Goal: Task Accomplishment & Management: Manage account settings

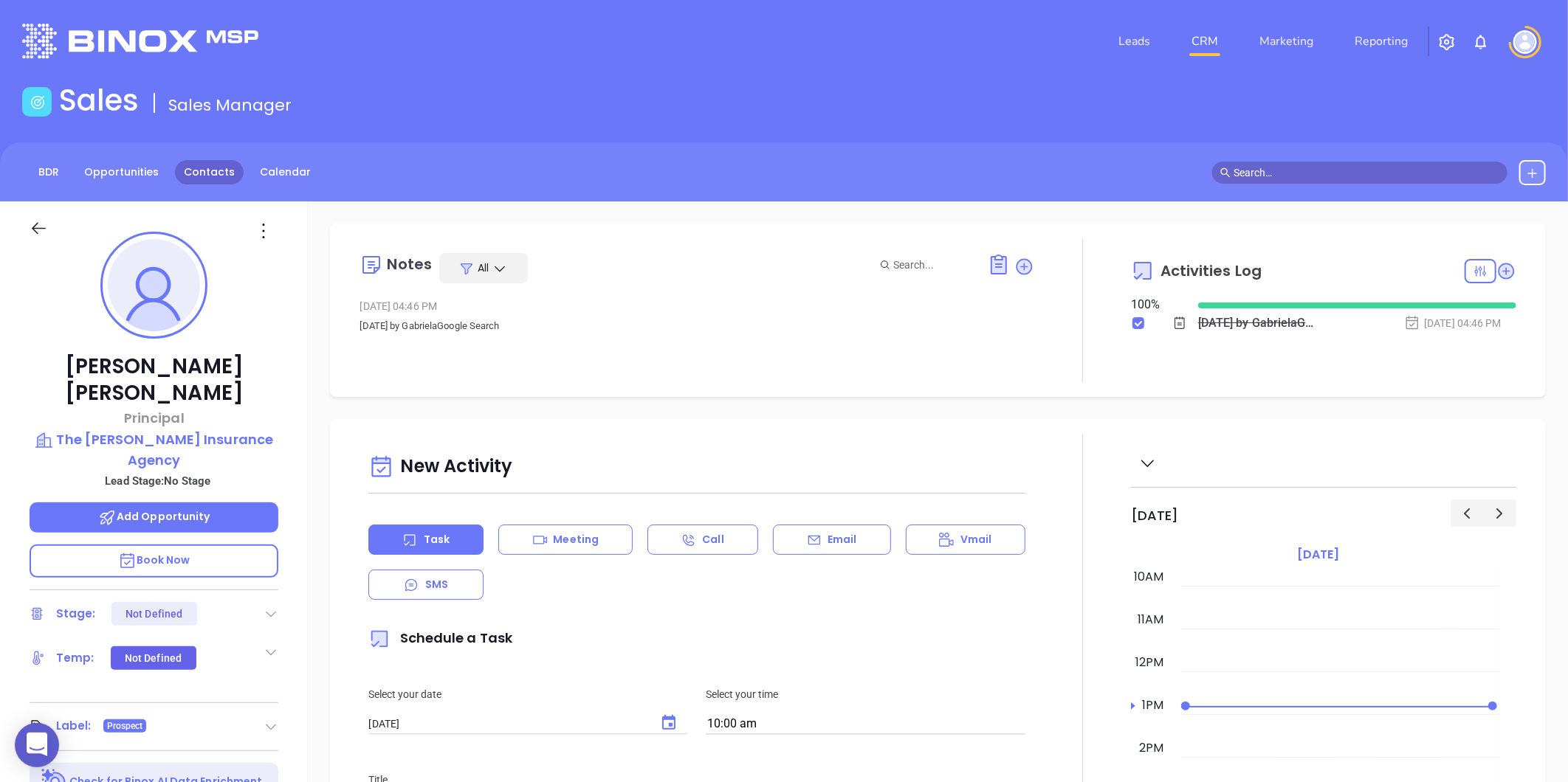
click at [220, 174] on link "Contacts" at bounding box center [210, 172] width 69 height 25
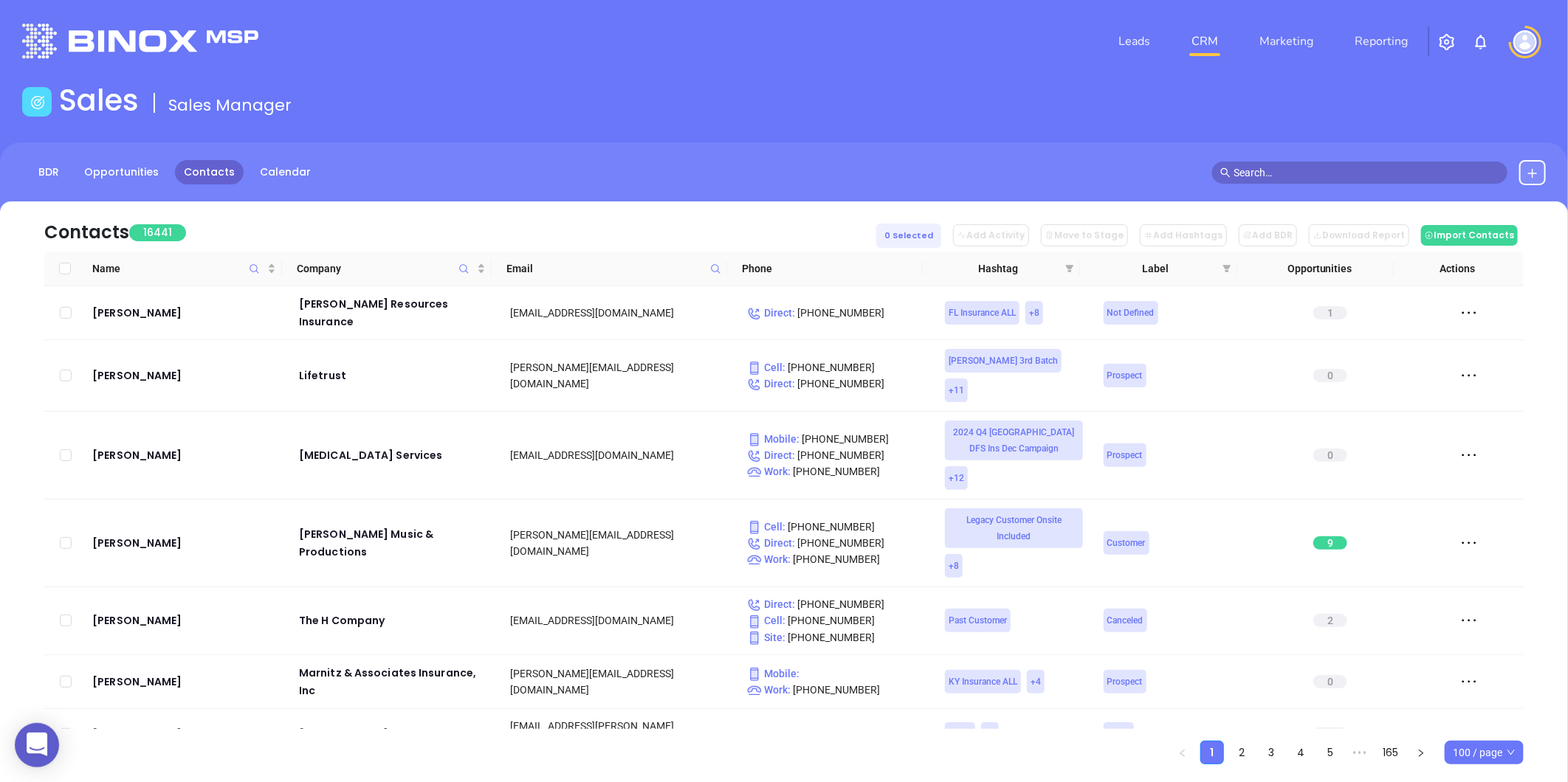
click at [709, 273] on span at bounding box center [715, 269] width 17 height 22
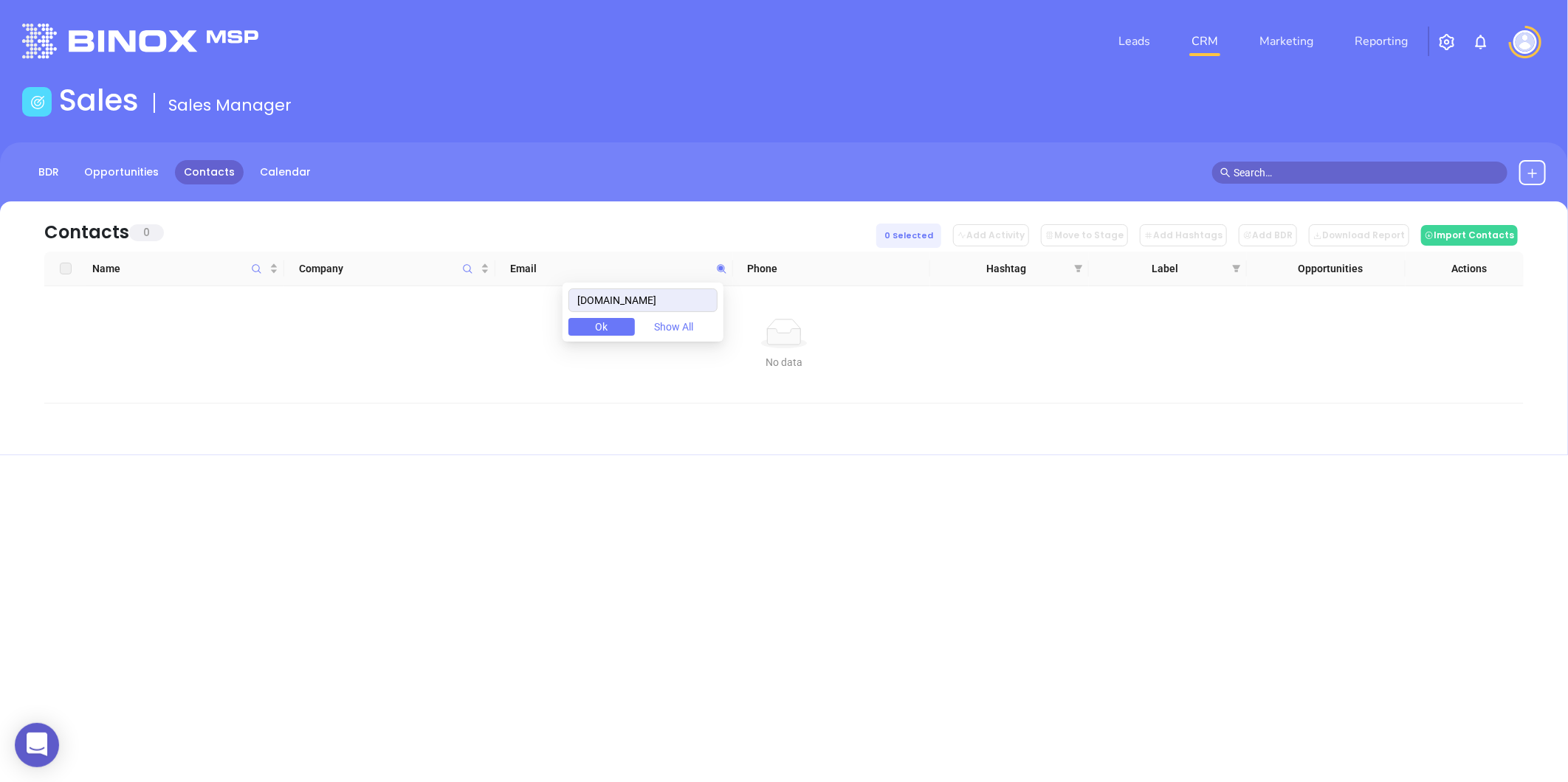
drag, startPoint x: 713, startPoint y: 302, endPoint x: 399, endPoint y: 348, distance: 317.4
click at [399, 348] on body "0 Leads CRM Marketing Reporting Financial Leads Leads Sales Sales Manager BDR O…" at bounding box center [784, 391] width 1568 height 782
type input "beaconinsurancegroup.com"
paste input "farrisinsadvisors.com"
type input "farrisinsadvisors.com"
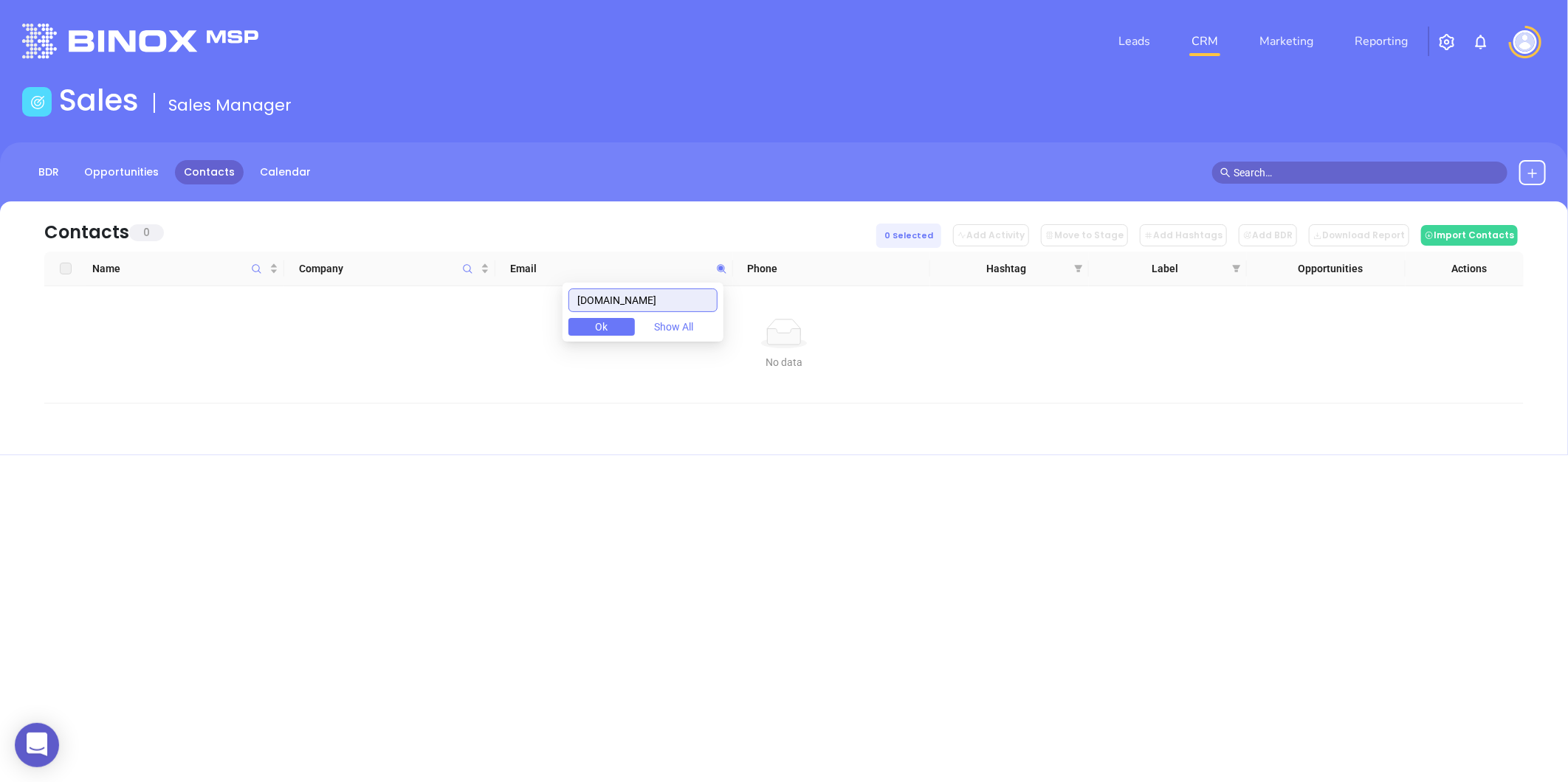
drag, startPoint x: 690, startPoint y: 302, endPoint x: 481, endPoint y: 315, distance: 209.4
click at [481, 315] on body "0 Leads CRM Marketing Reporting Financial Leads Leads Sales Sales Manager BDR O…" at bounding box center [784, 391] width 1568 height 782
paste input "hpbinsurance.com"
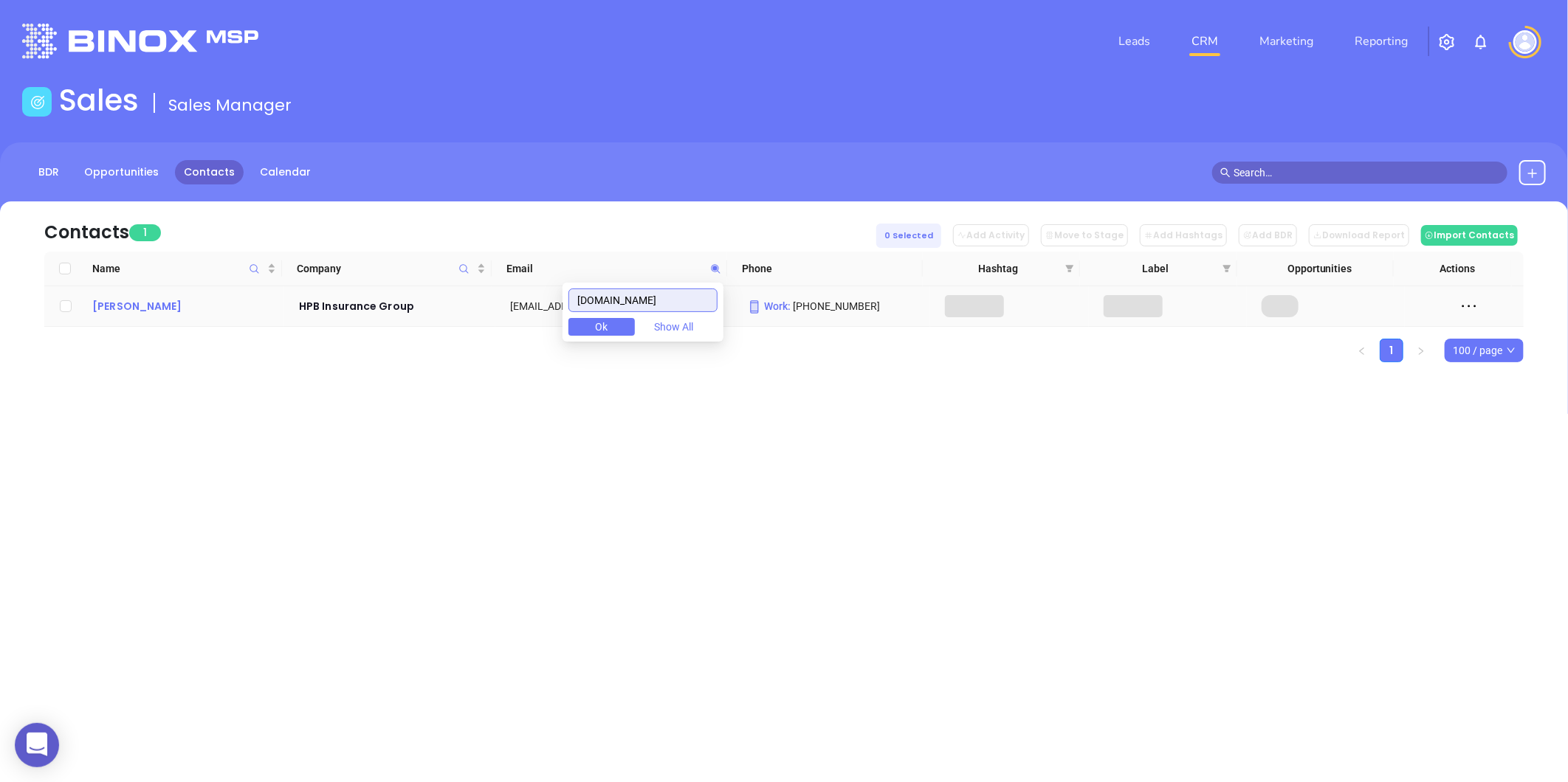
type input "hpbinsurance.com"
click at [182, 305] on div "Kirk McMillan" at bounding box center [185, 306] width 186 height 18
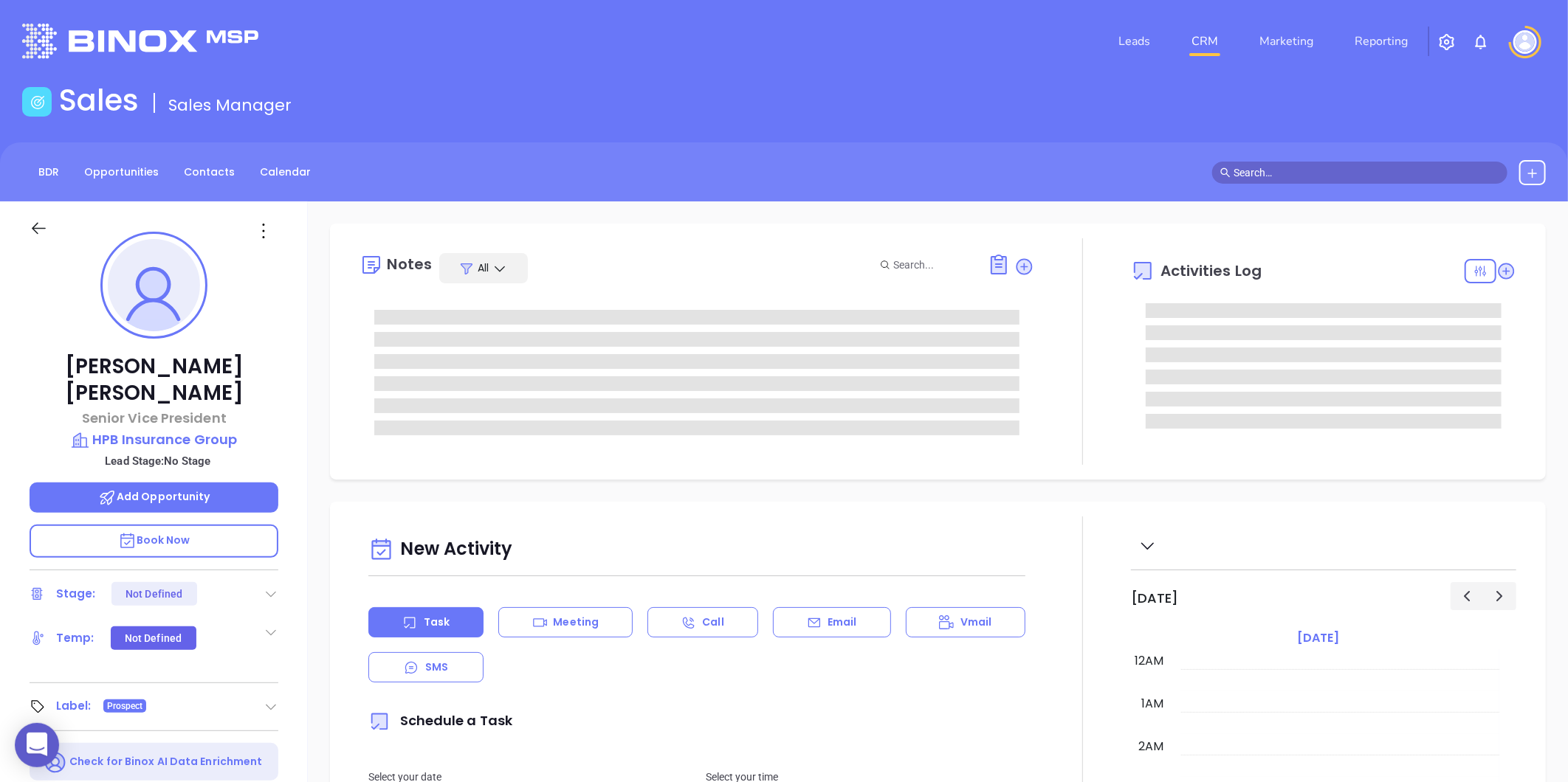
scroll to position [429, 0]
type input "[PERSON_NAME]"
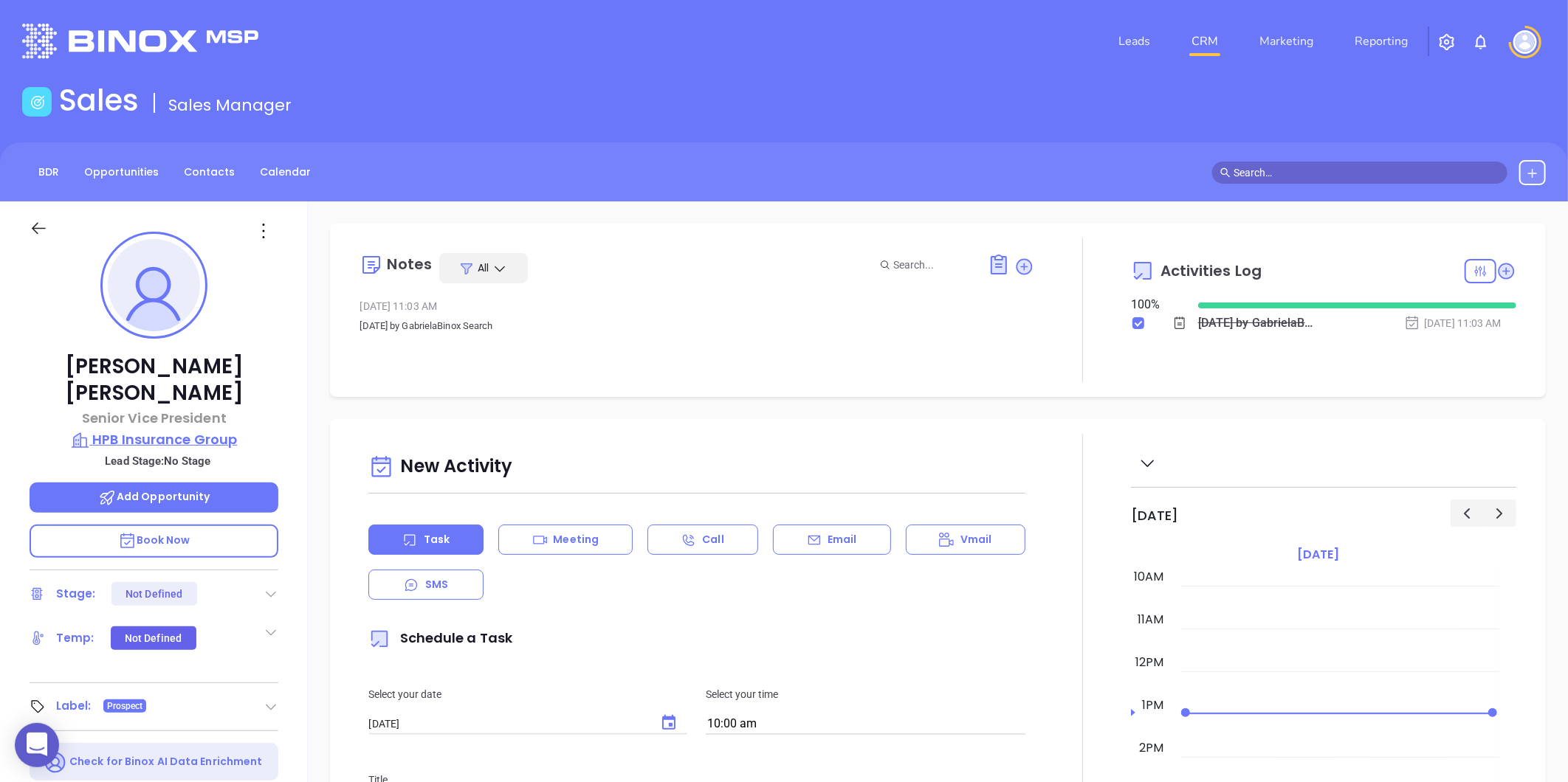
click at [207, 430] on p "HPB Insurance Group" at bounding box center [154, 440] width 249 height 21
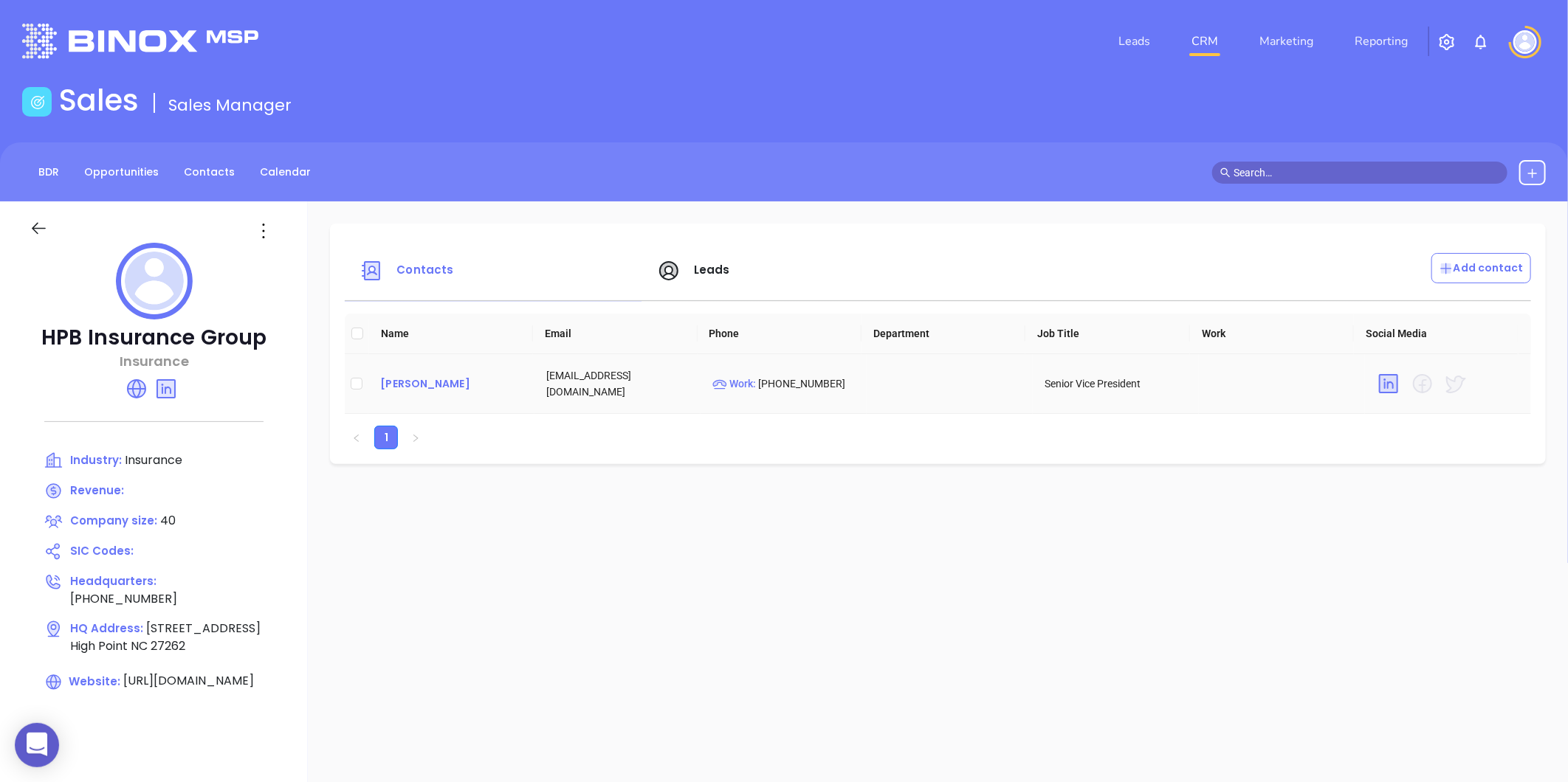
click at [417, 382] on div "Kirk McMillan" at bounding box center [451, 384] width 143 height 18
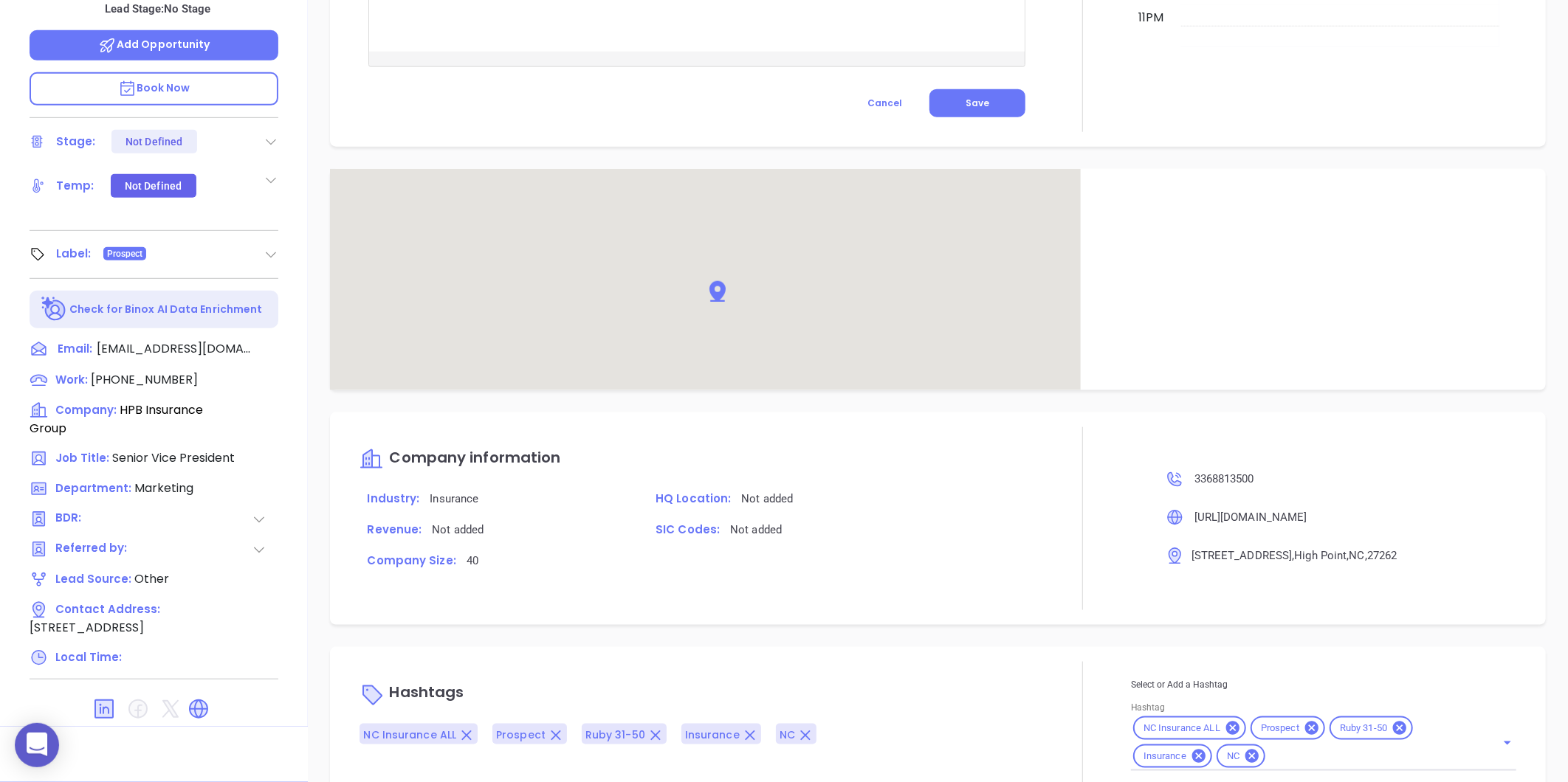
scroll to position [786, 0]
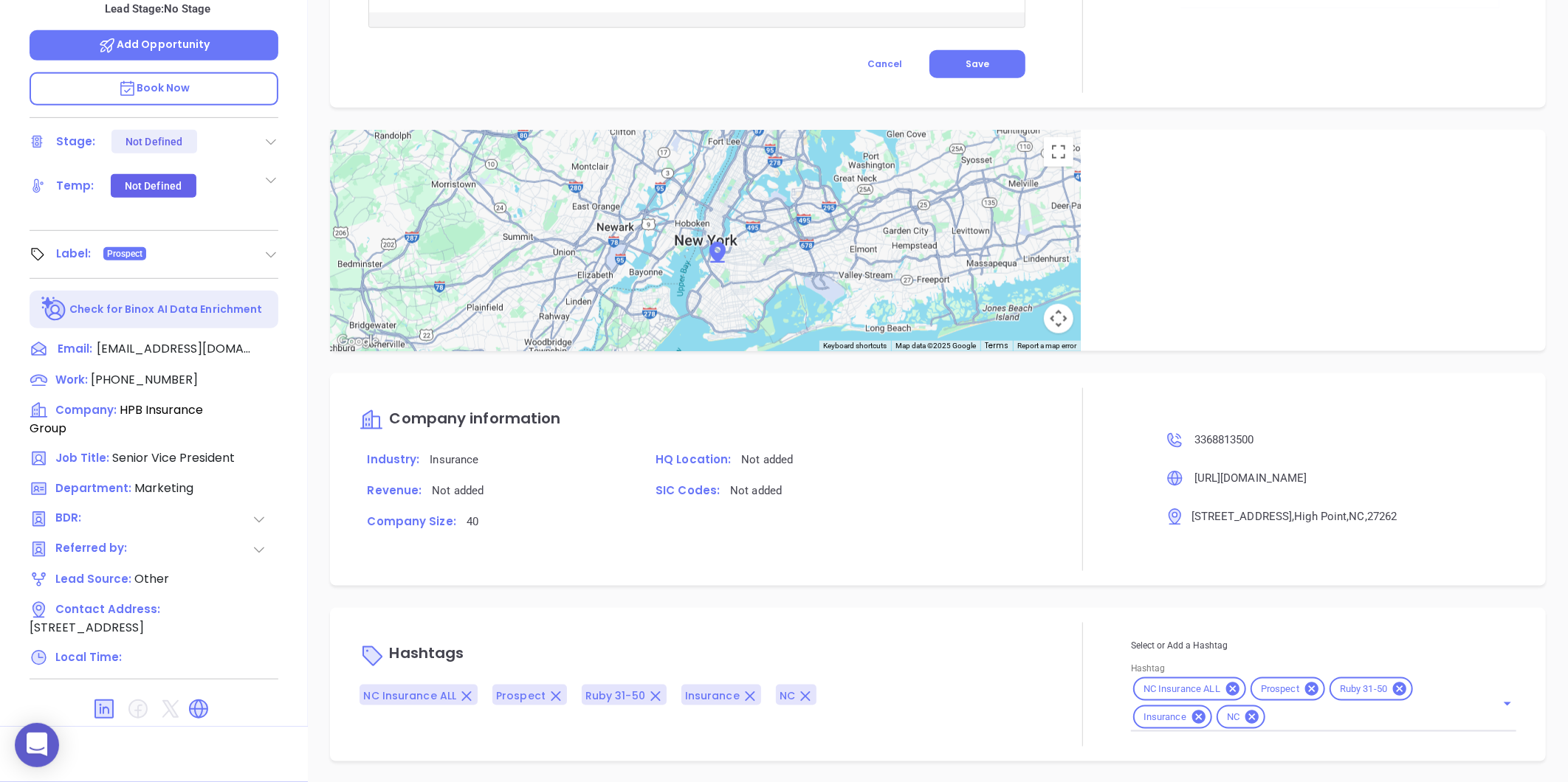
type input "[PERSON_NAME]"
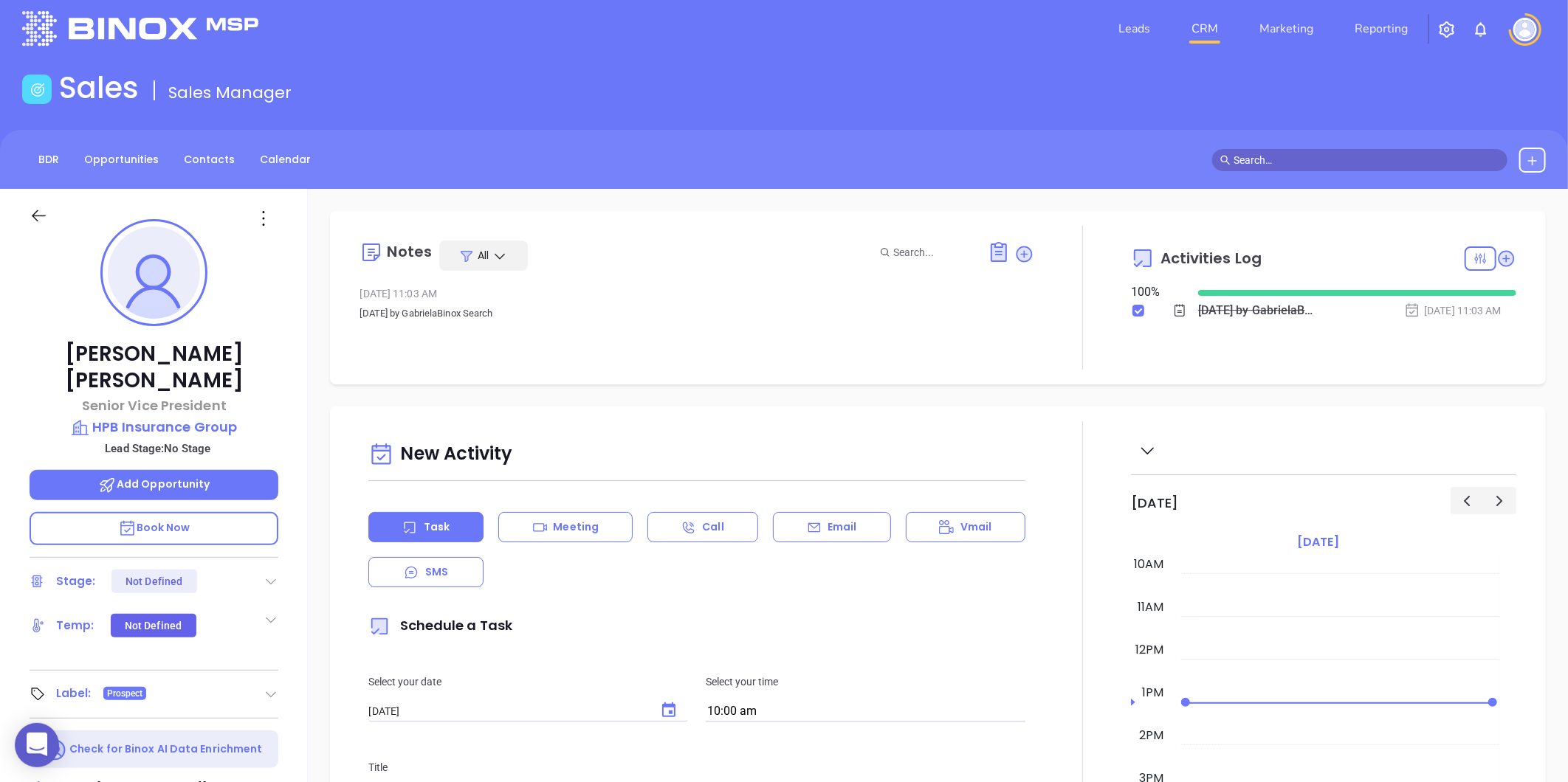
scroll to position [0, 0]
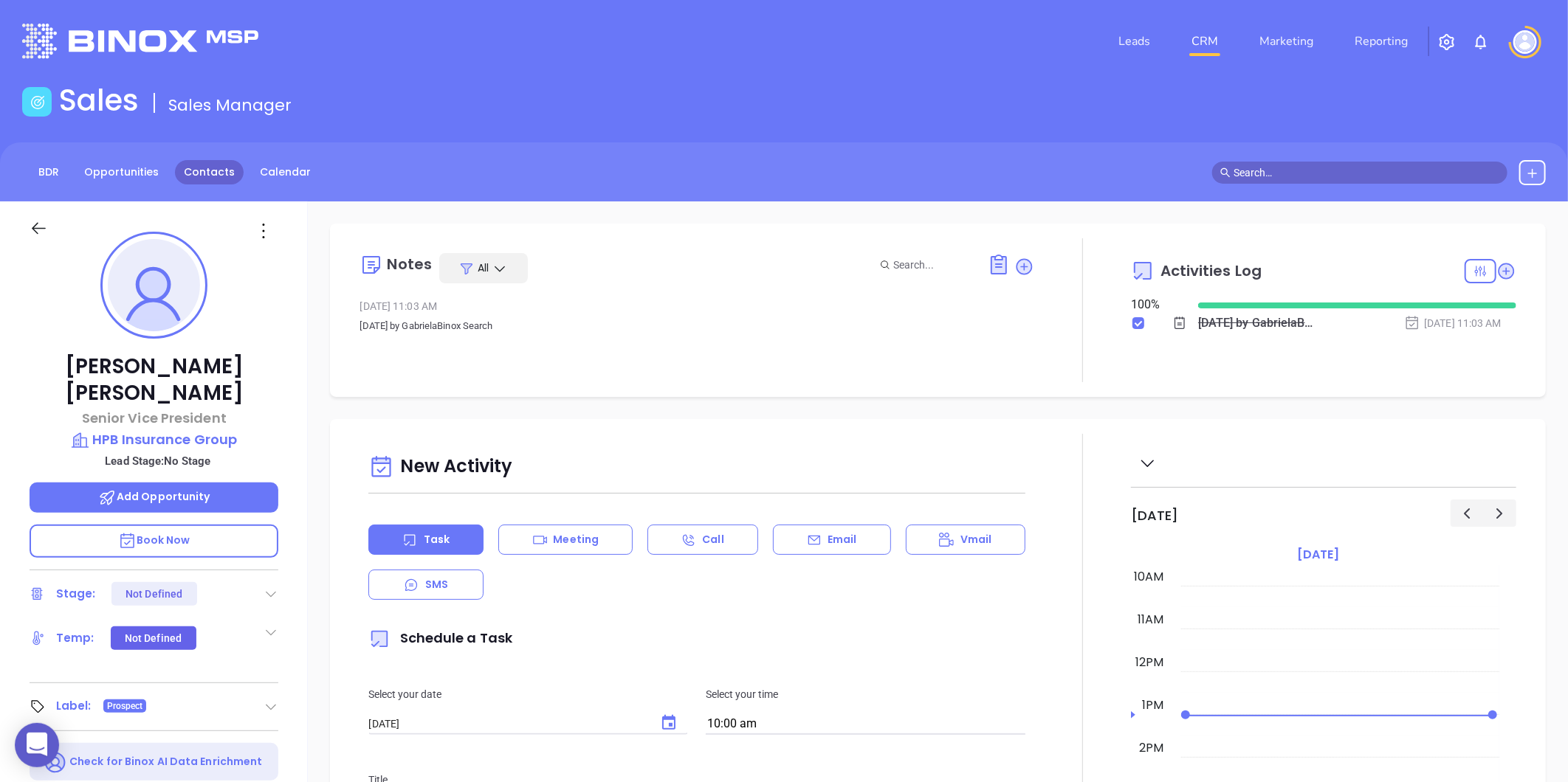
click at [198, 173] on link "Contacts" at bounding box center [210, 172] width 69 height 25
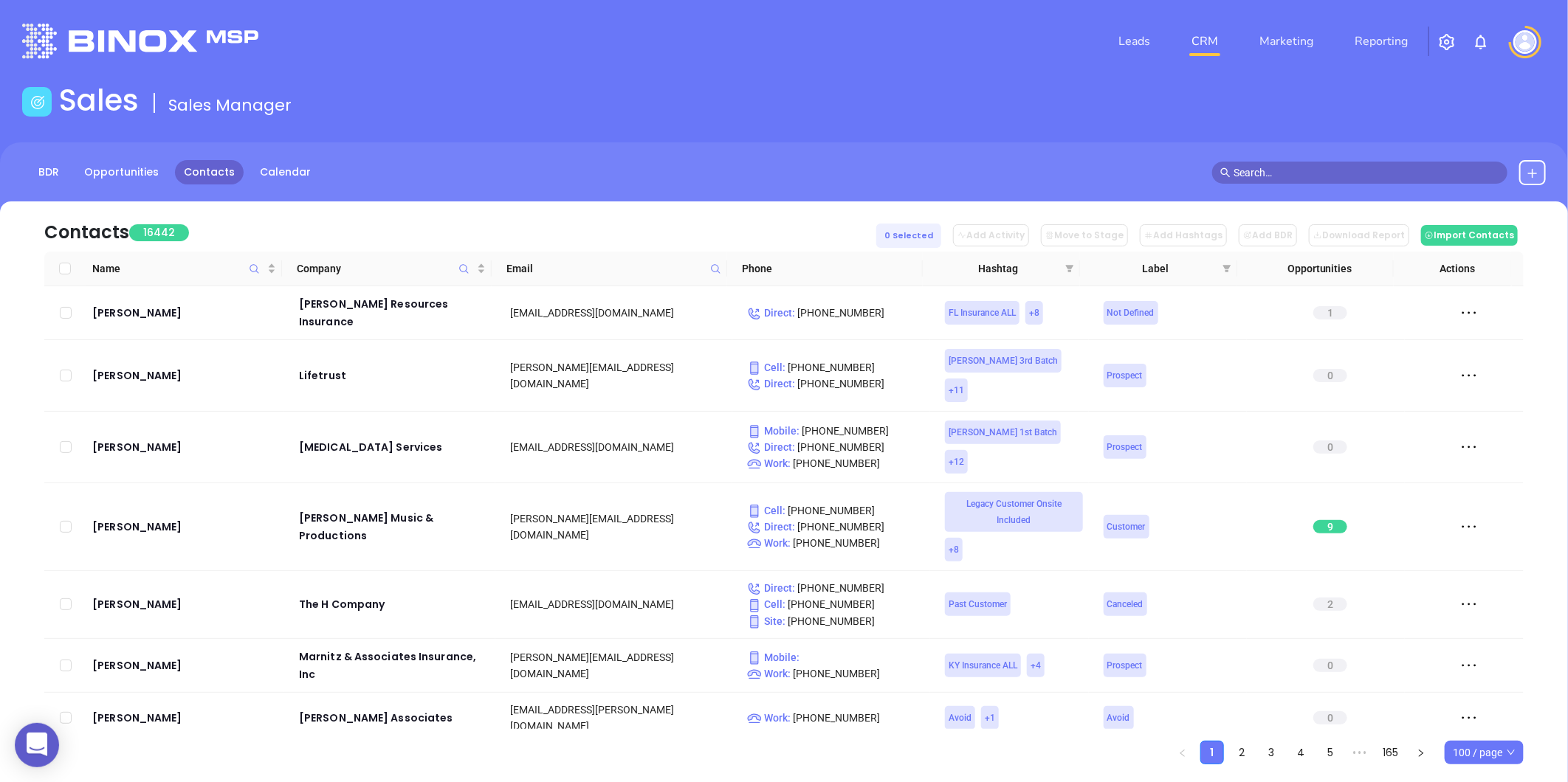
click at [711, 275] on span at bounding box center [715, 269] width 17 height 22
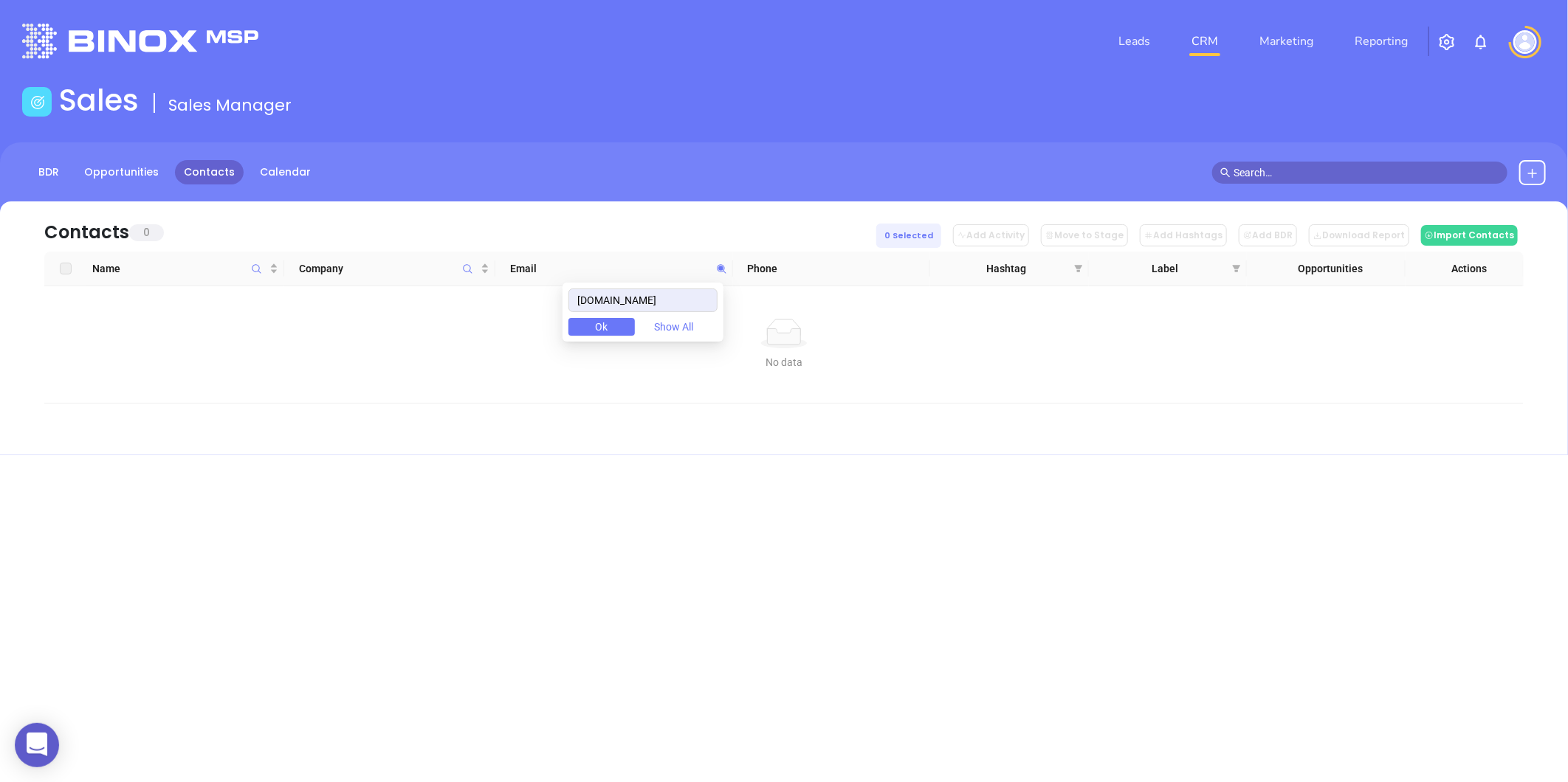
drag, startPoint x: 706, startPoint y: 298, endPoint x: 532, endPoint y: 326, distance: 176.2
click at [532, 326] on body "0 Leads CRM Marketing Reporting Financial Leads Leads Sales Sales Manager BDR O…" at bounding box center [784, 391] width 1568 height 782
type input "firststateinsadvisors.com"
paste input "firststateinsadvisors.com"
type input "firststateinsadvisors.com"
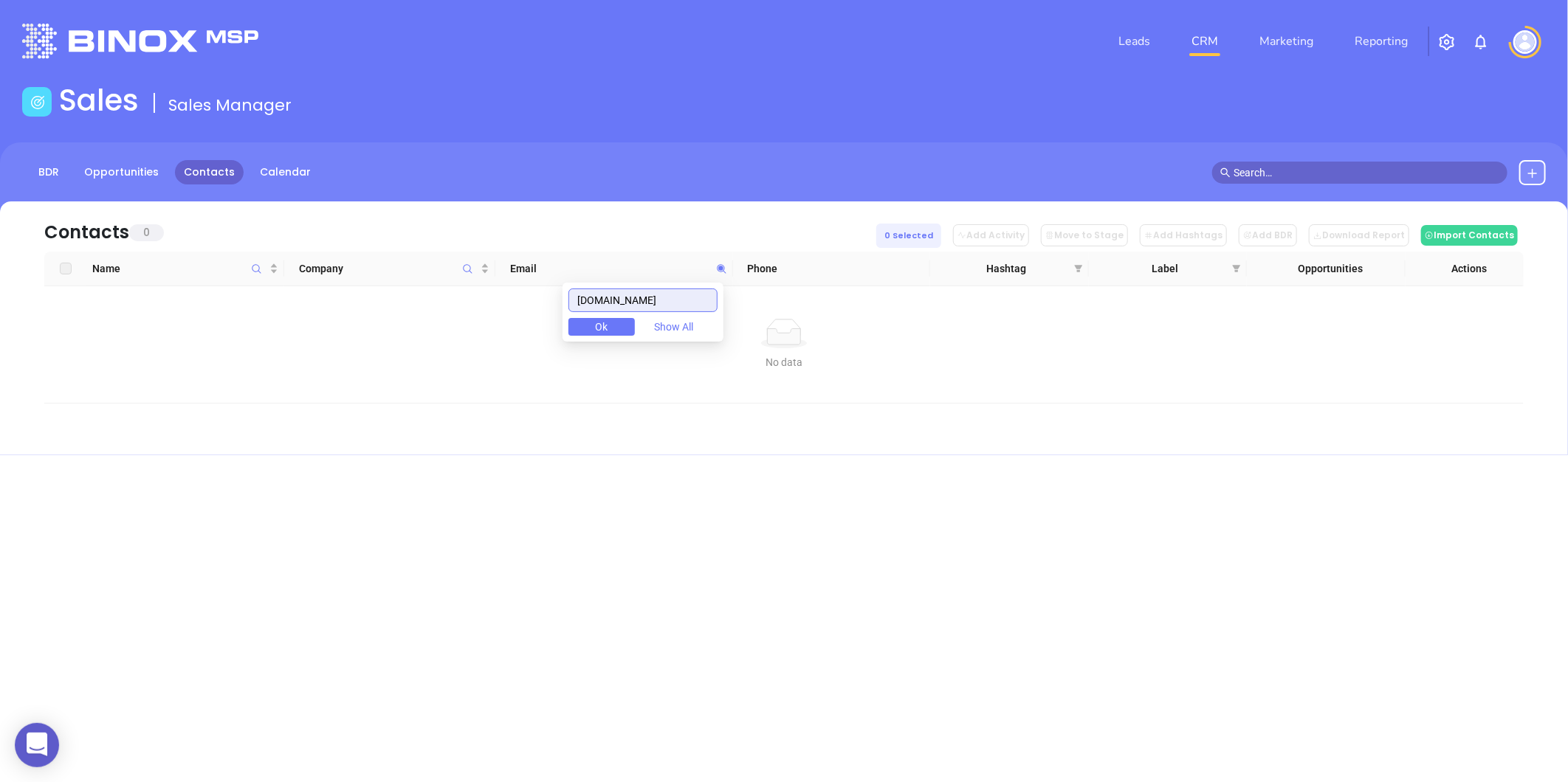
drag, startPoint x: 701, startPoint y: 306, endPoint x: 503, endPoint y: 332, distance: 199.7
click at [503, 332] on body "0 Leads CRM Marketing Reporting Financial Leads Leads Sales Sales Manager BDR O…" at bounding box center [784, 391] width 1568 height 782
paste input "gocapco.com"
type input "gocapco.com"
drag, startPoint x: 684, startPoint y: 289, endPoint x: 585, endPoint y: 305, distance: 100.3
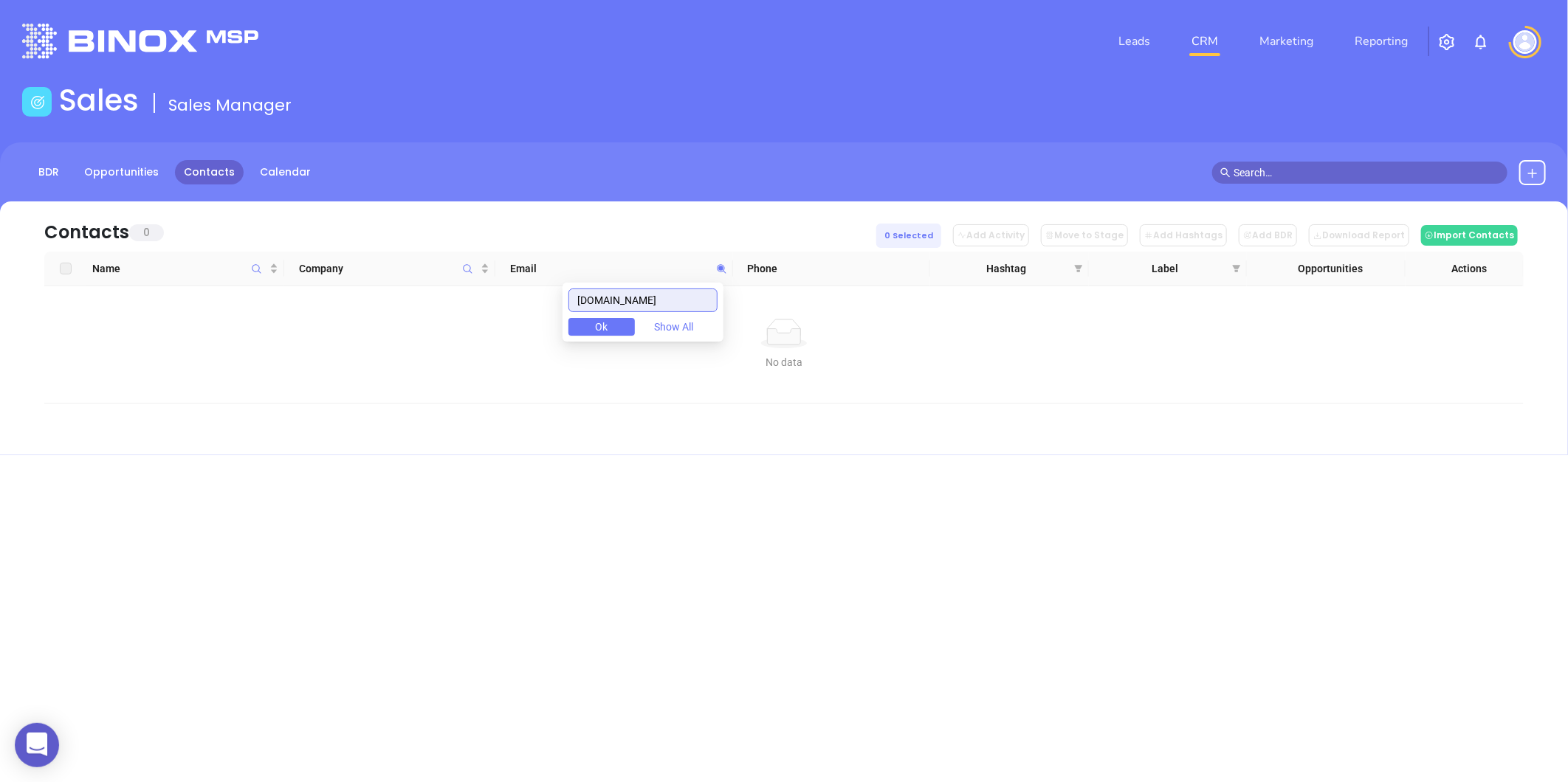
click at [585, 305] on input "gocapco.com" at bounding box center [643, 301] width 149 height 24
paste input "modlinagency.com"
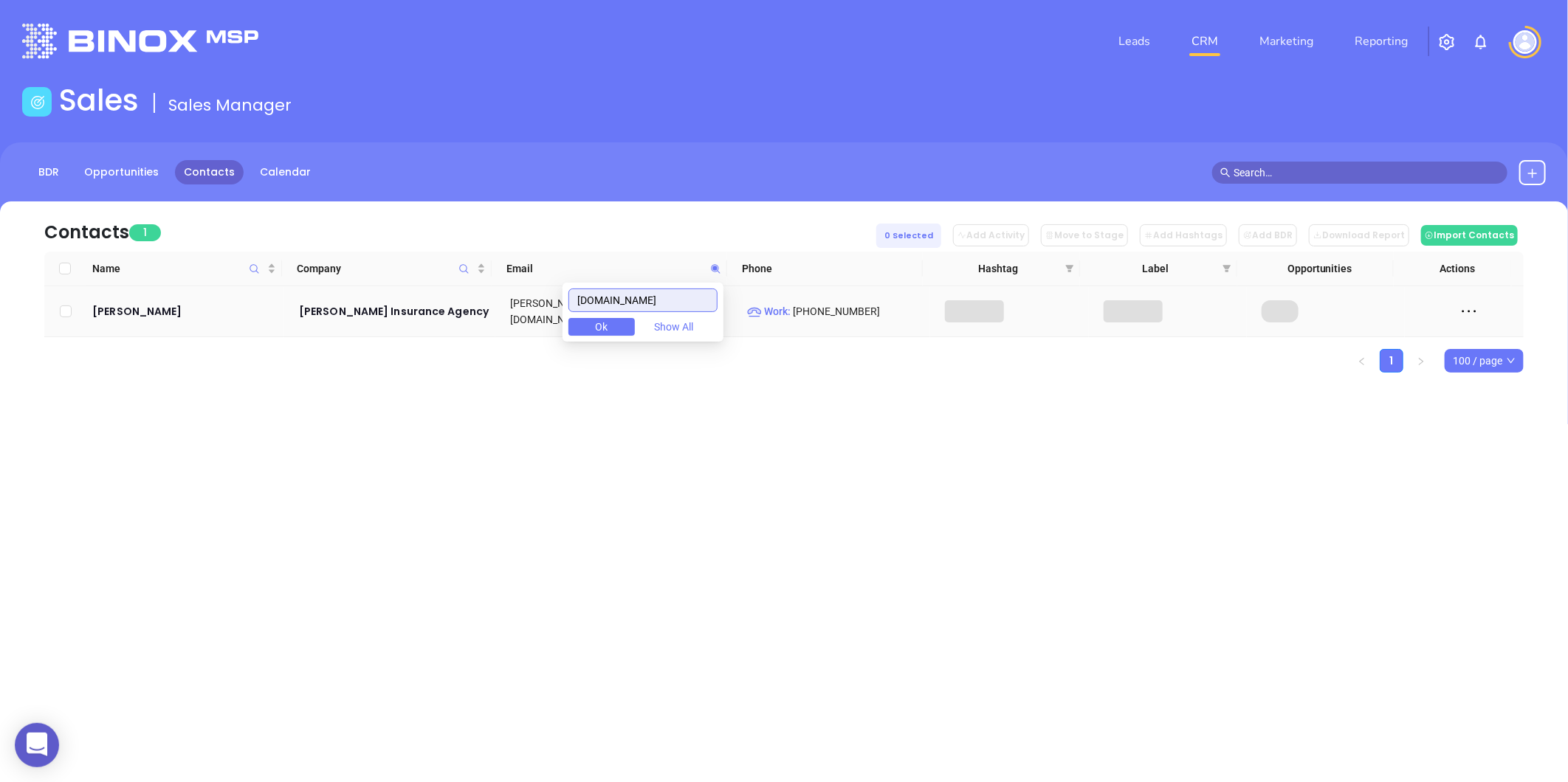
type input "modlinagency.com"
click at [112, 293] on td "Todd Modlin" at bounding box center [185, 312] width 198 height 51
click at [114, 305] on div "Todd Modlin" at bounding box center [185, 312] width 186 height 18
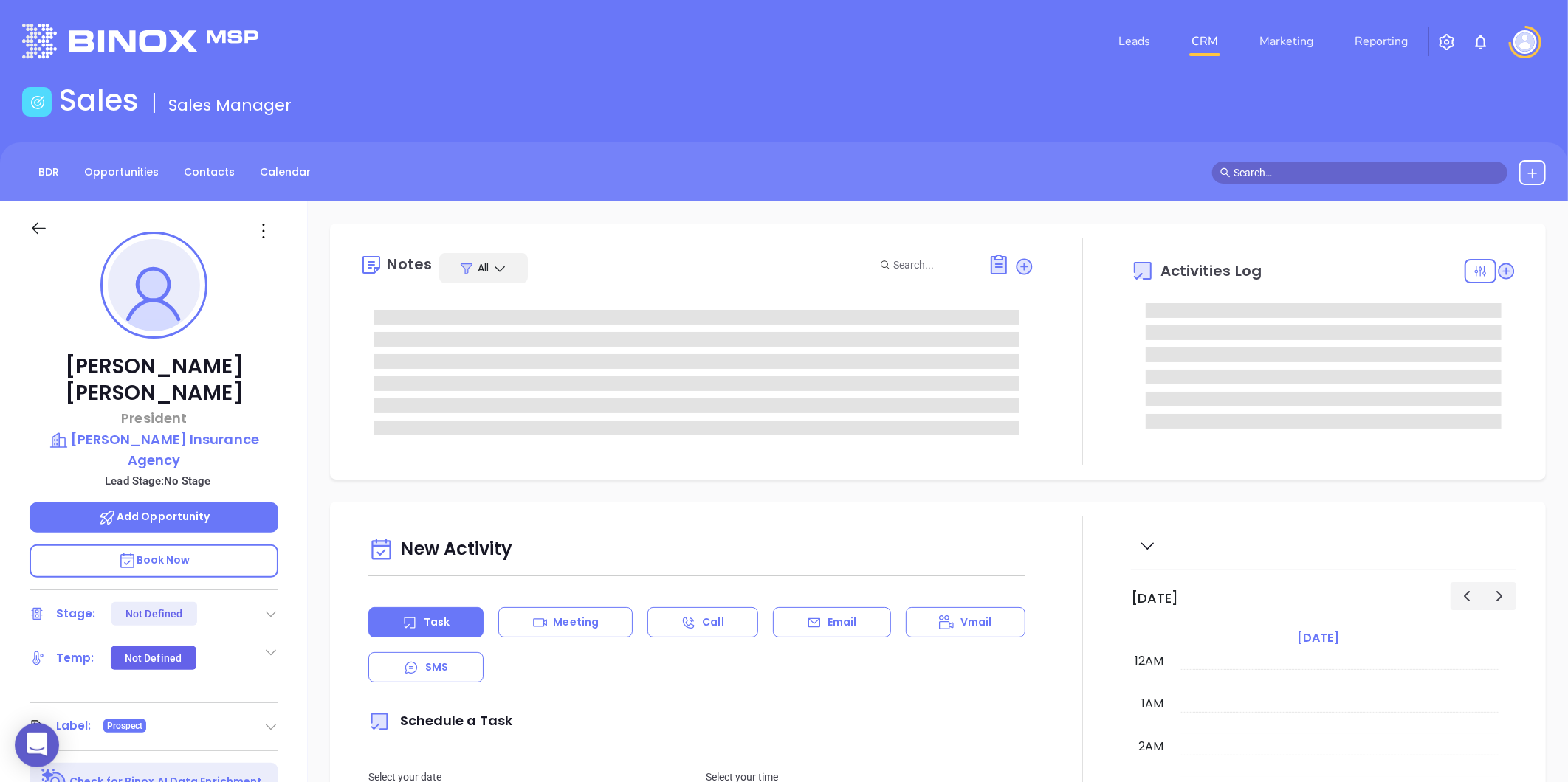
scroll to position [429, 0]
type input "[PERSON_NAME]"
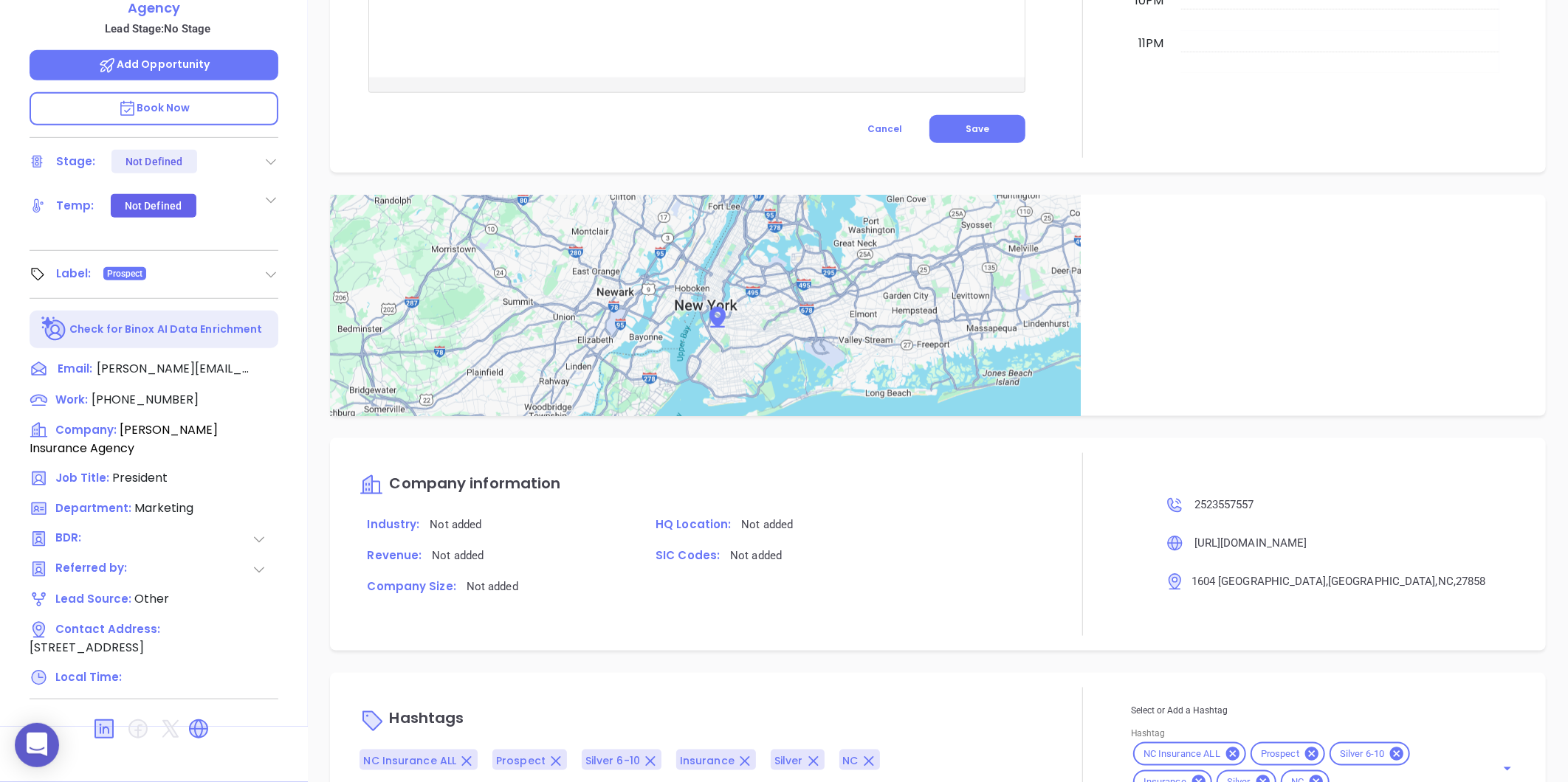
scroll to position [778, 0]
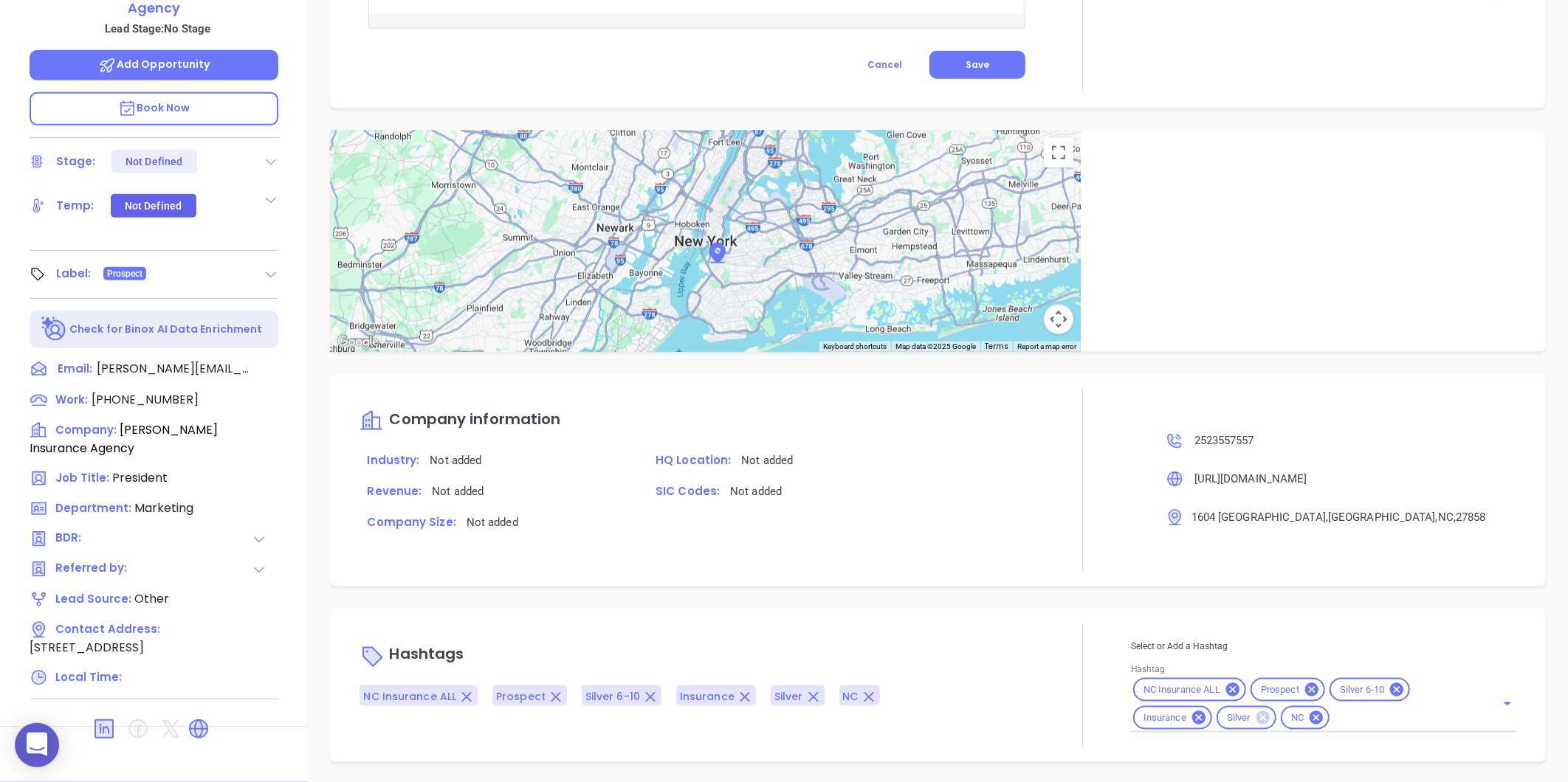
click at [1256, 713] on icon at bounding box center [1263, 718] width 14 height 14
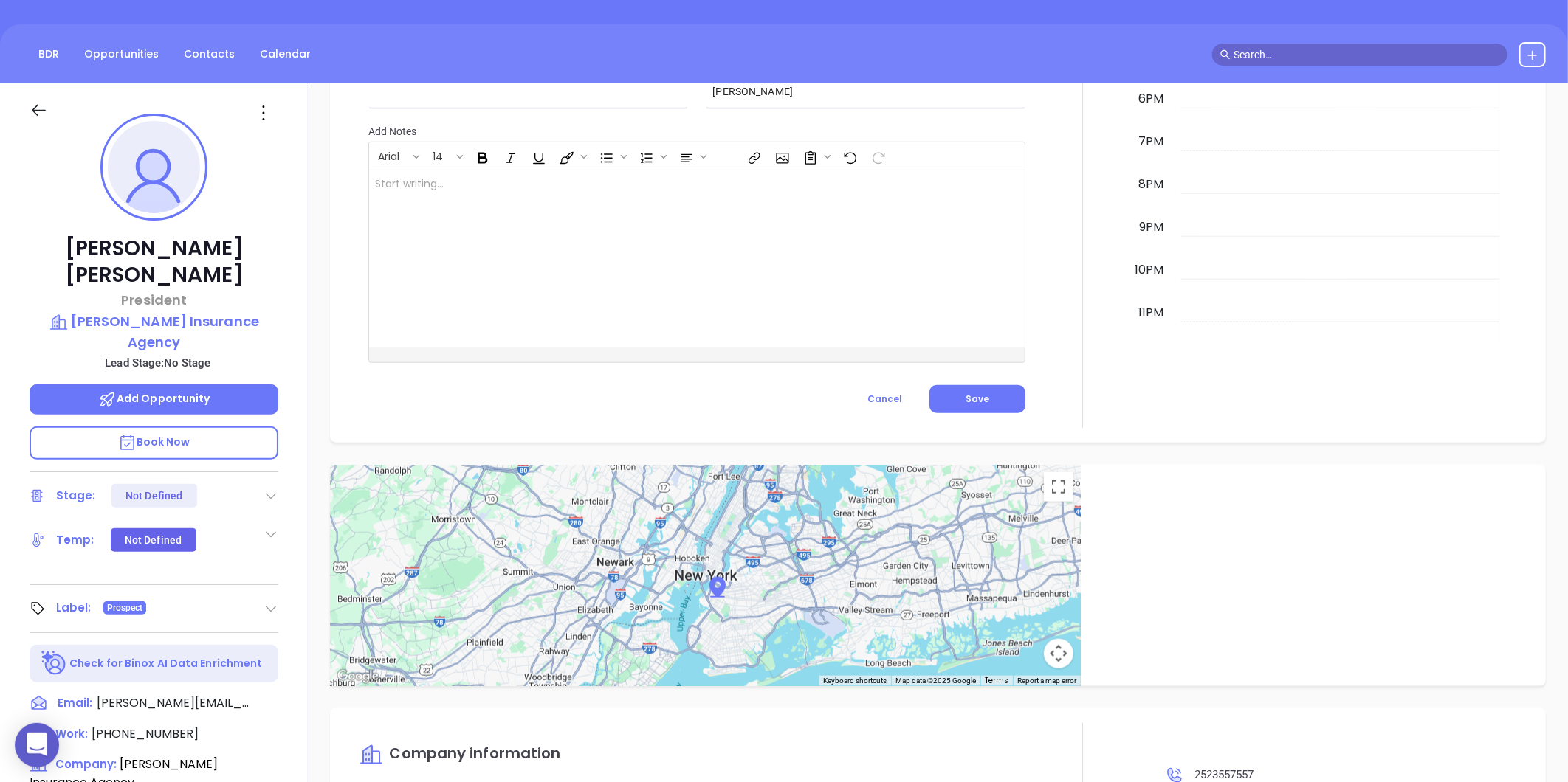
scroll to position [0, 0]
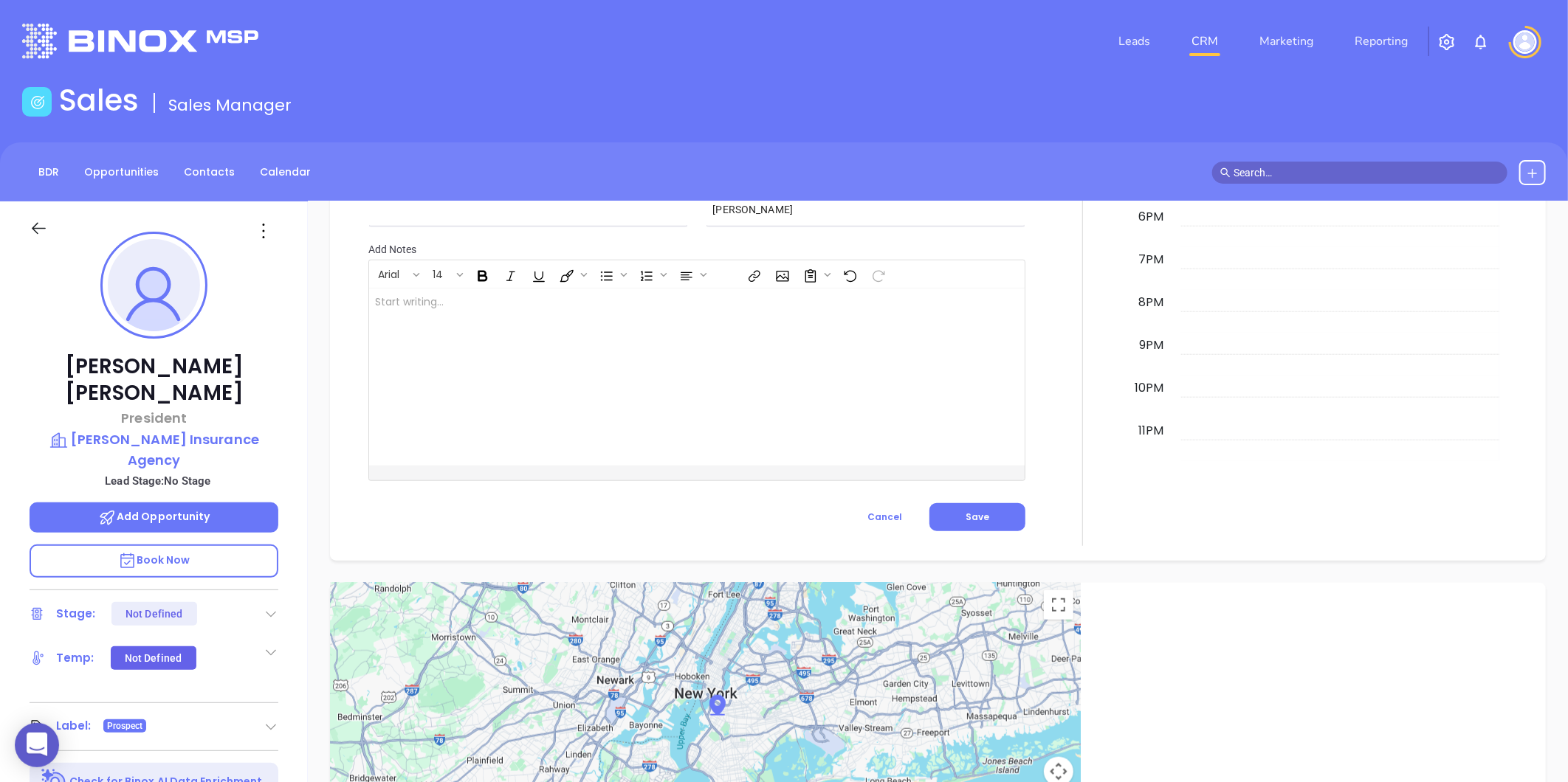
click at [164, 471] on p "Lead Stage: No Stage" at bounding box center [158, 480] width 242 height 19
click at [163, 430] on p "Modlin Insurance Agency" at bounding box center [154, 450] width 249 height 41
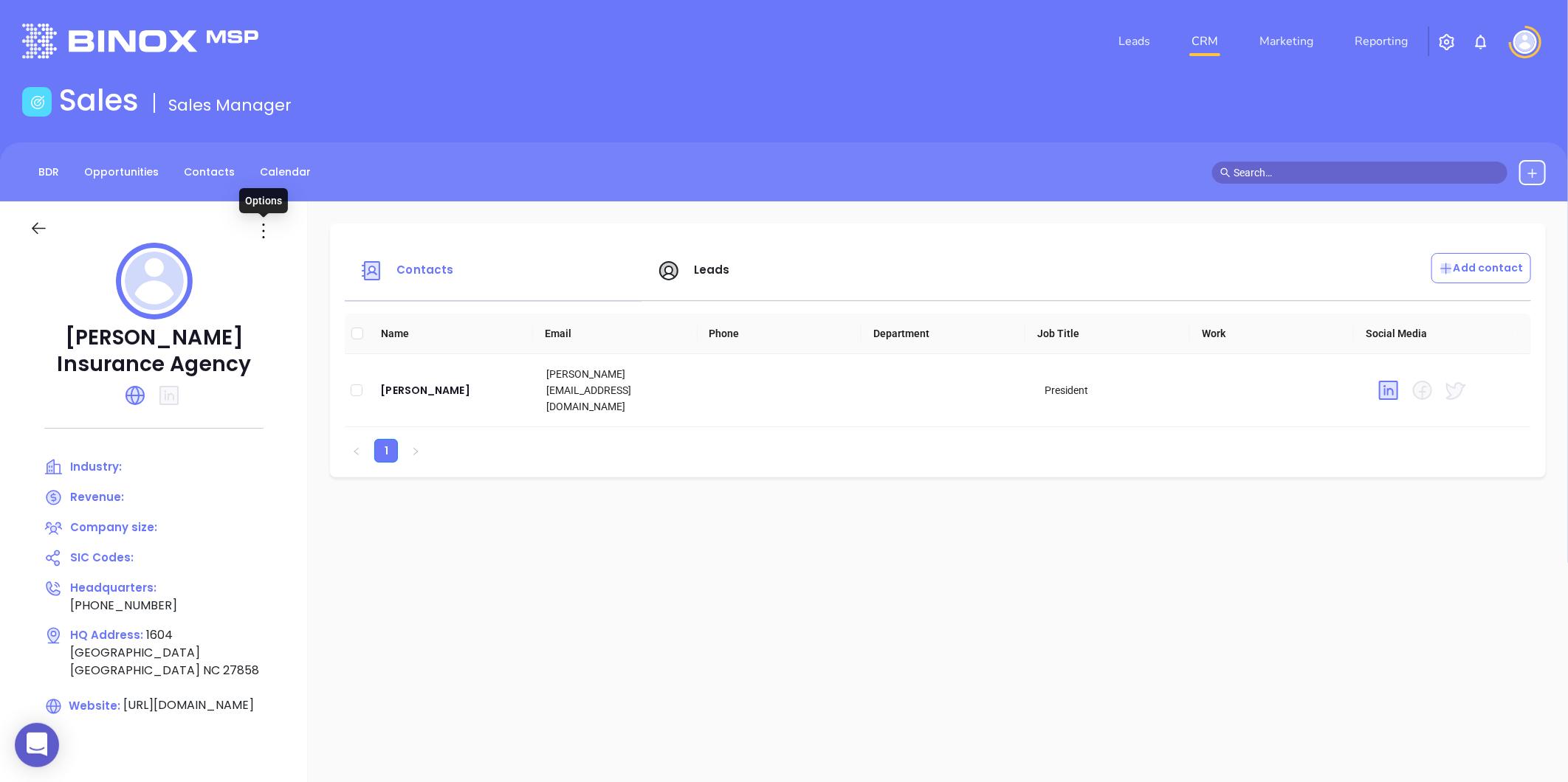
click at [268, 237] on icon at bounding box center [263, 231] width 24 height 24
click at [286, 257] on div "Edit" at bounding box center [330, 260] width 134 height 16
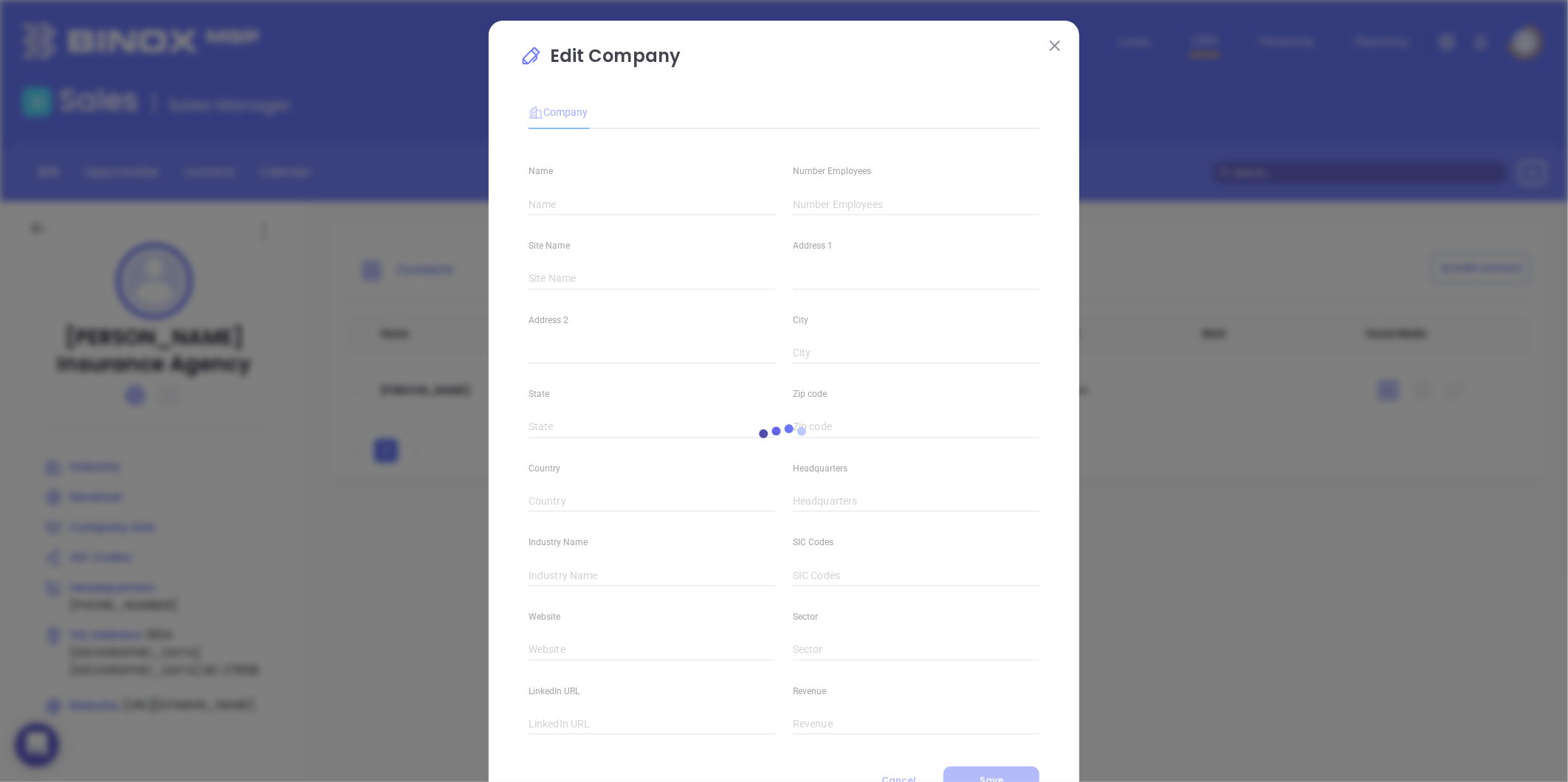
type input "Modlin Insurance Agency"
type input "(252) 355-7557"
type input "https://www.modlinagency.com/"
click at [809, 202] on input "text" at bounding box center [916, 204] width 246 height 22
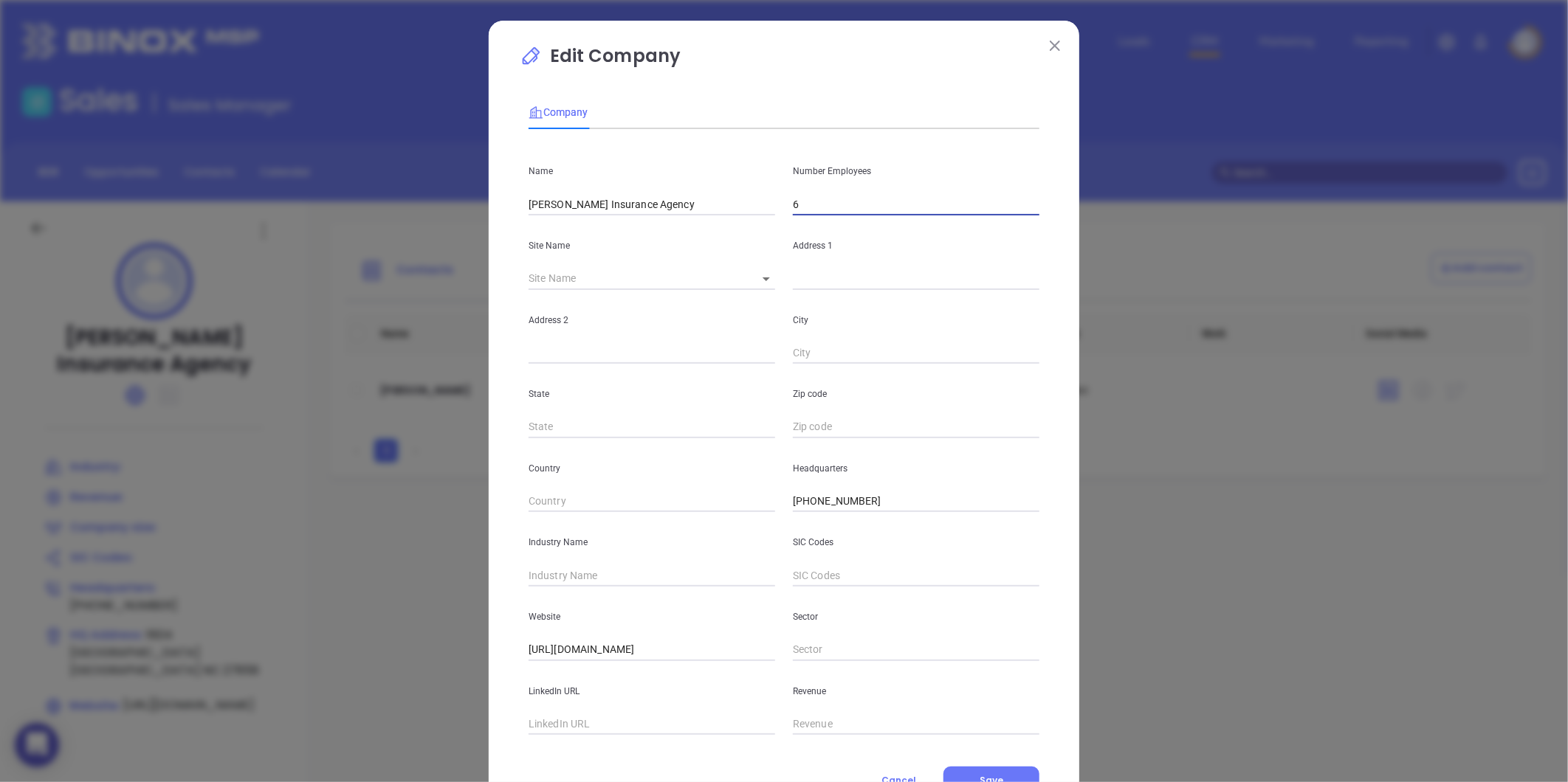
type input "6"
click at [755, 281] on body "0 Leads CRM Marketing Reporting Financial Leads Leads Sales Sales Manager BDR O…" at bounding box center [784, 391] width 1568 height 782
click at [759, 282] on li "[GEOGRAPHIC_DATA]" at bounding box center [808, 279] width 137 height 26
type input "[GEOGRAPHIC_DATA]"
type input "1604 East Fire Tower Road"
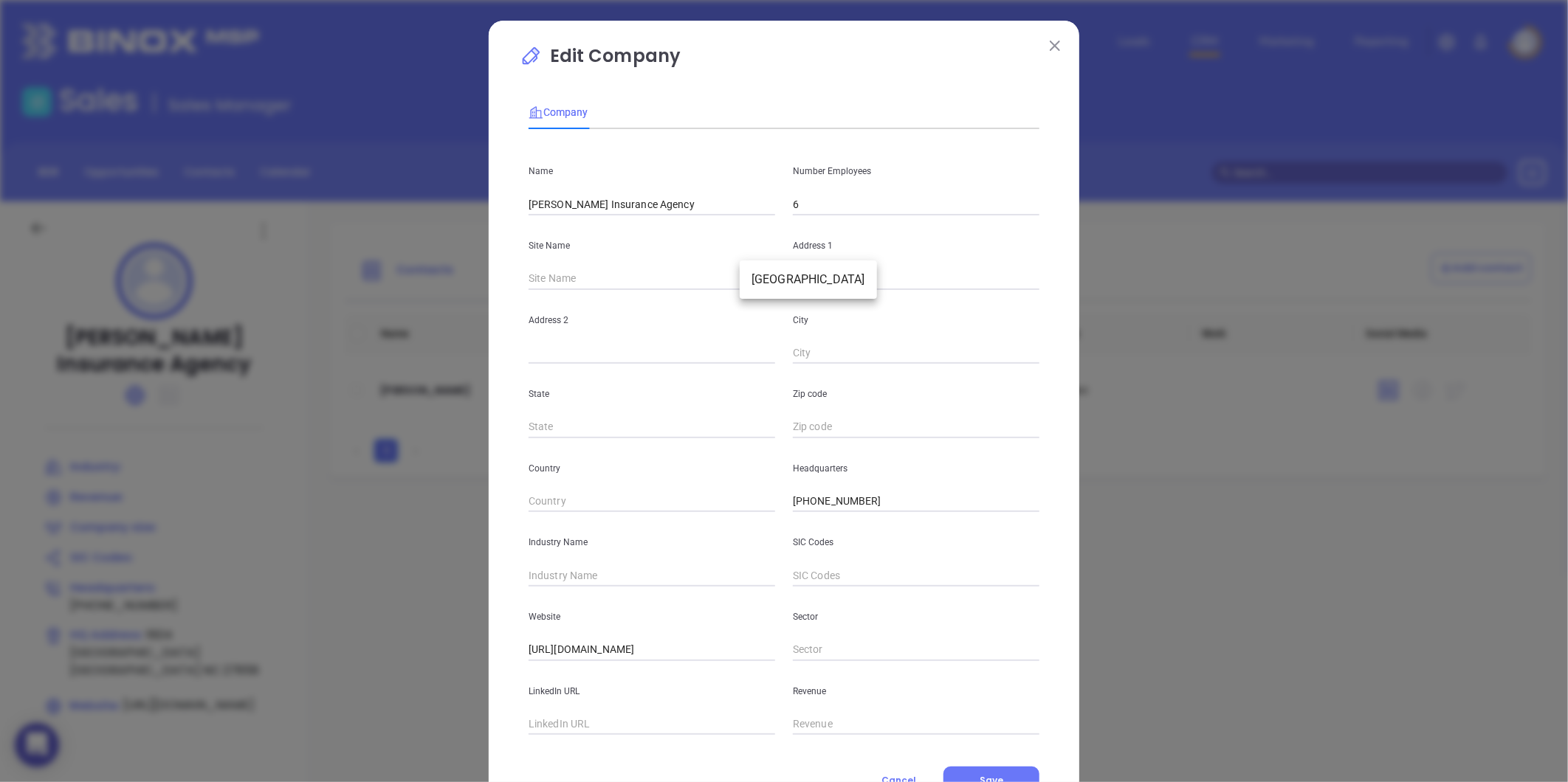
type input "[GEOGRAPHIC_DATA]"
type input "NC"
type input "27858"
type input "99370"
click at [594, 591] on div "Website https://www.modlinagency.com/" at bounding box center [651, 624] width 264 height 74
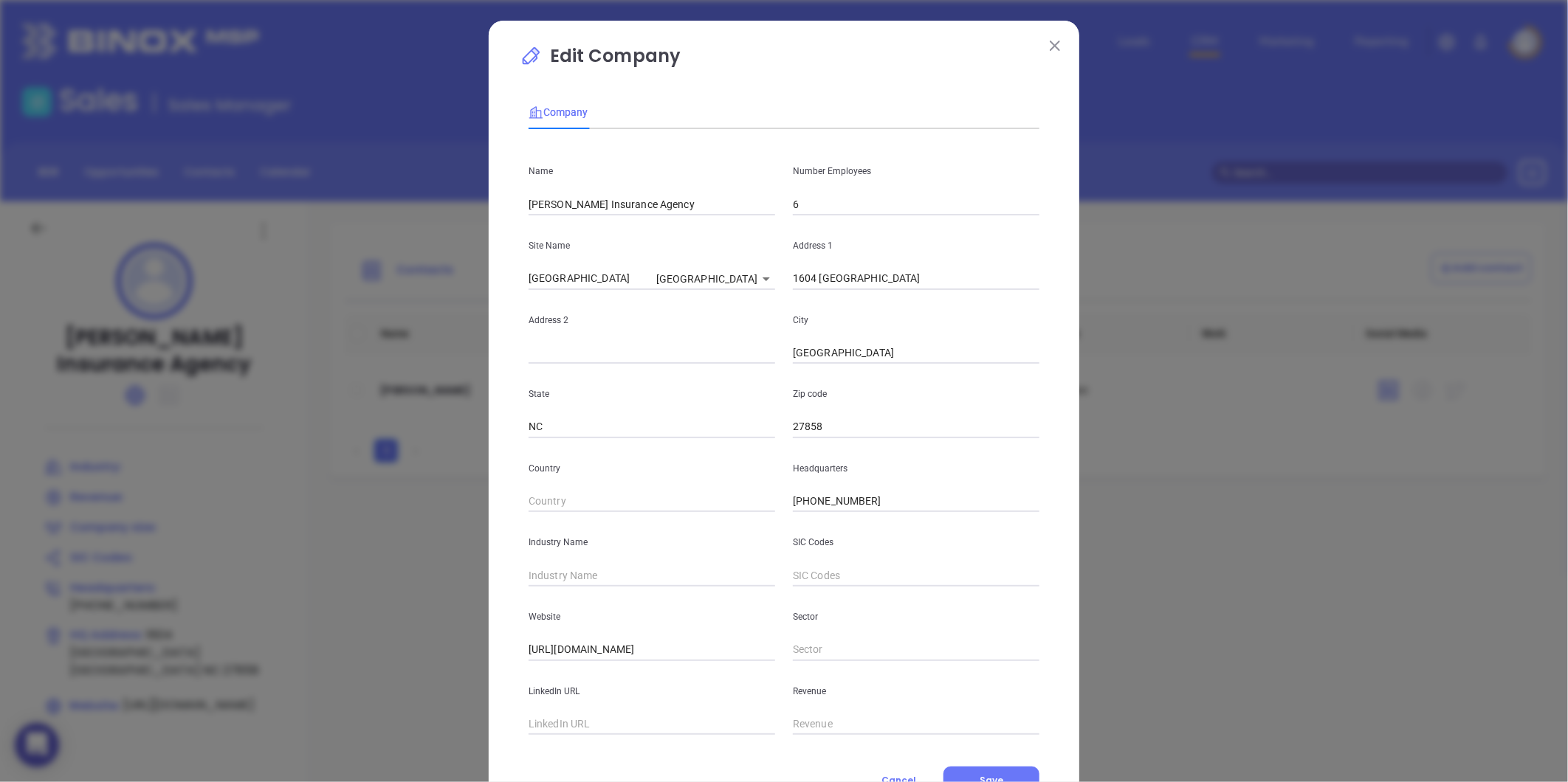
click at [585, 573] on input "text" at bounding box center [651, 576] width 246 height 22
type input "Insurance"
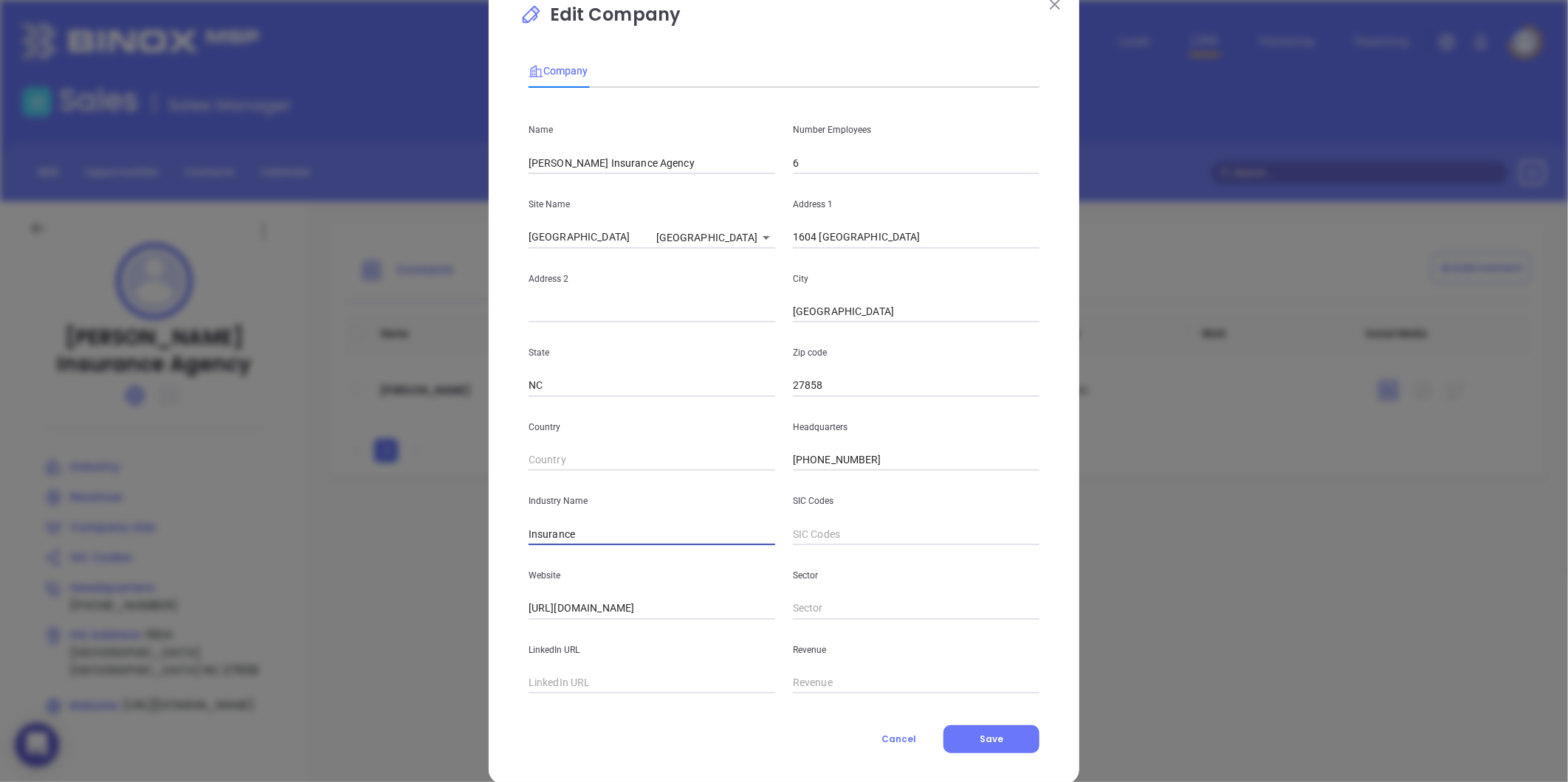
scroll to position [64, 0]
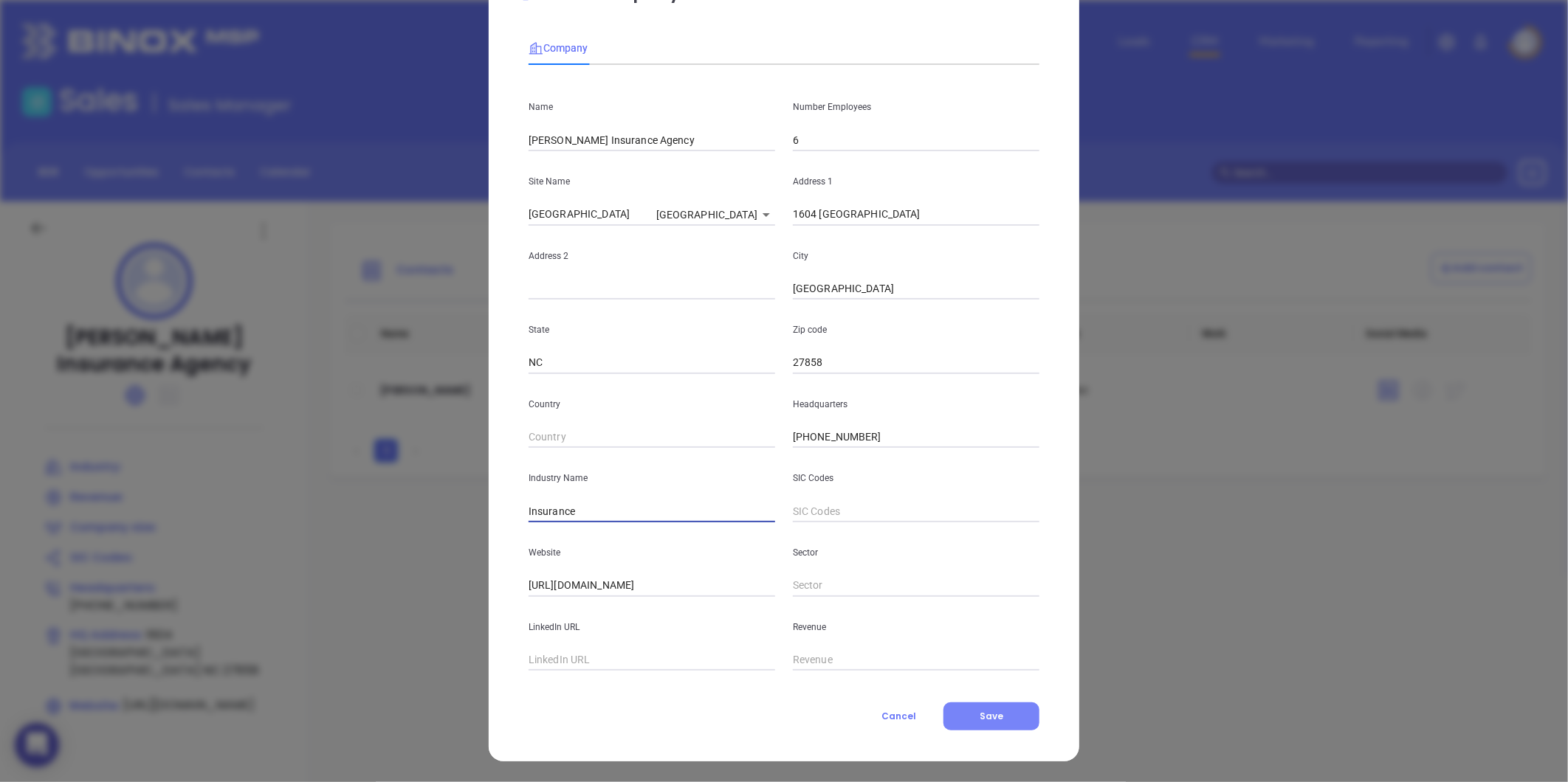
drag, startPoint x: 956, startPoint y: 711, endPoint x: 948, endPoint y: 695, distance: 17.9
click at [955, 711] on button "Save" at bounding box center [992, 717] width 96 height 28
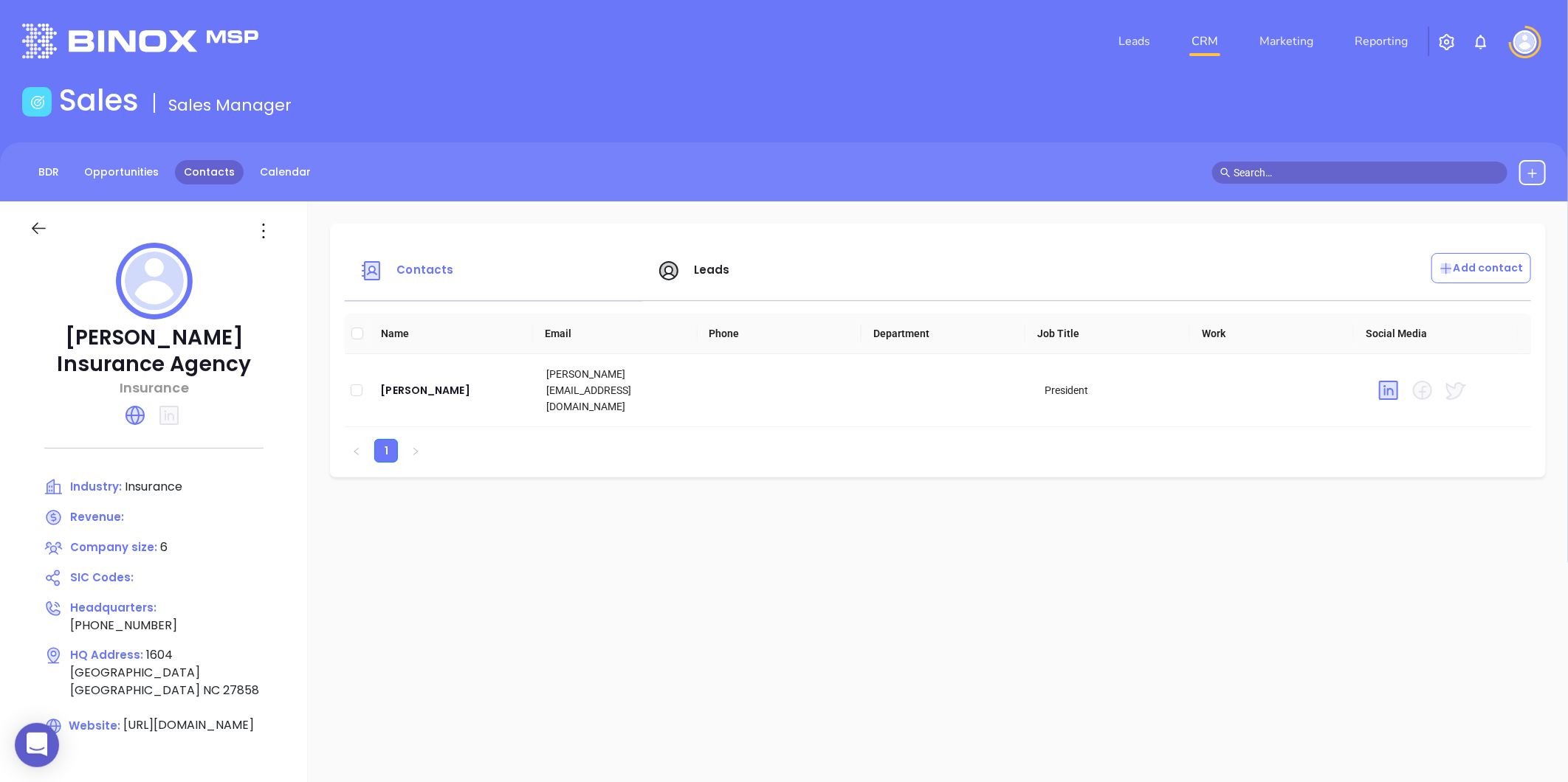
click at [214, 160] on link "Contacts" at bounding box center [210, 172] width 69 height 25
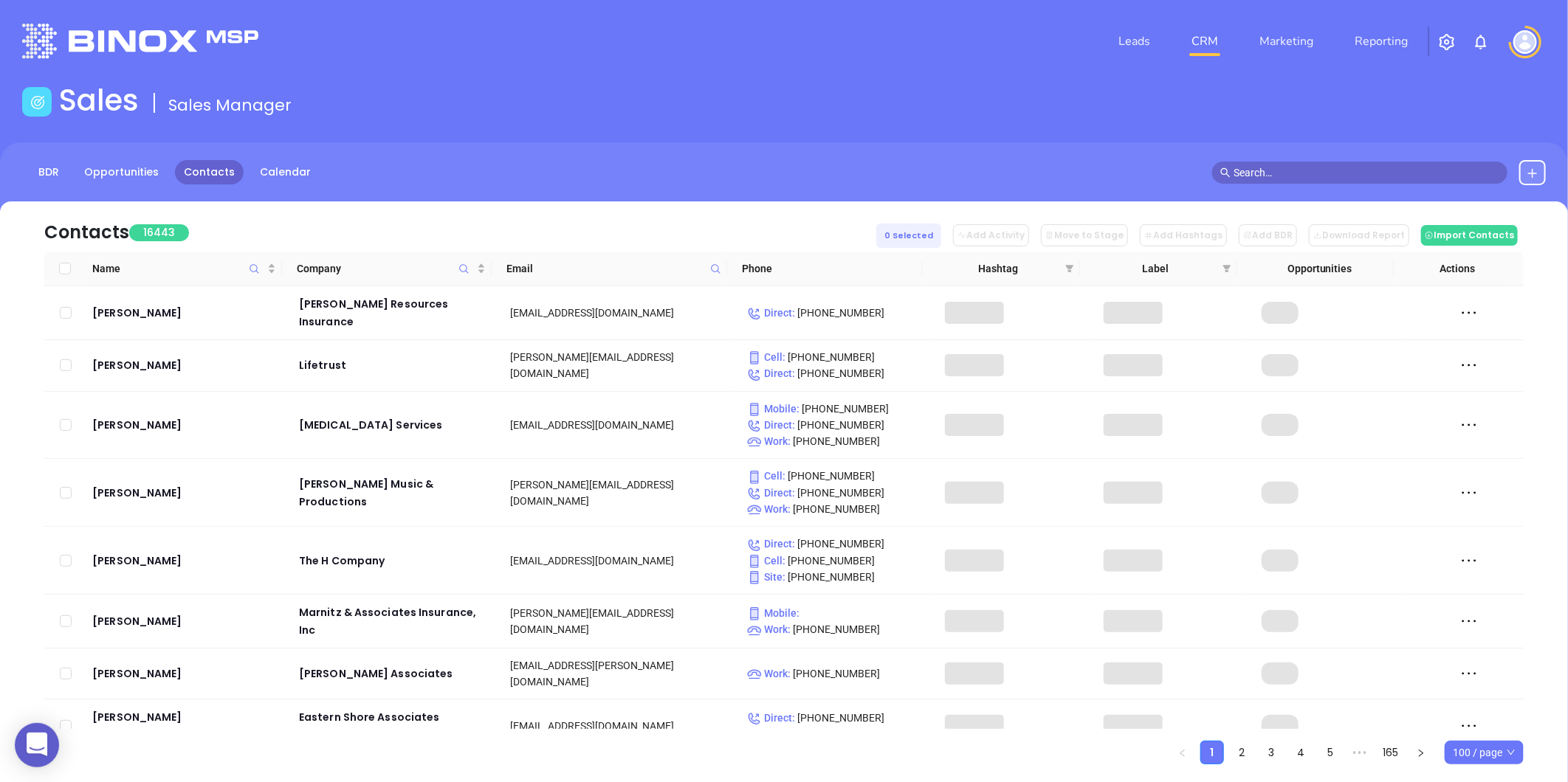
click at [720, 266] on icon at bounding box center [716, 269] width 11 height 11
paste input "robinsonstith.com"
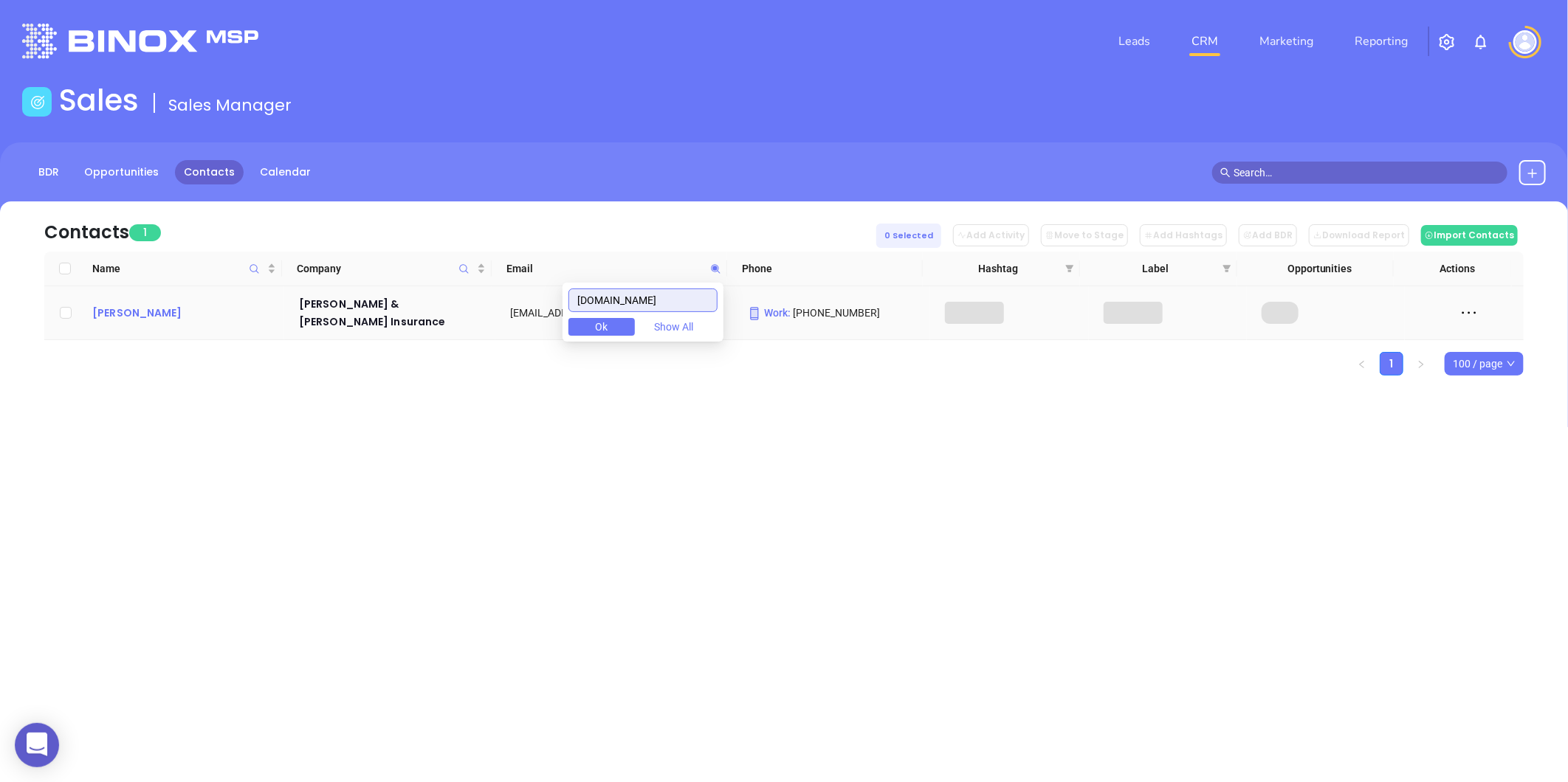
type input "robinsonstith.com"
click at [156, 310] on div "Jimmy Robinson" at bounding box center [185, 313] width 186 height 18
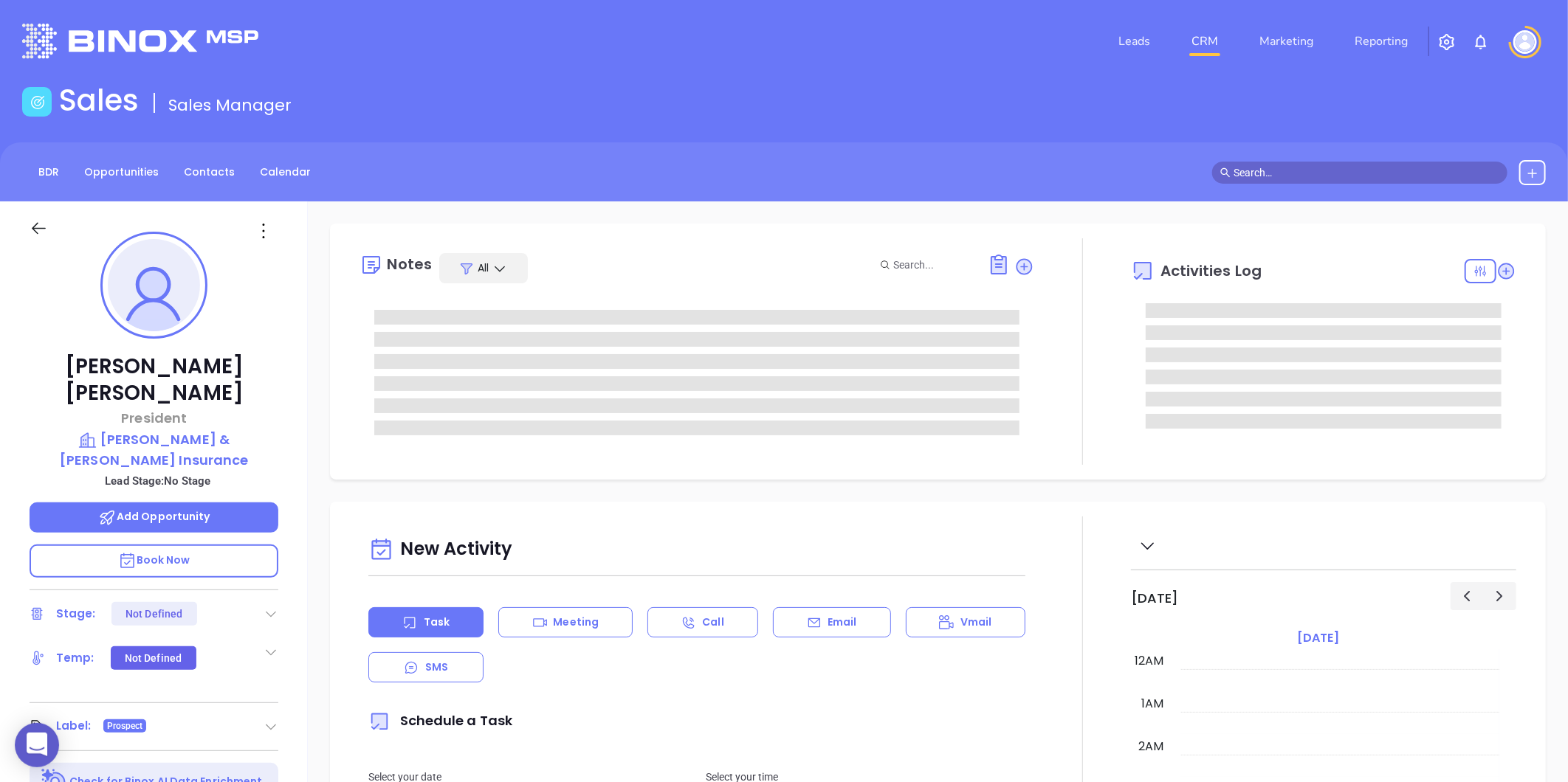
scroll to position [429, 0]
type input "[PERSON_NAME]"
click at [173, 430] on p "Robinson & Stith Insurance" at bounding box center [154, 450] width 249 height 41
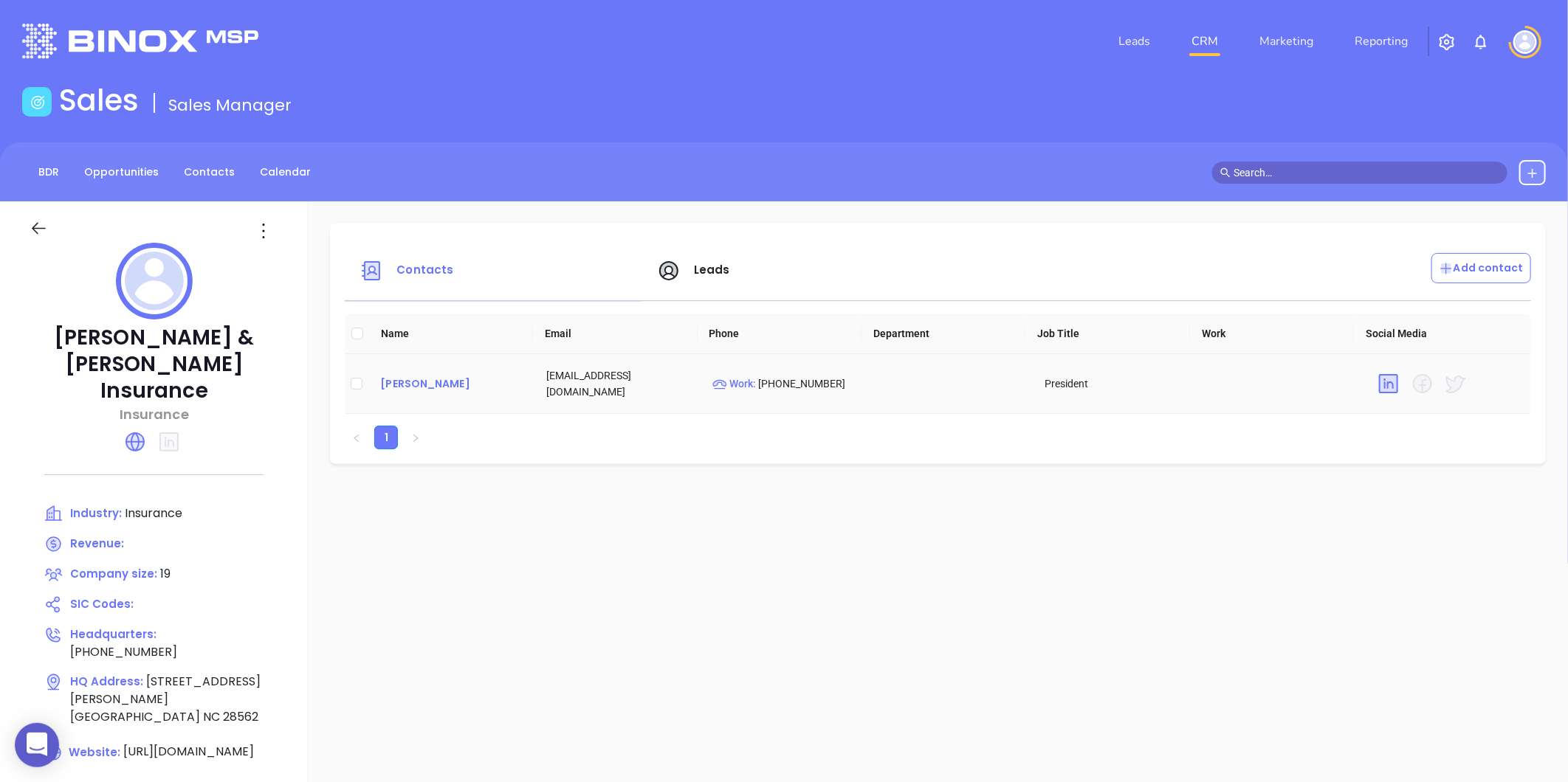
click at [415, 388] on div "Jimmy Robinson" at bounding box center [451, 384] width 143 height 18
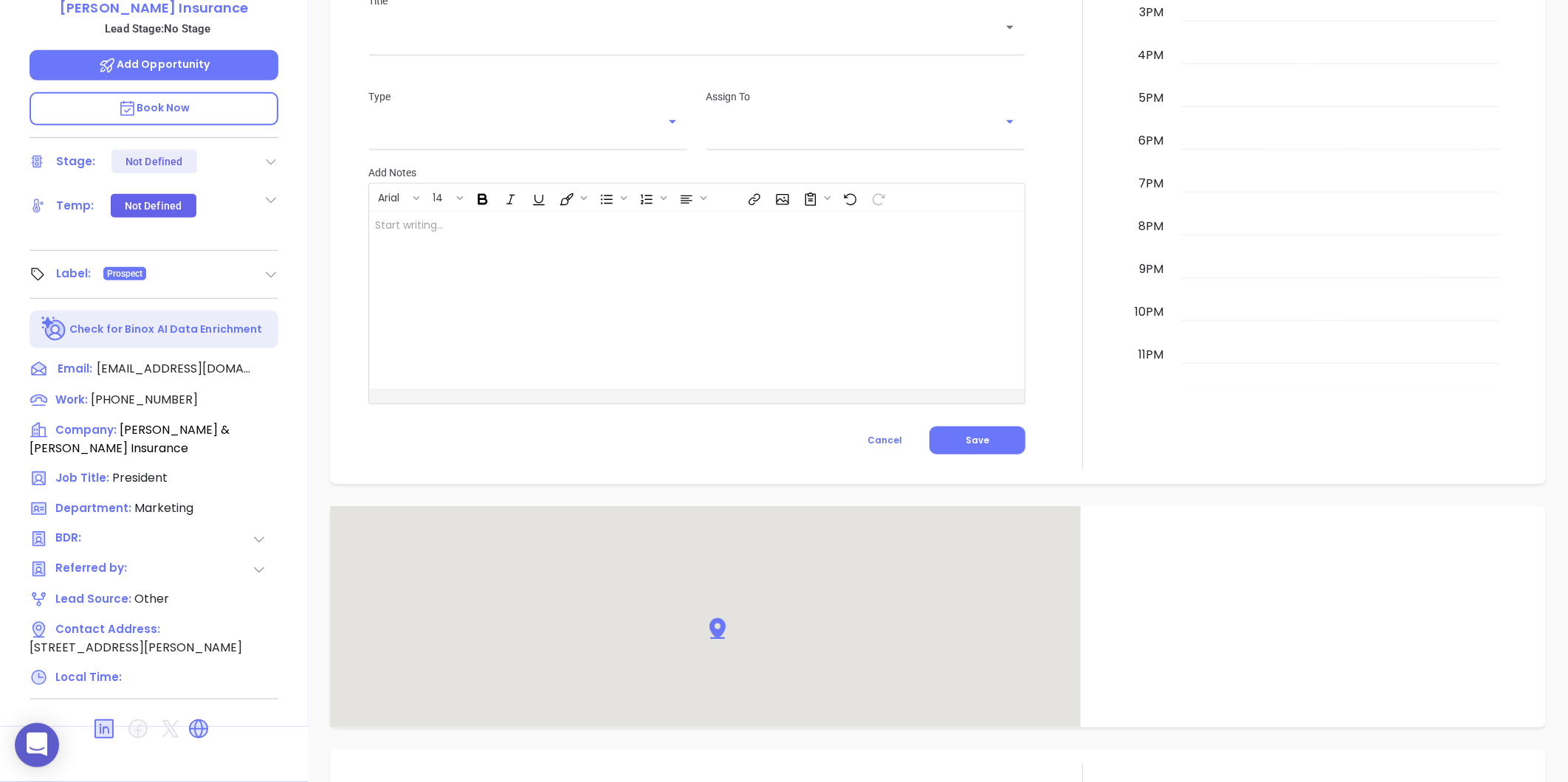
scroll to position [786, 0]
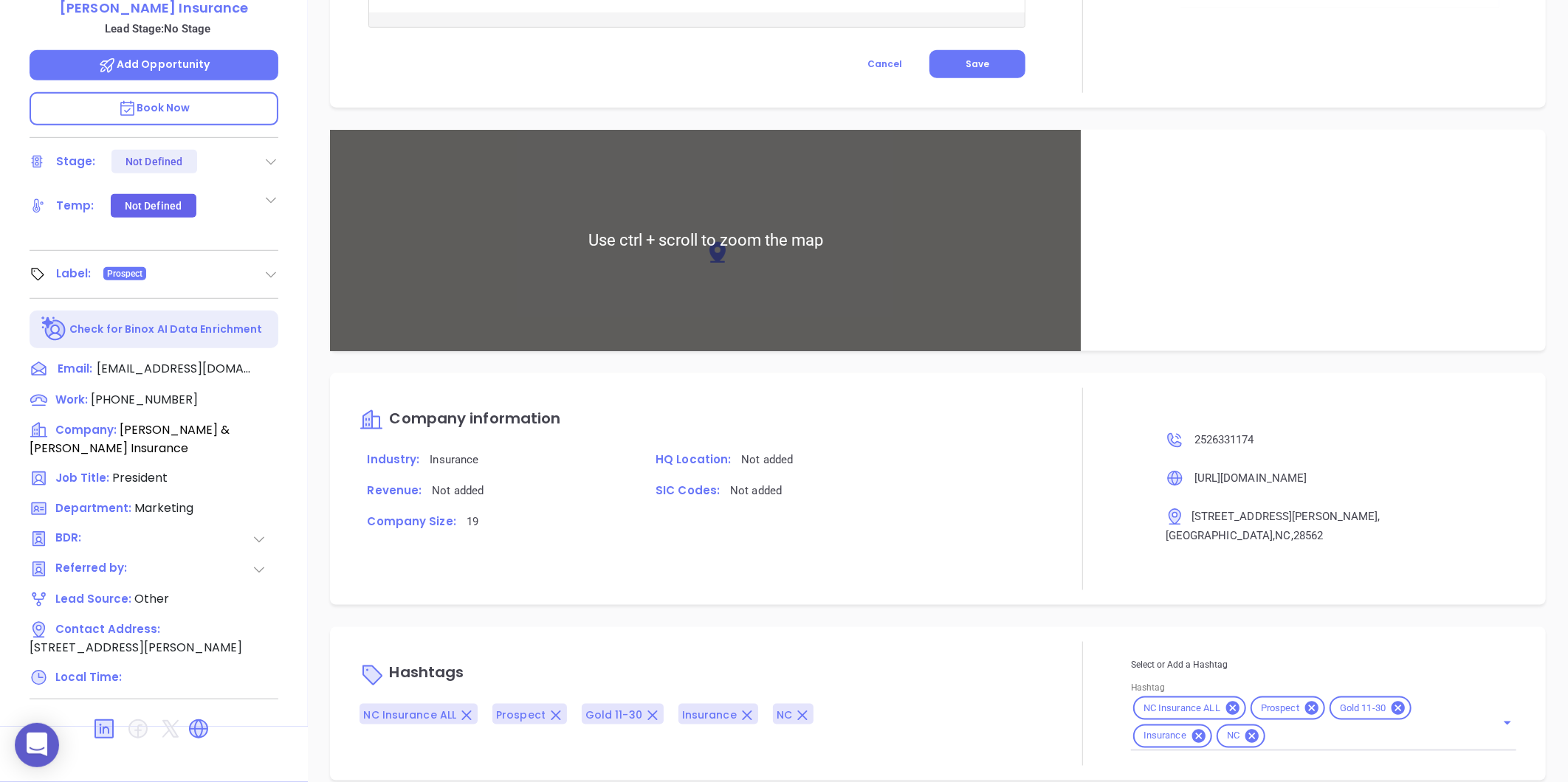
type input "[PERSON_NAME]"
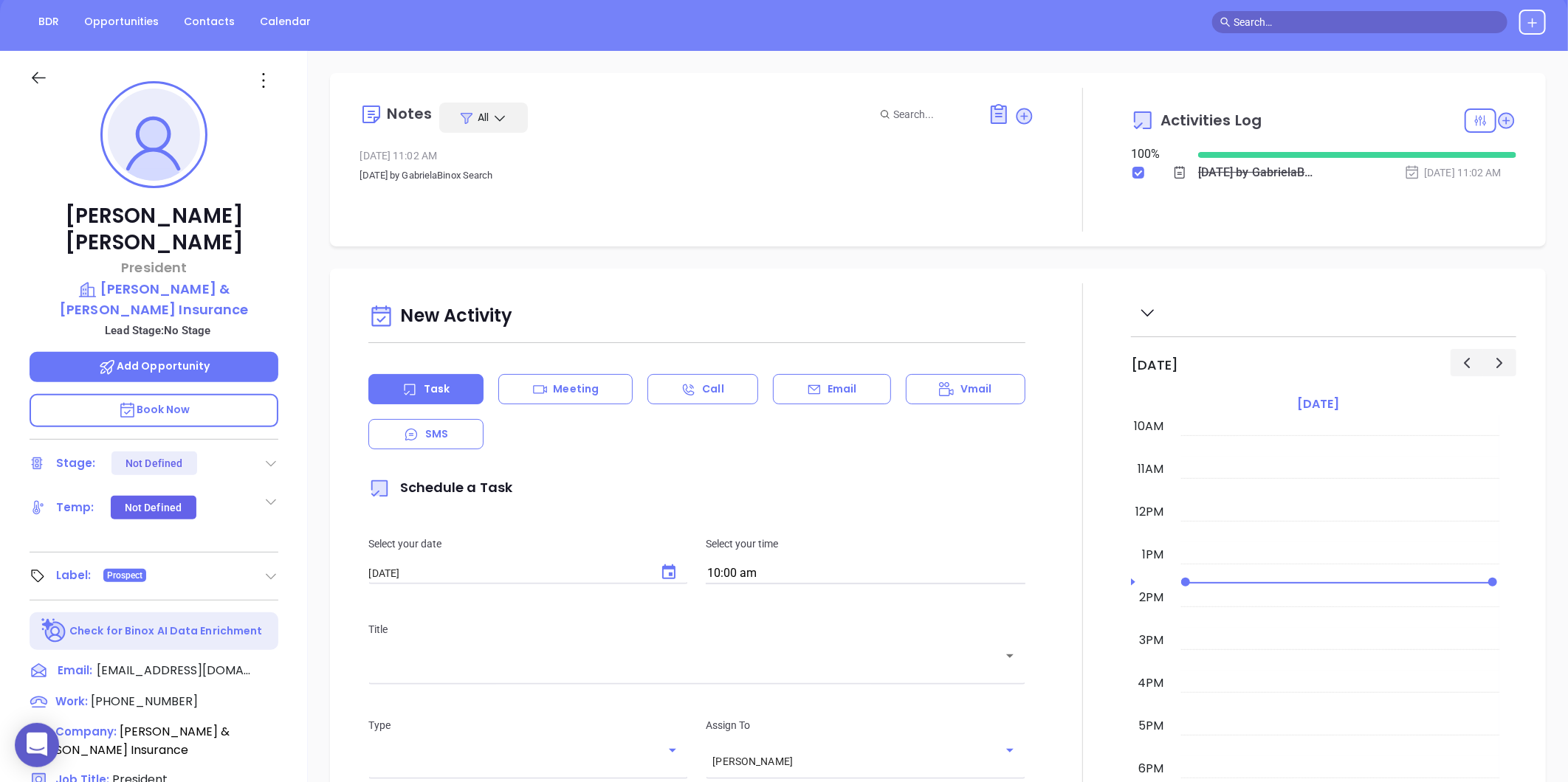
scroll to position [0, 0]
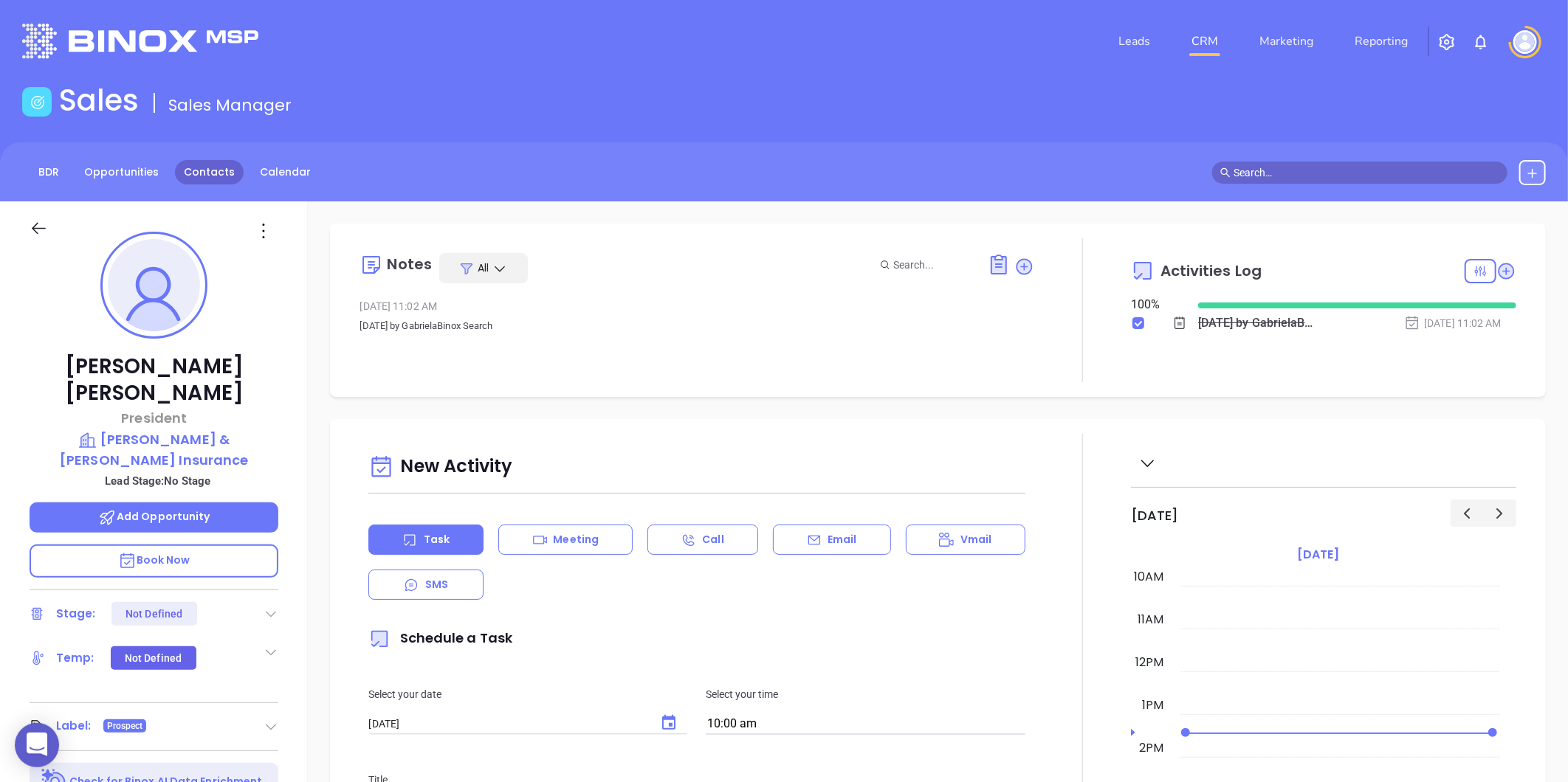
click at [226, 165] on link "Contacts" at bounding box center [210, 172] width 69 height 25
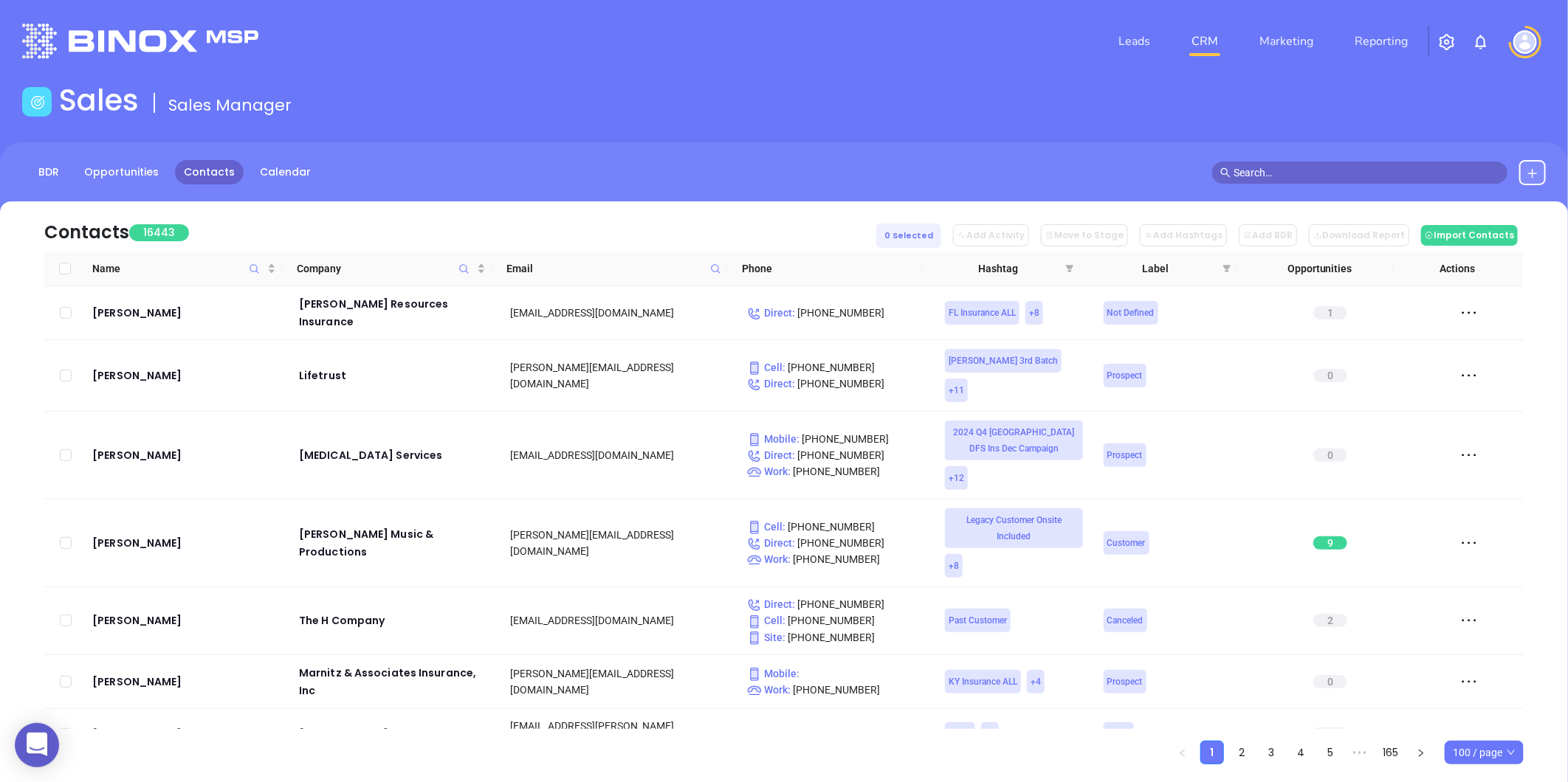
click at [704, 270] on div "Email" at bounding box center [613, 269] width 214 height 16
click at [716, 262] on span at bounding box center [715, 269] width 17 height 22
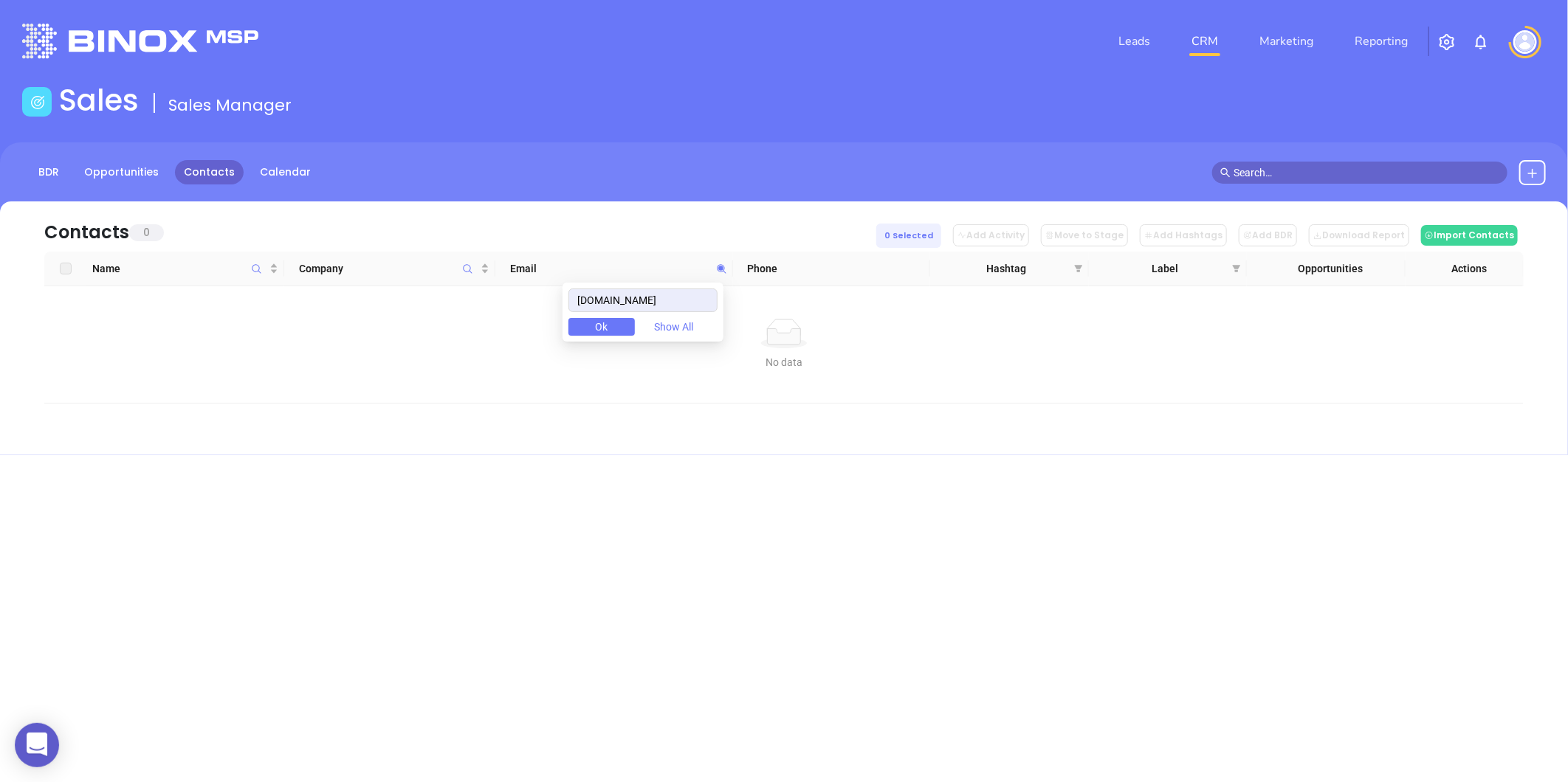
type input "mycreeksideinsurance.com"
drag, startPoint x: 590, startPoint y: 293, endPoint x: 843, endPoint y: 296, distance: 253.0
click at [843, 296] on body "0 Leads CRM Marketing Reporting Financial Leads Leads Sales Sales Manager BDR O…" at bounding box center [784, 391] width 1568 height 782
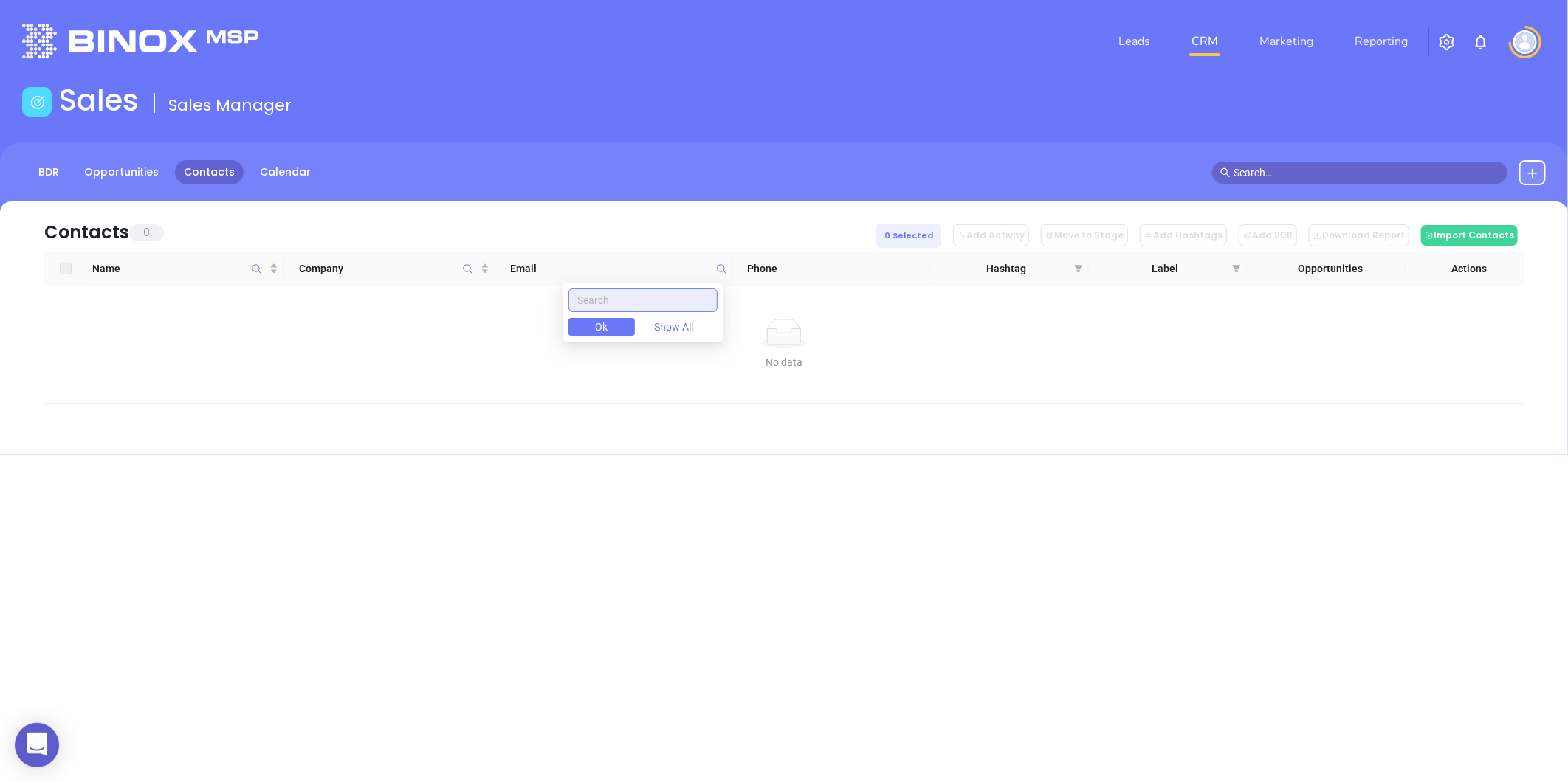
paste input "gaviganinsurance.com"
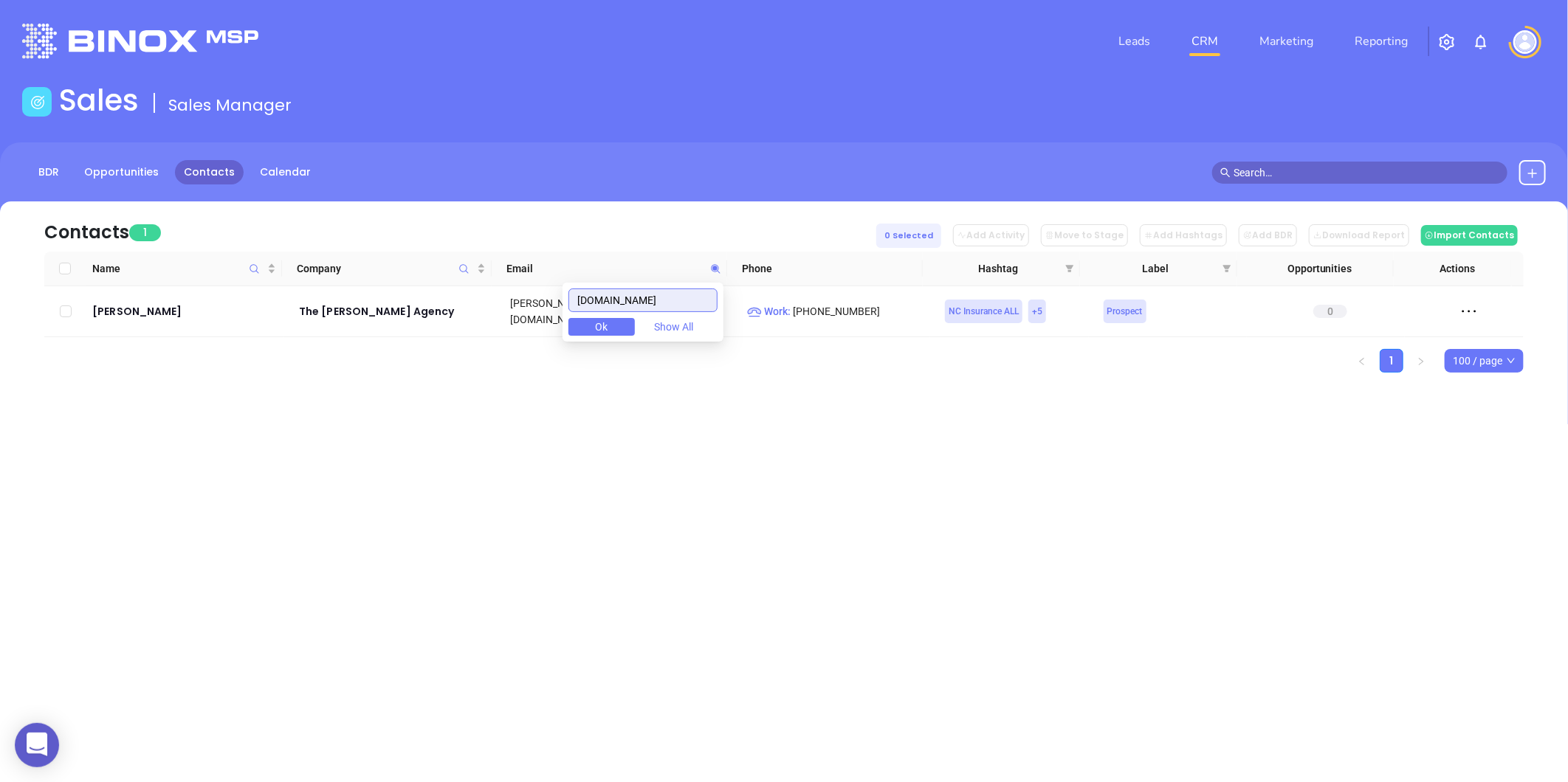
type input "gaviganinsurance.com"
click at [133, 295] on td "Jon Gavigan" at bounding box center [185, 312] width 198 height 51
click at [127, 310] on div "Jon Gavigan" at bounding box center [185, 312] width 186 height 18
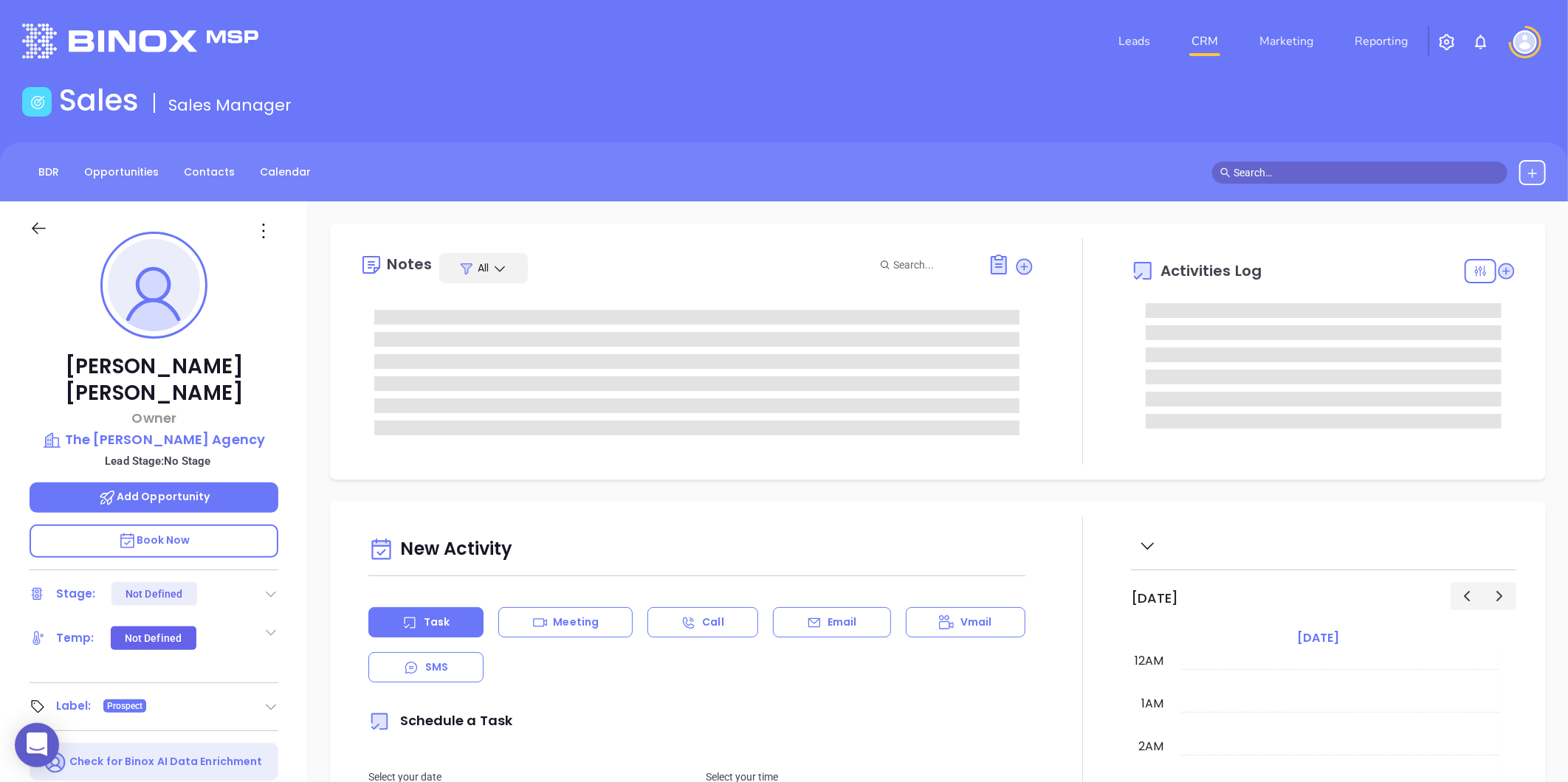
type input "[DATE]"
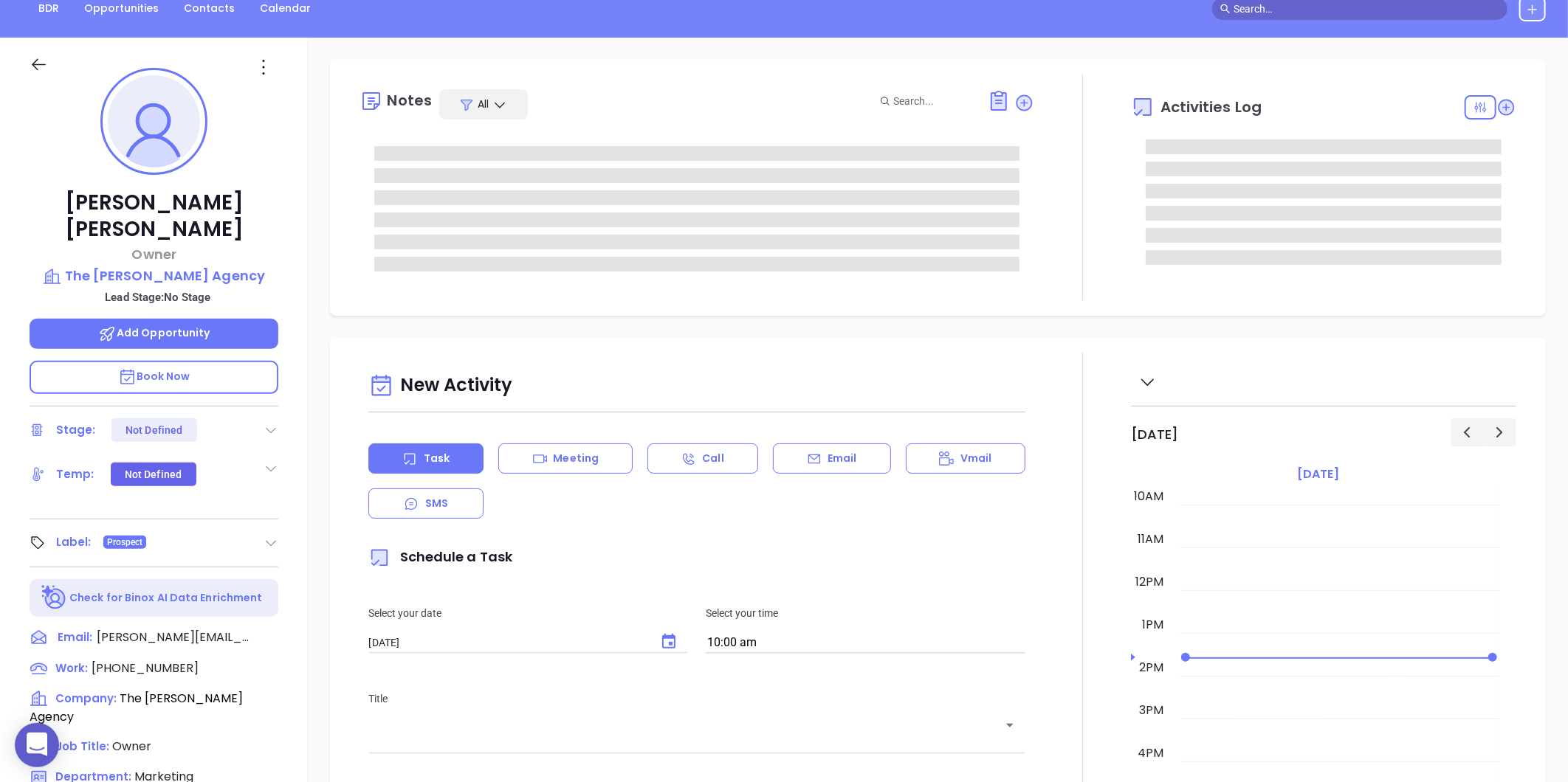
type input "[PERSON_NAME]"
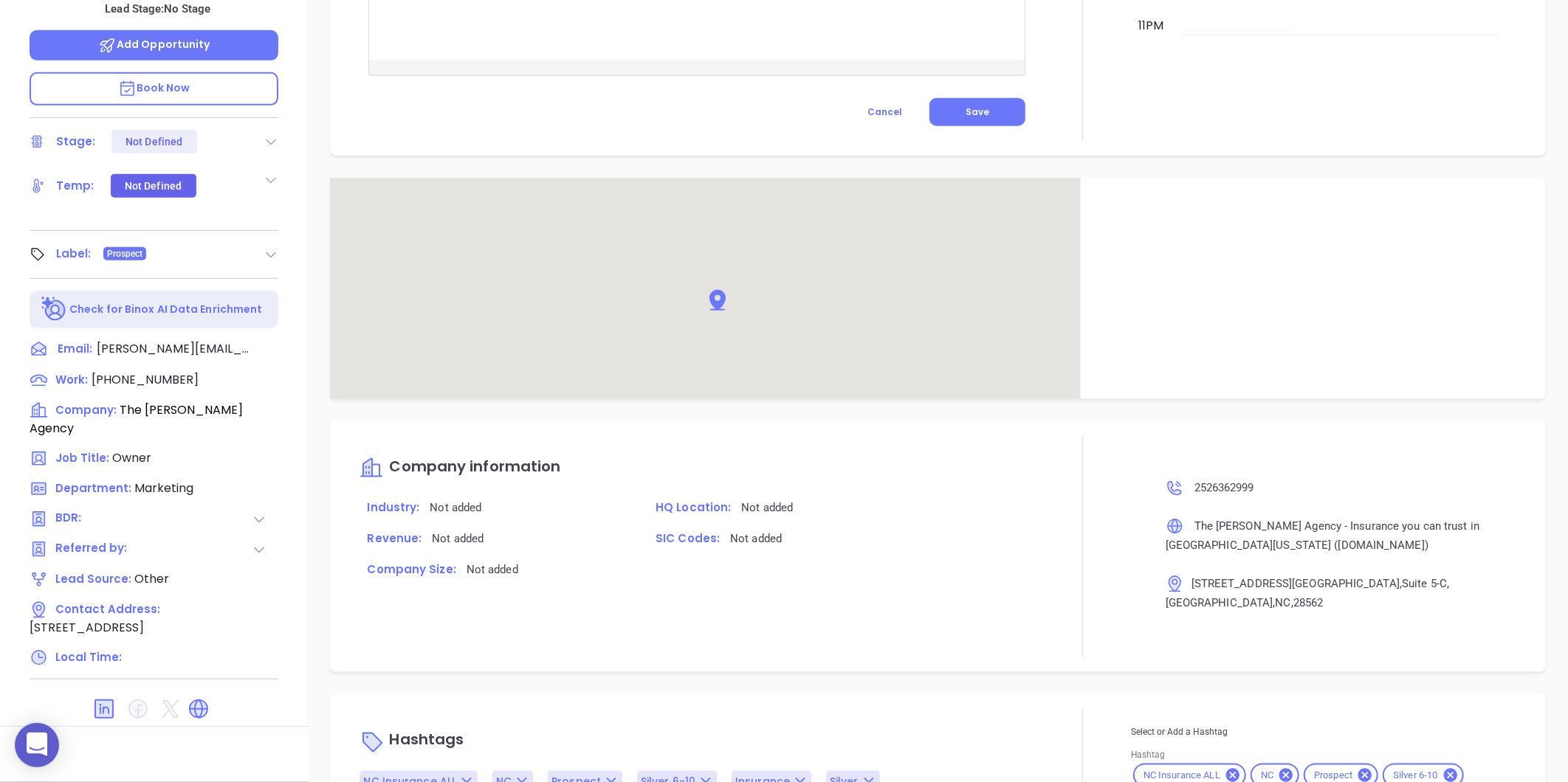
scroll to position [817, 0]
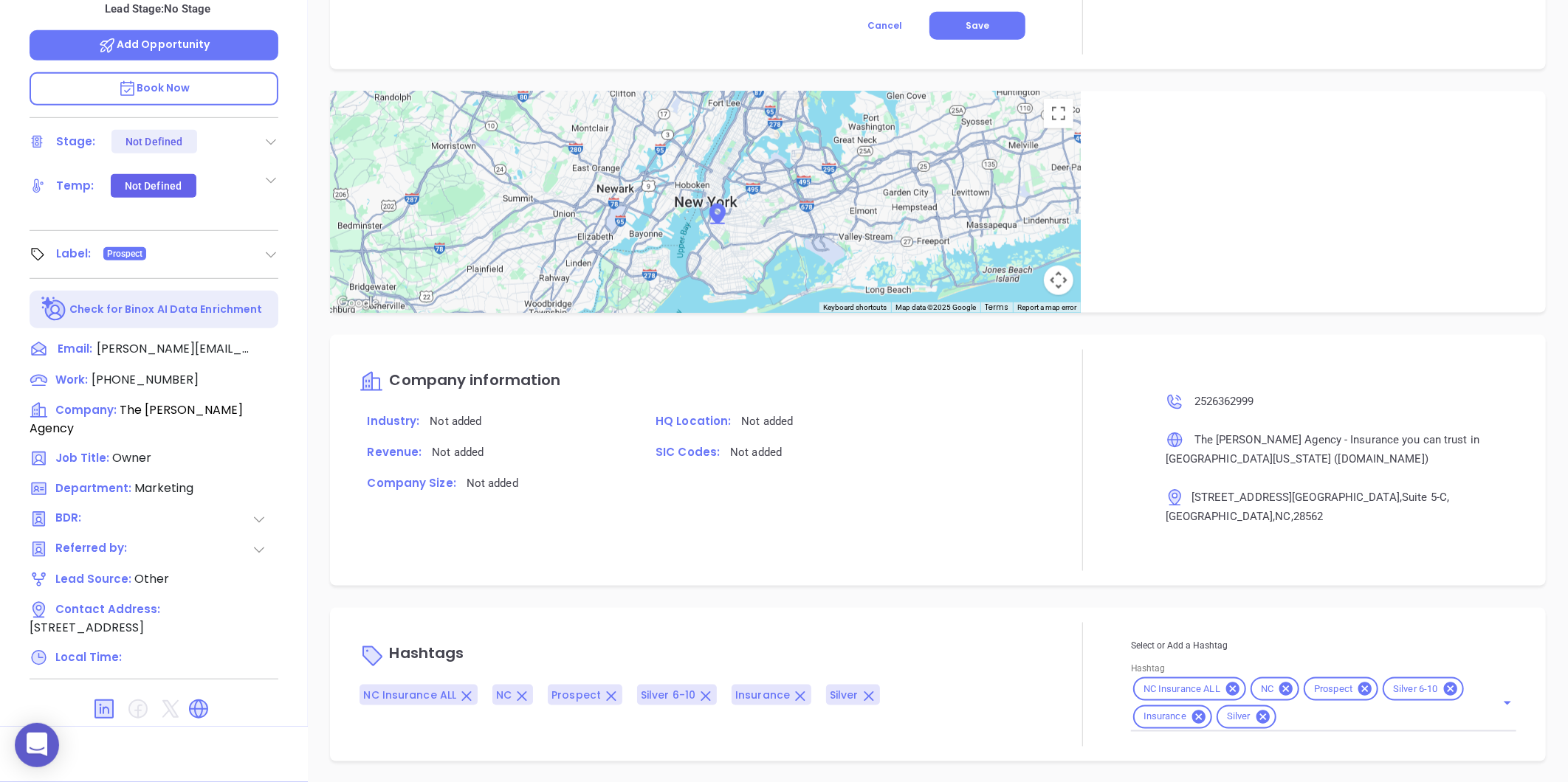
click at [1242, 716] on span "Silver" at bounding box center [1239, 718] width 42 height 13
click at [1256, 712] on icon at bounding box center [1263, 718] width 14 height 14
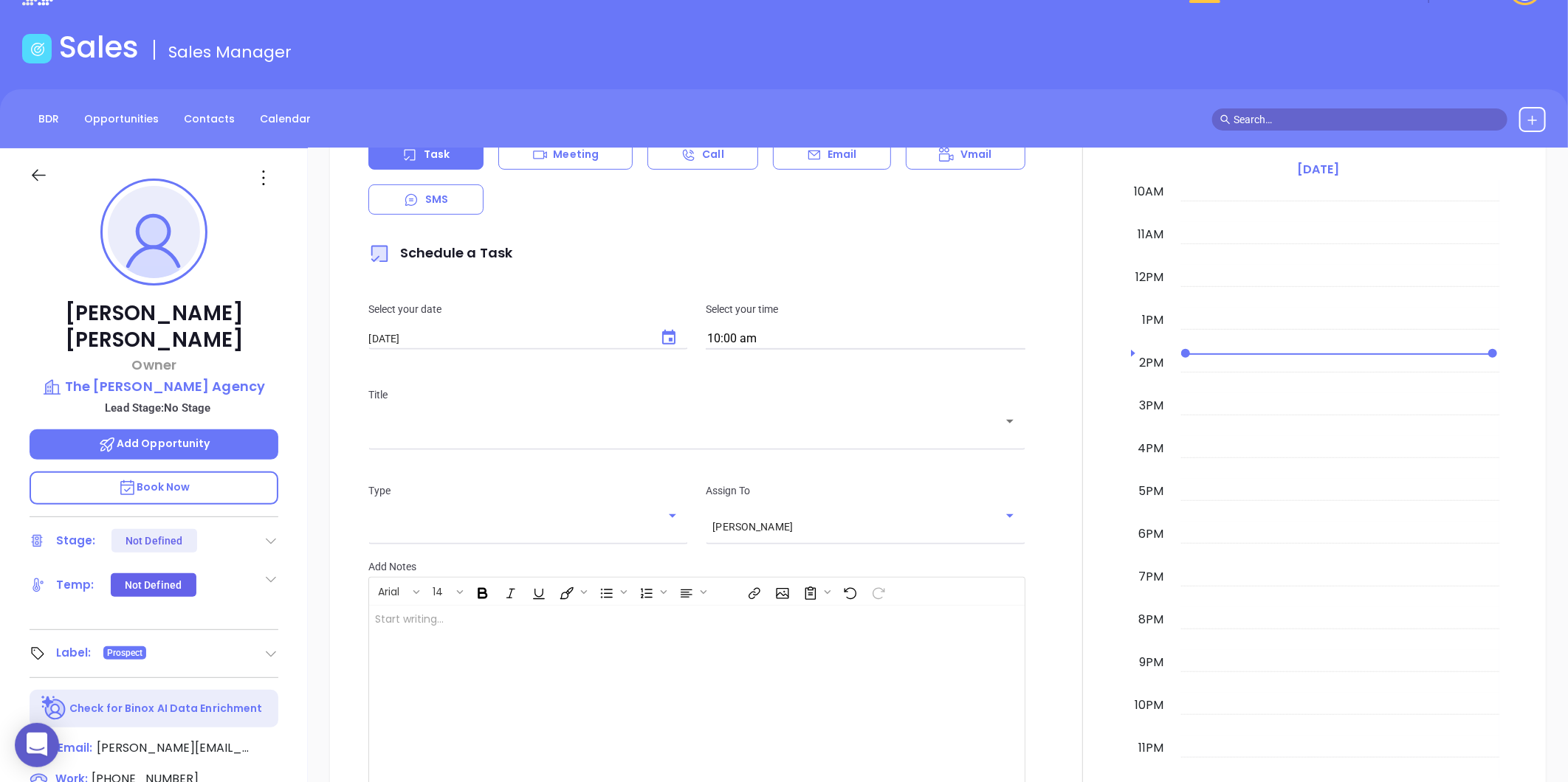
scroll to position [0, 0]
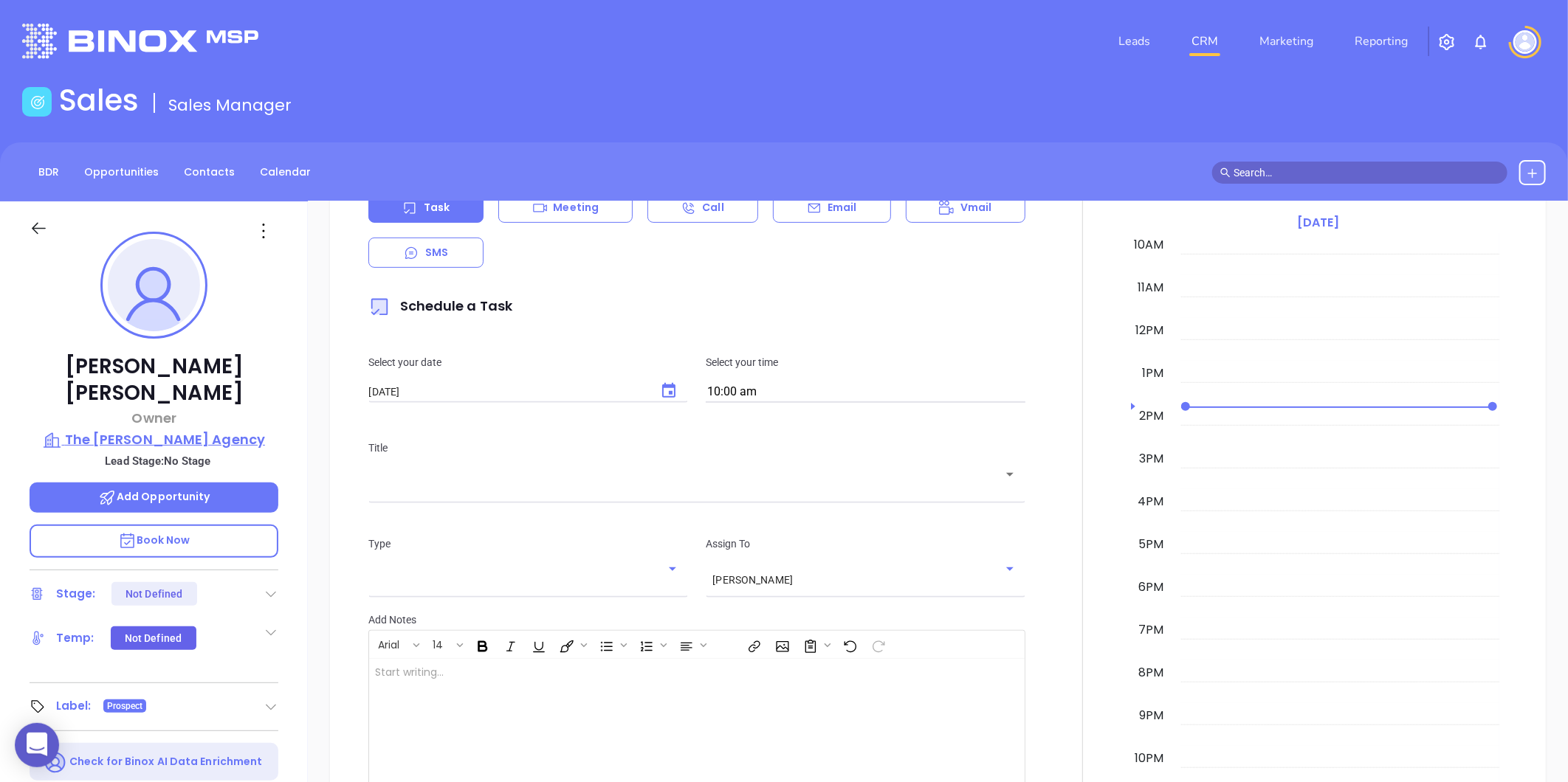
click at [194, 430] on p "The Gavigan Agency" at bounding box center [154, 440] width 249 height 21
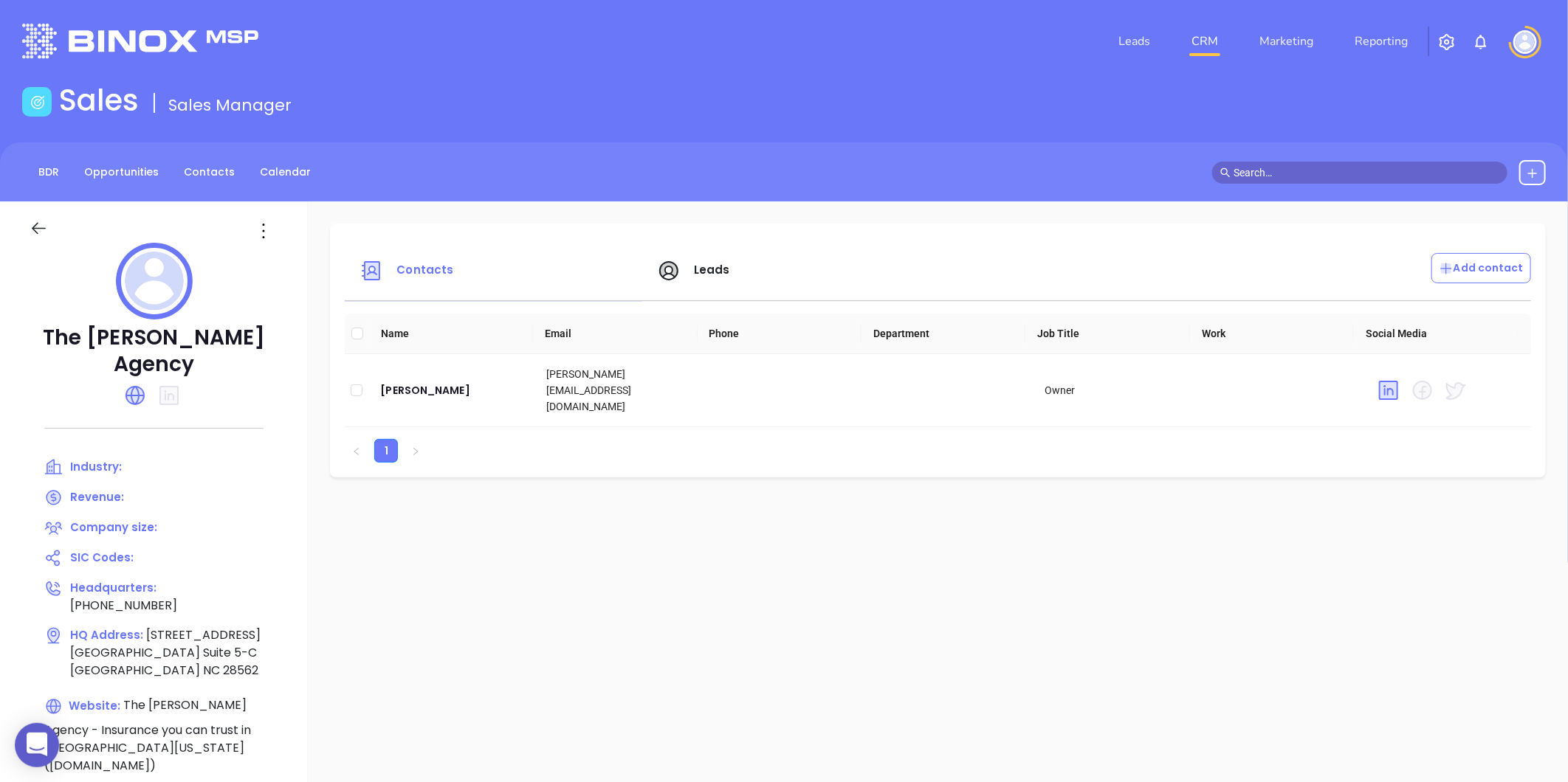
click at [262, 237] on icon at bounding box center [263, 231] width 24 height 24
click at [276, 257] on div "Edit" at bounding box center [330, 260] width 134 height 16
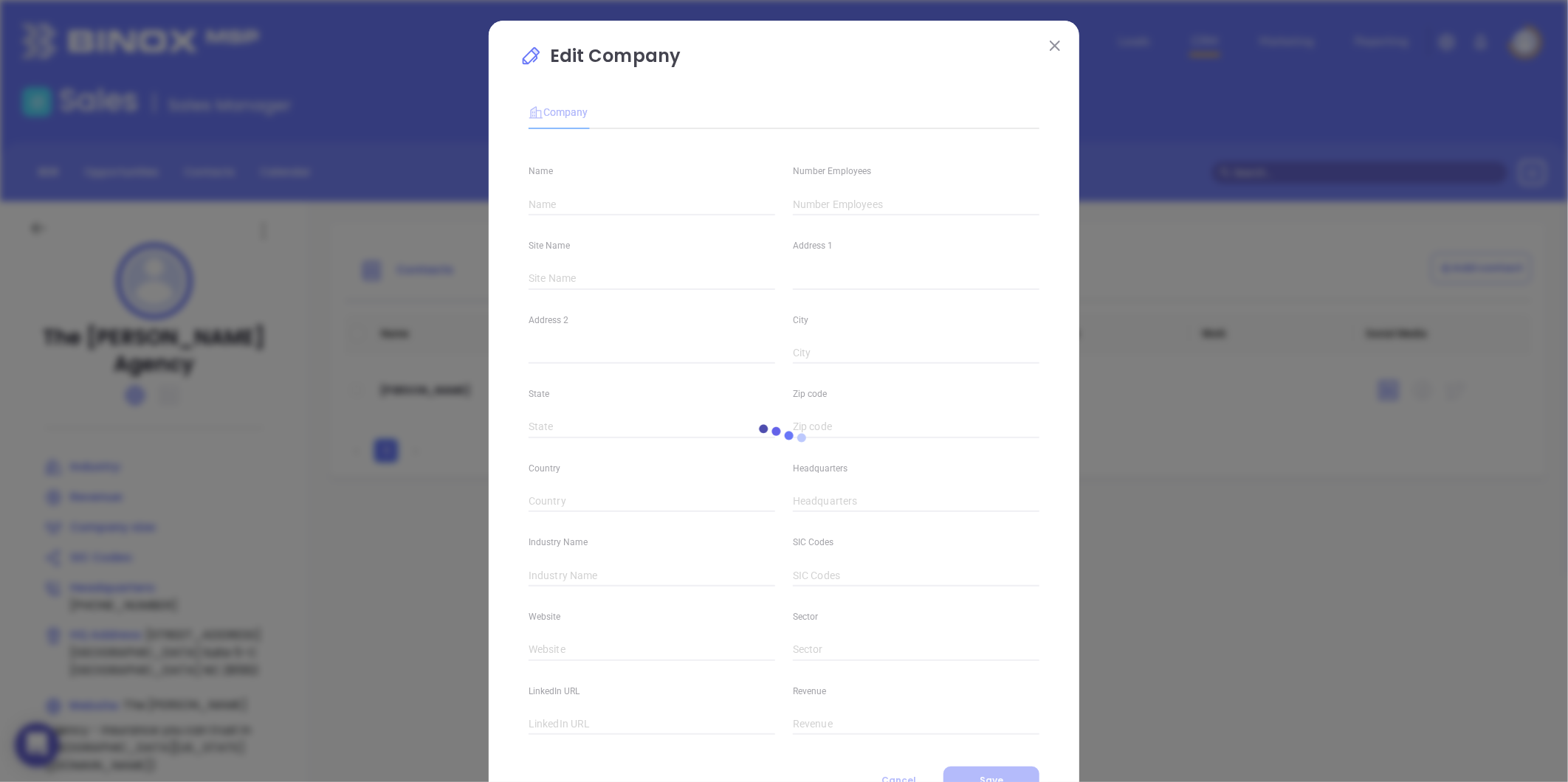
type input "The Gavigan Agency"
type input "(252) 636-2999"
type input "The Gavigan Agency - Insurance you can trust in Eastern North Carolina (gavigan…"
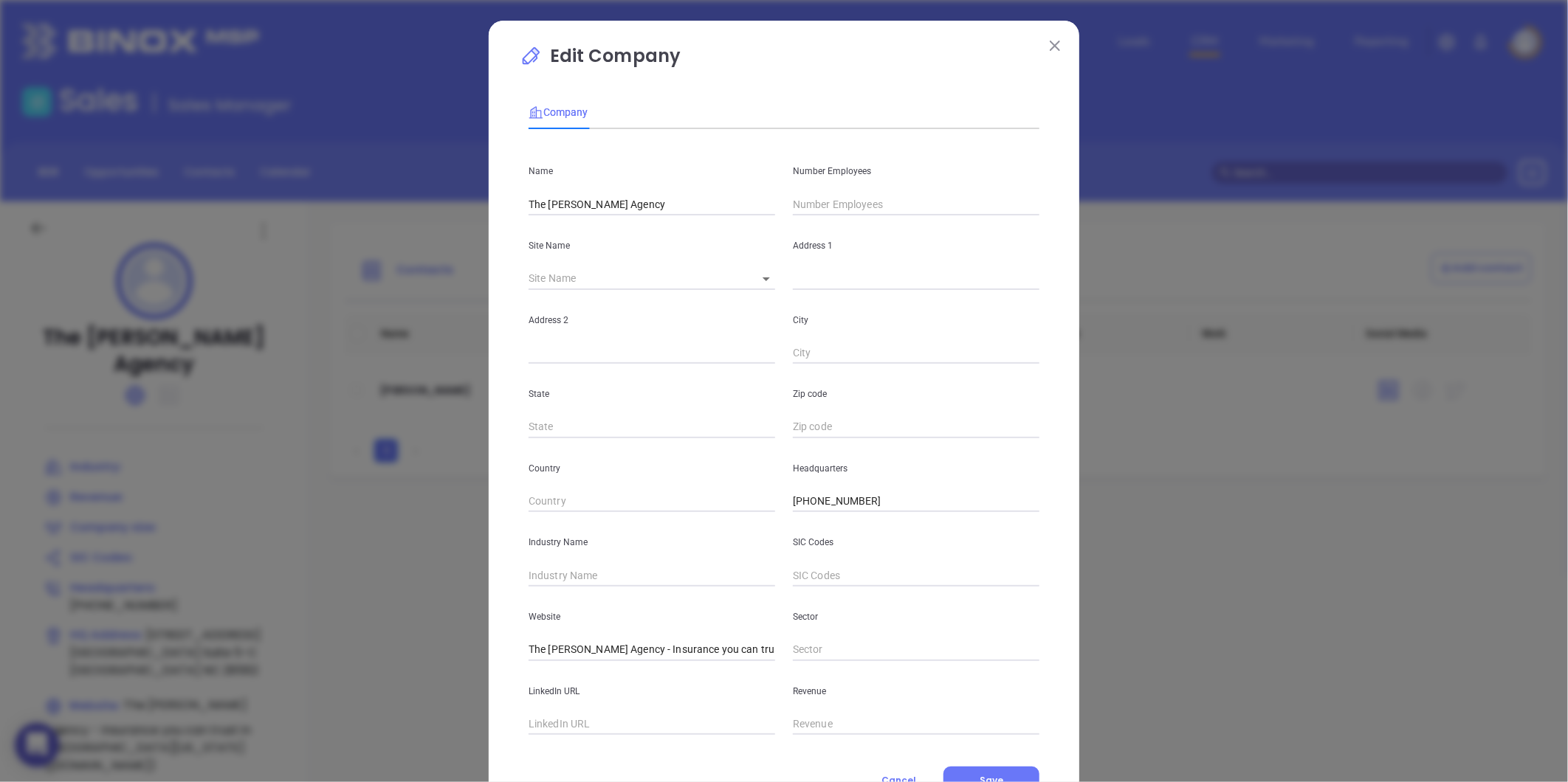
click at [812, 203] on input "text" at bounding box center [916, 204] width 246 height 22
type input "5"
click at [555, 561] on div "Industry Name" at bounding box center [651, 549] width 264 height 74
click at [555, 565] on input "text" at bounding box center [651, 576] width 246 height 22
click at [491, 592] on div "Edit Company Company Name The Gavigan Agency Number Employees 5 Site Name ​ Add…" at bounding box center [784, 423] width 590 height 806
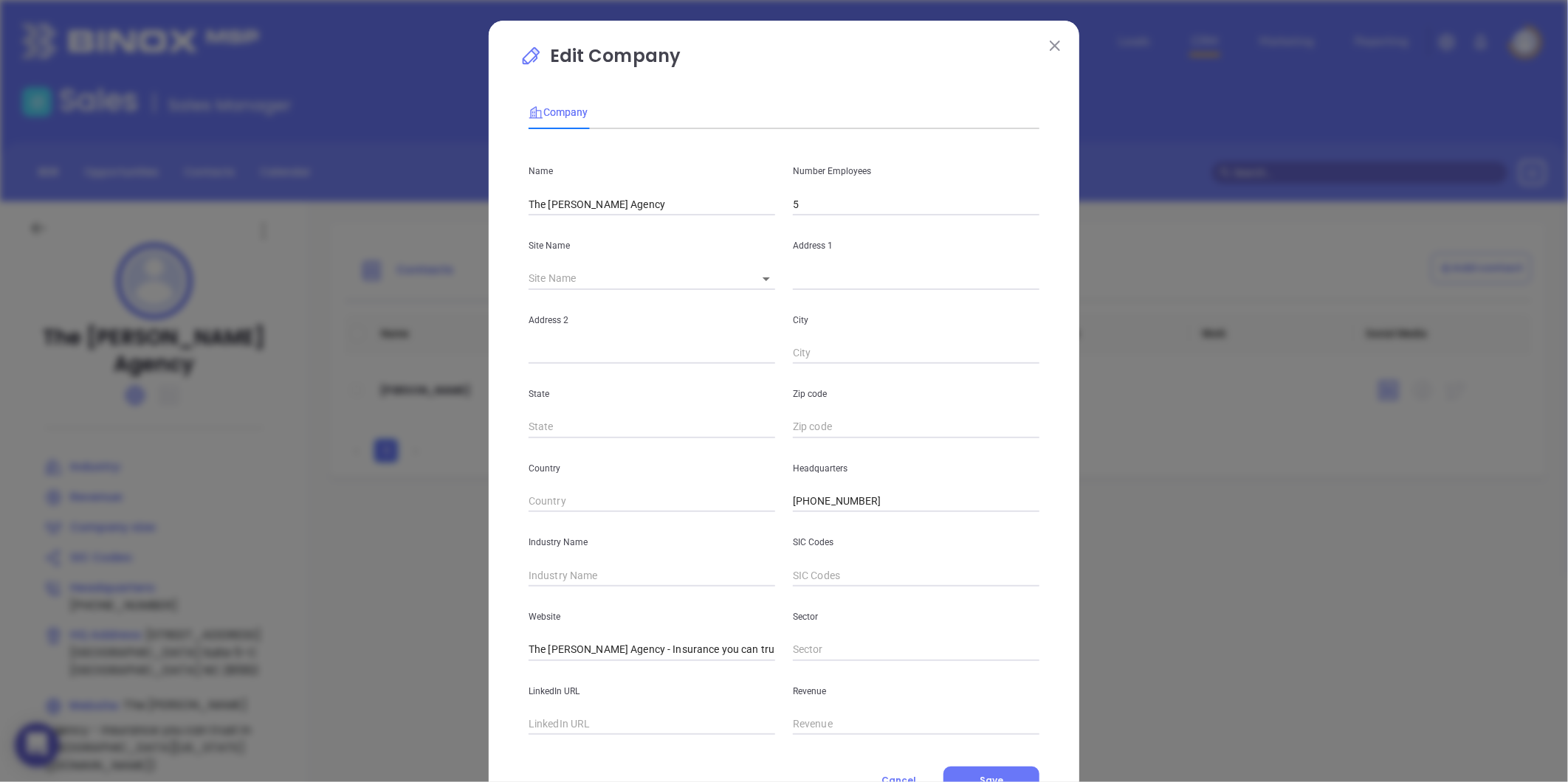
click at [758, 277] on body "0 Leads CRM Marketing Reporting Financial Leads Leads Sales Sales Manager BDR O…" at bounding box center [784, 391] width 1568 height 782
click at [769, 276] on li "New Bern" at bounding box center [808, 279] width 137 height 26
type input "New Bern"
type input "2002 South Glenburnie Road Executive Square"
type input "Suite 5-C"
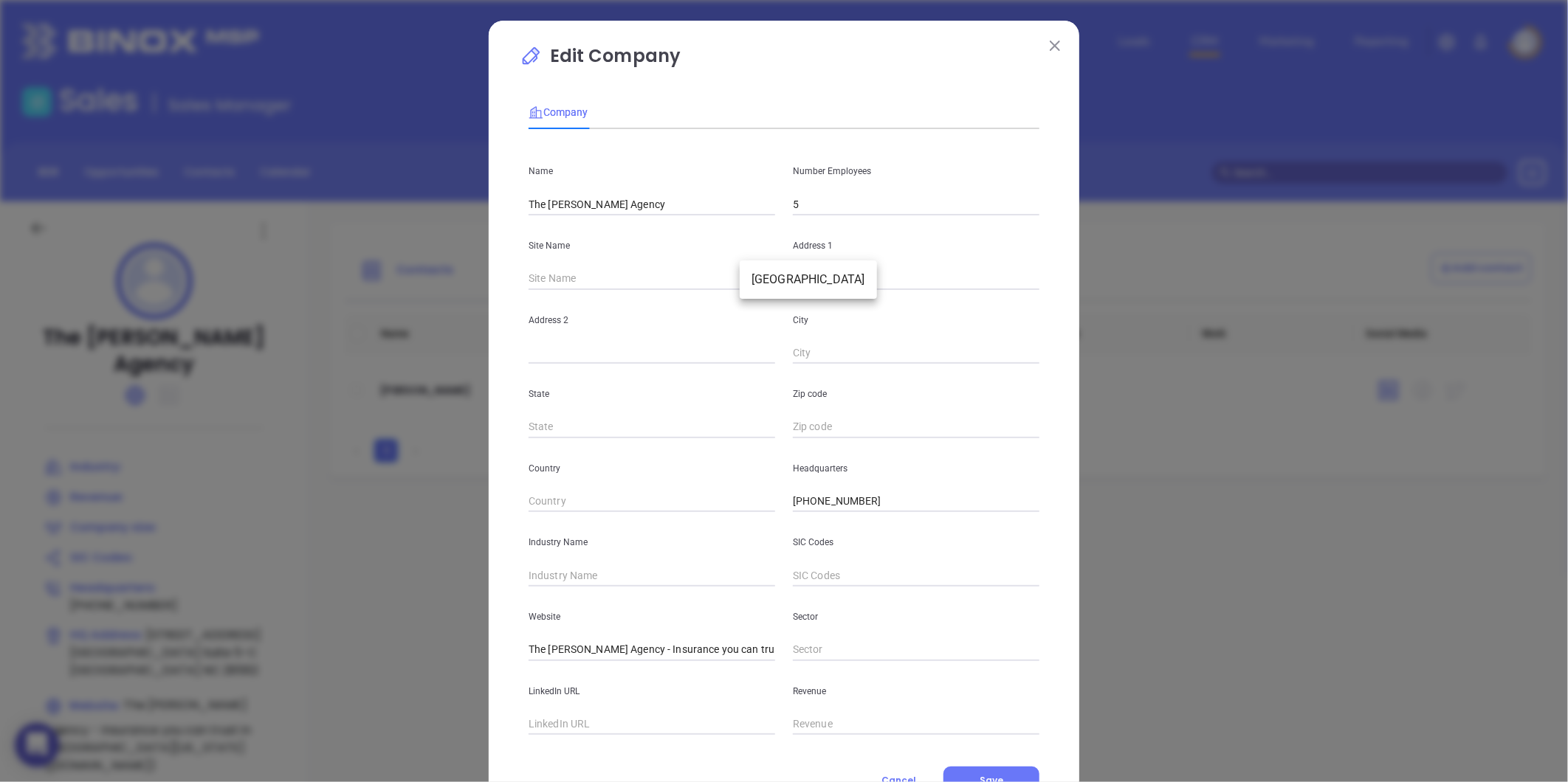
type input "New Bern"
type input "NC"
type input "28562"
type input "99730"
click at [541, 593] on div "Website The Gavigan Agency - Insurance you can trust in Eastern North Carolina …" at bounding box center [651, 624] width 264 height 74
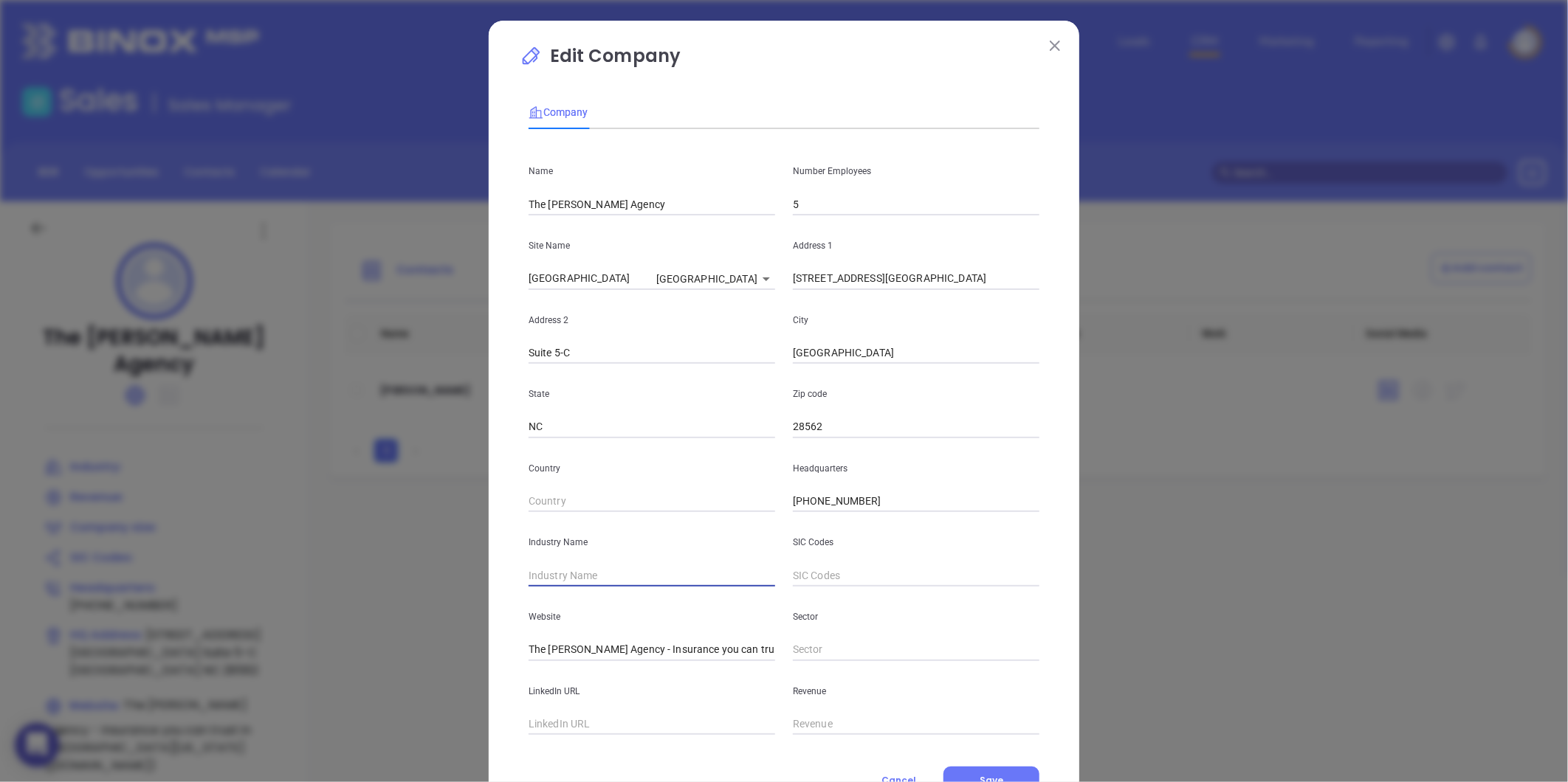
click at [553, 578] on input "text" at bounding box center [651, 576] width 246 height 22
type input "Insurance"
click at [668, 676] on div "LinkedIn URL" at bounding box center [651, 698] width 264 height 74
drag, startPoint x: 597, startPoint y: 651, endPoint x: 882, endPoint y: 659, distance: 285.1
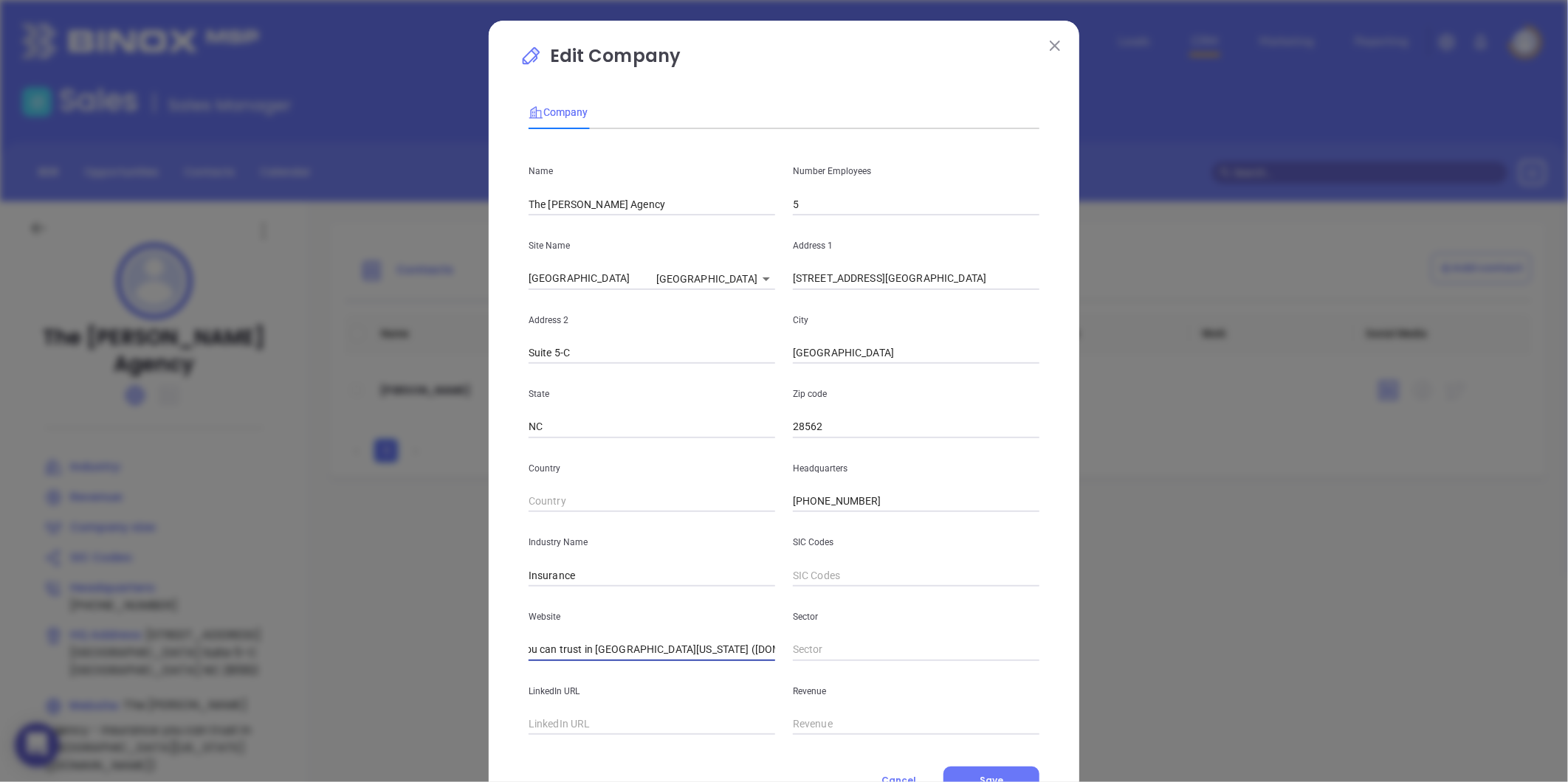
click at [882, 659] on div "Website The Gavigan Agency - Insurance you can trust in Eastern North Carolina …" at bounding box center [784, 624] width 529 height 74
type input "T"
paste input "https://gaviganinsurance.com/"
drag, startPoint x: 663, startPoint y: 655, endPoint x: 558, endPoint y: 666, distance: 105.6
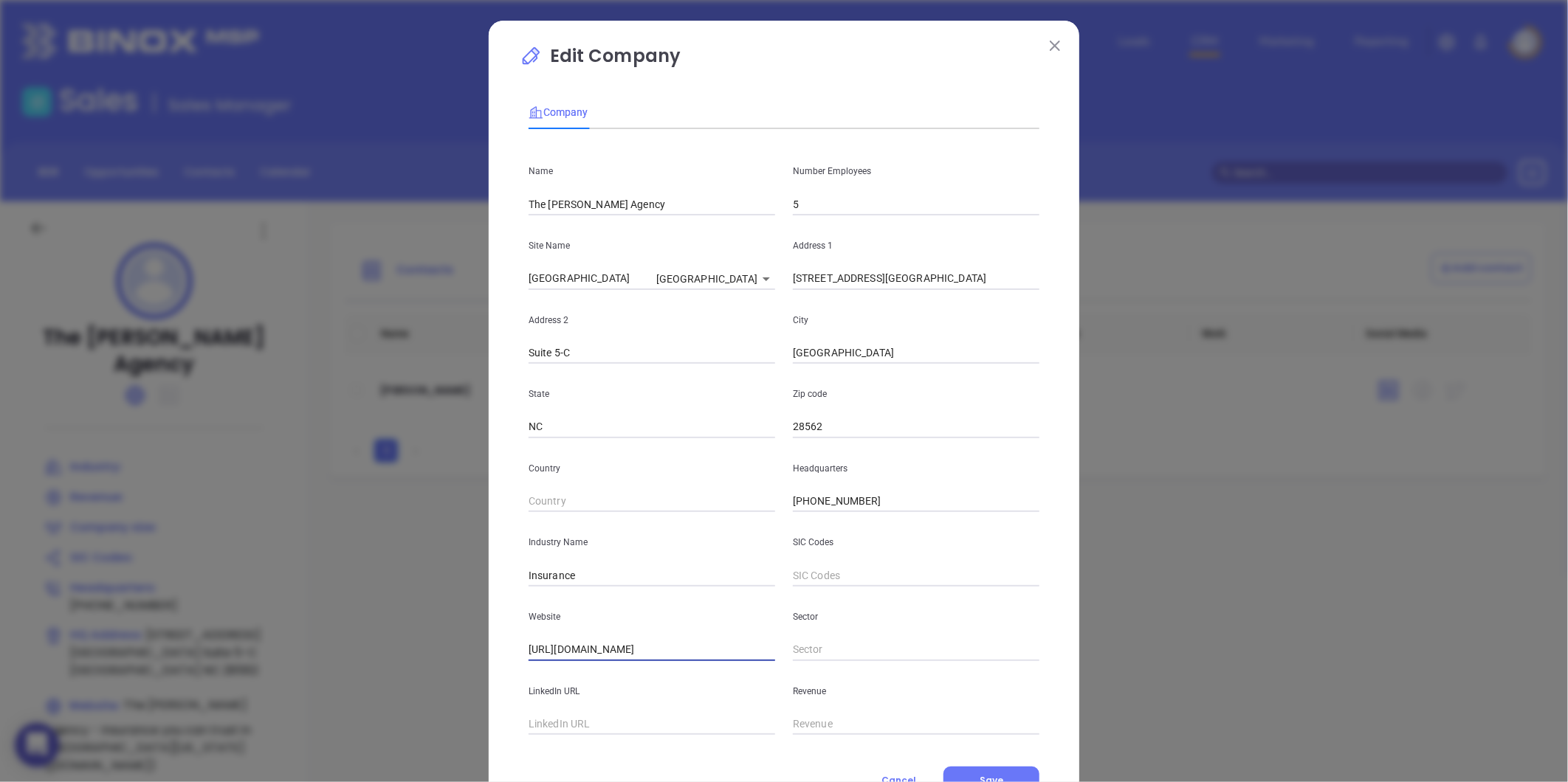
click at [558, 666] on div "Name The Gavigan Agency Number Employees 5 Site Name New Bern New Bern 99730 Ad…" at bounding box center [784, 438] width 511 height 594
type input "https://gaviganinsurance.com/"
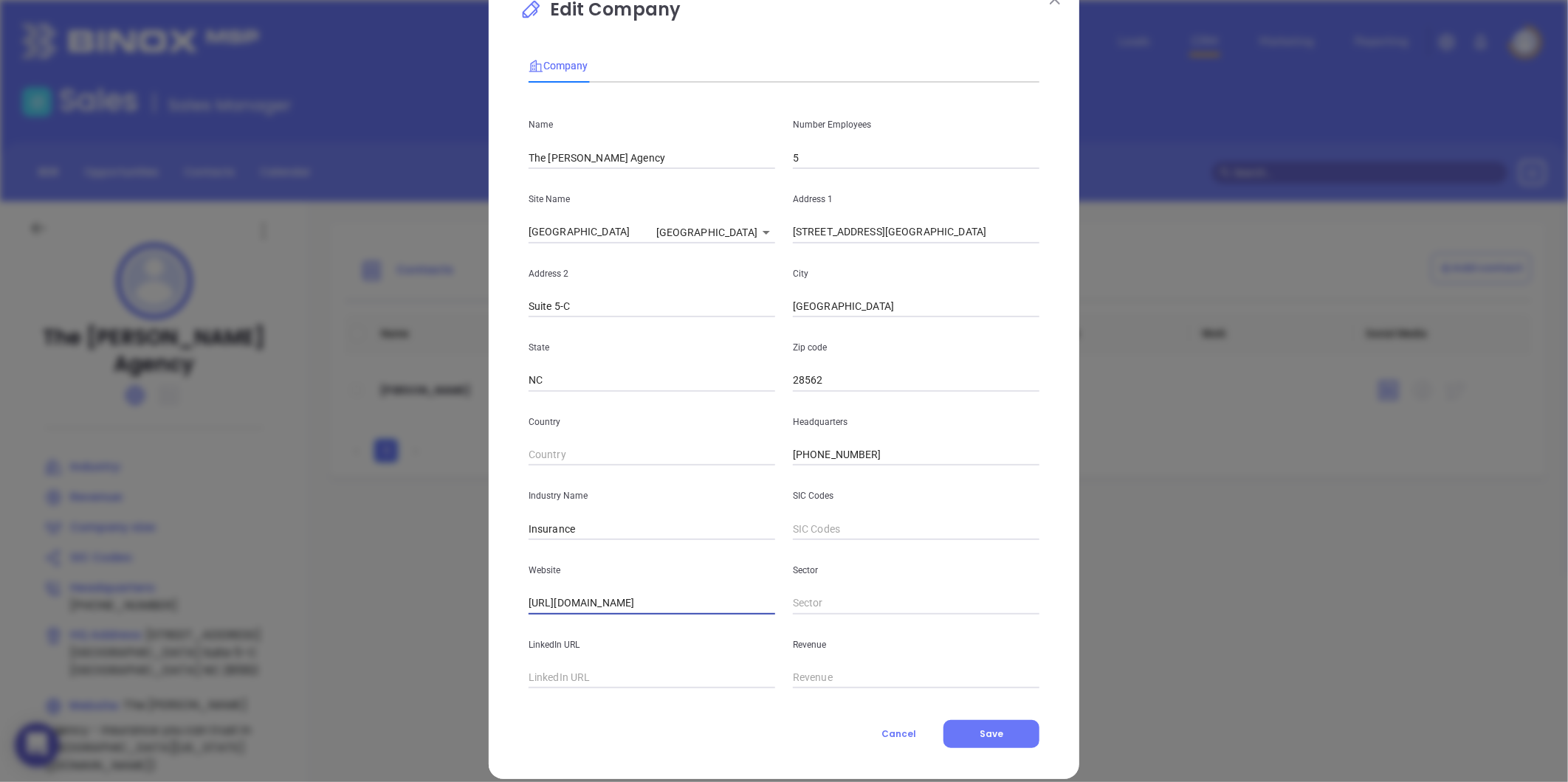
scroll to position [64, 0]
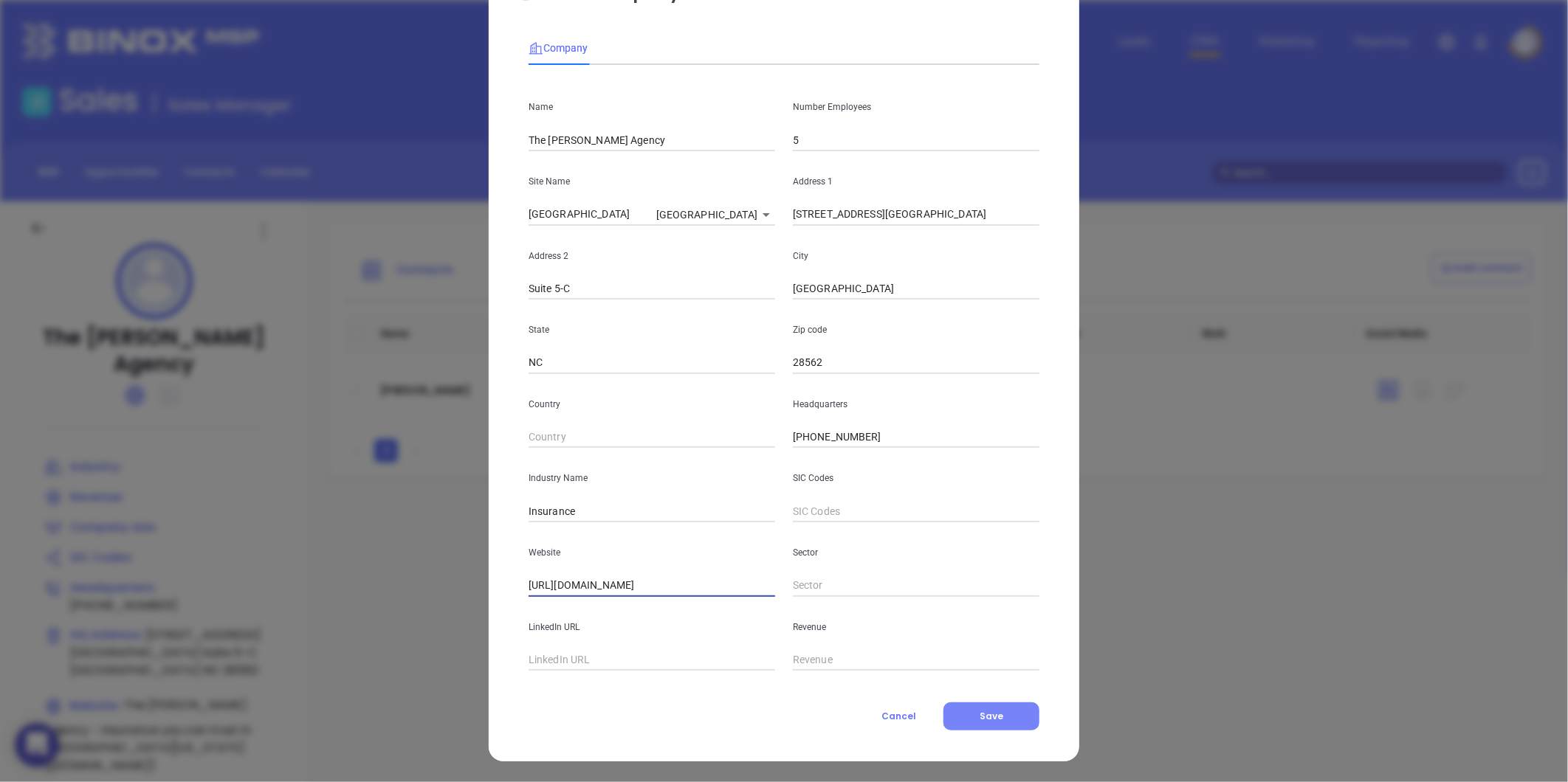
click at [979, 710] on span "Save" at bounding box center [991, 717] width 24 height 13
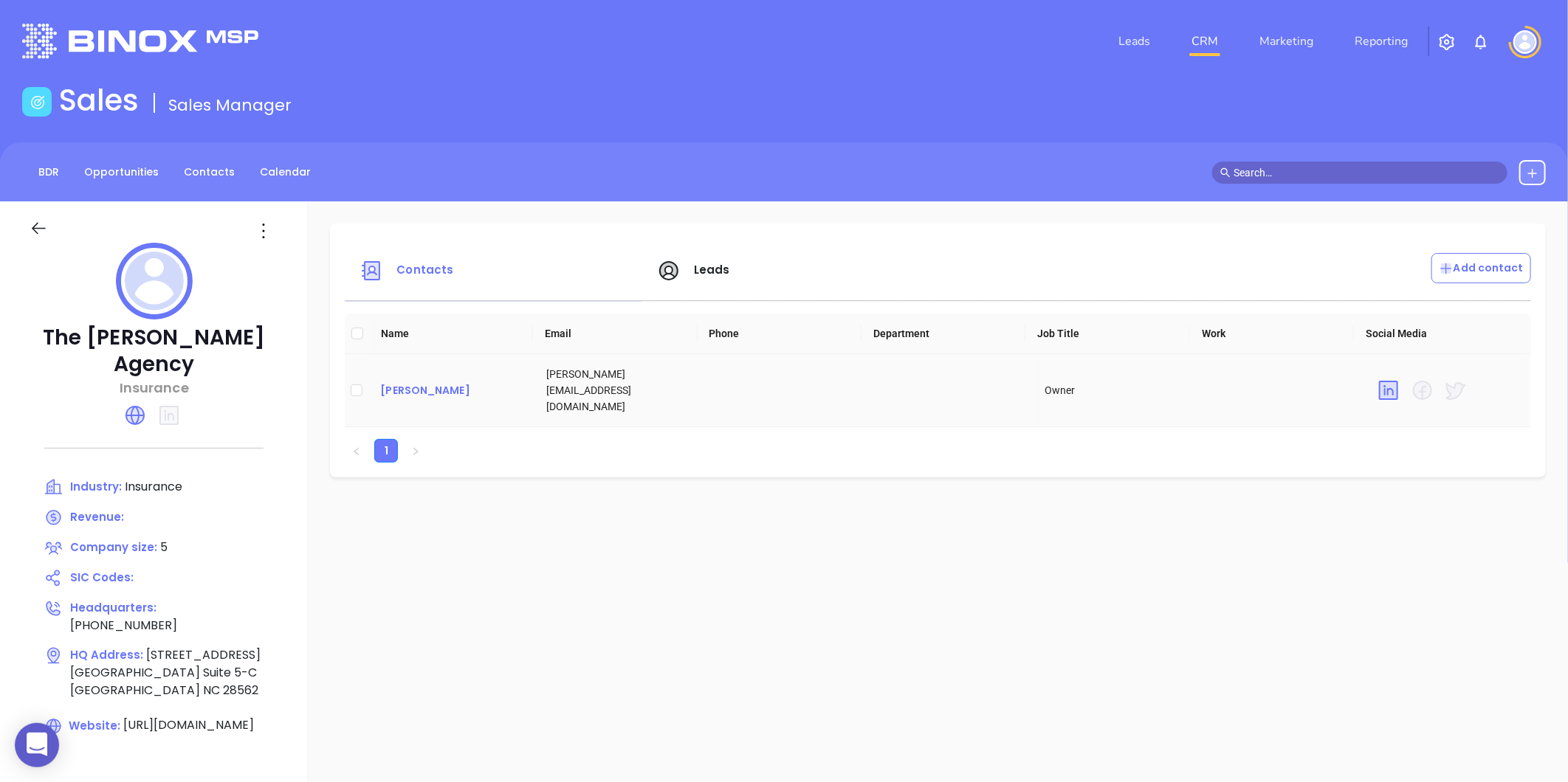
click at [415, 381] on div "Jon Gavigan" at bounding box center [451, 391] width 143 height 18
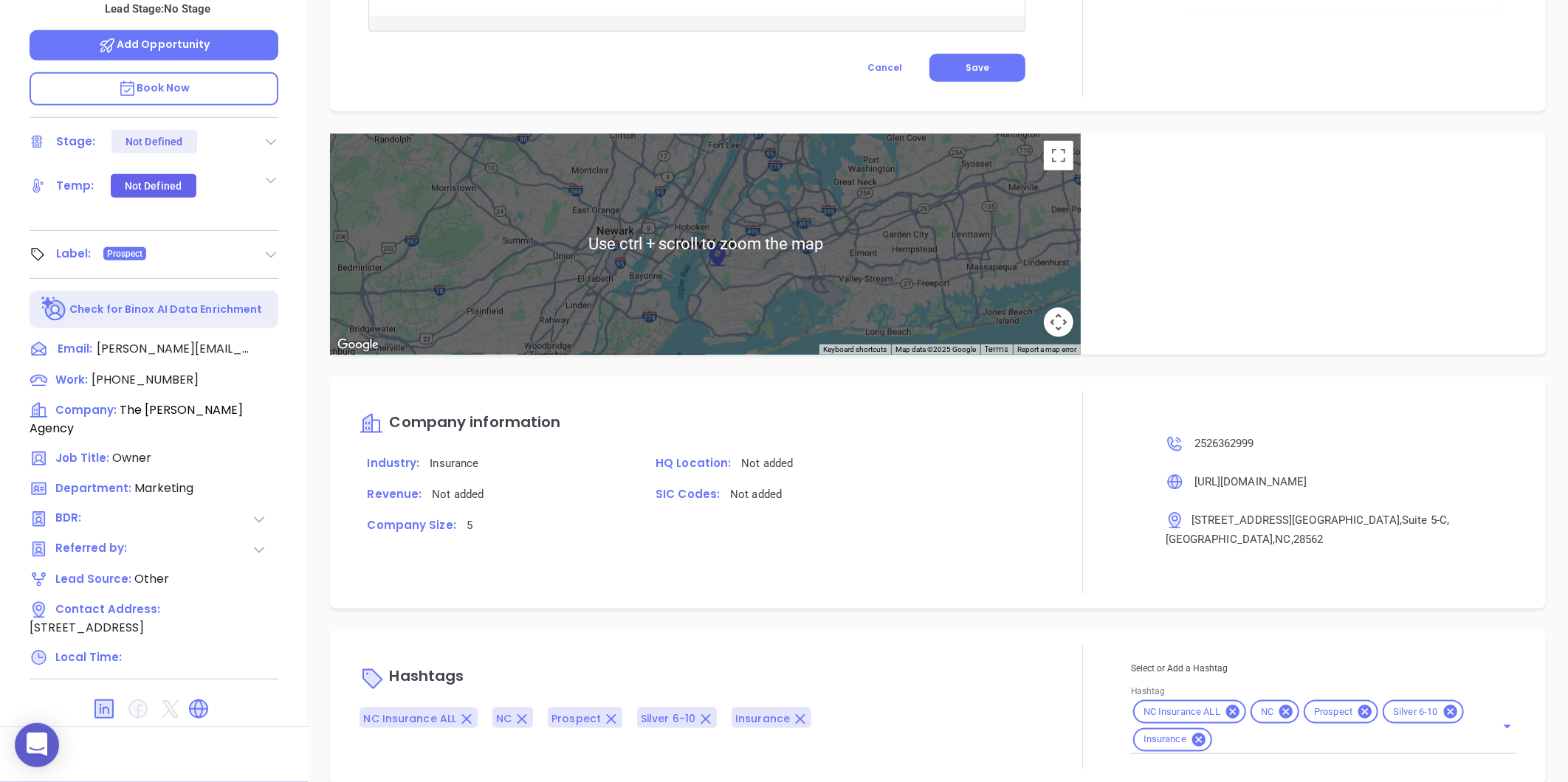
scroll to position [806, 0]
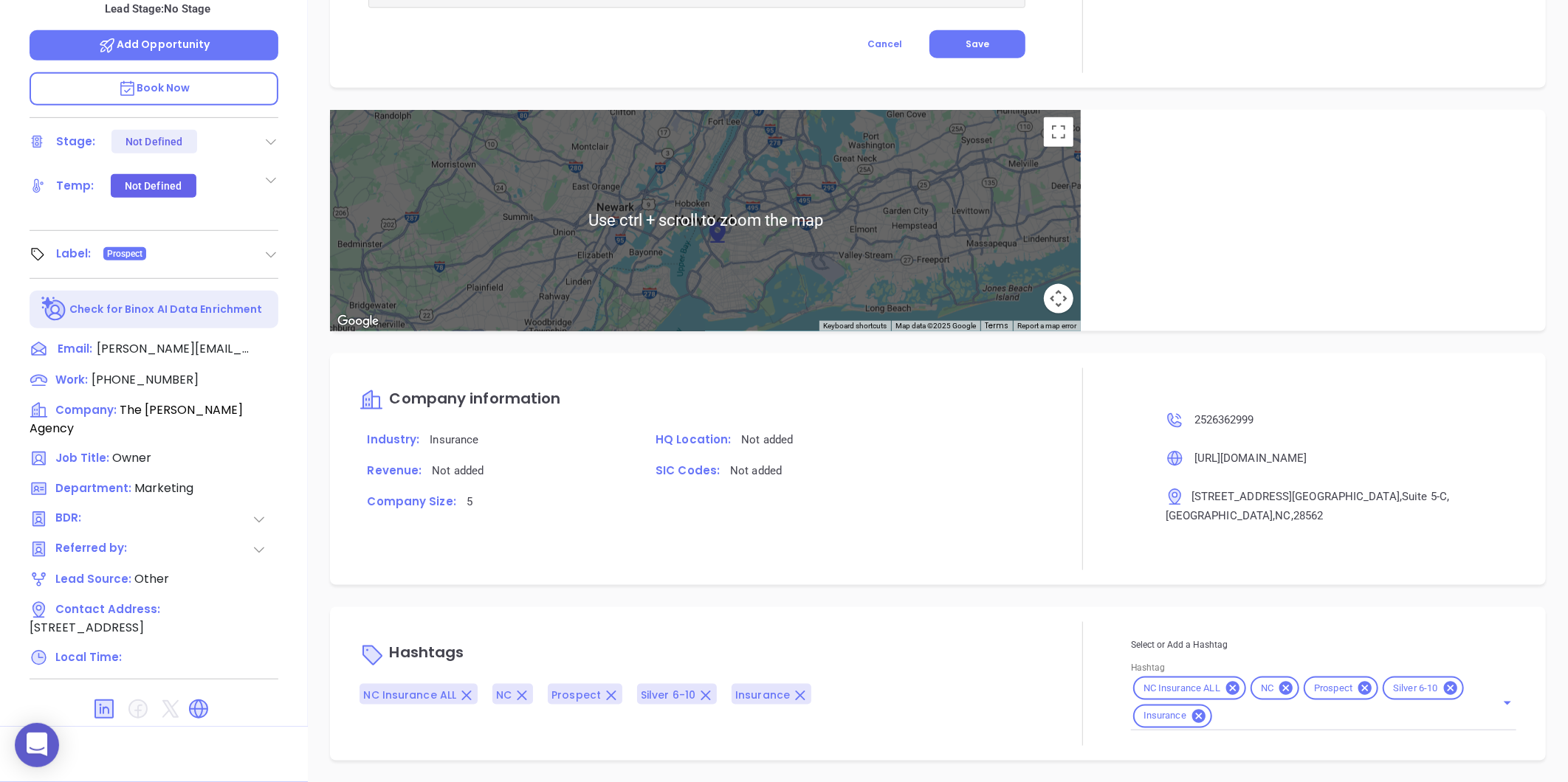
type input "[PERSON_NAME]"
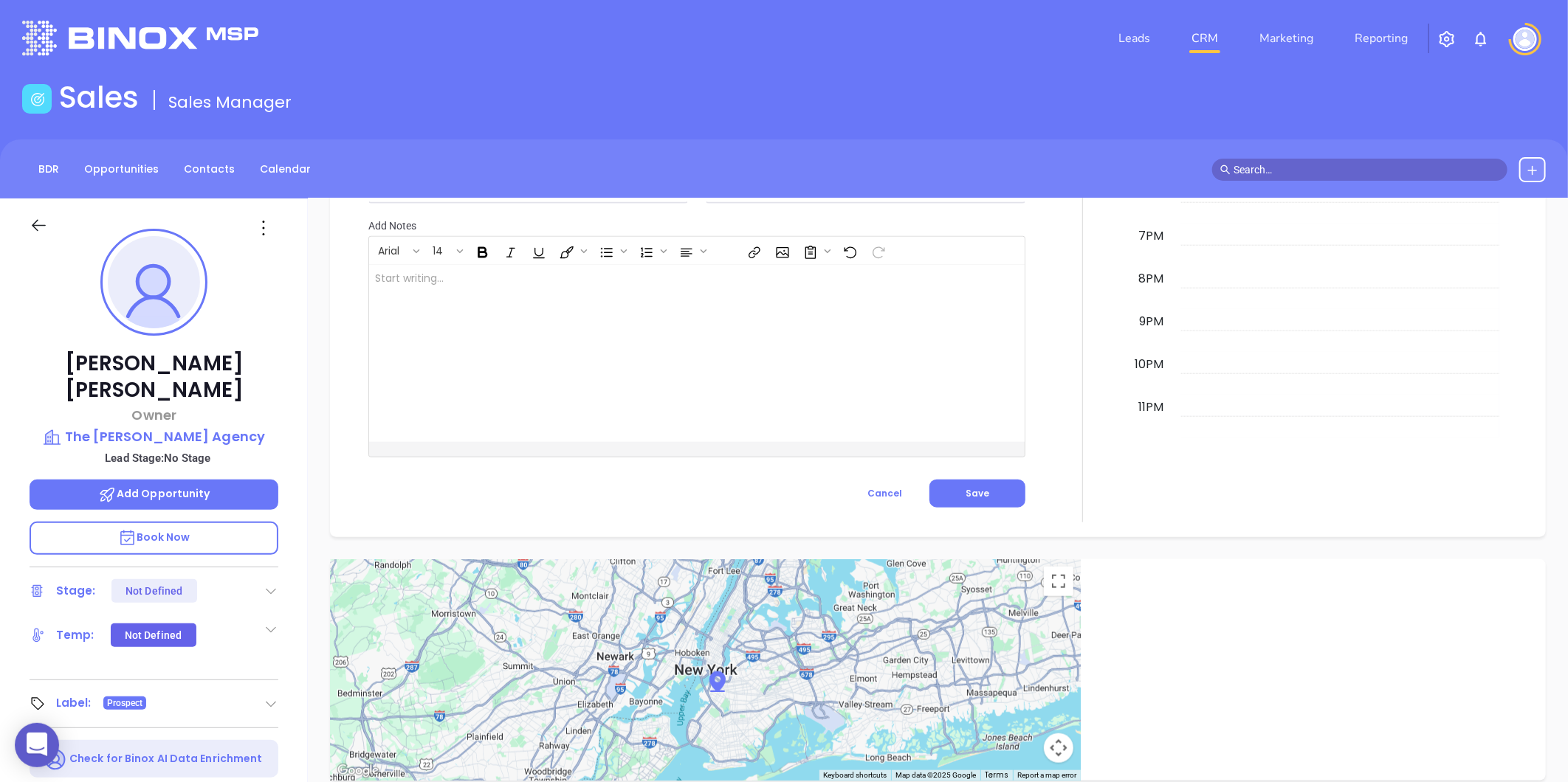
scroll to position [0, 0]
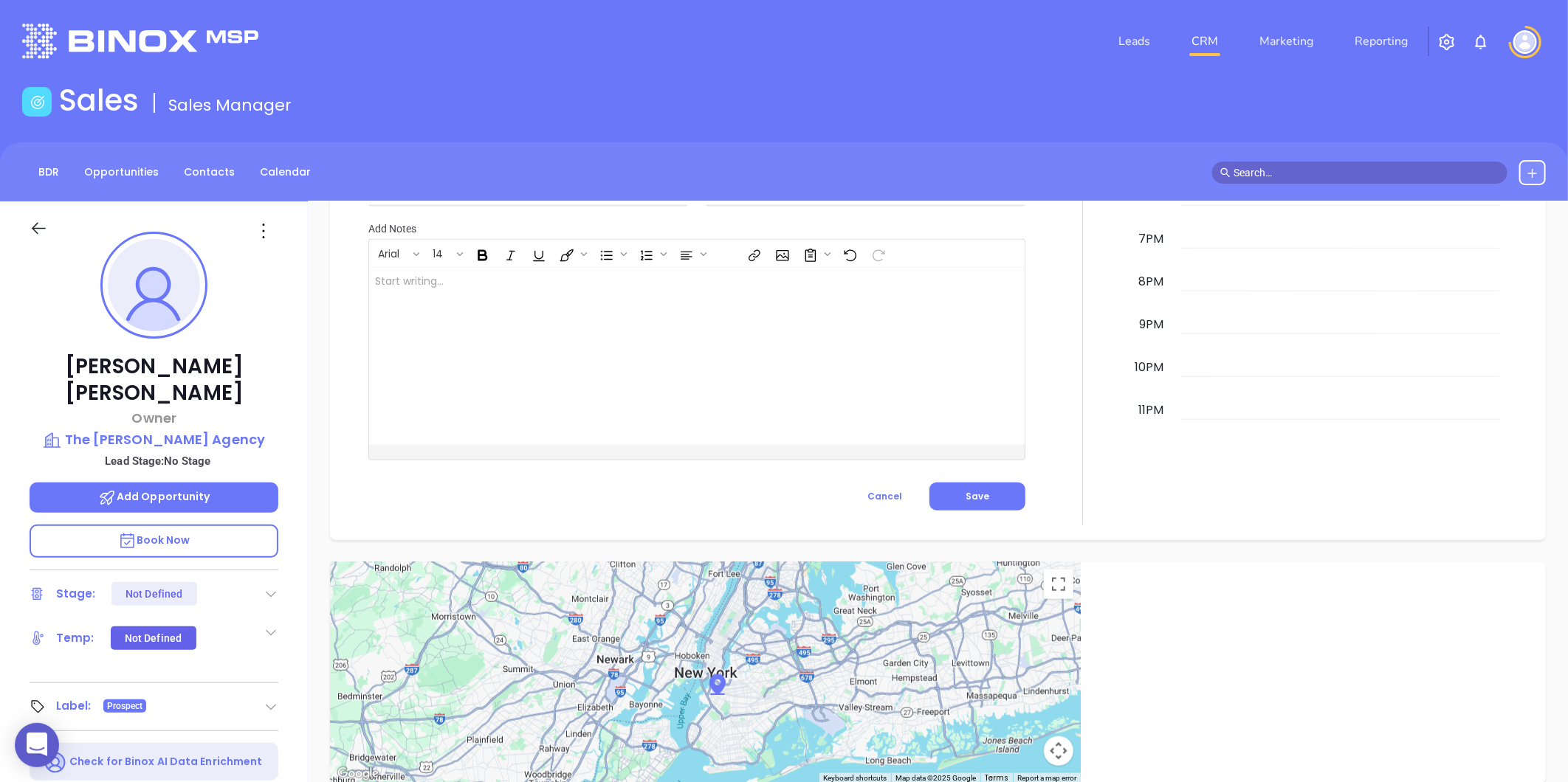
click at [261, 231] on icon at bounding box center [263, 231] width 24 height 24
click at [288, 382] on div "Edit" at bounding box center [335, 389] width 144 height 16
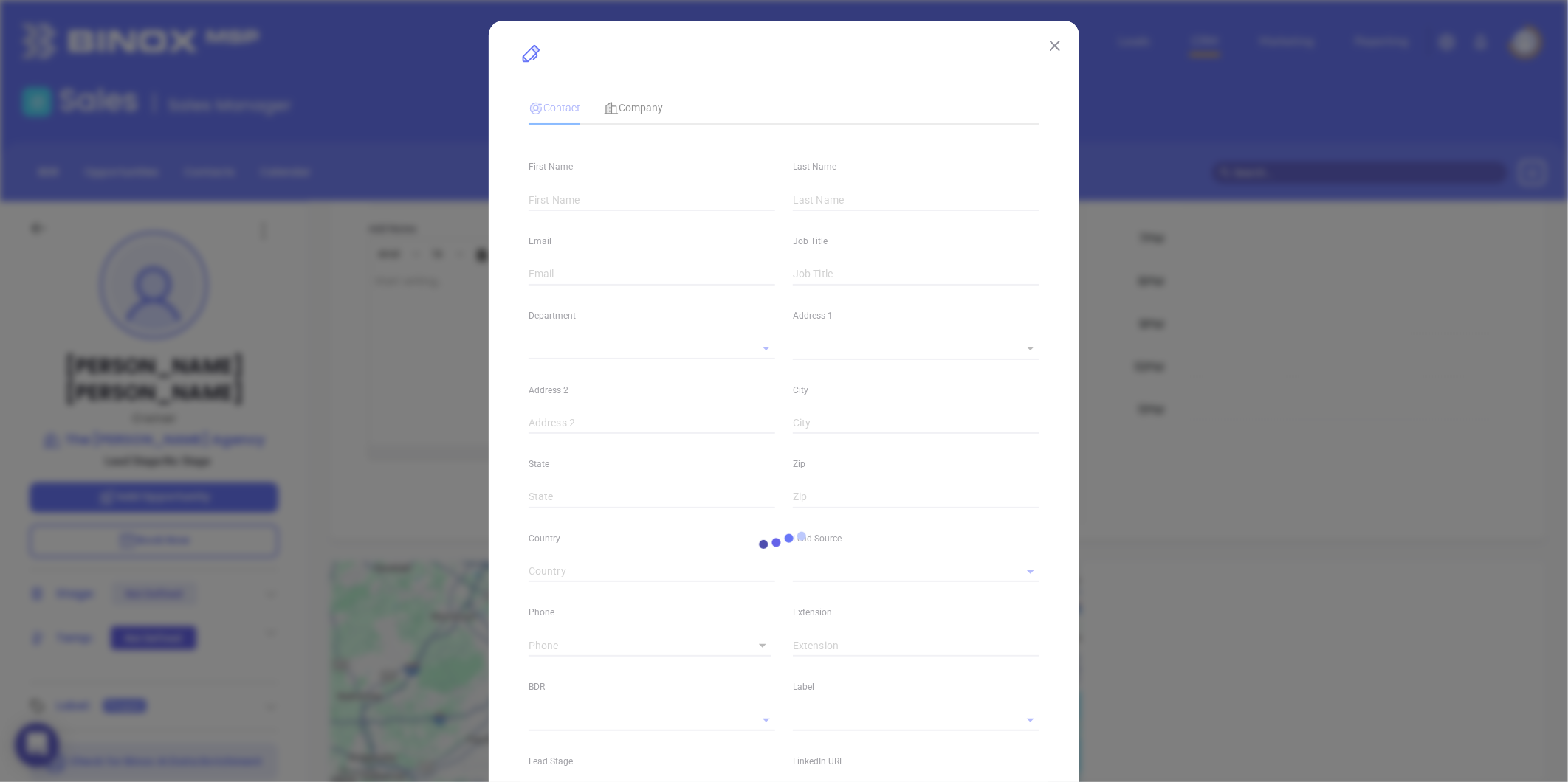
type input "Jon"
type input "Gavigan"
type input "jon@gaviganinsurance.com"
type input "Owner"
type input "1"
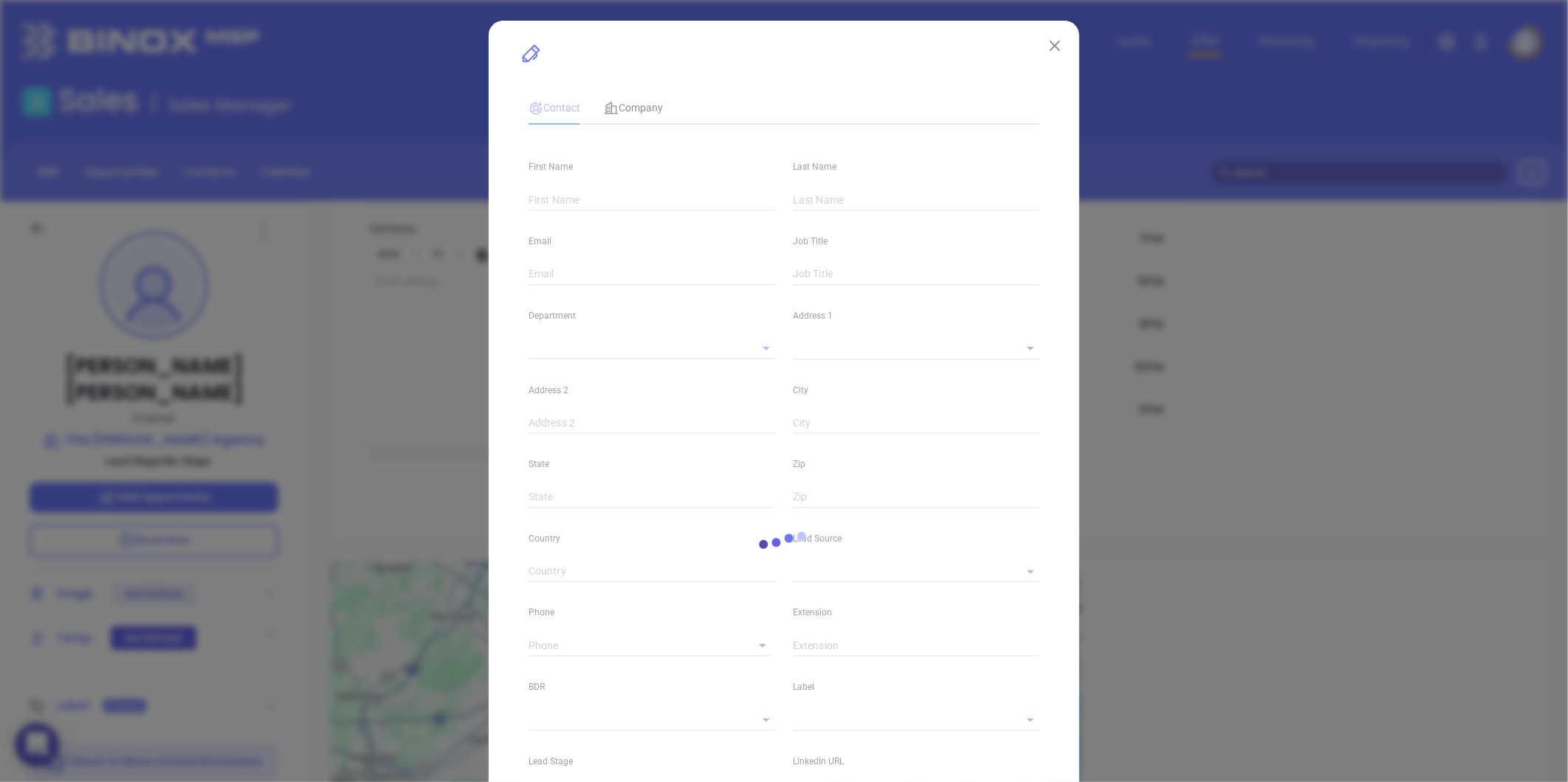
type input "www.linkedin.com/in/jonathan-gavigan-3a8a0422"
type input "Marketing"
type input "Other"
type input "undefined undefined"
type input "(252) 636-2999"
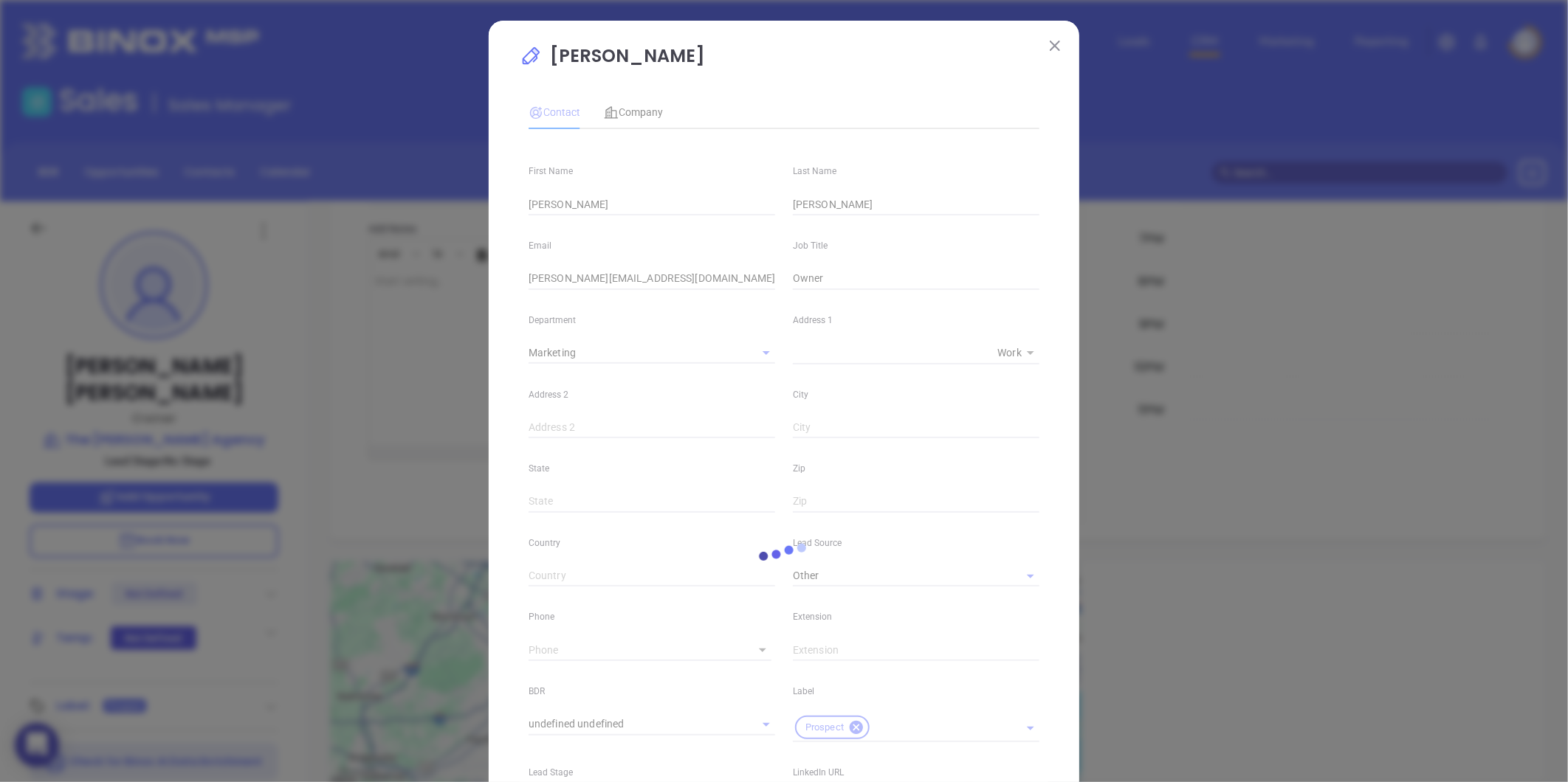
type input "1"
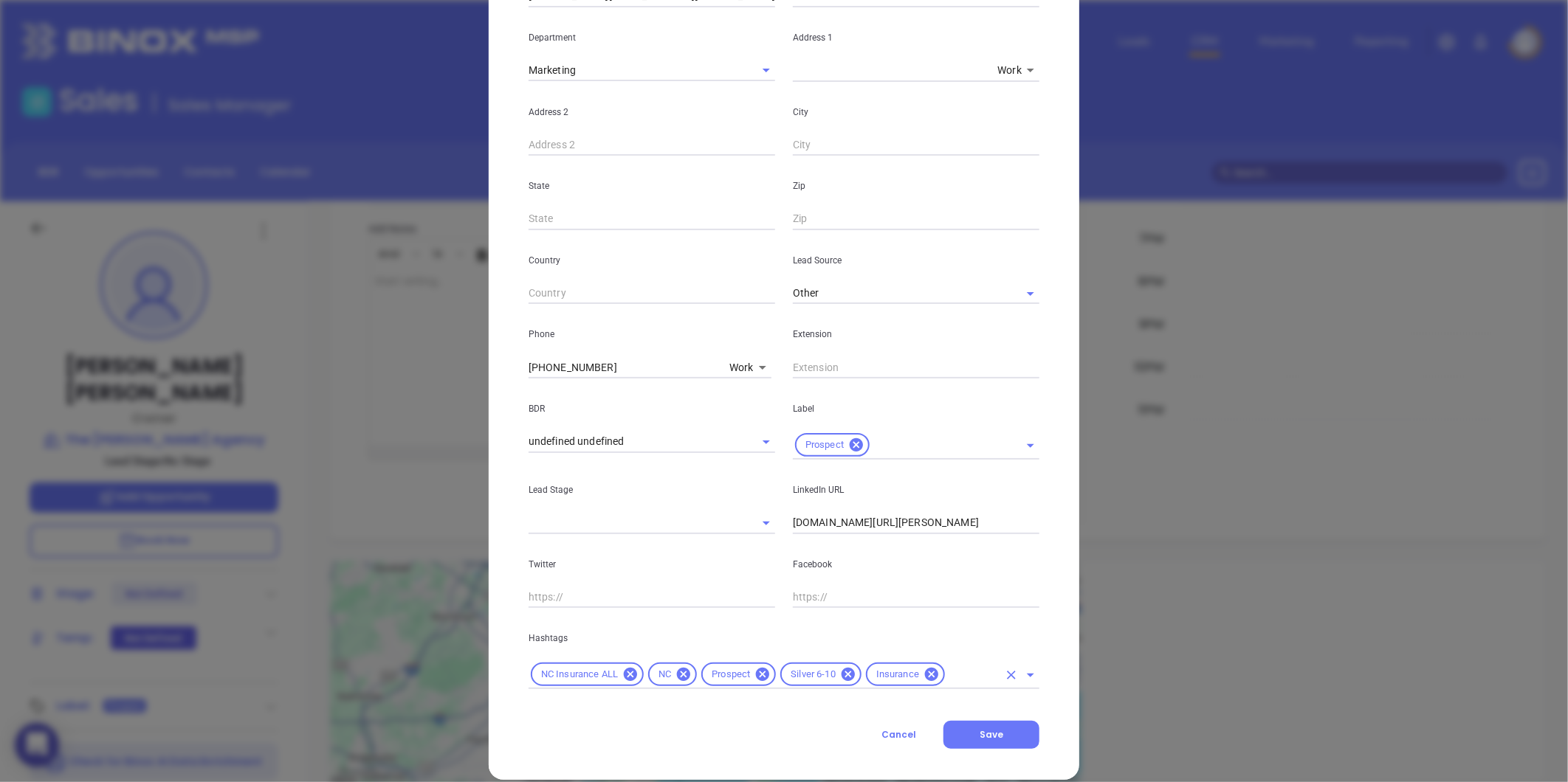
scroll to position [302, 0]
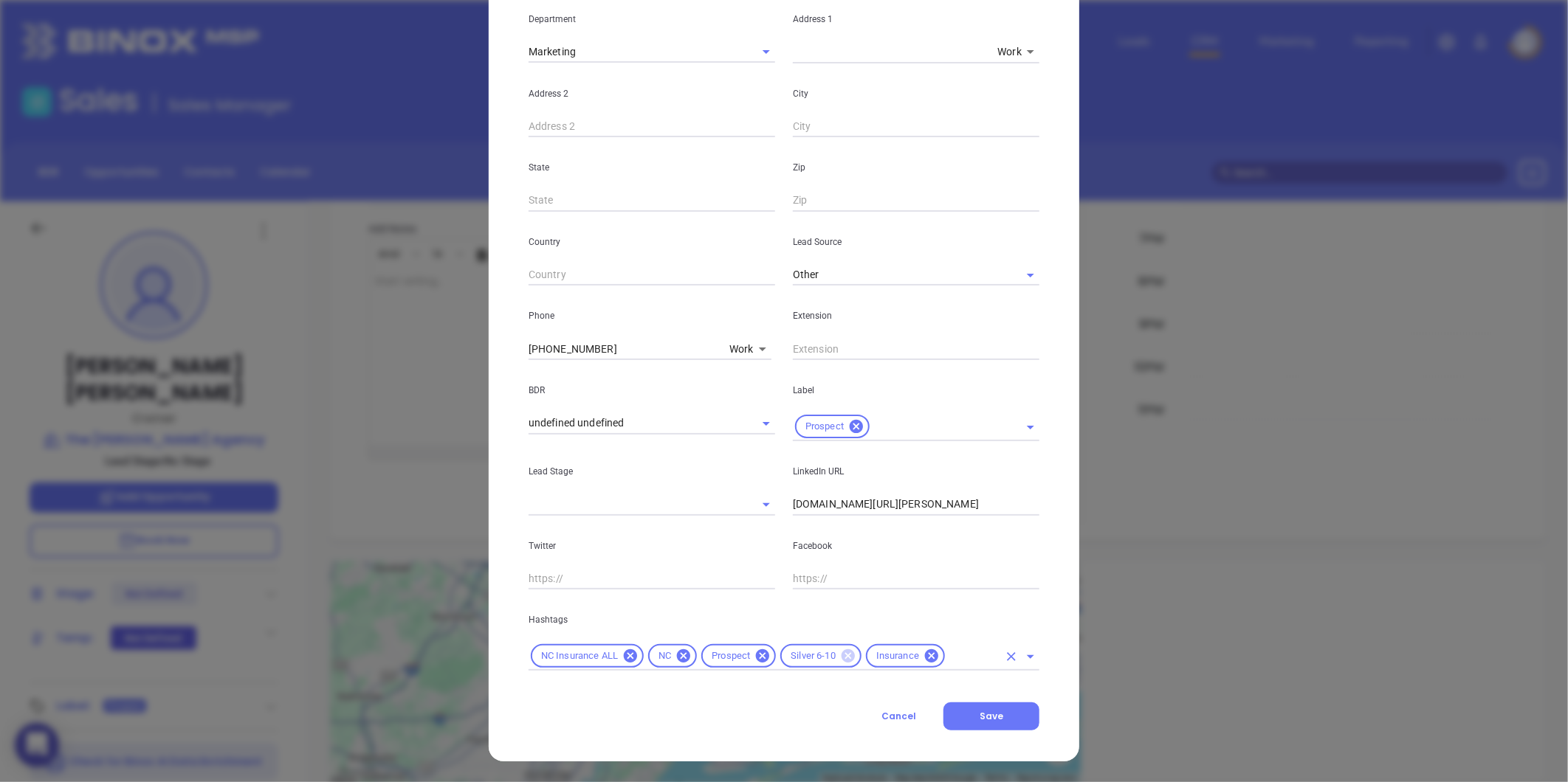
click at [841, 659] on icon at bounding box center [848, 656] width 14 height 14
click at [878, 655] on input "text" at bounding box center [930, 657] width 136 height 18
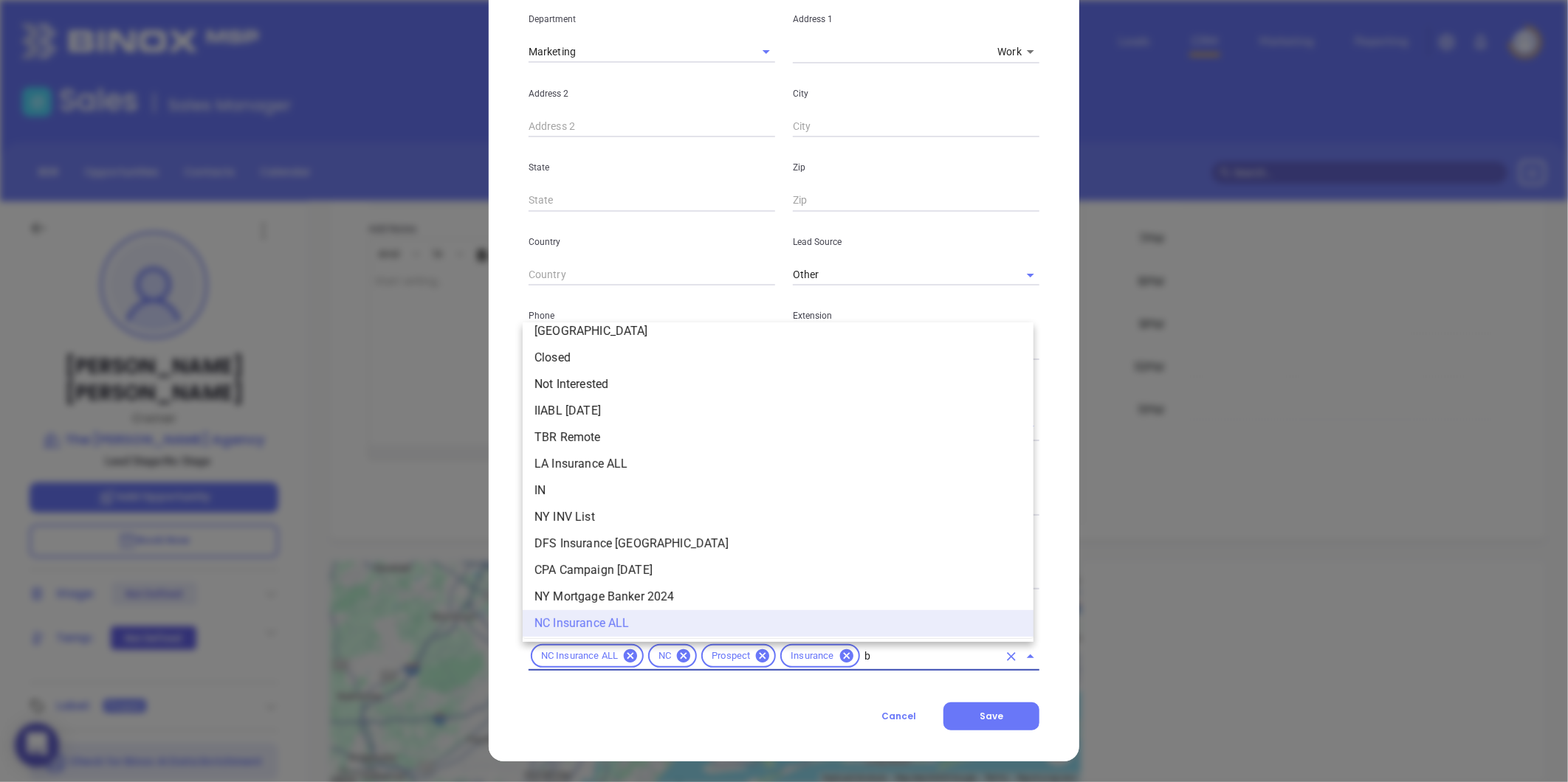
scroll to position [0, 0]
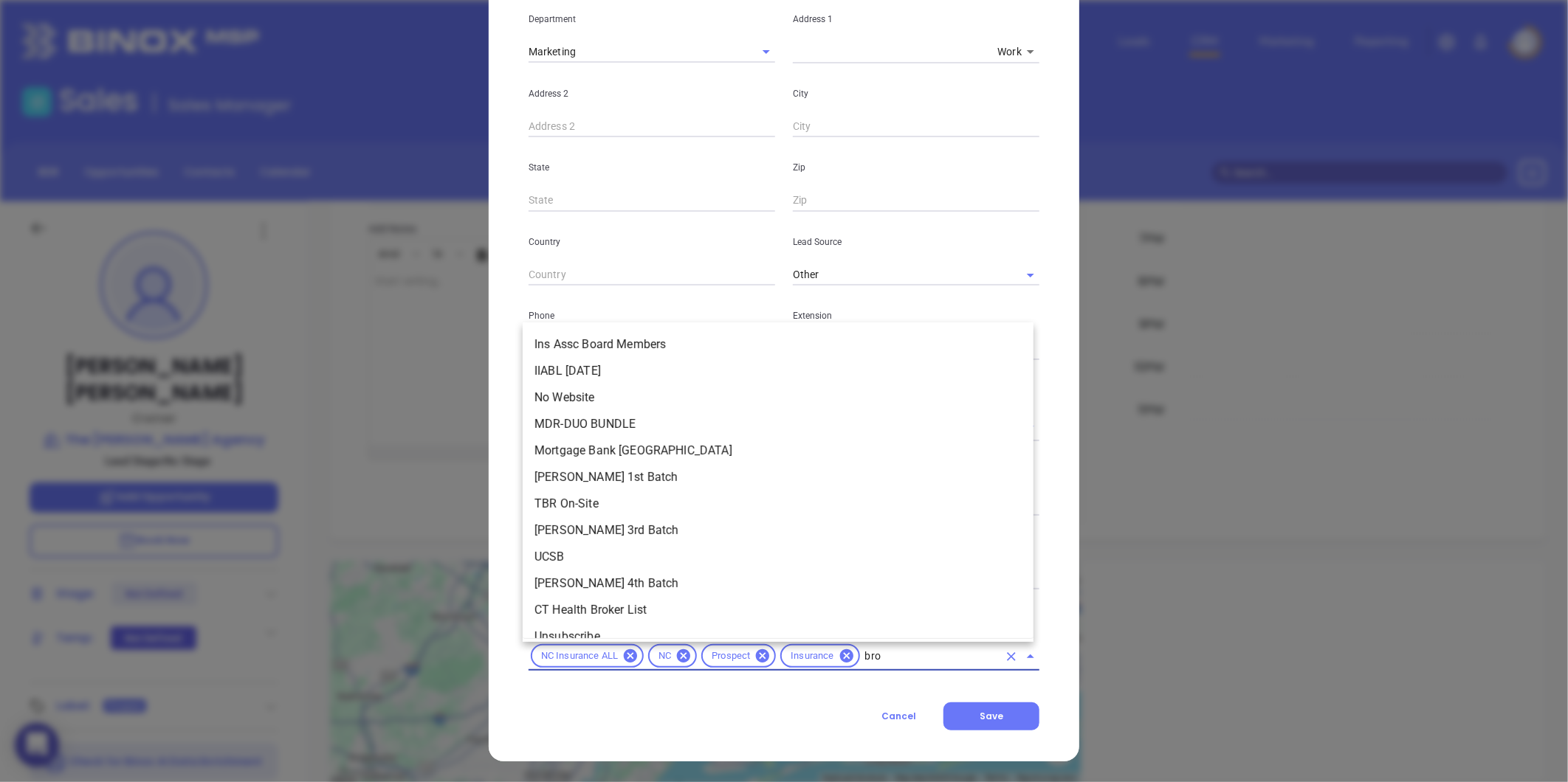
type input "bron"
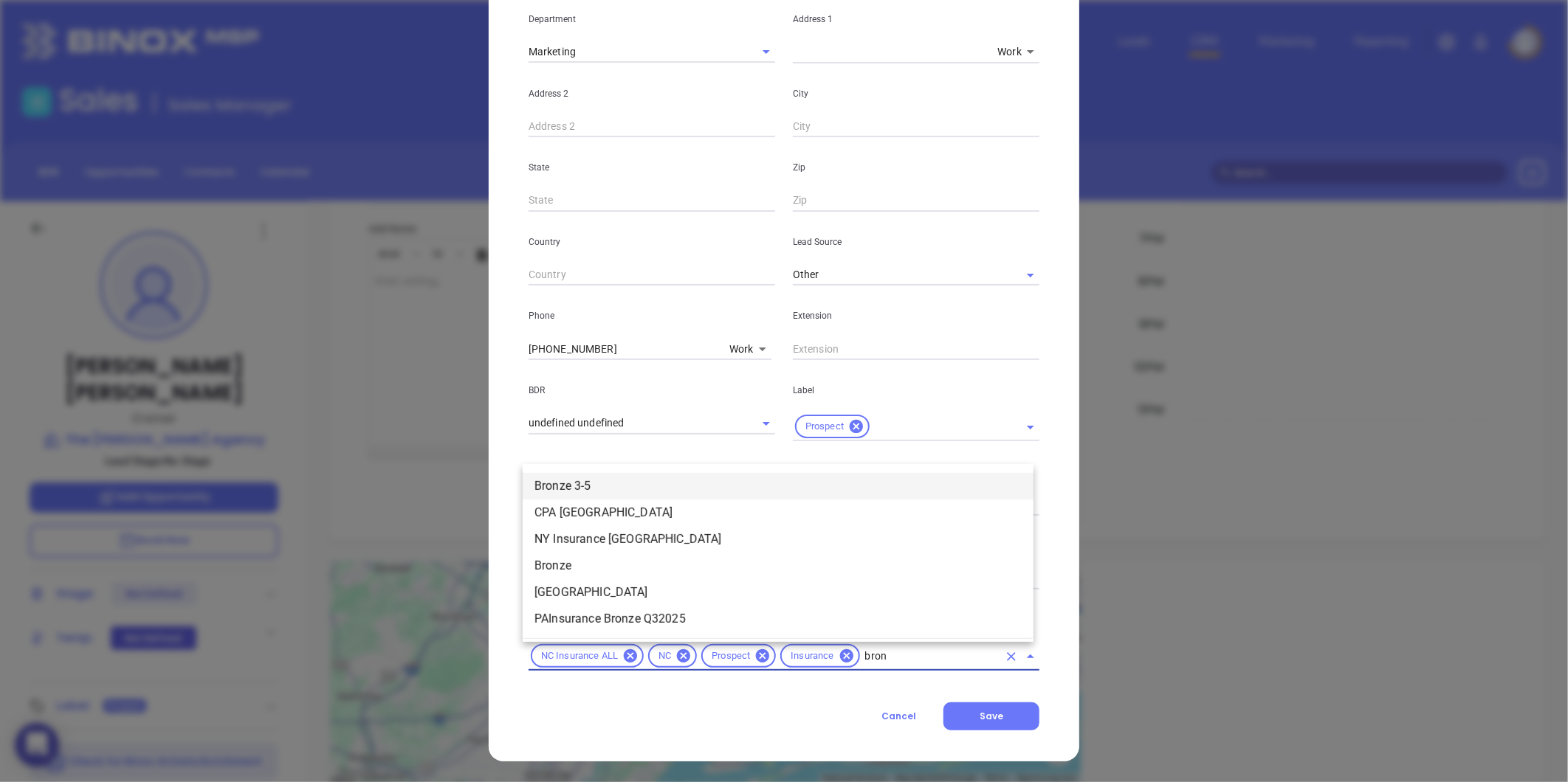
click at [565, 485] on li "Bronze 3-5" at bounding box center [778, 486] width 511 height 26
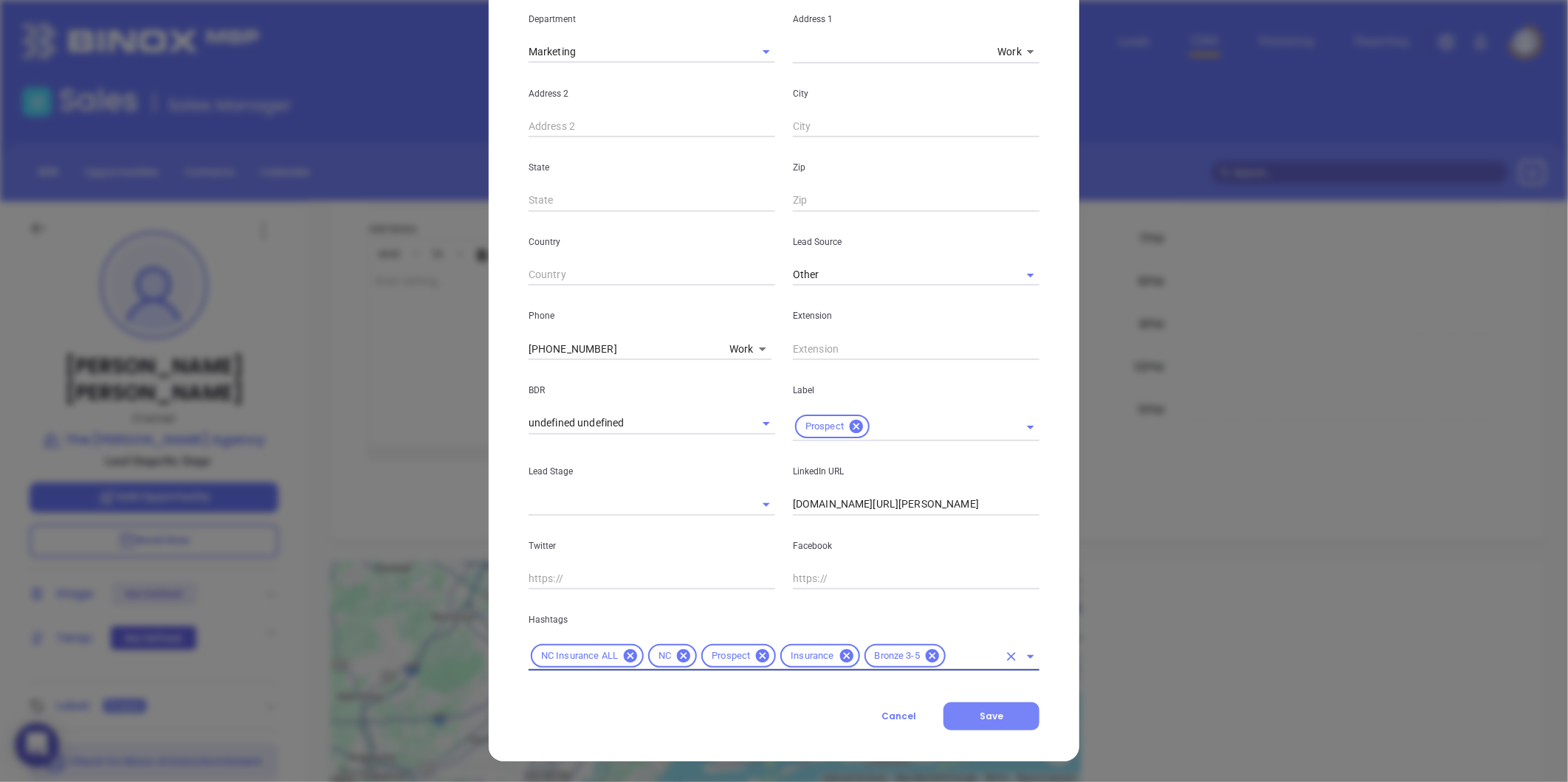
click at [968, 711] on button "Save" at bounding box center [992, 717] width 96 height 28
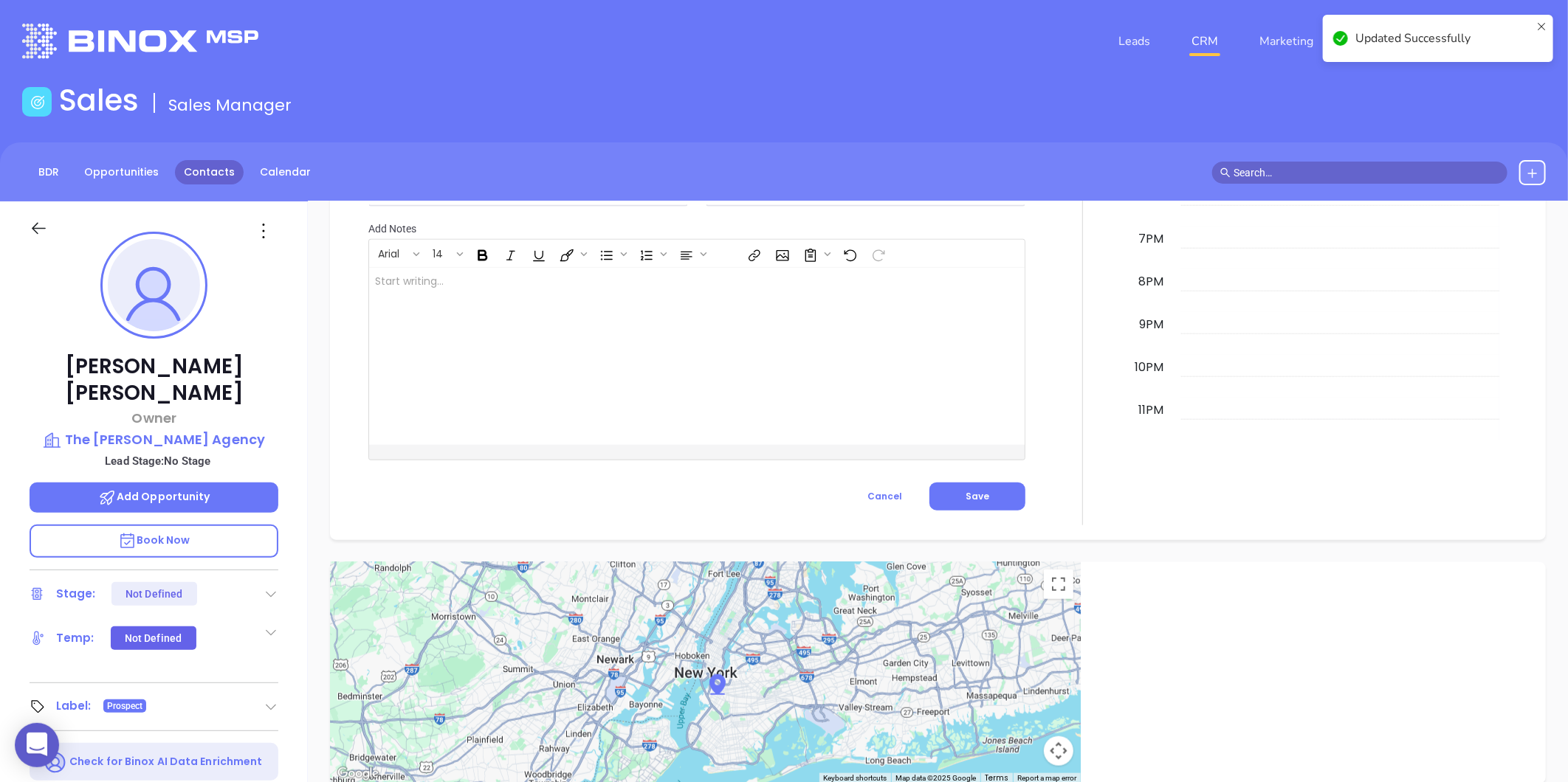
click at [187, 179] on link "Contacts" at bounding box center [210, 172] width 69 height 25
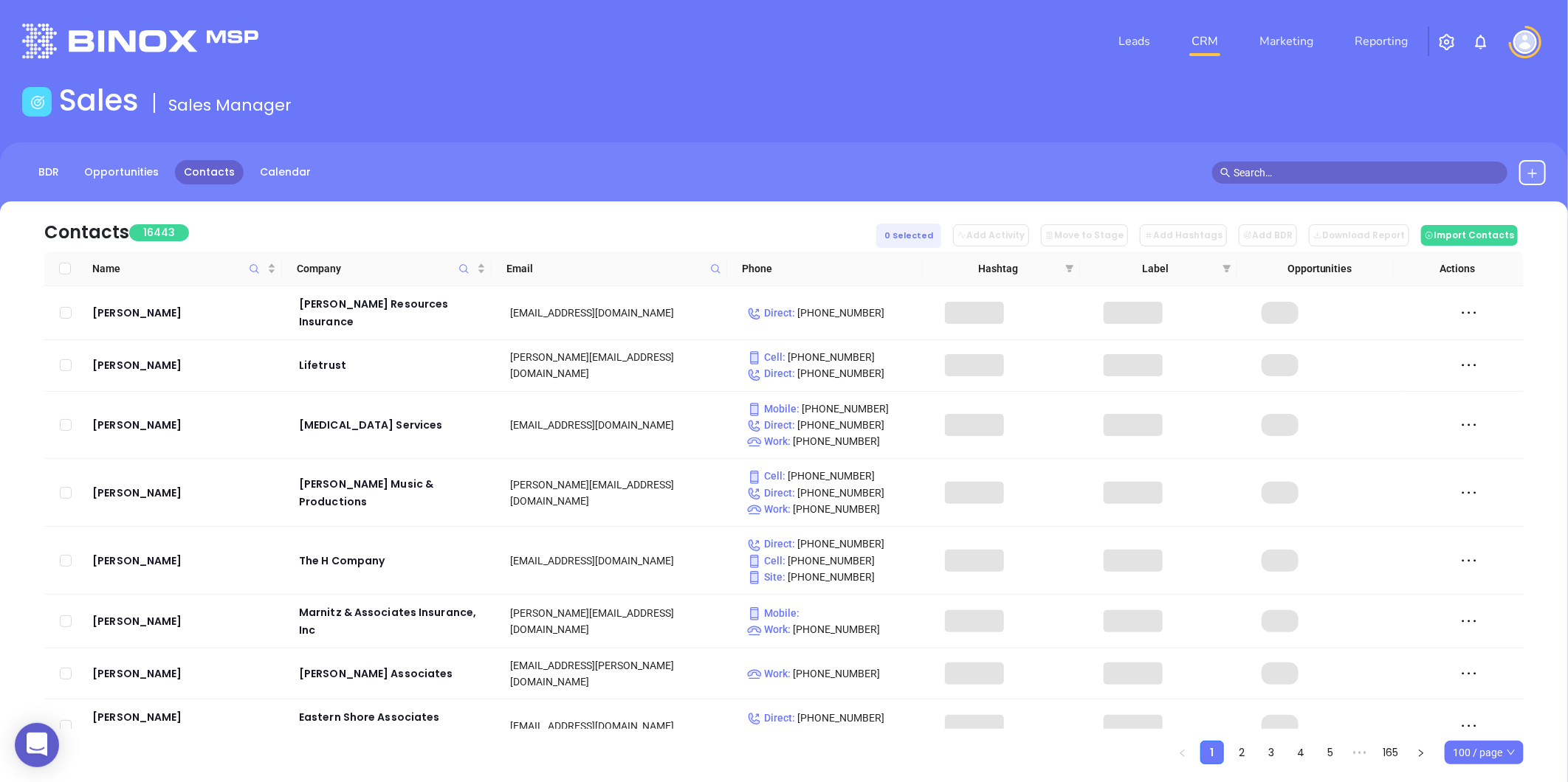
click at [715, 261] on span at bounding box center [715, 269] width 17 height 22
paste input "iiccarolinas.com"
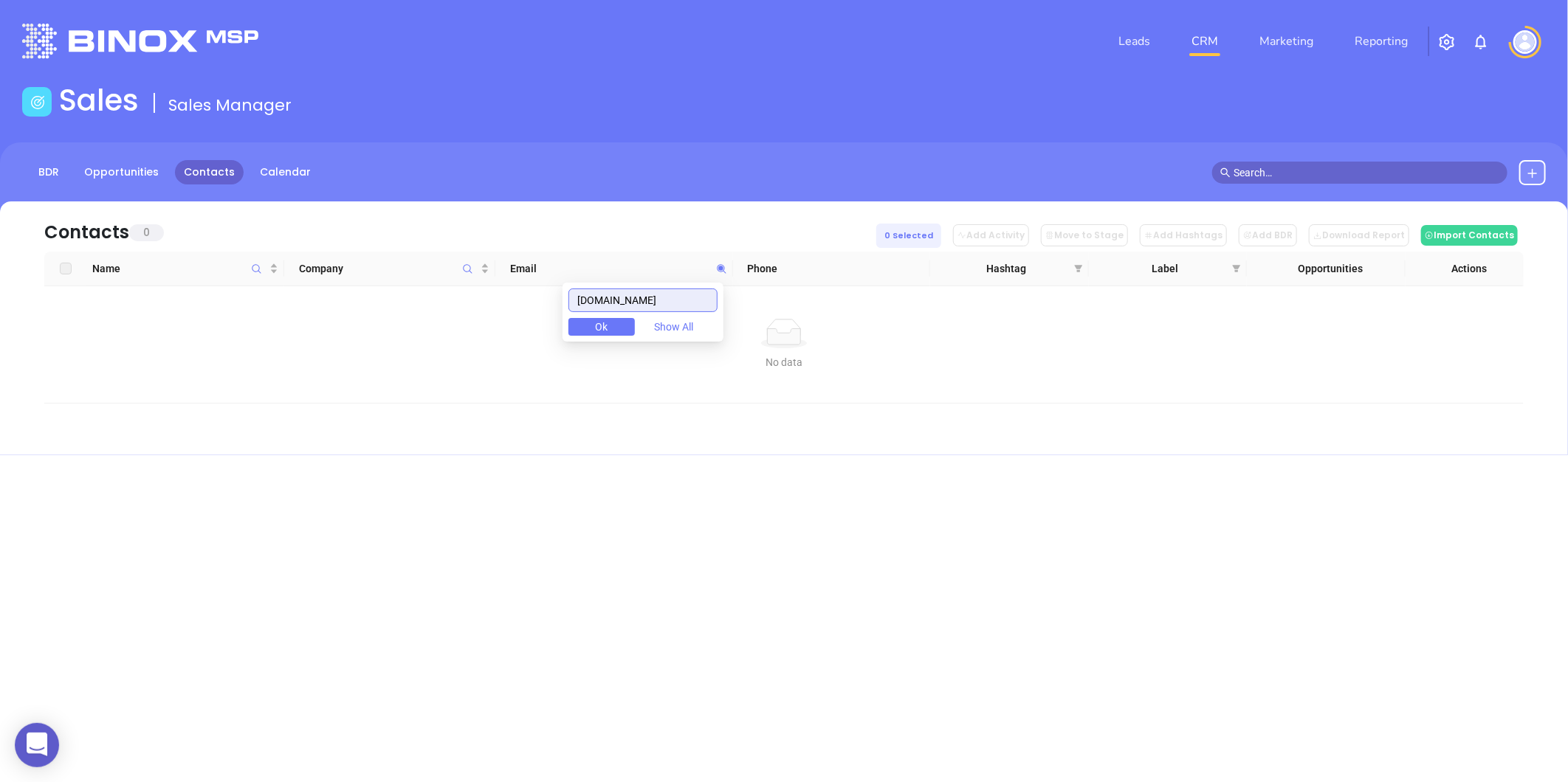
drag, startPoint x: 683, startPoint y: 302, endPoint x: 455, endPoint y: 352, distance: 233.4
click at [455, 352] on body "0 Leads CRM Marketing Reporting Financial Leads Leads Sales Sales Manager BDR O…" at bounding box center [784, 391] width 1568 height 782
type input "iiccarolinas.com"
paste input "dardenagencync.com"
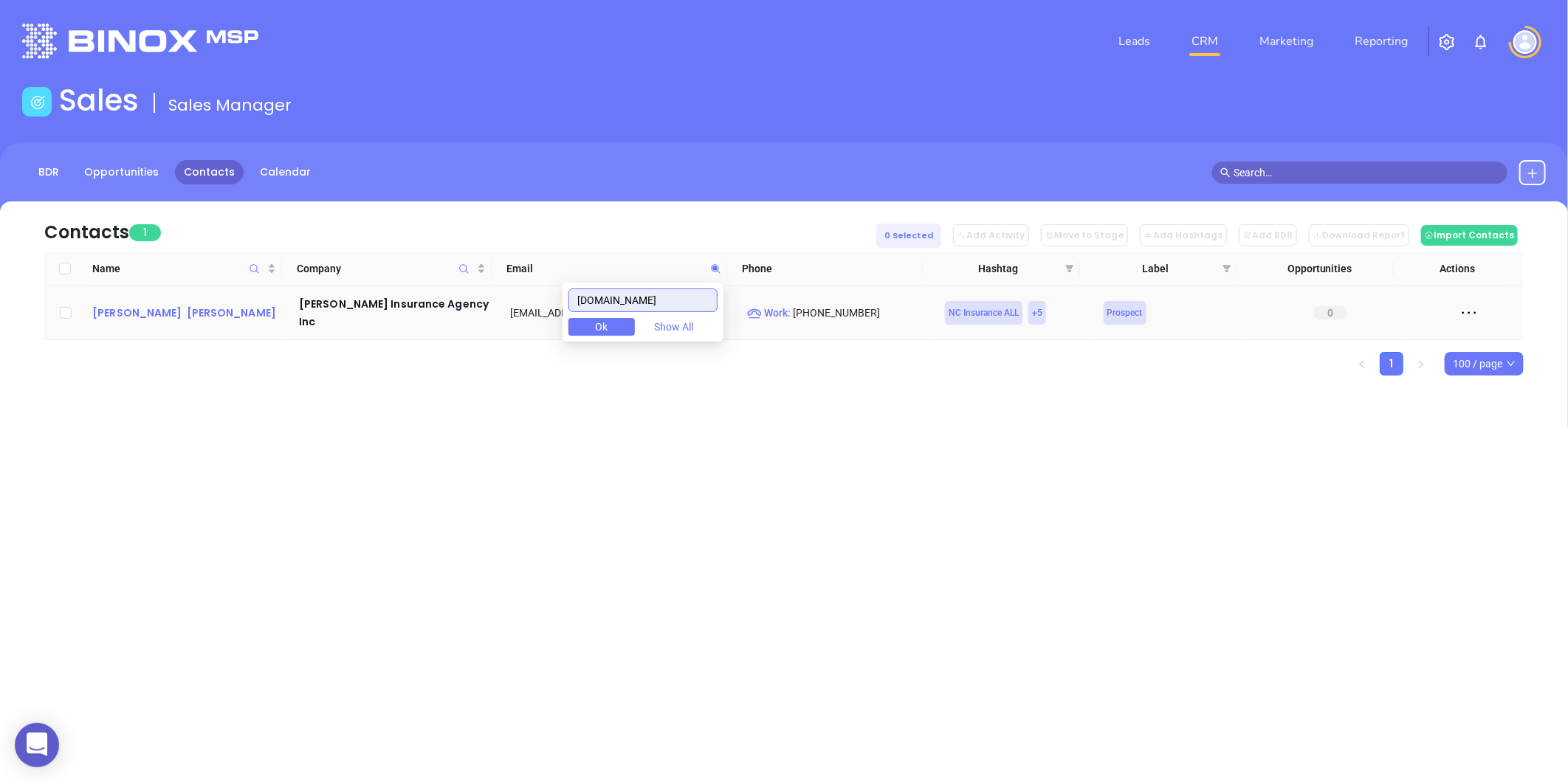
type input "dardenagencync.com"
click at [156, 305] on div "Beth Darden Velthoven" at bounding box center [185, 313] width 186 height 18
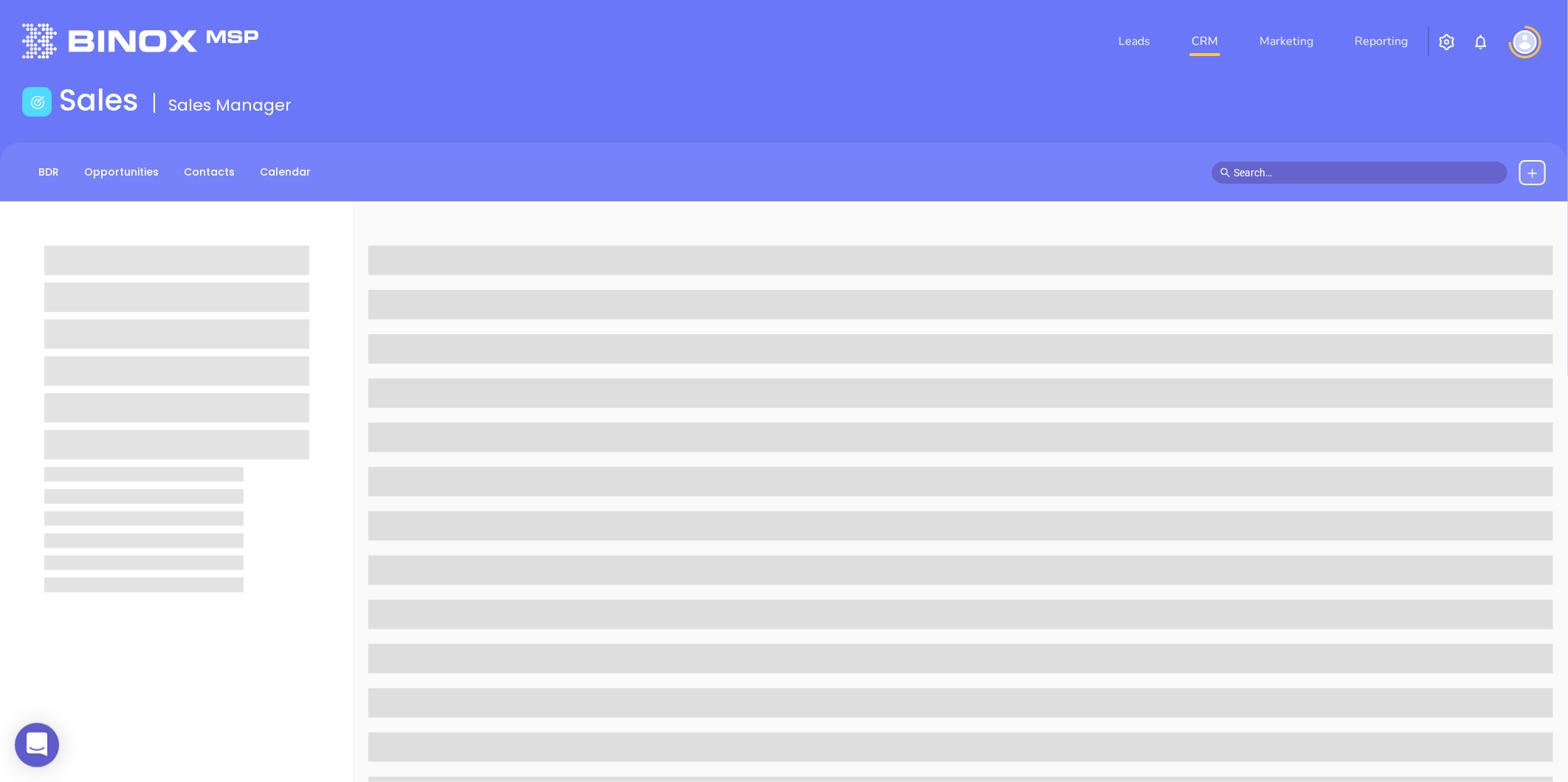
scroll to position [452, 0]
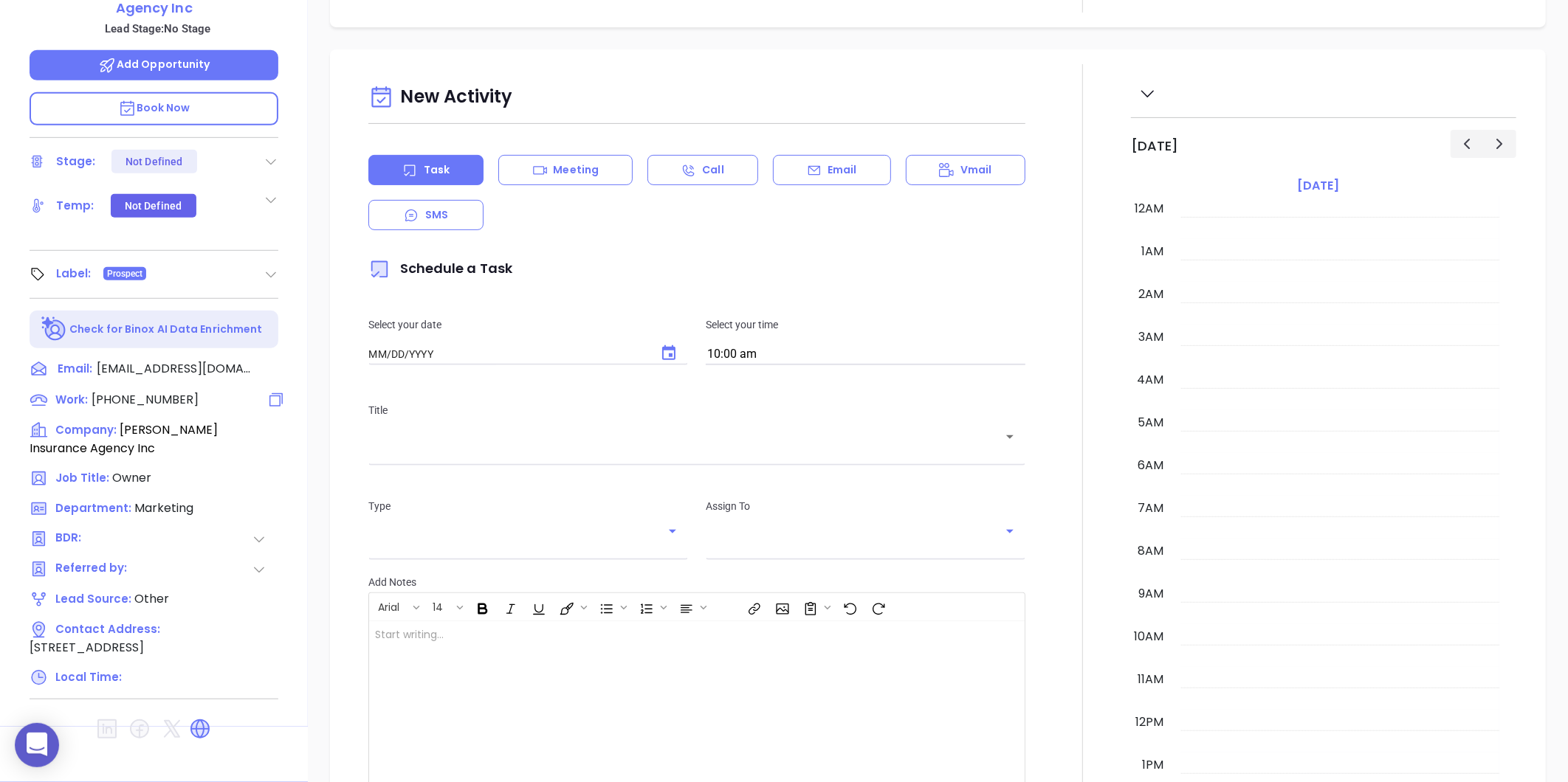
type input "[DATE]"
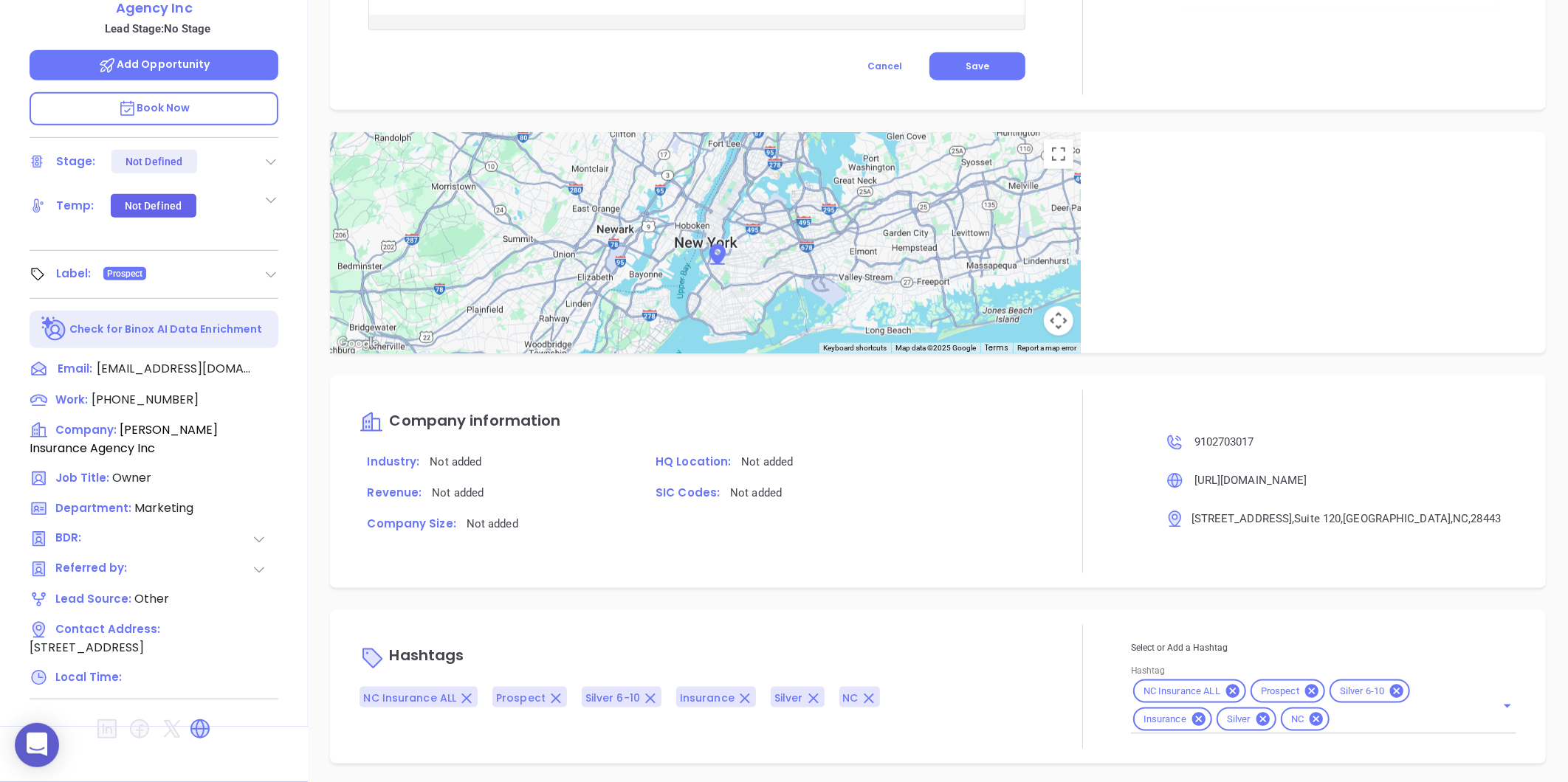
scroll to position [786, 0]
type input "[PERSON_NAME]"
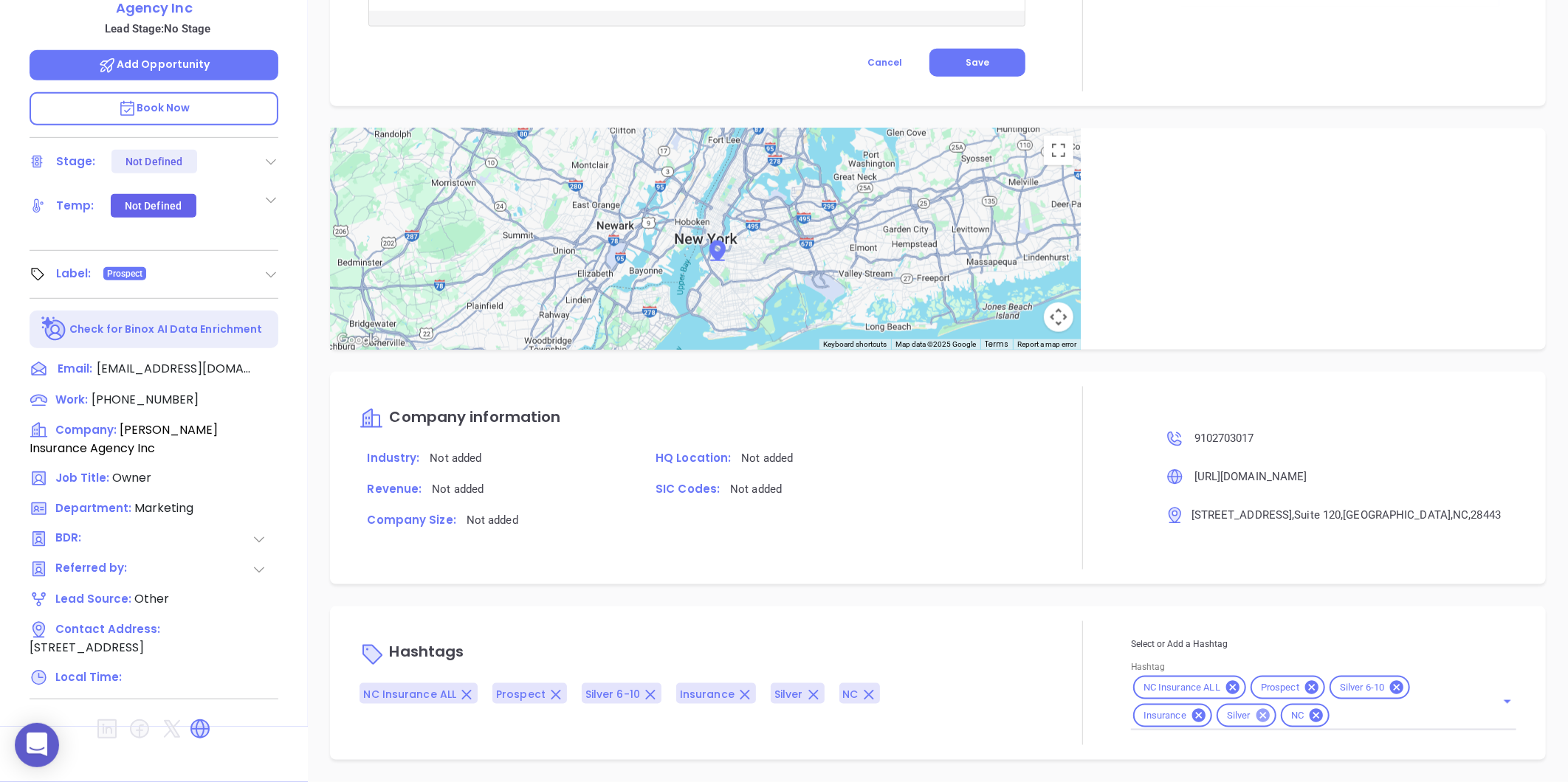
scroll to position [779, 0]
click at [1255, 715] on icon at bounding box center [1263, 718] width 16 height 16
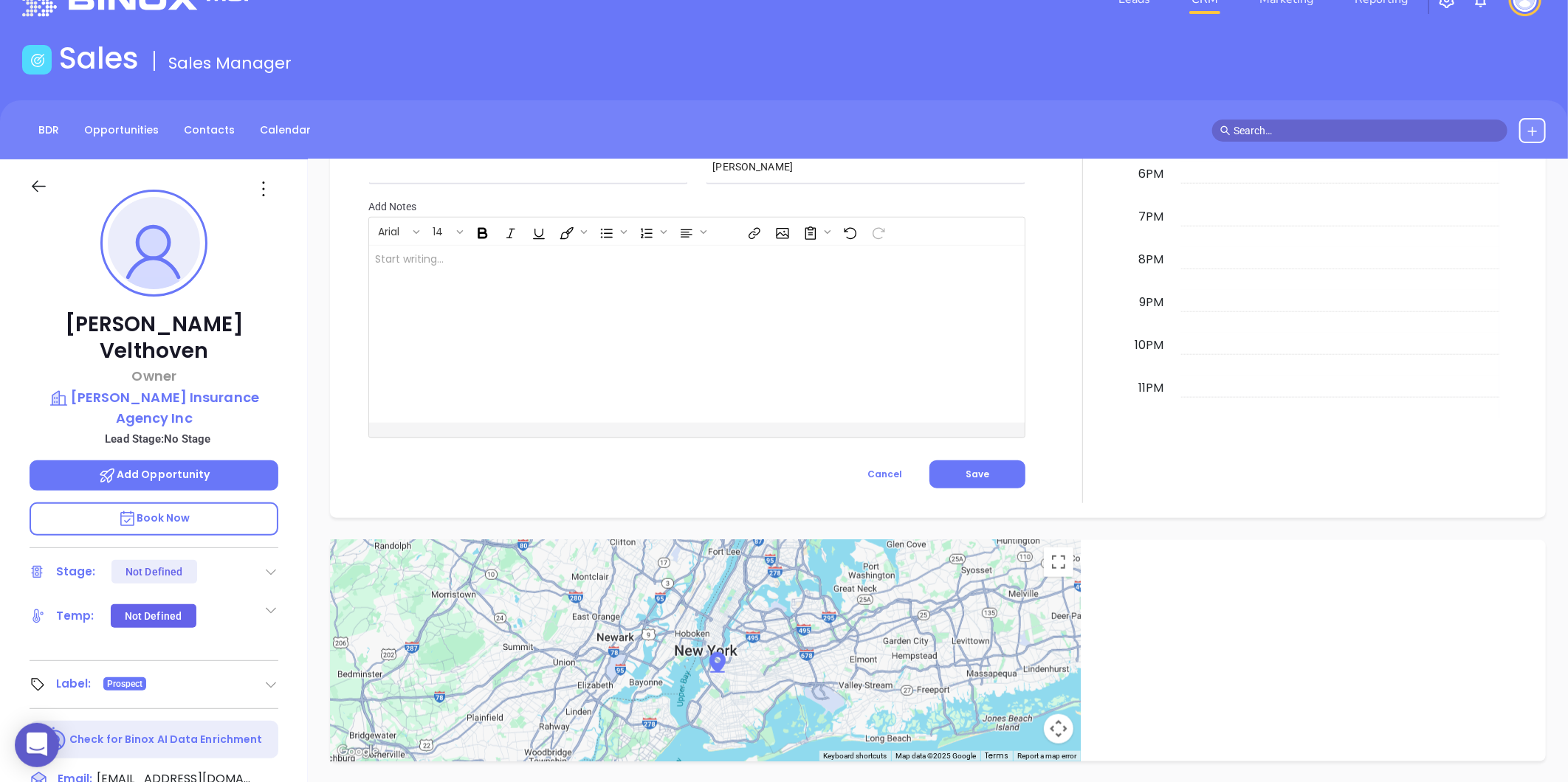
scroll to position [0, 0]
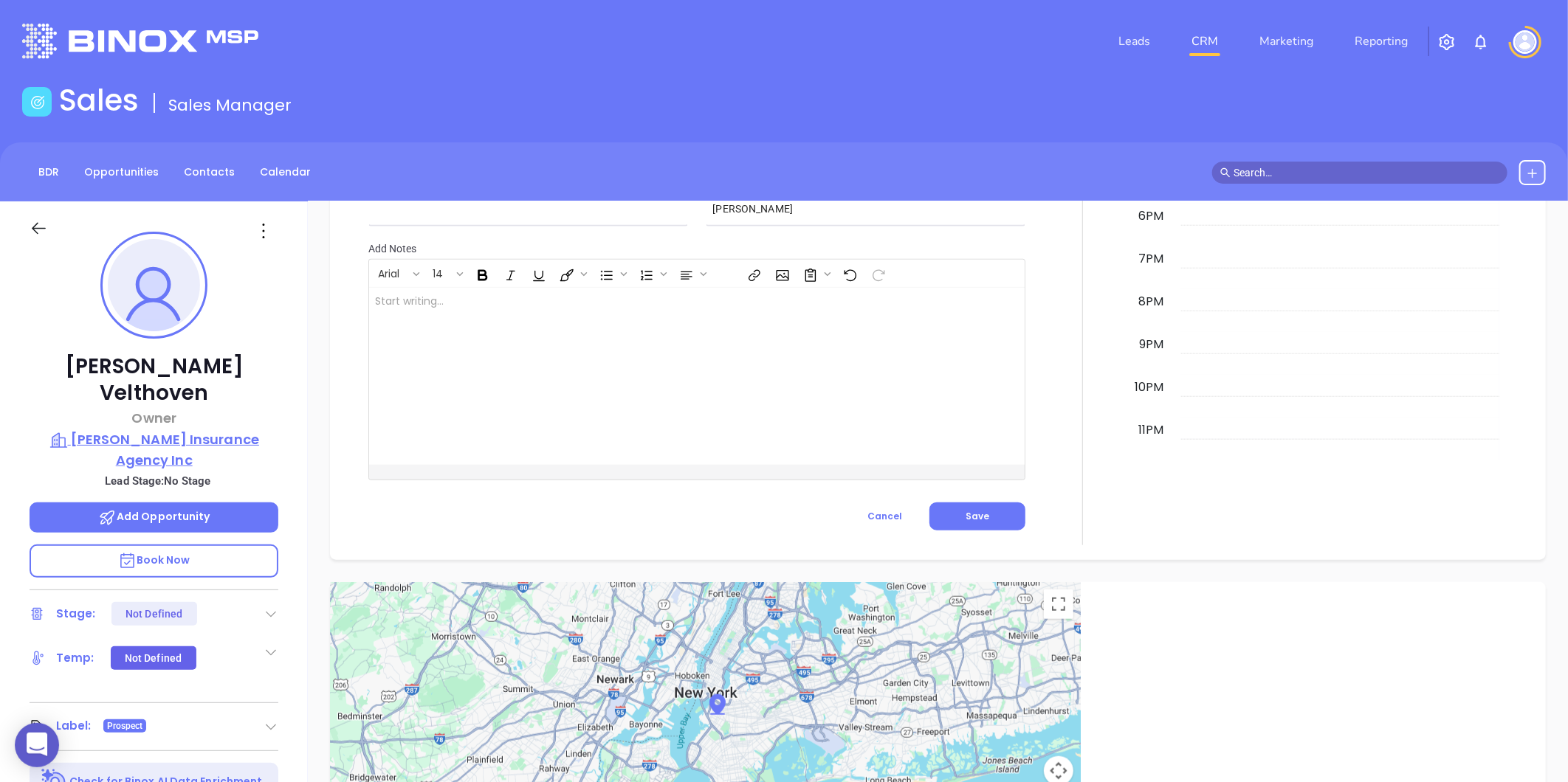
click at [179, 430] on p "Darden Insurance Agency Inc" at bounding box center [154, 450] width 249 height 41
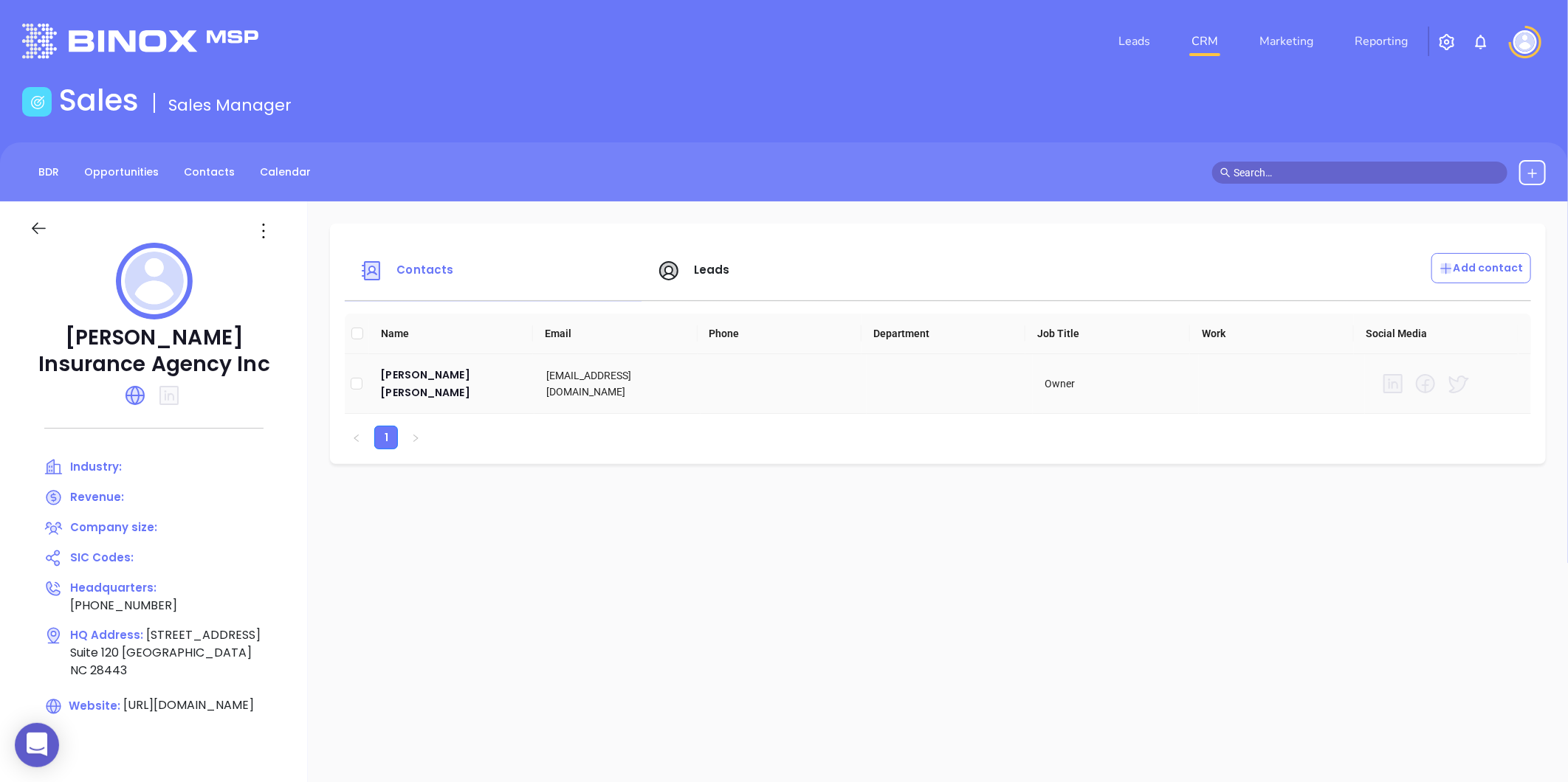
click at [411, 368] on td "Beth Darden Velthoven" at bounding box center [451, 384] width 166 height 60
click at [416, 374] on div "Beth Darden Velthoven" at bounding box center [451, 383] width 143 height 35
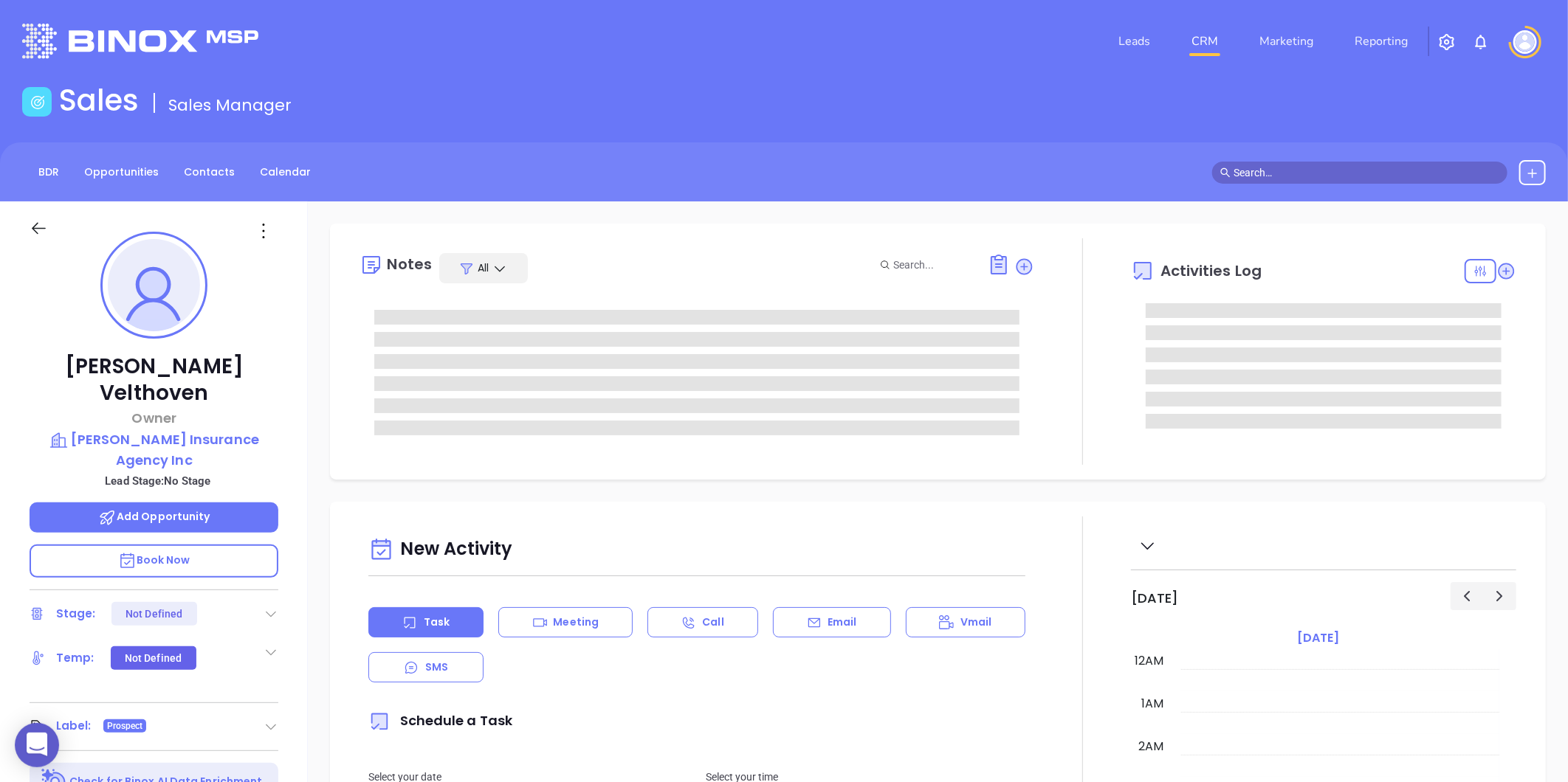
type input "[DATE]"
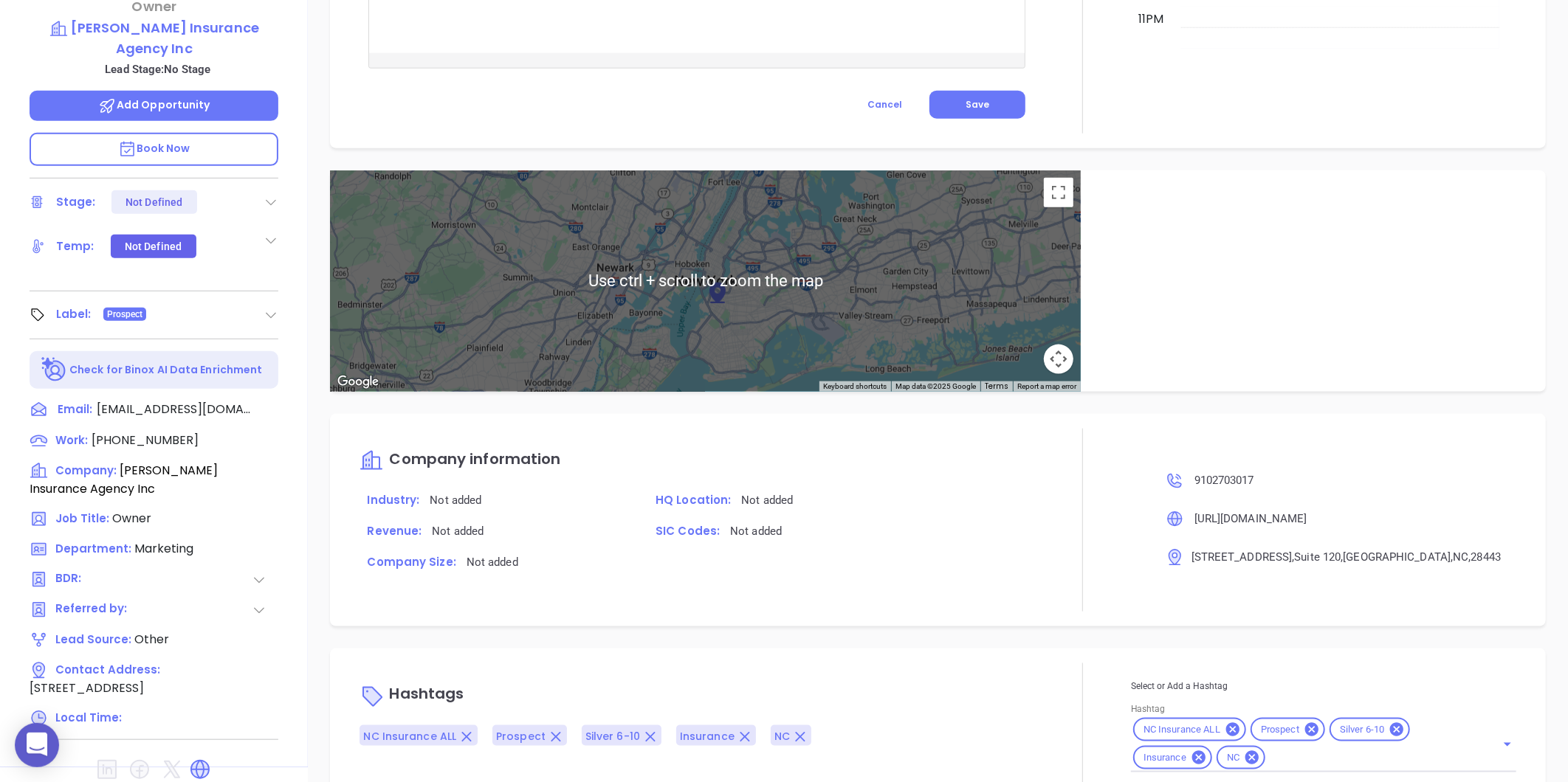
scroll to position [452, 0]
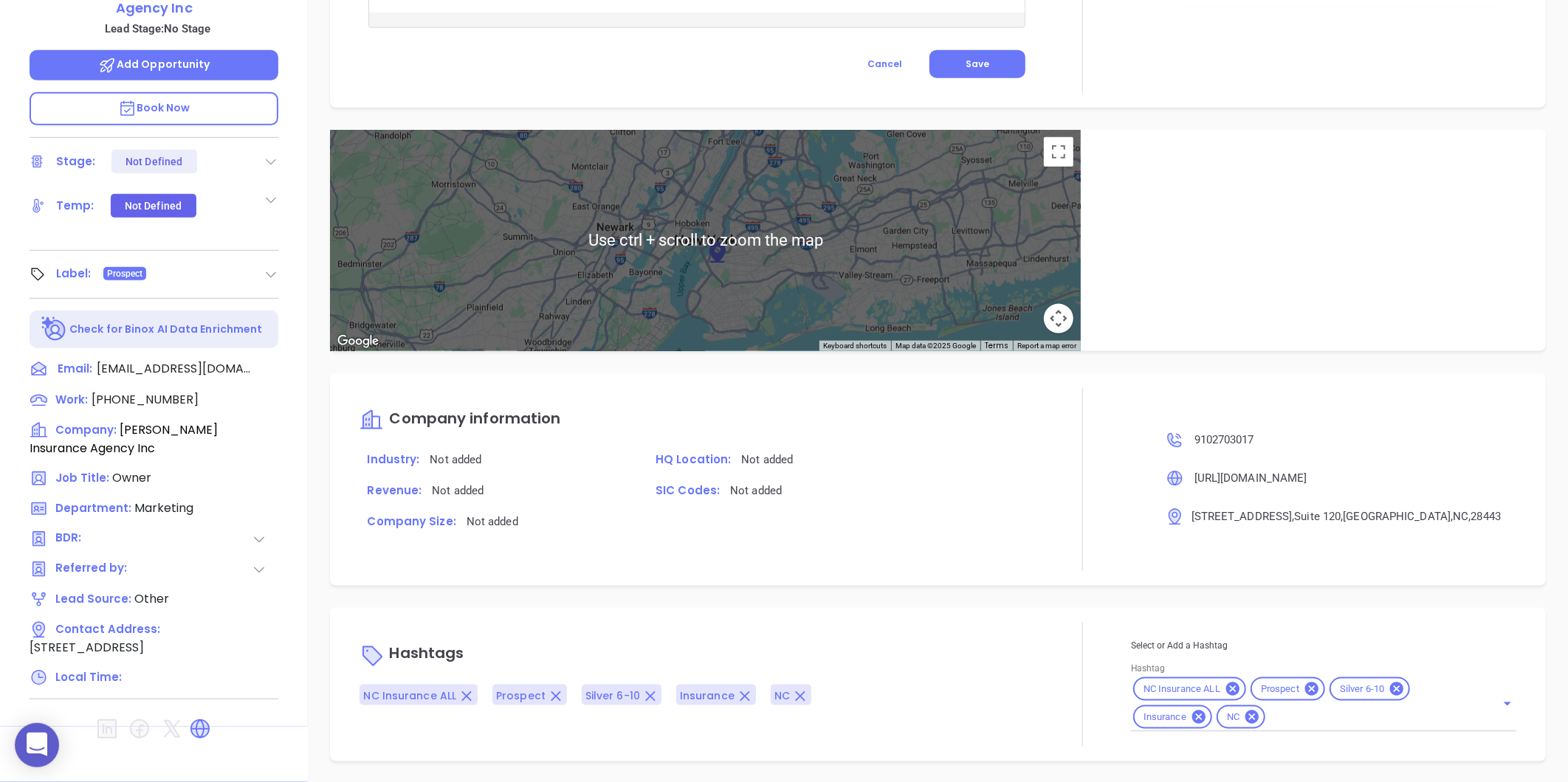
type input "[PERSON_NAME]"
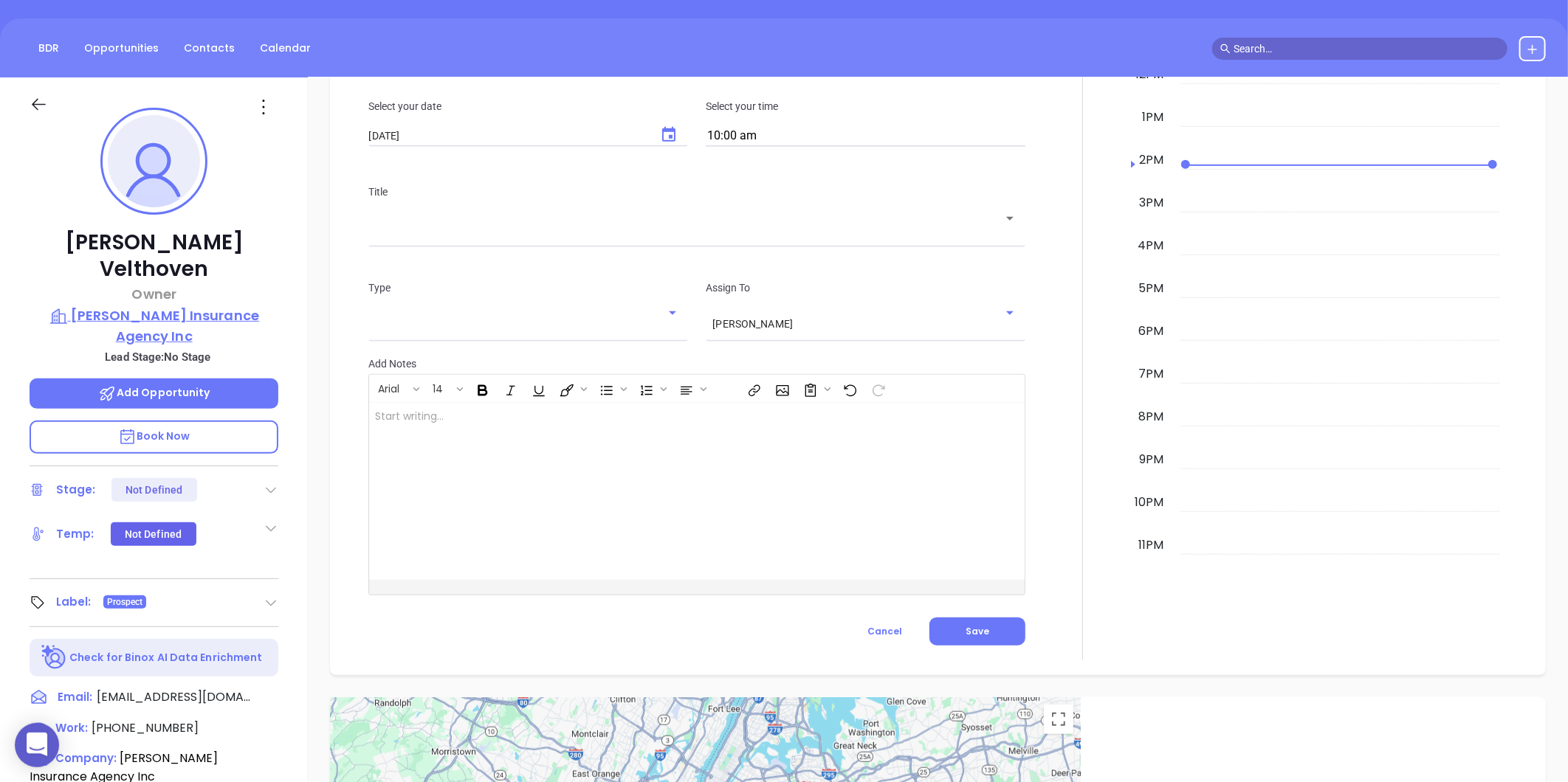
scroll to position [534, 0]
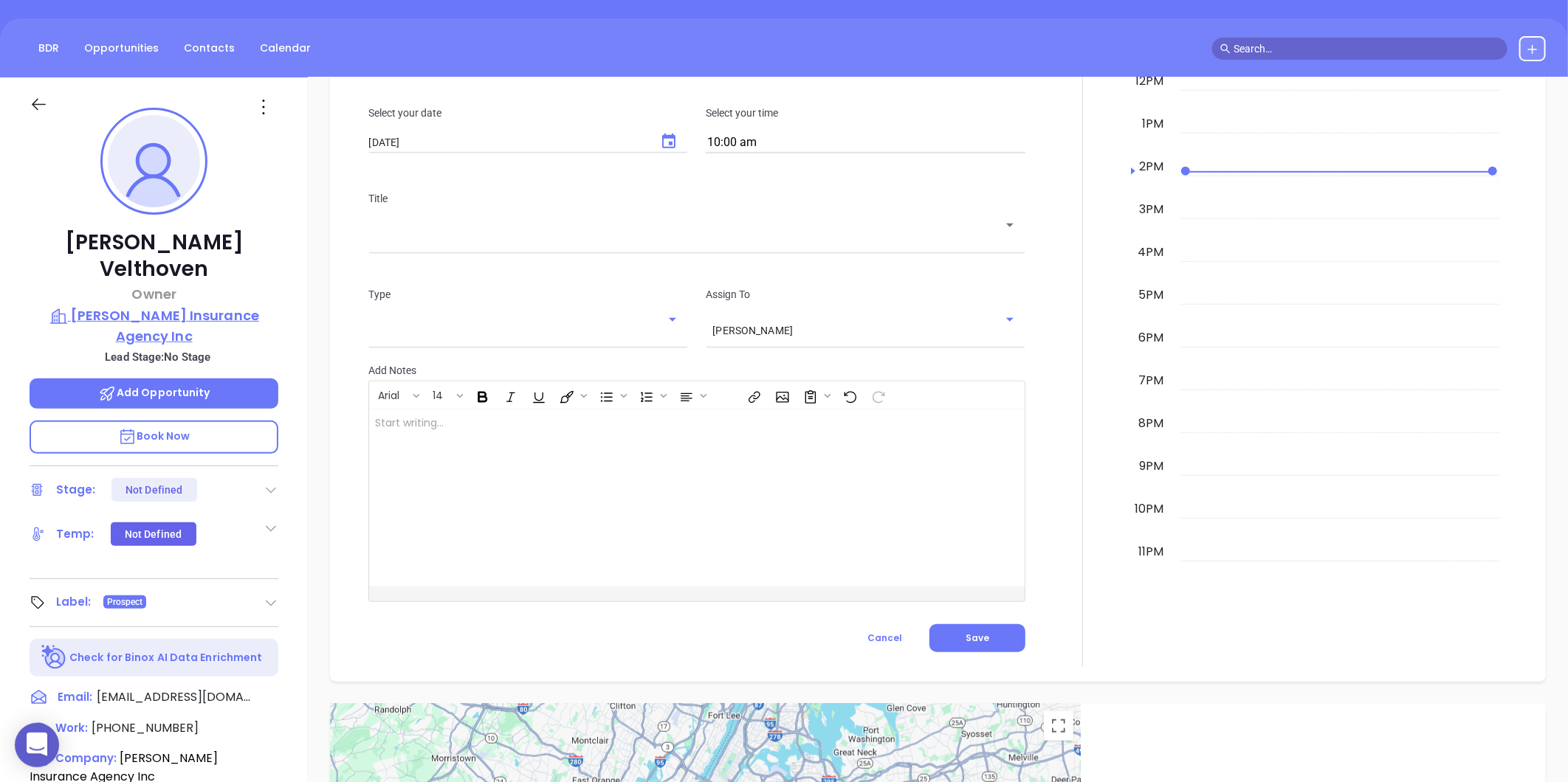
click at [140, 305] on p "Darden Insurance Agency Inc" at bounding box center [154, 325] width 249 height 41
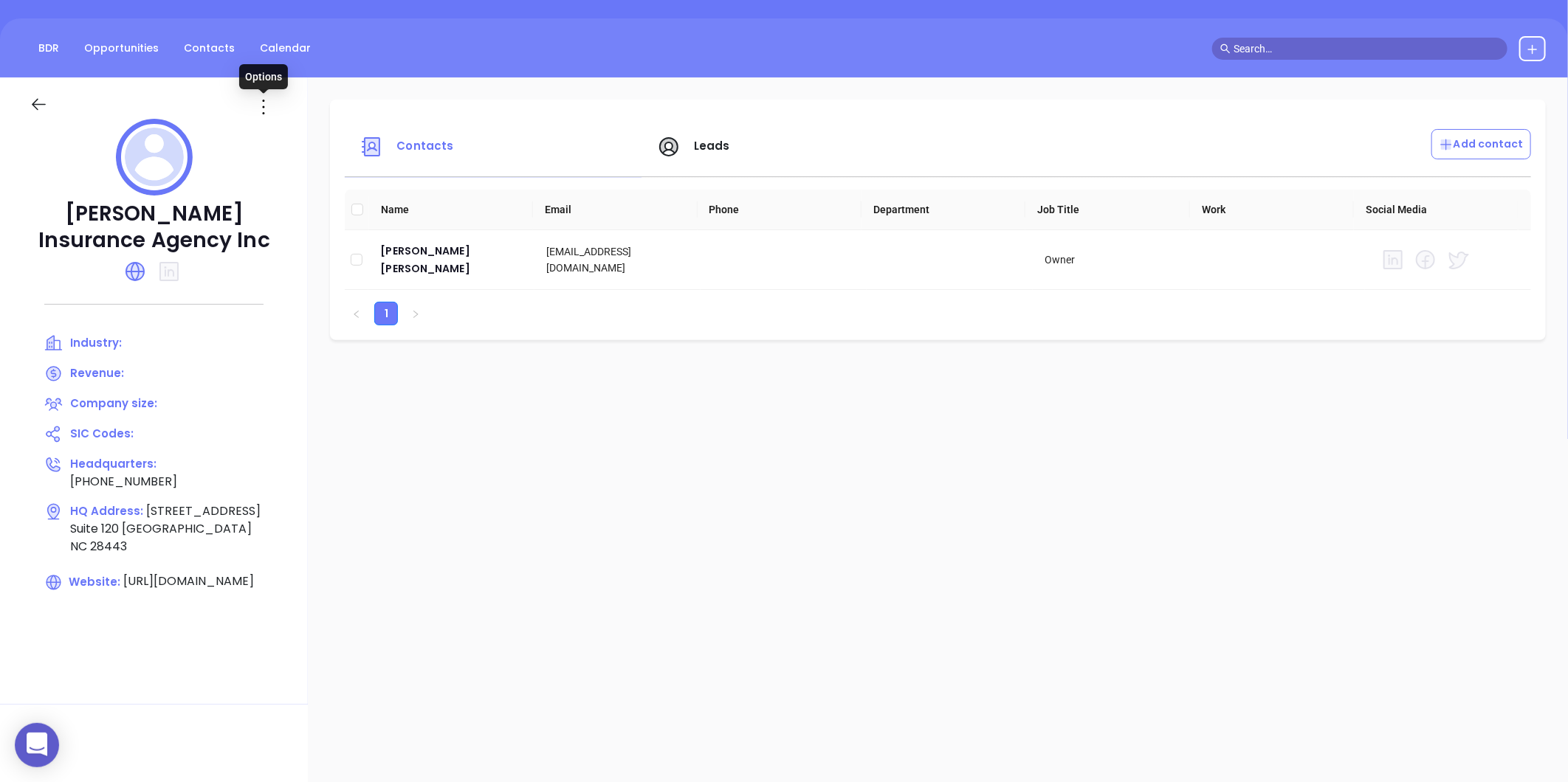
click at [270, 98] on icon at bounding box center [263, 107] width 24 height 24
click at [281, 124] on li "Edit" at bounding box center [330, 135] width 152 height 31
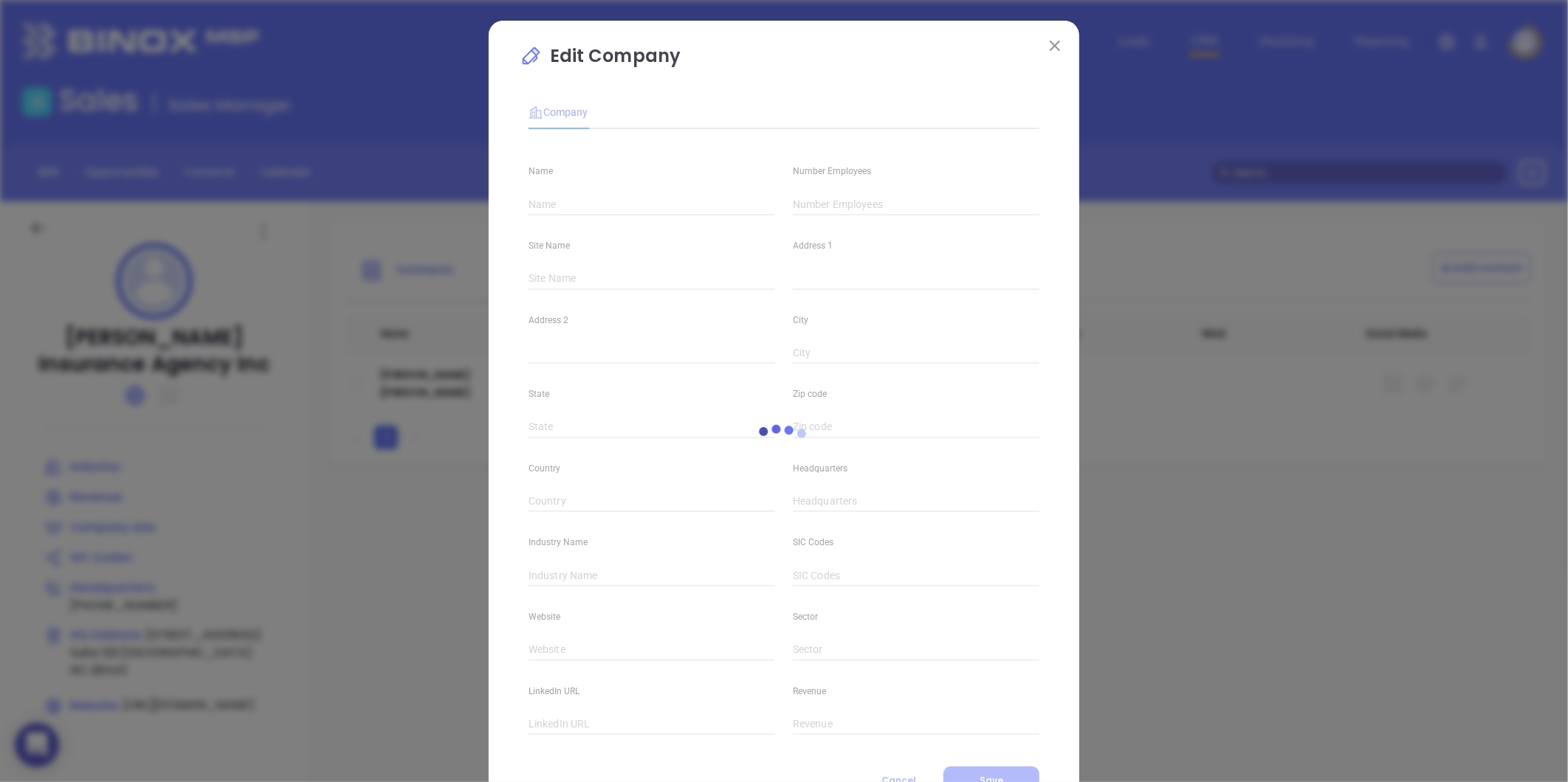
type input "Darden Insurance Agency Inc"
type input "(910) 270-3017"
type input "https://www.dardenagencync.com/"
click at [874, 207] on input "text" at bounding box center [916, 204] width 246 height 22
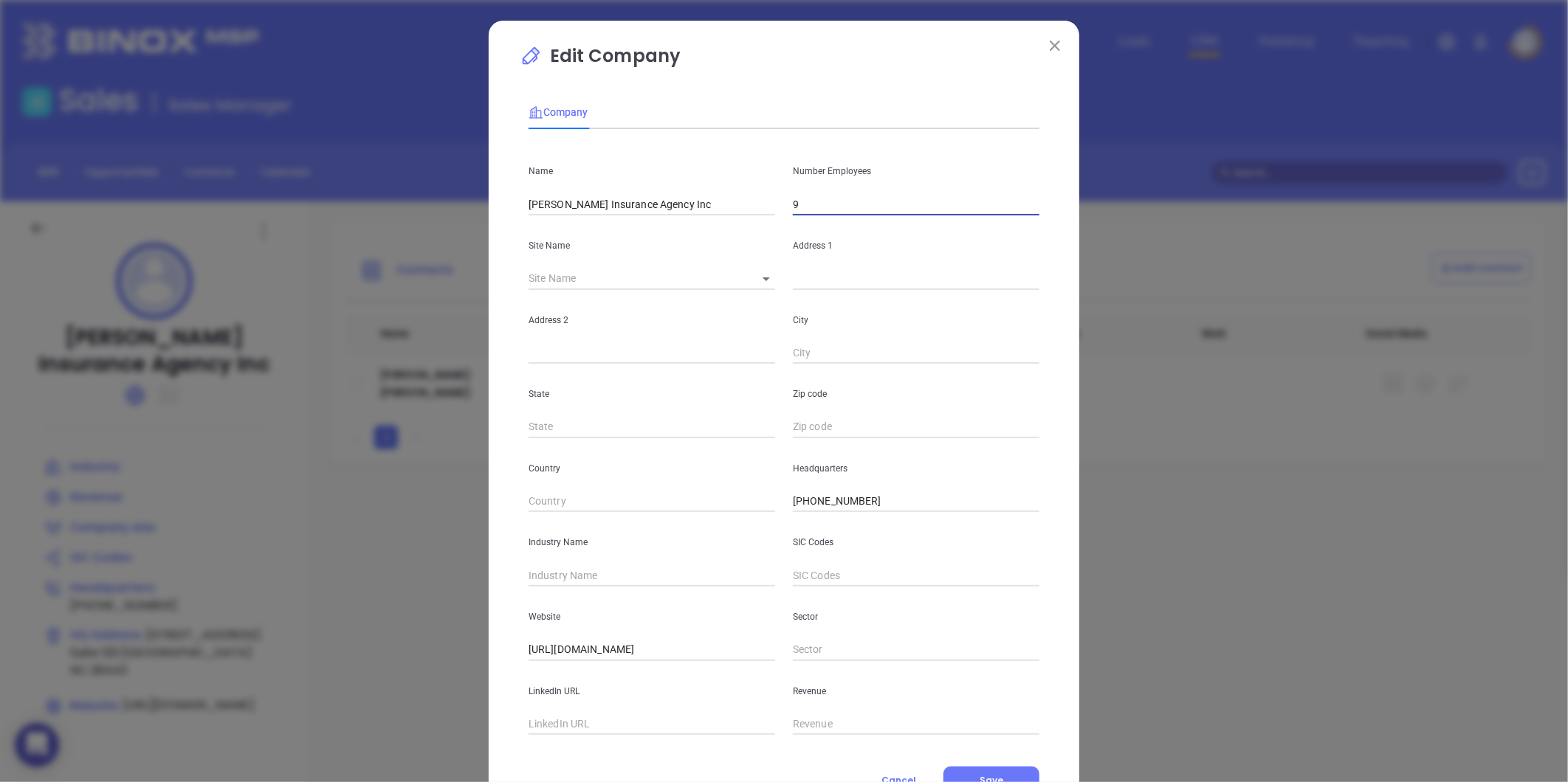
type input "9"
click at [593, 561] on div "Industry Name" at bounding box center [651, 549] width 264 height 74
click at [583, 571] on input "text" at bounding box center [651, 576] width 246 height 22
type input "Insurance"
click at [1016, 777] on button "Save" at bounding box center [992, 780] width 96 height 28
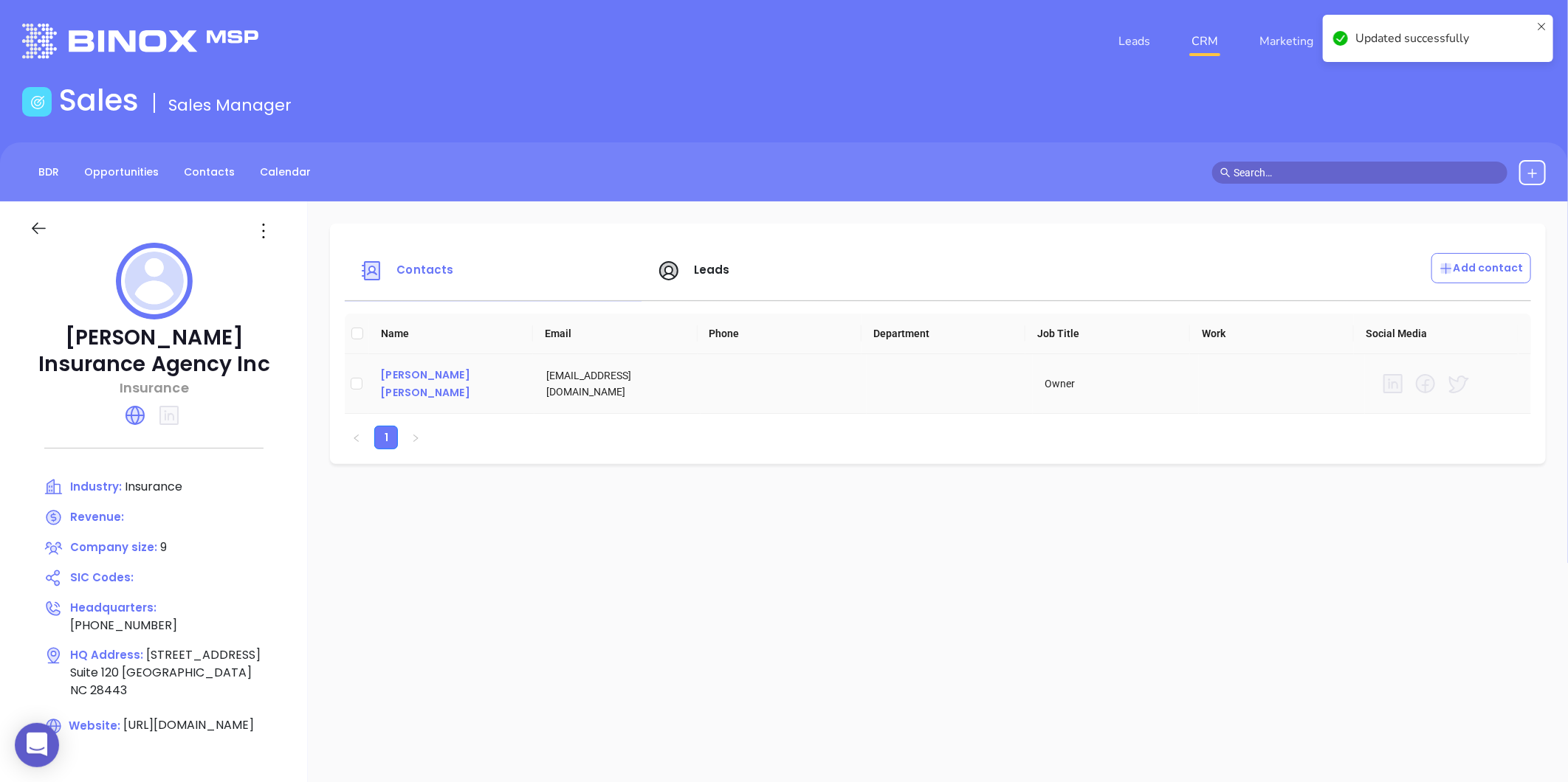
click at [407, 374] on div "Beth Darden Velthoven" at bounding box center [451, 383] width 143 height 35
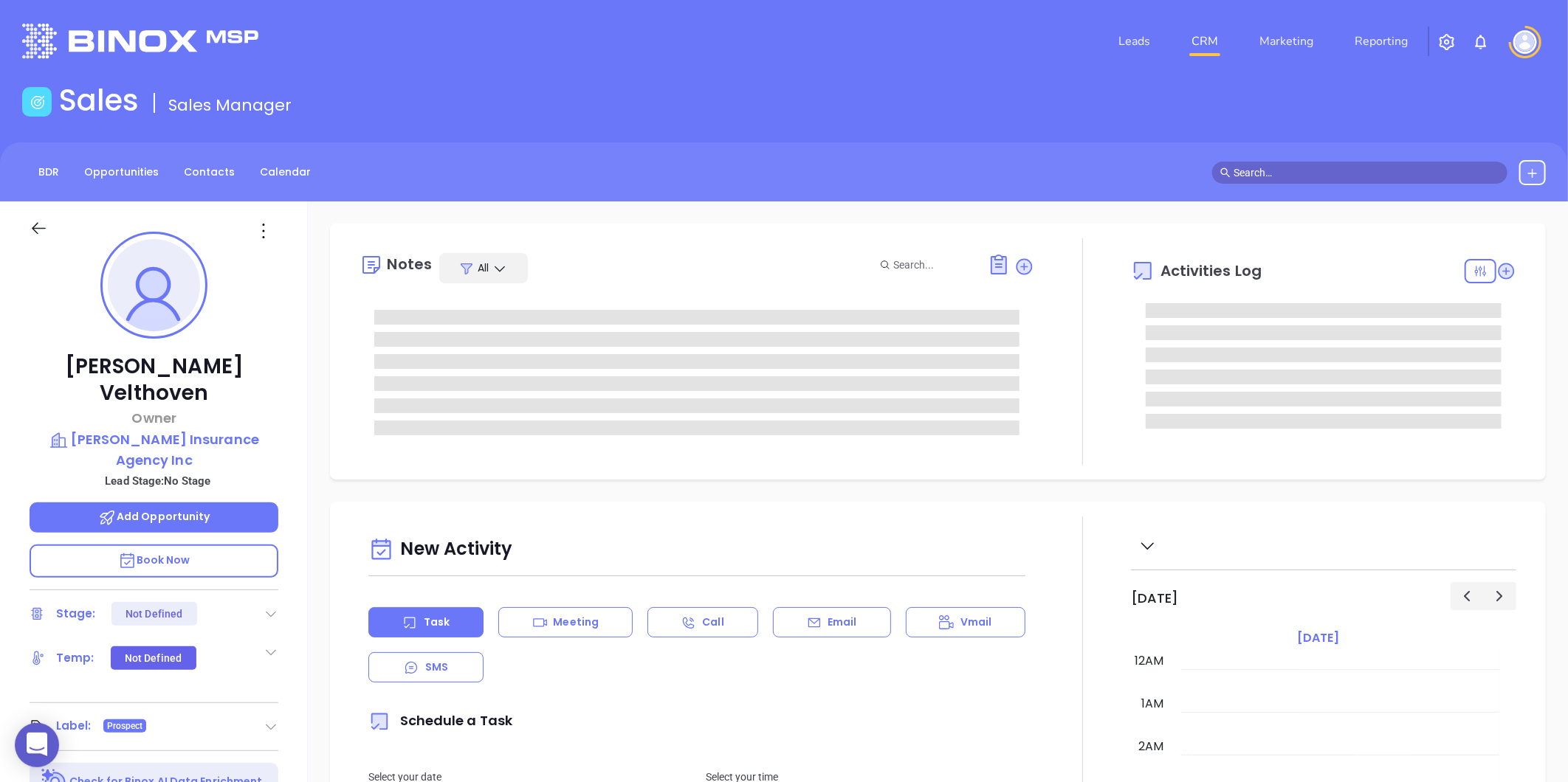
scroll to position [328, 0]
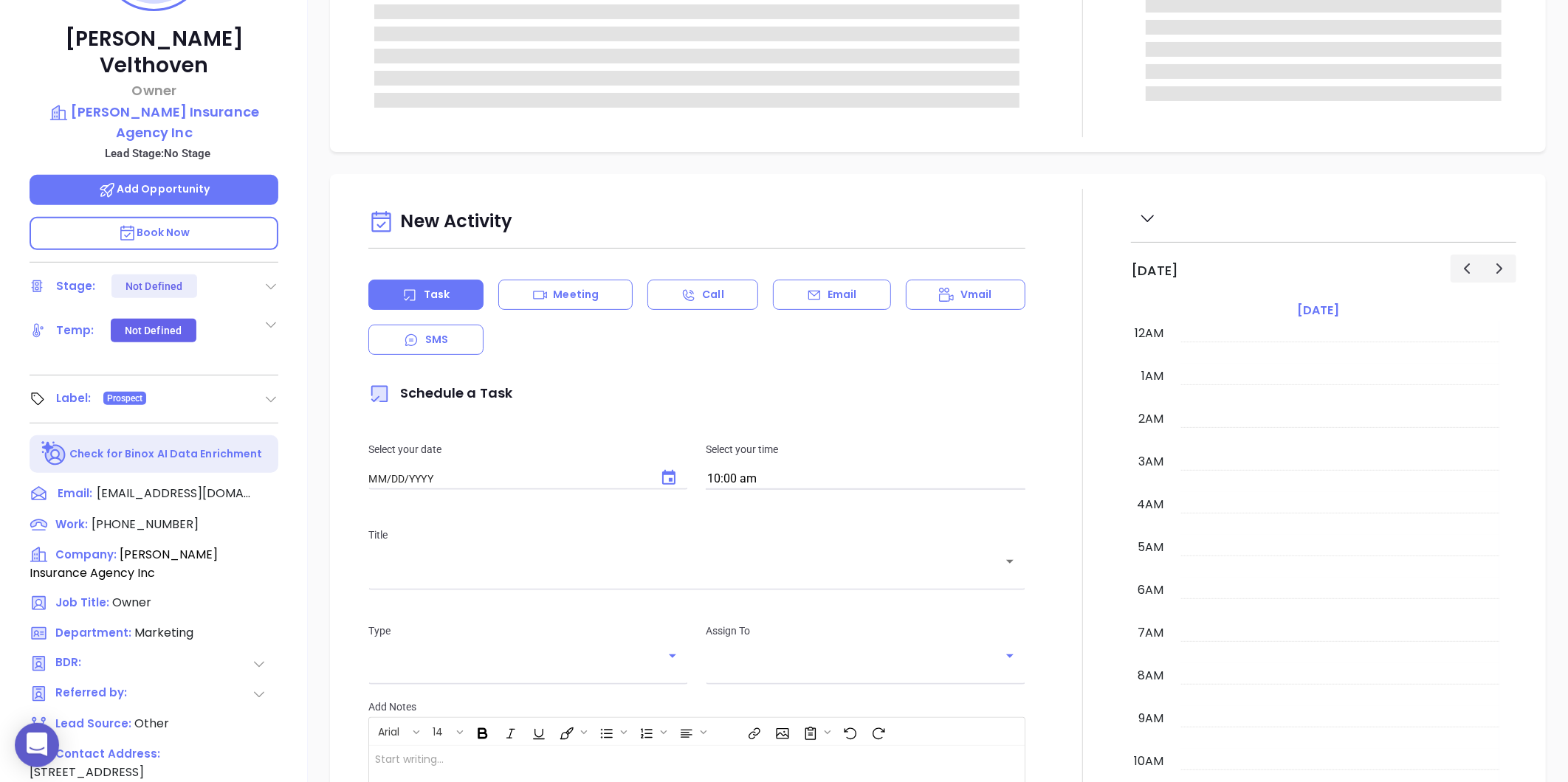
type input "[DATE]"
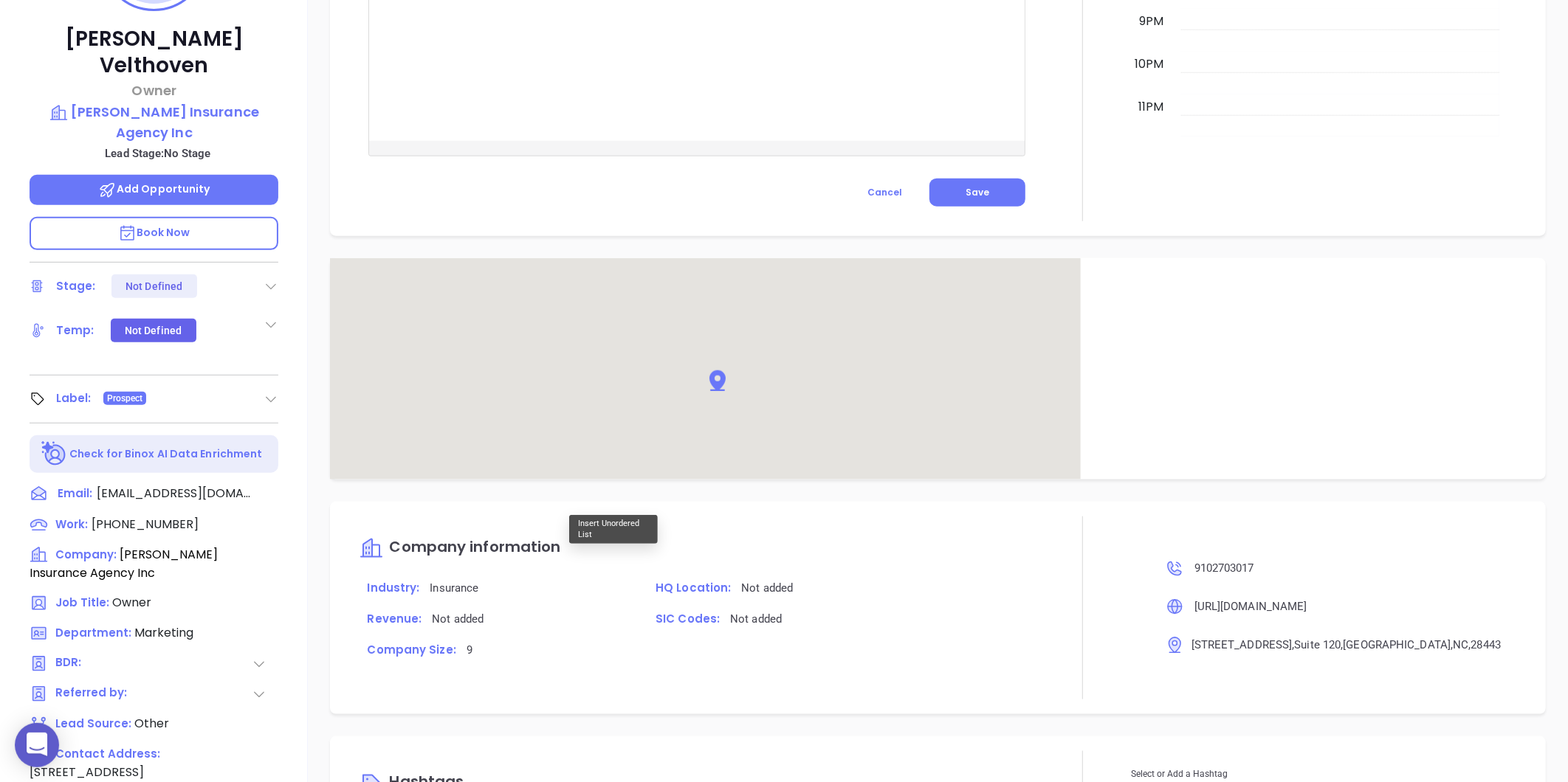
scroll to position [786, 0]
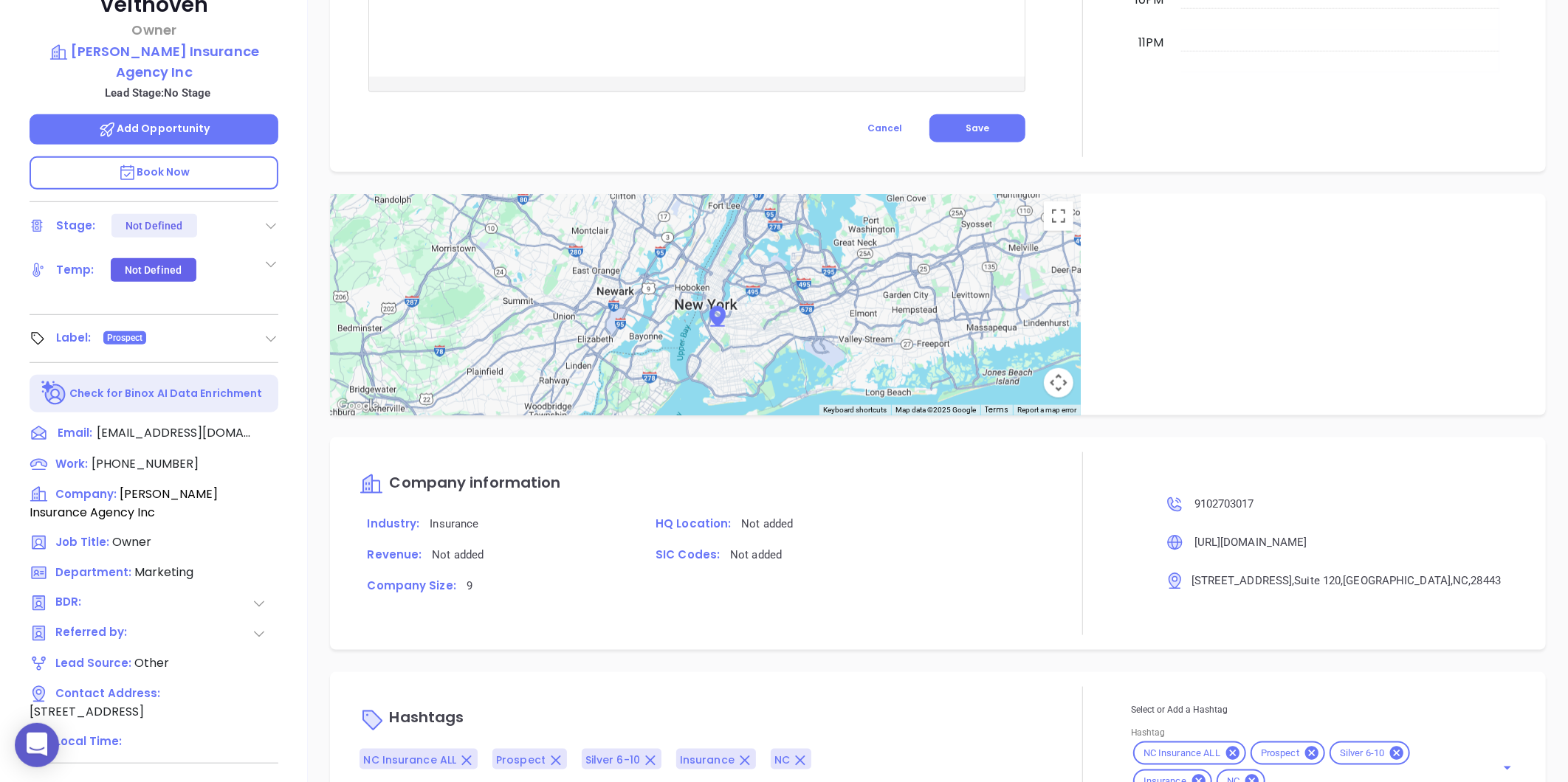
type input "[PERSON_NAME]"
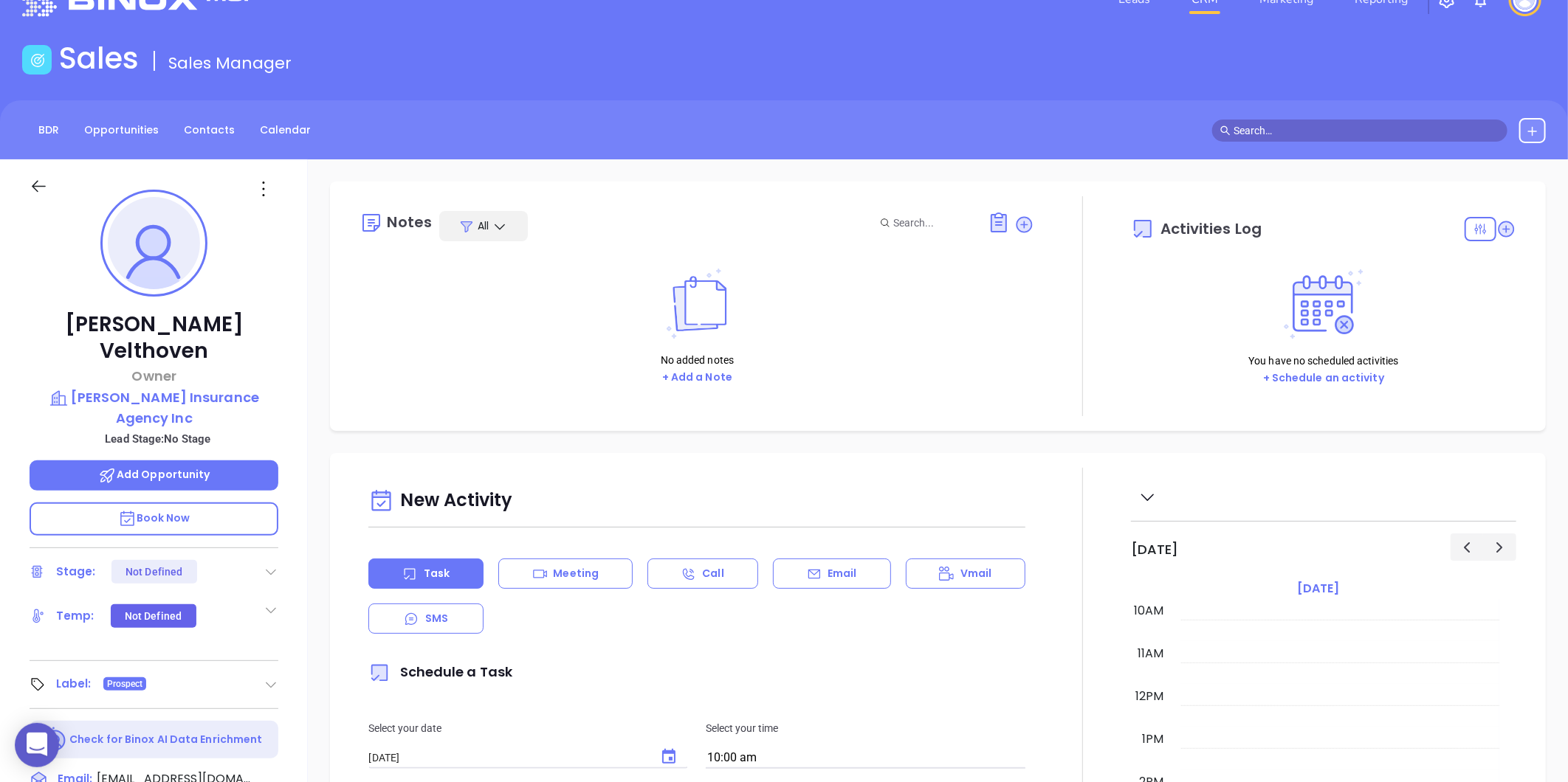
scroll to position [0, 0]
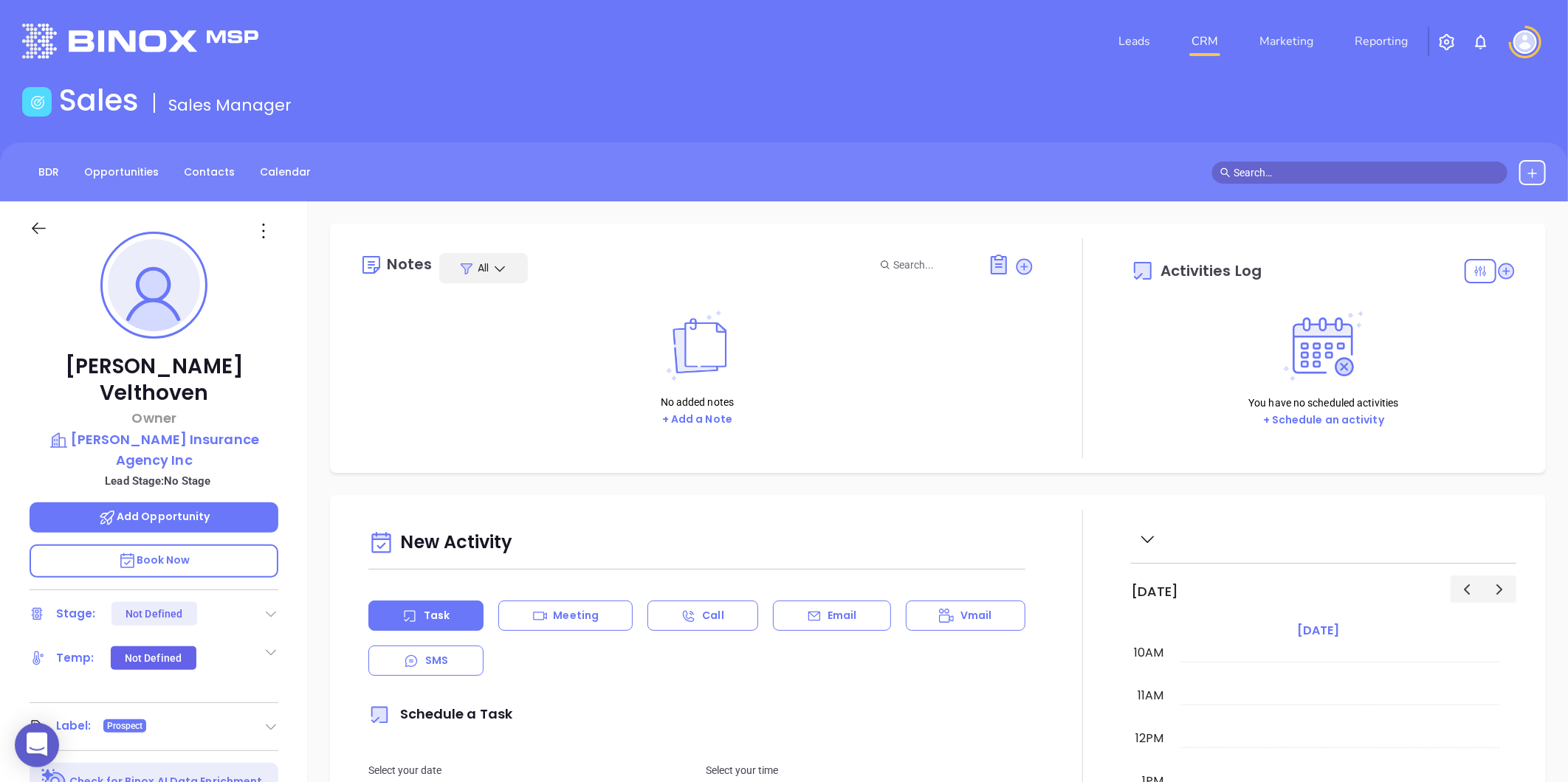
click at [218, 184] on div "BDR Opportunities Contacts Calendar" at bounding box center [784, 172] width 1568 height 59
click at [211, 165] on link "Contacts" at bounding box center [210, 172] width 69 height 25
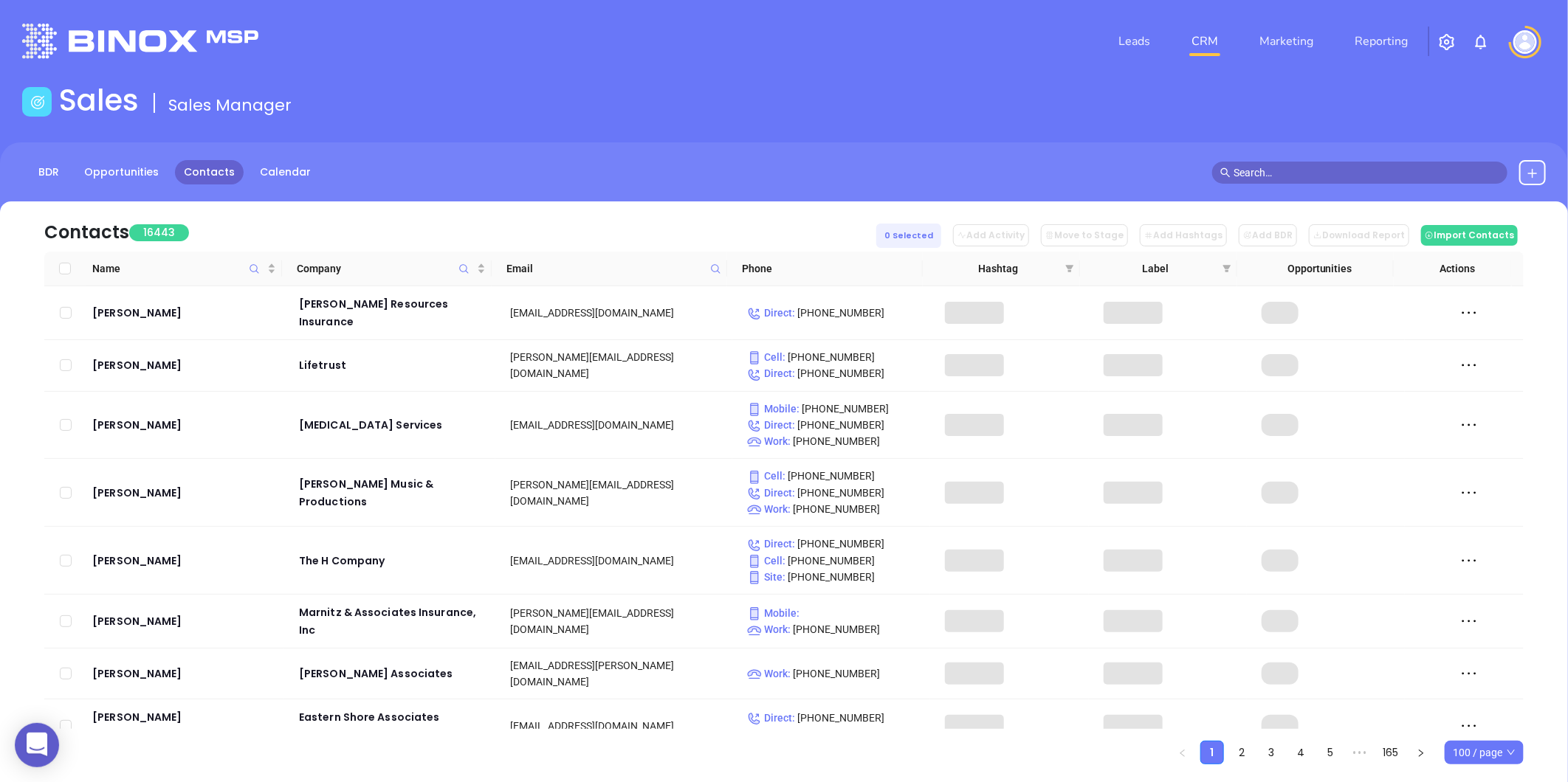
click at [716, 270] on icon at bounding box center [716, 269] width 11 height 11
paste input "apriljonesinsurance.com"
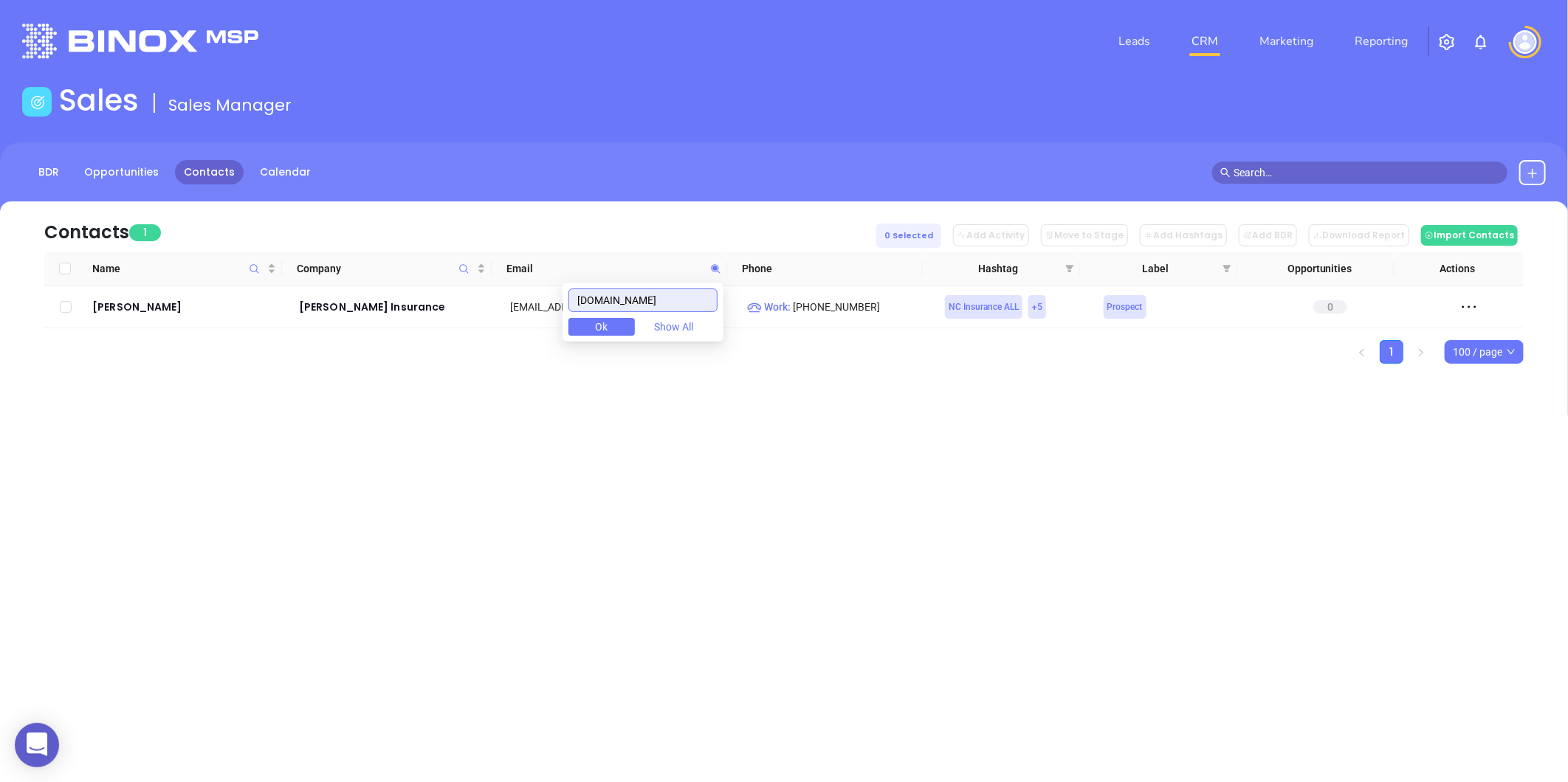
type input "apriljonesinsurance.com"
click at [116, 318] on td "April Jones" at bounding box center [185, 307] width 198 height 42
click at [120, 311] on div "April Jones" at bounding box center [185, 307] width 186 height 18
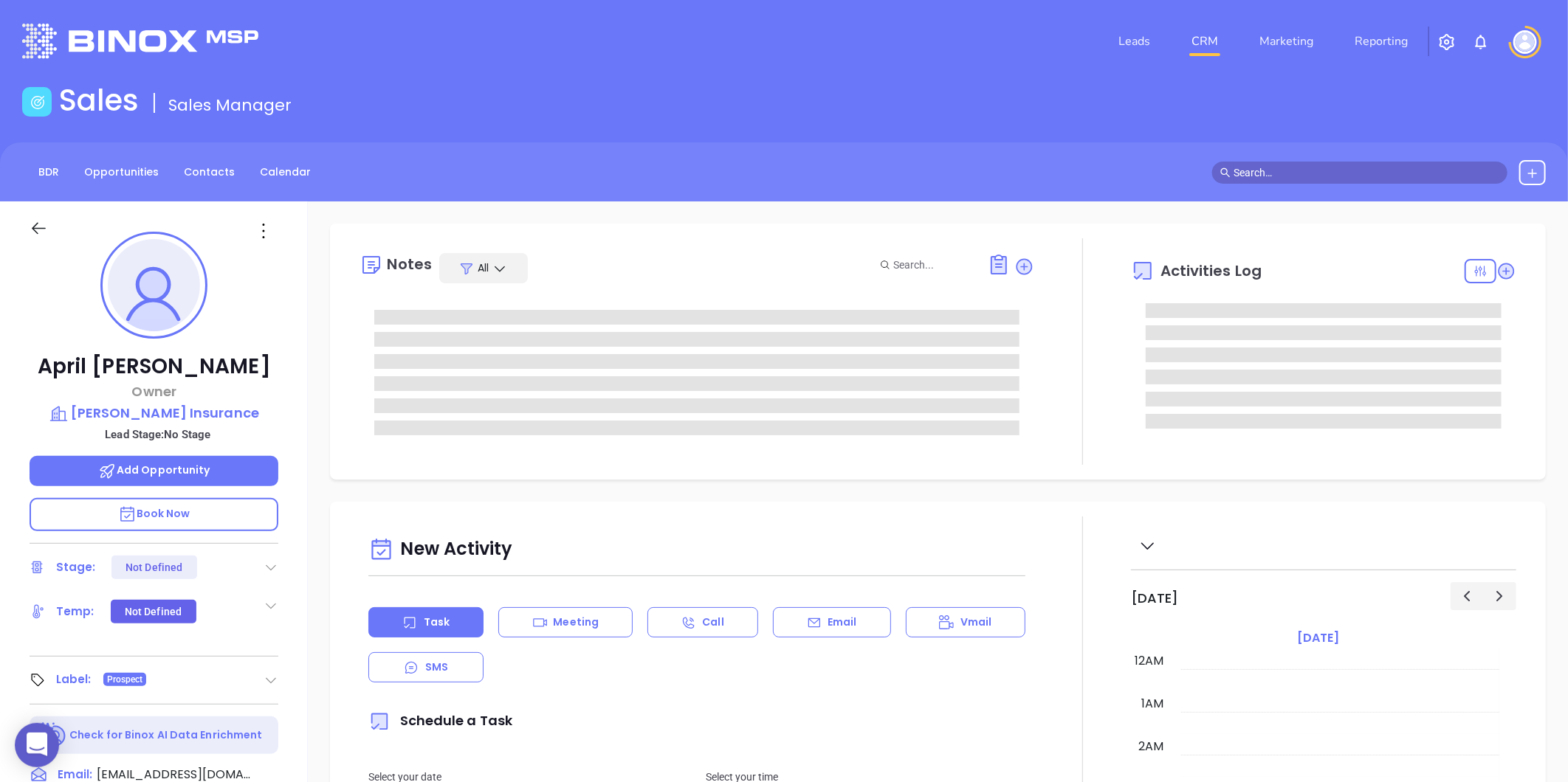
type input "[DATE]"
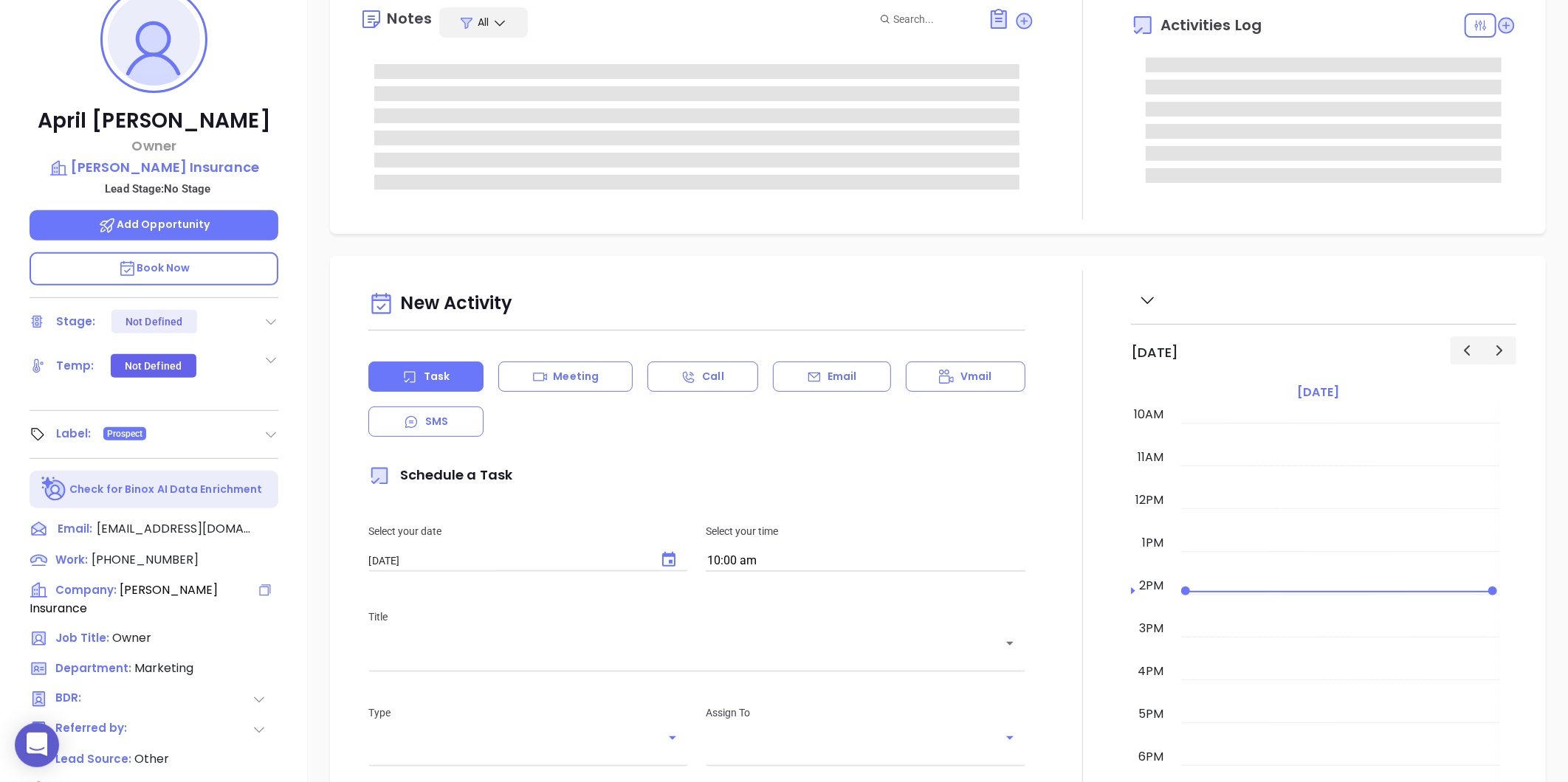
scroll to position [452, 0]
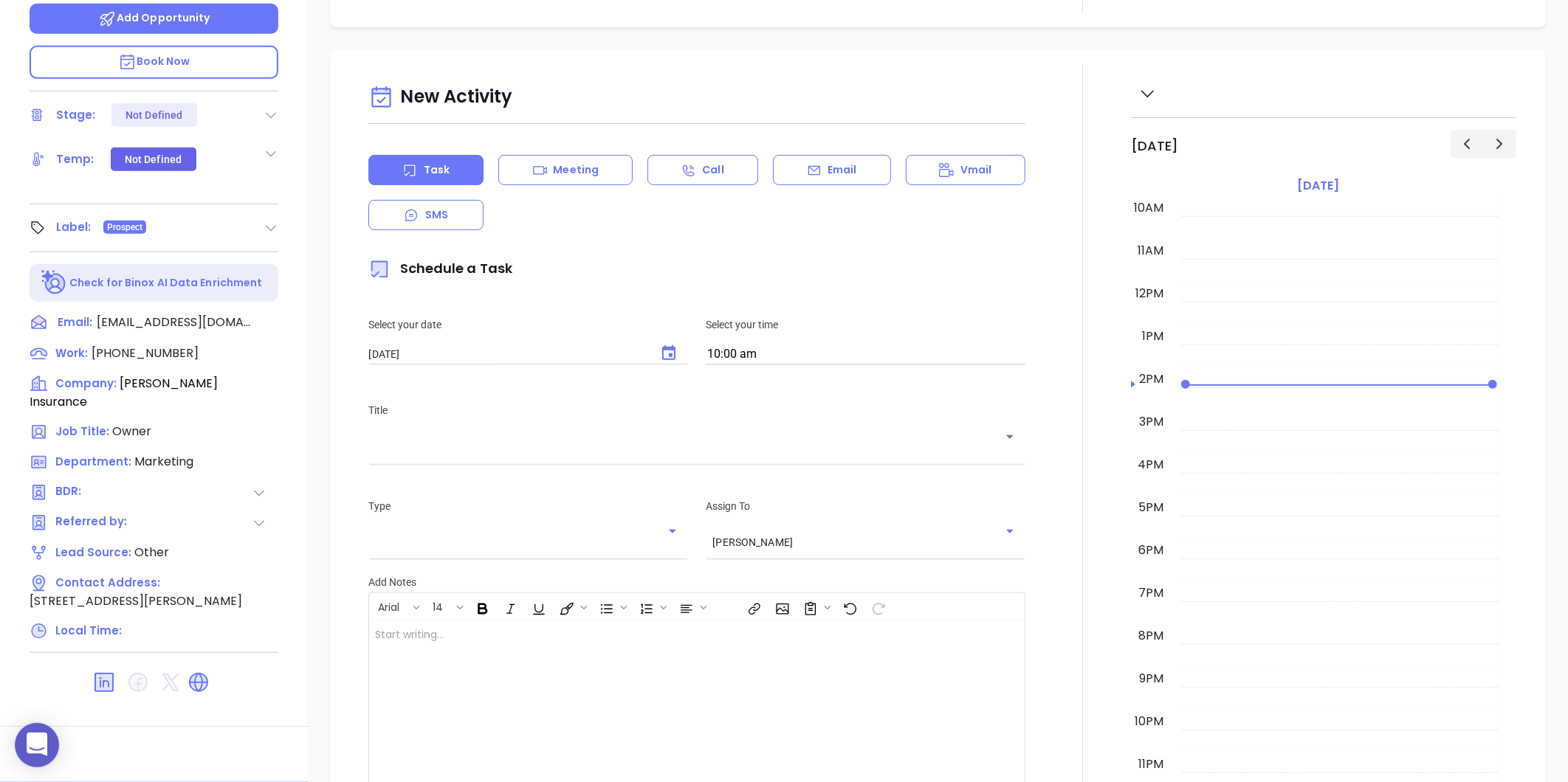
type input "[PERSON_NAME]"
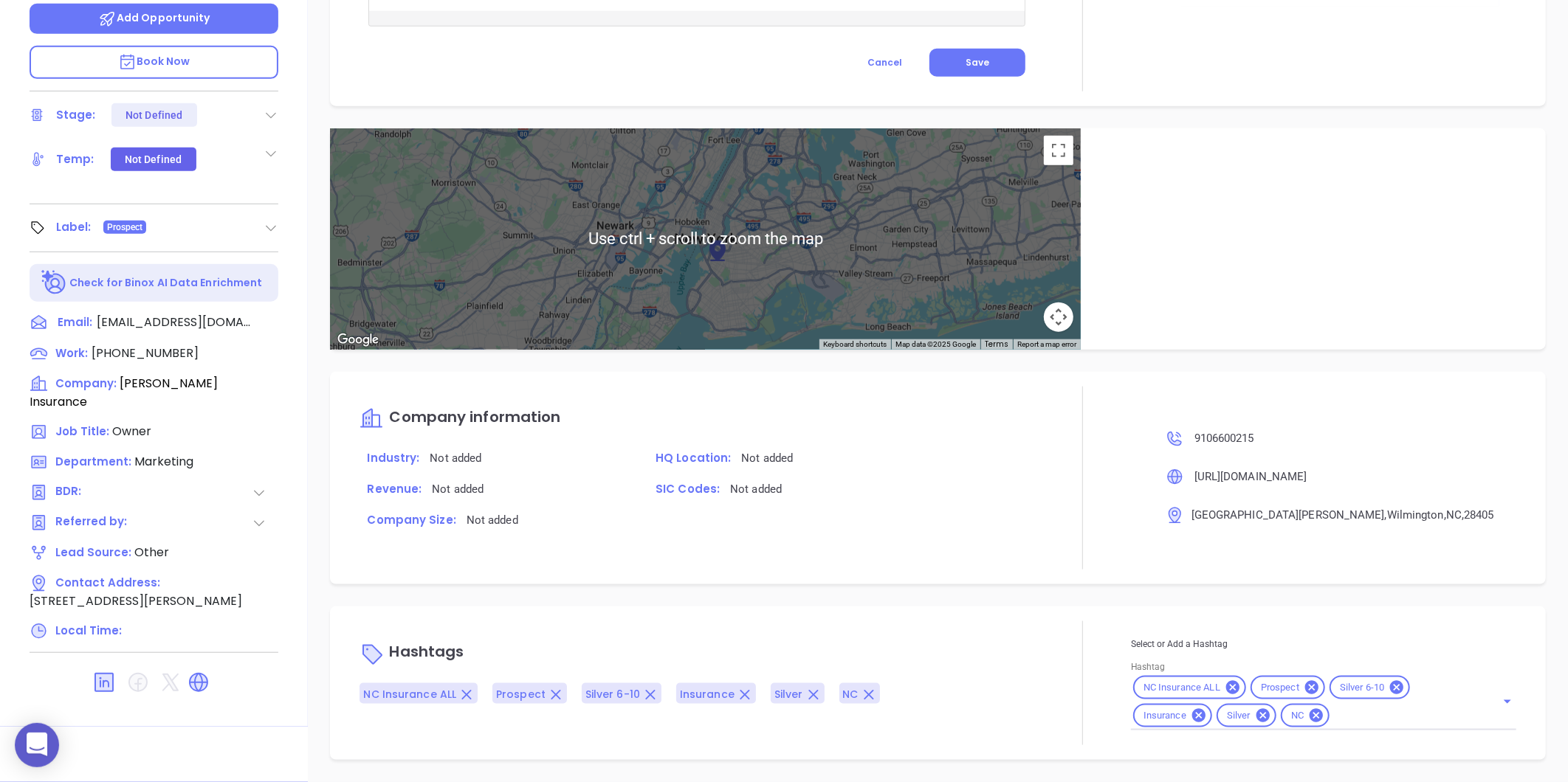
scroll to position [703, 0]
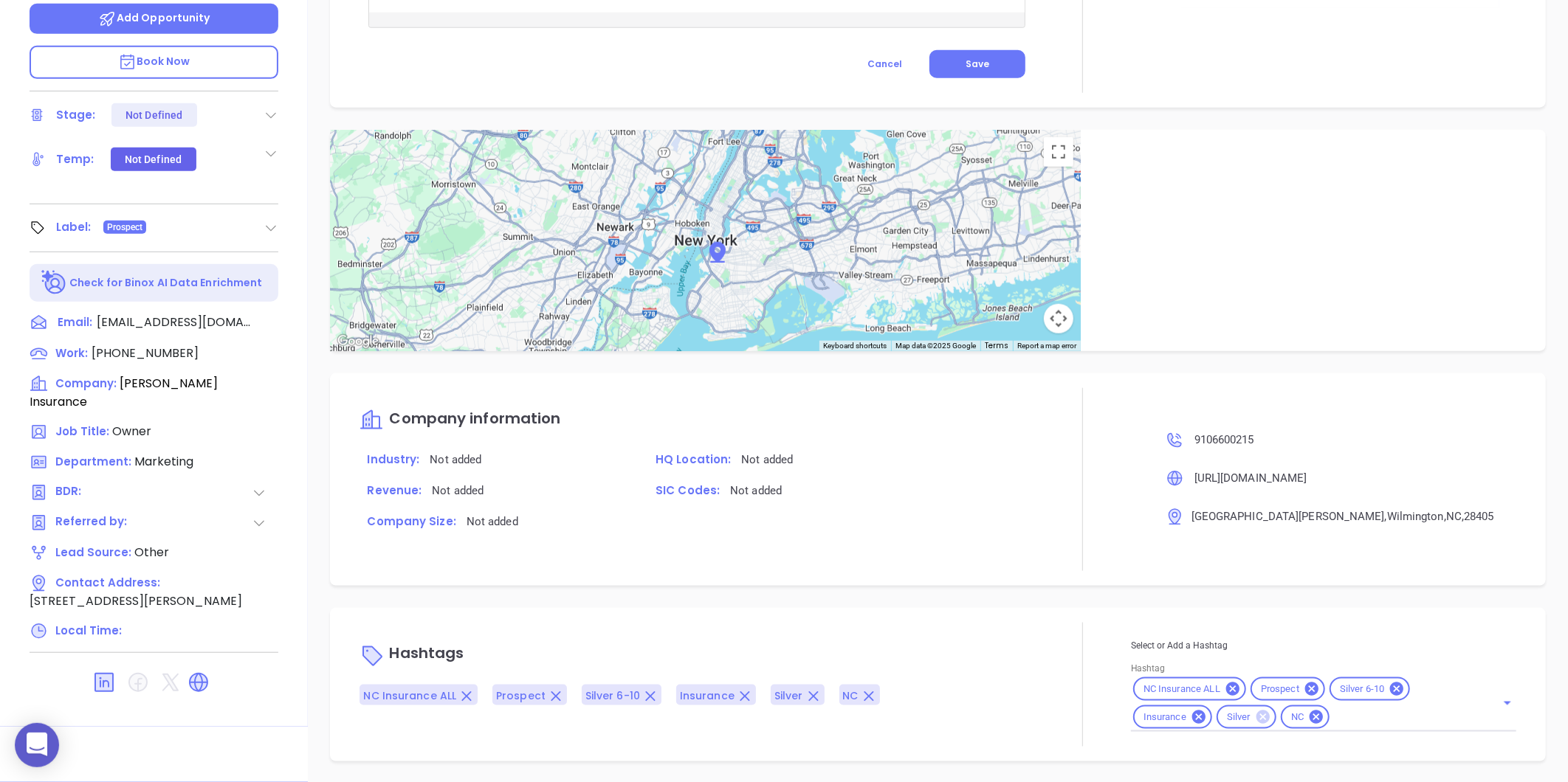
click at [1256, 711] on icon at bounding box center [1263, 718] width 14 height 14
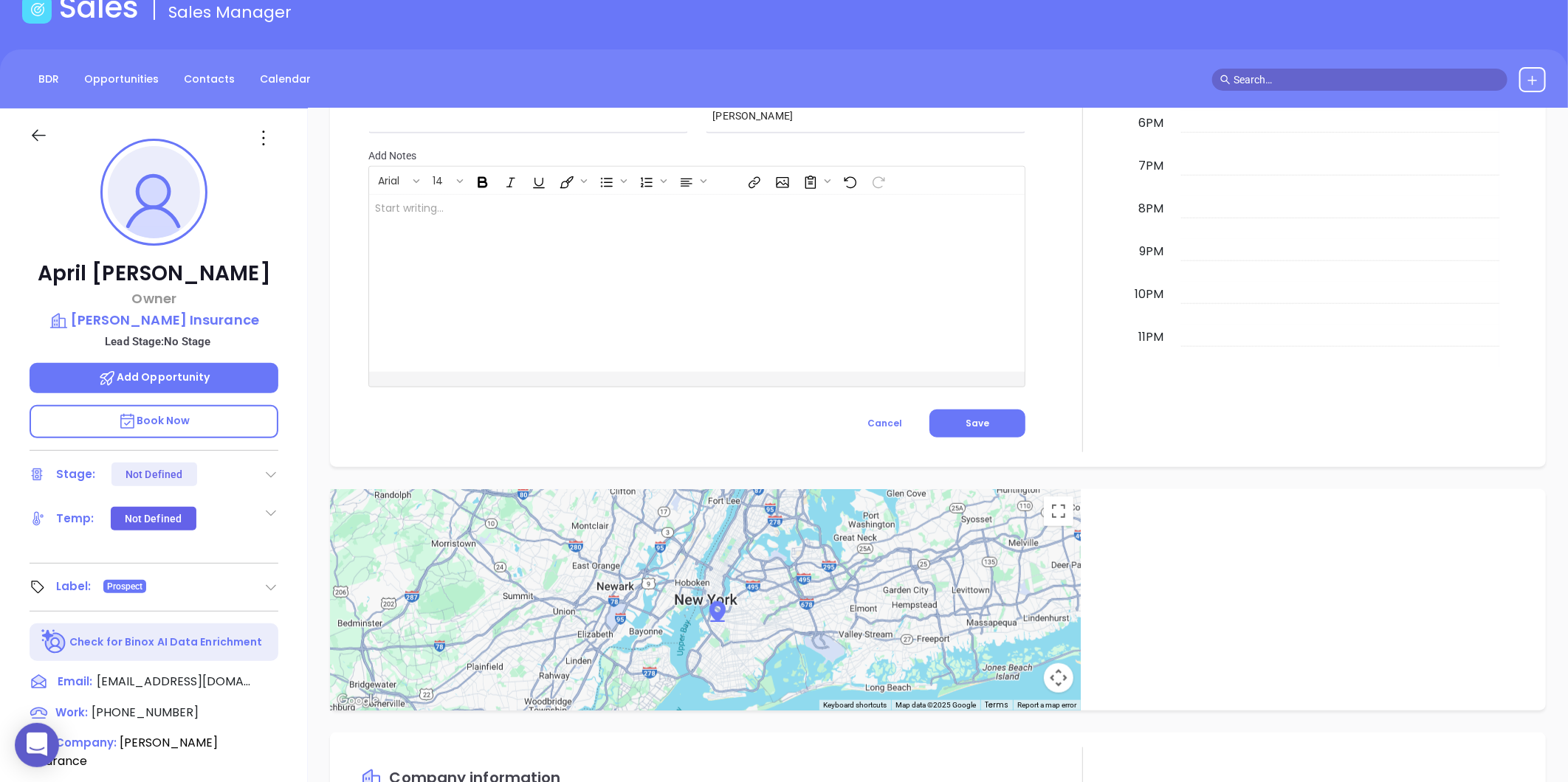
scroll to position [0, 0]
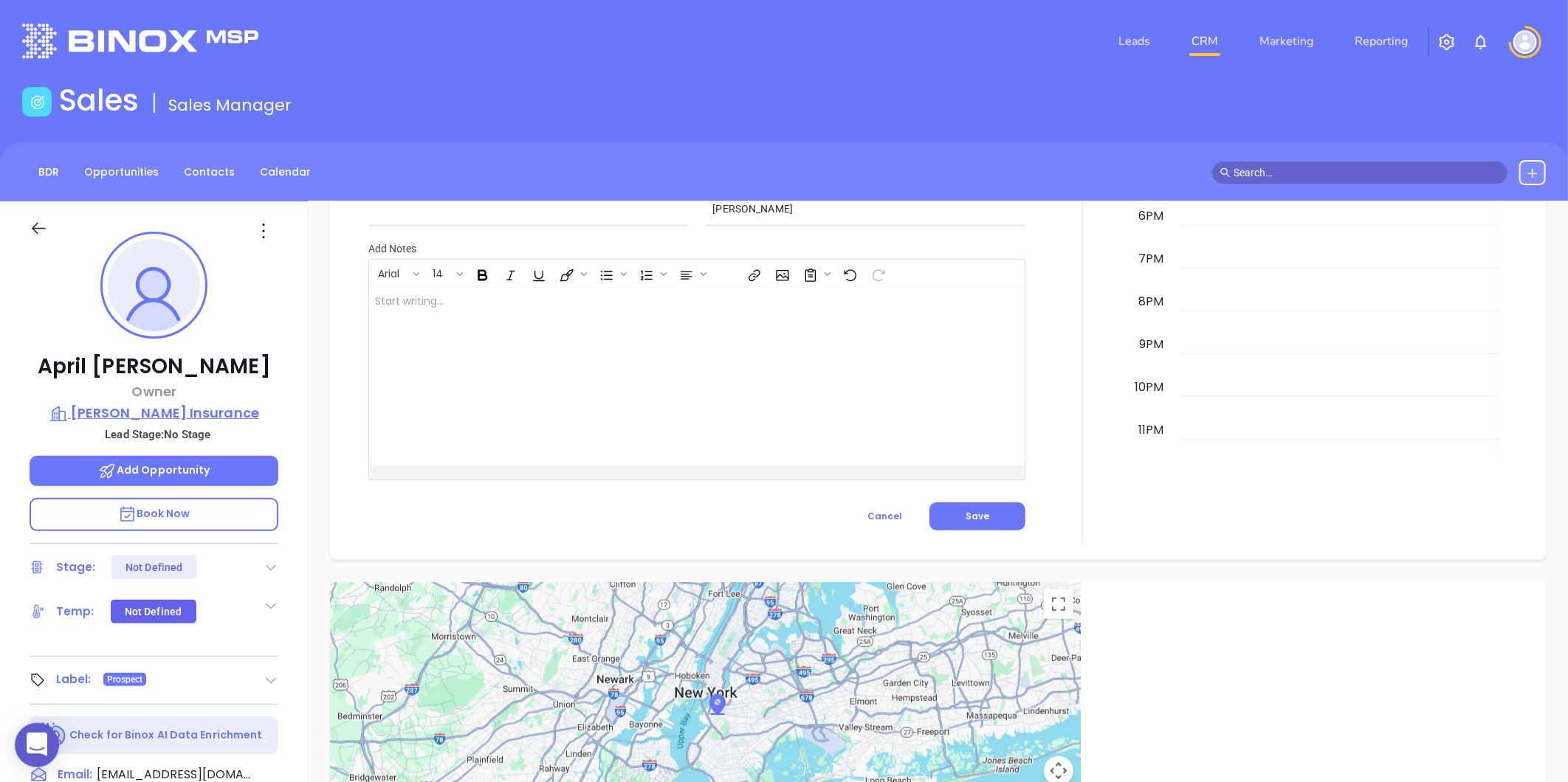
click at [174, 416] on p "April Jones Insurance" at bounding box center [154, 413] width 249 height 21
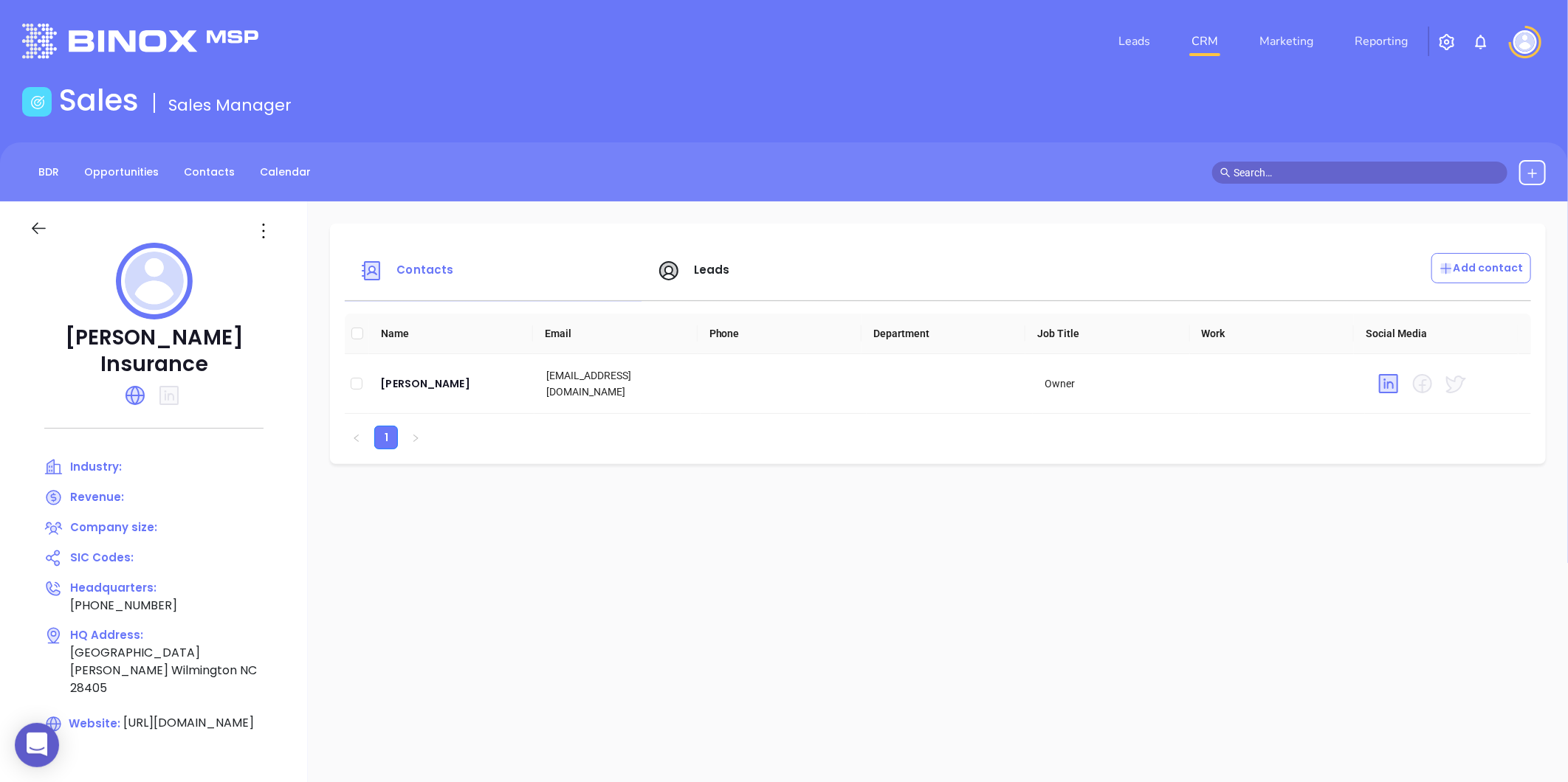
click at [272, 246] on div at bounding box center [154, 283] width 249 height 82
click at [271, 231] on icon at bounding box center [263, 231] width 24 height 24
click at [278, 252] on div "Edit" at bounding box center [336, 260] width 134 height 16
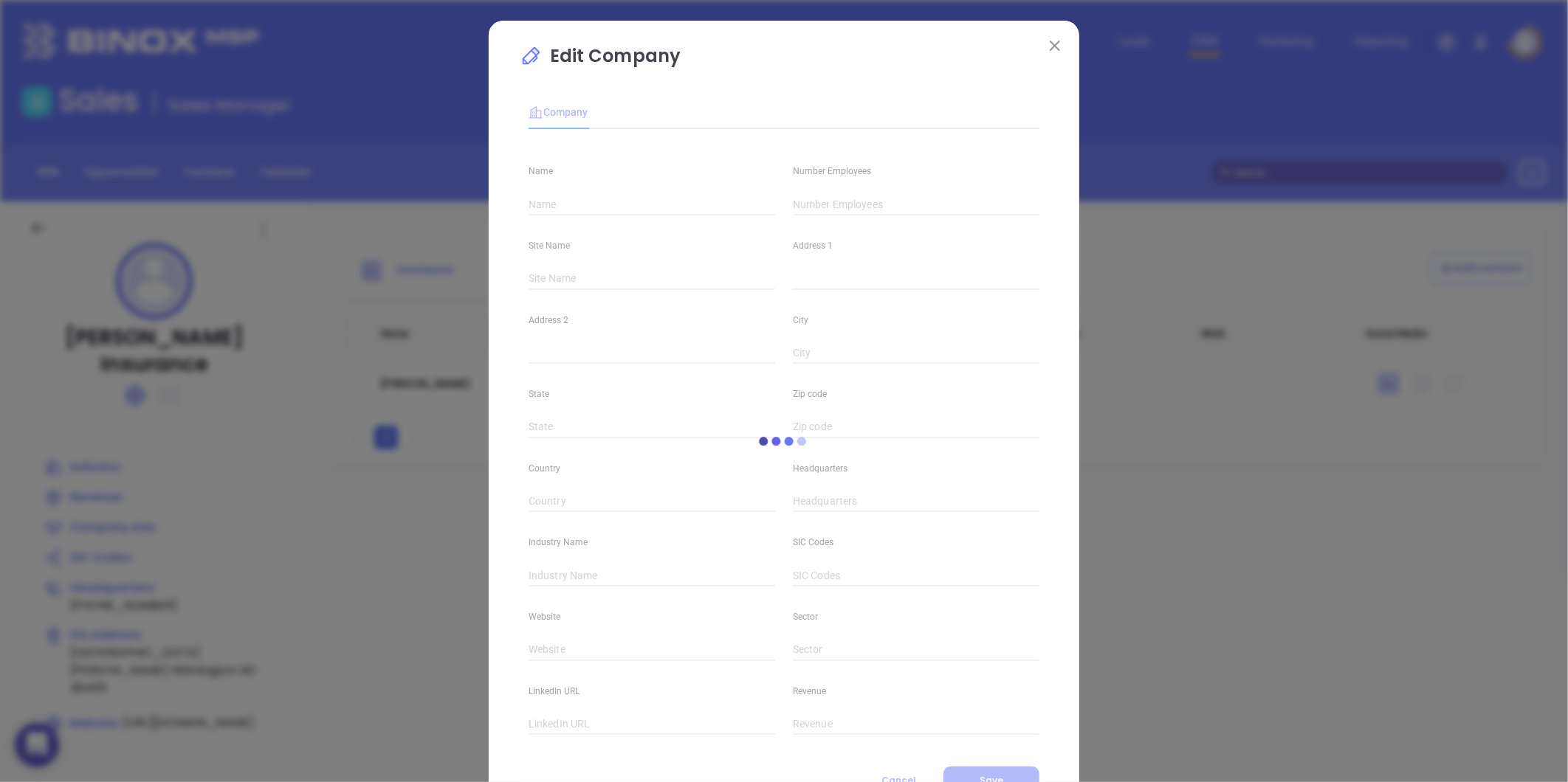
type input "April Jones Insurance"
type input "(910) 660-0215"
type input "https://www.apriljonesinsurance.com/"
click at [829, 211] on input "text" at bounding box center [916, 204] width 246 height 22
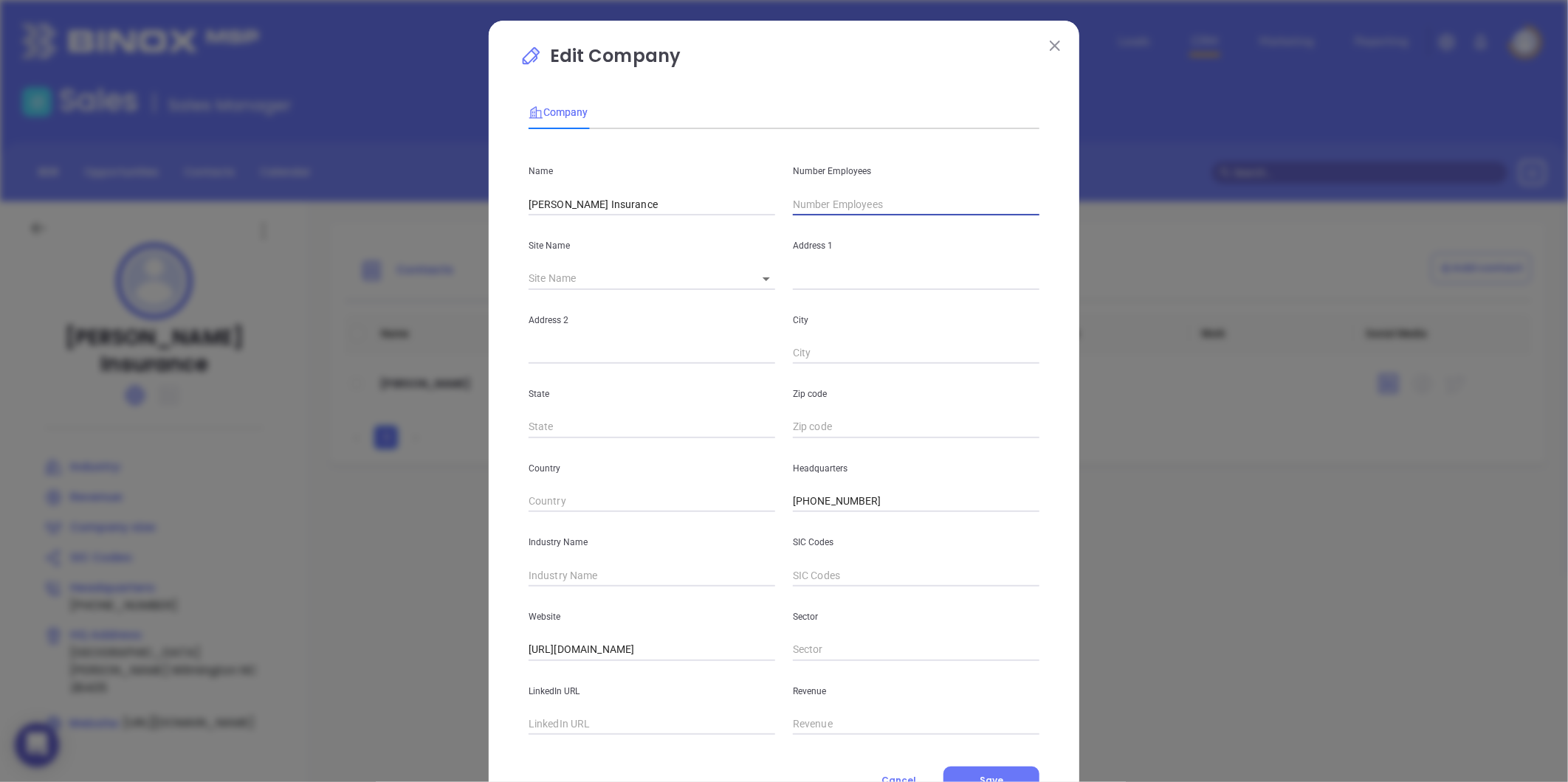
click at [821, 202] on input "text" at bounding box center [916, 204] width 246 height 22
type input "11"
click at [558, 569] on input "text" at bounding box center [651, 576] width 246 height 22
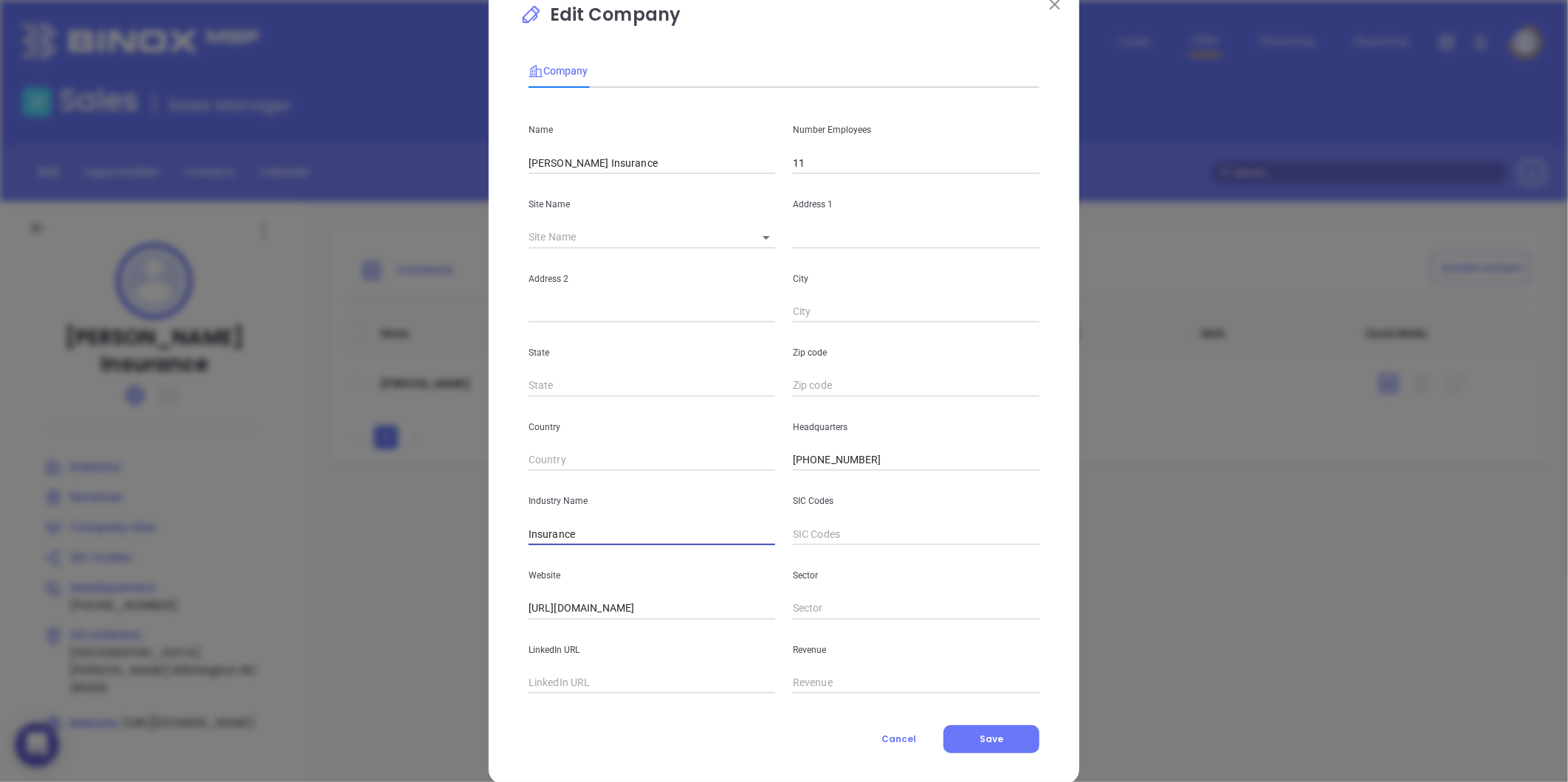
scroll to position [64, 0]
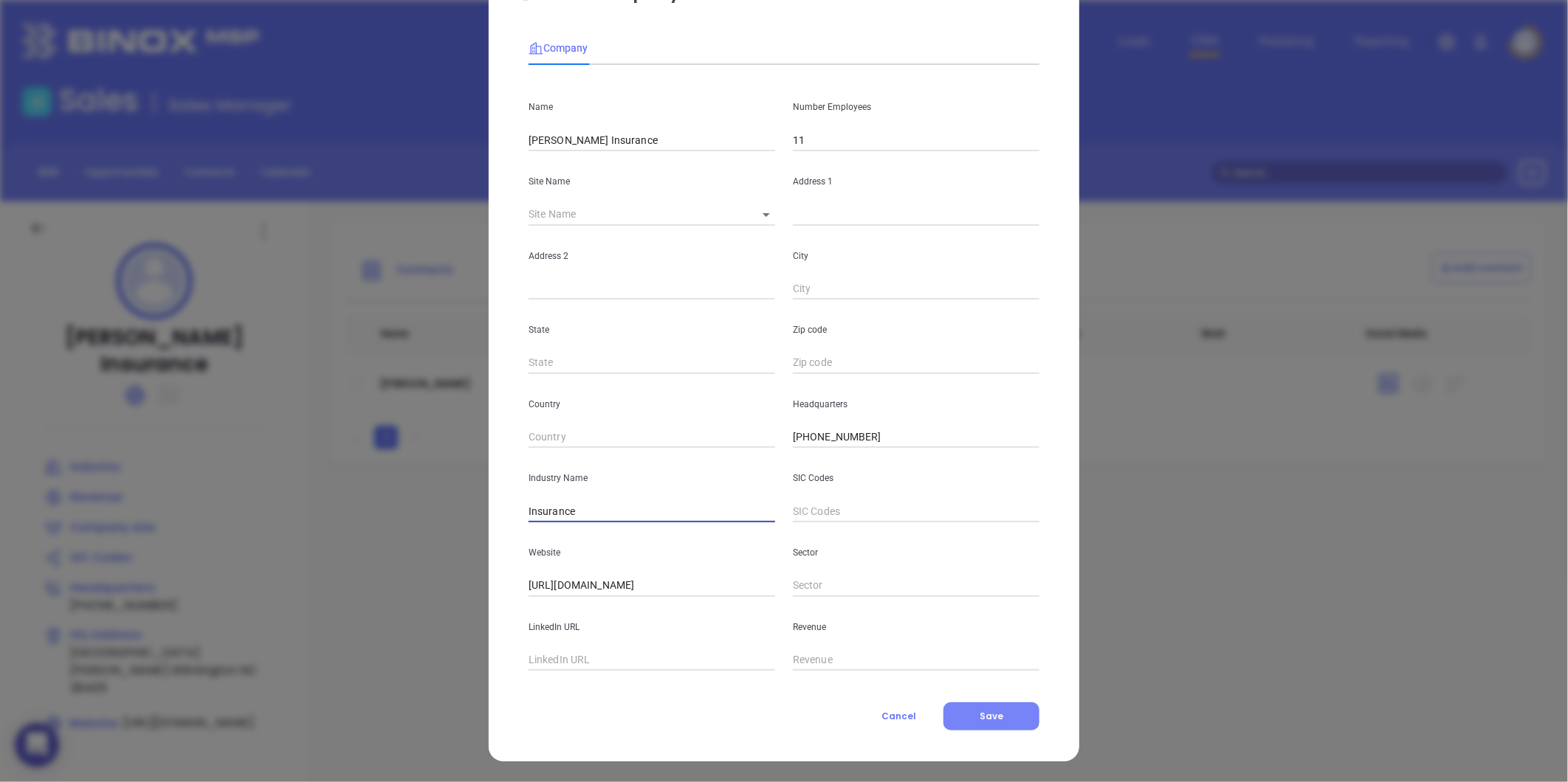
type input "Insurance"
click at [953, 718] on button "Save" at bounding box center [992, 717] width 96 height 28
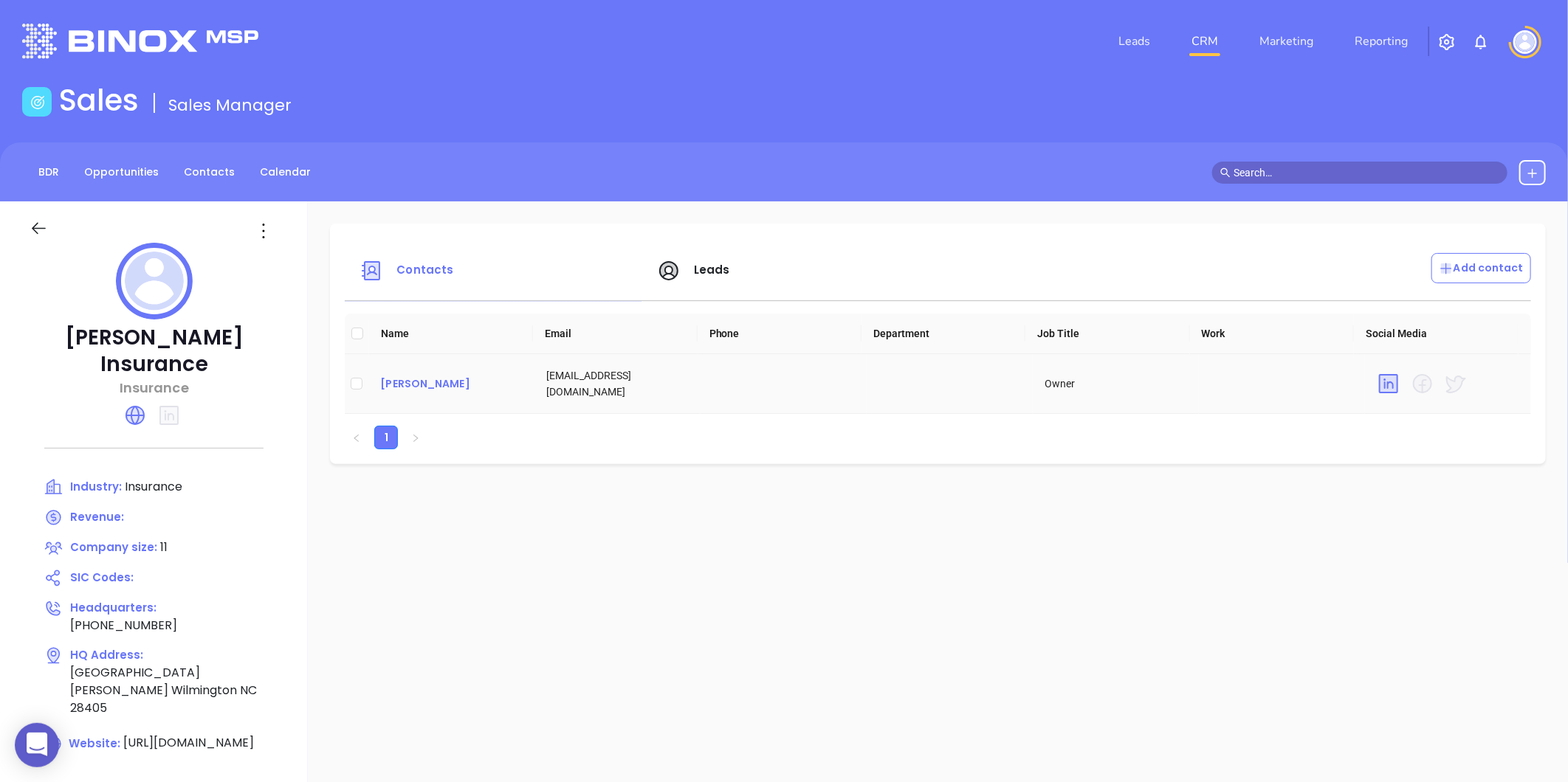
click at [428, 382] on div "April Jones" at bounding box center [451, 384] width 143 height 18
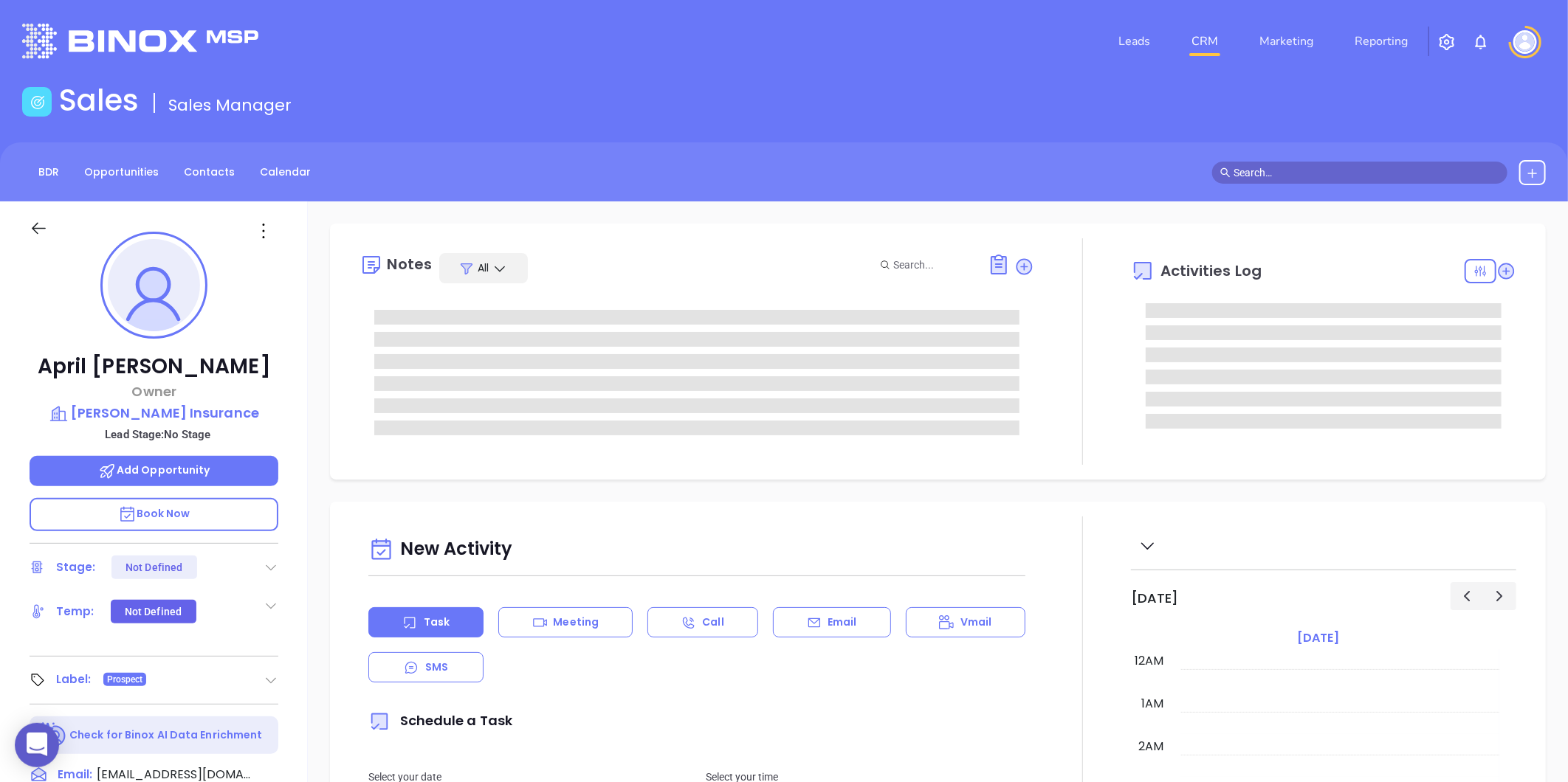
type input "[DATE]"
type input "[PERSON_NAME]"
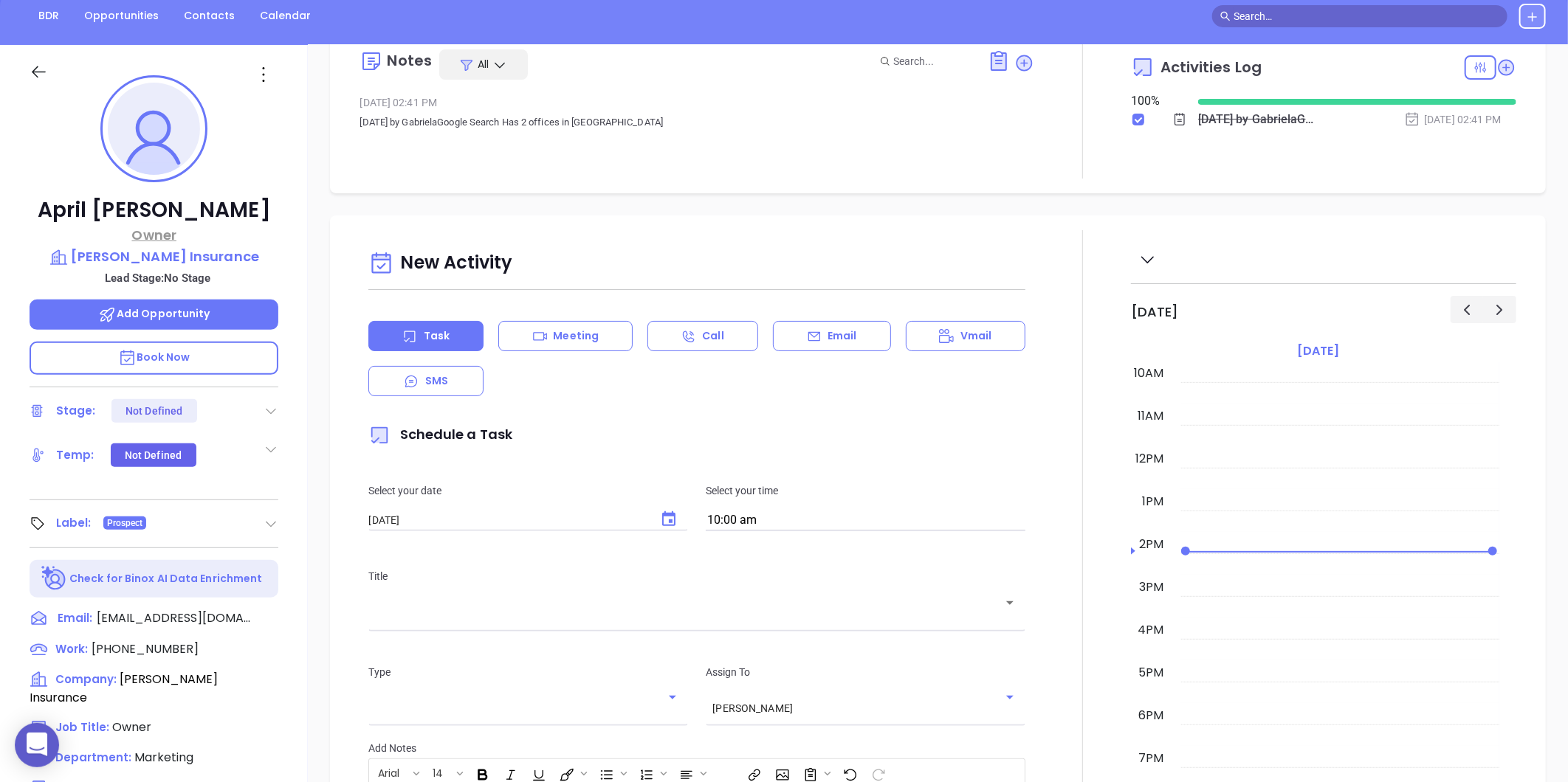
scroll to position [124, 0]
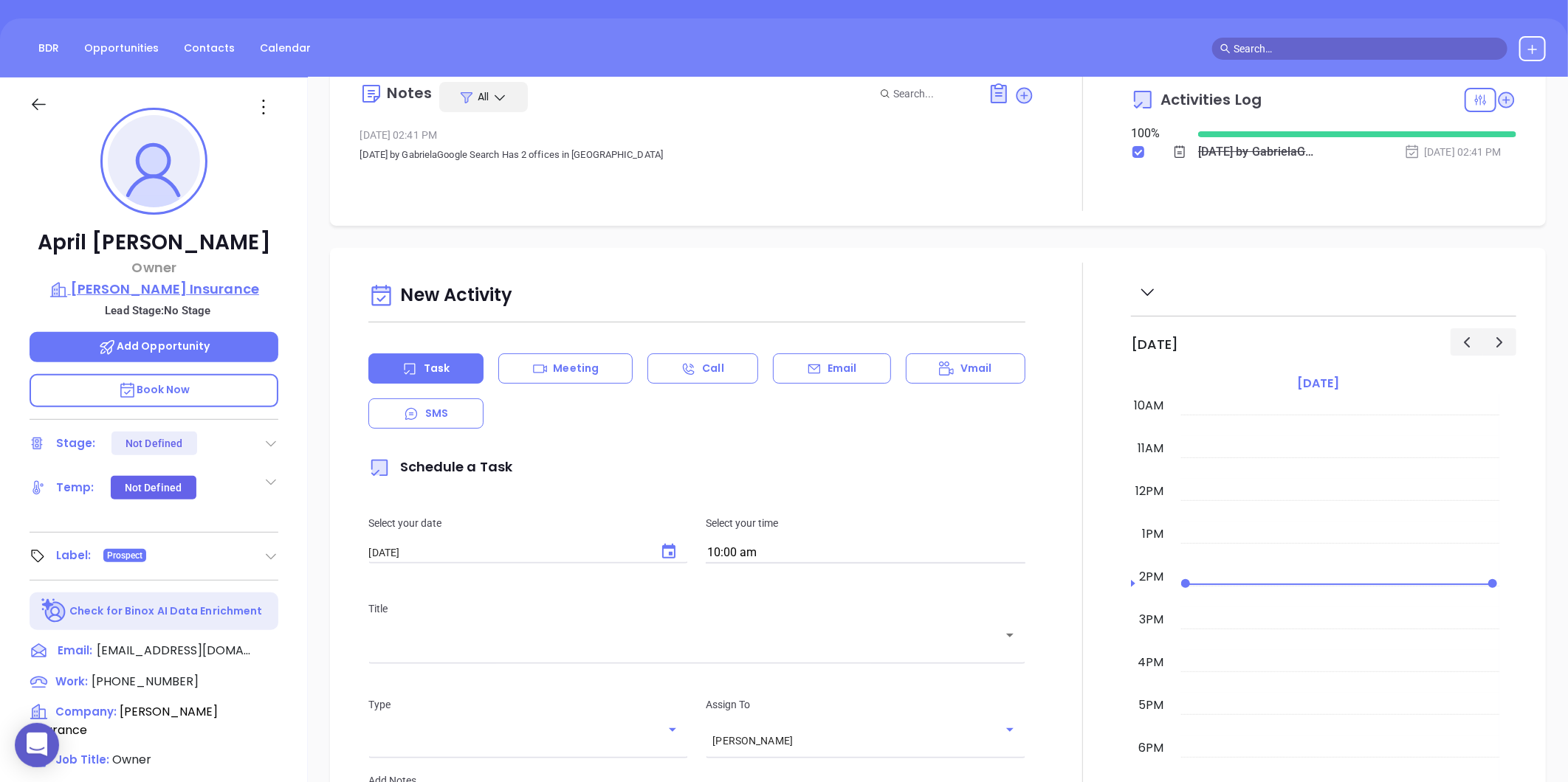
click at [171, 290] on p "April Jones Insurance" at bounding box center [154, 289] width 249 height 21
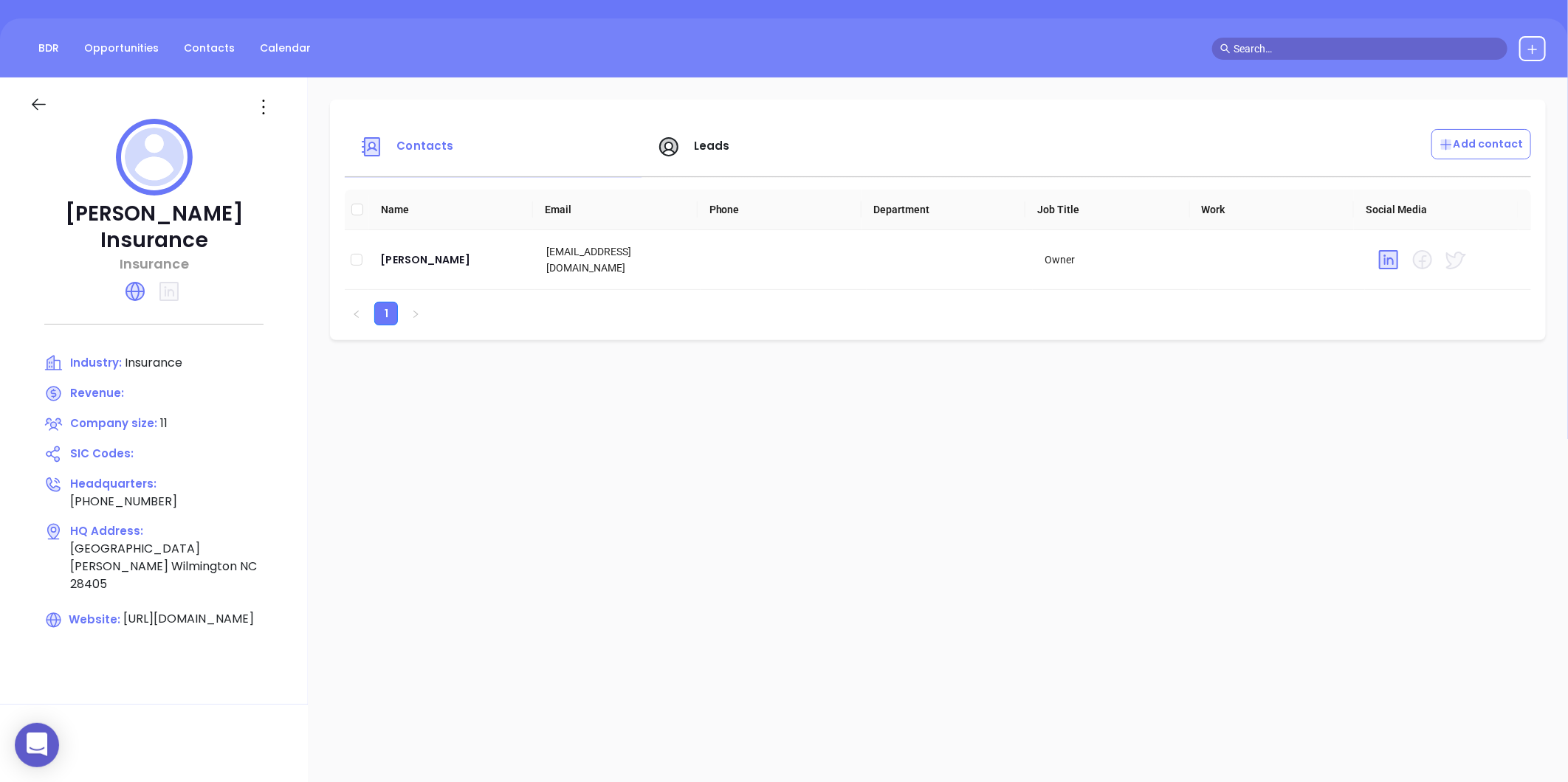
click at [273, 108] on icon at bounding box center [263, 107] width 24 height 24
click at [411, 251] on div "April Jones" at bounding box center [451, 260] width 143 height 18
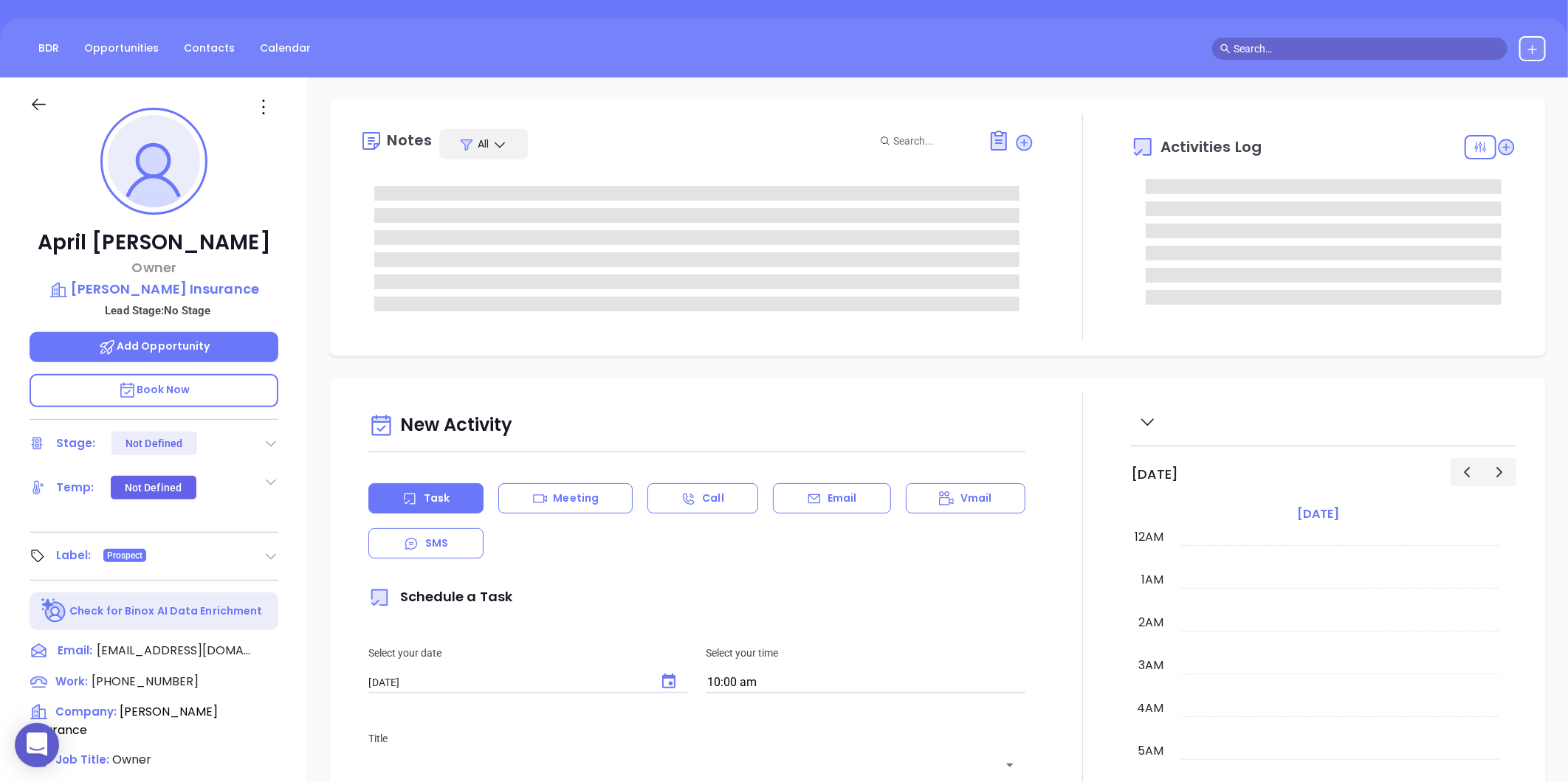
scroll to position [429, 0]
click at [263, 114] on icon at bounding box center [263, 107] width 24 height 24
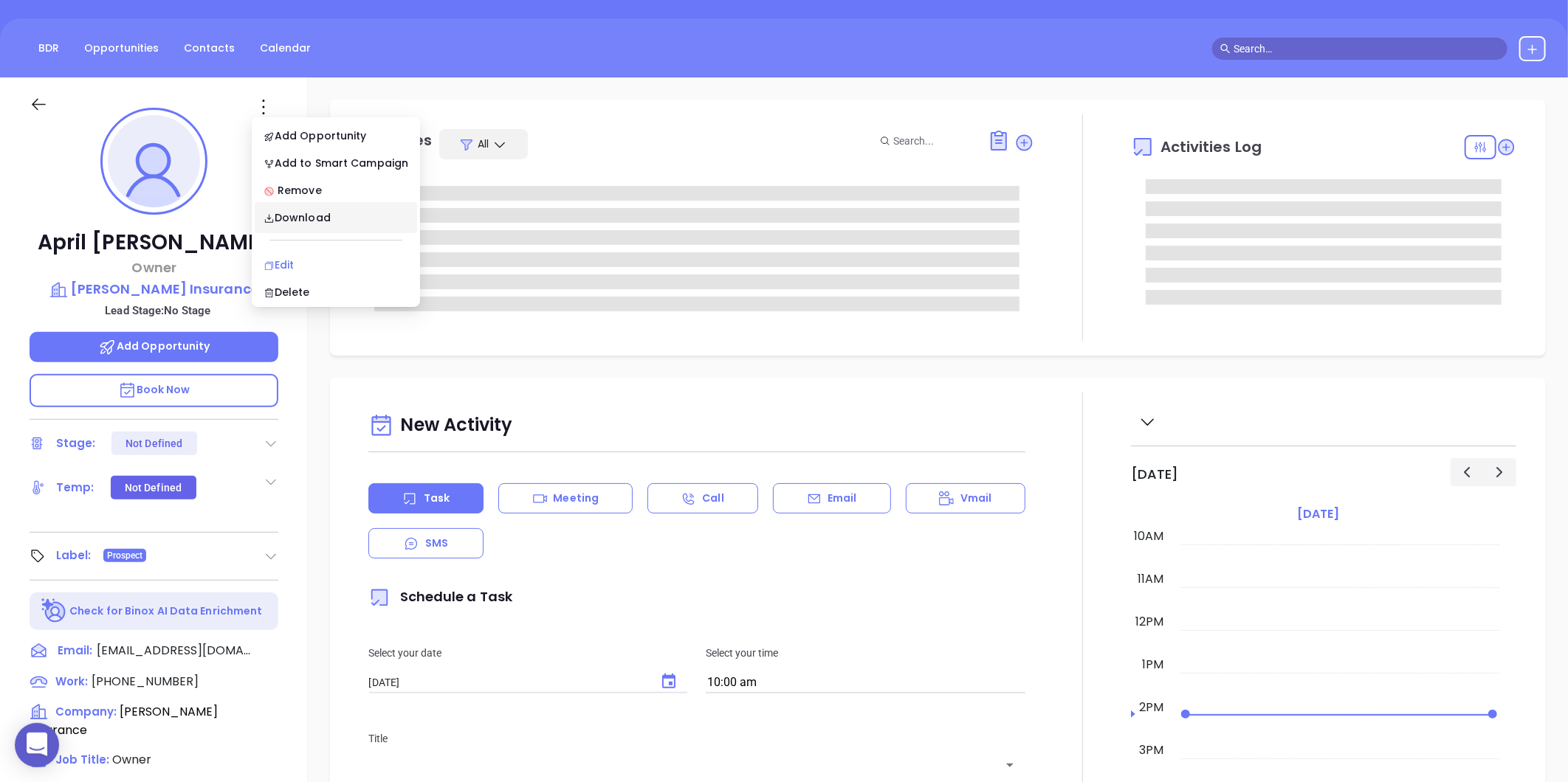
type input "[PERSON_NAME]"
click at [272, 257] on div "Edit" at bounding box center [335, 265] width 144 height 16
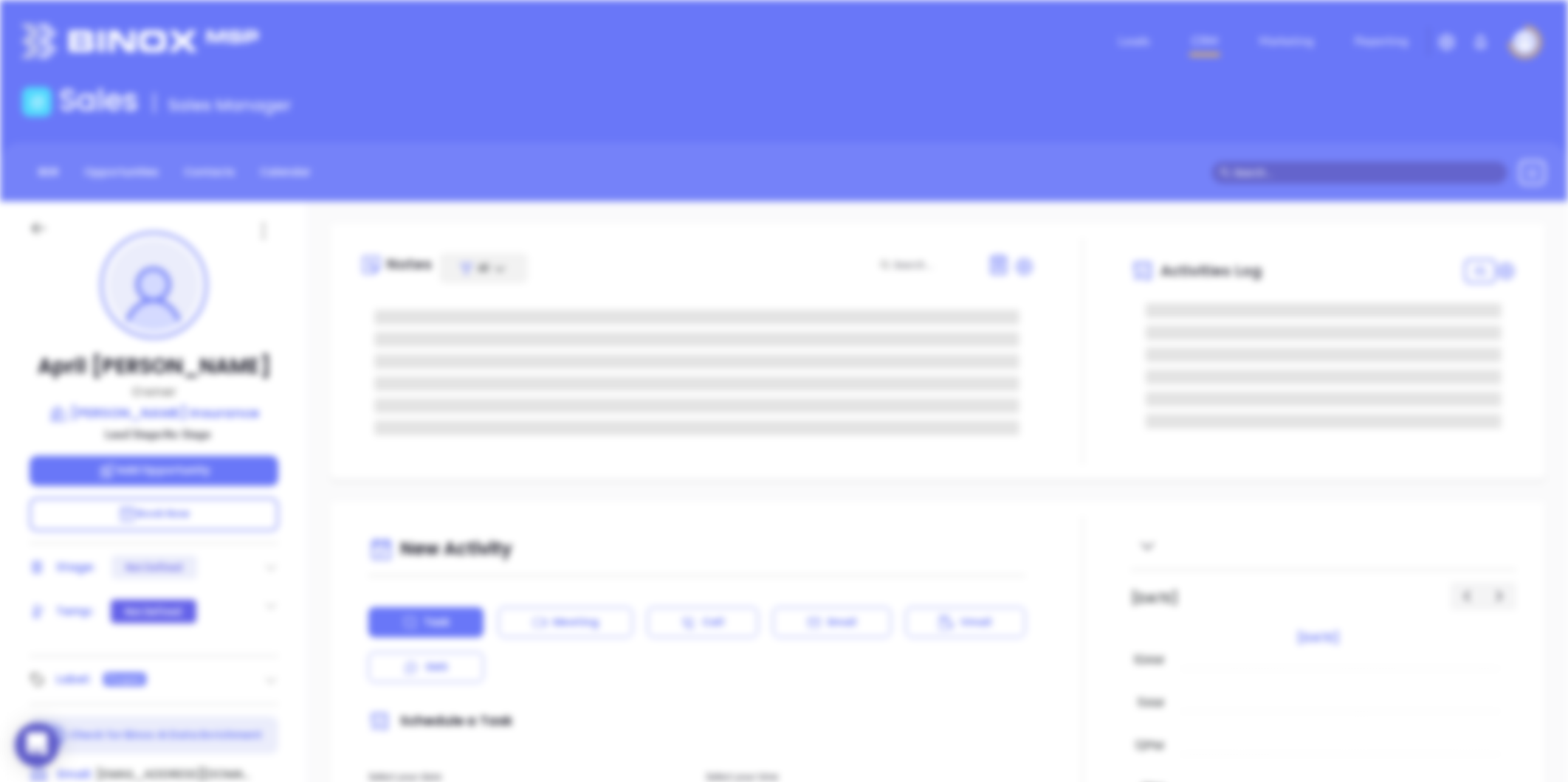
scroll to position [0, 0]
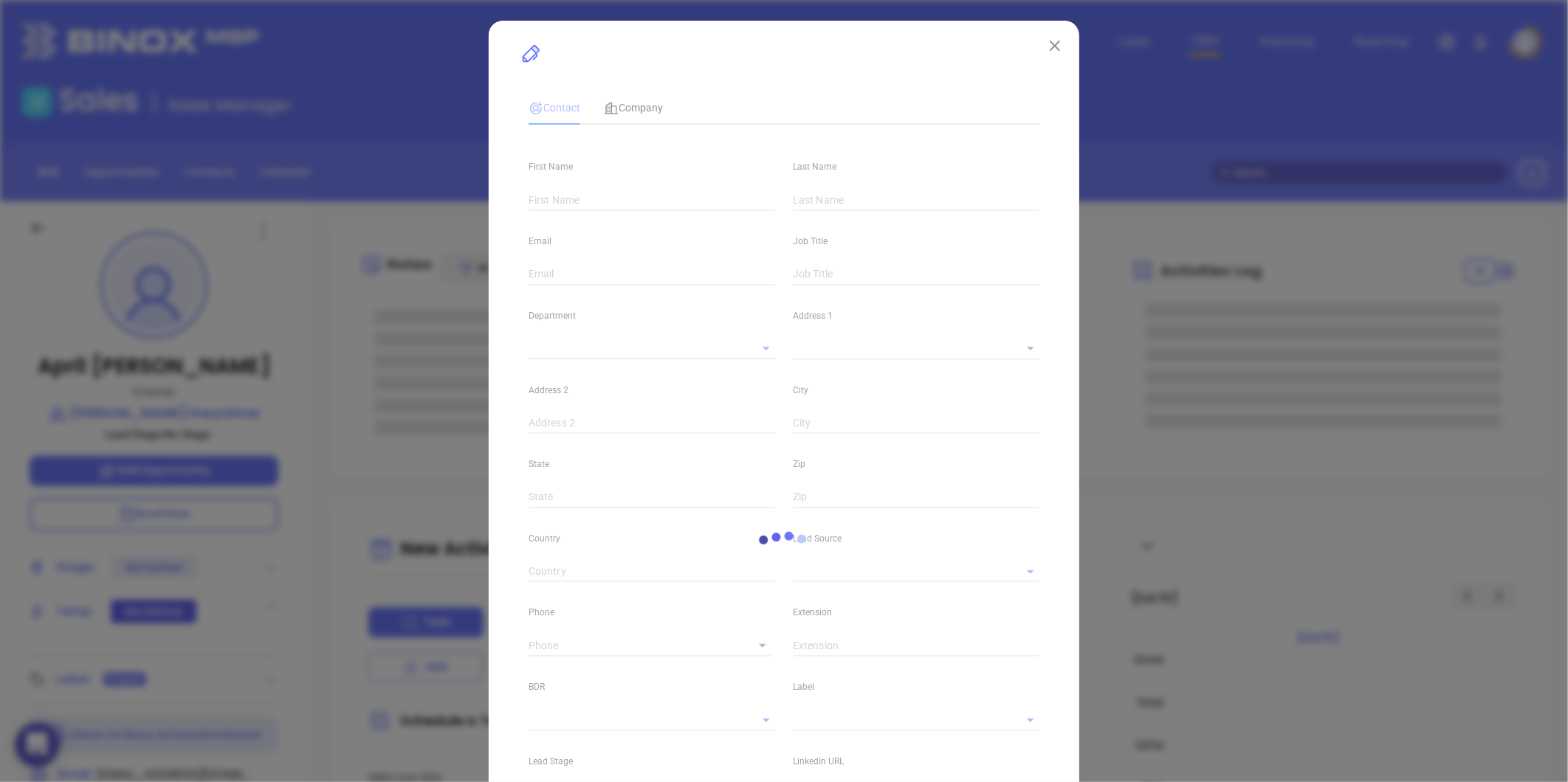
type input "April"
type input "Jones"
type input "april@apriljonesinsurance.com"
type input "Owner"
type input "1"
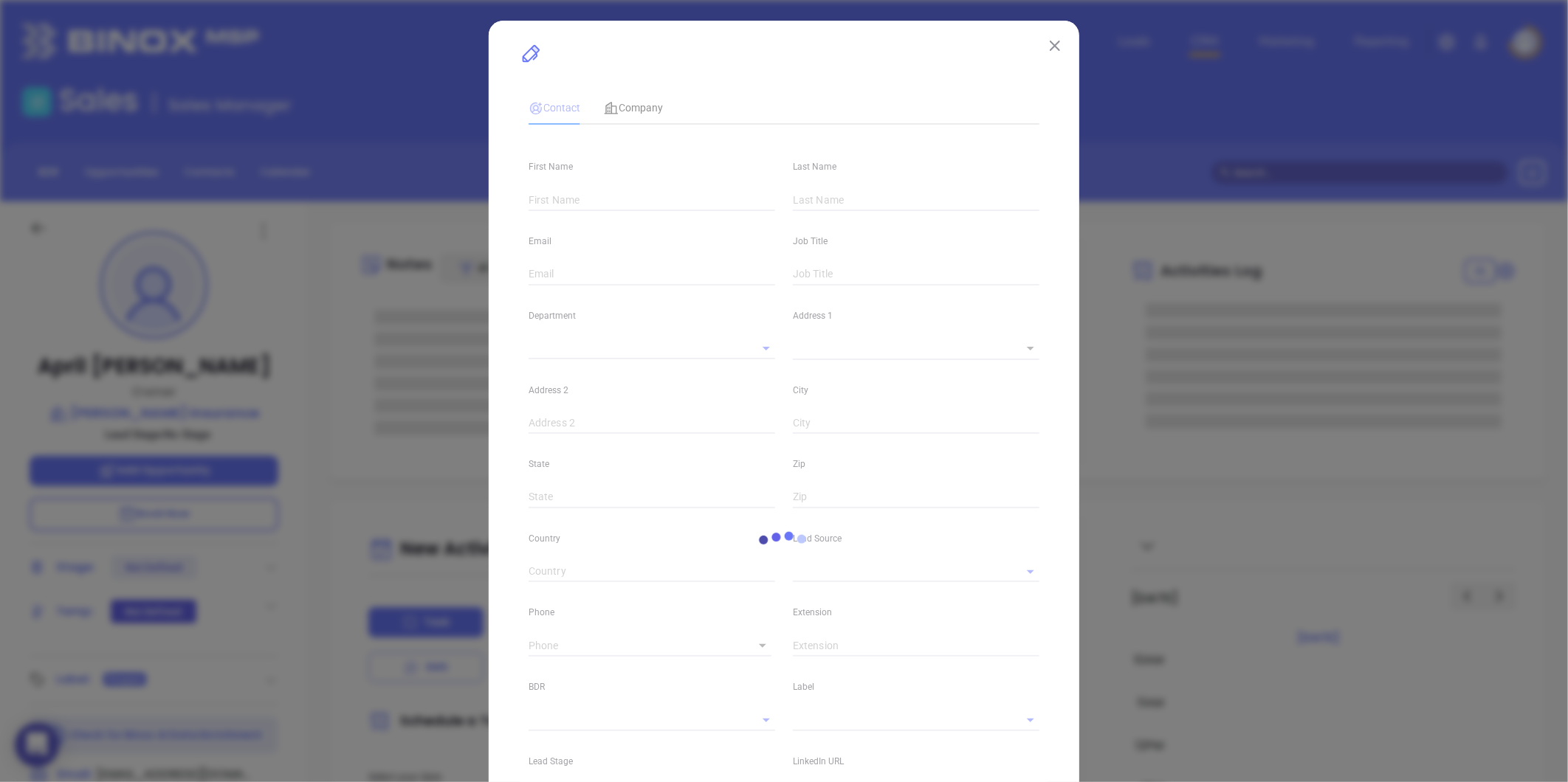
type input "www.linkedin.com/in/april-jones-474b1123"
type input "Marketing"
type input "Other"
type input "undefined undefined"
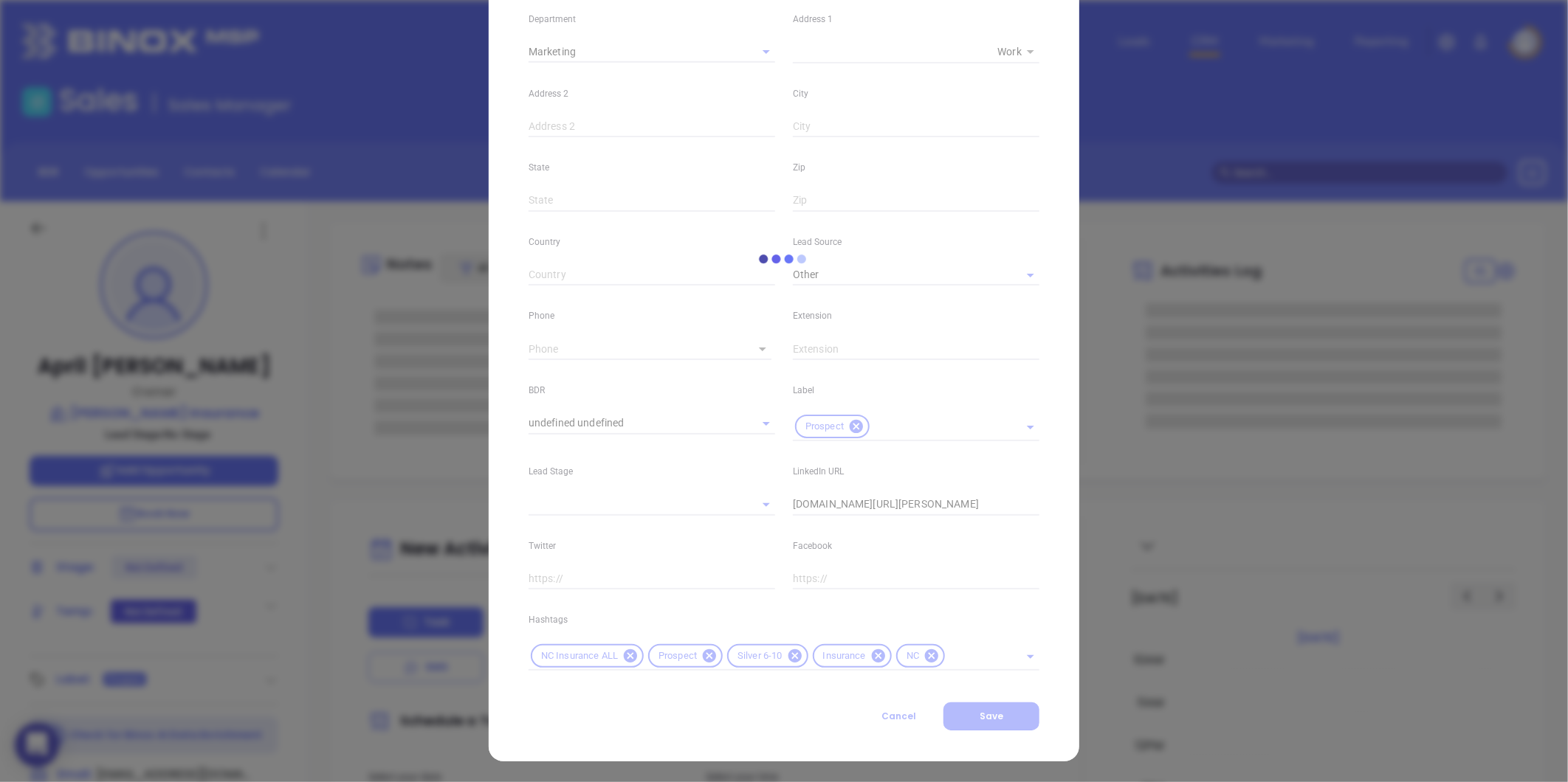
type input "(910) 660-0215"
type input "1"
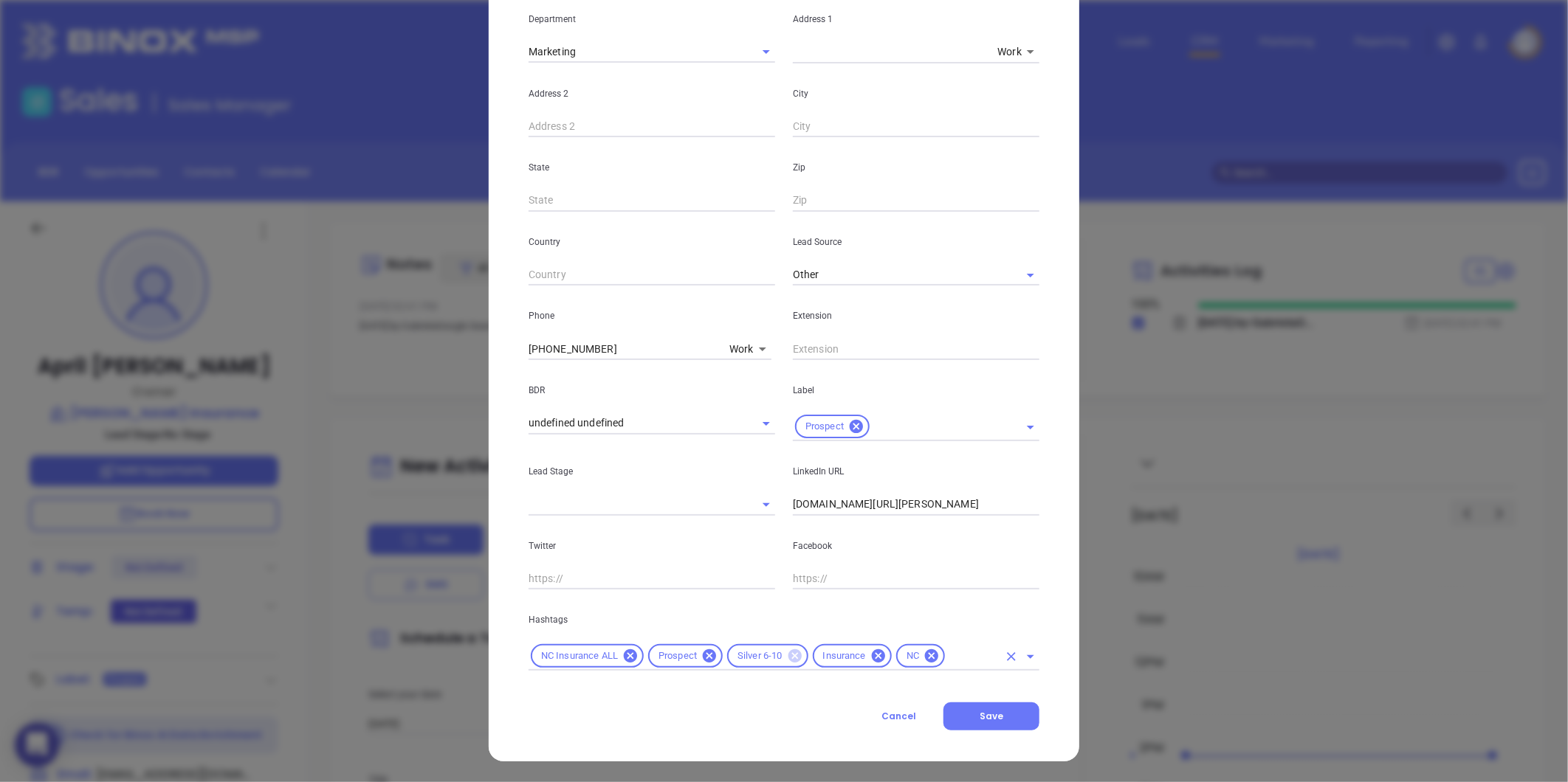
click at [789, 651] on icon at bounding box center [794, 656] width 14 height 14
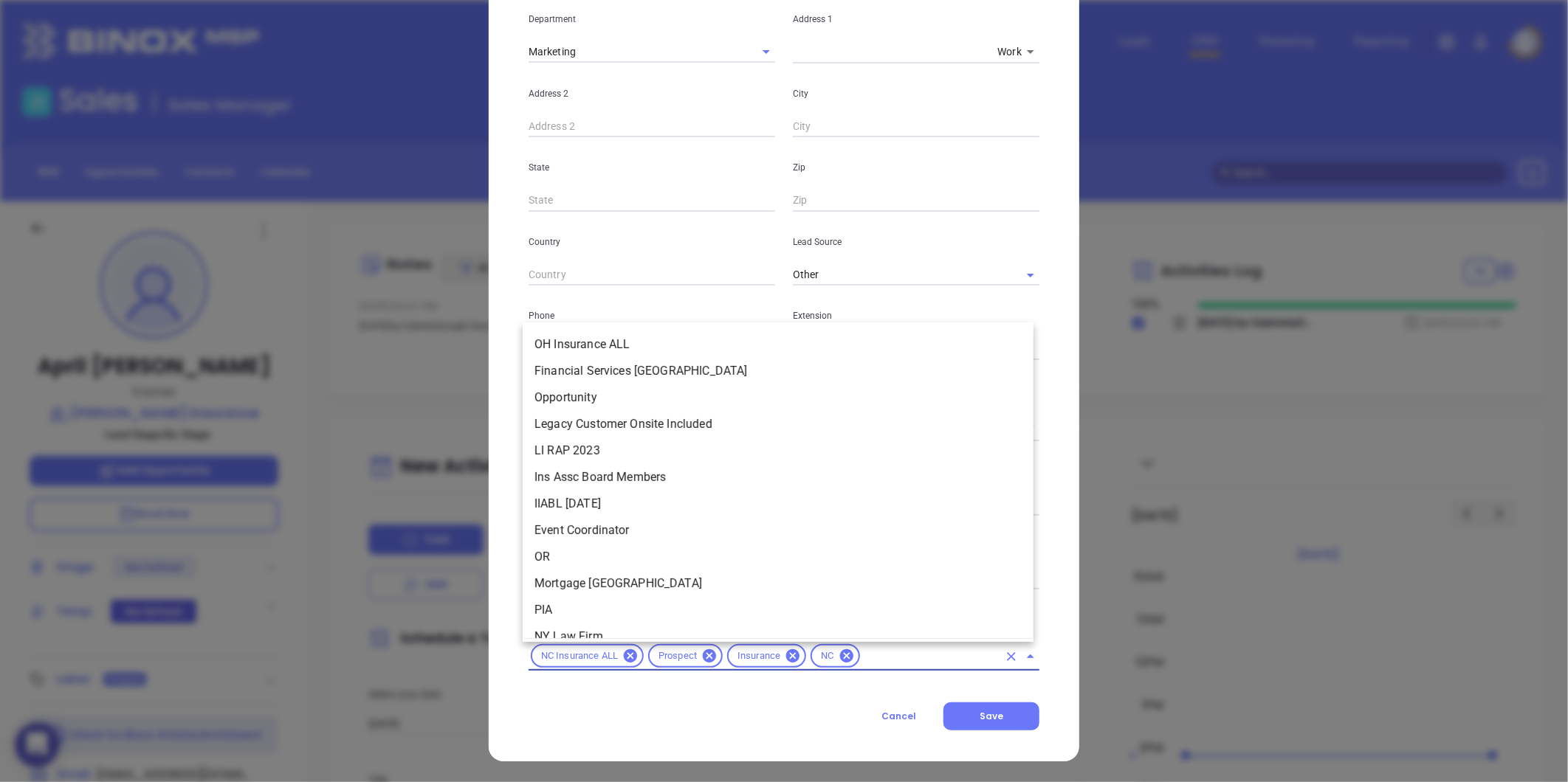
click at [892, 656] on input "text" at bounding box center [930, 657] width 136 height 18
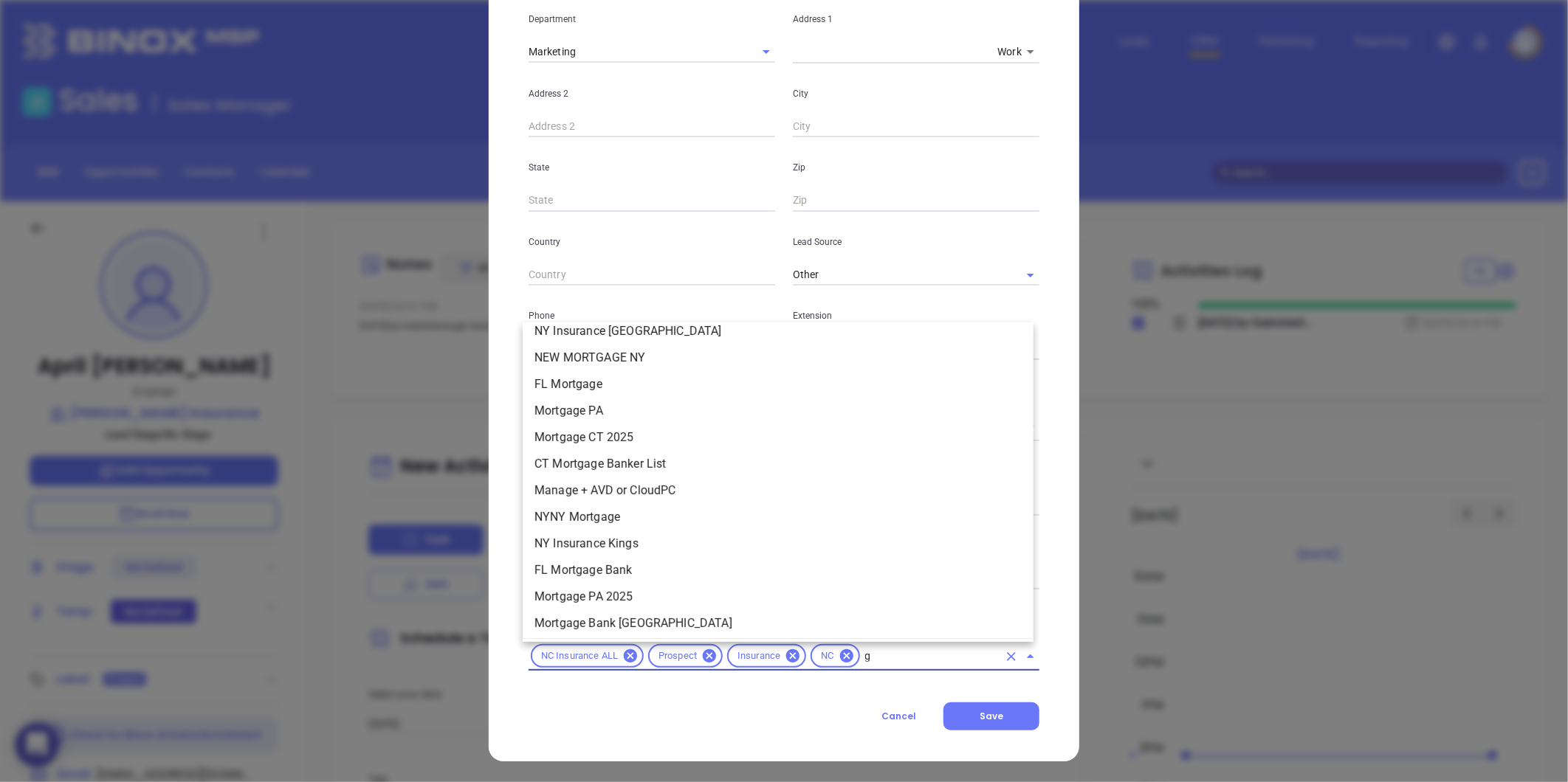
scroll to position [0, 0]
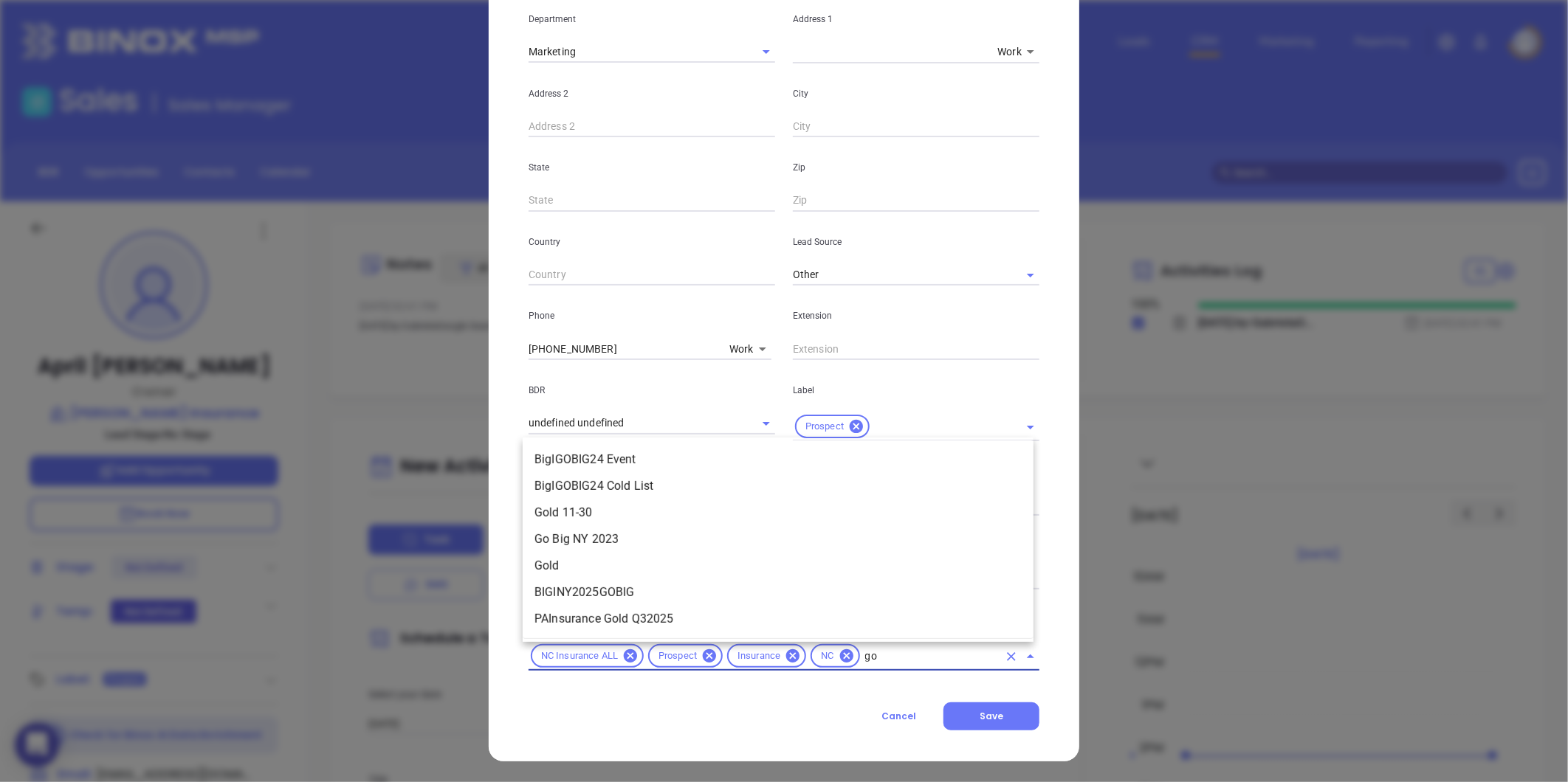
type input "gol"
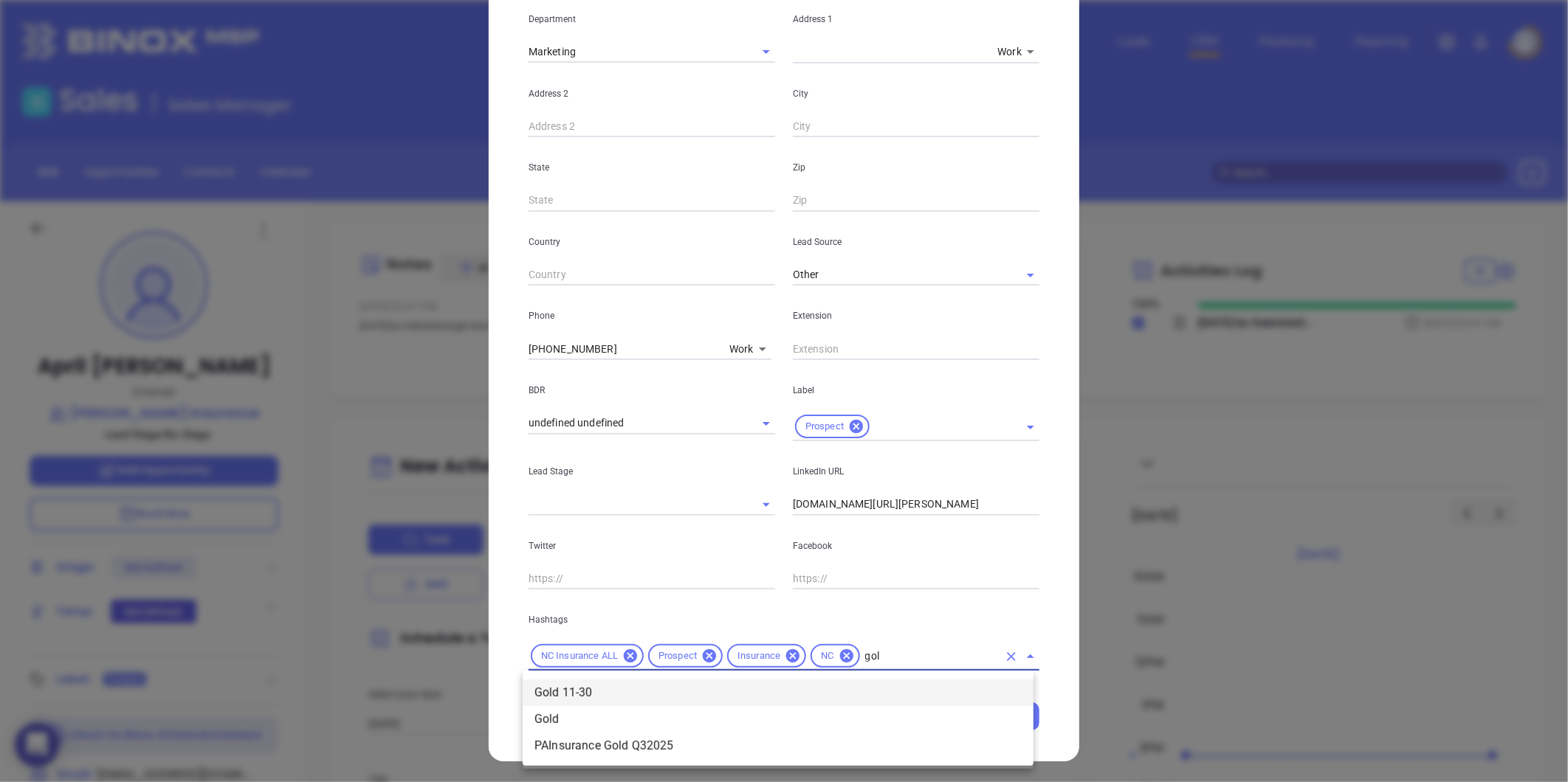
click at [589, 688] on li "Gold 11-30" at bounding box center [778, 692] width 511 height 26
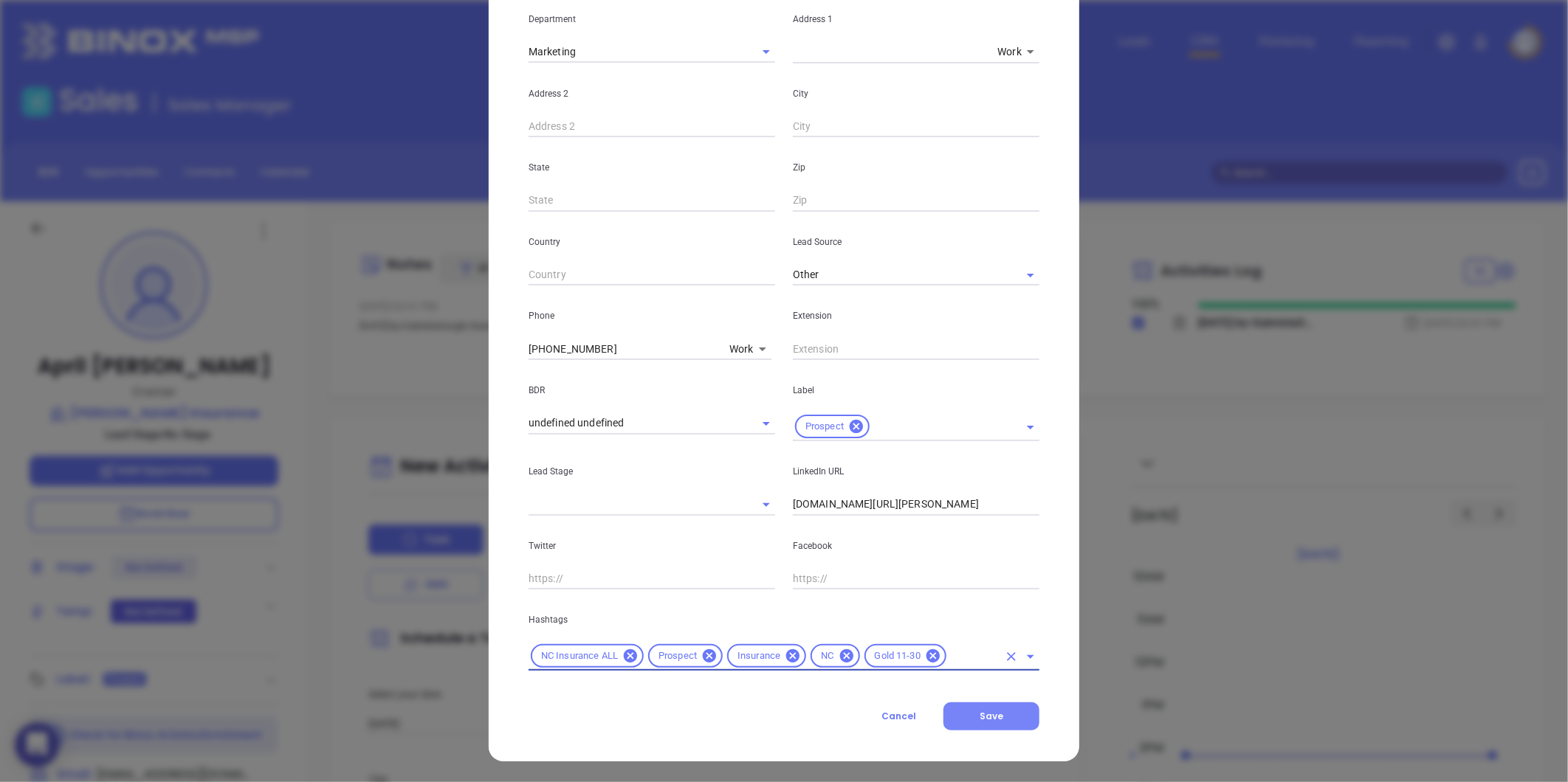
click at [972, 713] on button "Save" at bounding box center [992, 717] width 96 height 28
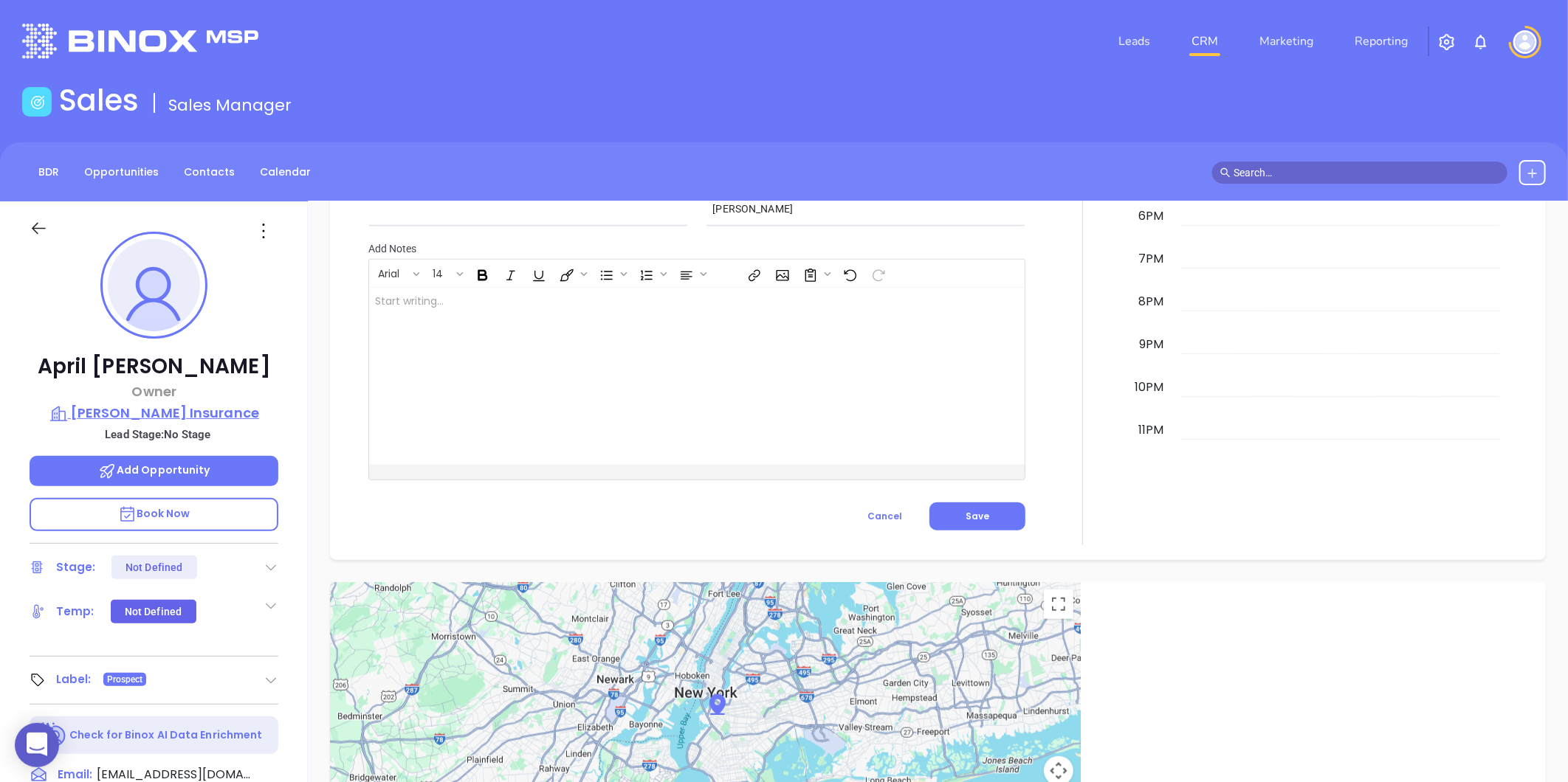
click at [143, 408] on p "April Jones Insurance" at bounding box center [154, 413] width 249 height 21
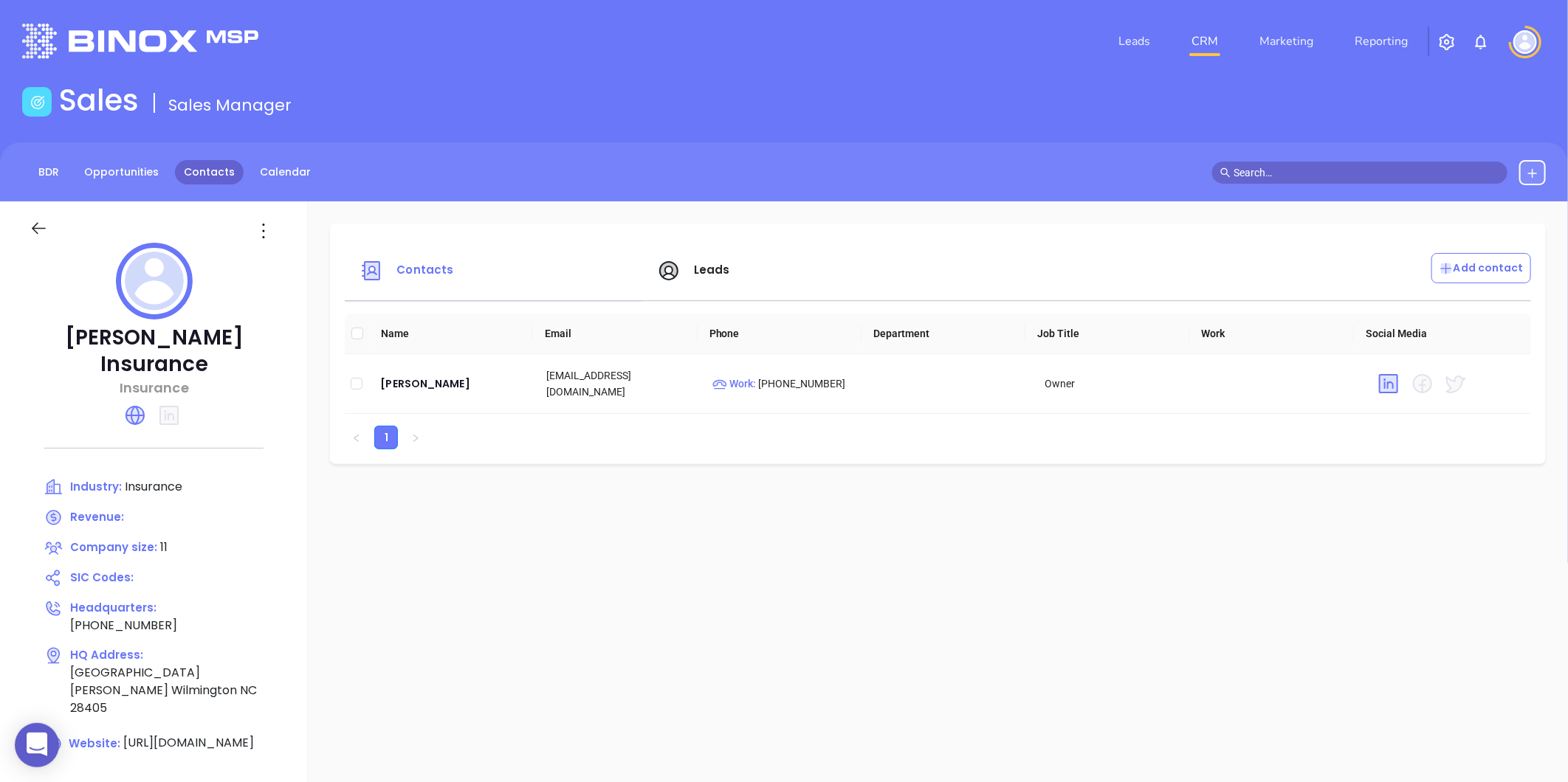
click at [207, 160] on link "Contacts" at bounding box center [210, 172] width 69 height 25
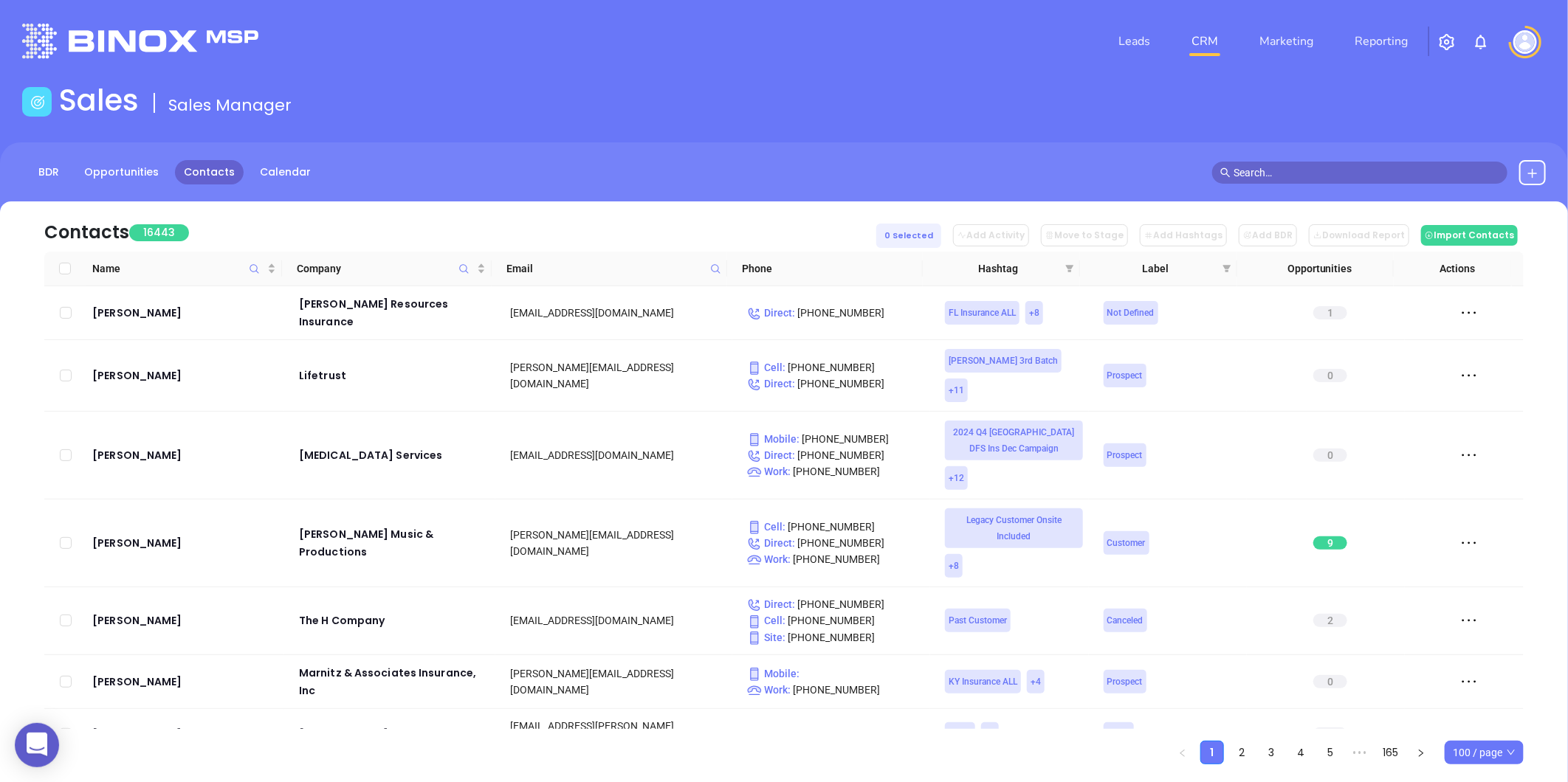
click at [711, 271] on icon at bounding box center [716, 269] width 11 height 11
paste input "horizon-insurance.com"
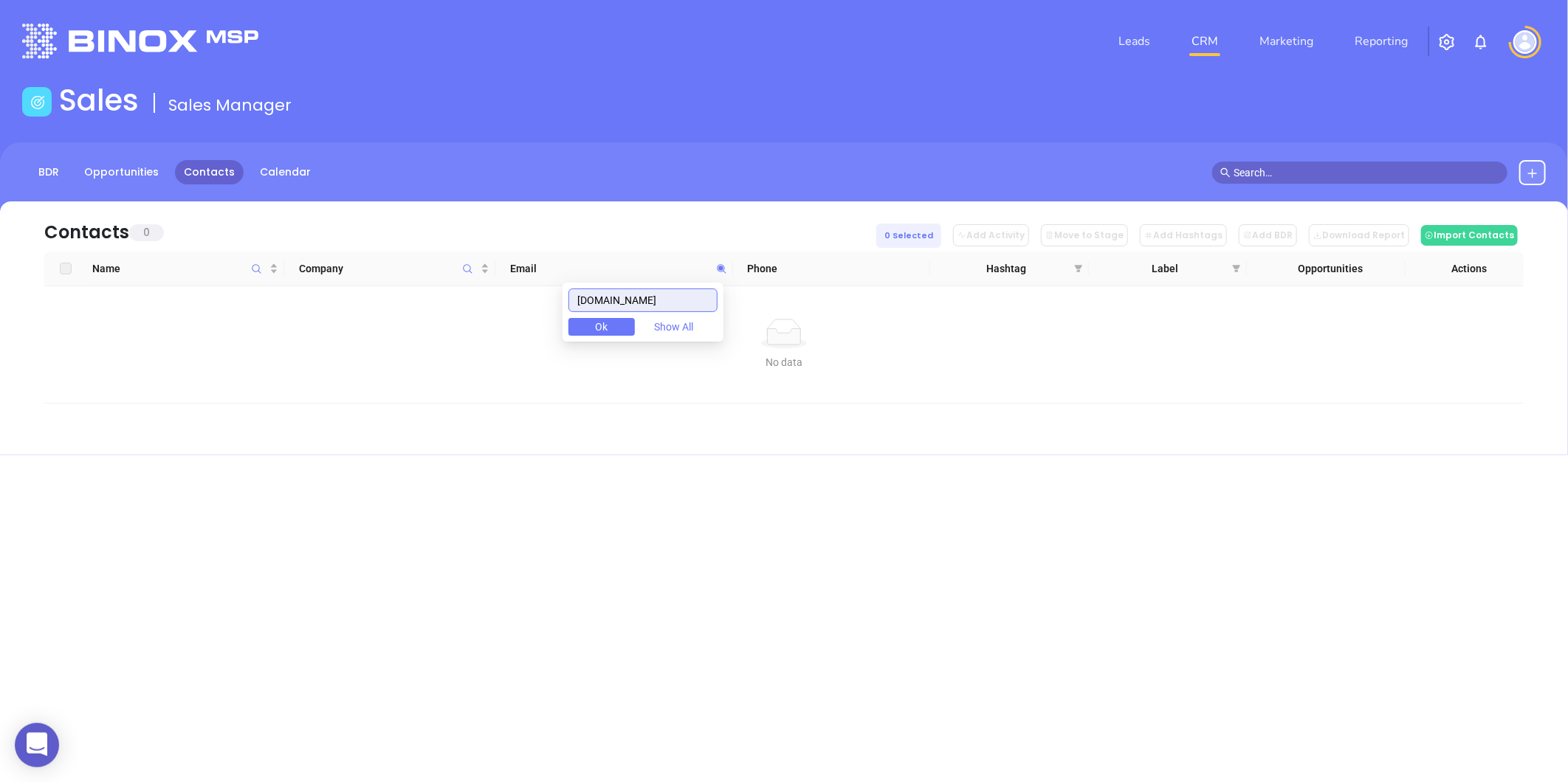
type input "horizon-insurance.com"
drag, startPoint x: 697, startPoint y: 293, endPoint x: 396, endPoint y: 312, distance: 301.6
click at [396, 312] on body "0 Leads CRM Marketing Reporting Financial Leads Leads Sales Sales Manager BDR O…" at bounding box center [784, 391] width 1568 height 782
paste input "farleyagency.com"
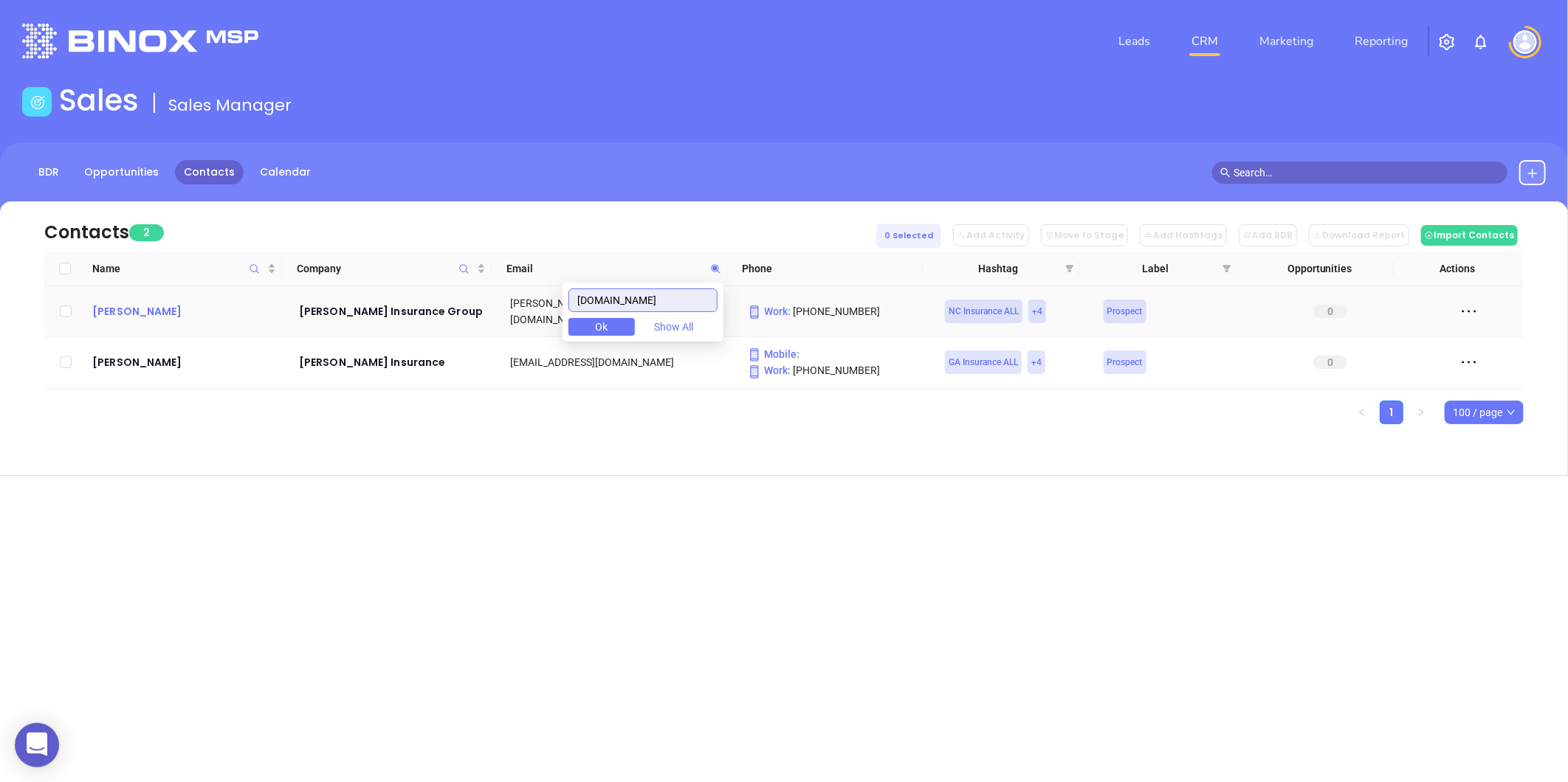
type input "farleyagency.com"
click at [104, 302] on div "Brent Farley" at bounding box center [185, 312] width 186 height 18
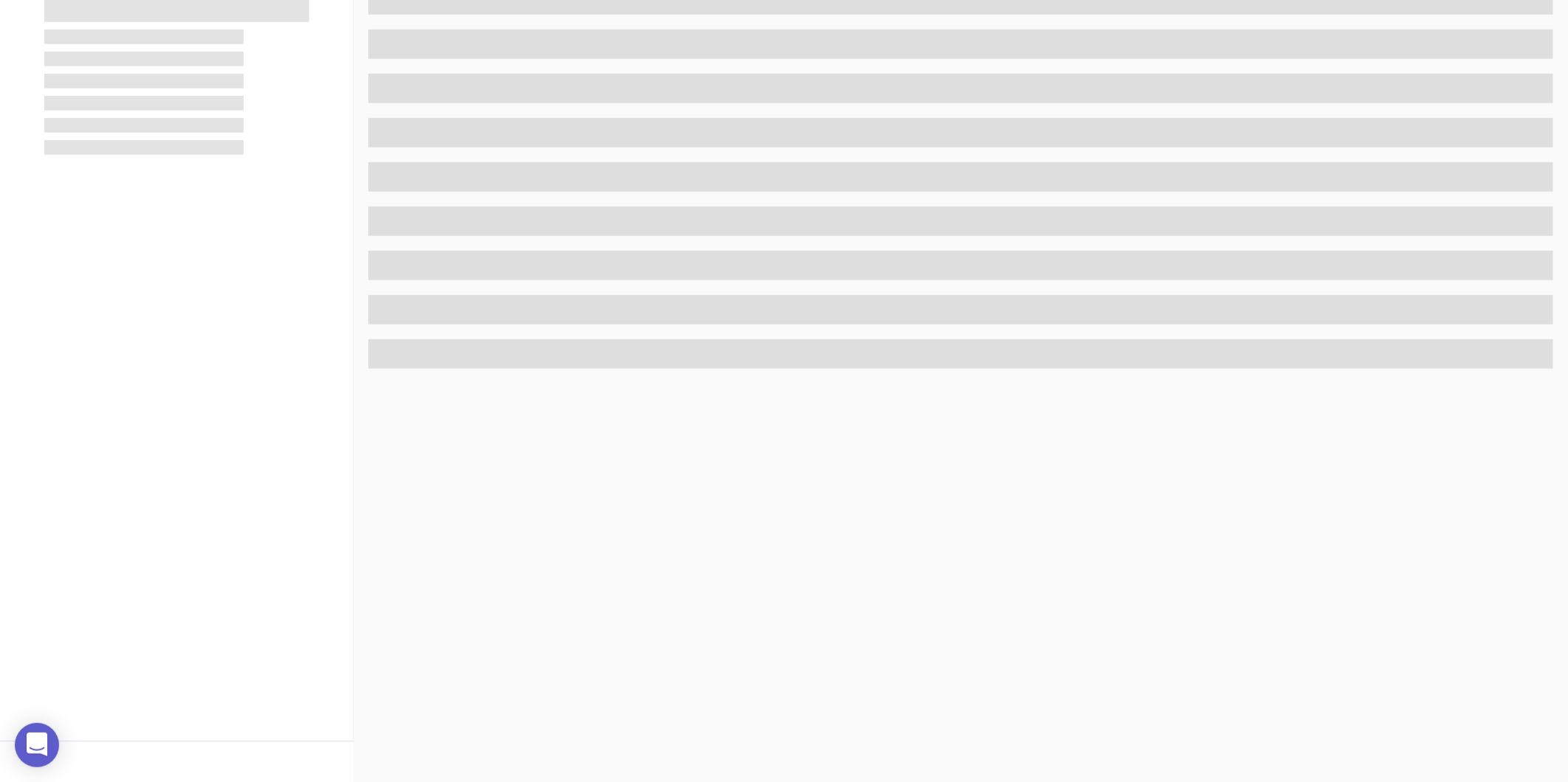
scroll to position [452, 0]
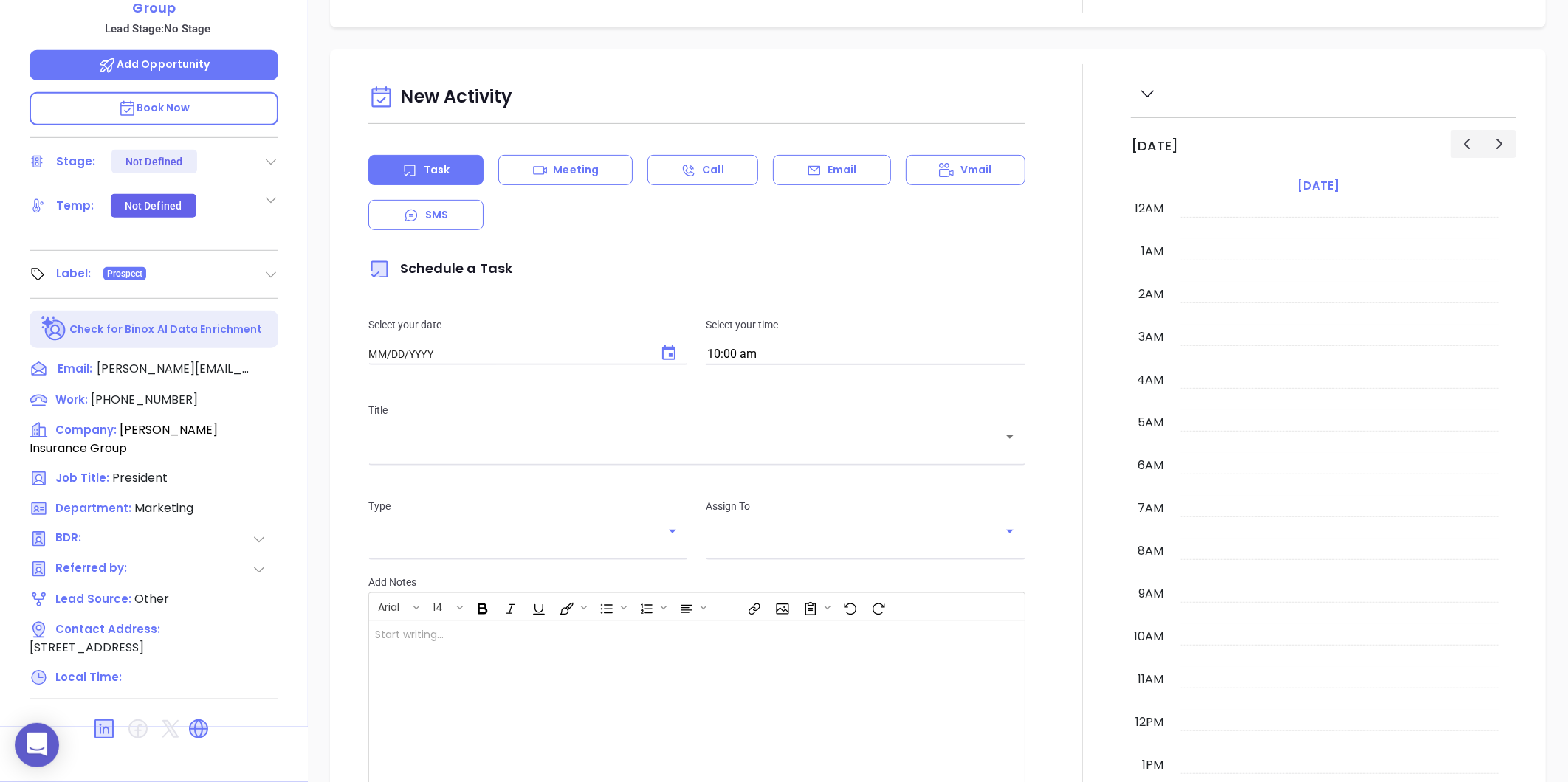
type input "[DATE]"
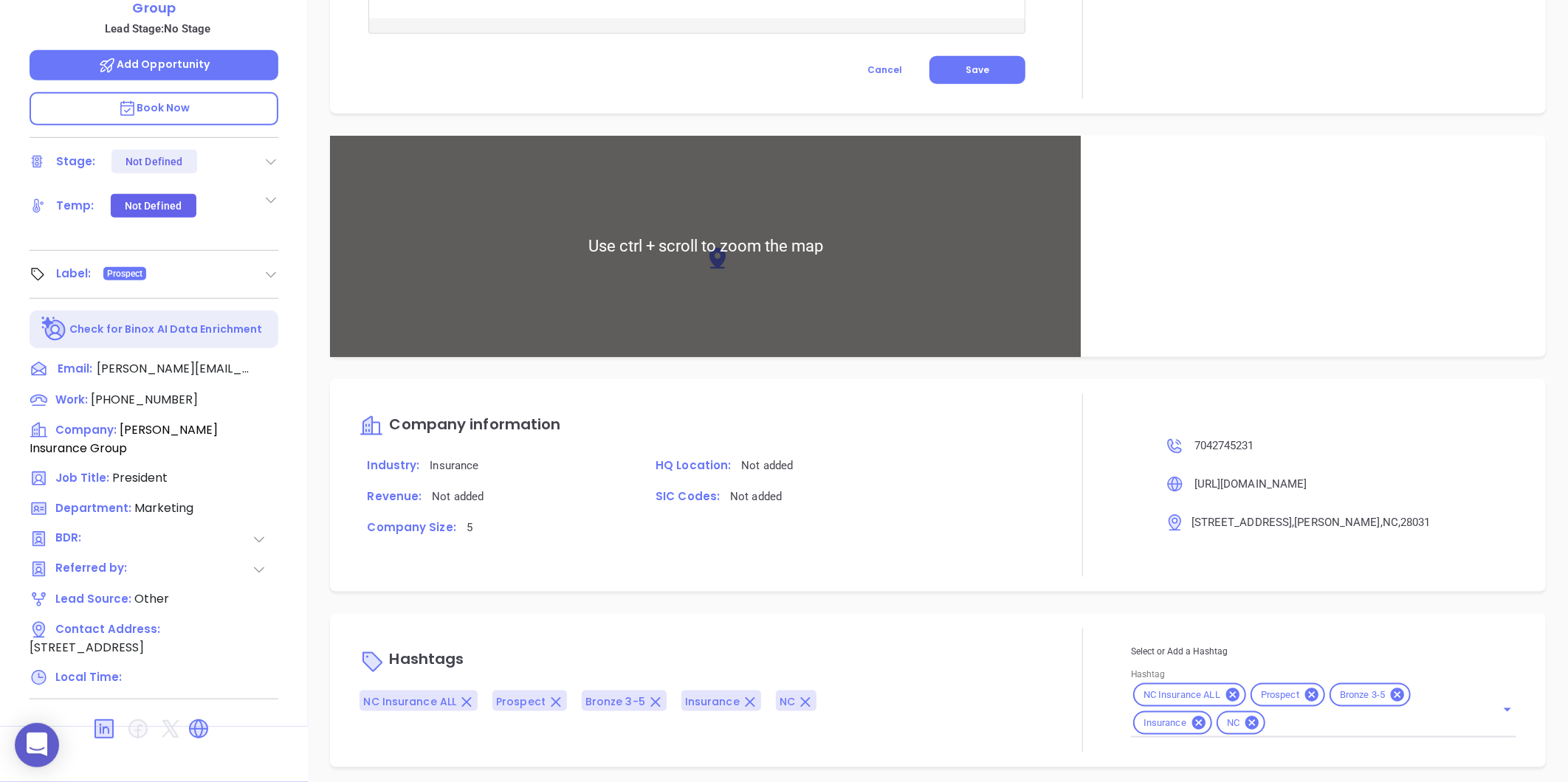
scroll to position [786, 0]
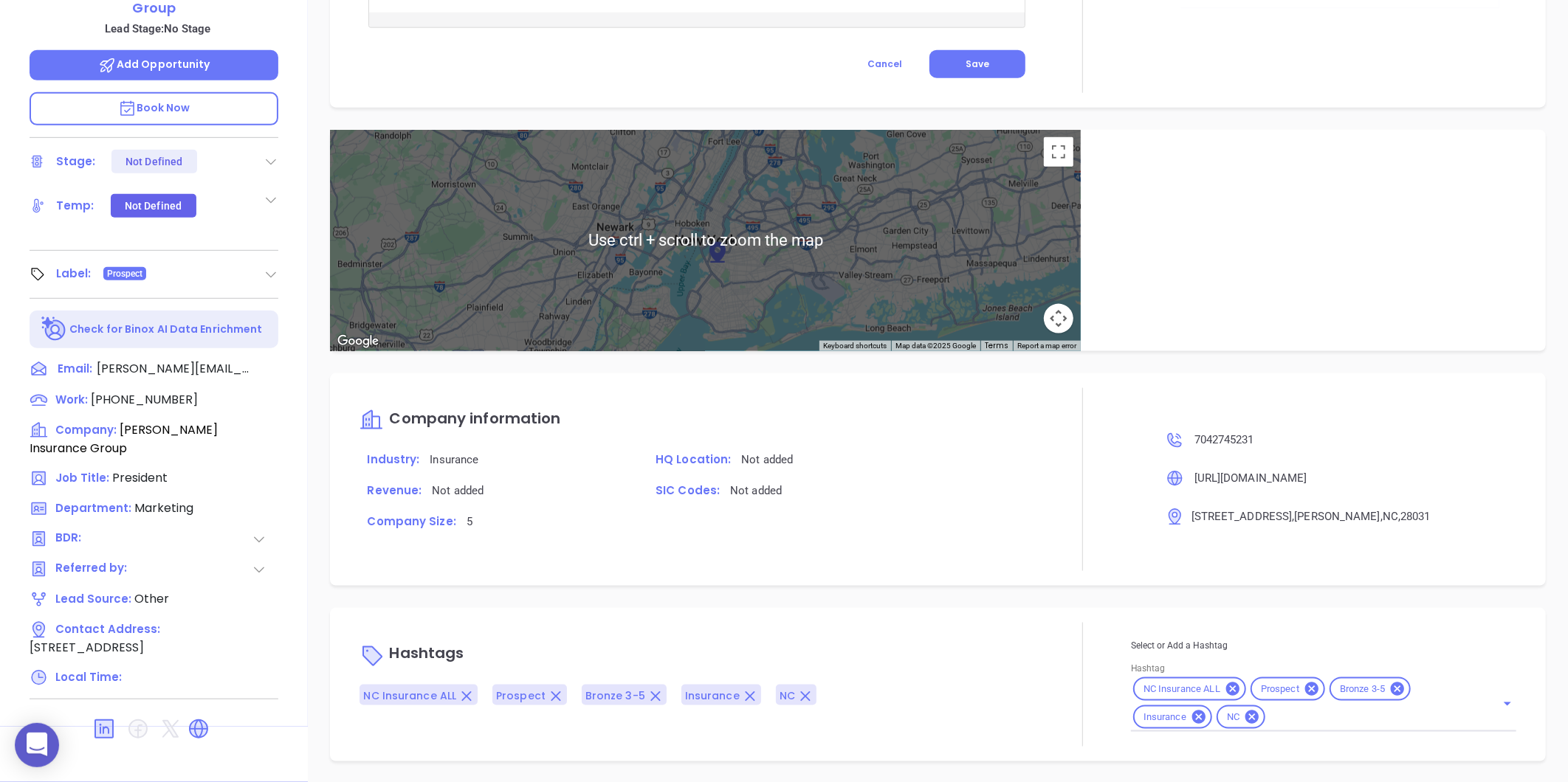
type input "[PERSON_NAME]"
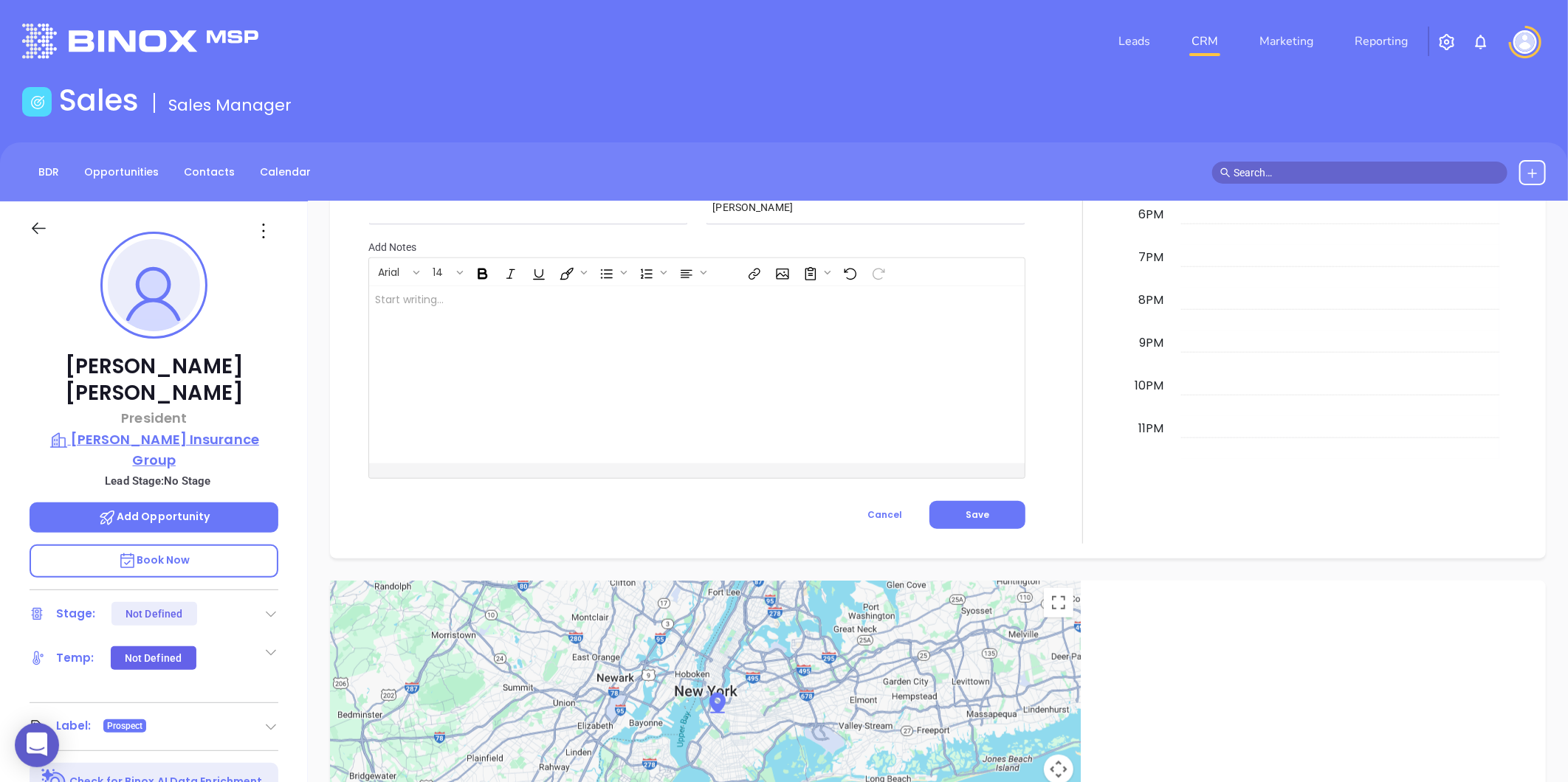
scroll to position [779, 0]
click at [133, 430] on p "Farley Insurance Group" at bounding box center [154, 450] width 249 height 41
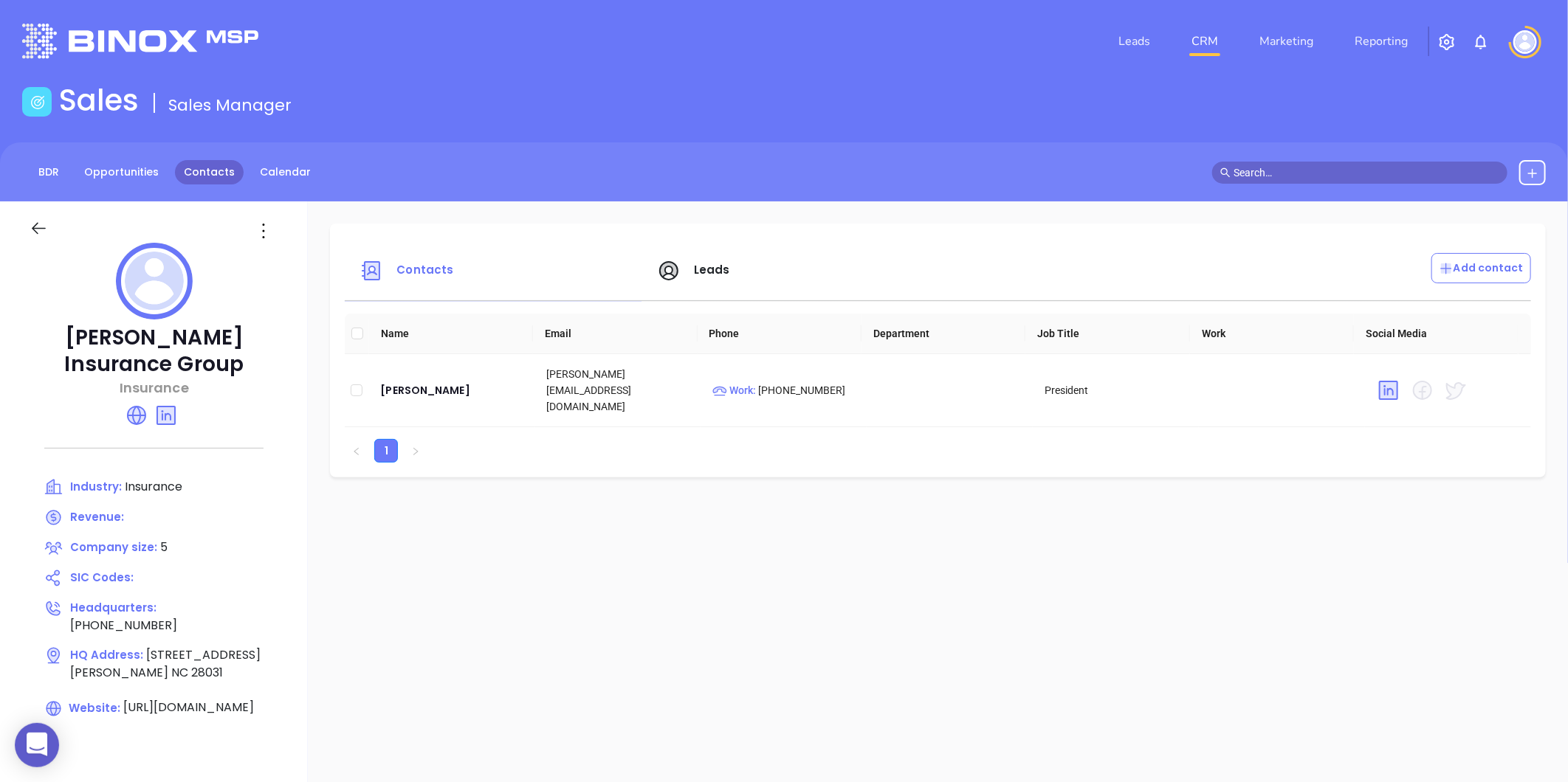
click at [197, 172] on link "Contacts" at bounding box center [210, 172] width 69 height 25
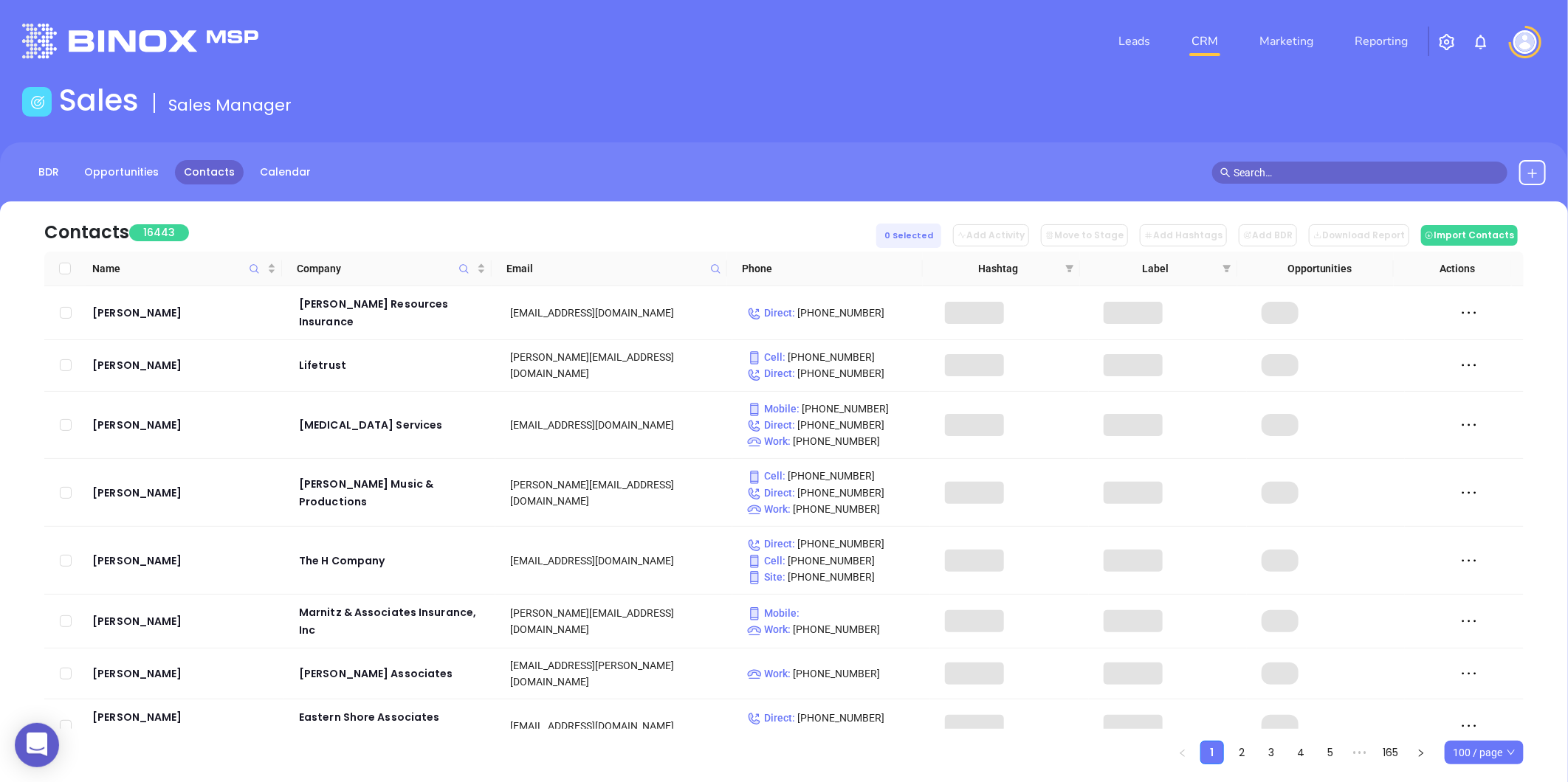
click at [718, 266] on icon at bounding box center [716, 269] width 9 height 9
paste input "moore-insurance.com"
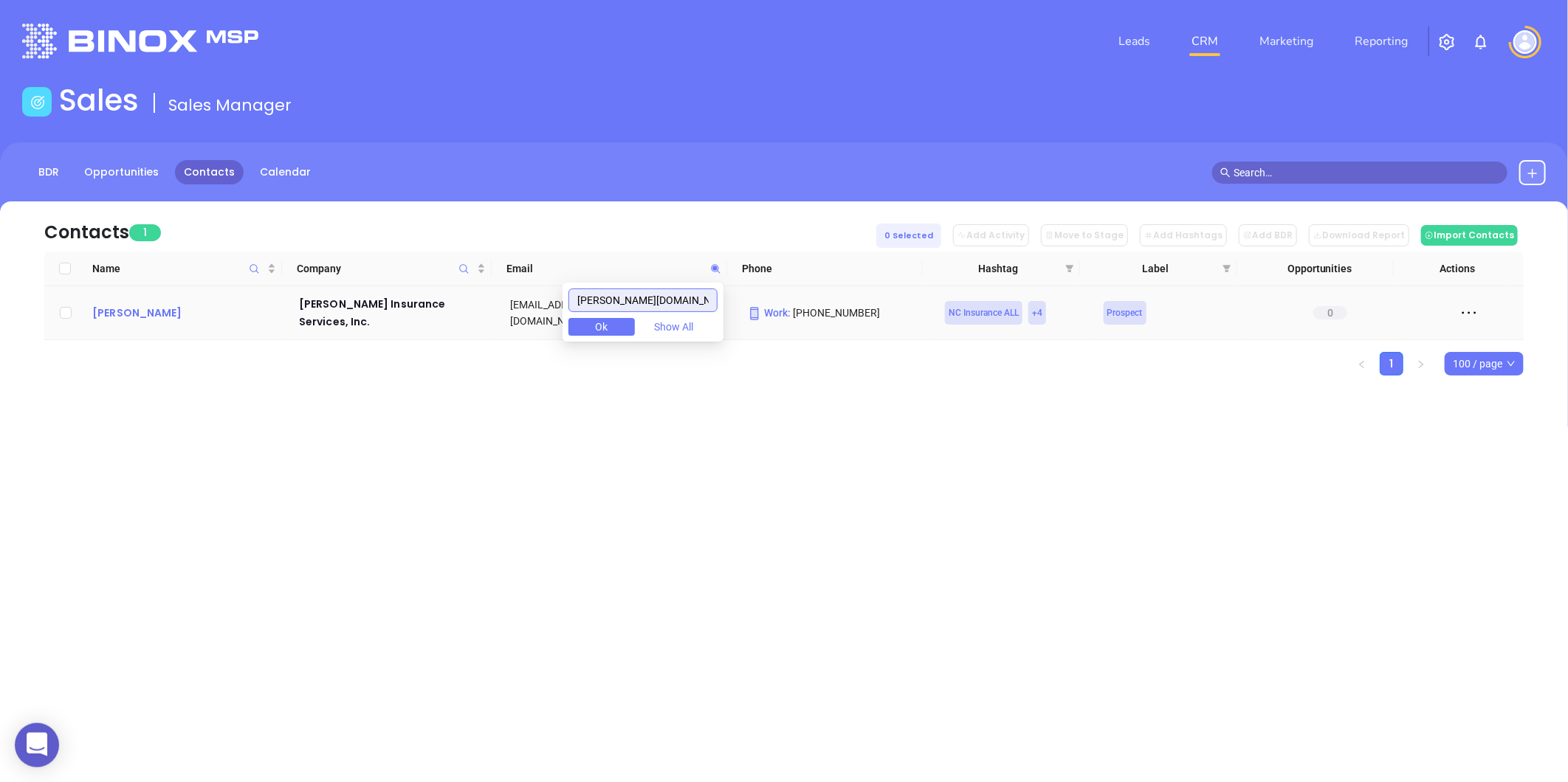
type input "moore-insurance.com"
click at [127, 306] on div "Mark Moore" at bounding box center [185, 313] width 186 height 18
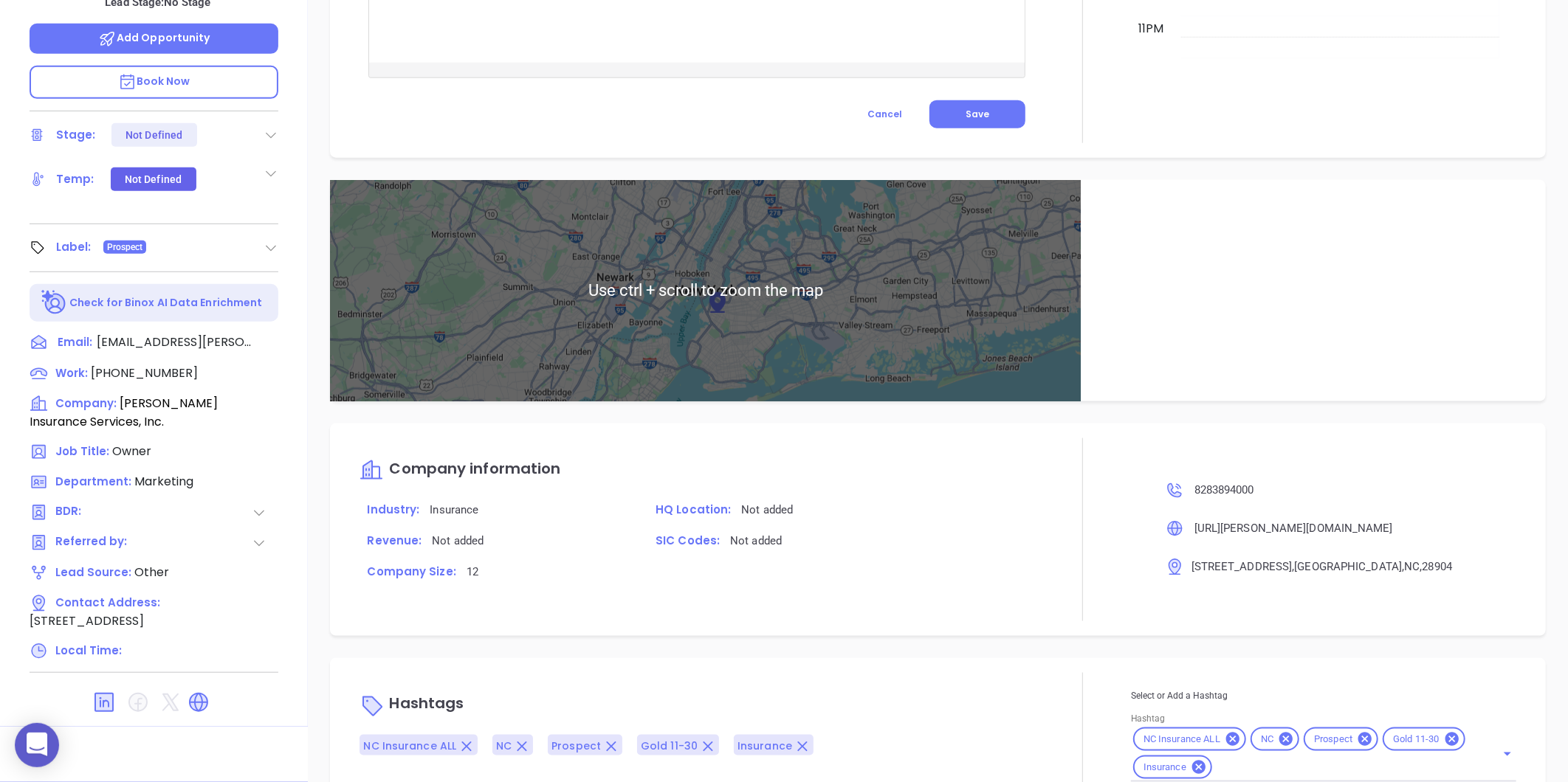
scroll to position [786, 0]
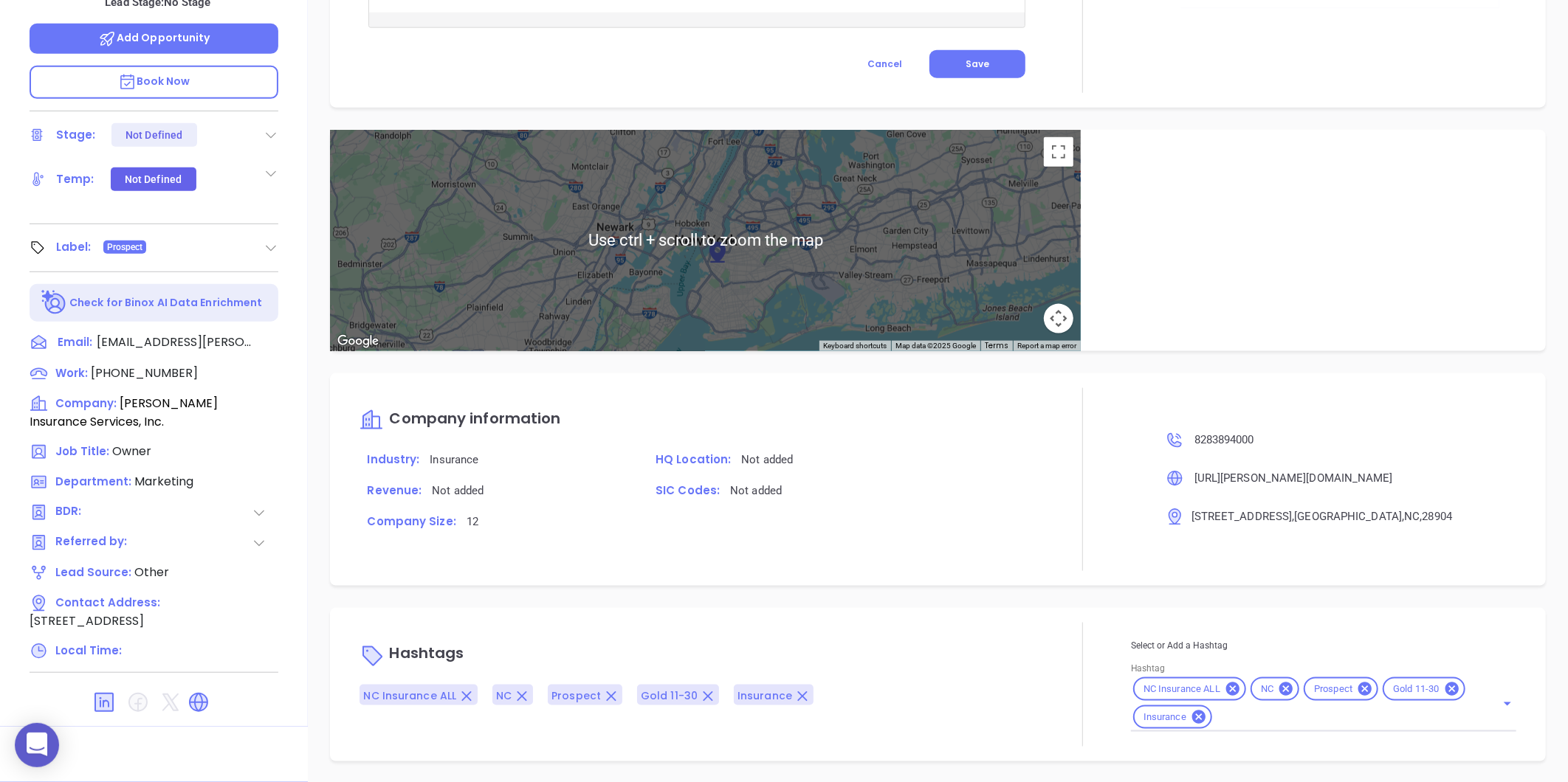
type input "[PERSON_NAME]"
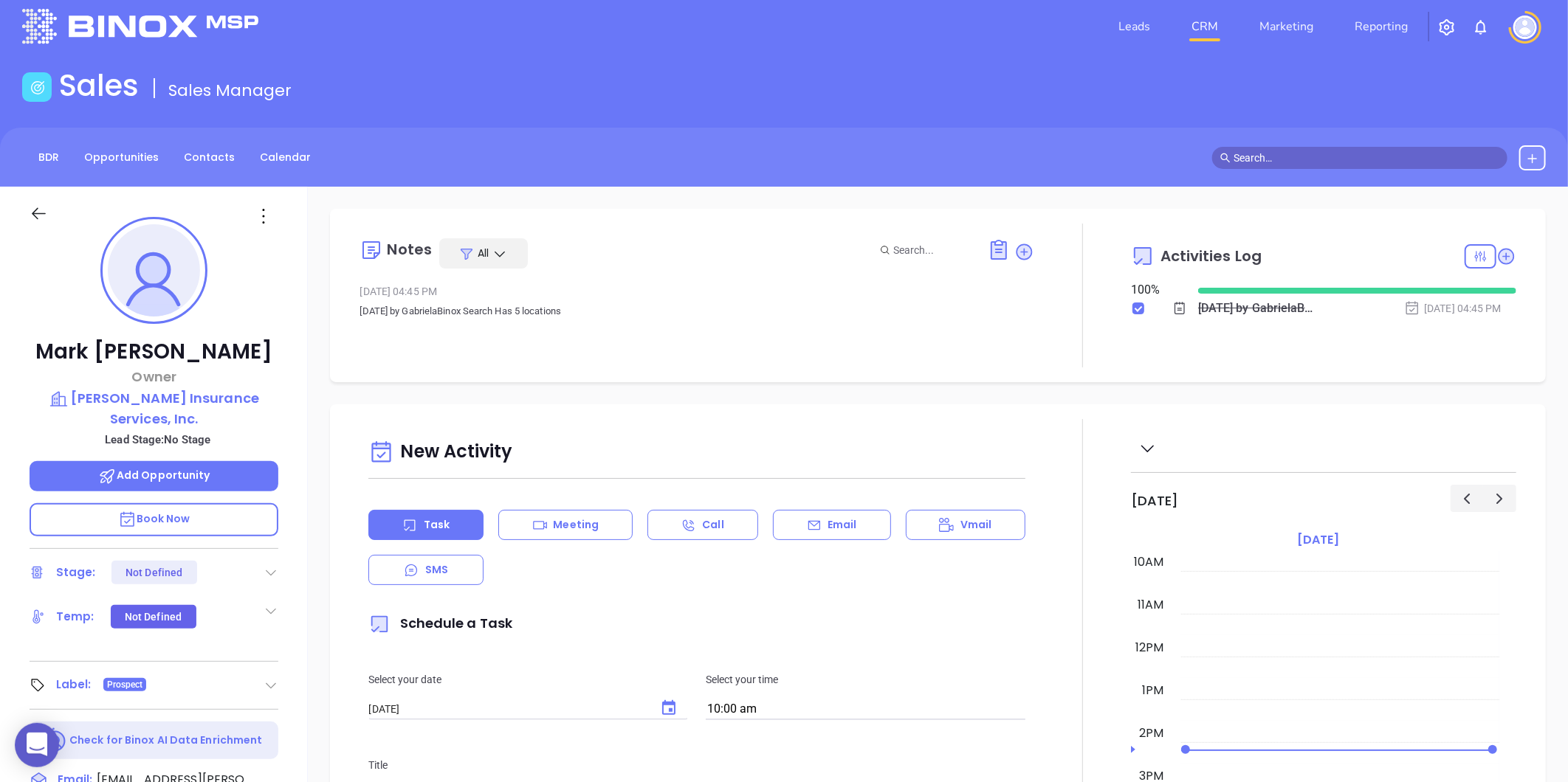
scroll to position [0, 0]
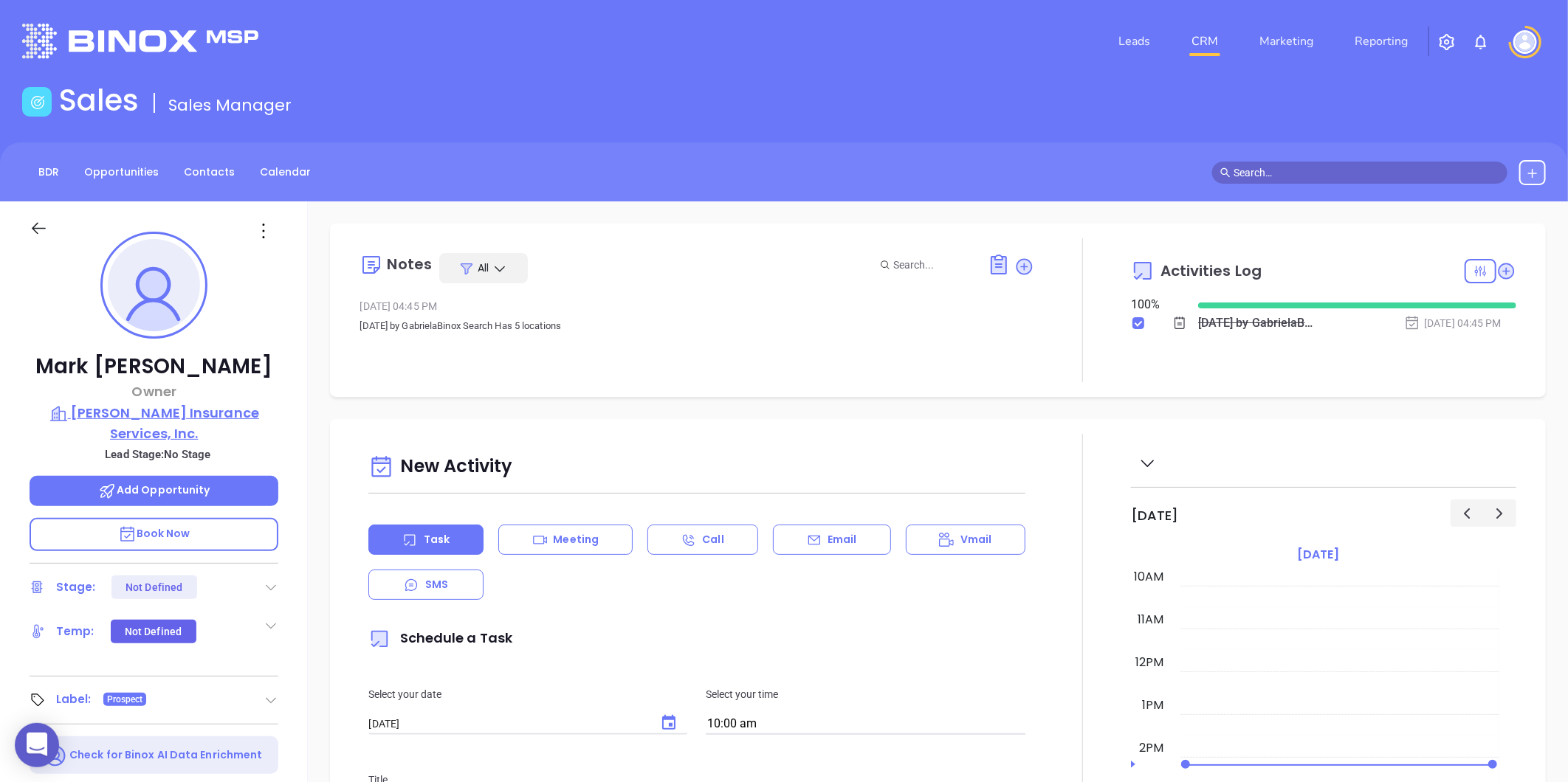
click at [212, 415] on p "Moore Insurance Services, Inc." at bounding box center [154, 423] width 249 height 41
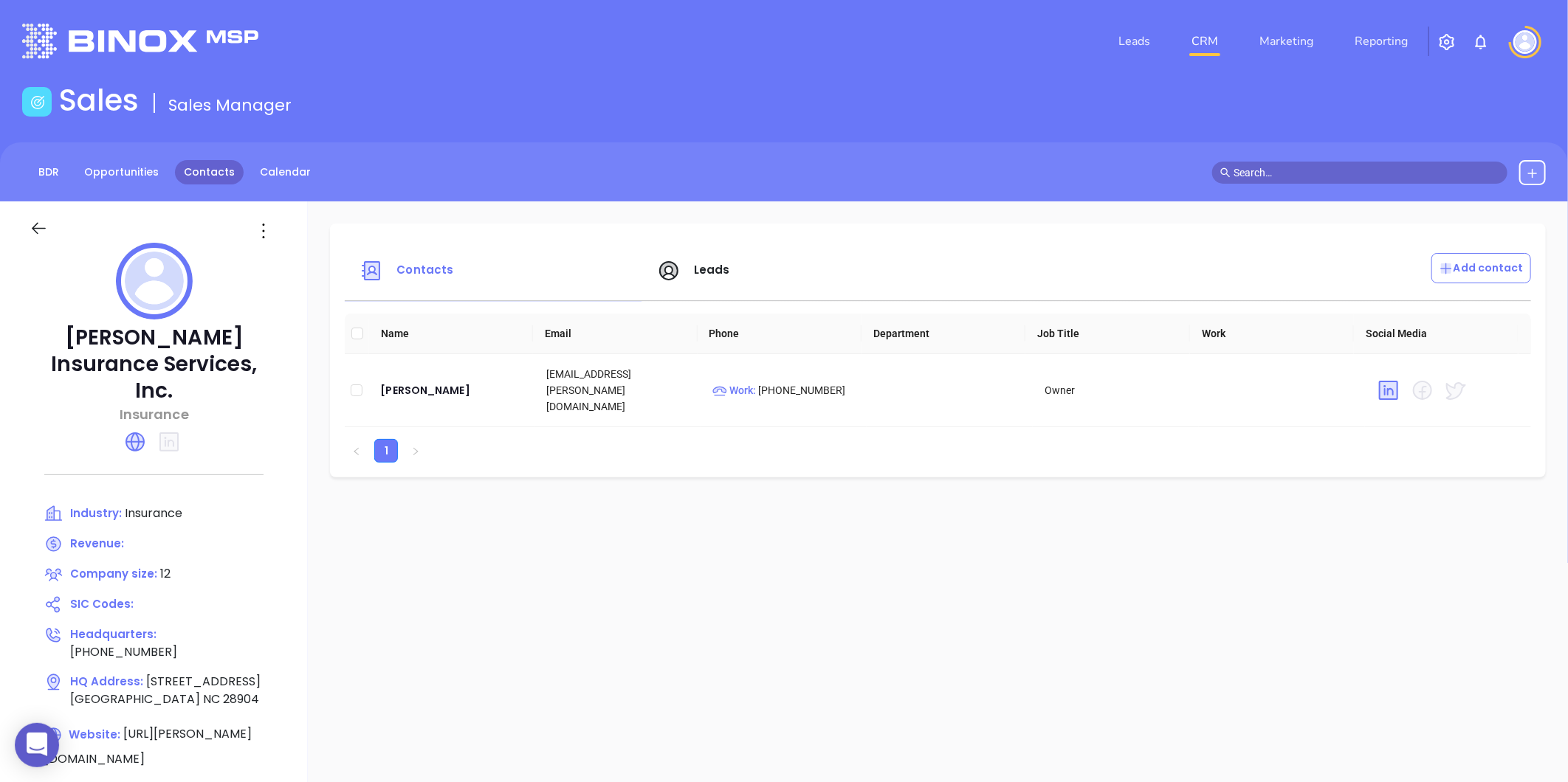
click at [198, 171] on link "Contacts" at bounding box center [210, 172] width 69 height 25
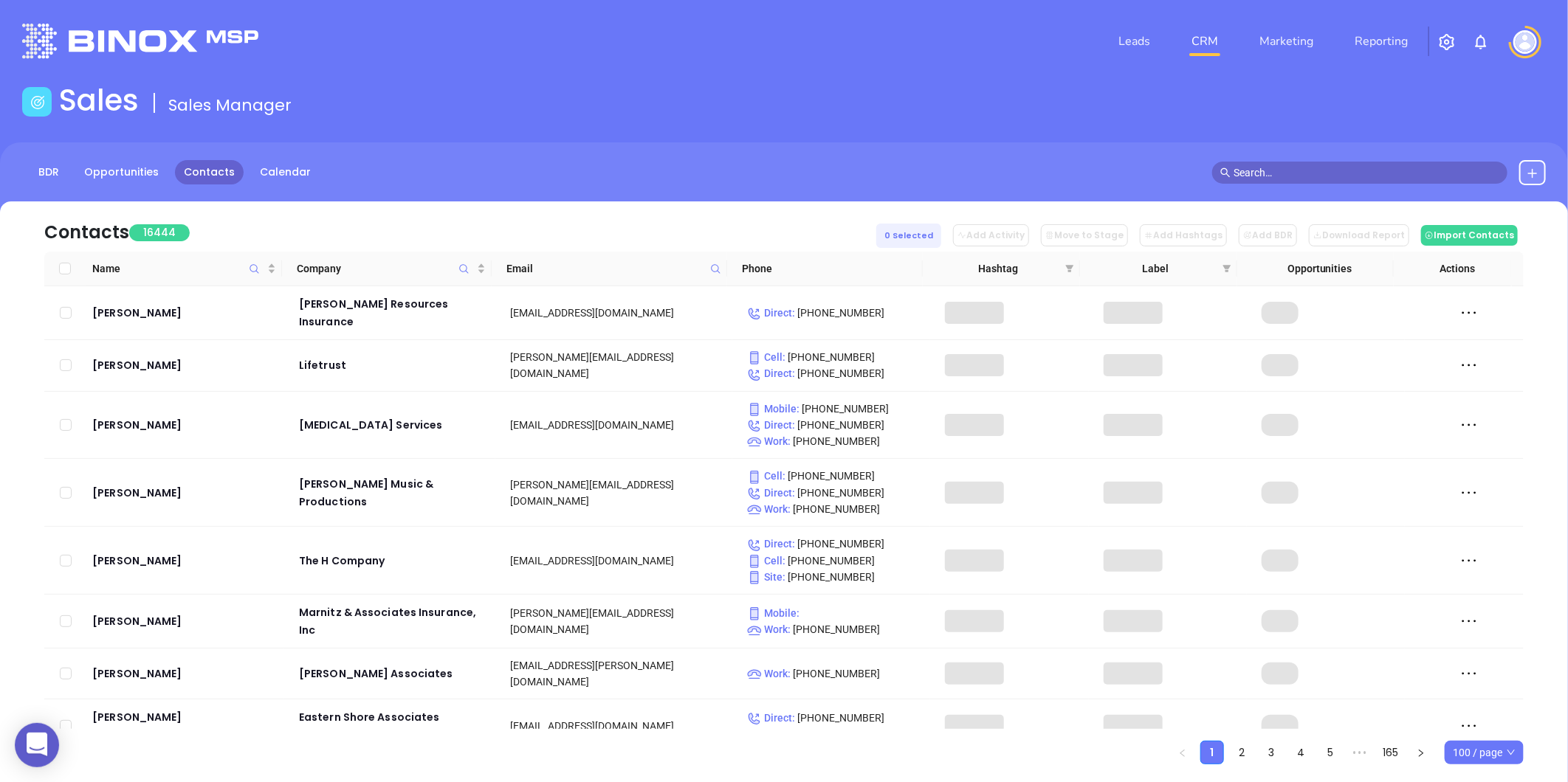
click at [719, 263] on icon at bounding box center [716, 269] width 11 height 11
paste input "tp-agency.com"
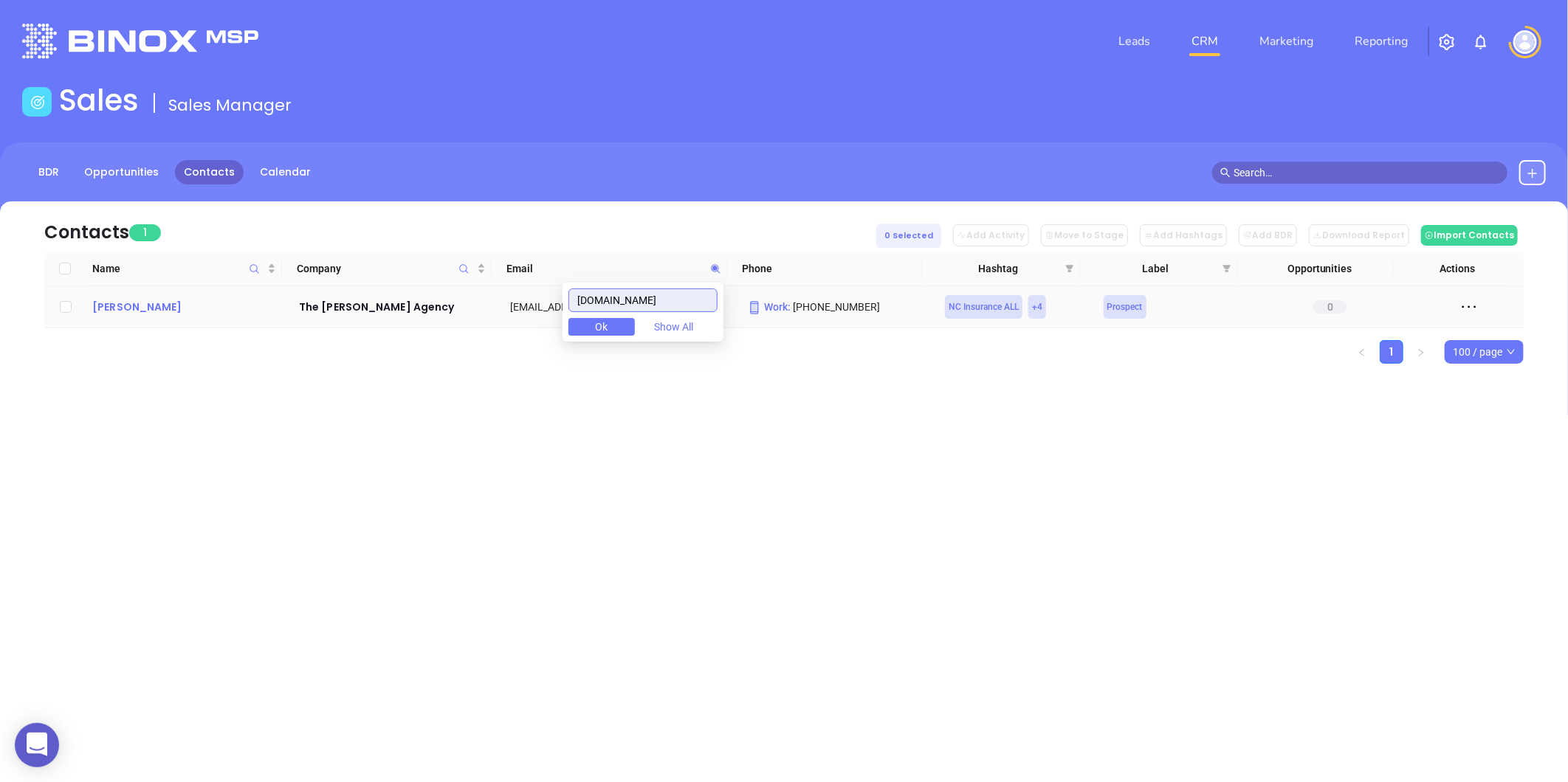
type input "tp-agency.com"
click at [164, 314] on div "Ray Pegram Jr" at bounding box center [185, 307] width 186 height 18
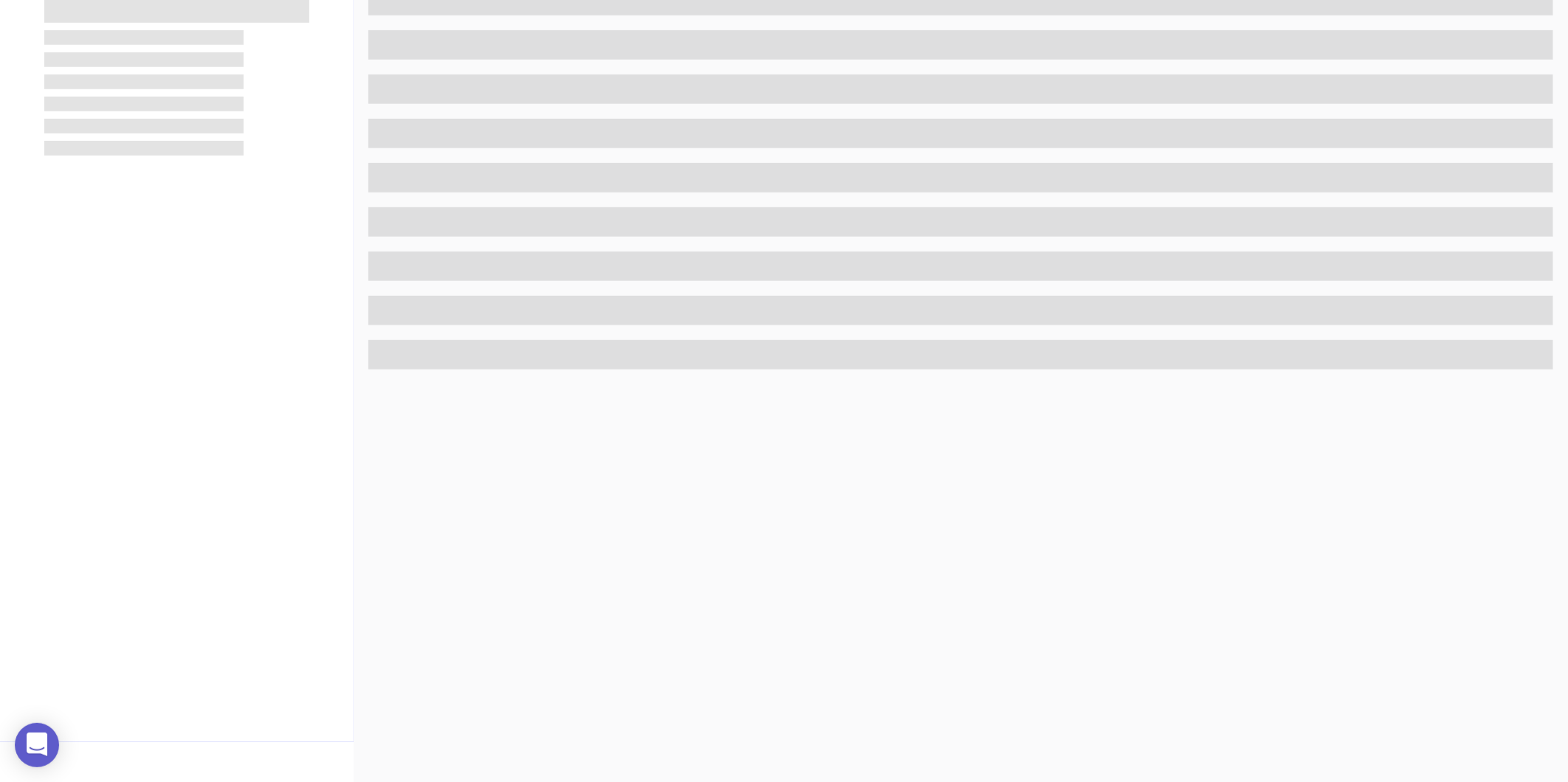
scroll to position [452, 0]
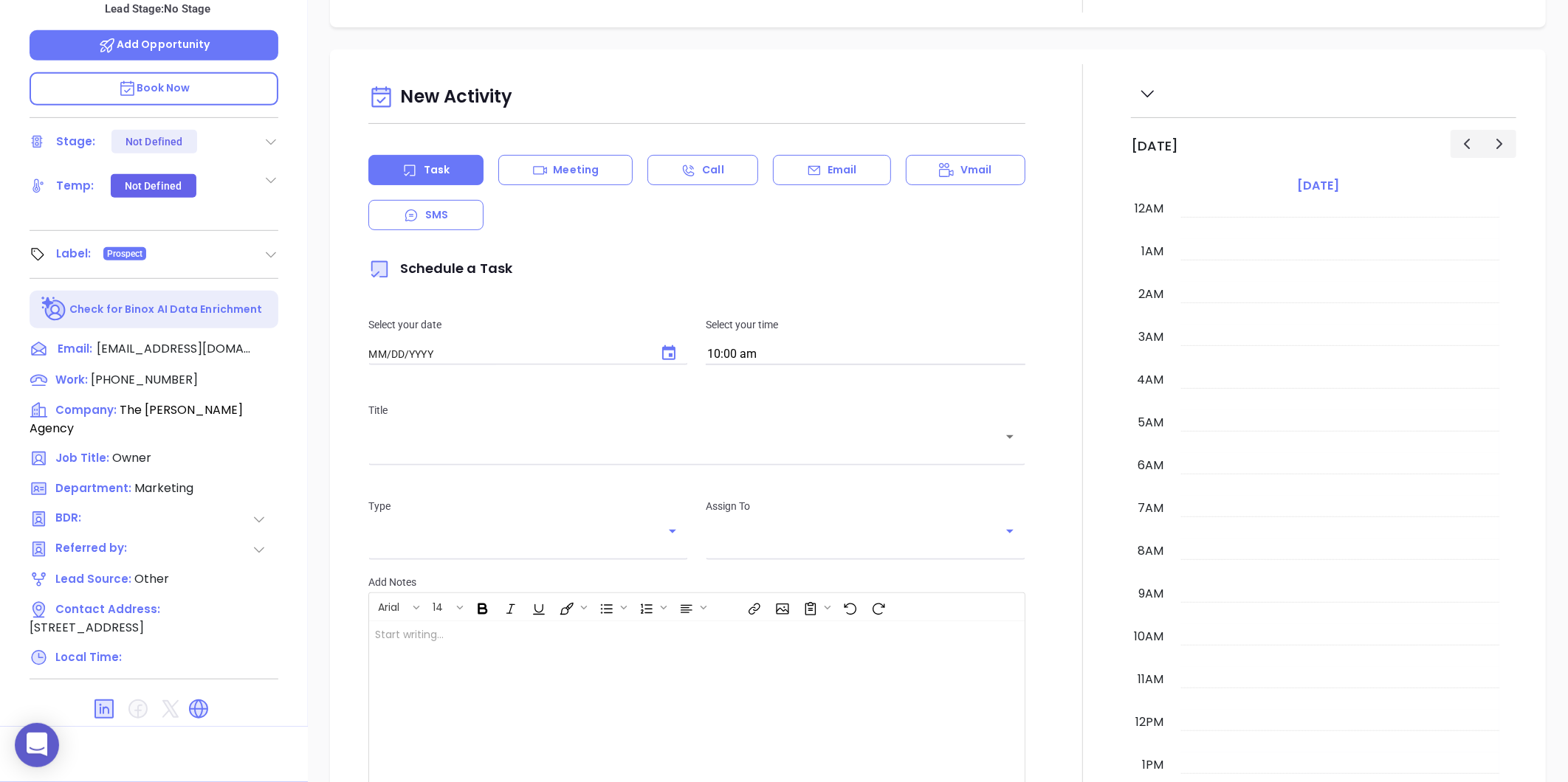
type input "[DATE]"
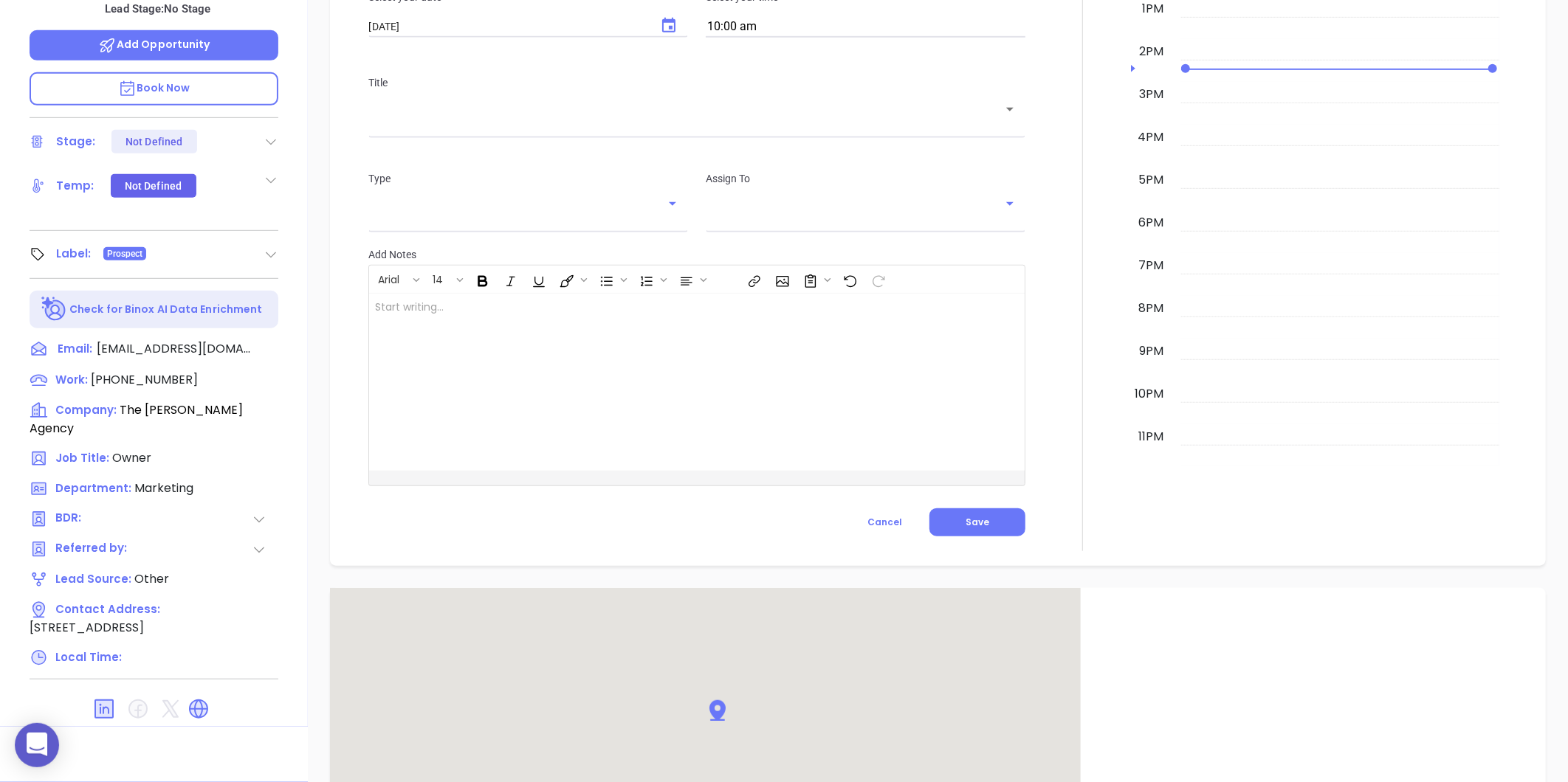
scroll to position [786, 0]
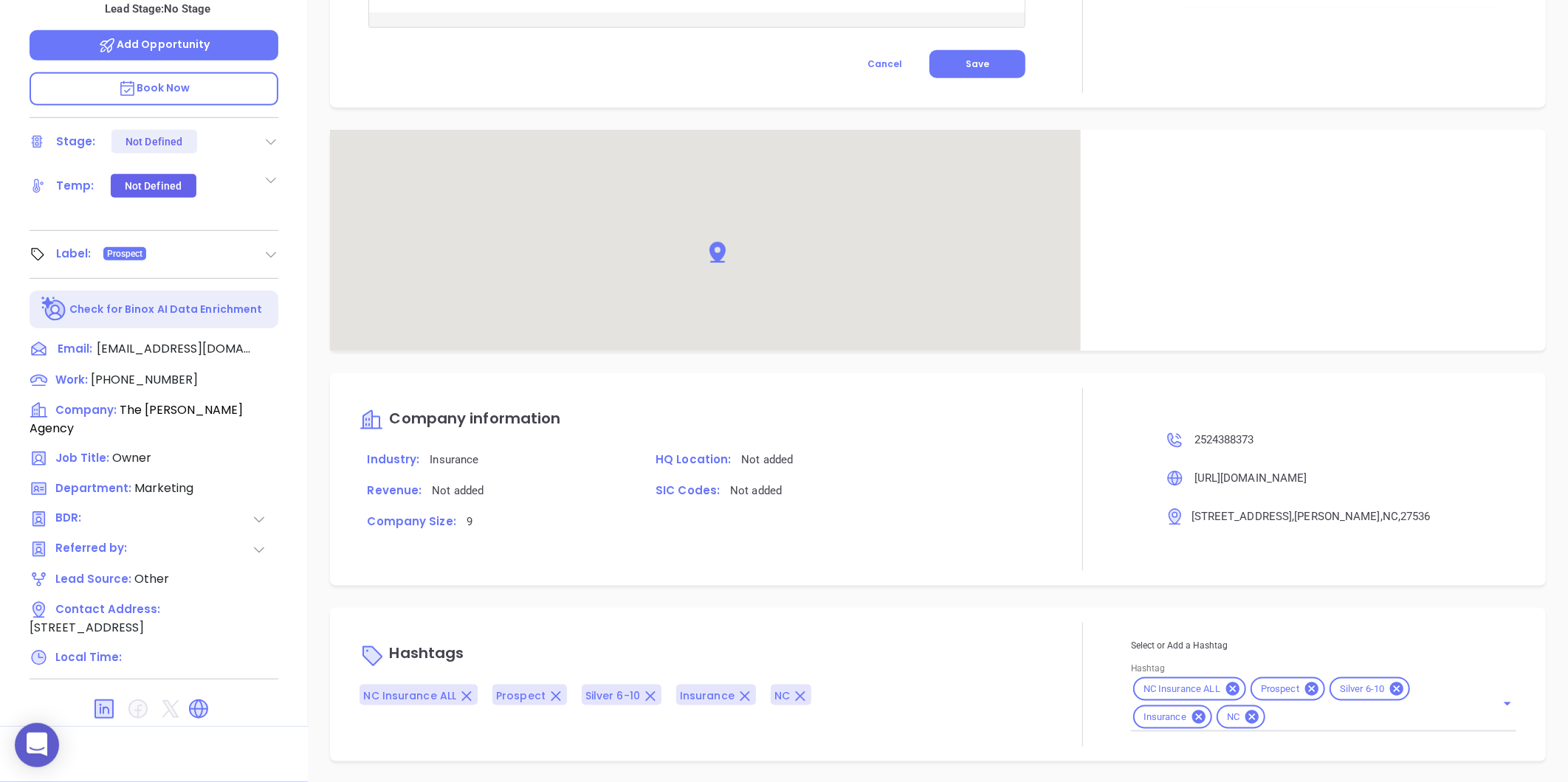
type input "[PERSON_NAME]"
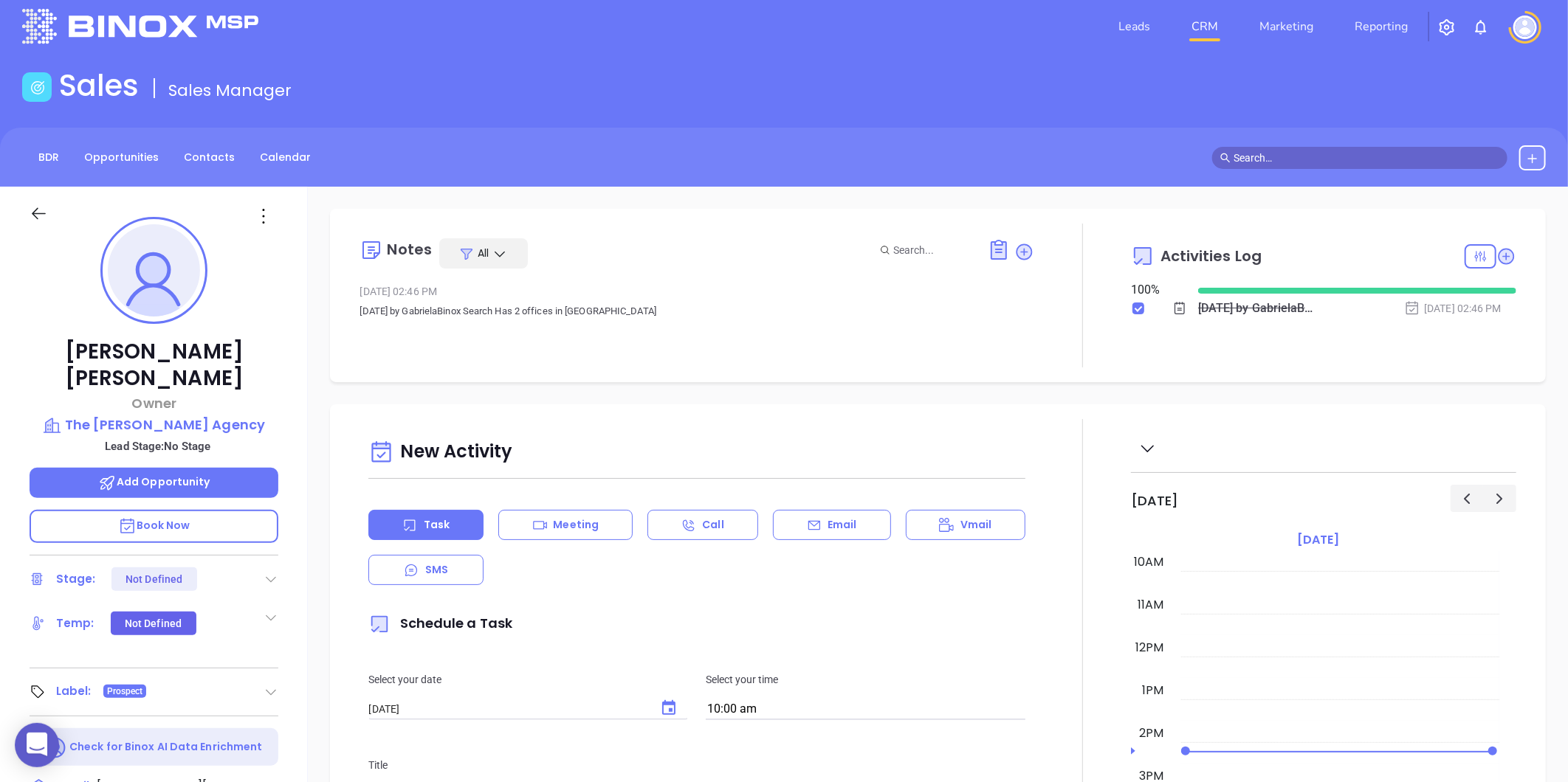
scroll to position [0, 0]
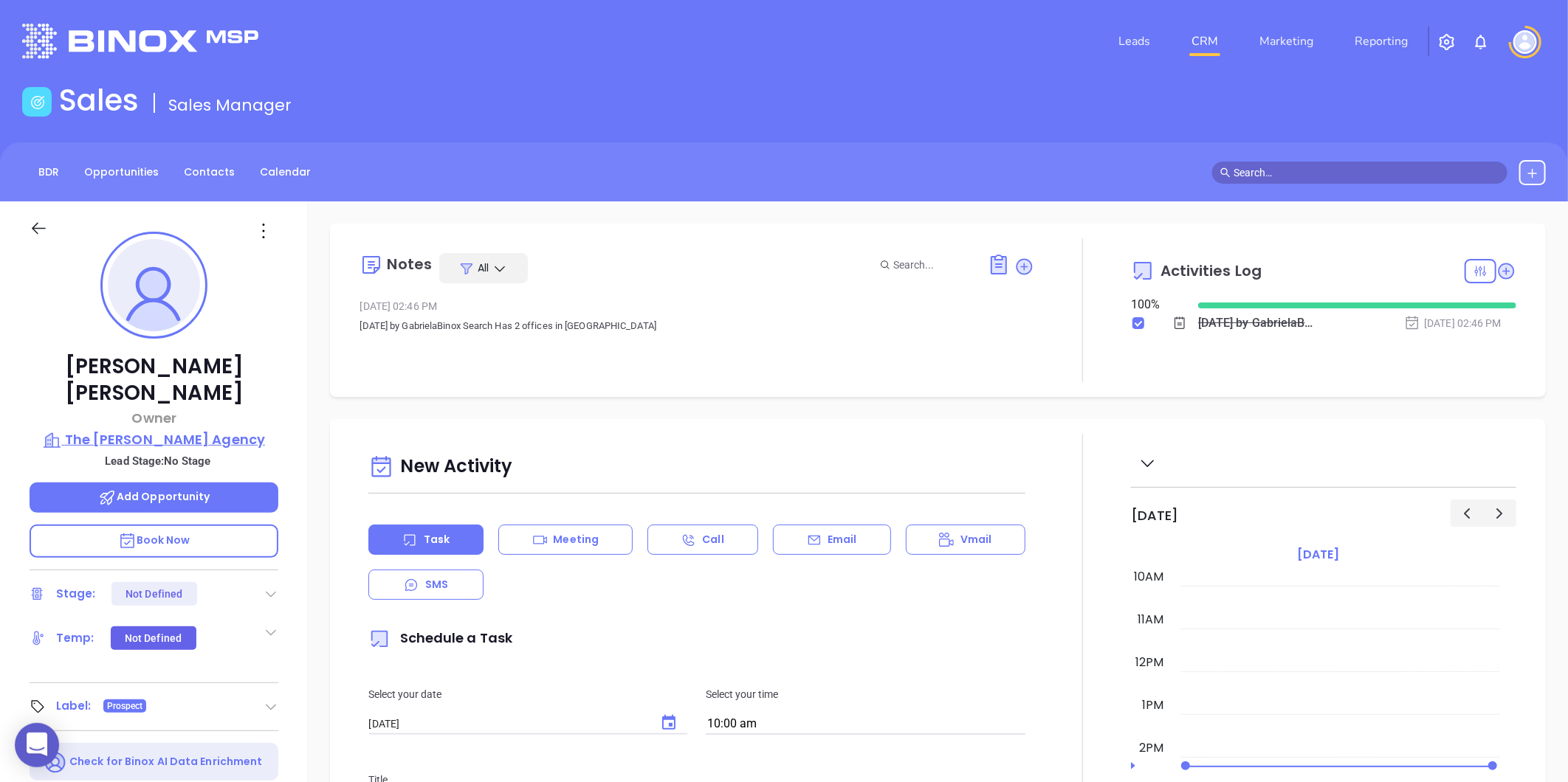
click at [193, 430] on p "The Pegram Agency" at bounding box center [154, 440] width 249 height 21
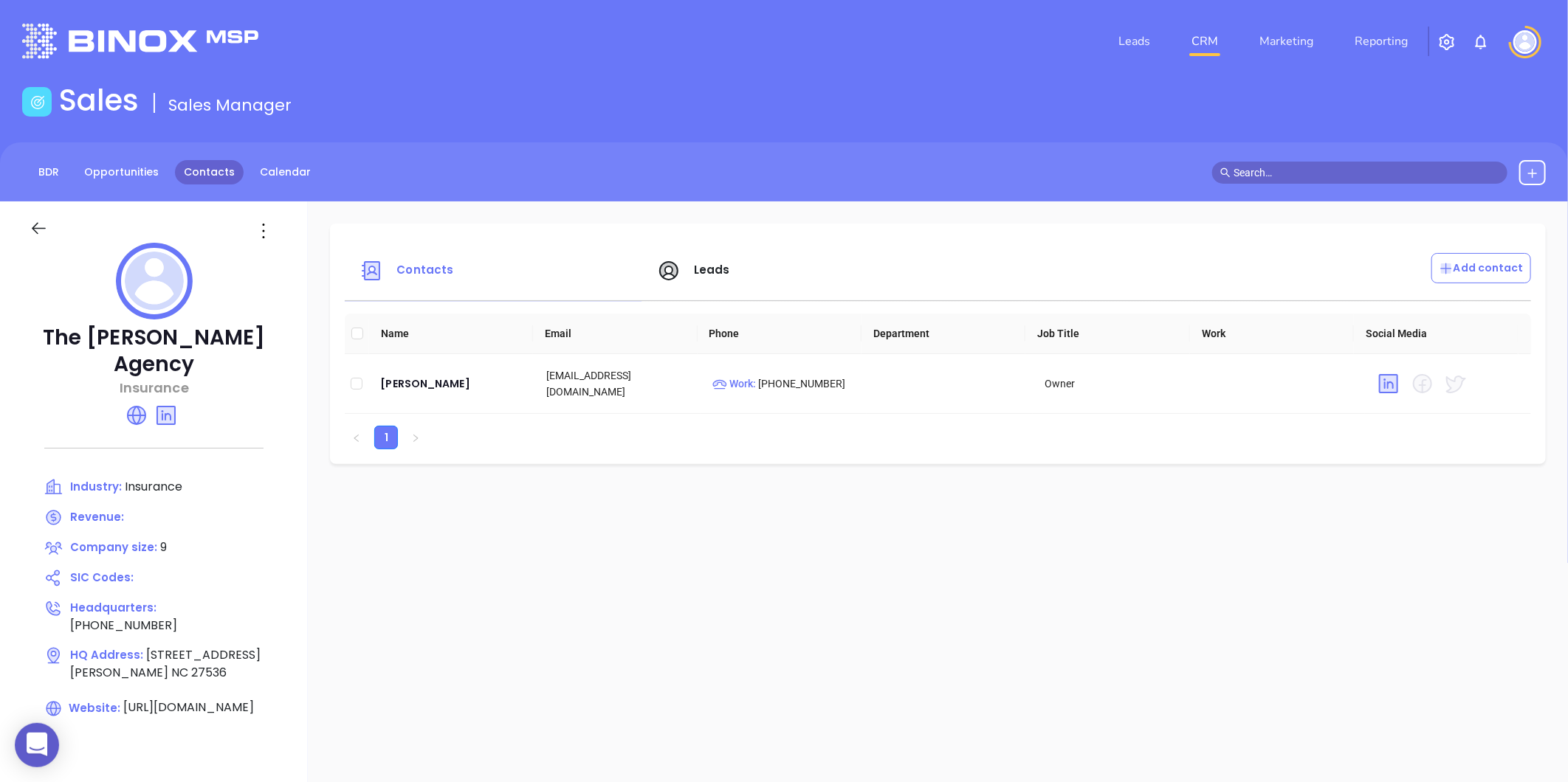
click at [199, 166] on link "Contacts" at bounding box center [210, 172] width 69 height 25
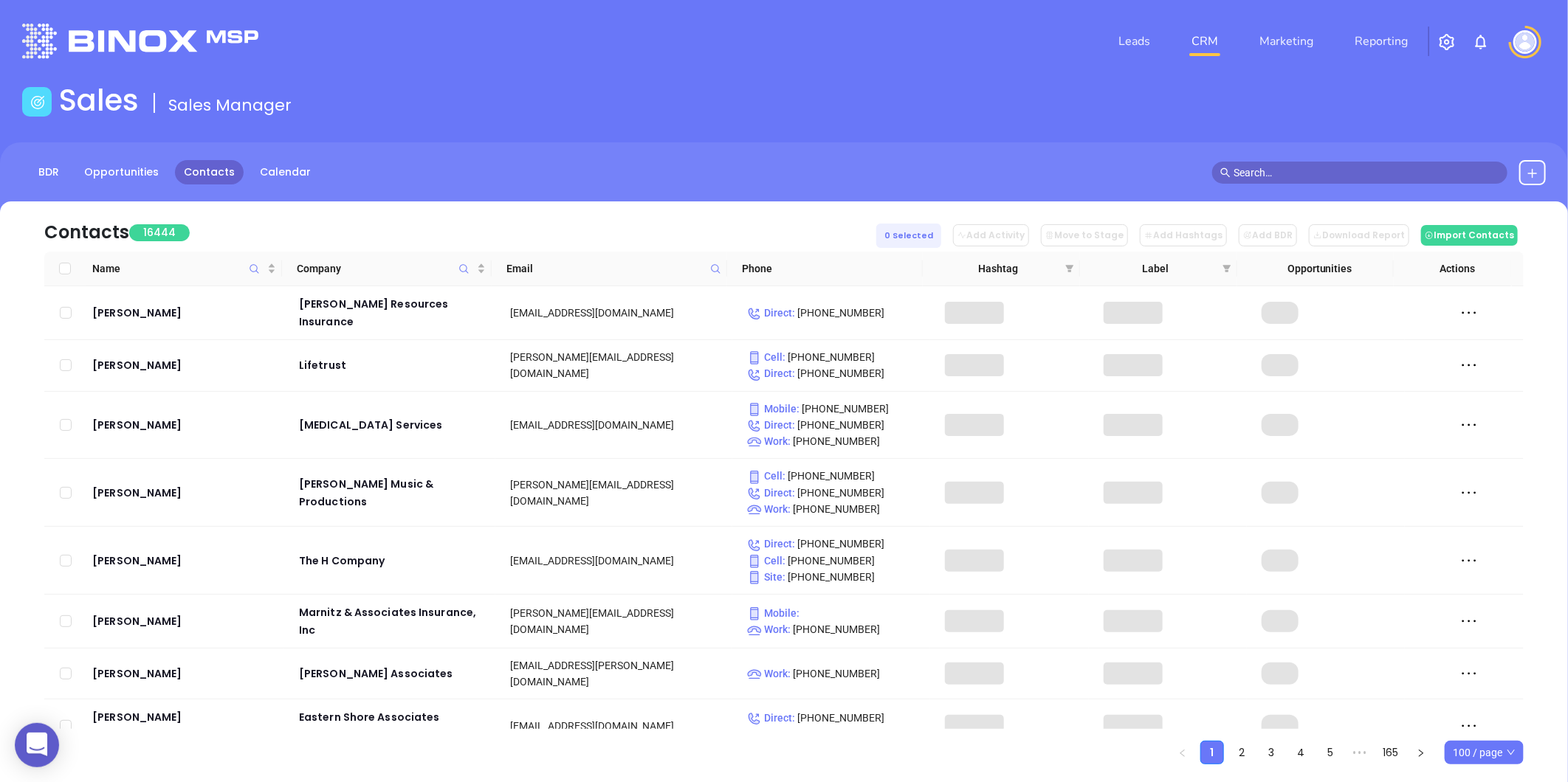
click at [721, 264] on span at bounding box center [715, 269] width 17 height 22
paste input "westerinsurance.com"
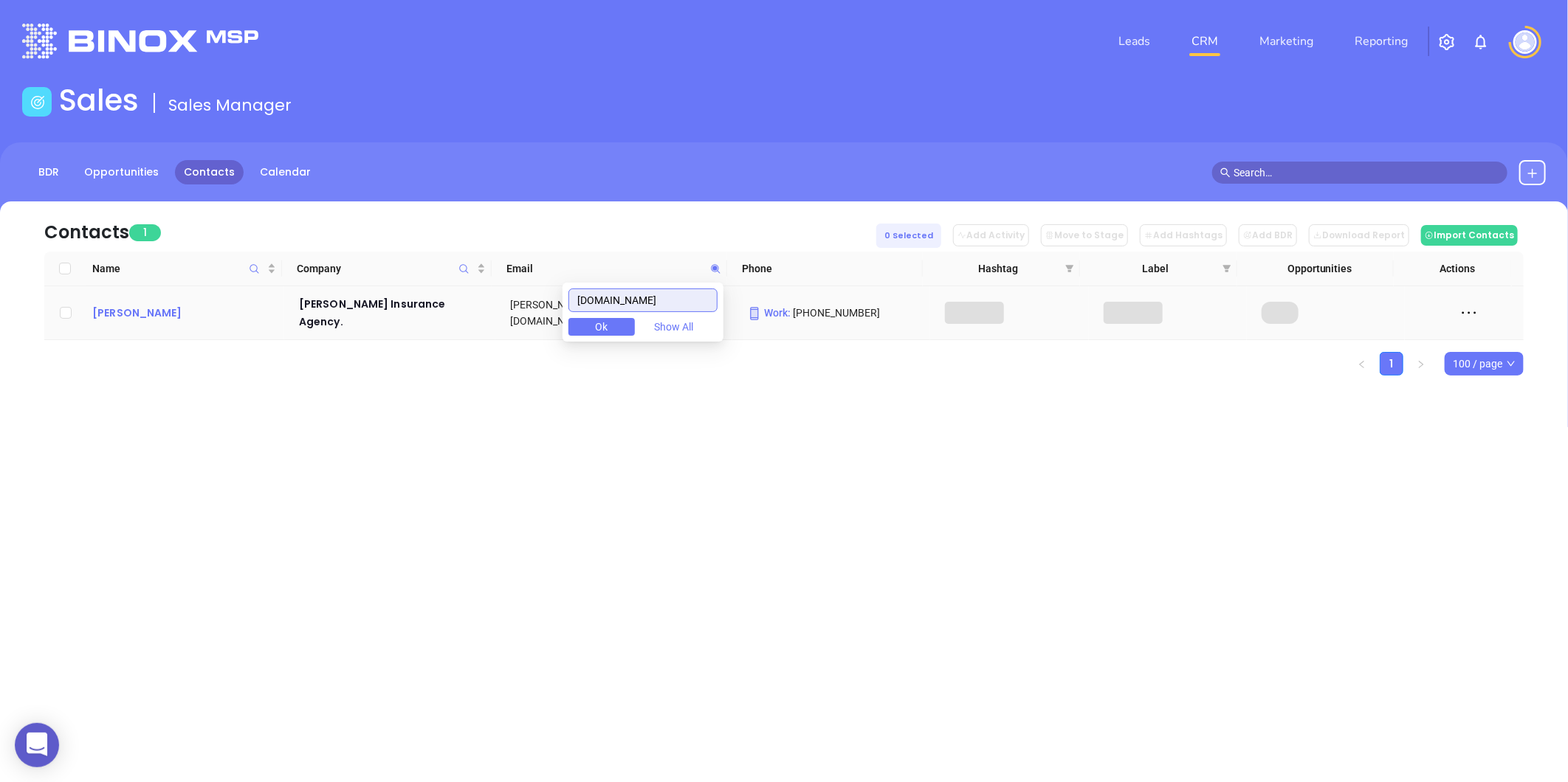
type input "westerinsurance.com"
click at [123, 304] on div "David Carver" at bounding box center [185, 313] width 186 height 18
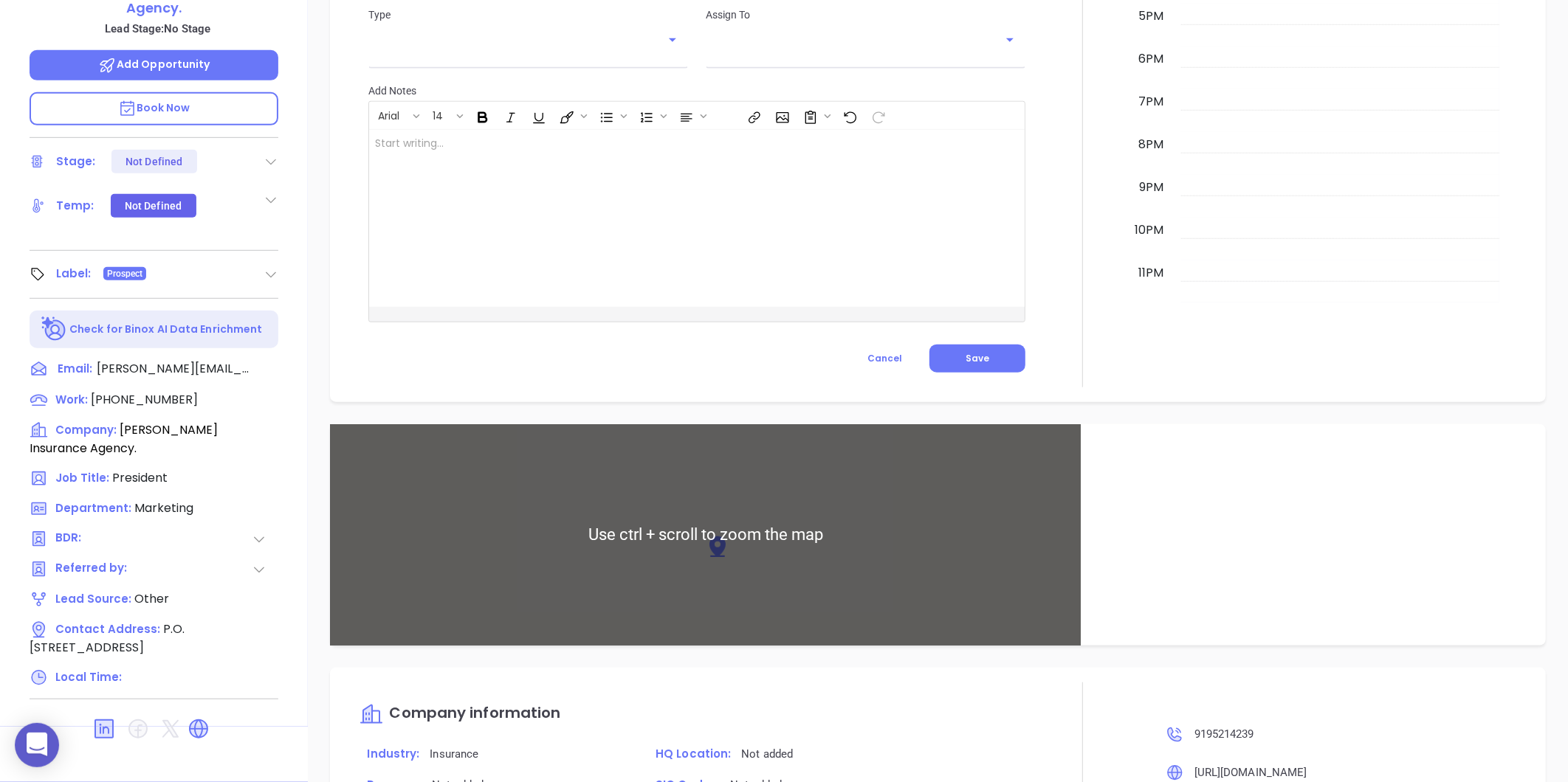
scroll to position [786, 0]
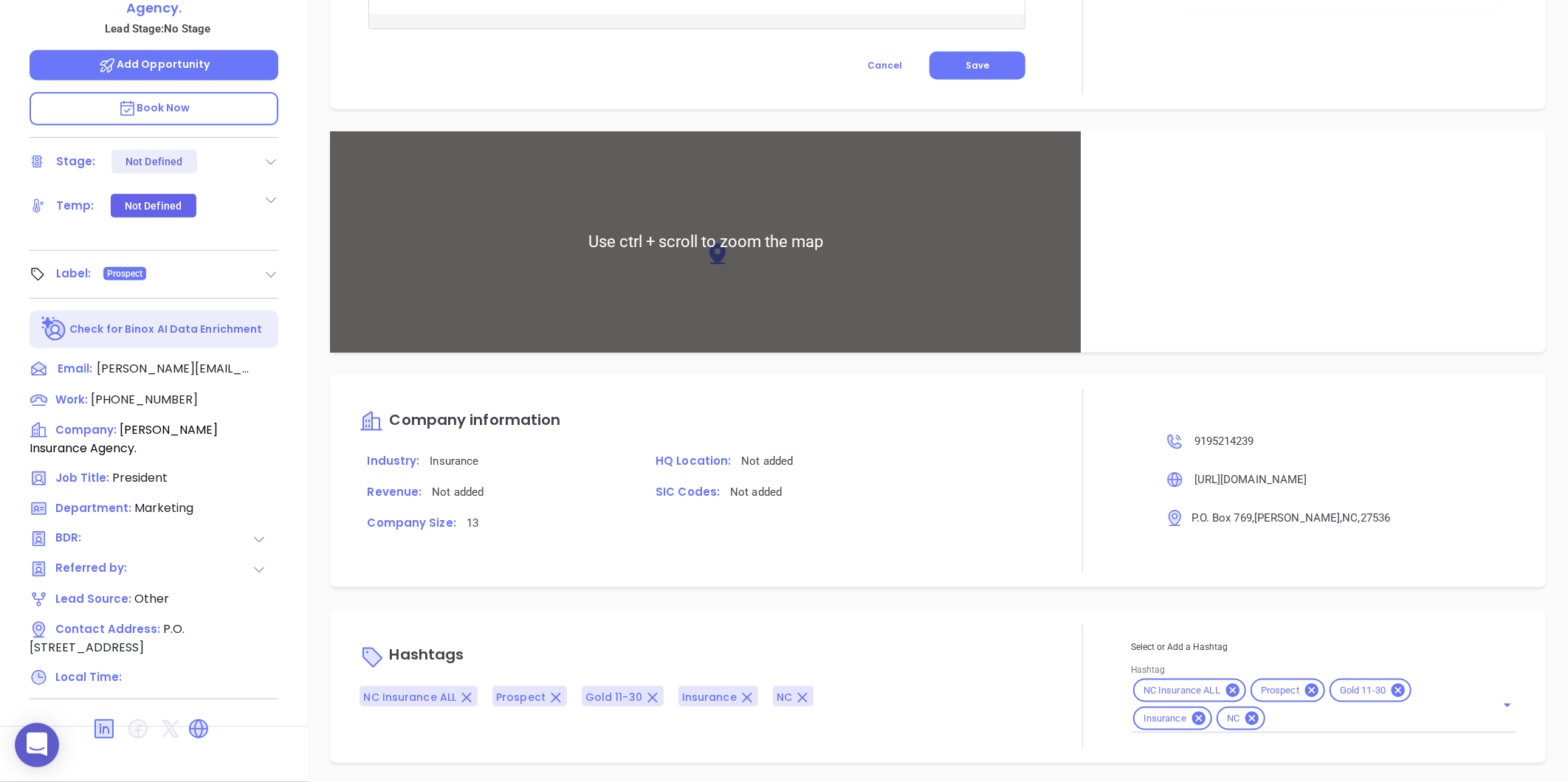
type input "[PERSON_NAME]"
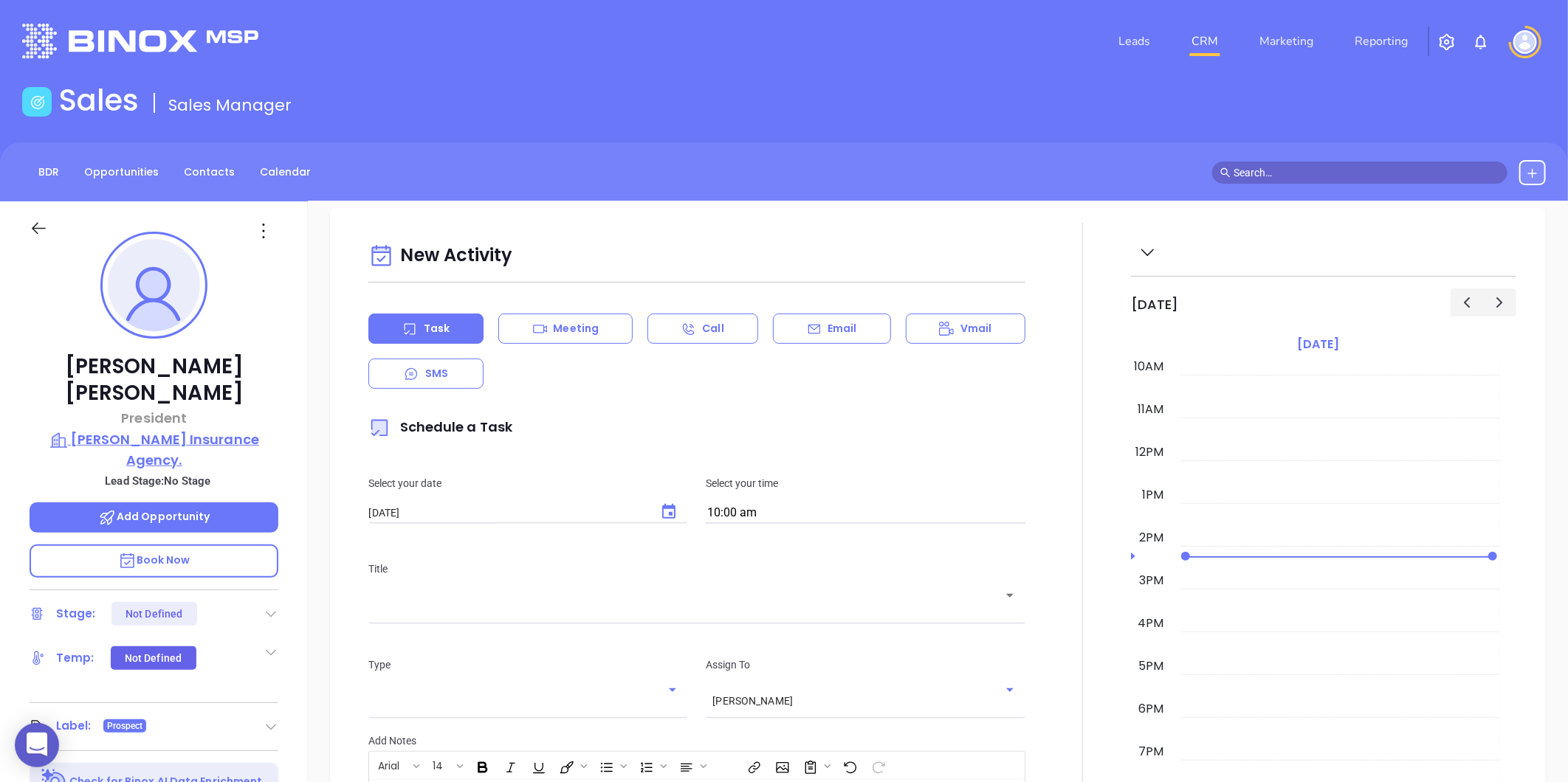
scroll to position [288, 0]
click at [200, 430] on p "Wester Insurance Agency." at bounding box center [154, 450] width 249 height 41
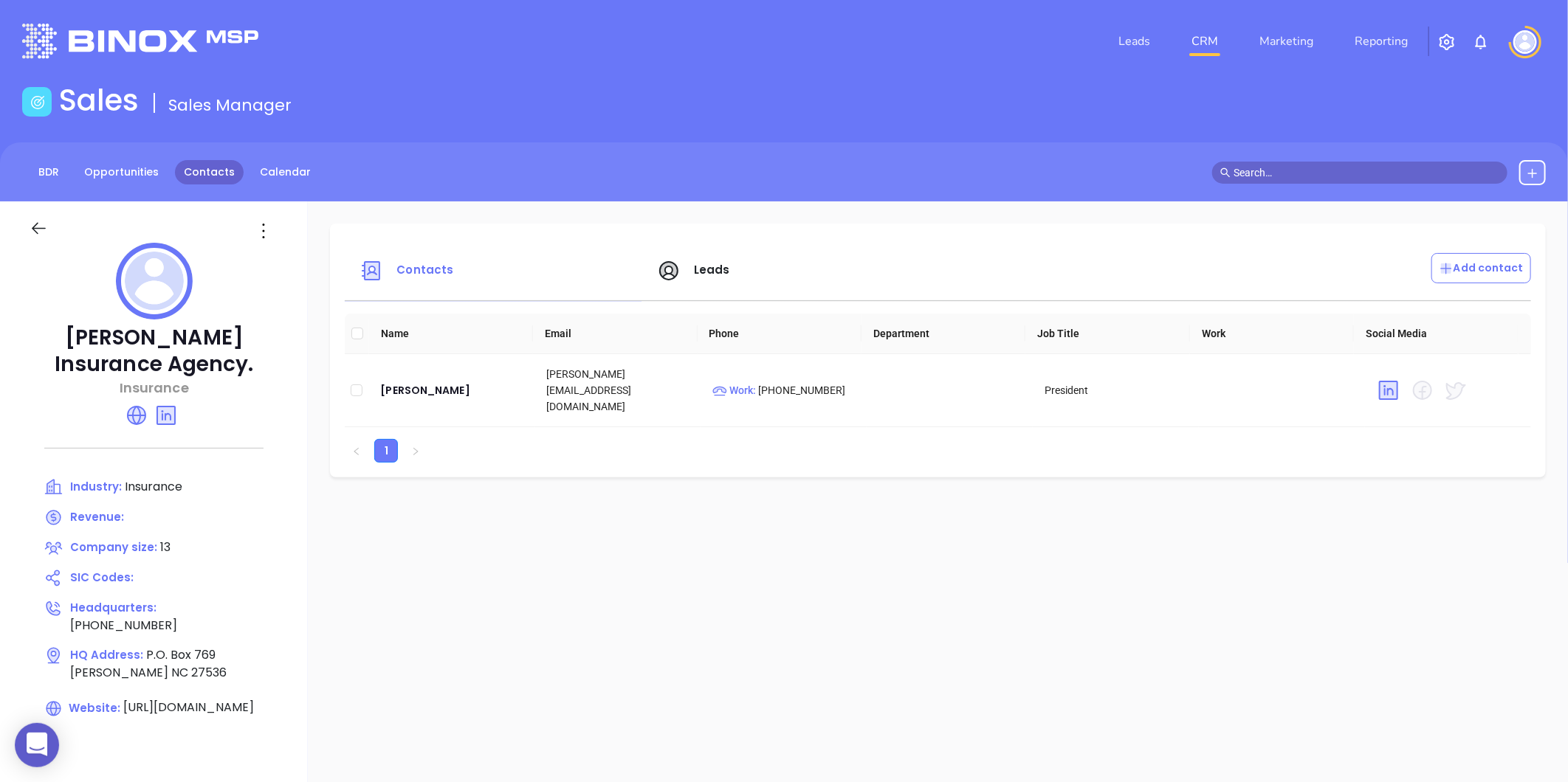
click at [201, 174] on link "Contacts" at bounding box center [210, 172] width 69 height 25
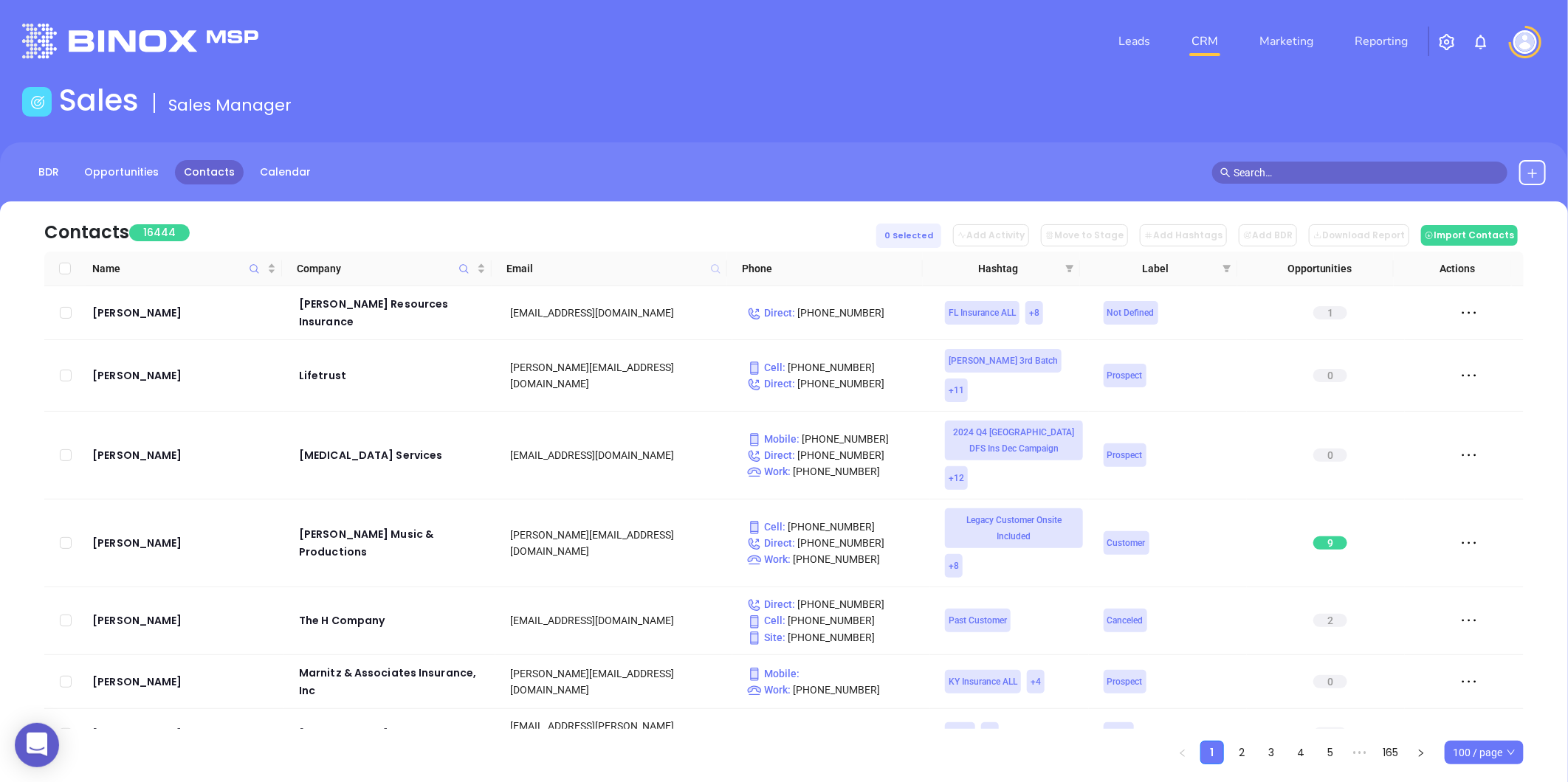
click at [712, 264] on icon at bounding box center [716, 269] width 9 height 9
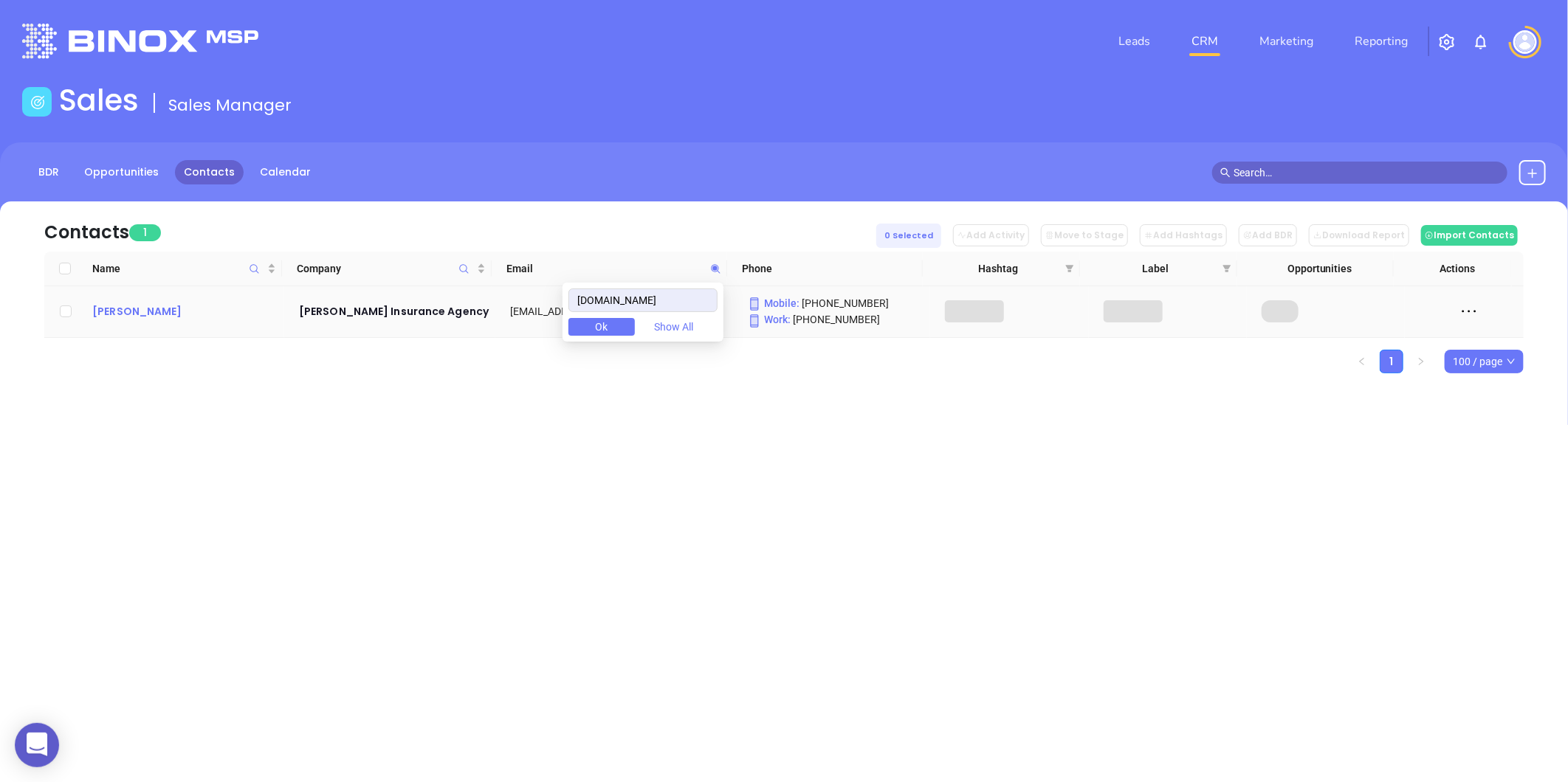
type input "ncagent.com"
click at [128, 313] on div "Bo Cheatman" at bounding box center [185, 312] width 186 height 18
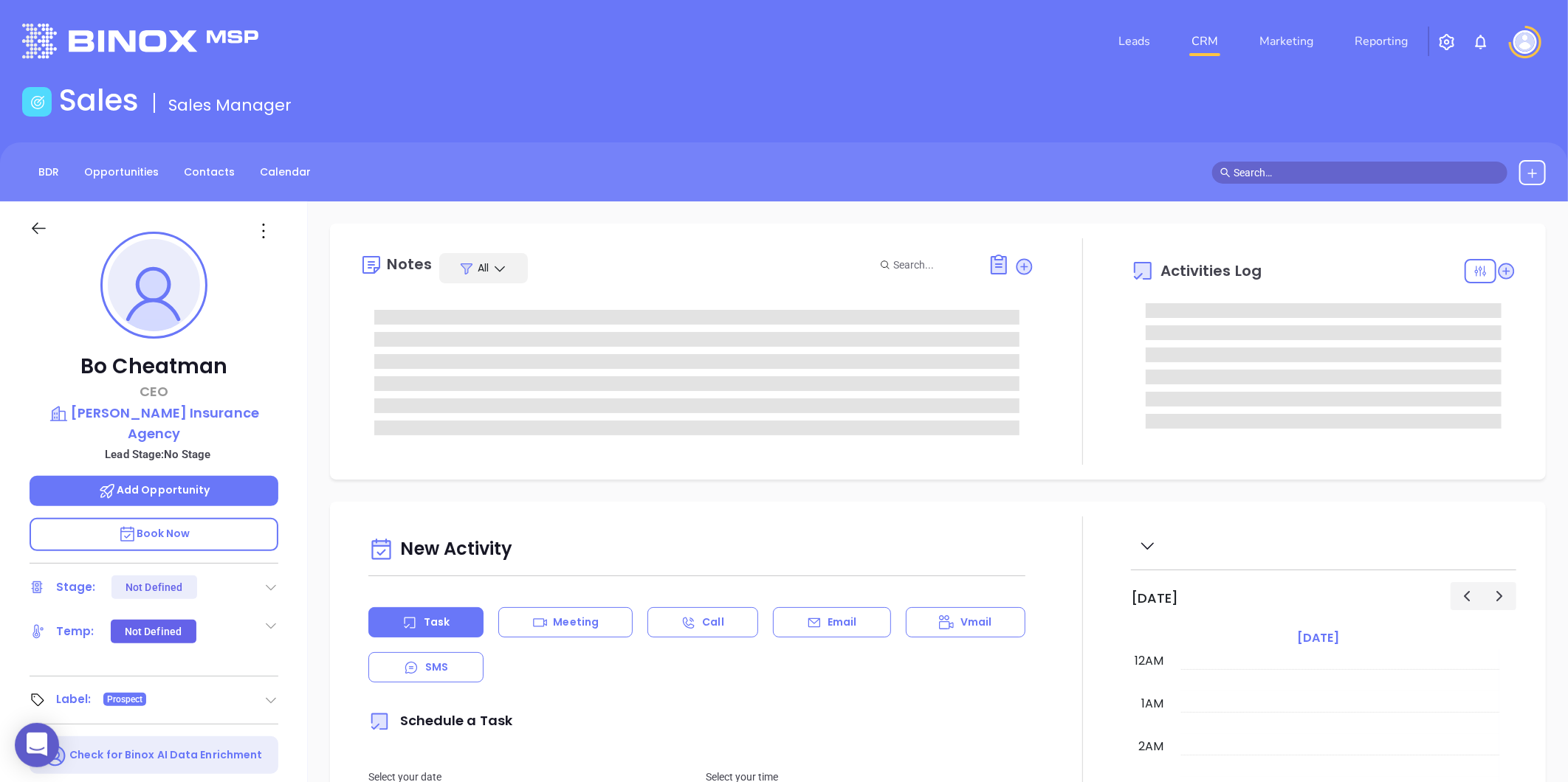
type input "[DATE]"
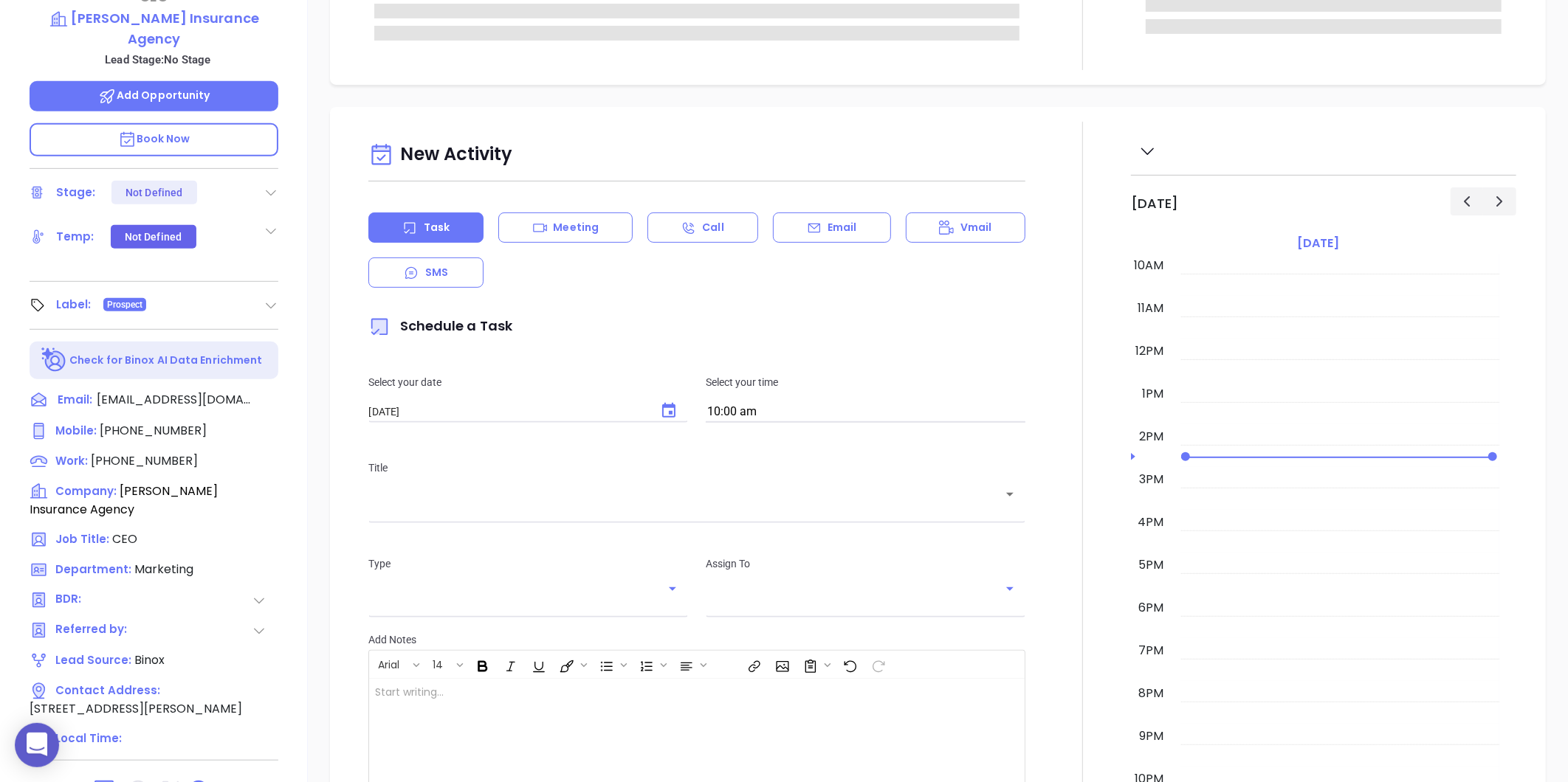
scroll to position [452, 0]
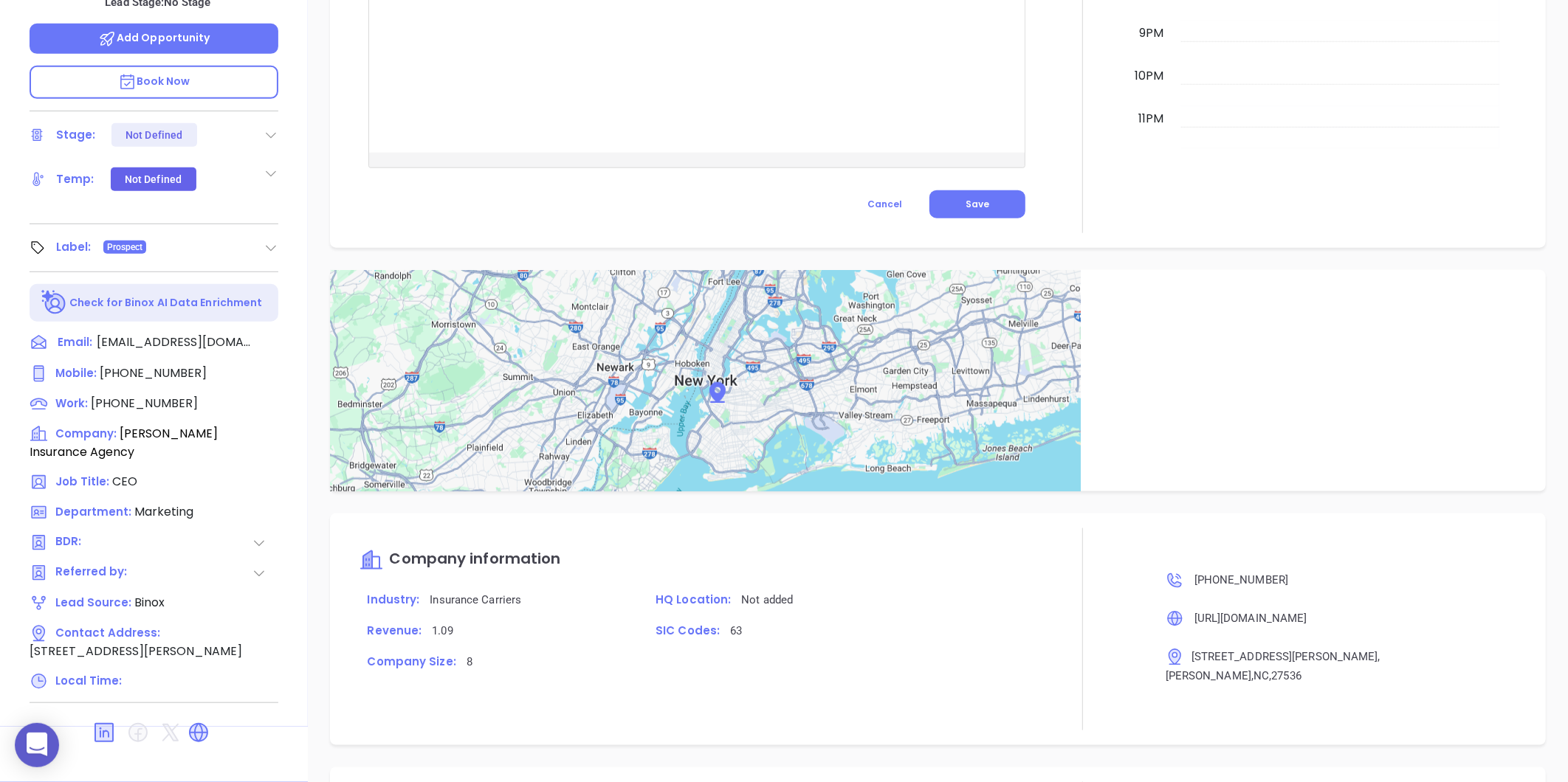
type input "[PERSON_NAME]"
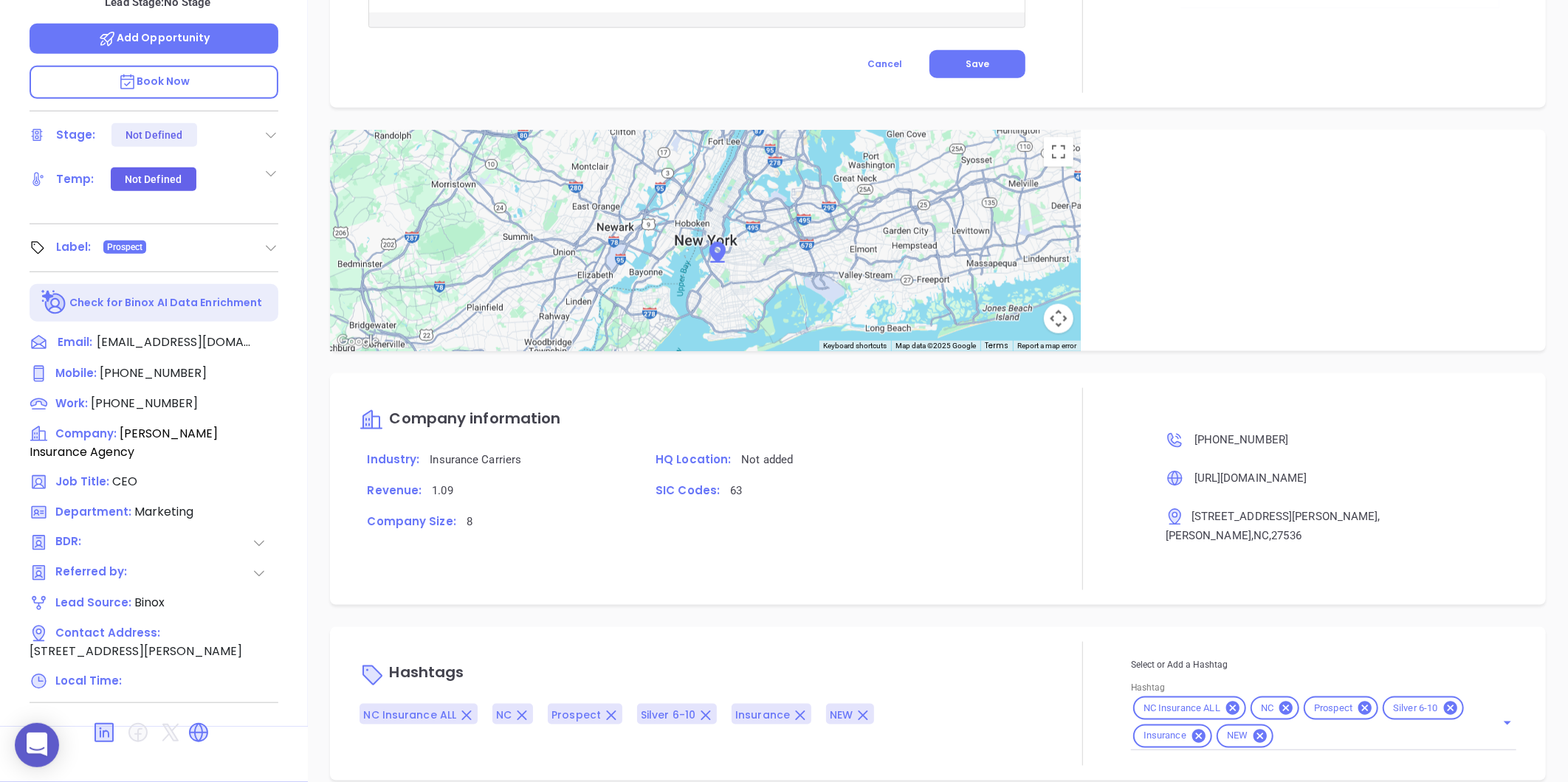
scroll to position [42, 0]
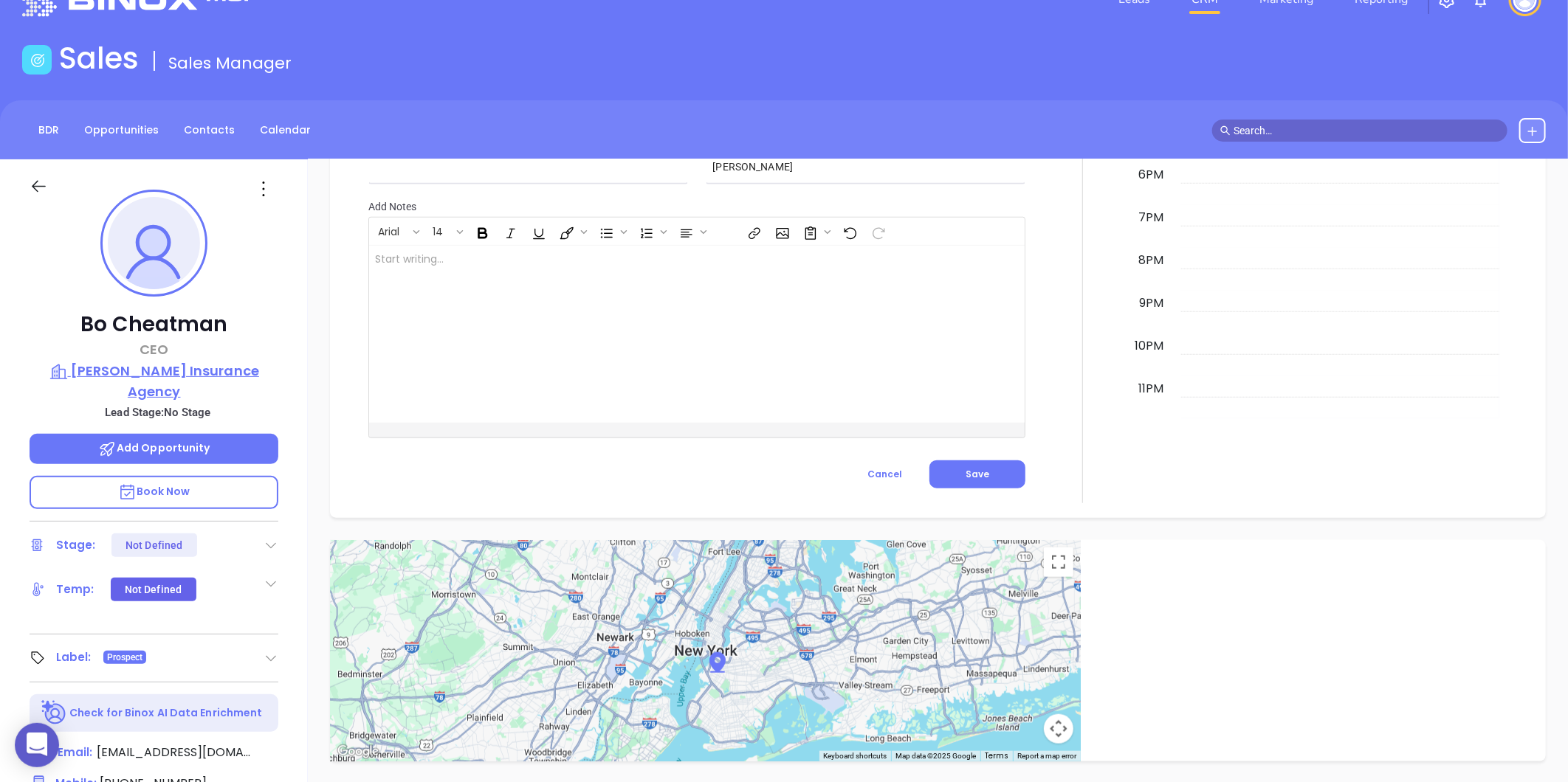
click at [139, 364] on p "Joel T Cheatham Insurance Agency" at bounding box center [154, 381] width 249 height 41
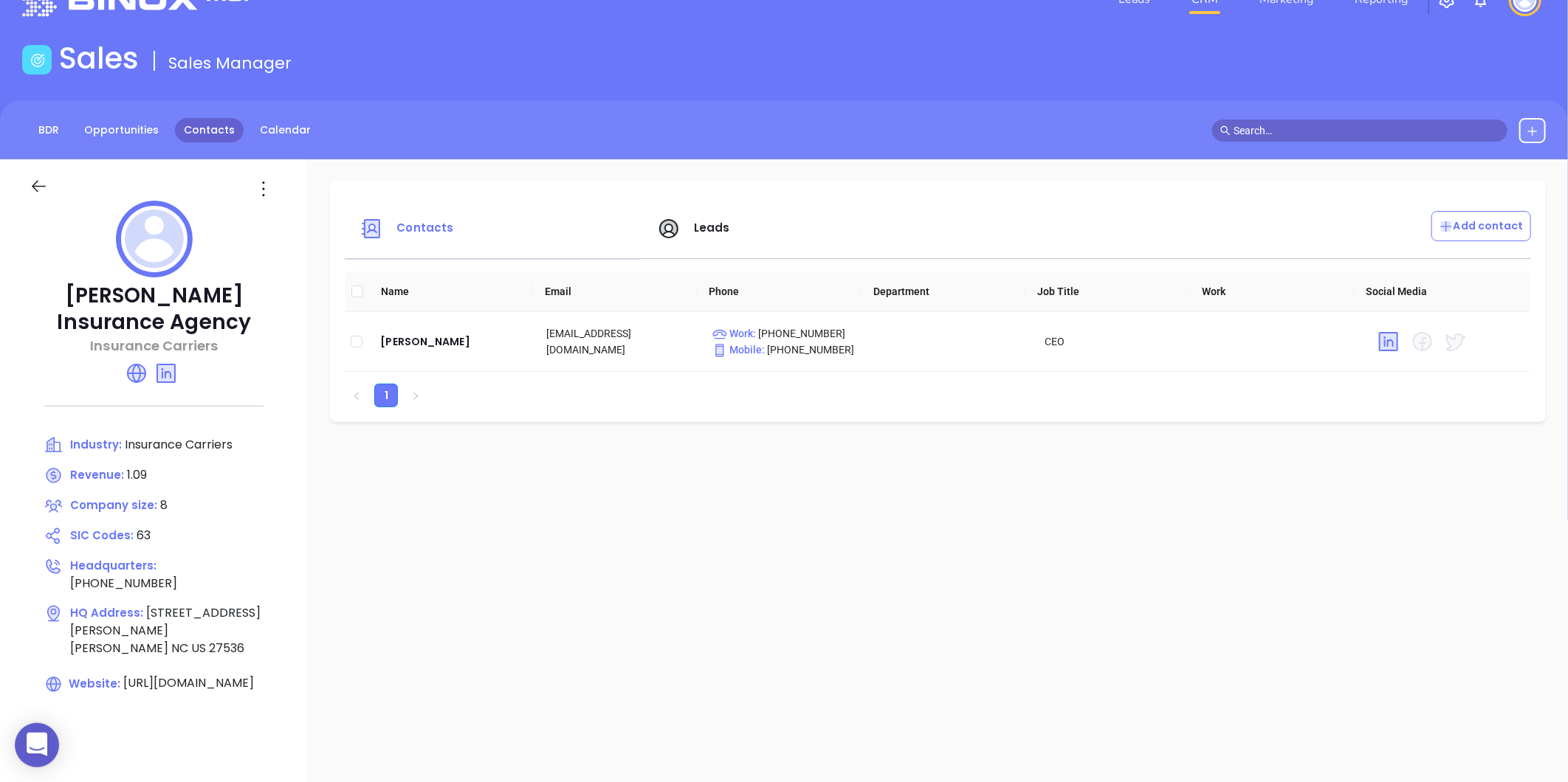
click at [211, 141] on link "Contacts" at bounding box center [210, 130] width 69 height 25
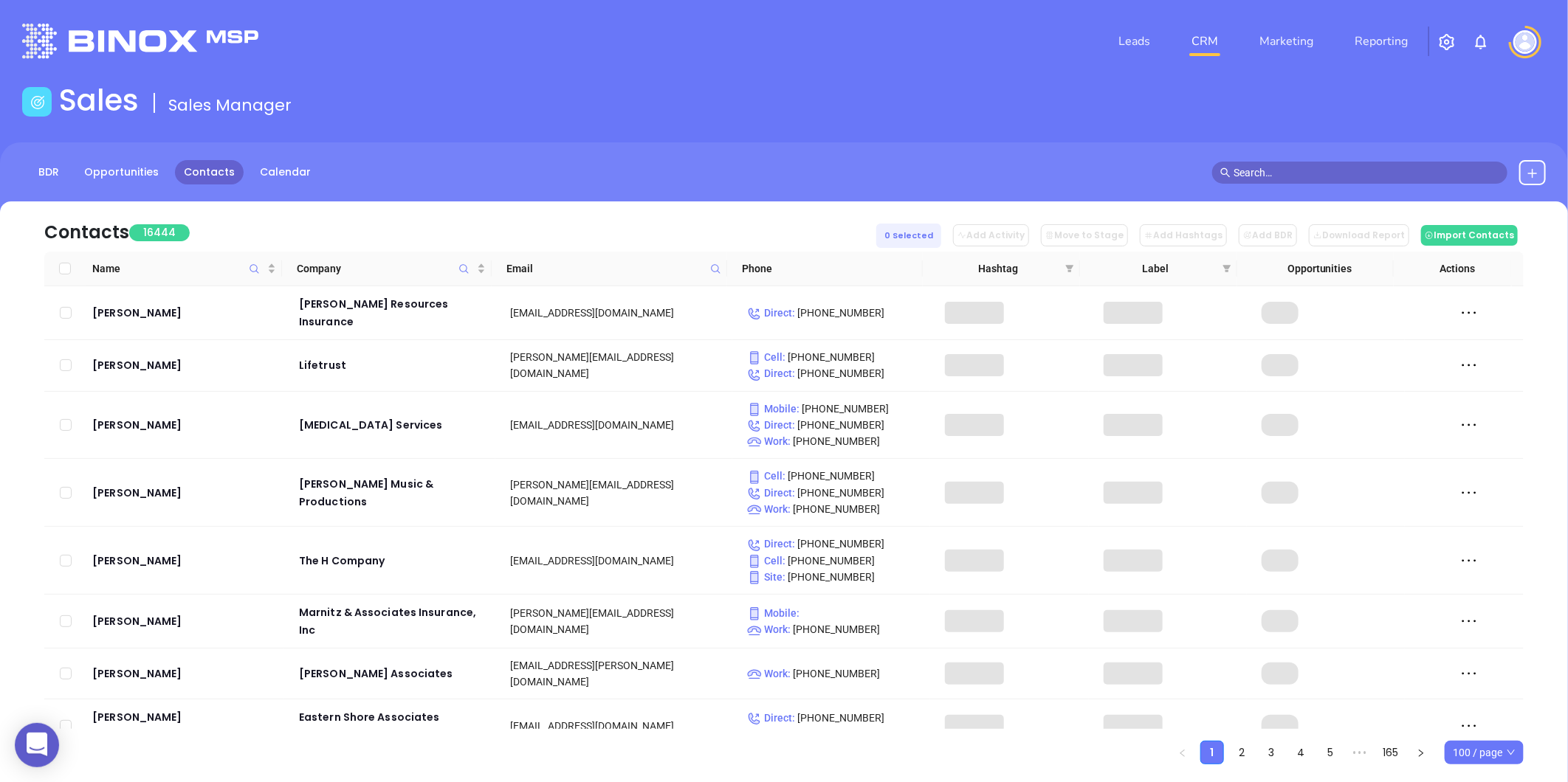
click at [717, 269] on icon at bounding box center [716, 269] width 11 height 11
paste input "sutherland-nc.com"
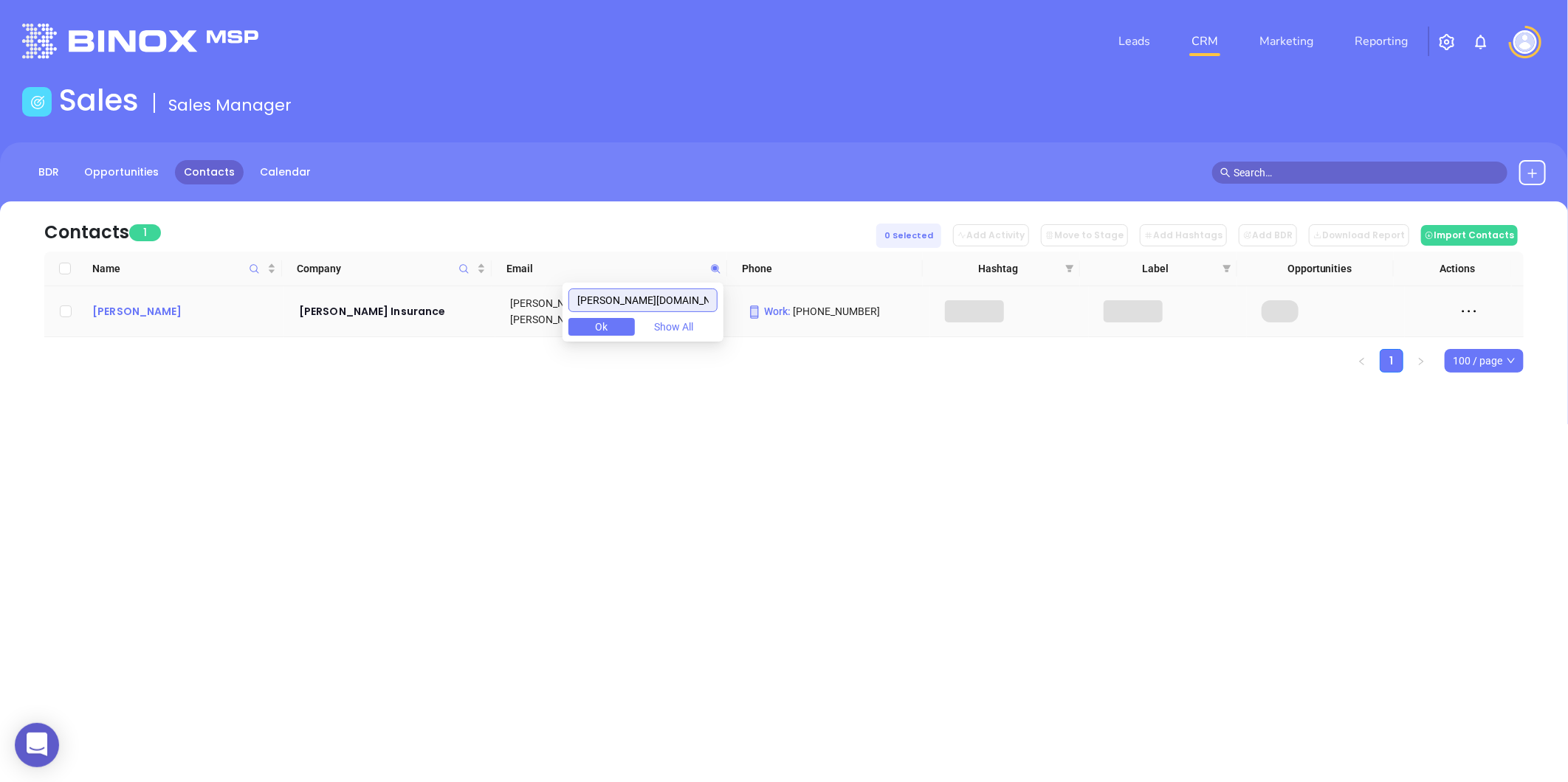
type input "sutherland-nc.com"
click at [151, 308] on div "Veronica McKay" at bounding box center [185, 312] width 186 height 18
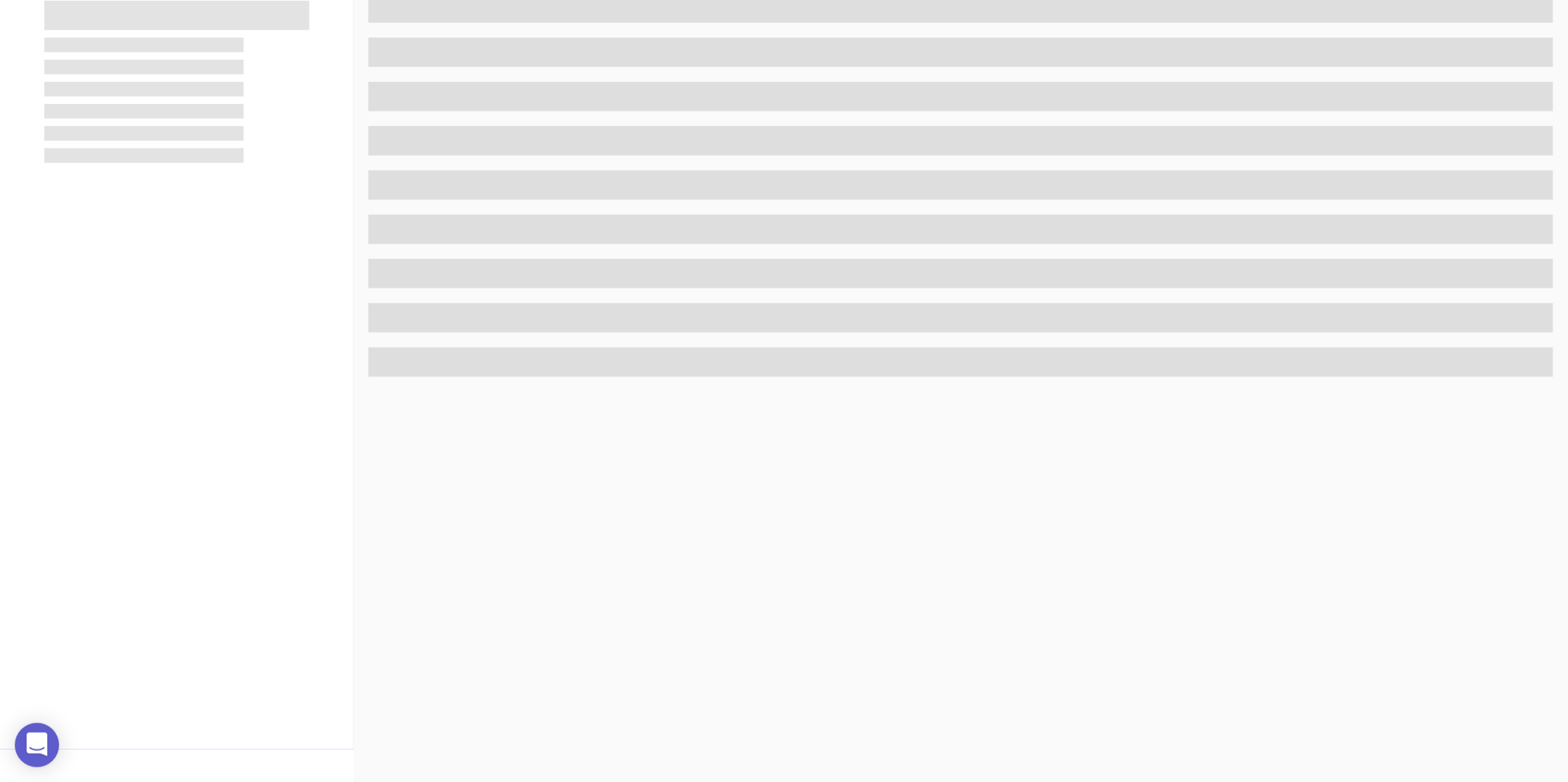
scroll to position [452, 0]
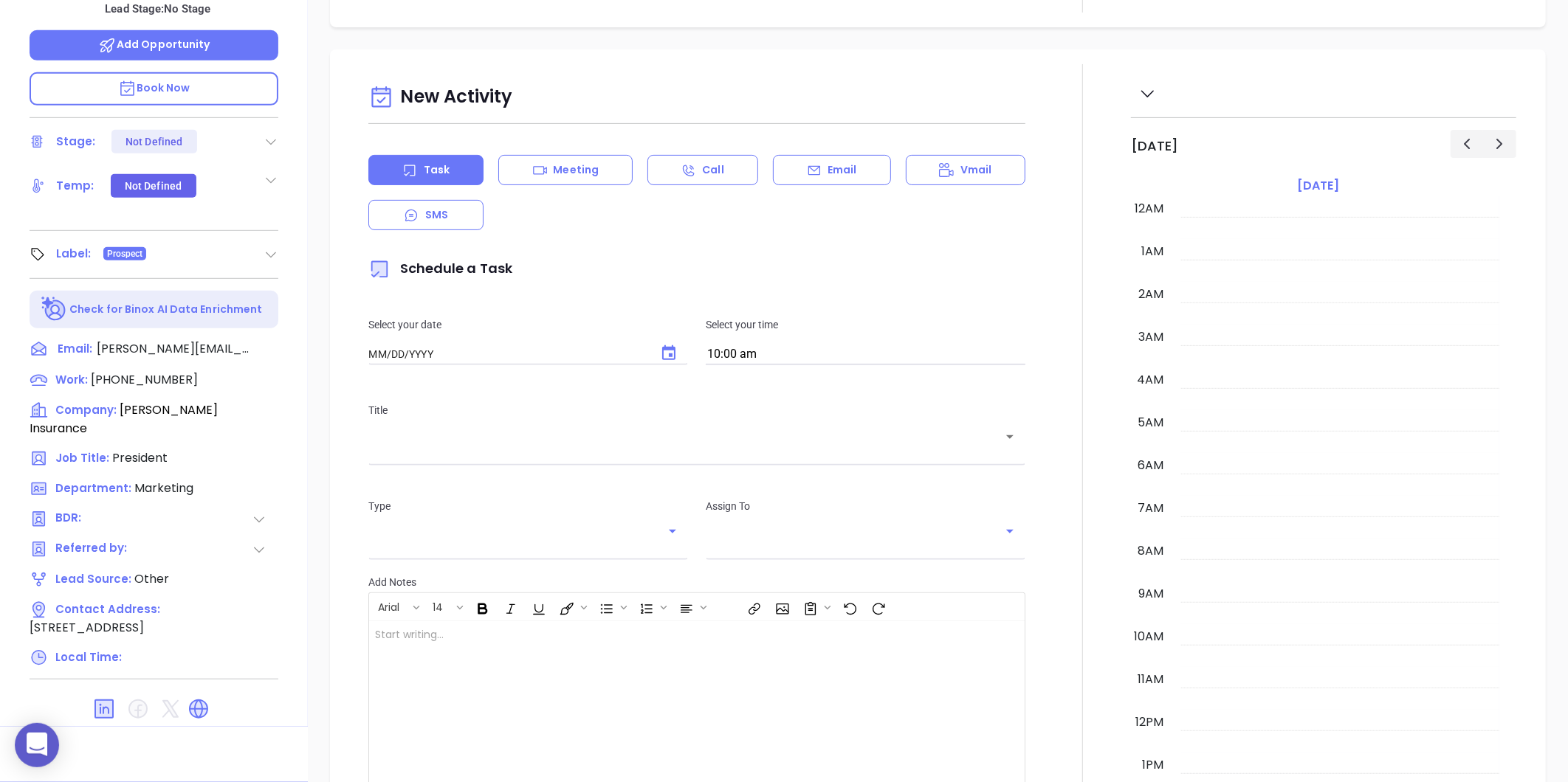
type input "[DATE]"
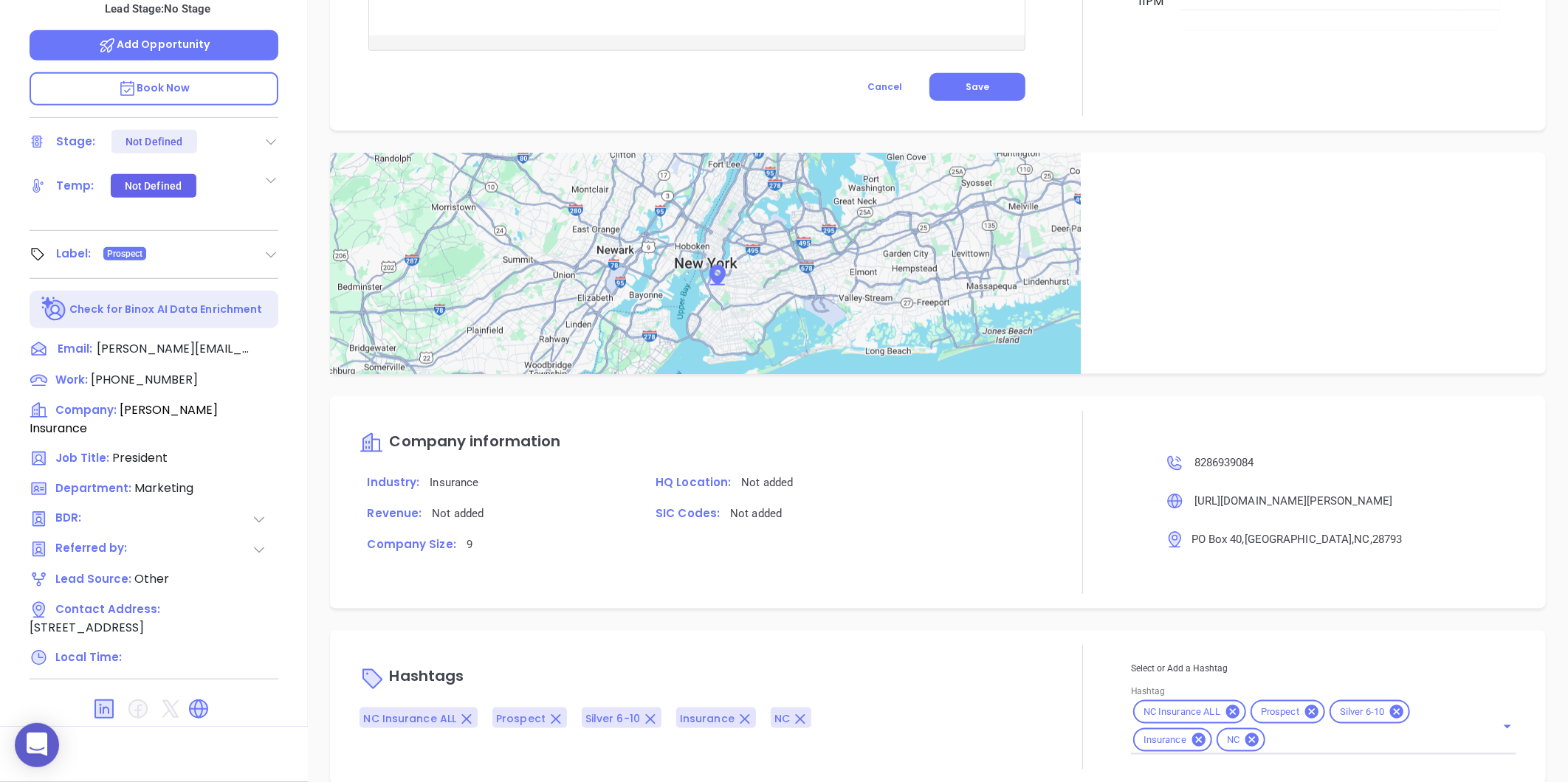
scroll to position [786, 0]
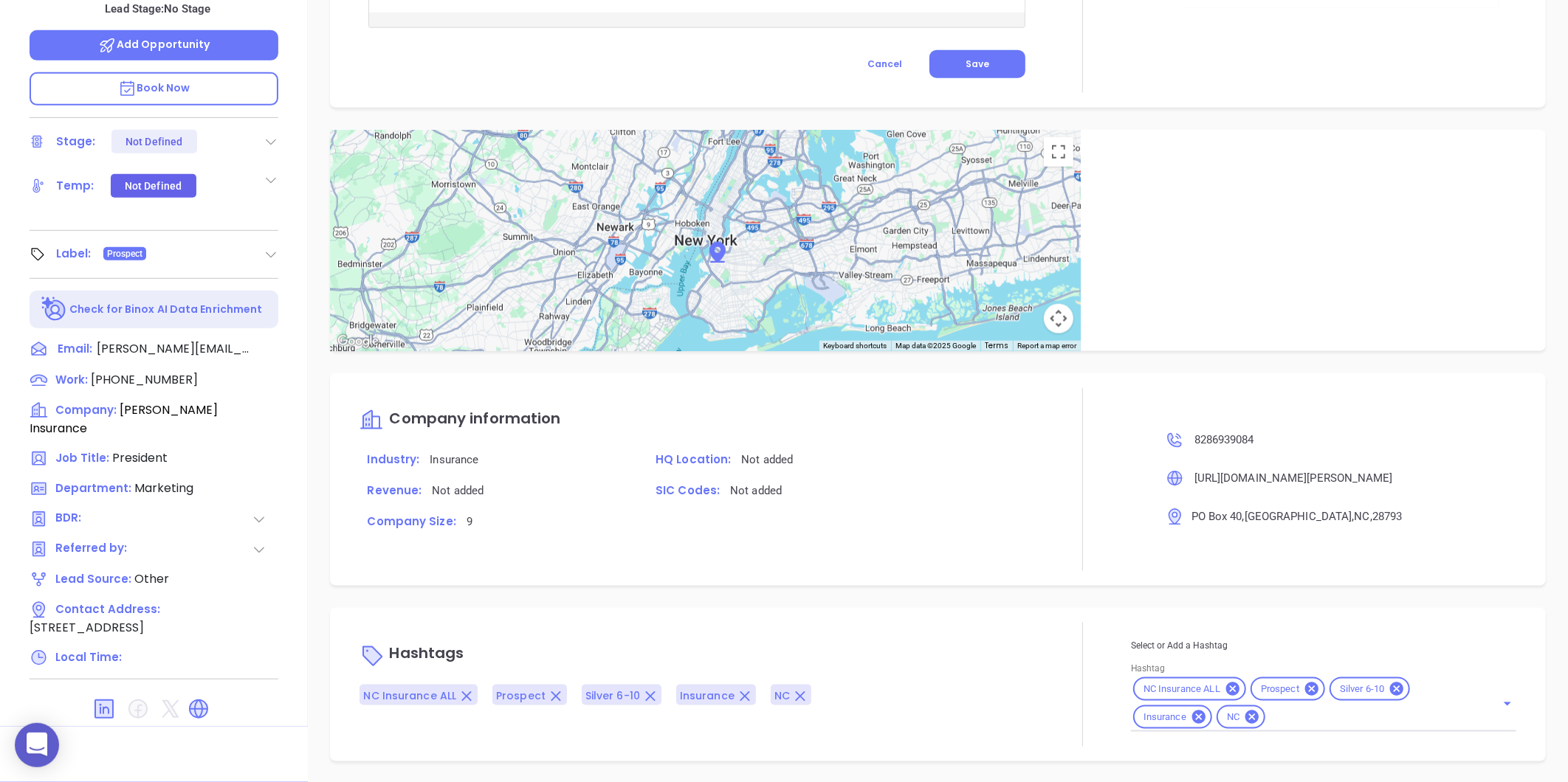
type input "[PERSON_NAME]"
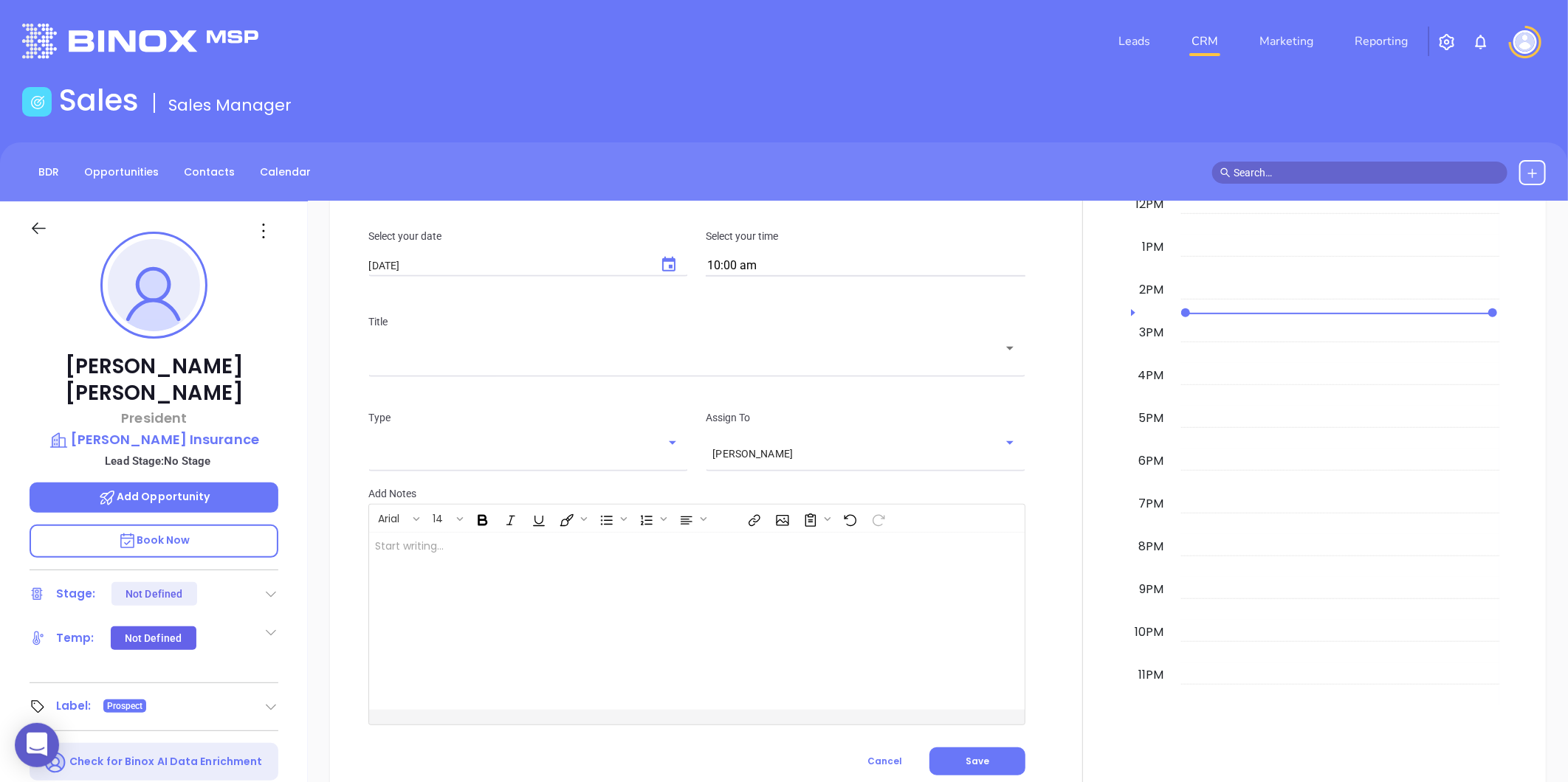
scroll to position [375, 0]
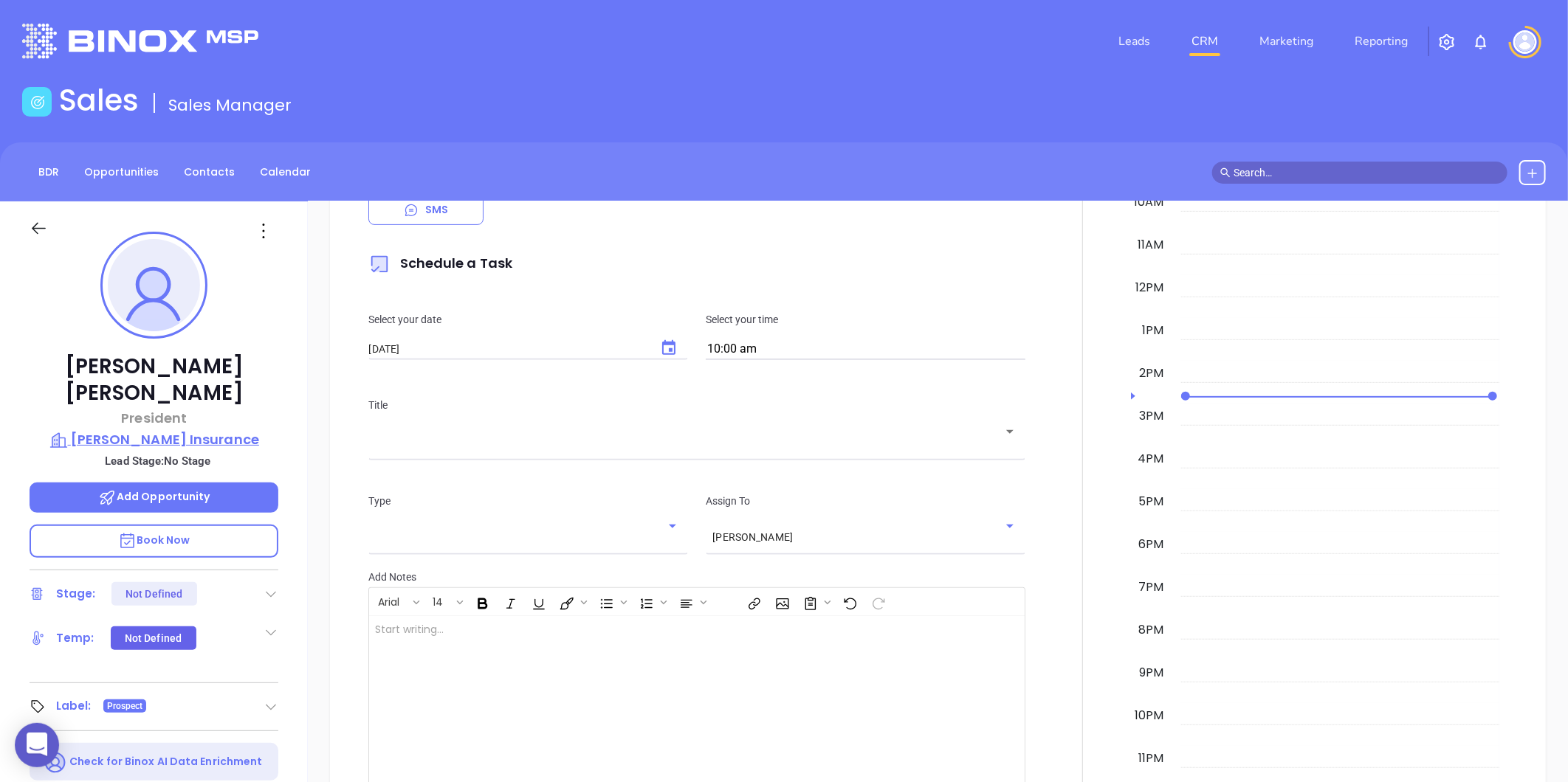
click at [209, 430] on p "Sutherland Insurance" at bounding box center [154, 440] width 249 height 21
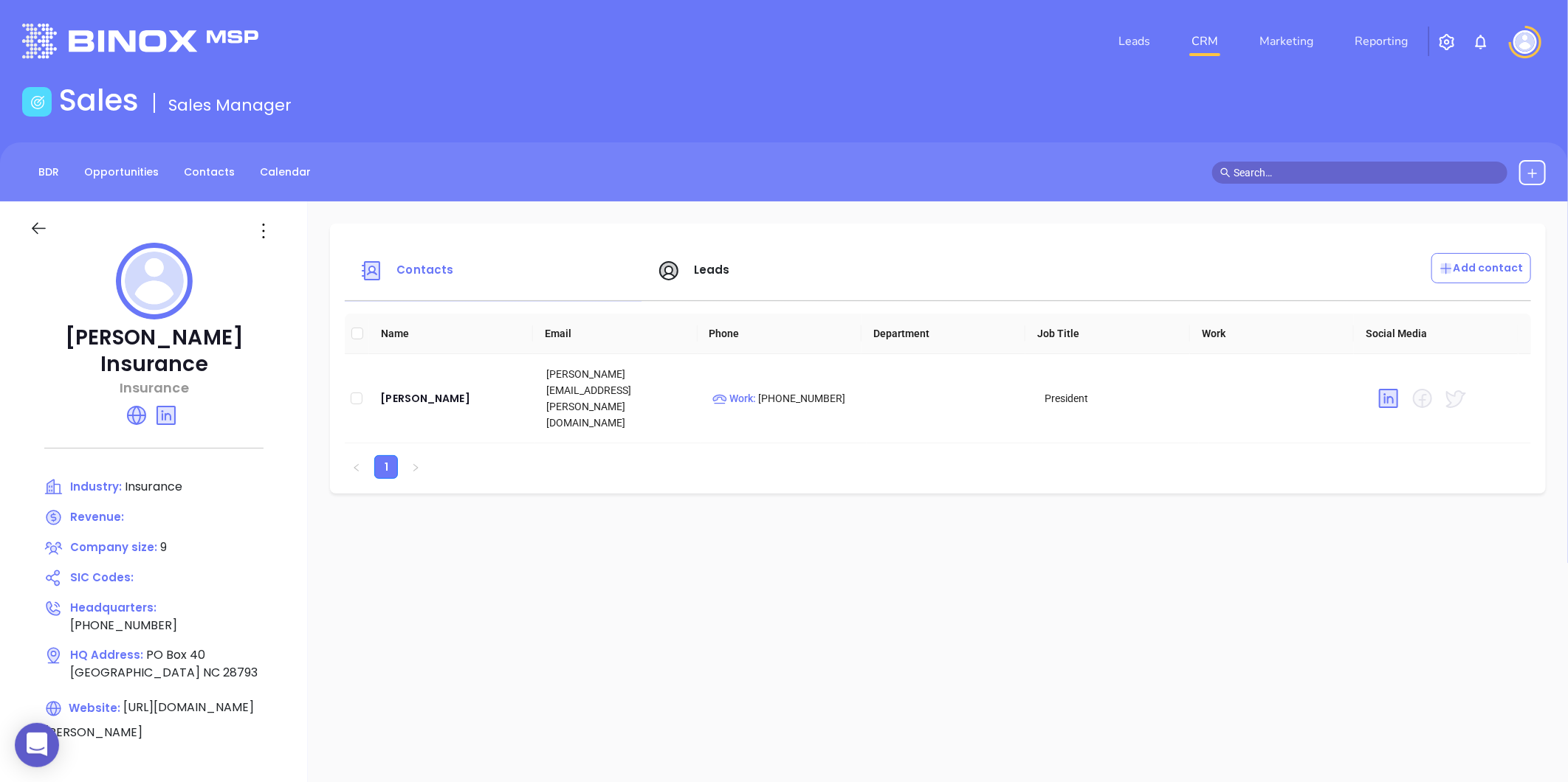
click at [188, 185] on div "BDR Opportunities Contacts Calendar" at bounding box center [784, 172] width 1568 height 59
click at [194, 163] on link "Contacts" at bounding box center [210, 172] width 69 height 25
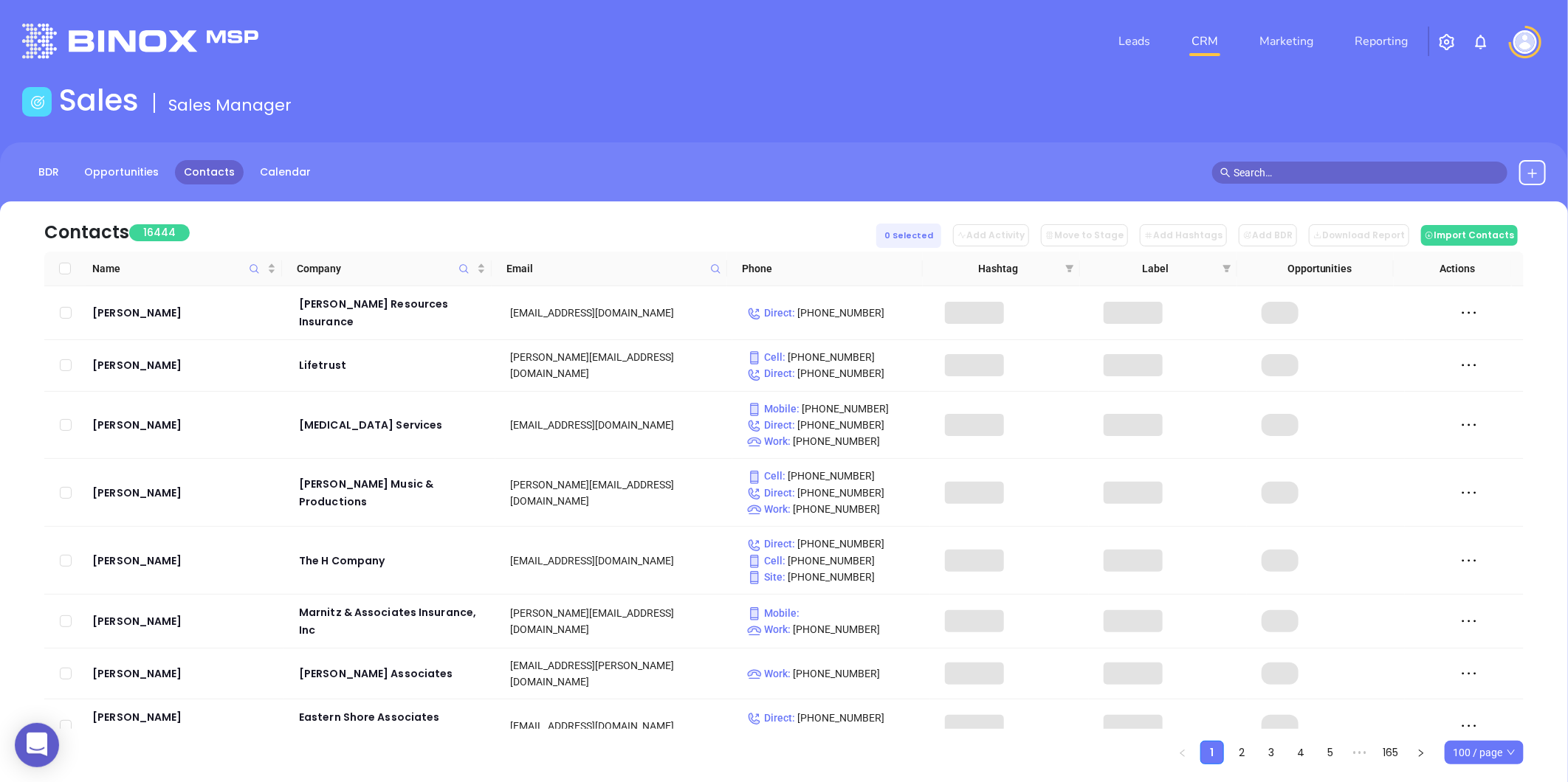
click at [714, 259] on span at bounding box center [715, 269] width 17 height 22
paste input "tednreeseinsurance.com"
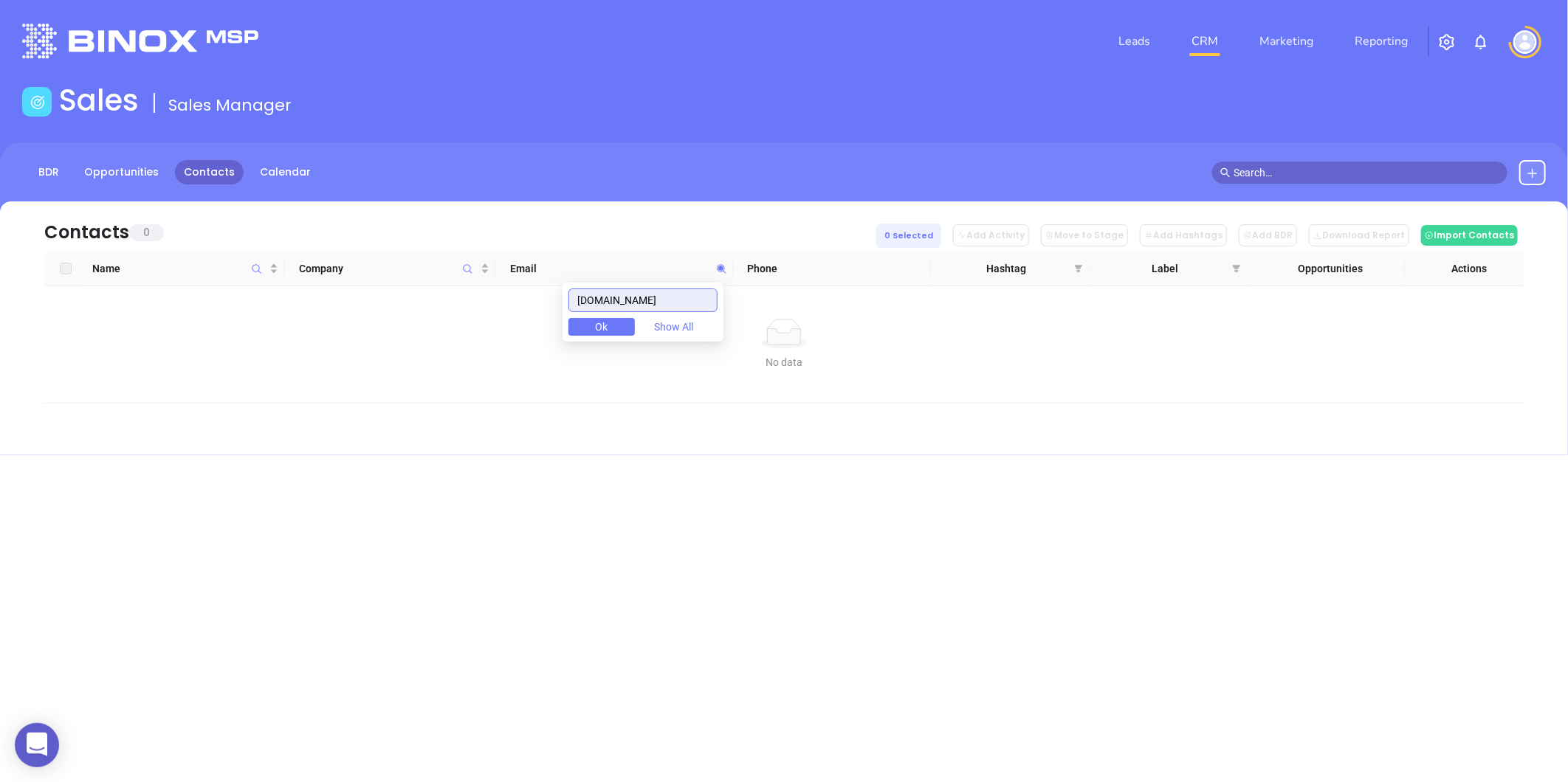
drag, startPoint x: 705, startPoint y: 302, endPoint x: 341, endPoint y: 377, distance: 371.6
click at [343, 376] on body "0 Leads CRM Marketing Reporting Financial Leads Leads Sales Sales Manager BDR O…" at bounding box center [784, 391] width 1568 height 782
type input "tednreeseinsurance.com"
paste input "pennyinsuranceagency.com"
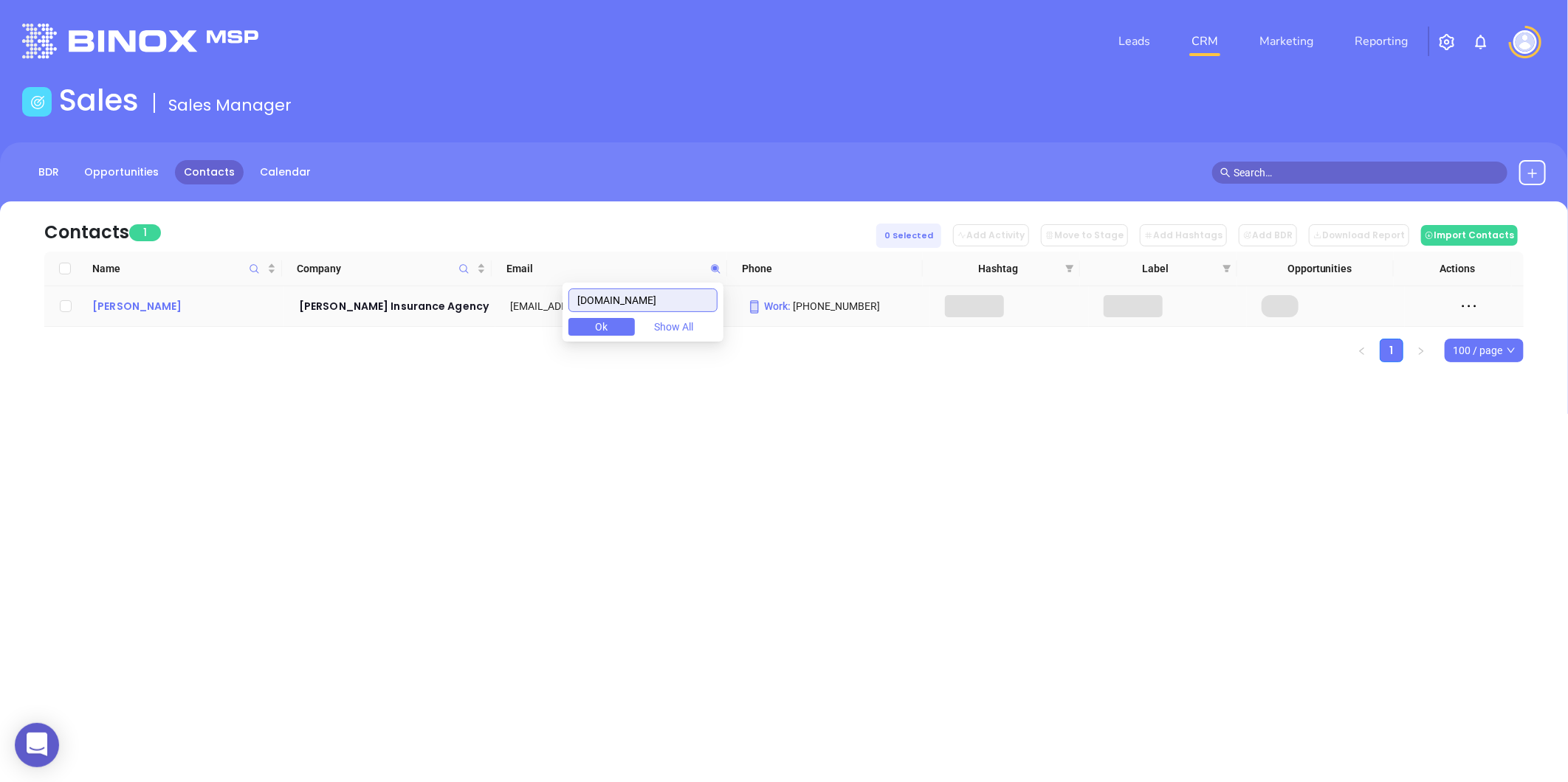
type input "pennyinsuranceagency.com"
click at [132, 305] on div "Will Penny" at bounding box center [185, 306] width 186 height 18
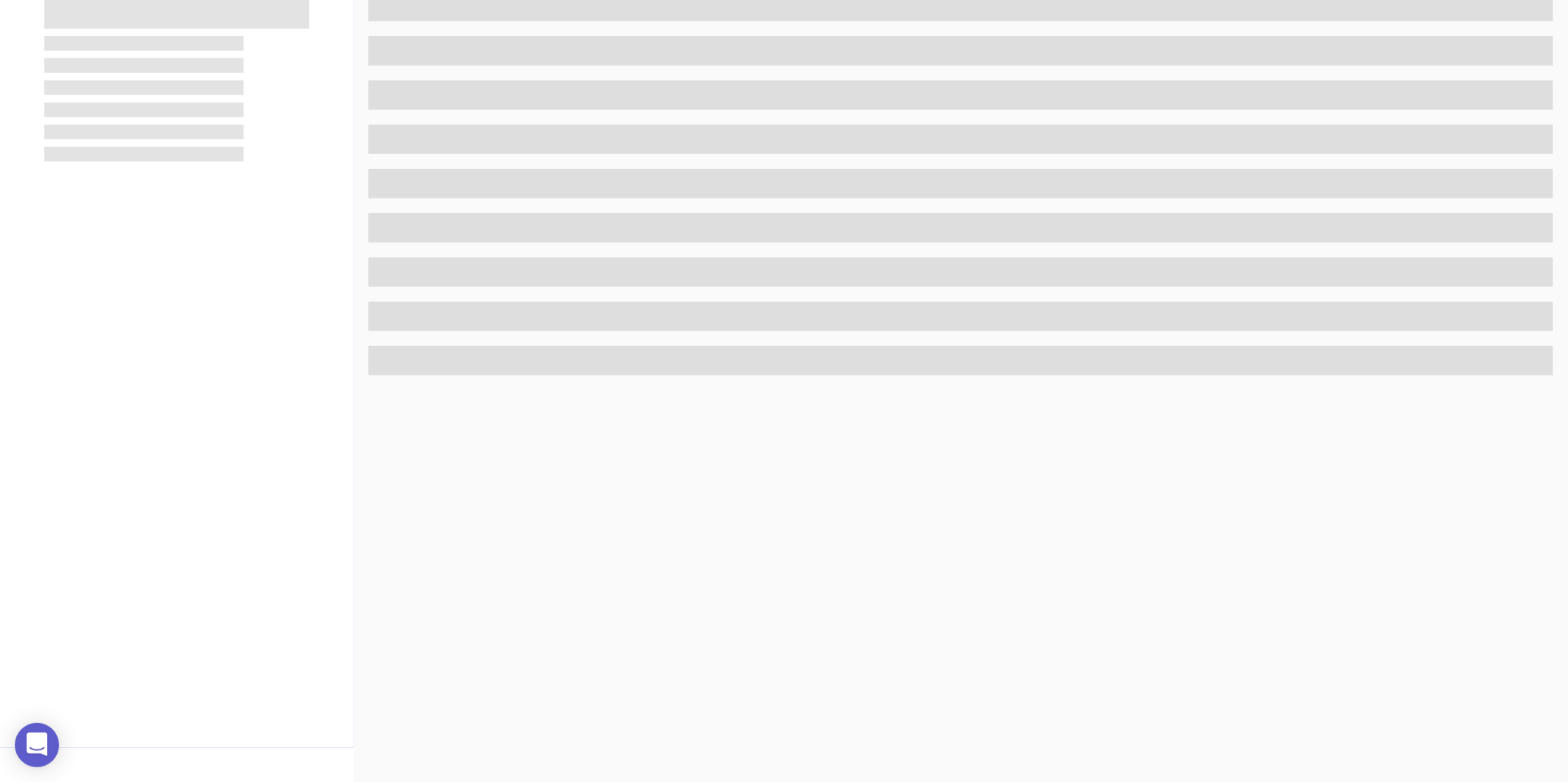
scroll to position [452, 0]
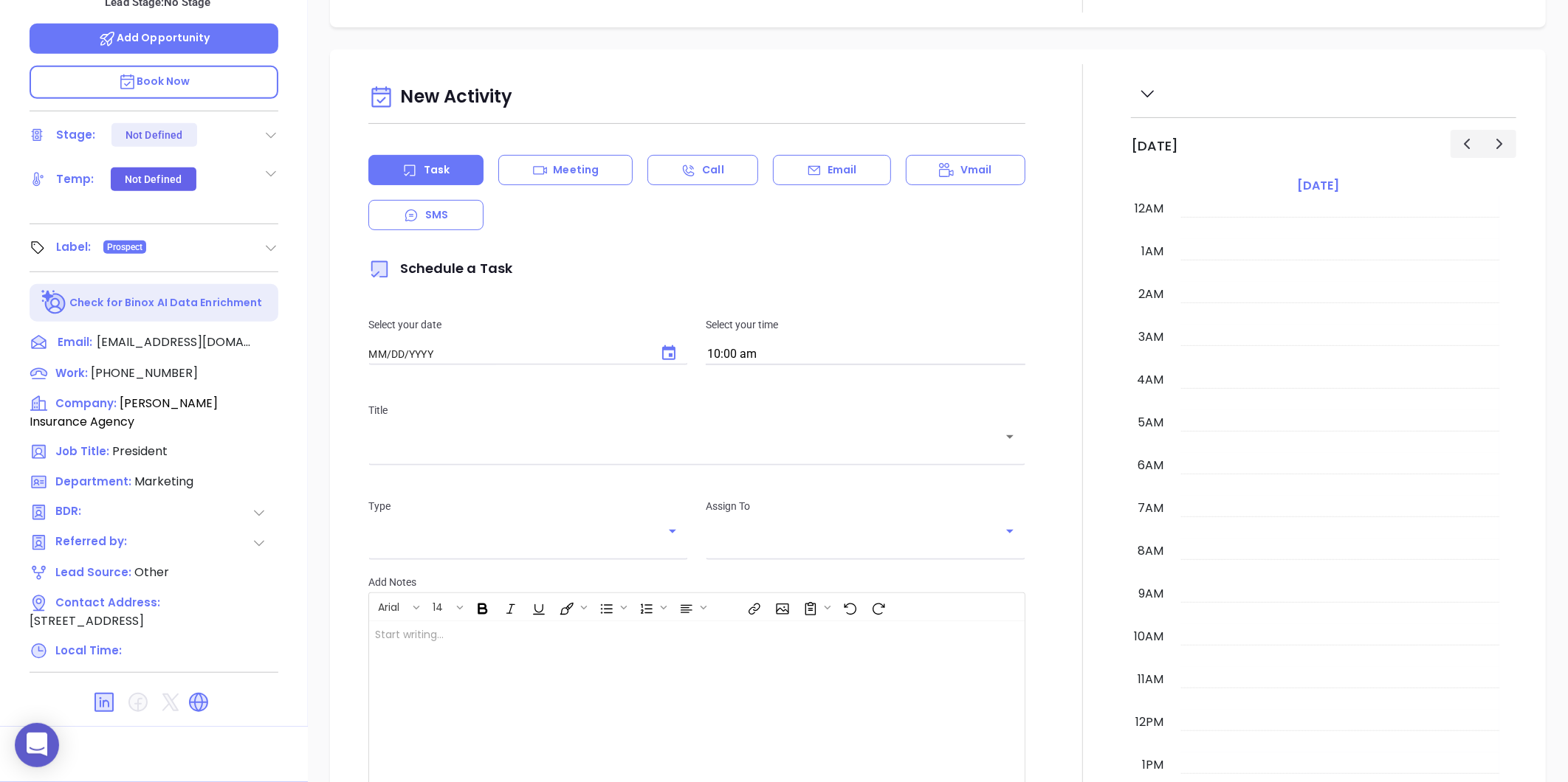
type input "[DATE]"
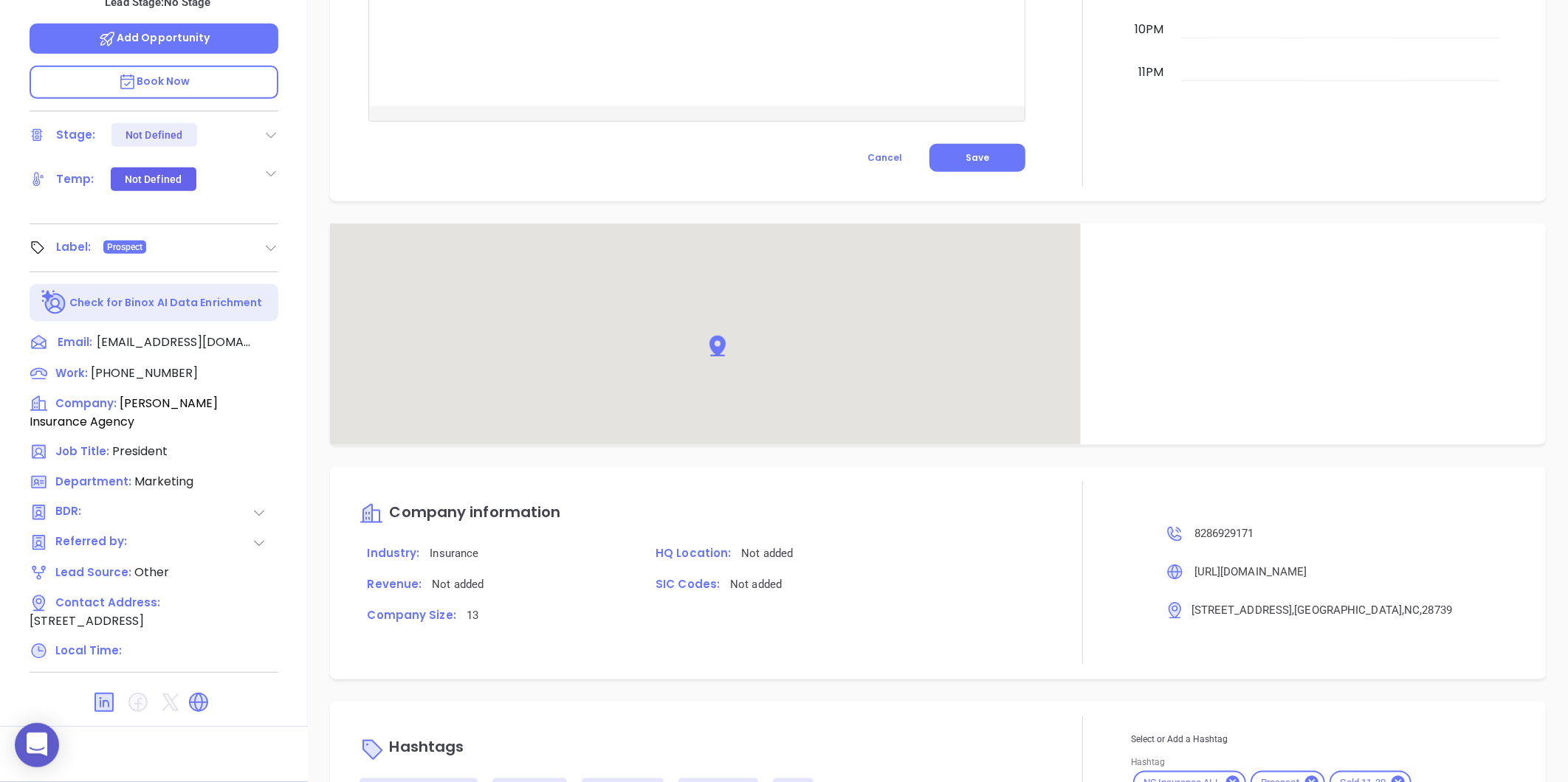
scroll to position [786, 0]
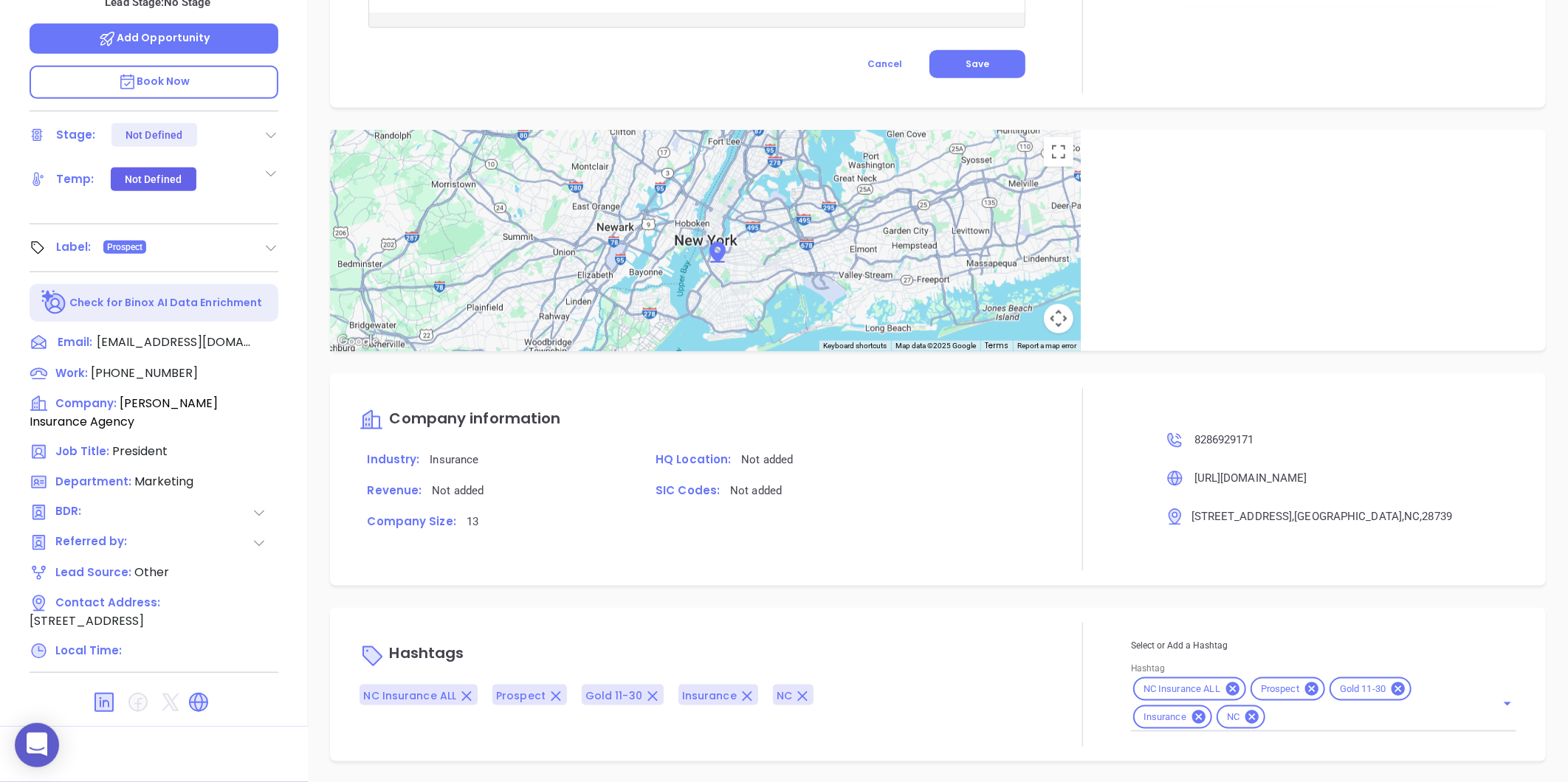
type input "[PERSON_NAME]"
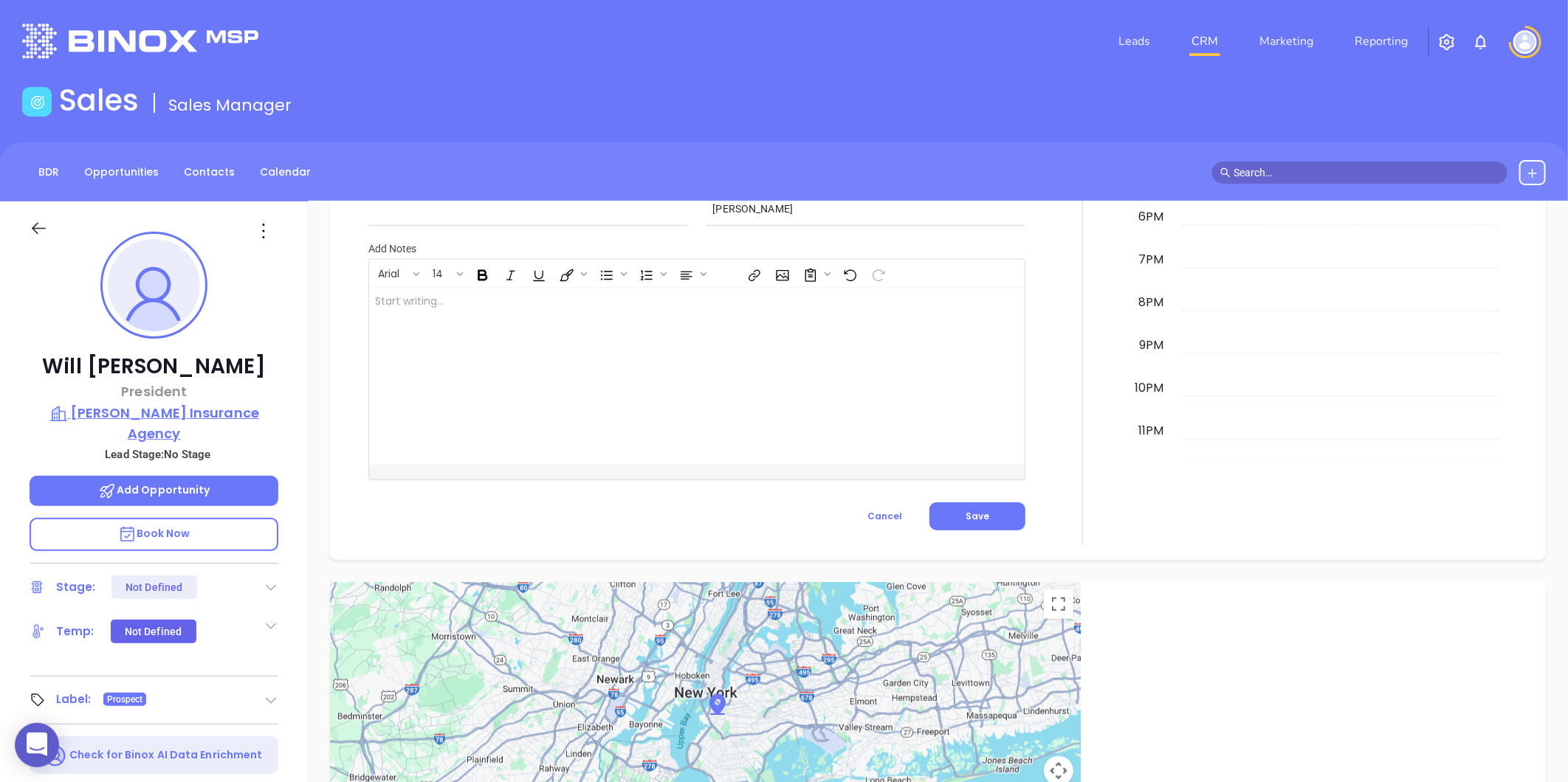
scroll to position [703, 0]
click at [191, 420] on p "Penny Insurance Agency" at bounding box center [154, 423] width 249 height 41
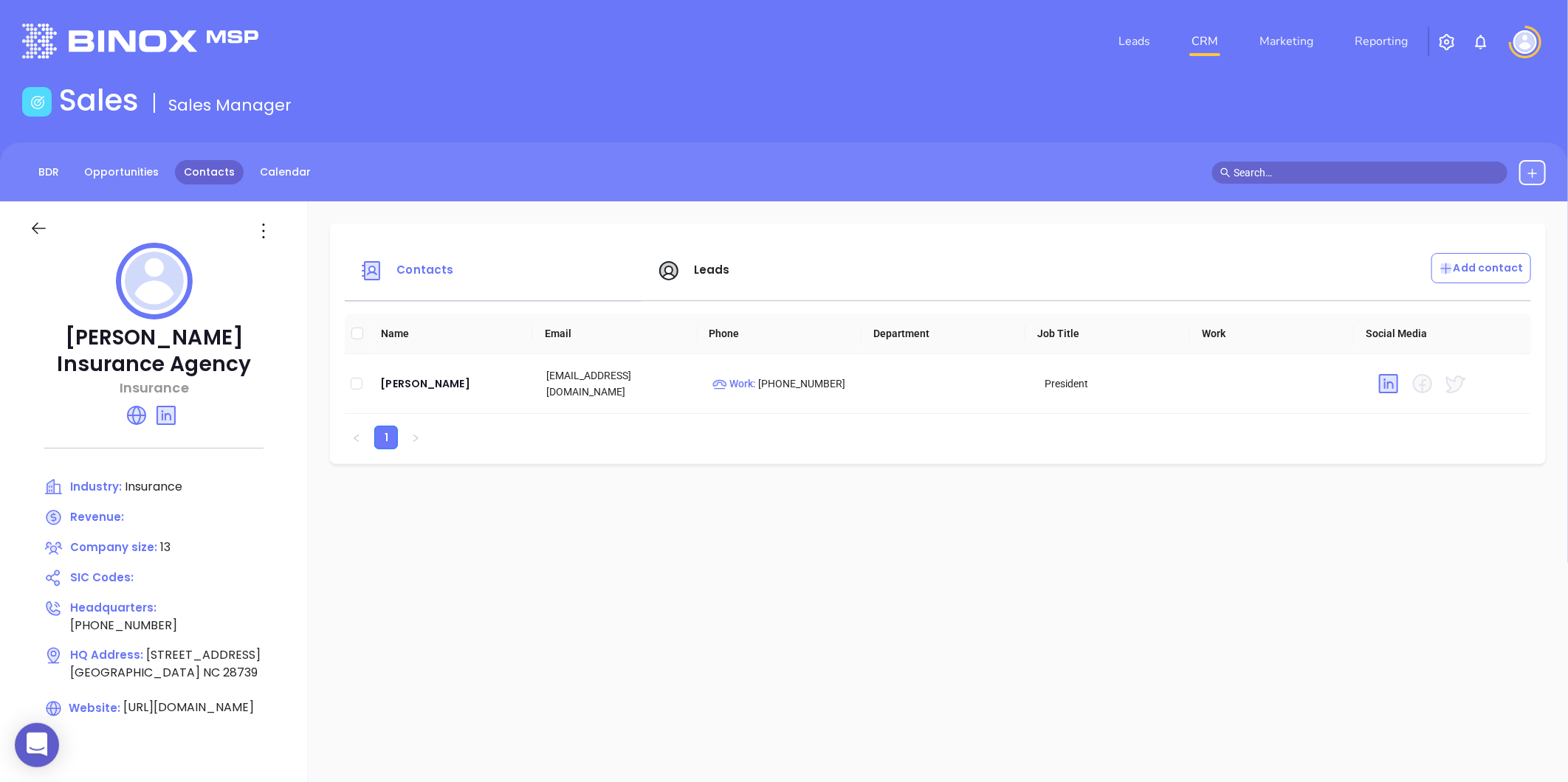
click at [195, 168] on link "Contacts" at bounding box center [210, 172] width 69 height 25
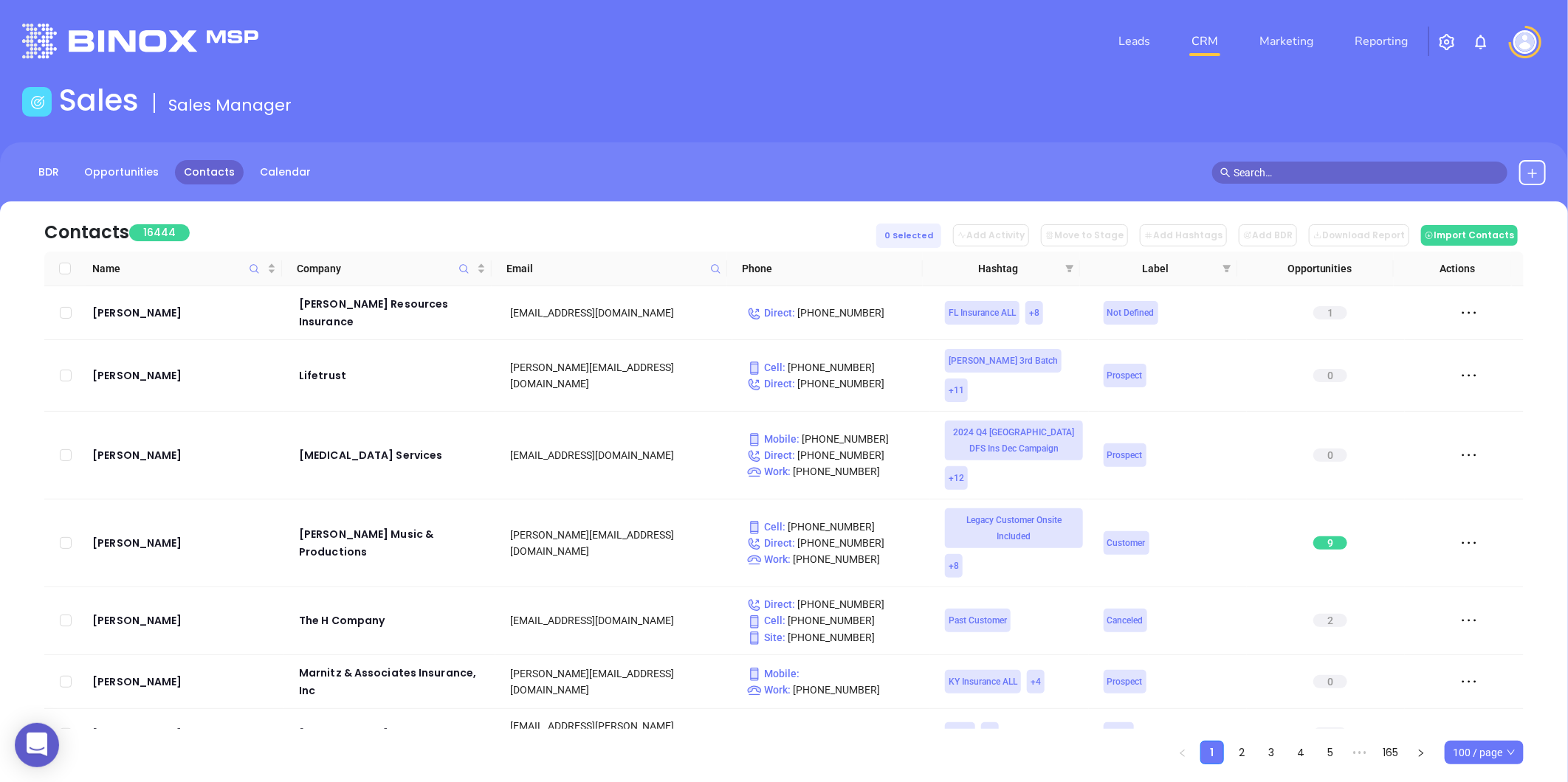
click at [710, 268] on icon at bounding box center [716, 269] width 11 height 11
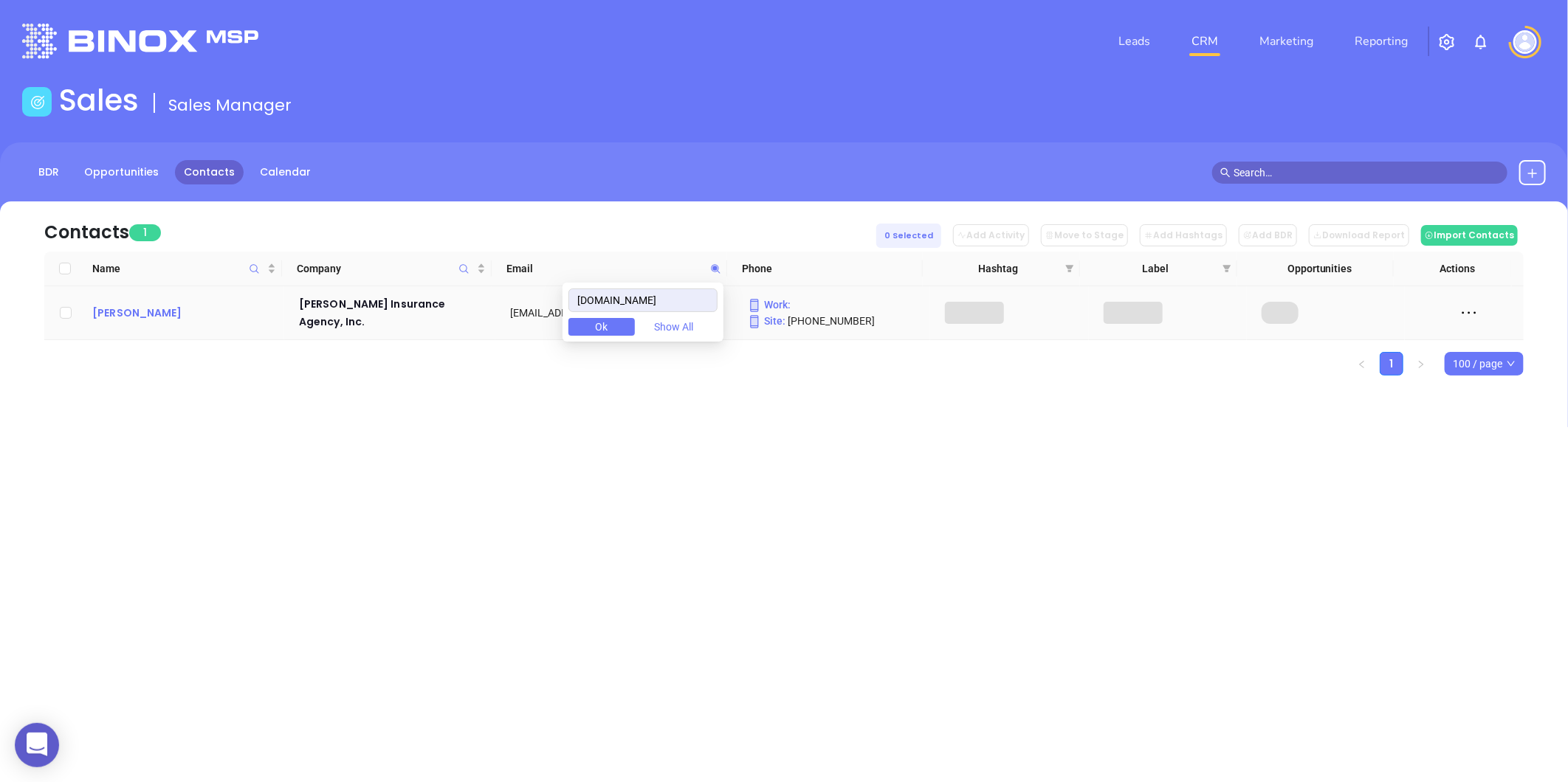
type input "morrowinsurance.com"
click at [94, 307] on div "Jim Rasmussen" at bounding box center [185, 313] width 186 height 18
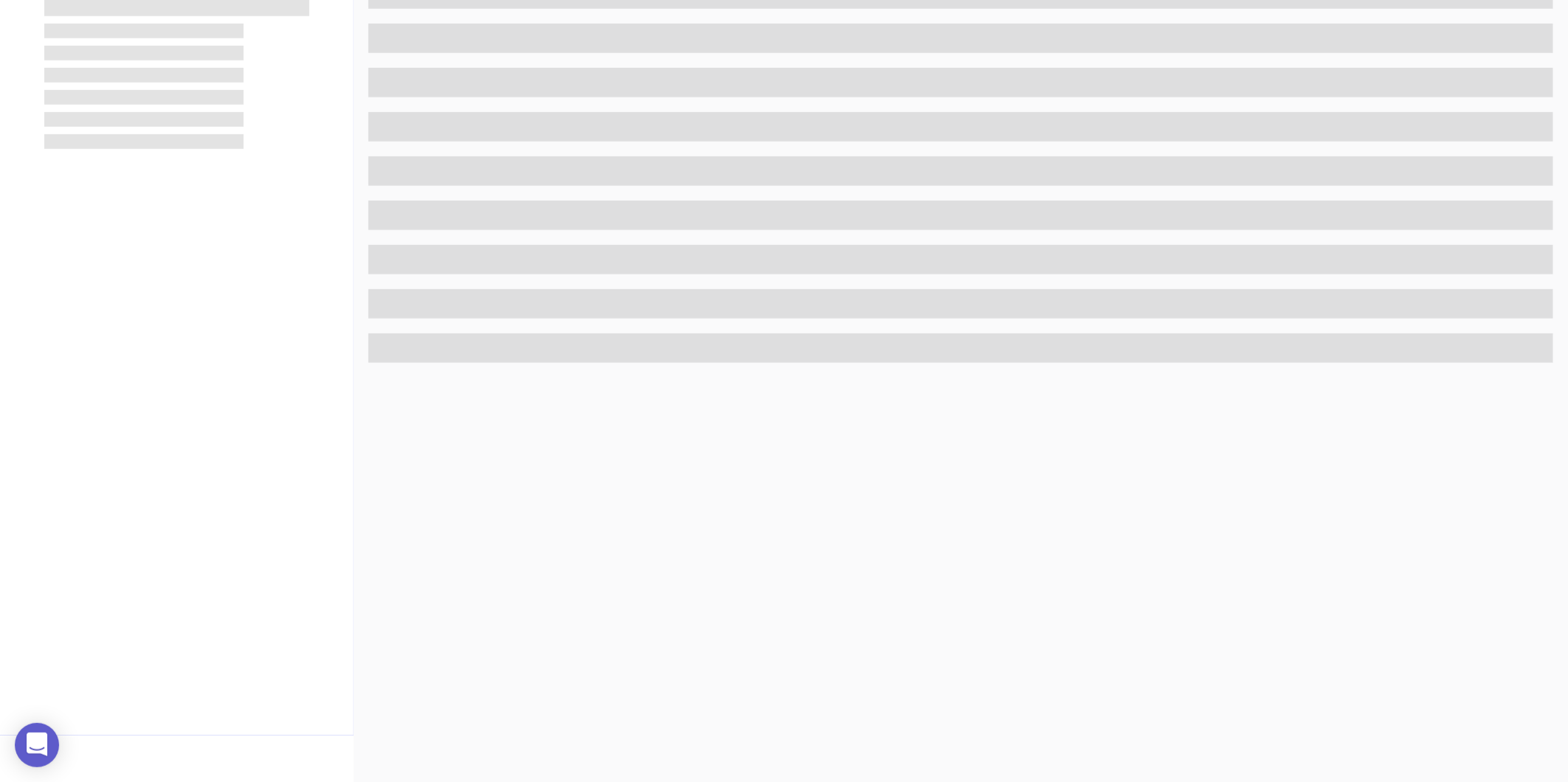
scroll to position [452, 0]
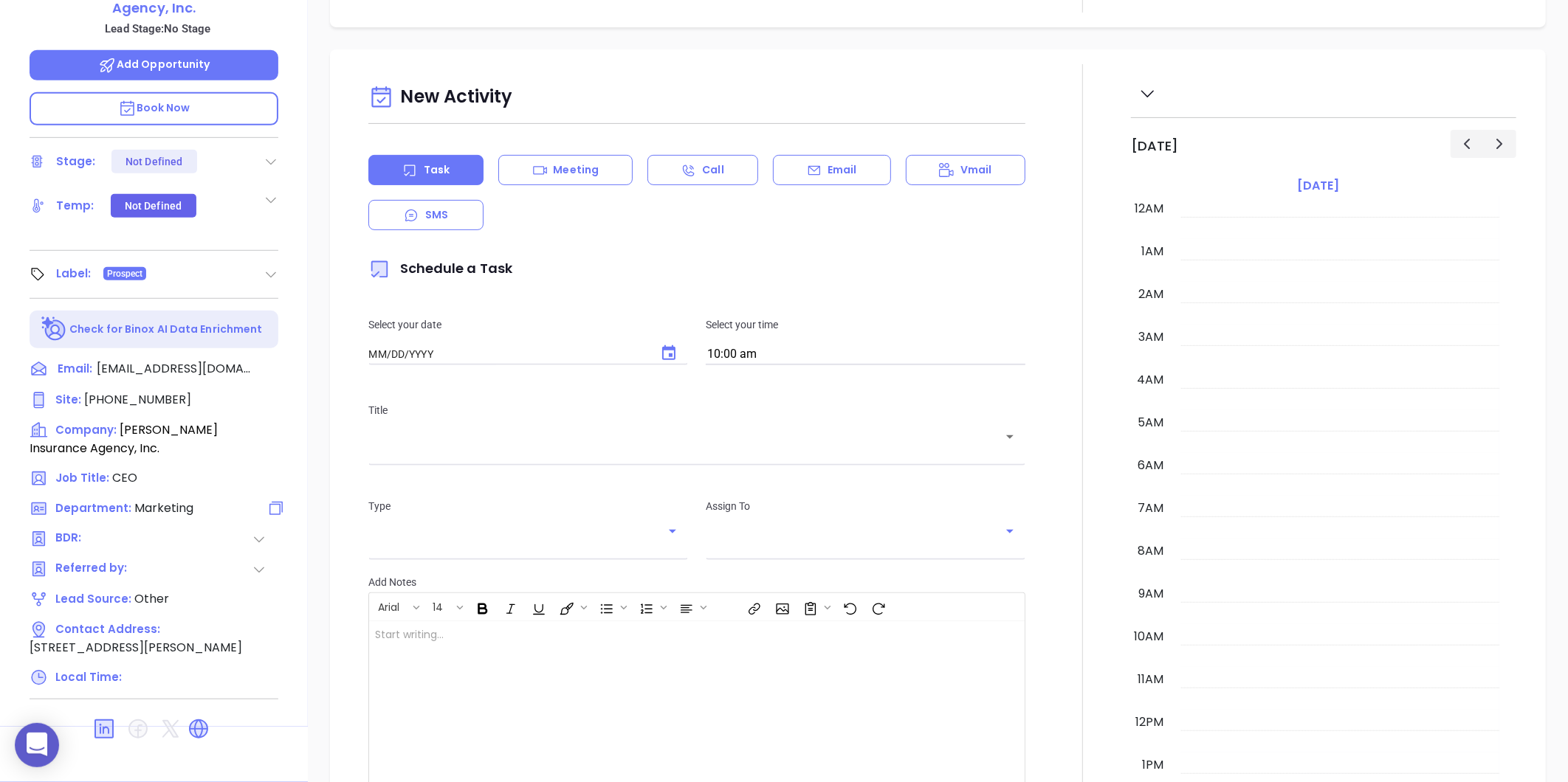
type input "[DATE]"
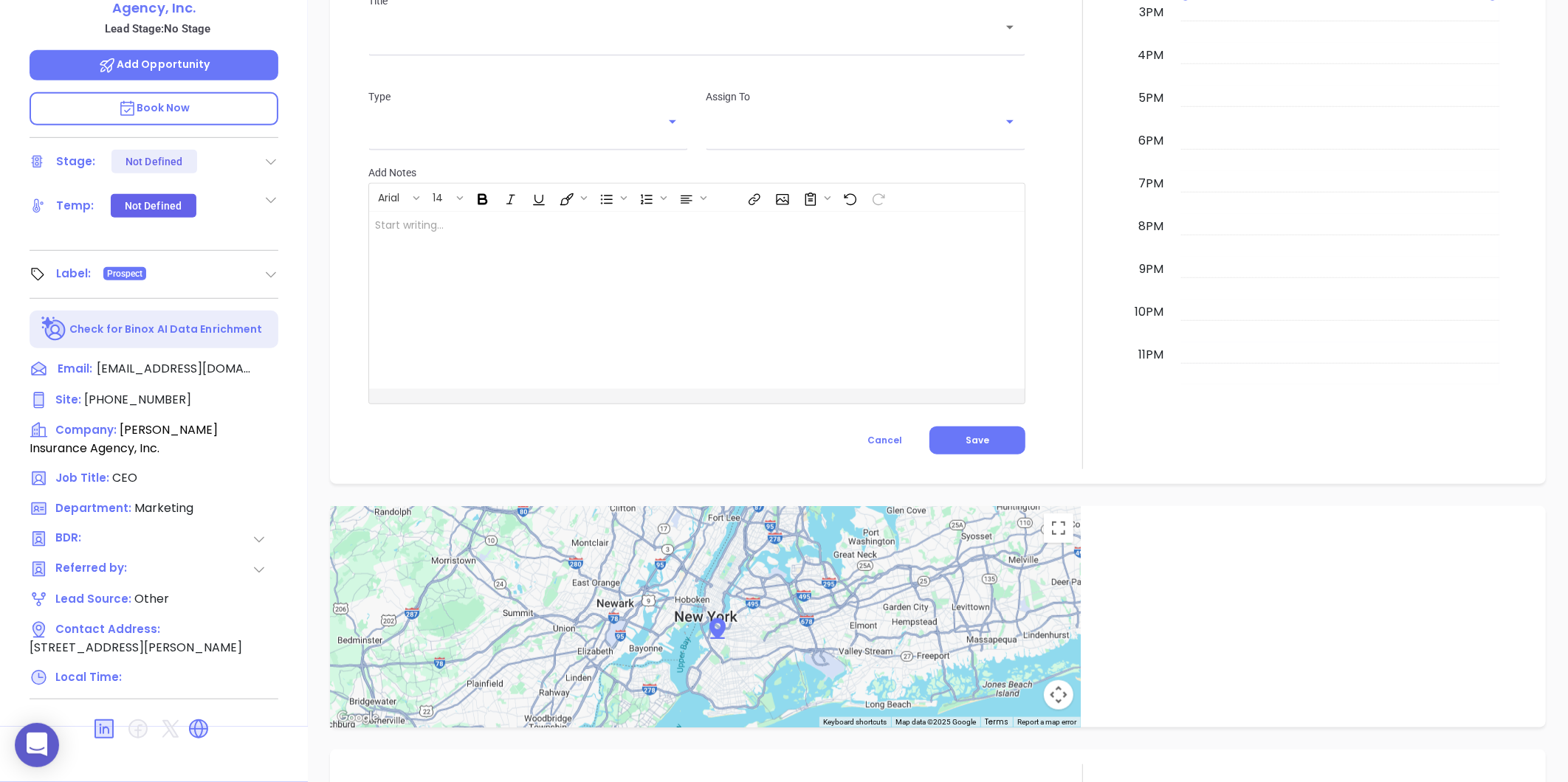
scroll to position [786, 0]
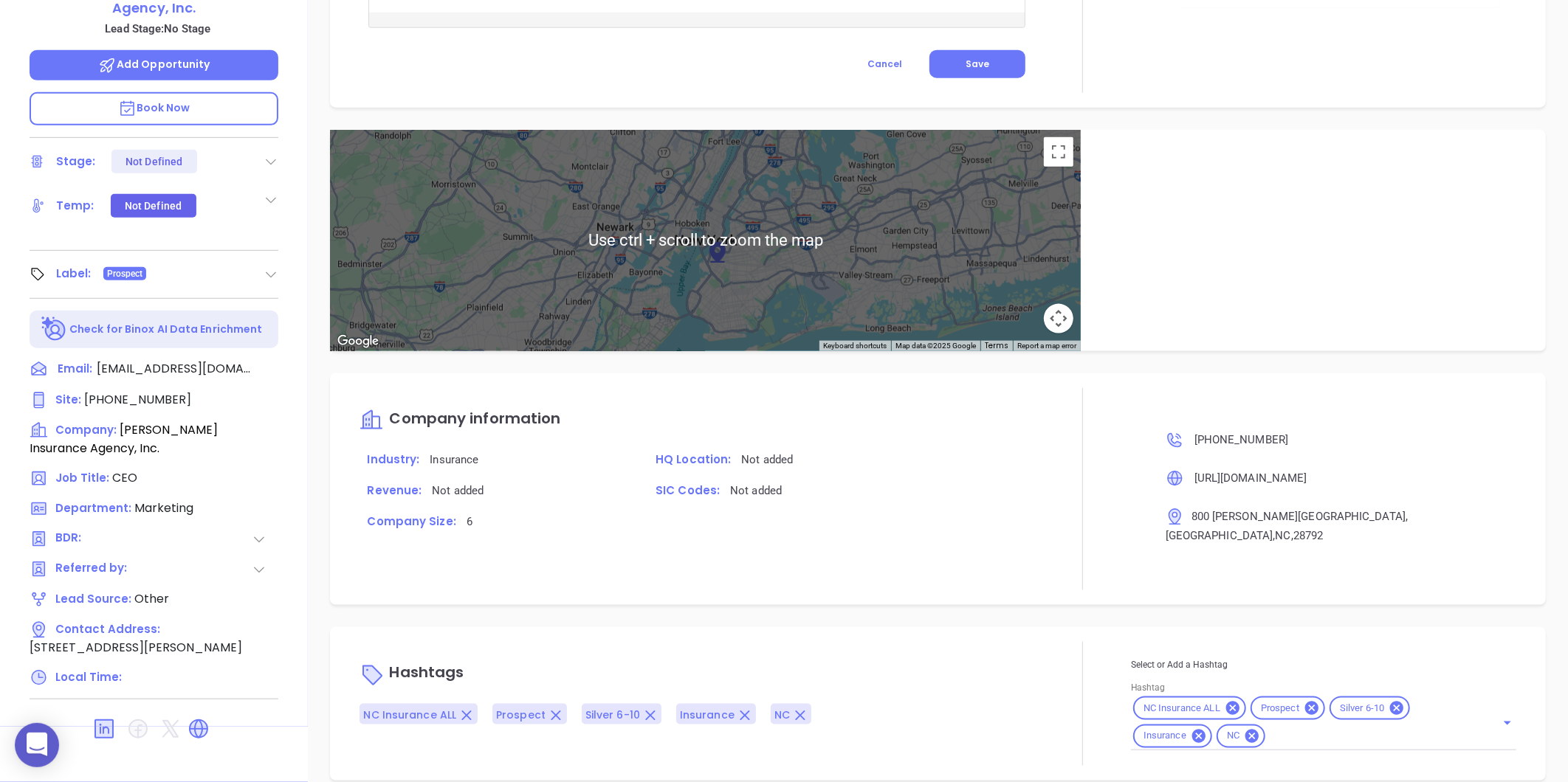
type input "[PERSON_NAME]"
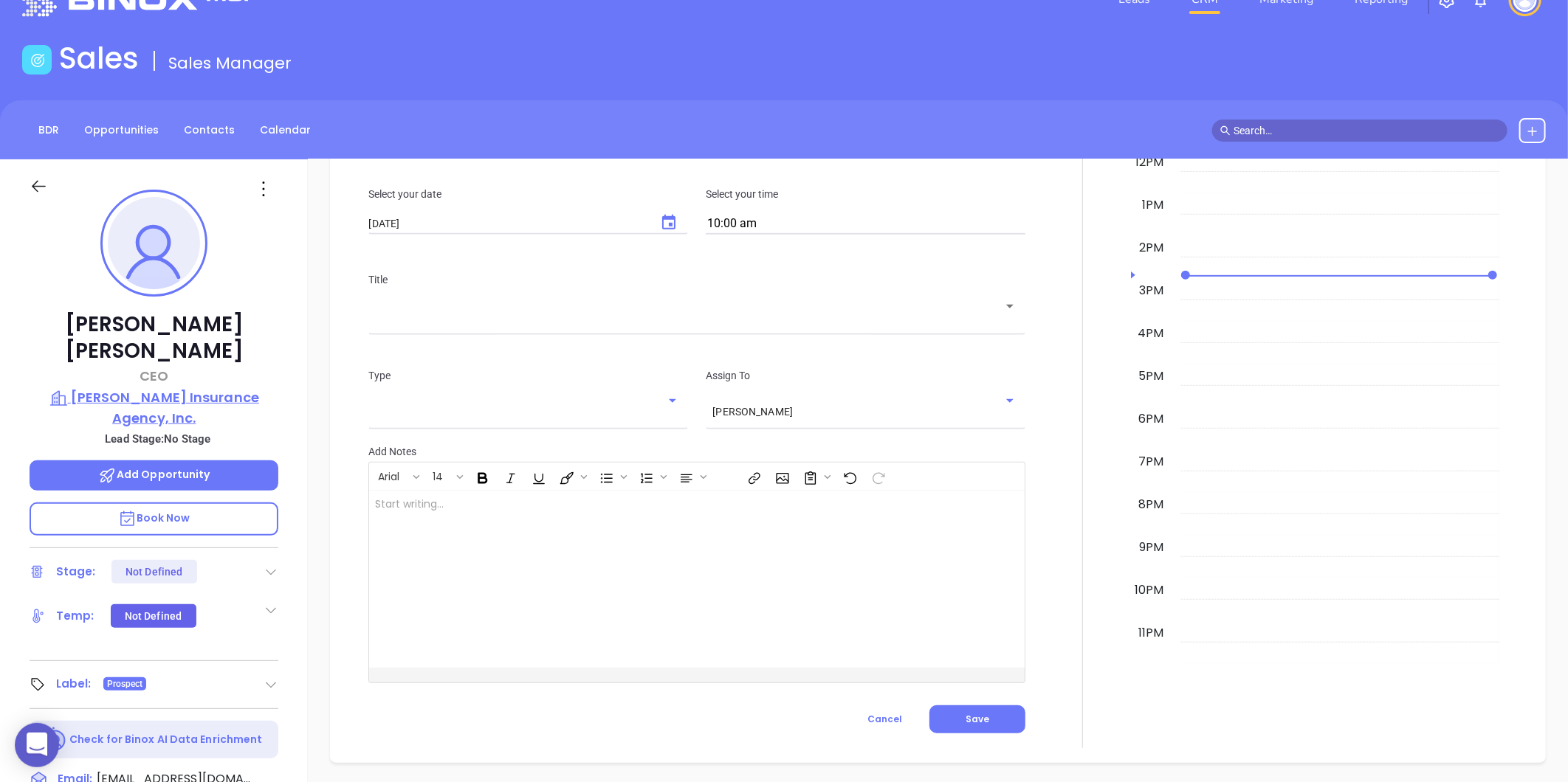
scroll to position [375, 0]
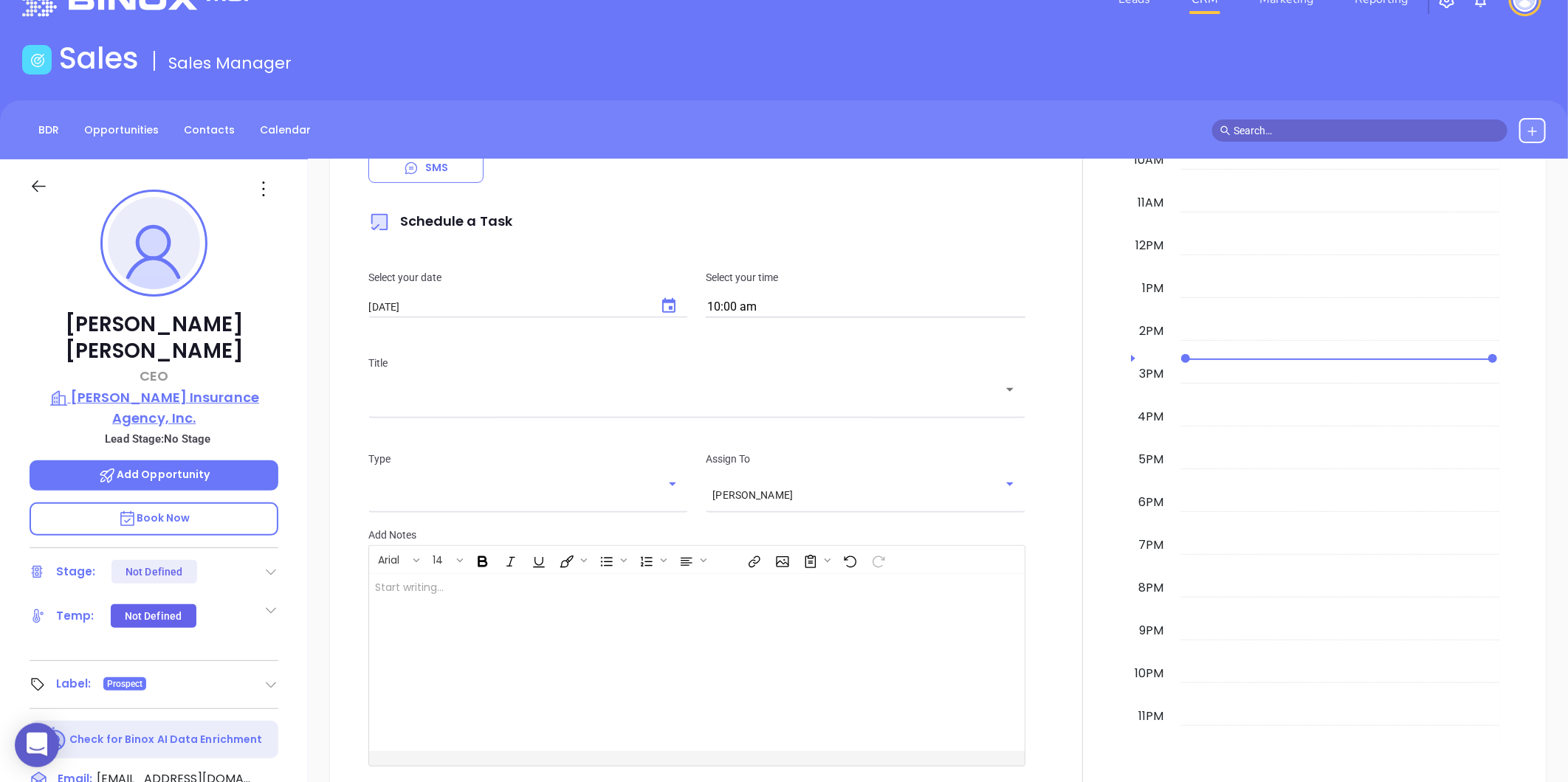
click at [193, 388] on p "Morrow Insurance Agency, Inc." at bounding box center [154, 408] width 249 height 41
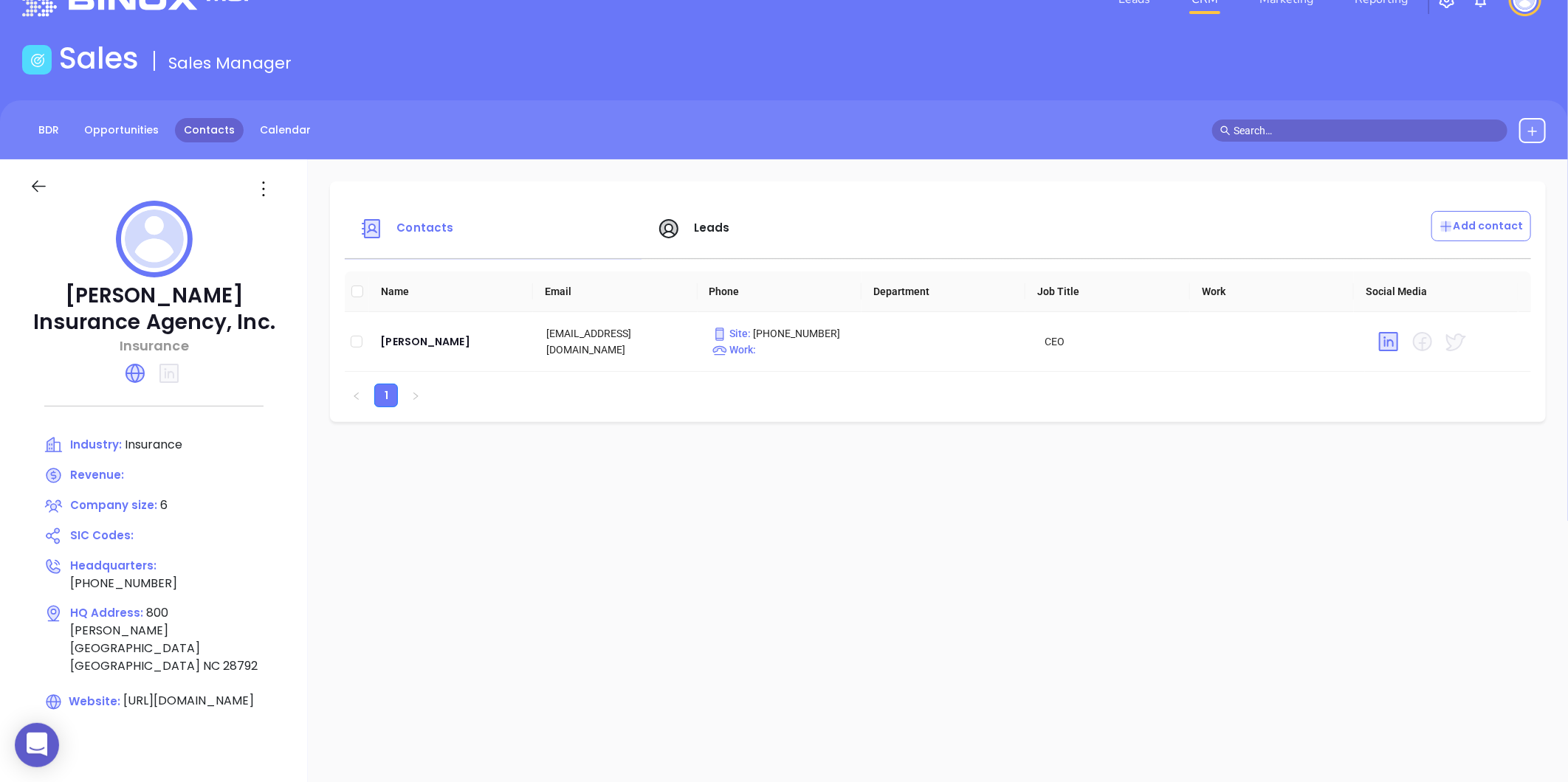
click at [205, 123] on link "Contacts" at bounding box center [210, 130] width 69 height 25
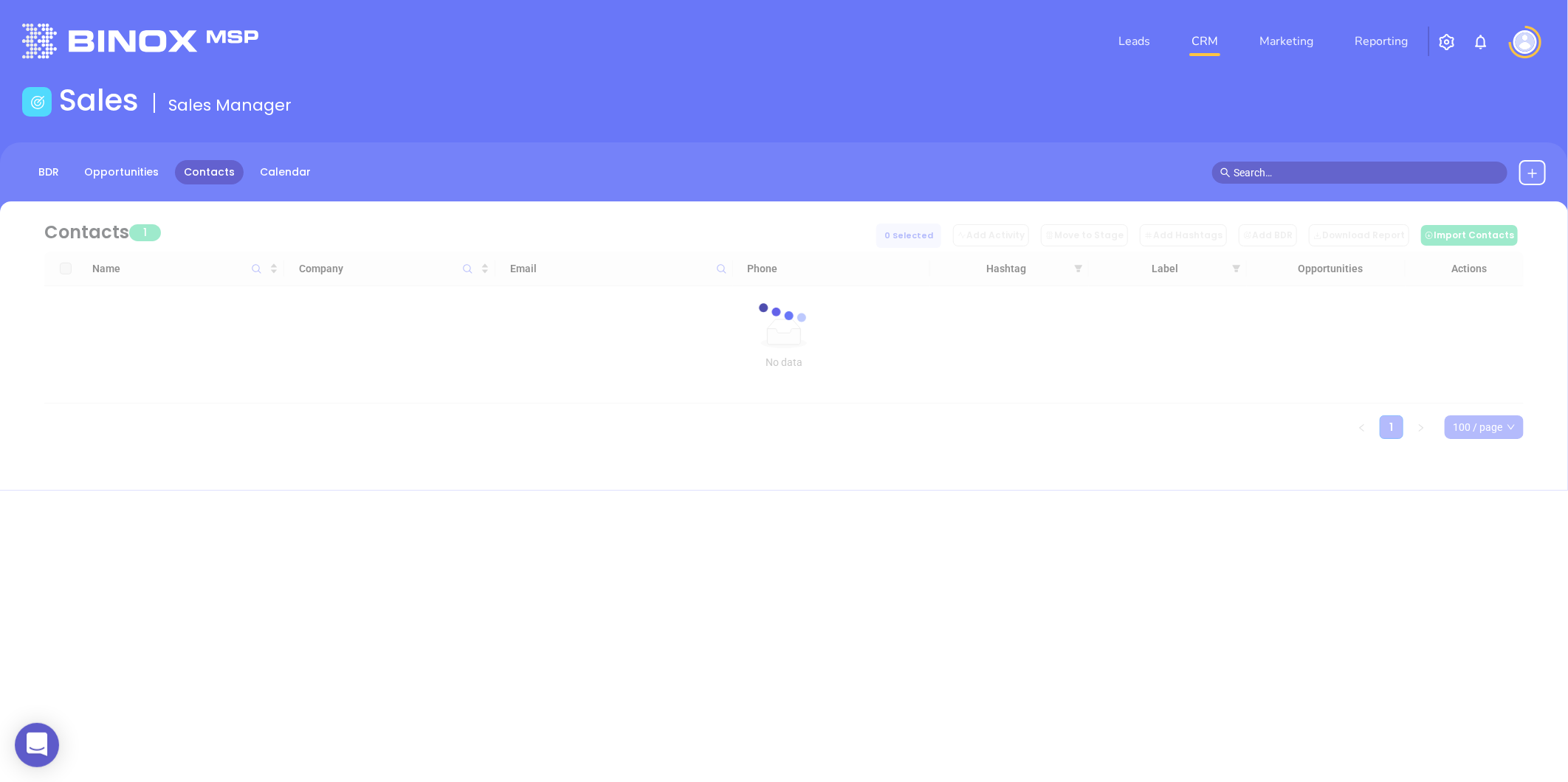
click at [615, 243] on div at bounding box center [783, 321] width 1523 height 238
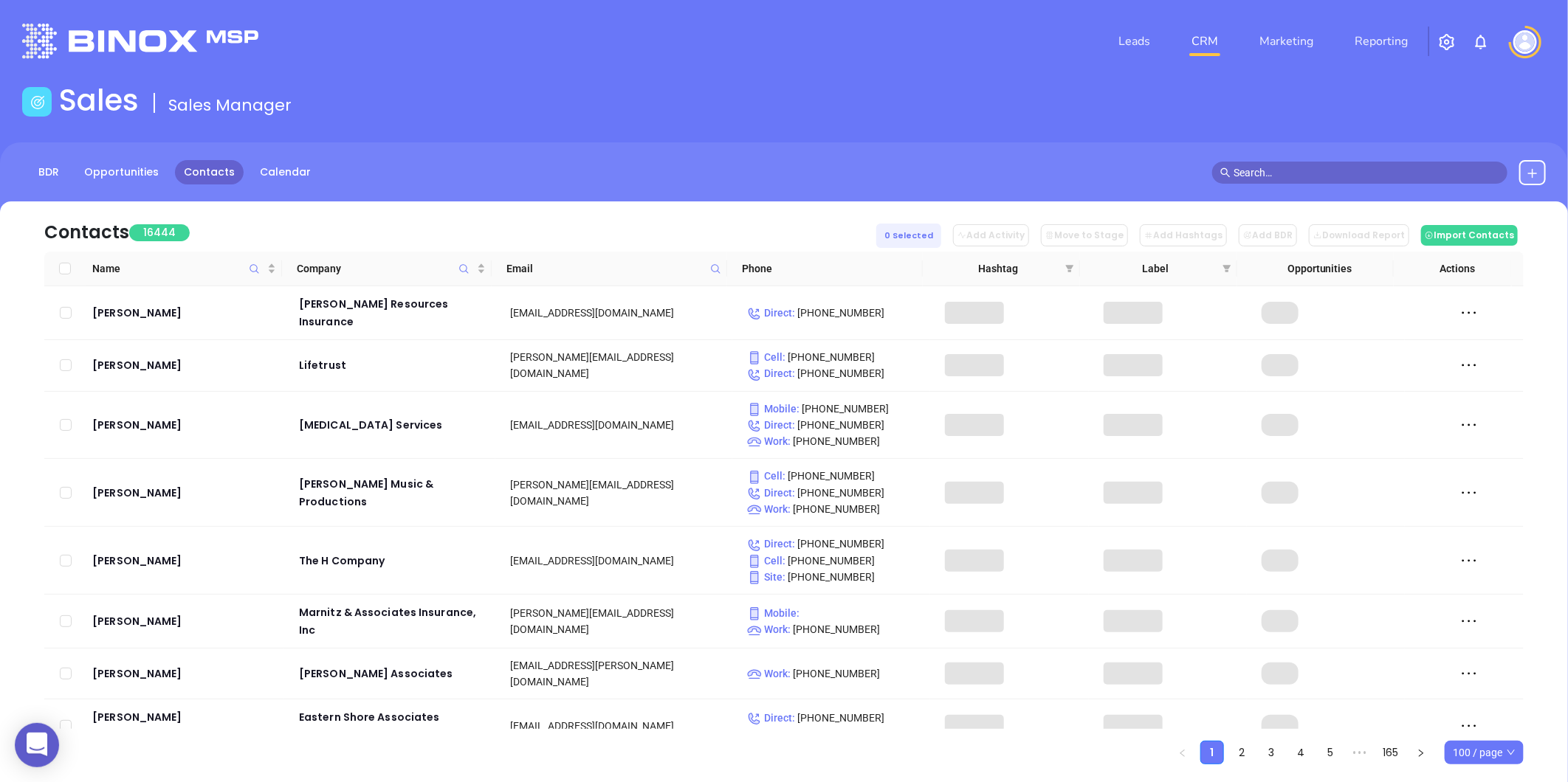
click at [719, 272] on icon at bounding box center [716, 269] width 11 height 11
paste input "highstreetins.com"
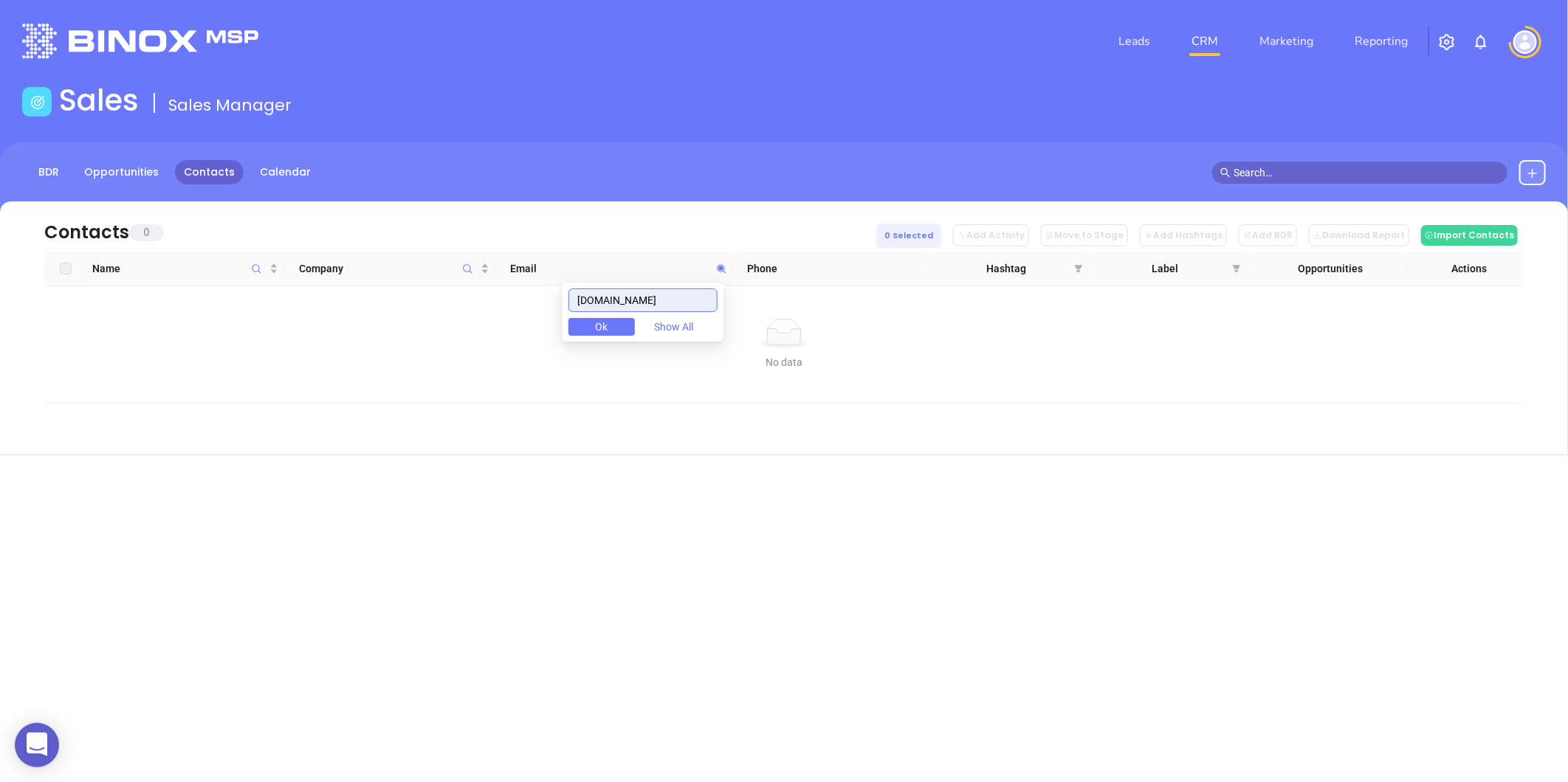
type input "highstreetins.com"
drag, startPoint x: 664, startPoint y: 311, endPoint x: 461, endPoint y: 344, distance: 205.7
click at [461, 344] on body "0 Leads CRM Marketing Reporting Financial Leads Leads Sales Sales Manager BDR O…" at bounding box center [784, 391] width 1568 height 782
paste input "romeoins.com"
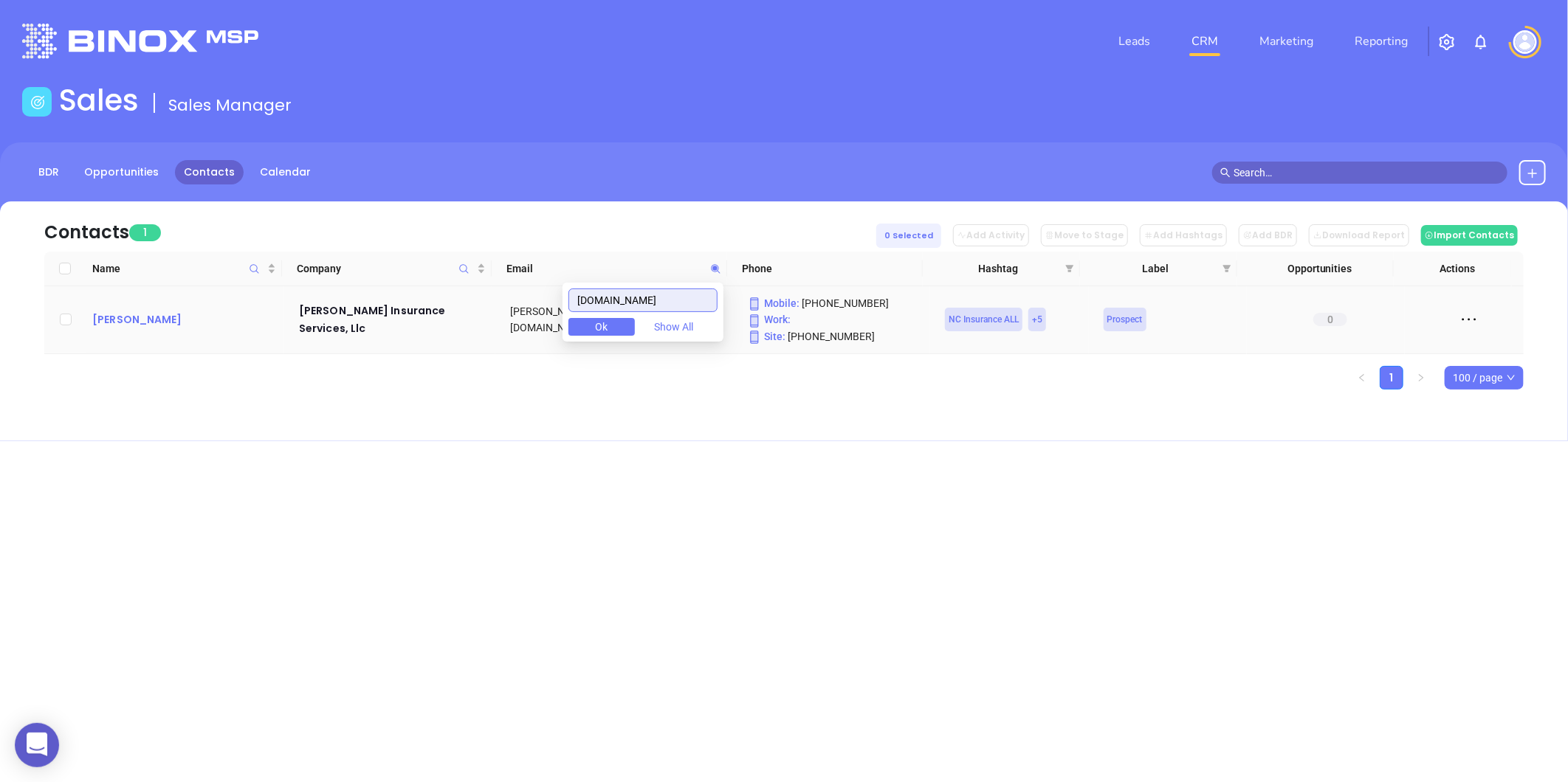
type input "romeoins.com"
click at [114, 318] on div "Romeo Heatherly" at bounding box center [185, 320] width 186 height 18
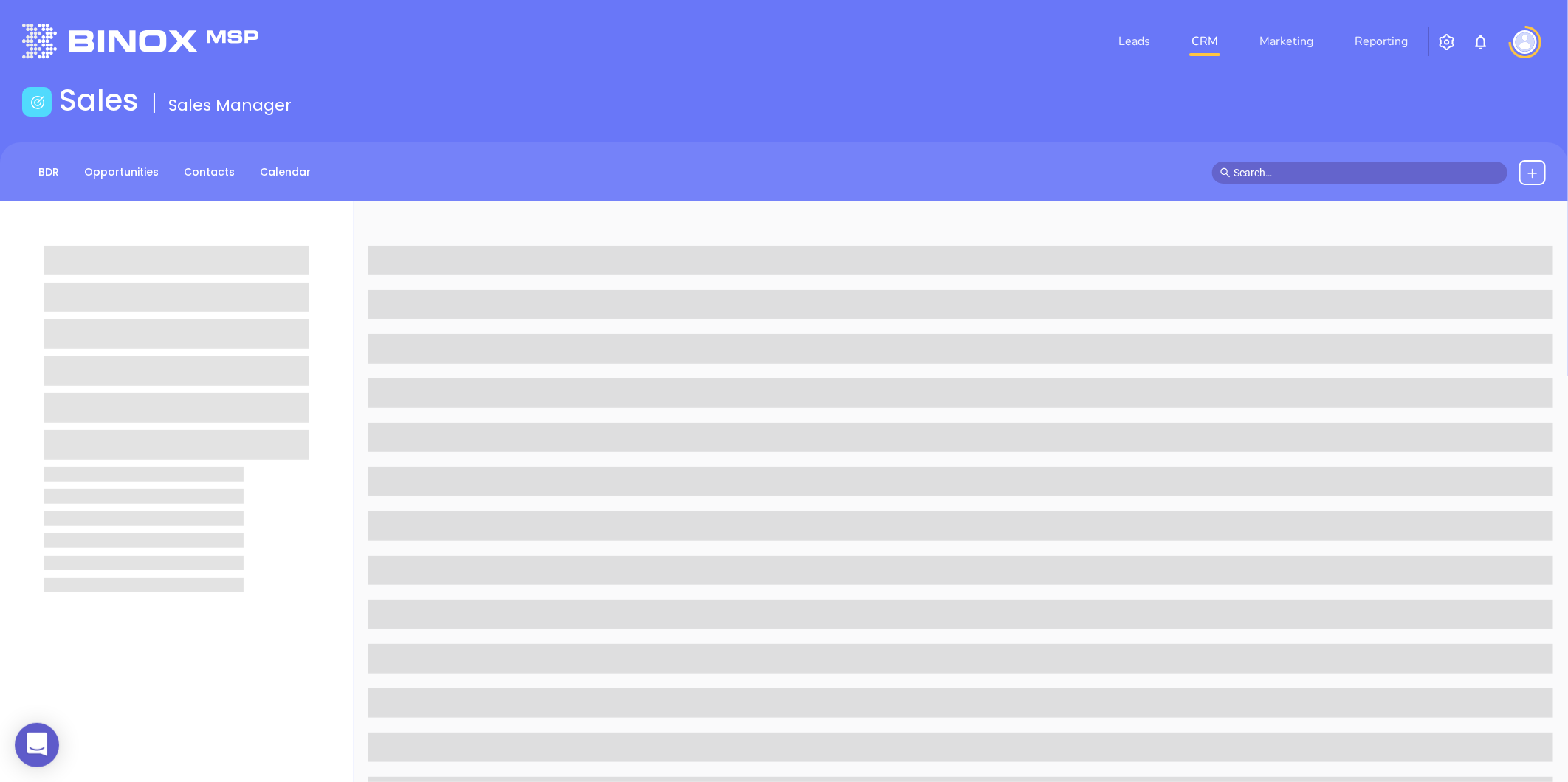
scroll to position [452, 0]
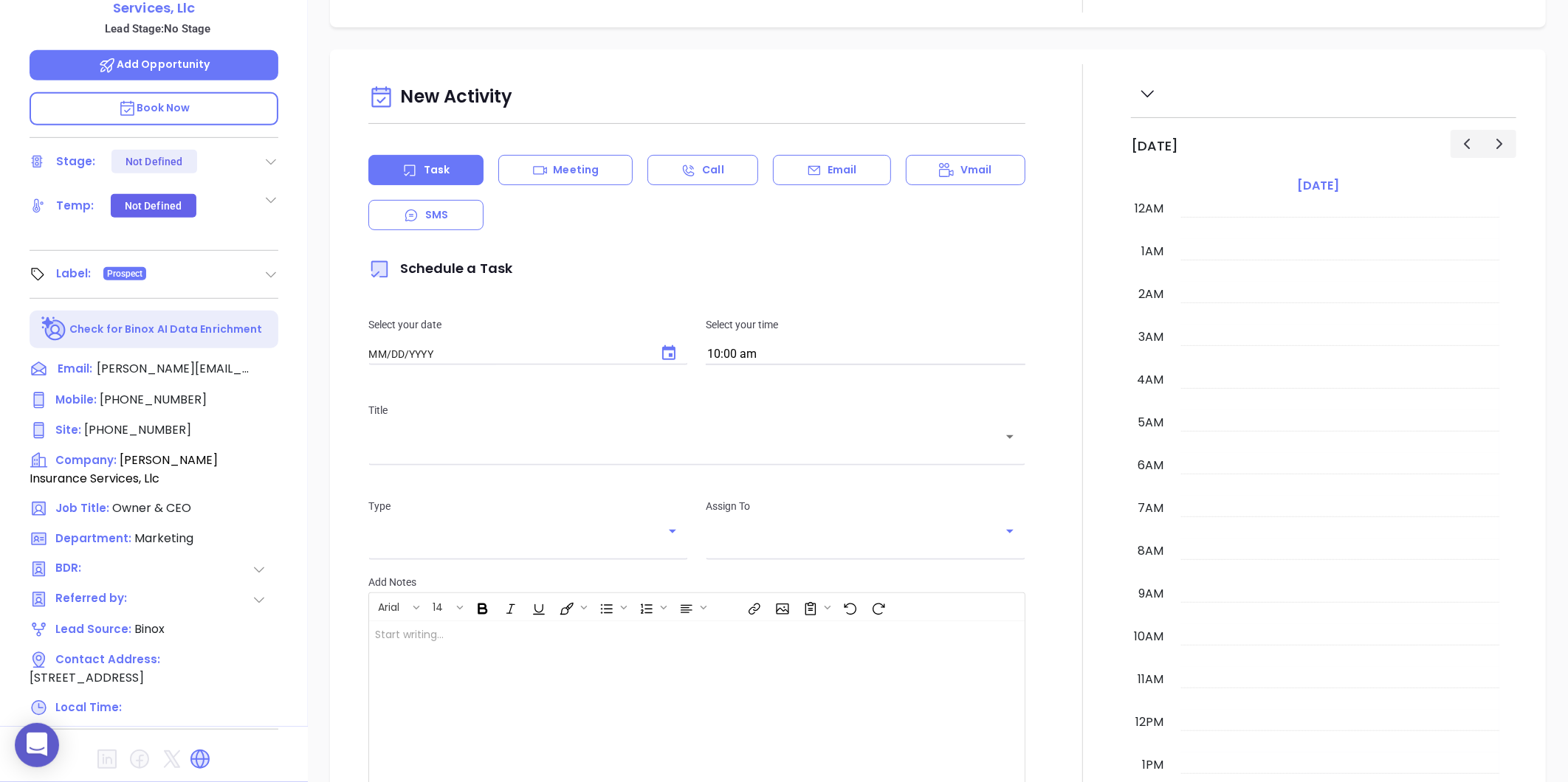
type input "[DATE]"
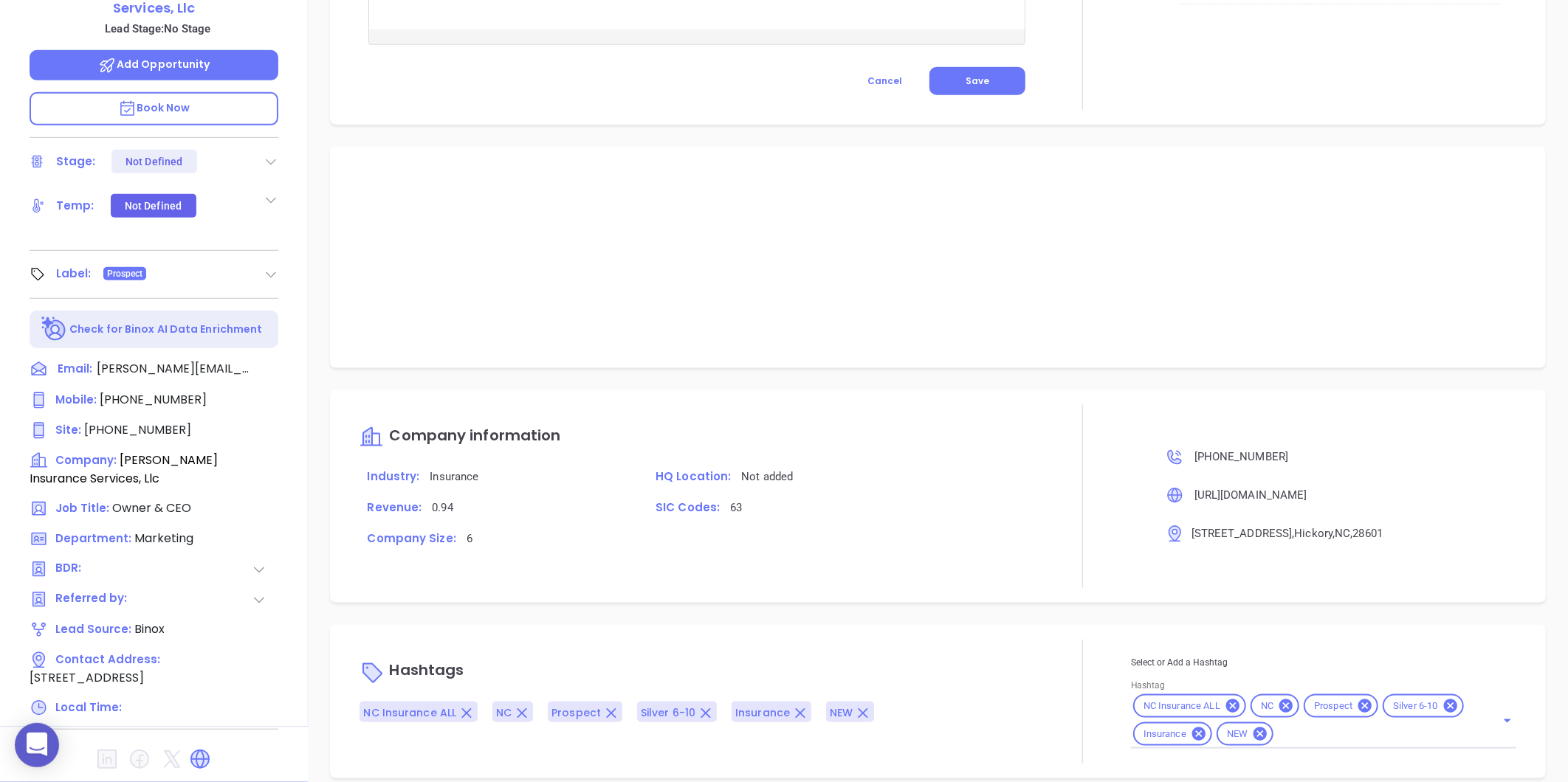
scroll to position [786, 0]
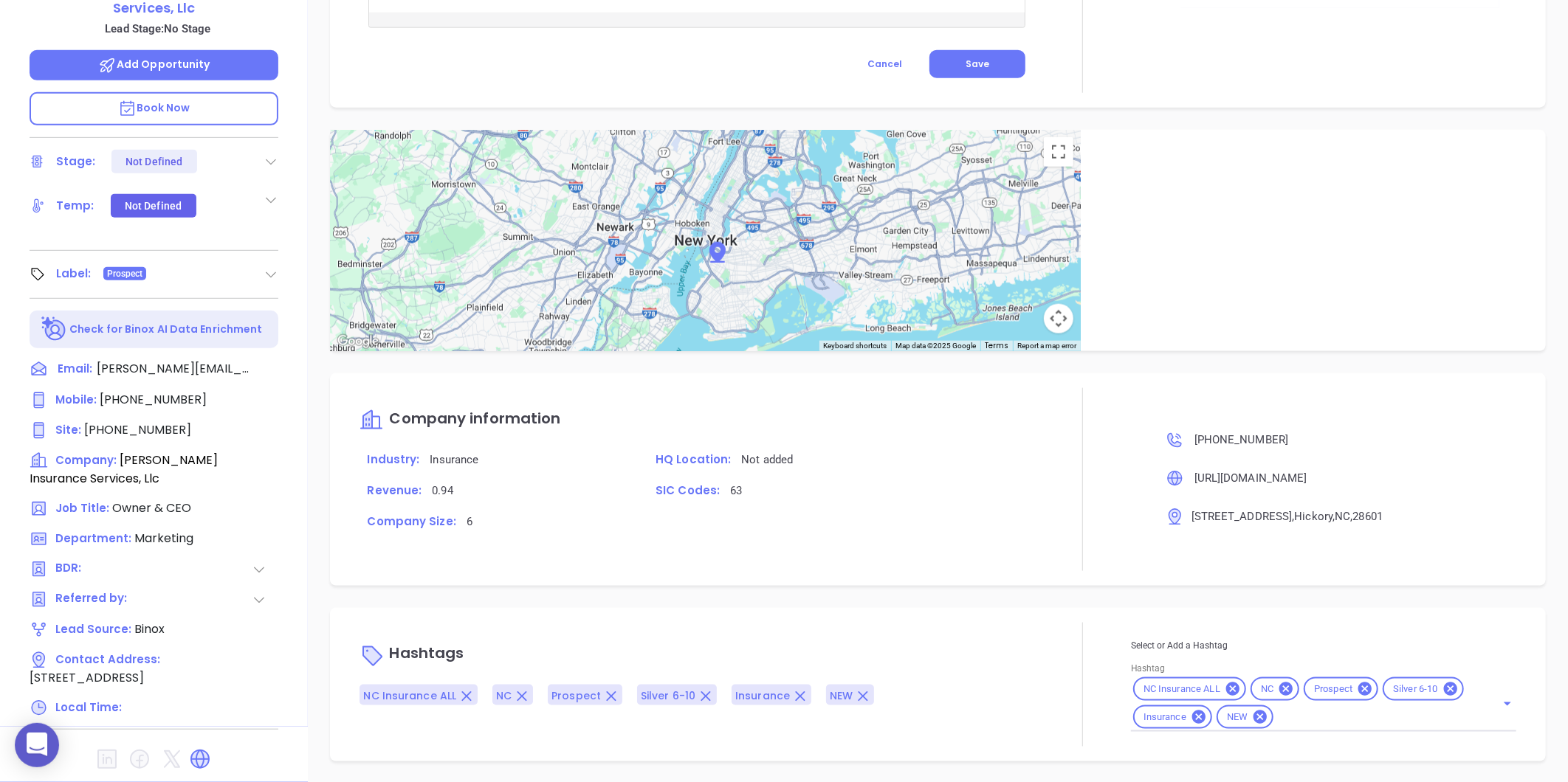
type input "[PERSON_NAME]"
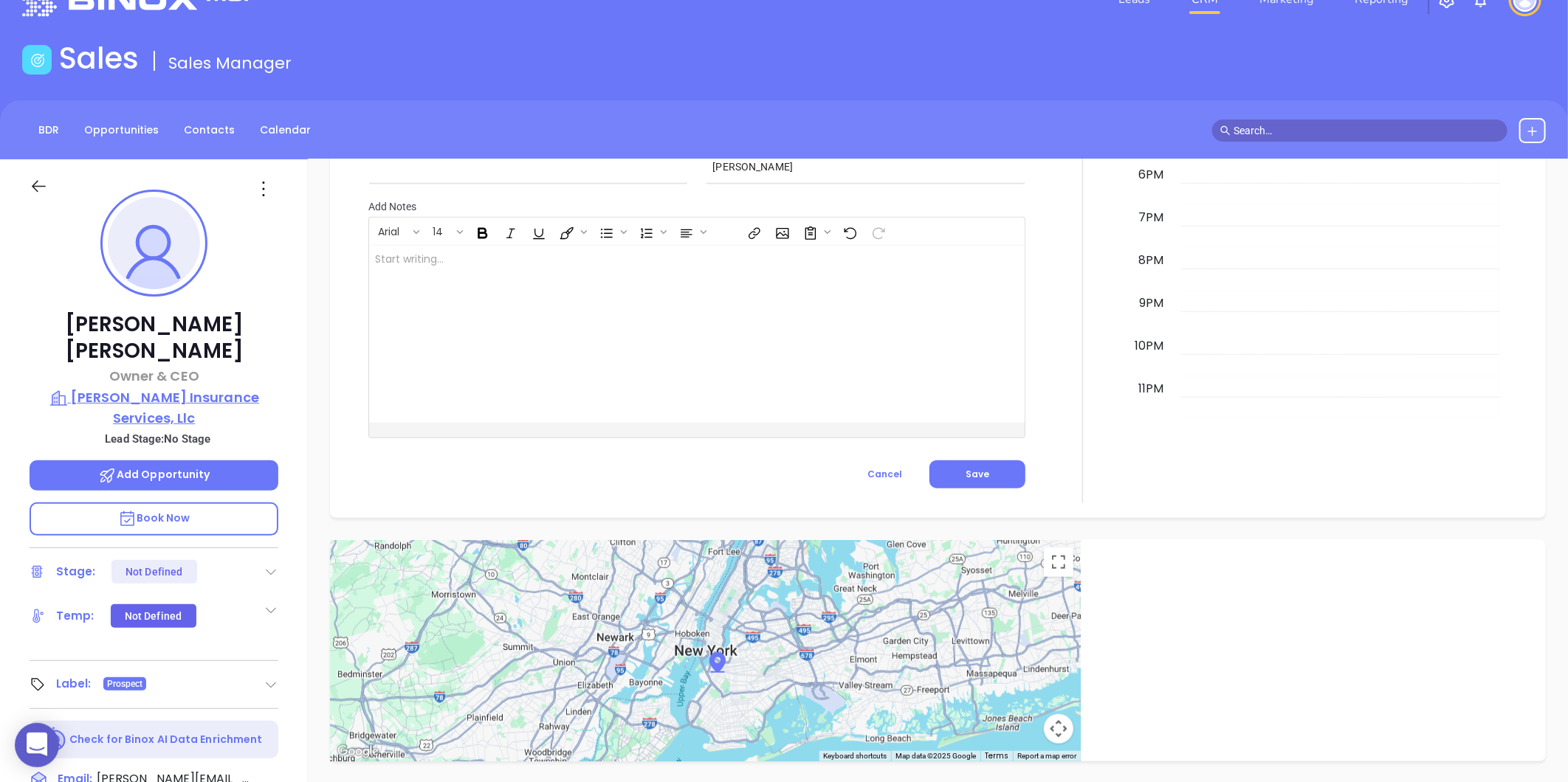
scroll to position [703, 0]
click at [202, 388] on p "Romeo Heatherly Insurance Services, Llc" at bounding box center [154, 408] width 249 height 41
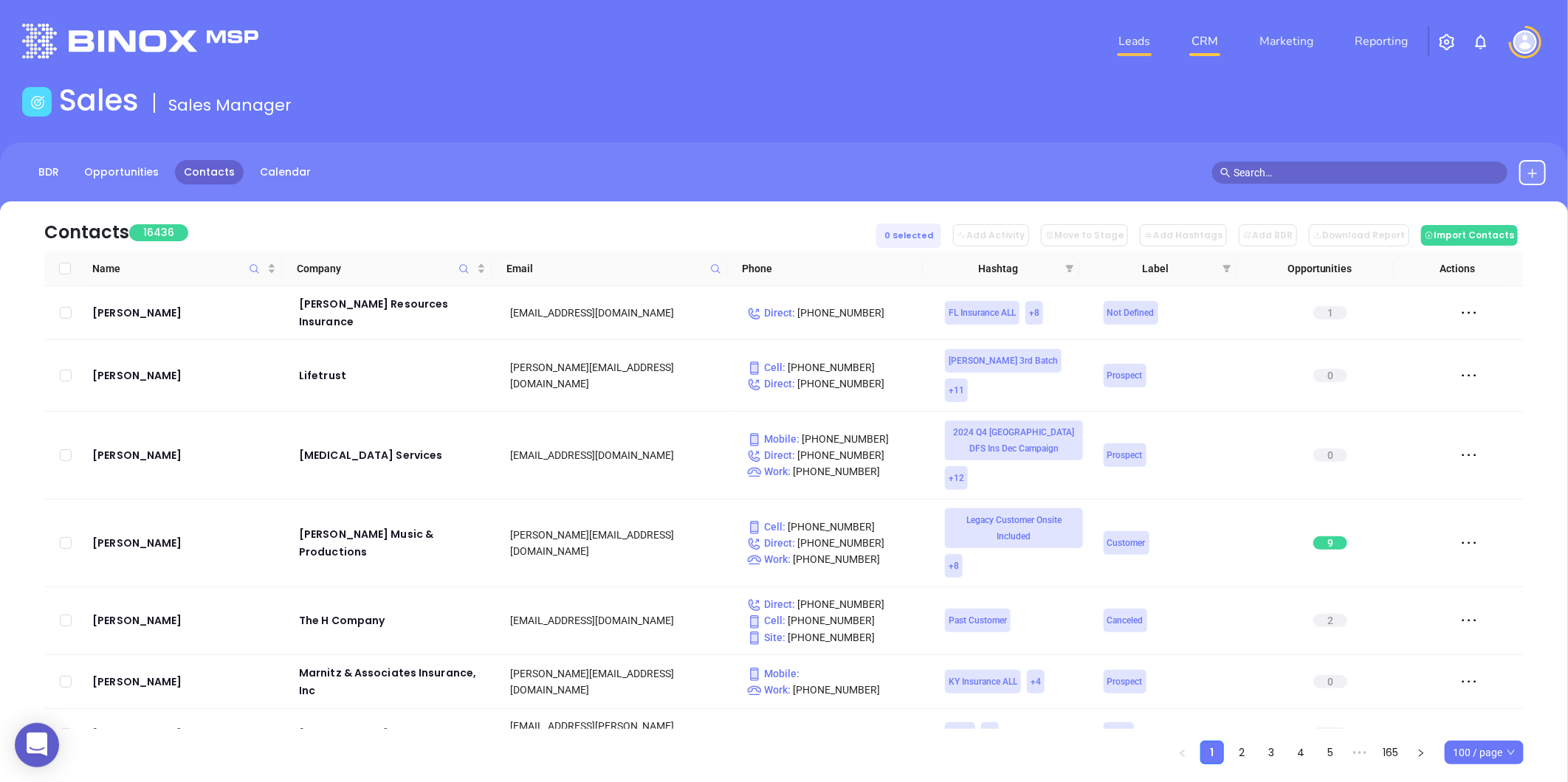
click at [1136, 49] on link "Leads" at bounding box center [1135, 41] width 44 height 30
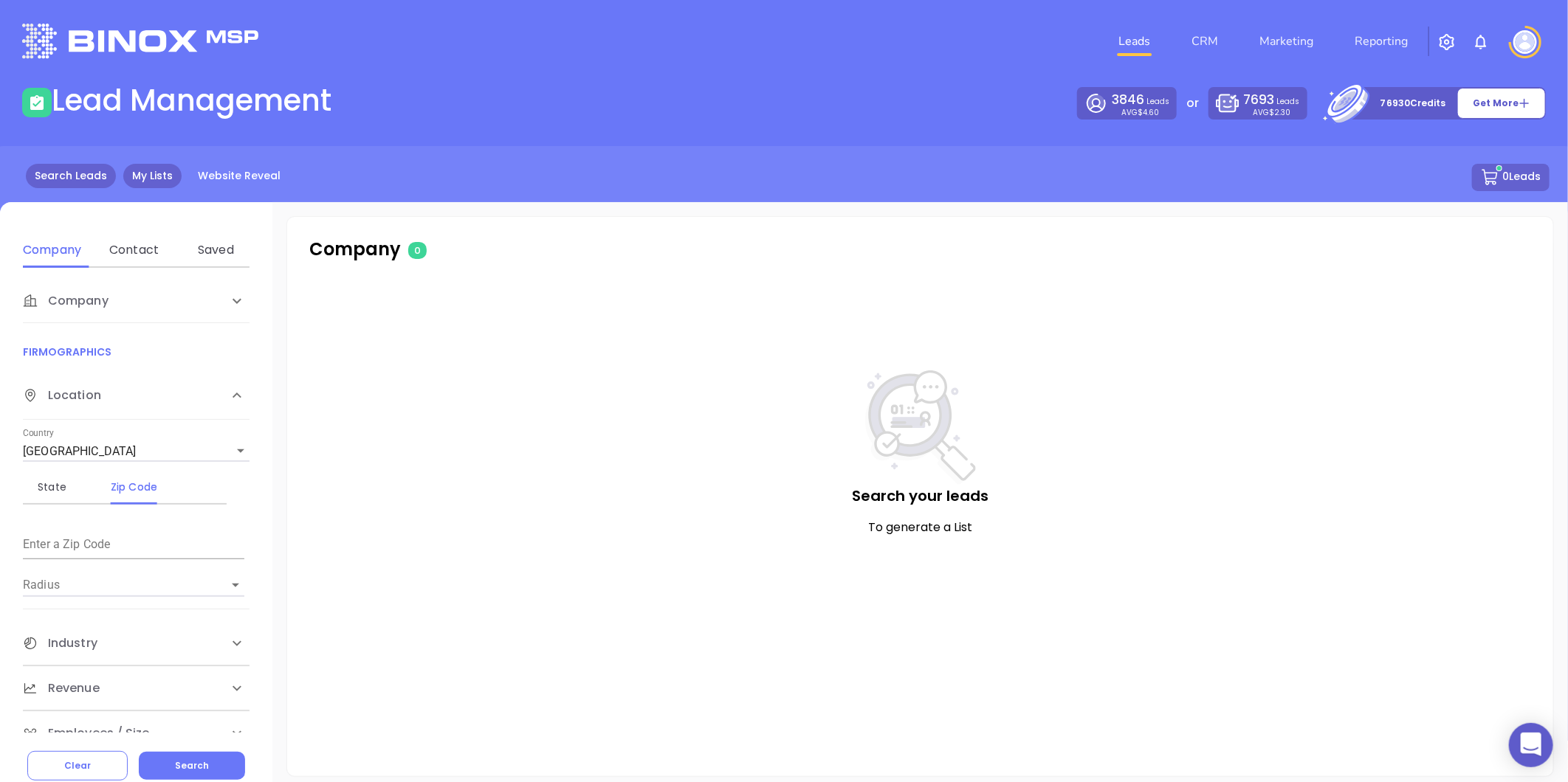
click at [131, 181] on link "My Lists" at bounding box center [153, 175] width 58 height 25
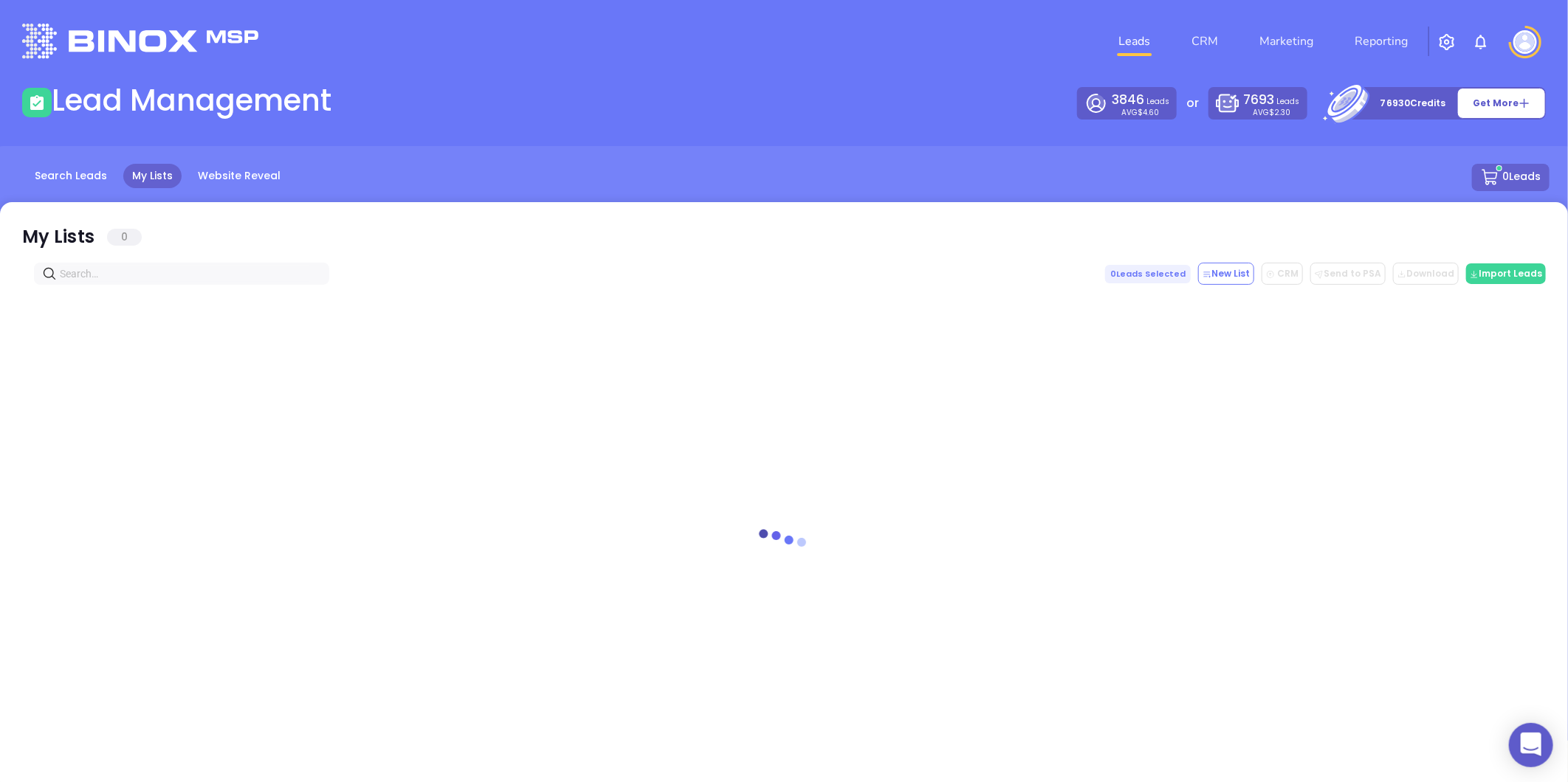
click at [134, 262] on span at bounding box center [181, 273] width 295 height 22
click at [131, 266] on input "text" at bounding box center [184, 274] width 250 height 16
paste input "beaconinsurancegroup.com"
drag, startPoint x: 197, startPoint y: 273, endPoint x: -250, endPoint y: 327, distance: 450.2
click at [0, 327] on html "0 Leads CRM Marketing Reporting Financial Leads Leads Lead Management 3846 Lead…" at bounding box center [784, 391] width 1568 height 782
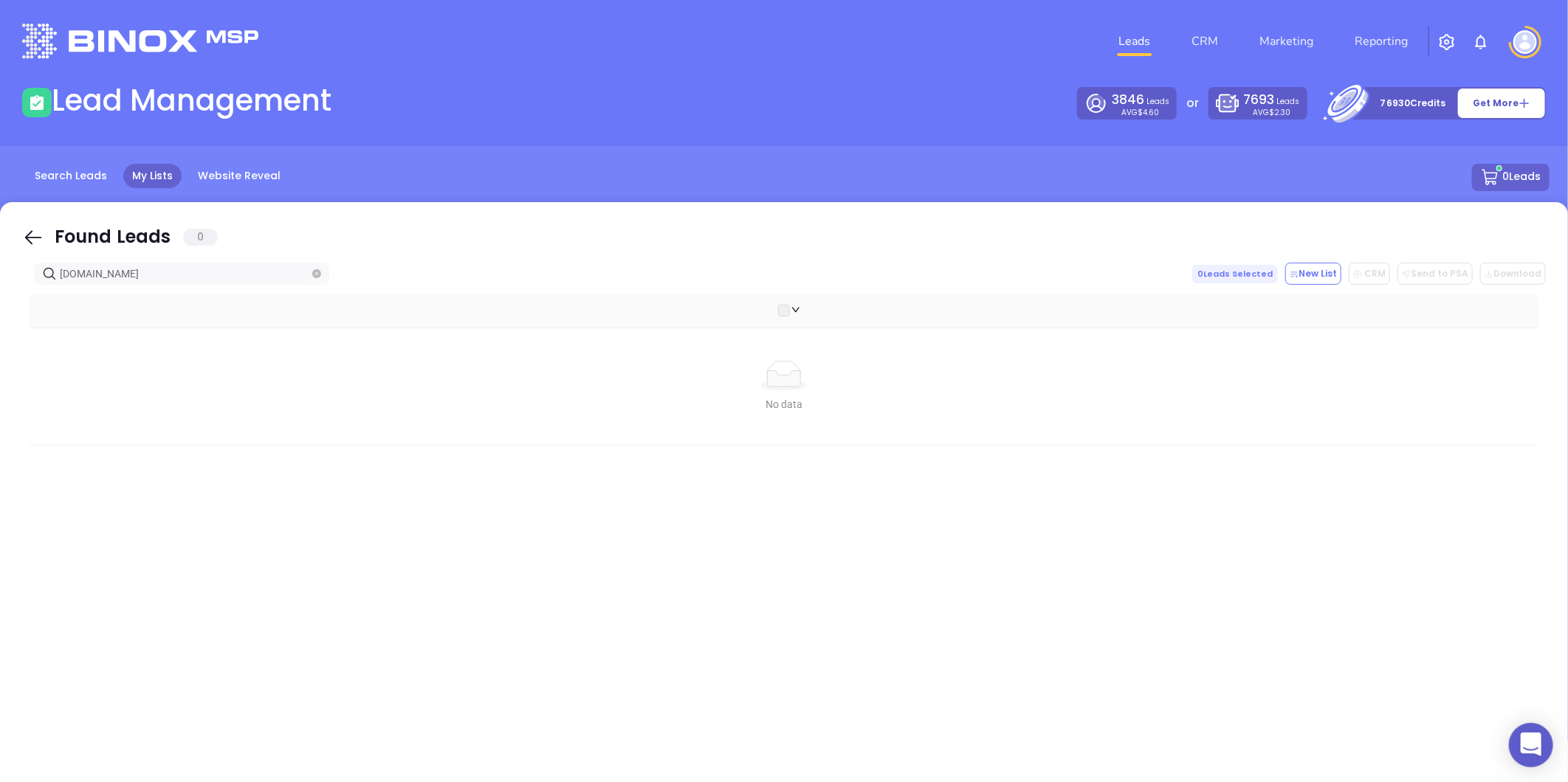
type input "beaconinsurancegroup.com"
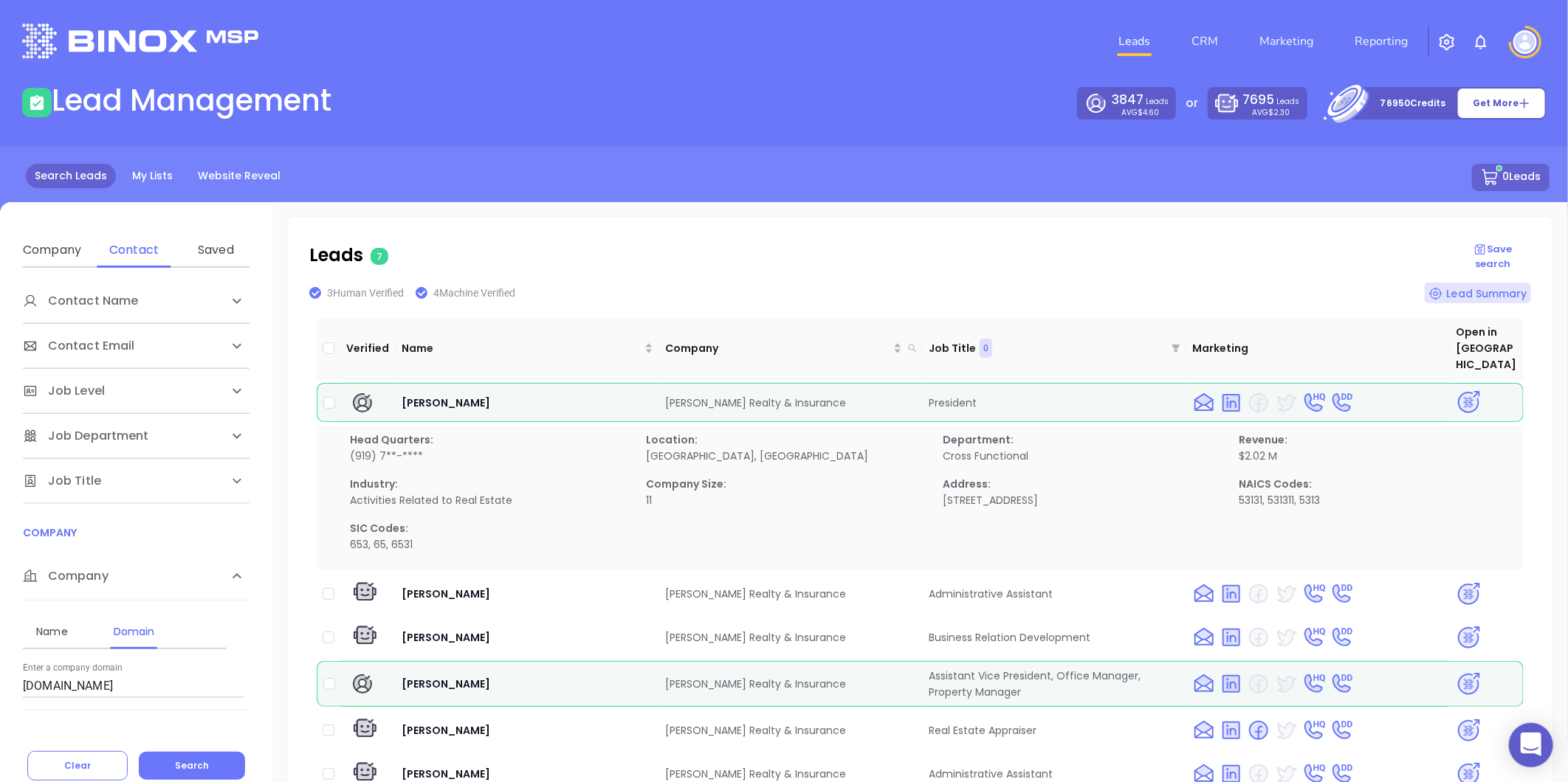
scroll to position [246, 0]
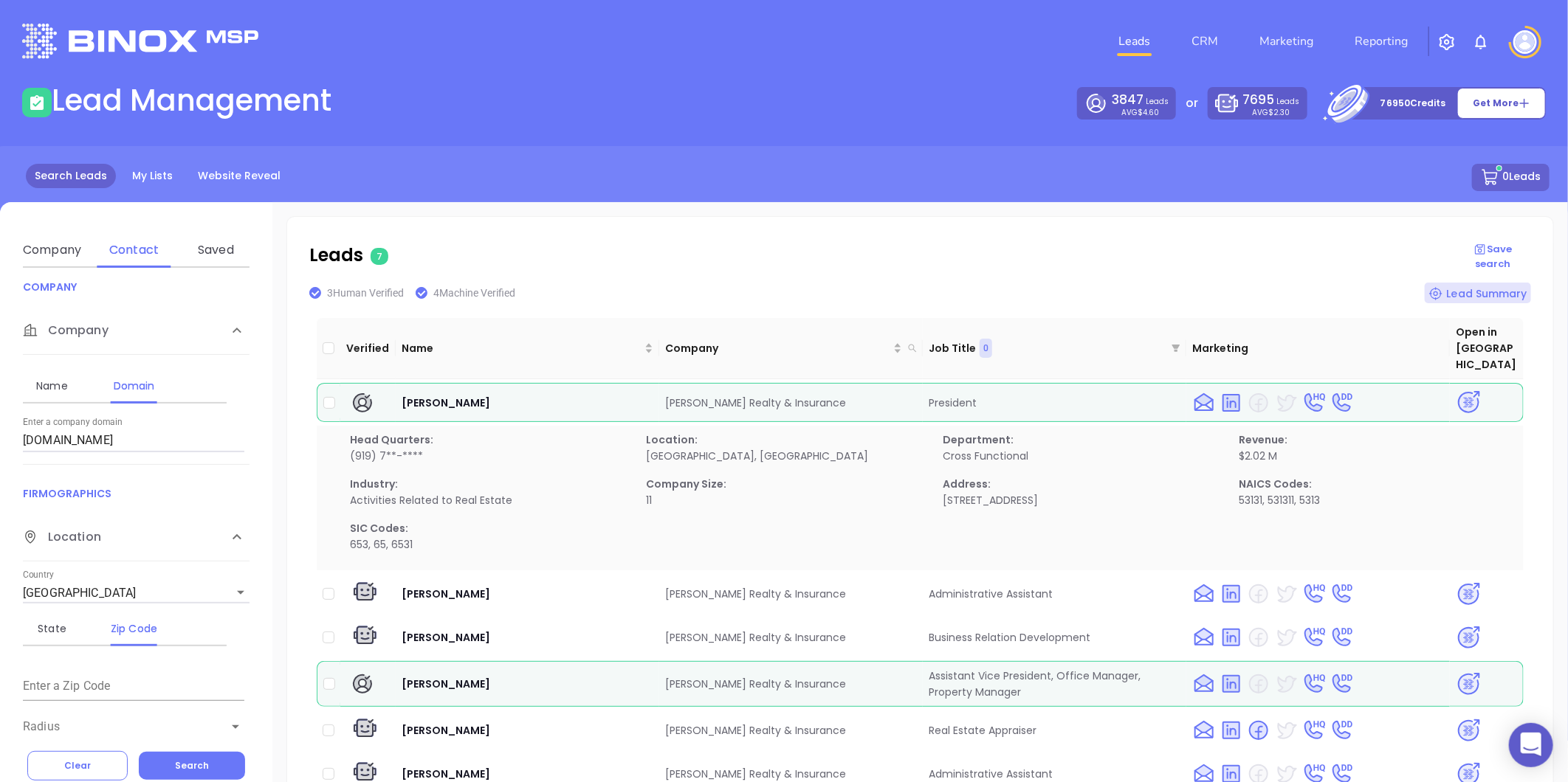
click at [139, 160] on div "Search Leads My Lists Website Reveal 0 Leads" at bounding box center [783, 194] width 1585 height 96
drag, startPoint x: 127, startPoint y: 440, endPoint x: -10, endPoint y: 460, distance: 138.5
click at [0, 460] on html "0 Leads CRM Marketing Reporting Financial Leads Leads Lead Management 3847 Lead…" at bounding box center [784, 391] width 1568 height 782
paste input "[DOMAIN_NAME]"
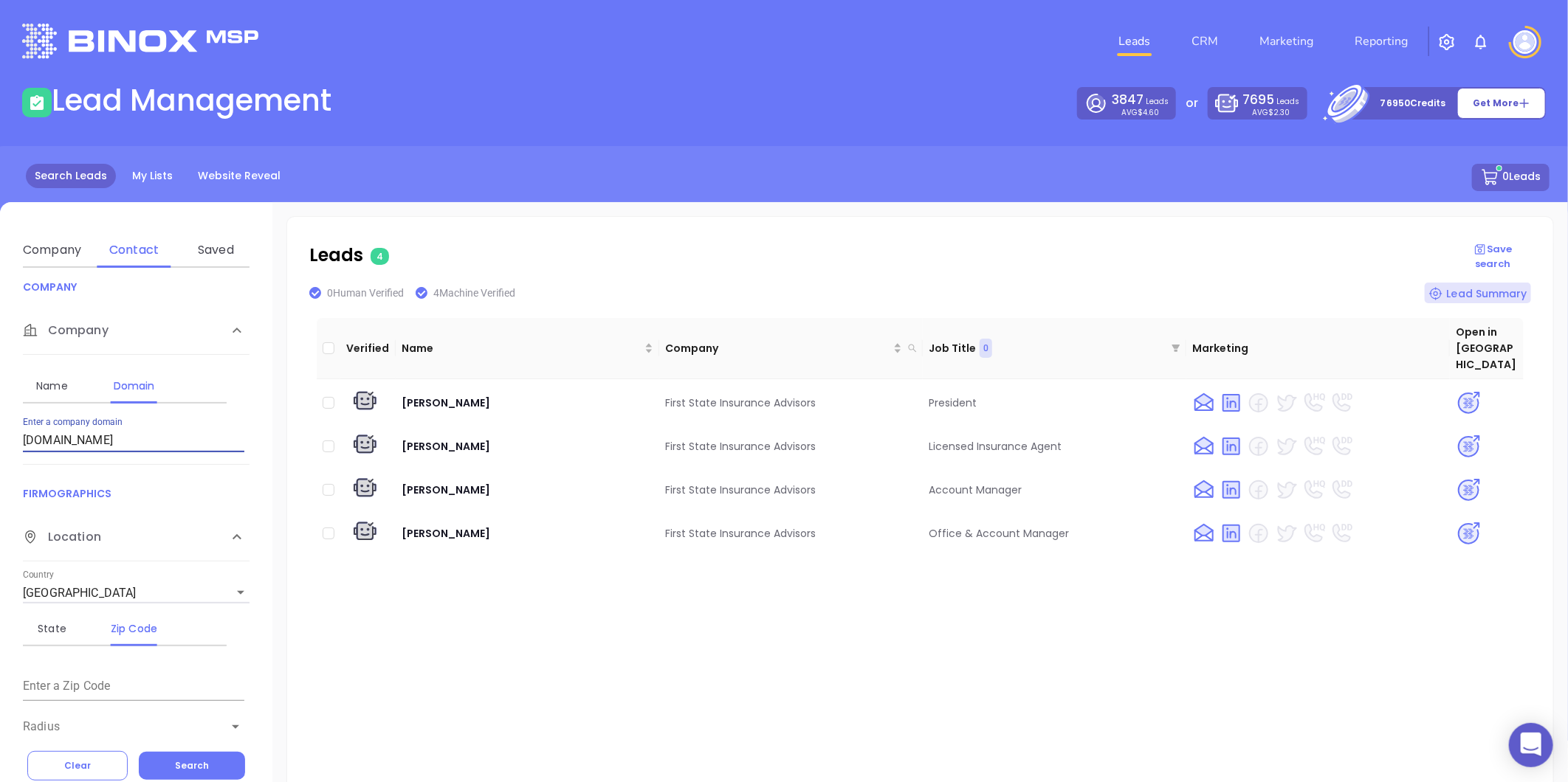
type input "[DOMAIN_NAME]"
click at [1462, 391] on img at bounding box center [1468, 403] width 25 height 25
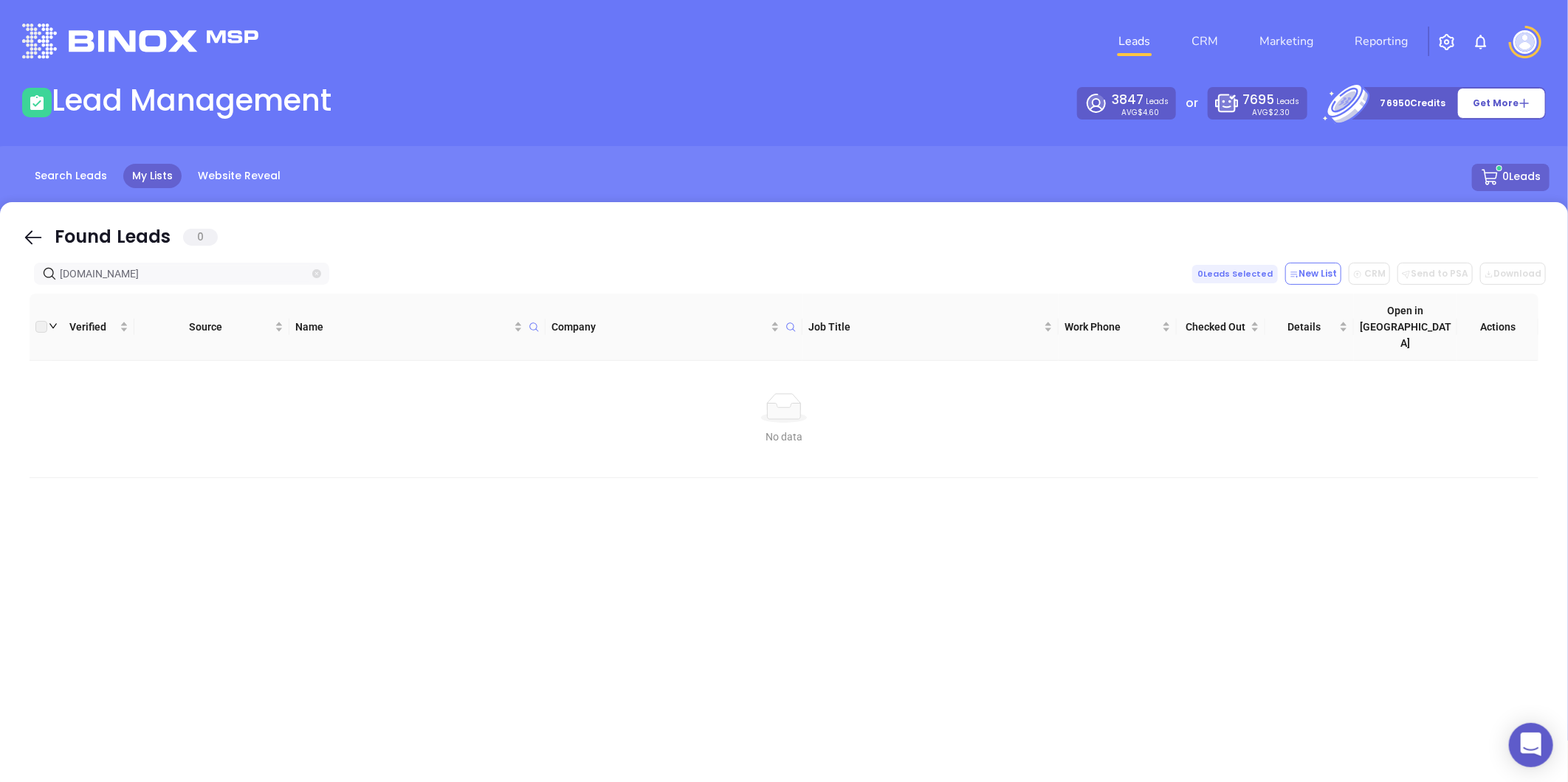
click at [320, 273] on icon "close-circle" at bounding box center [317, 274] width 9 height 9
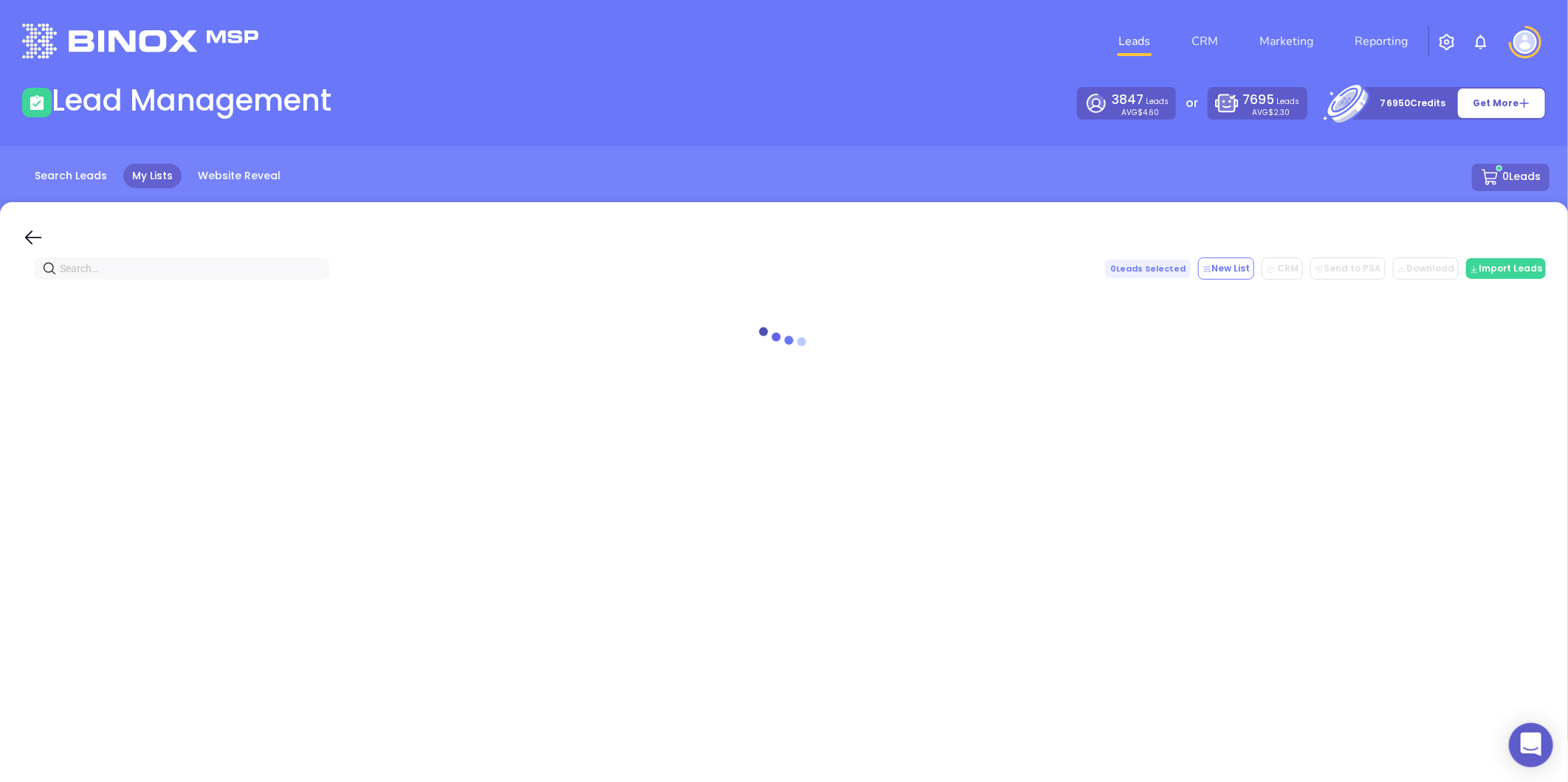
paste input "farrisinsadvisors.com"
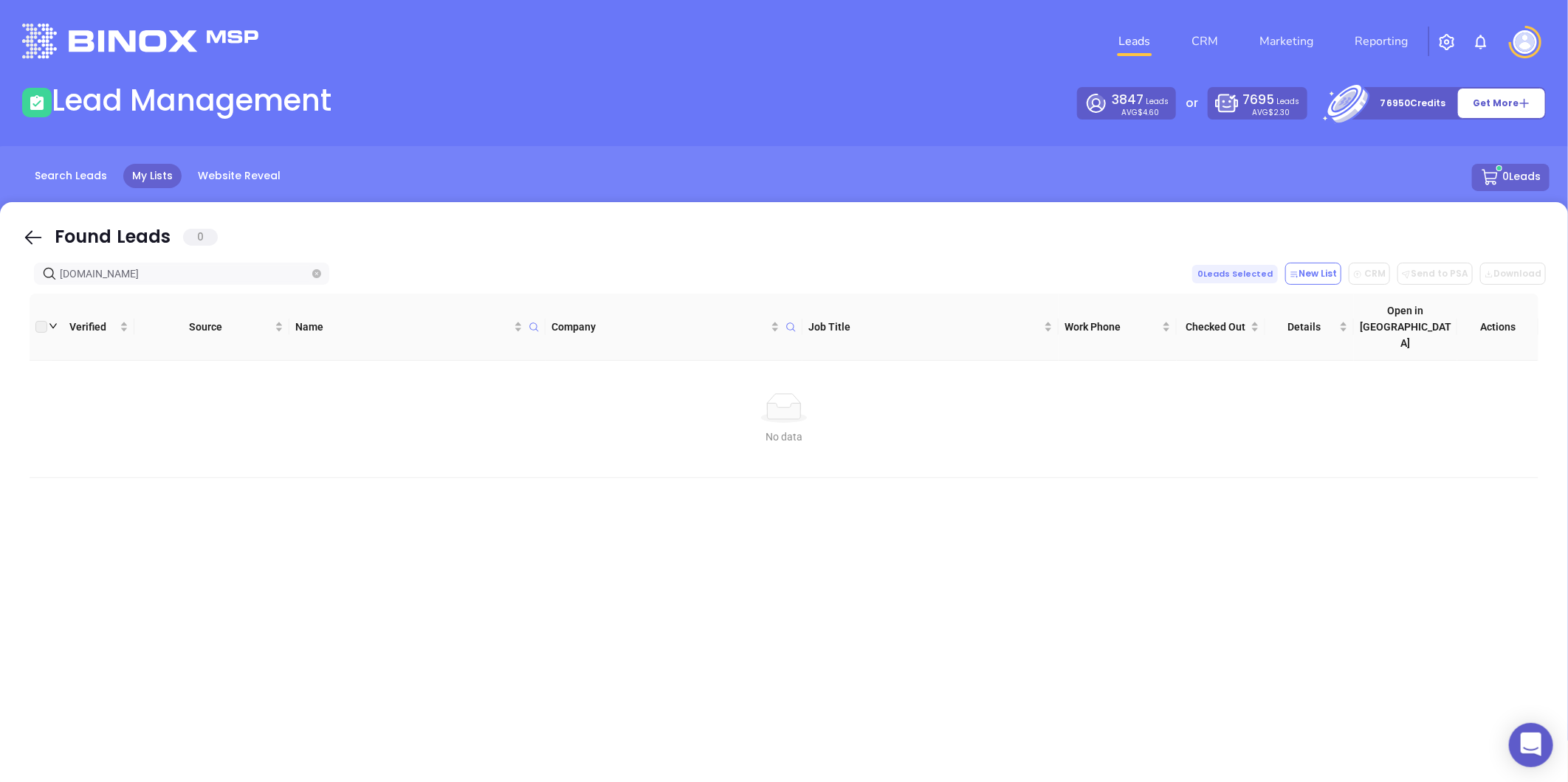
type input "farrisinsadvisors.com"
click at [321, 270] on span "farrisinsadvisors.com" at bounding box center [181, 273] width 295 height 22
click at [317, 270] on icon "close-circle" at bounding box center [317, 274] width 9 height 9
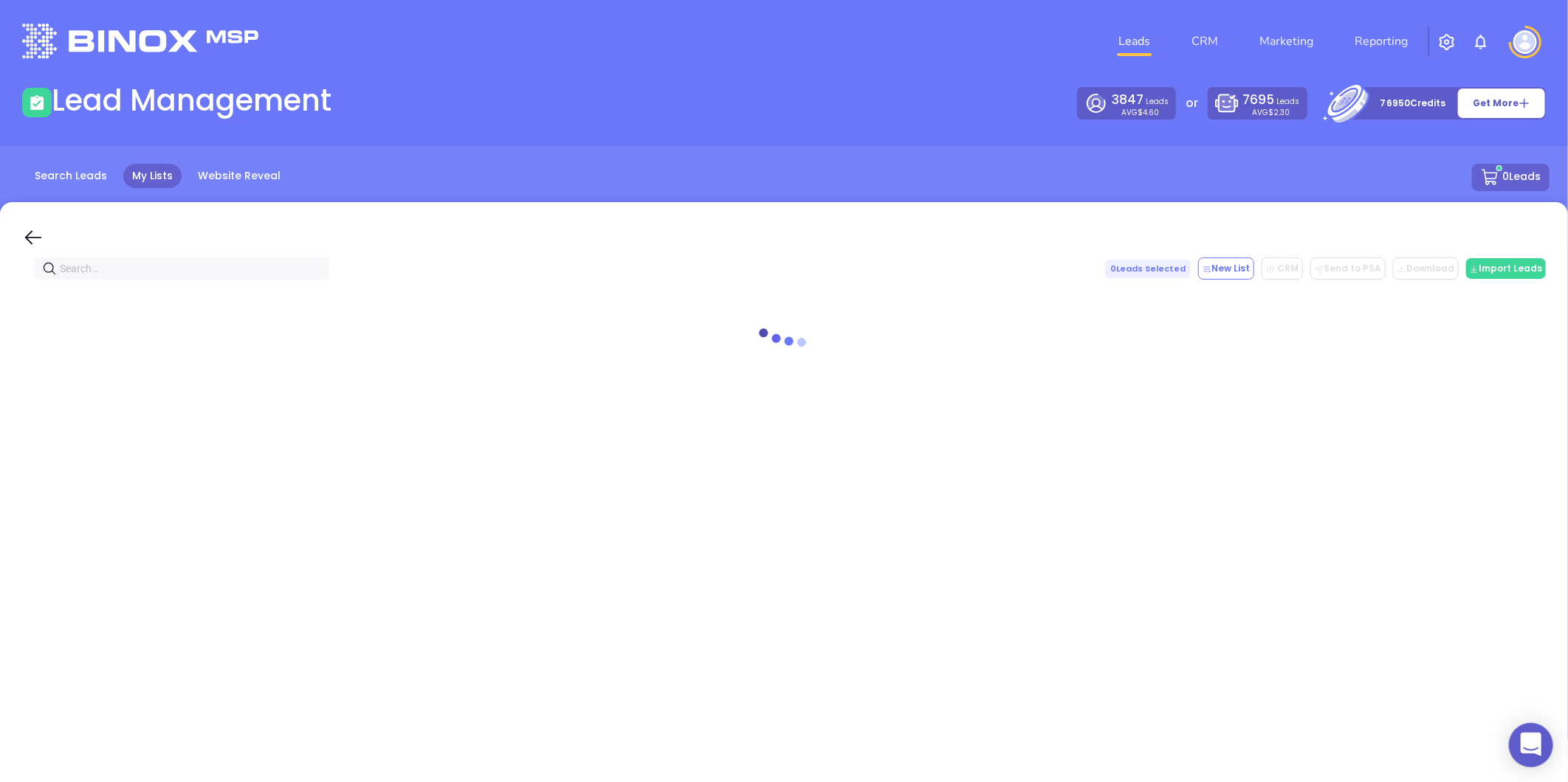
paste input "alcockinsurance.com"
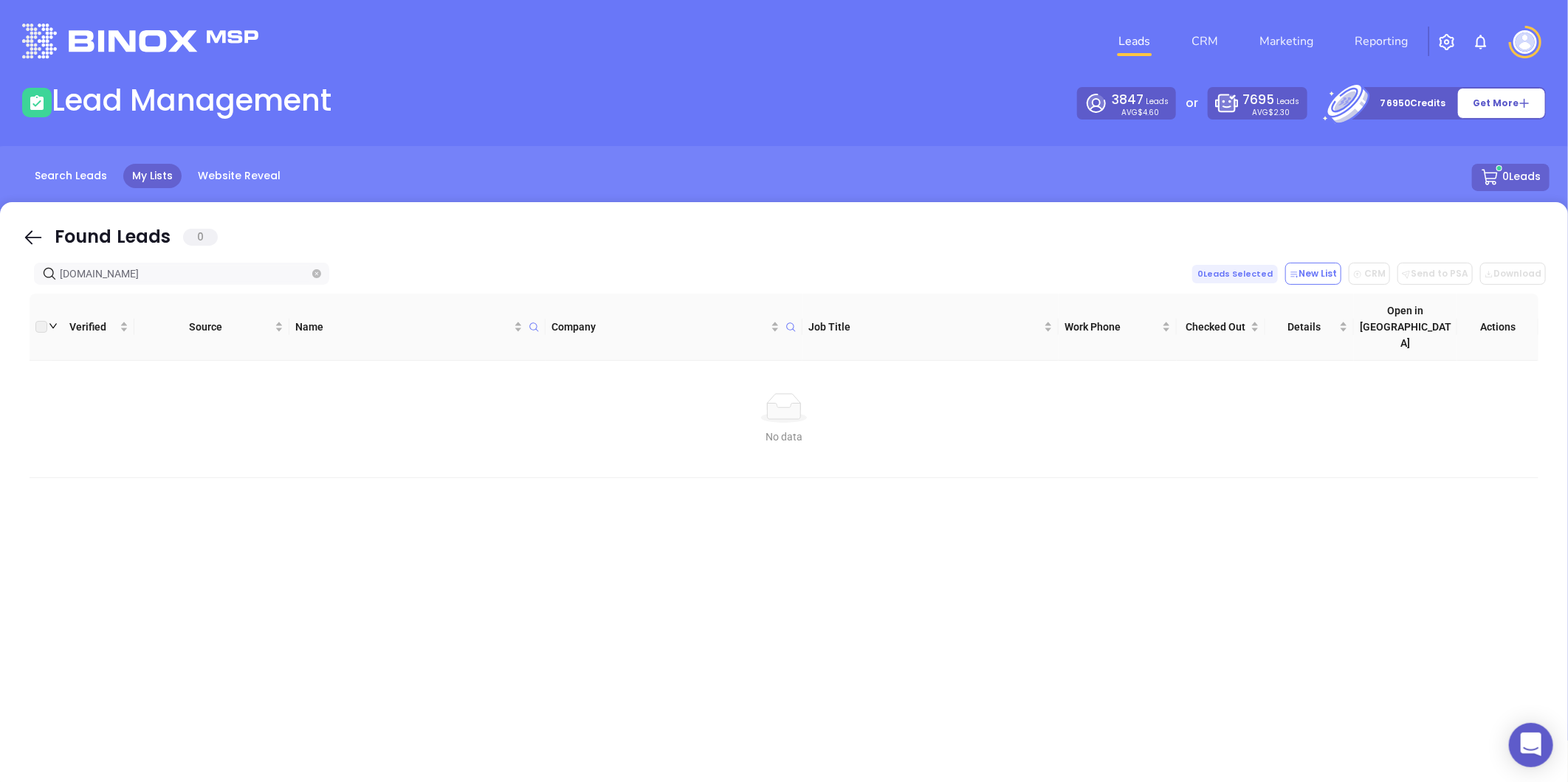
type input "alcockinsurance.com"
click at [318, 270] on icon "close-circle" at bounding box center [317, 274] width 9 height 9
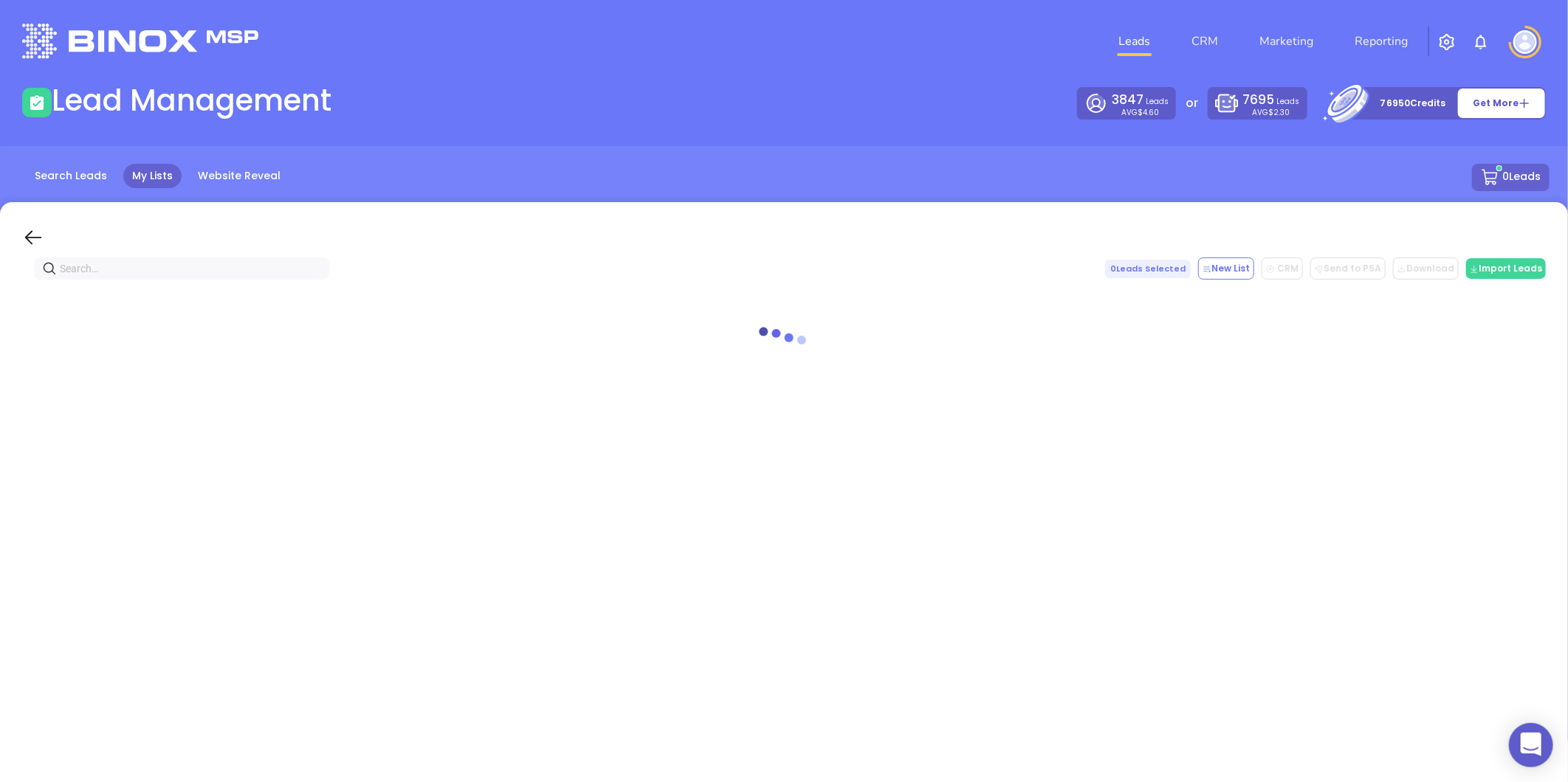
paste input "firststateinsadvisors.com"
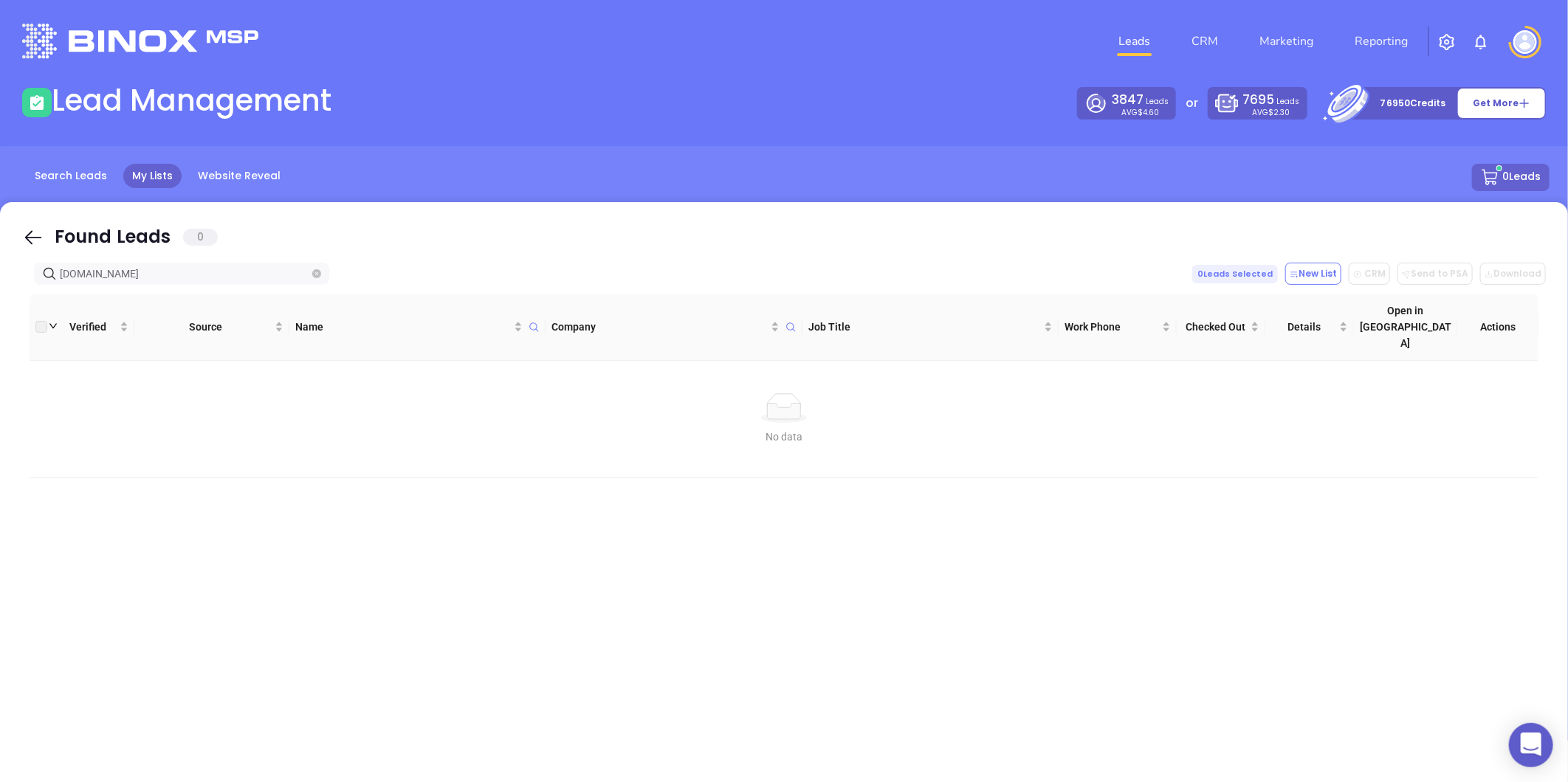
type input "firststateinsadvisors.com"
click at [321, 276] on span "firststateinsadvisors.com" at bounding box center [181, 273] width 295 height 22
click at [320, 275] on icon "close-circle" at bounding box center [317, 274] width 9 height 9
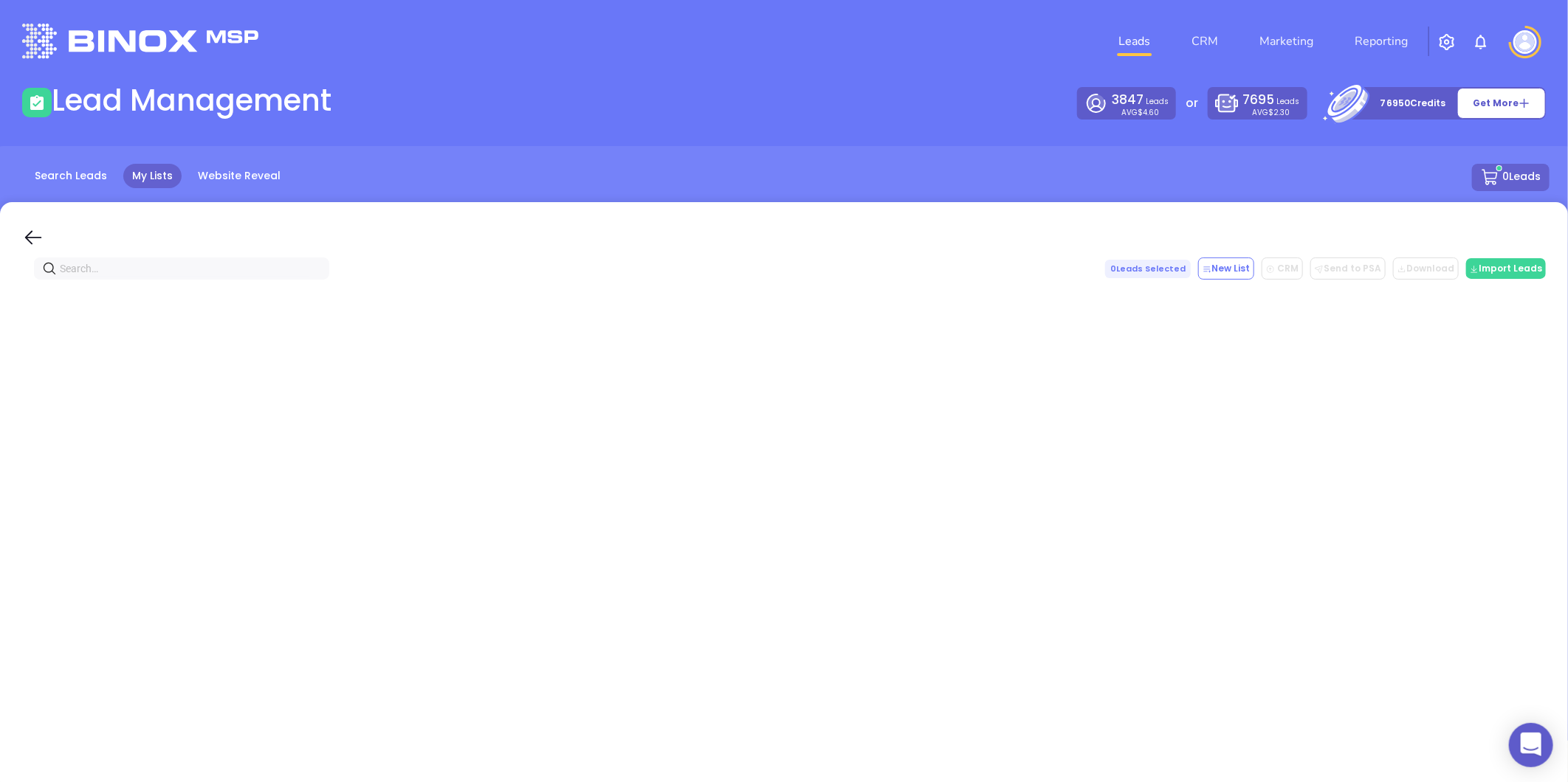
paste input "firststateinsadvisors.com"
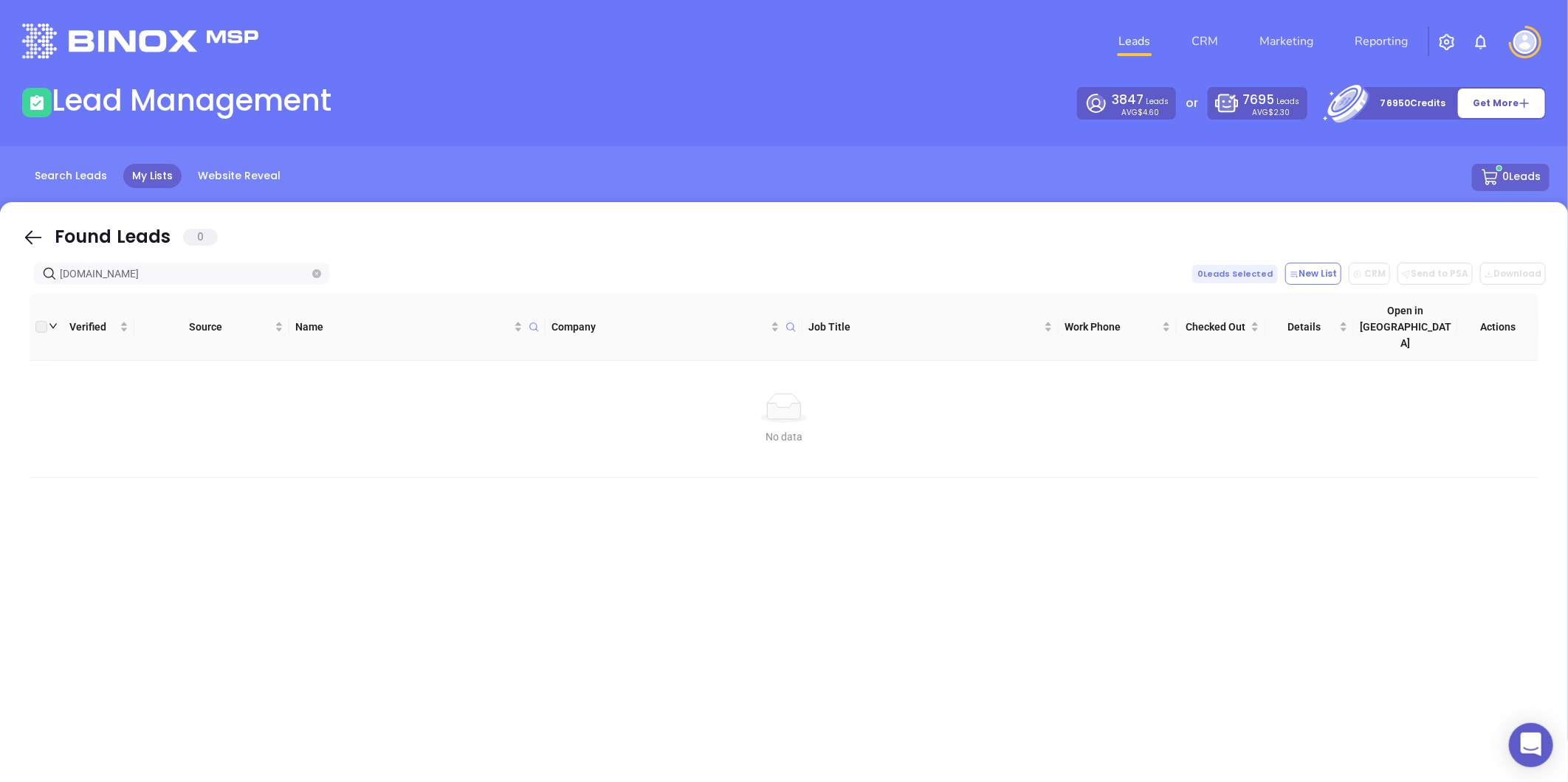
type input "firststateinsadvisors.com"
click at [315, 277] on icon "close-circle" at bounding box center [317, 274] width 9 height 9
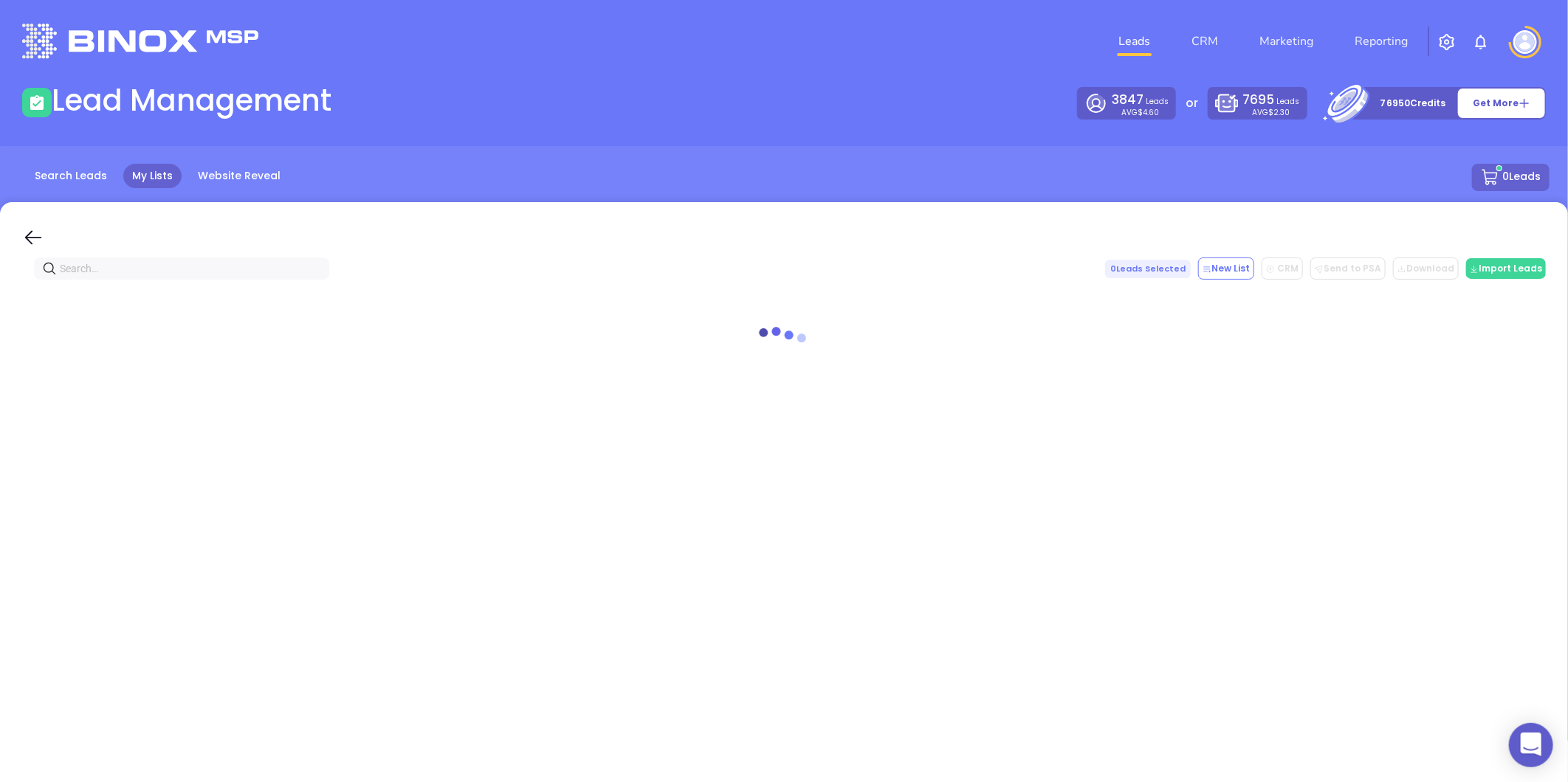
paste input "gocapco.com"
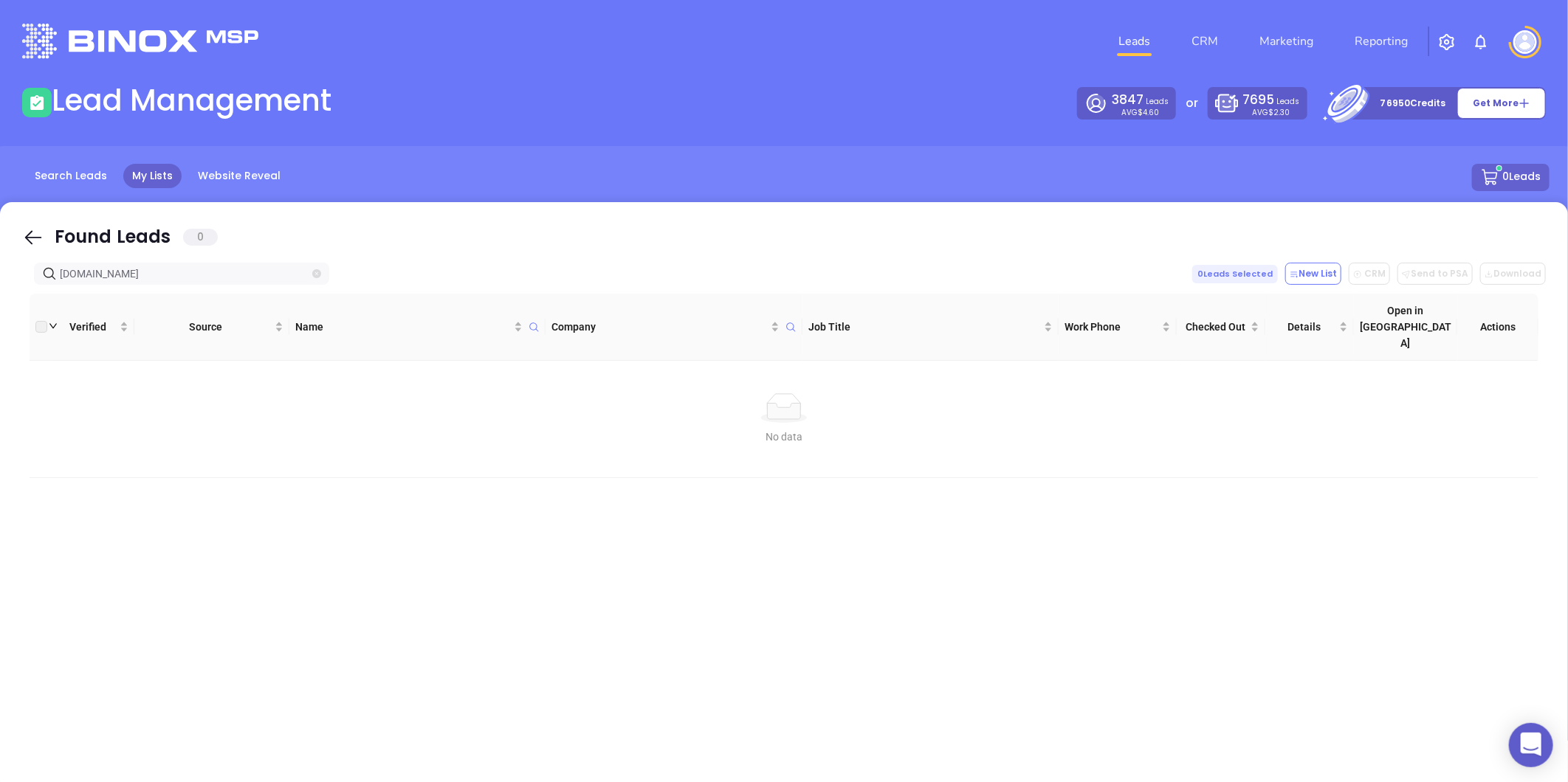
type input "gocapco.com"
click at [316, 270] on icon "close-circle" at bounding box center [317, 274] width 9 height 9
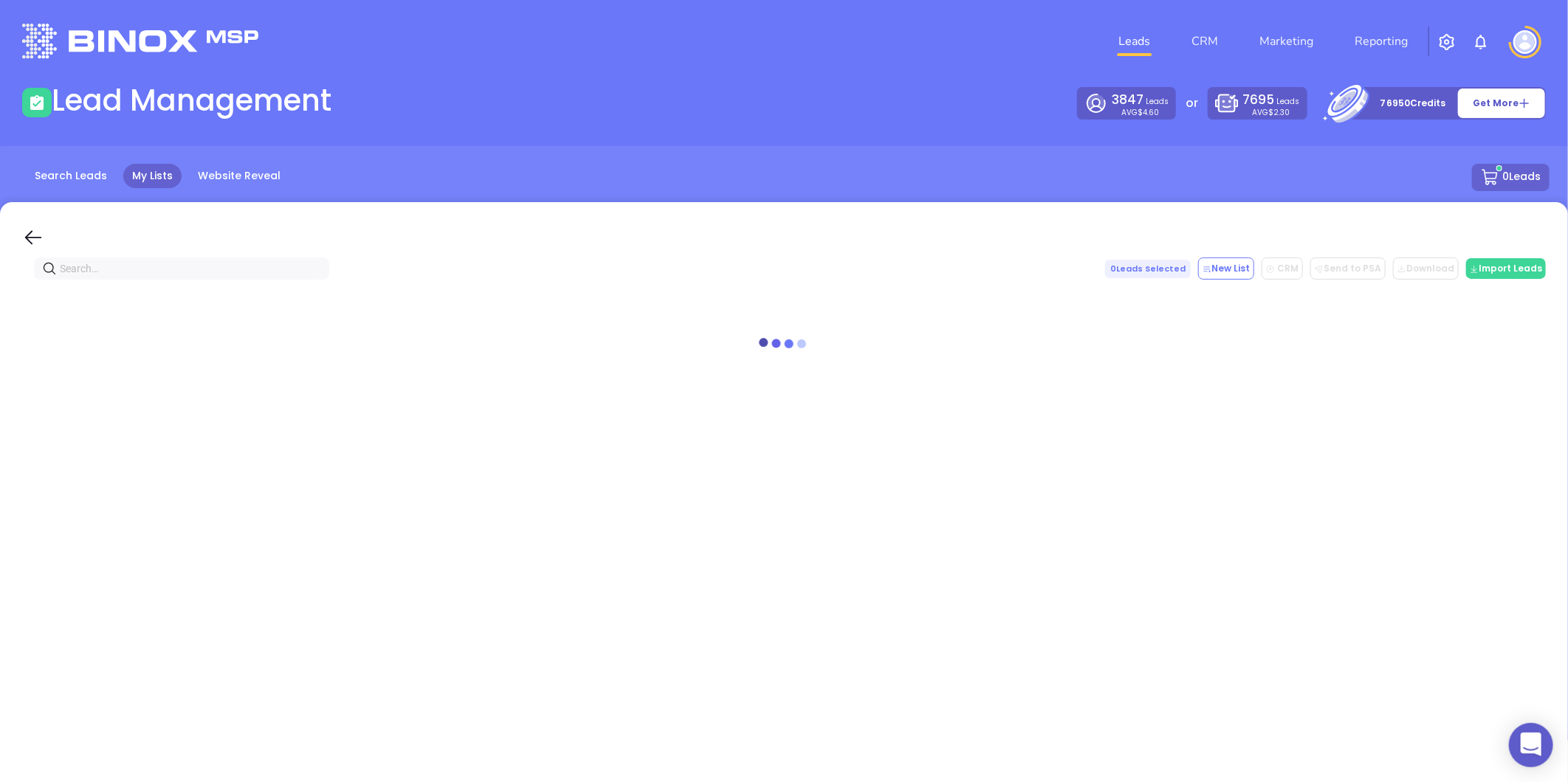
paste input "robinsonstith.com"
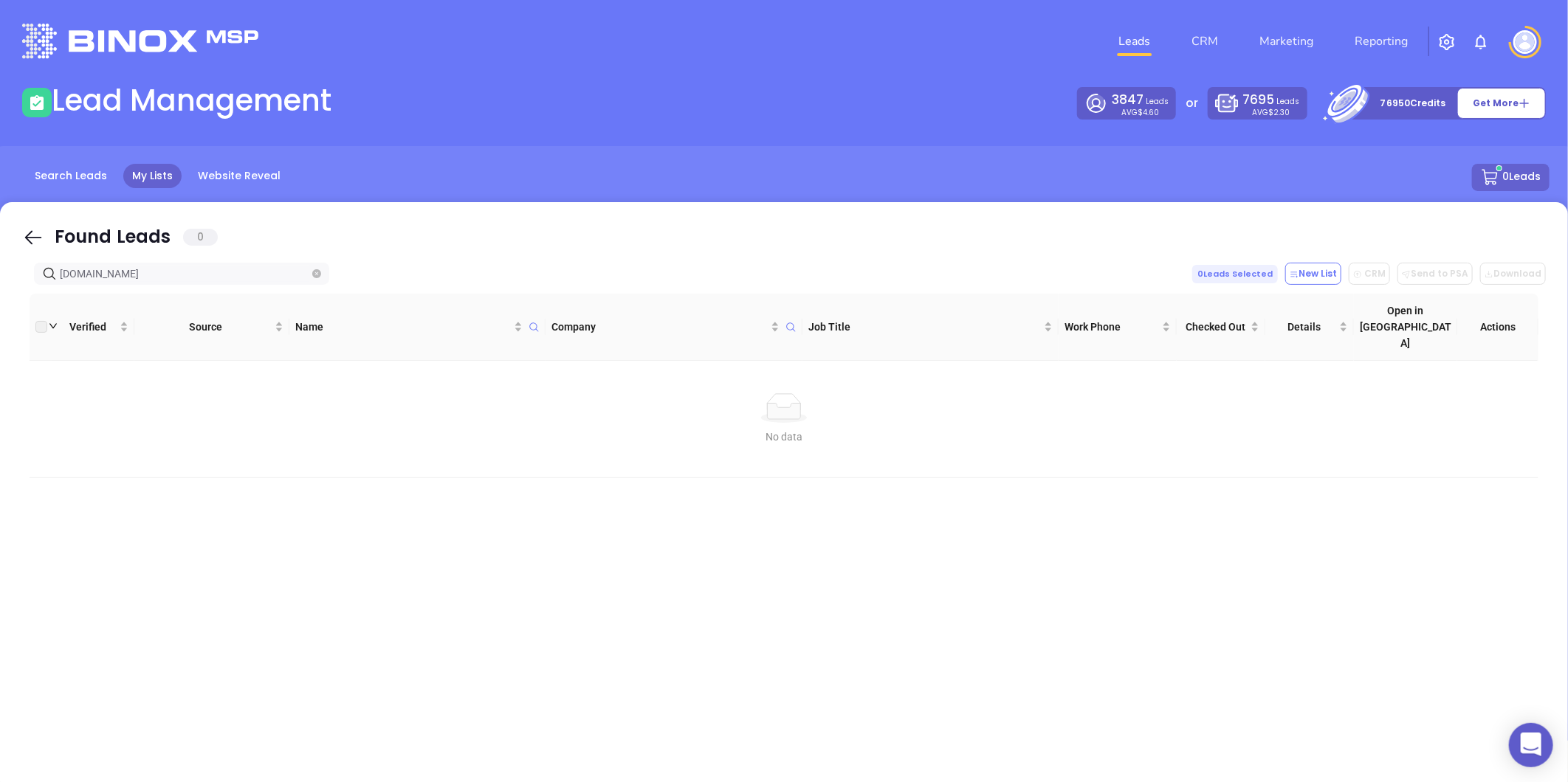
type input "robinsonstith.com"
click at [314, 273] on icon "close-circle" at bounding box center [317, 274] width 9 height 9
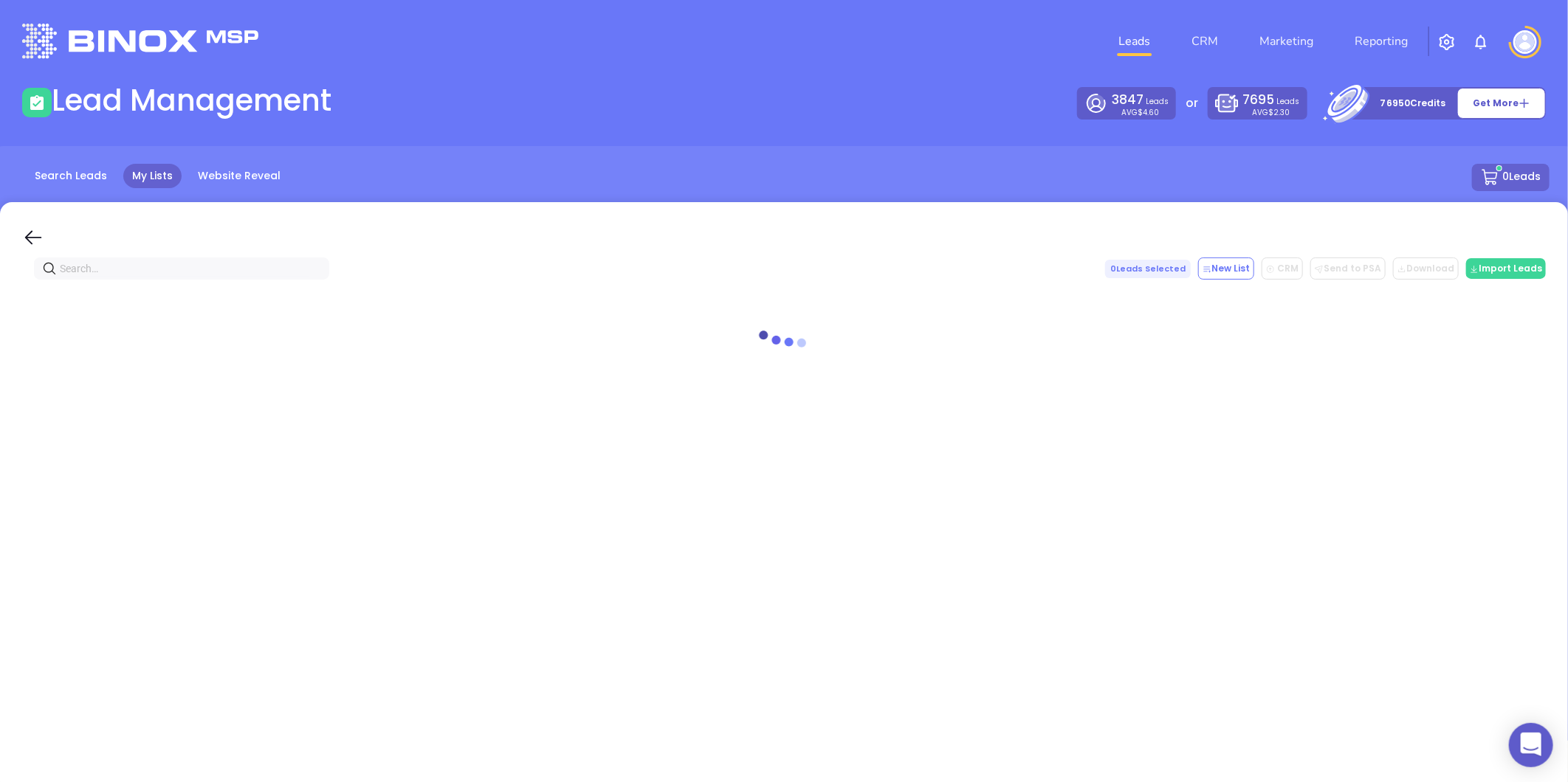
paste input "mycreeksideinsurance.com"
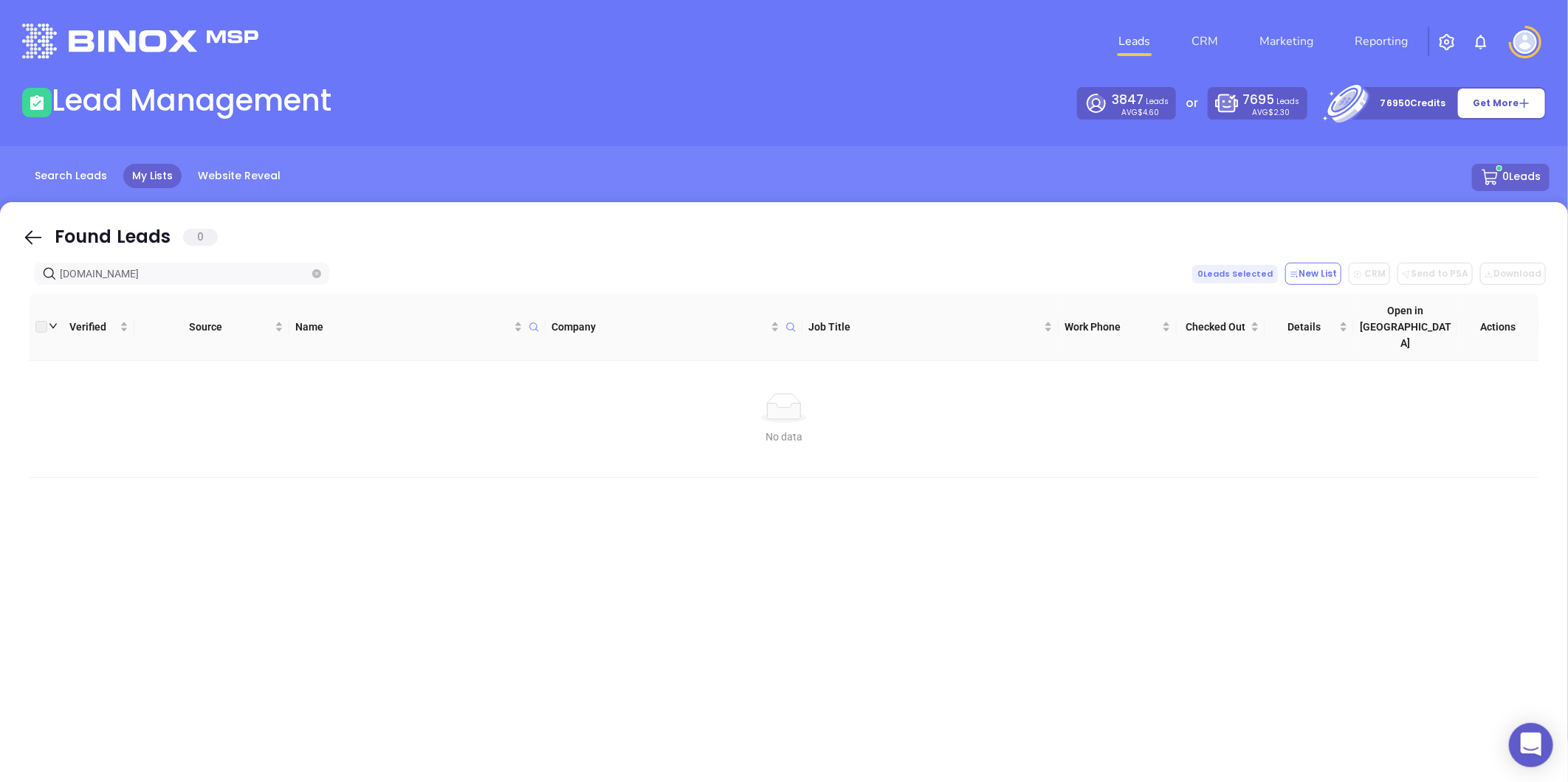
type input "mycreeksideinsurance.com"
click at [313, 276] on icon "close-circle" at bounding box center [317, 274] width 9 height 9
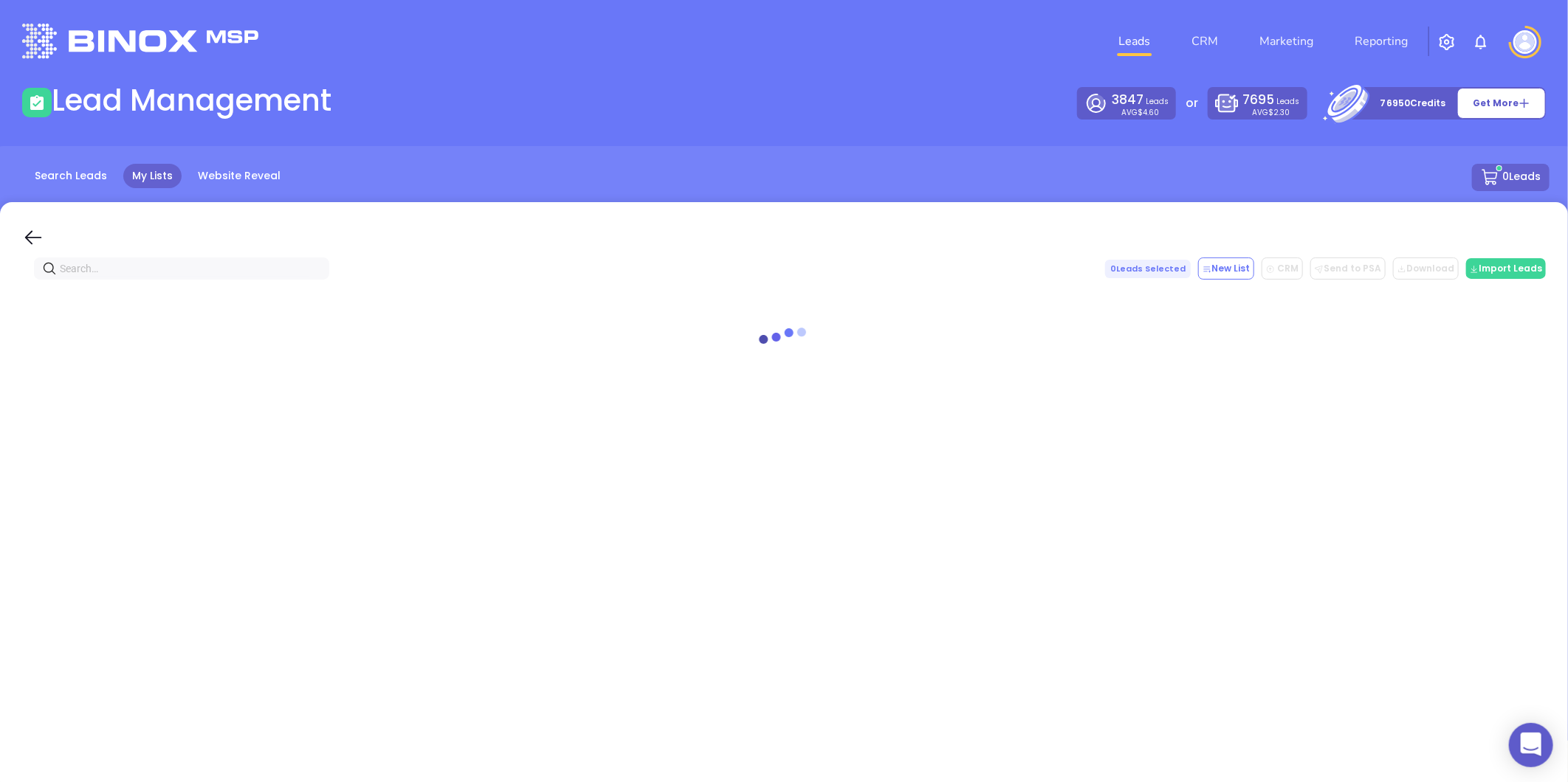
paste input "iiccarolinas.com"
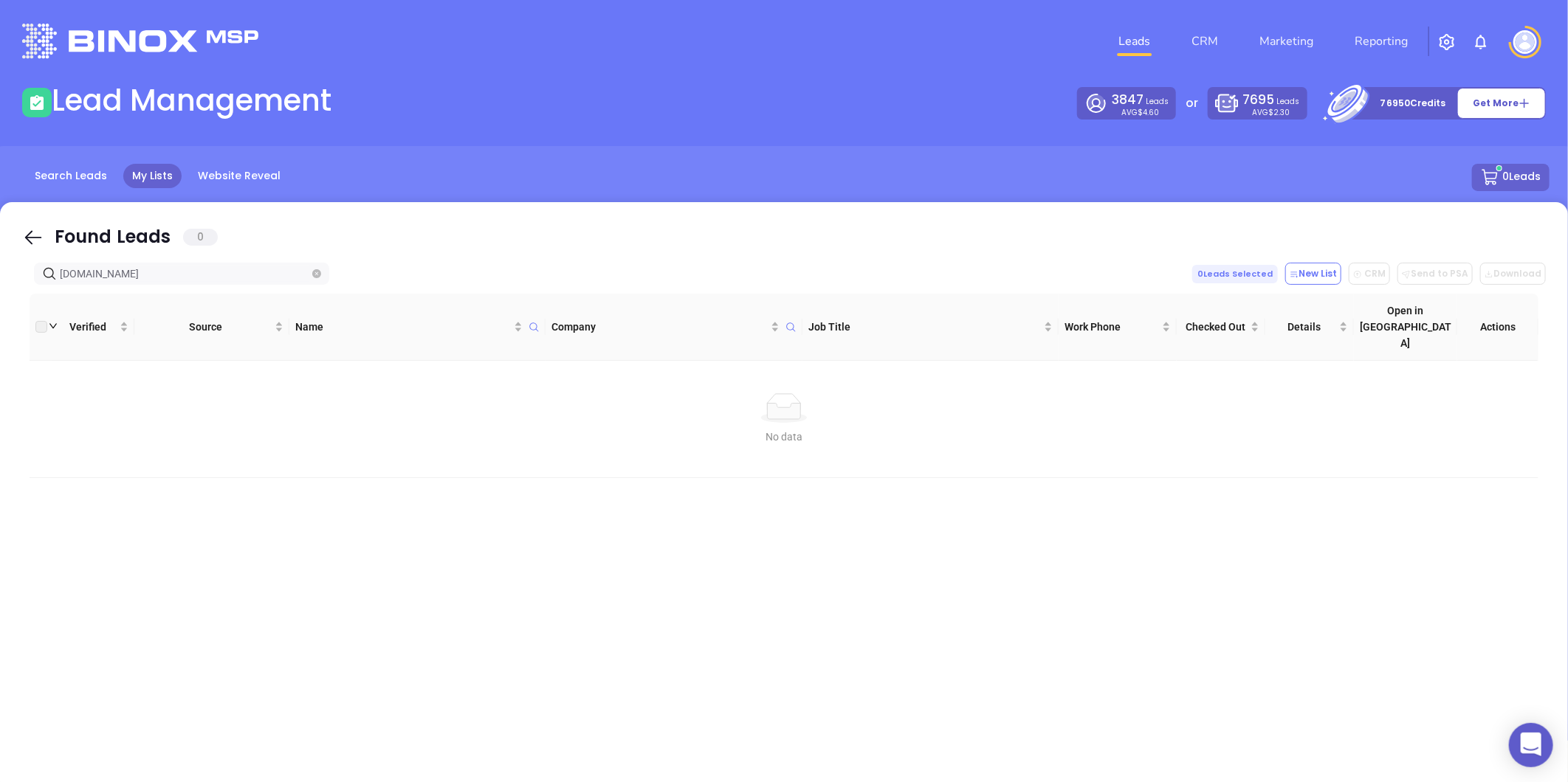
type input "iiccarolinas.com"
click at [316, 276] on icon "close-circle" at bounding box center [317, 274] width 9 height 9
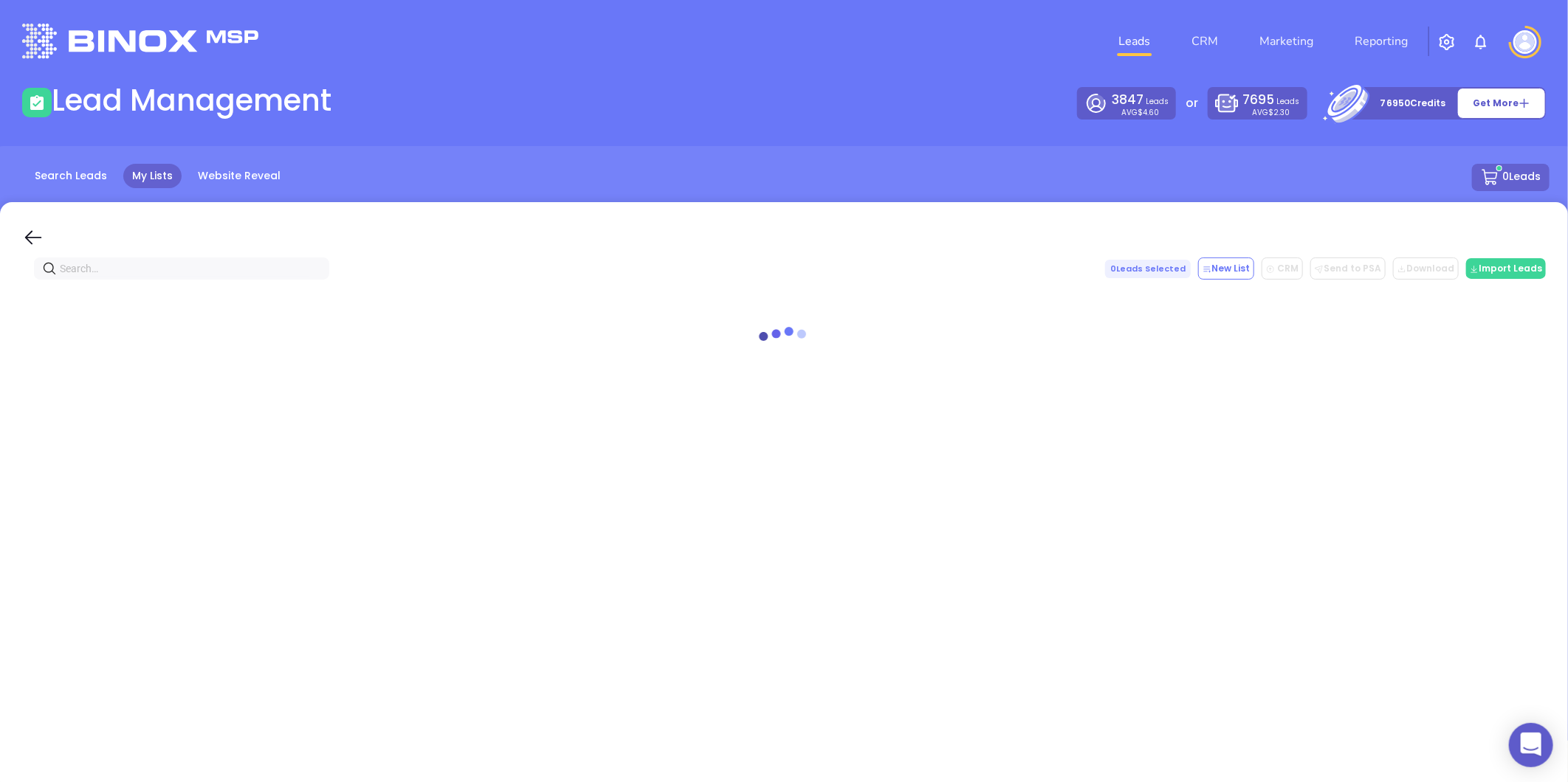
paste input "apriljonesinsurance.com"
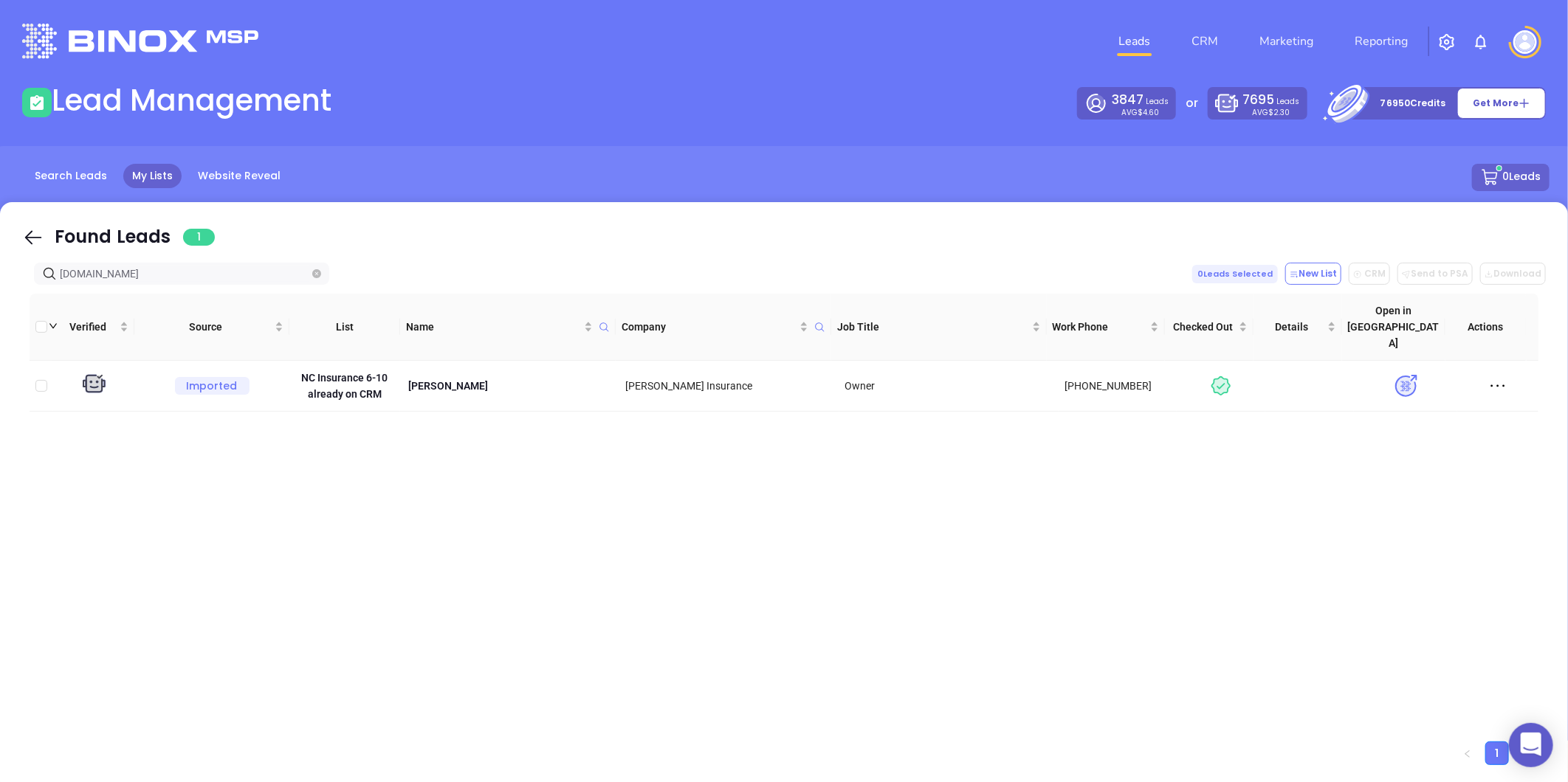
type input "apriljonesinsurance.com"
click at [313, 278] on icon "close-circle" at bounding box center [317, 274] width 9 height 9
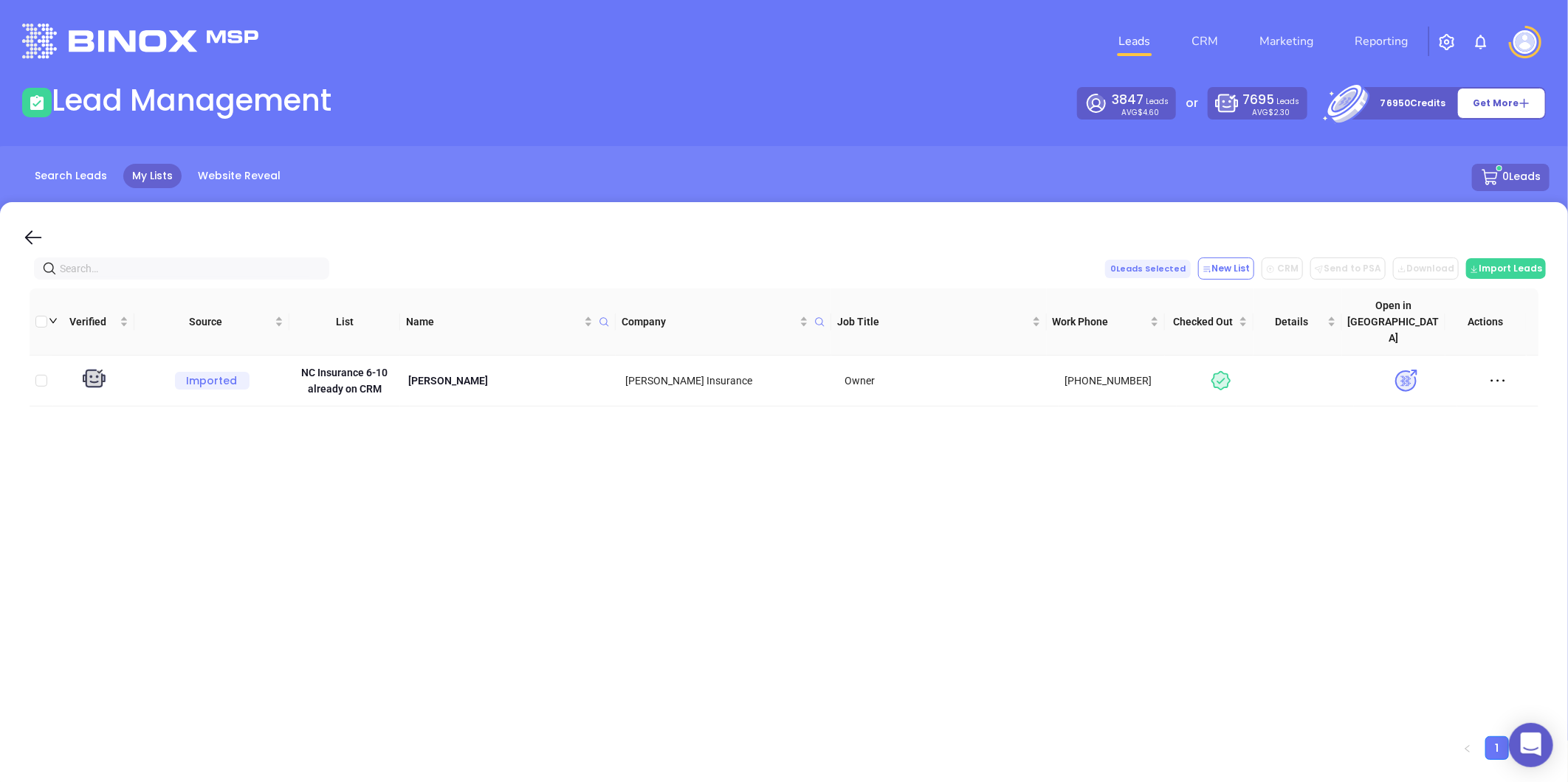
paste input "horizon-insurance.com"
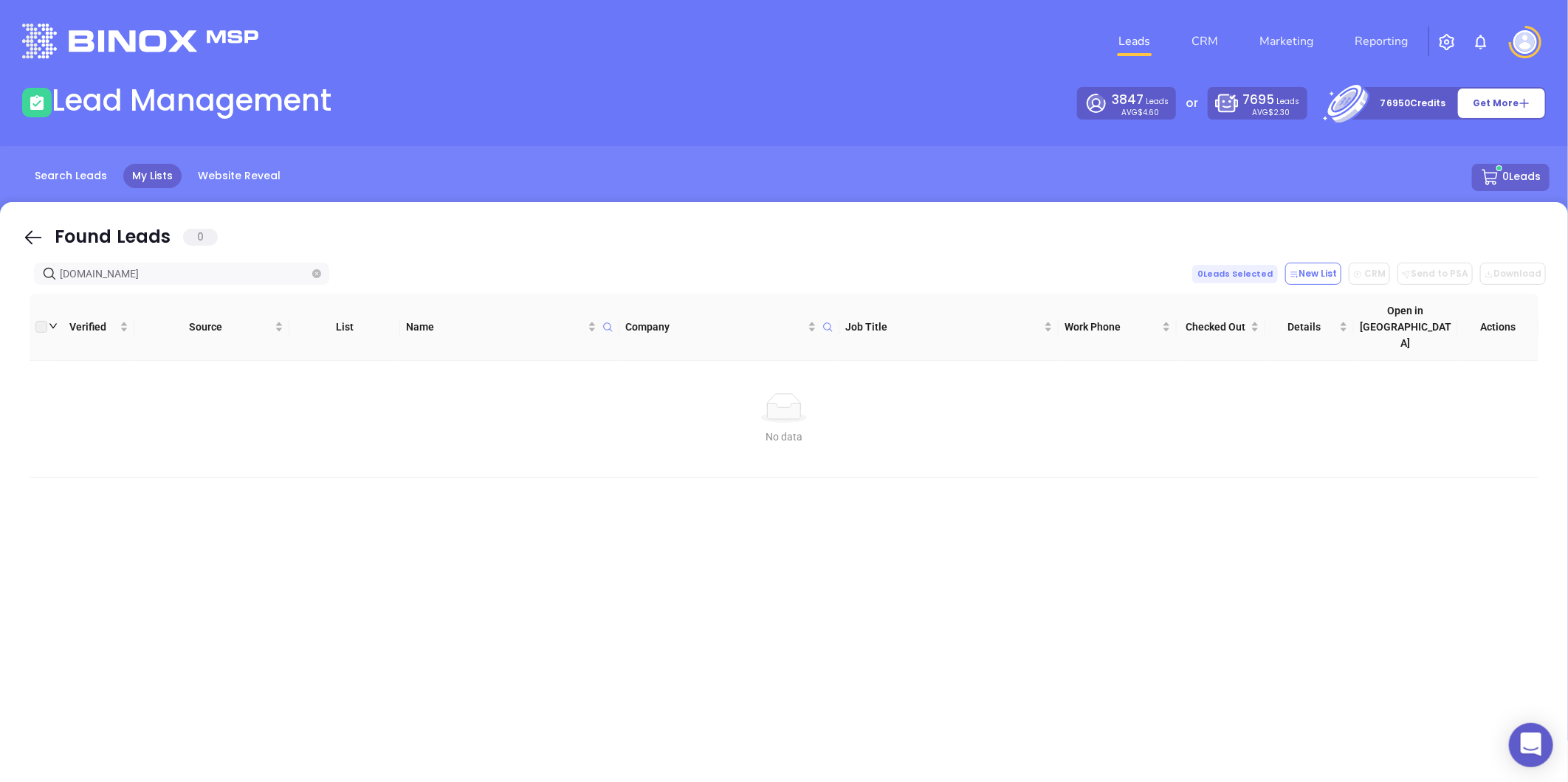
type input "horizon-insurance.com"
click at [317, 271] on icon "close-circle" at bounding box center [317, 274] width 9 height 9
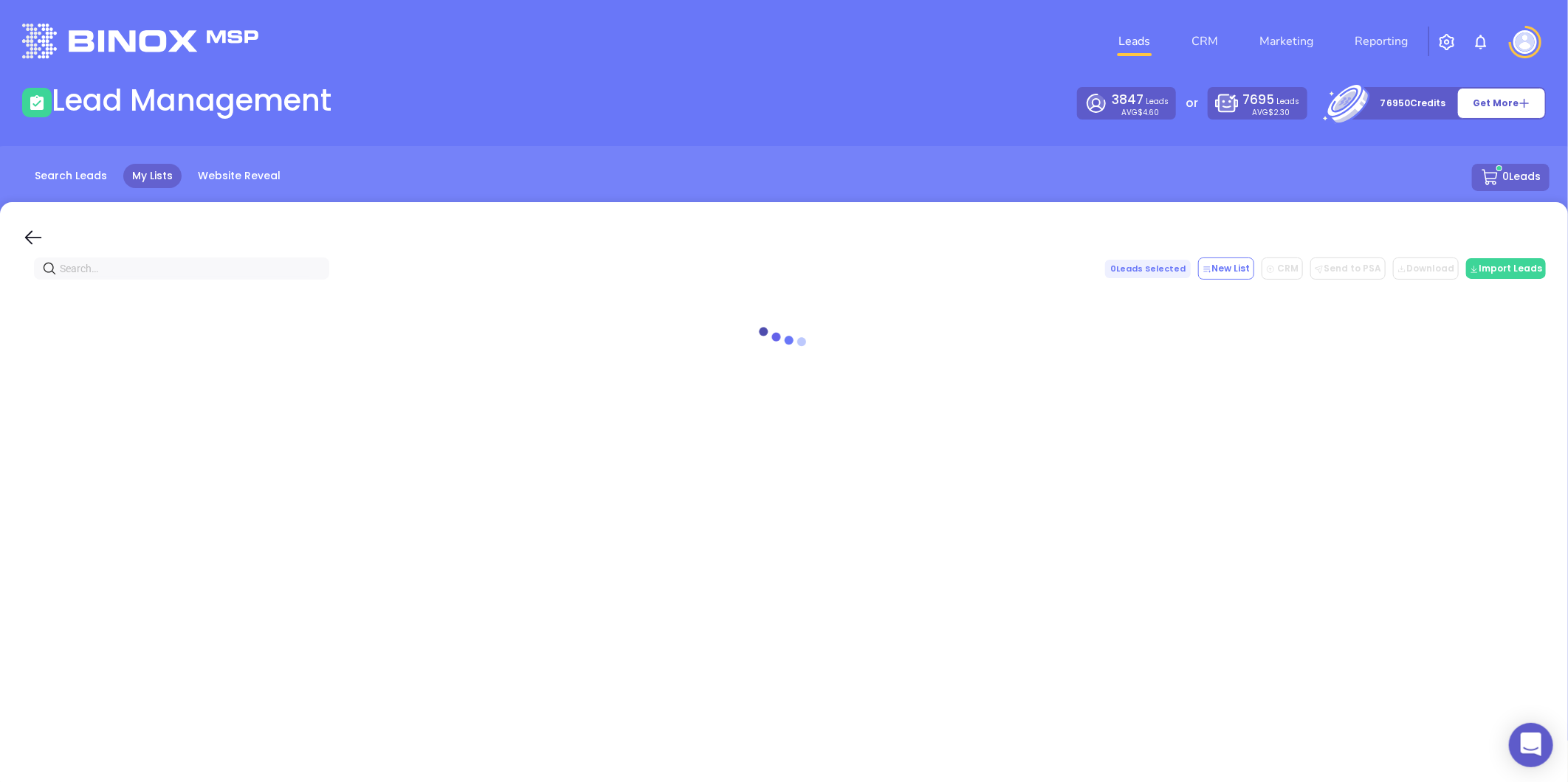
paste input "moore-insurance.com"
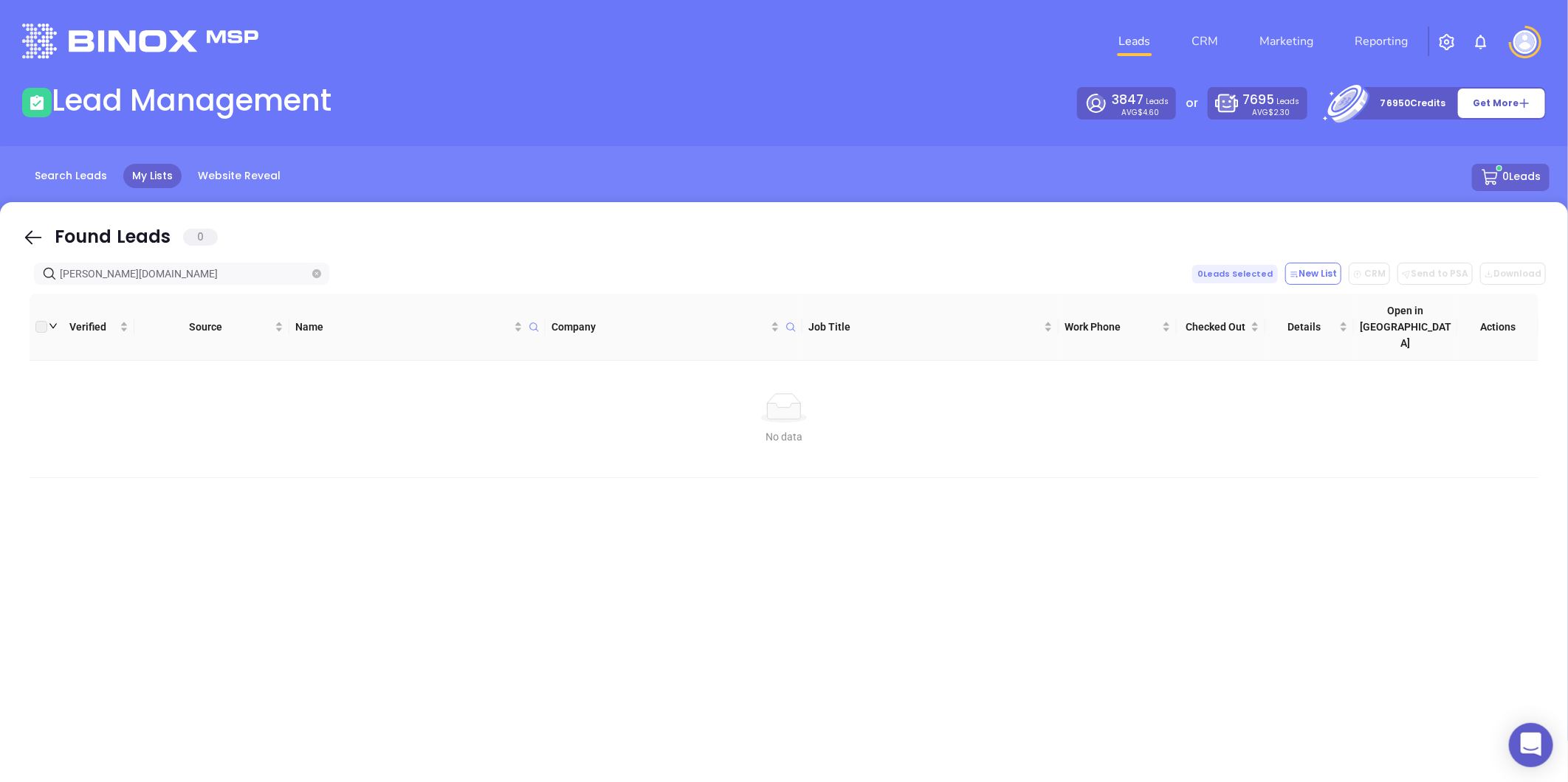
type input "moore-insurance.com"
click at [321, 277] on icon "close-circle" at bounding box center [317, 274] width 9 height 9
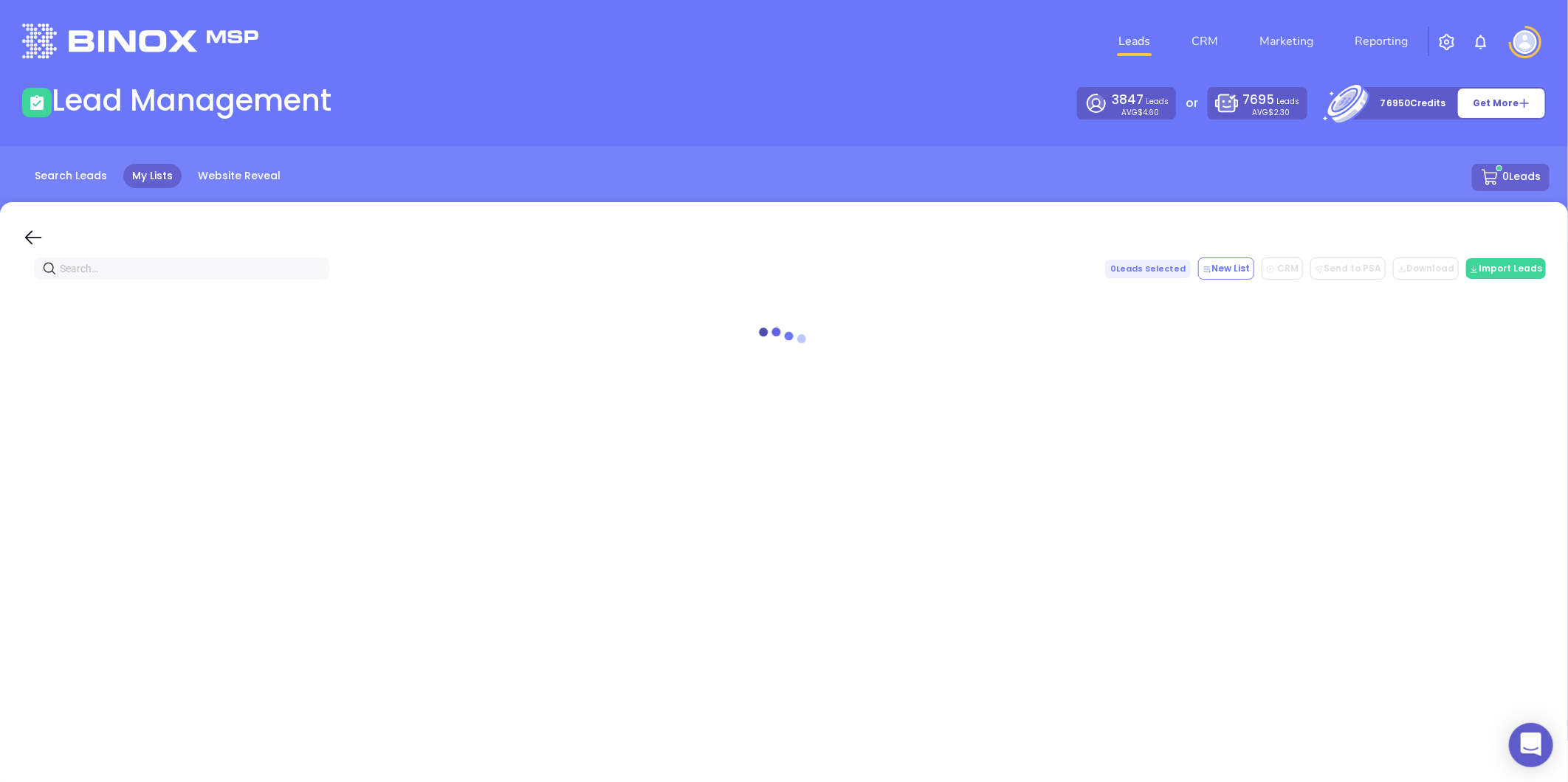
paste input "tp-agency.com"
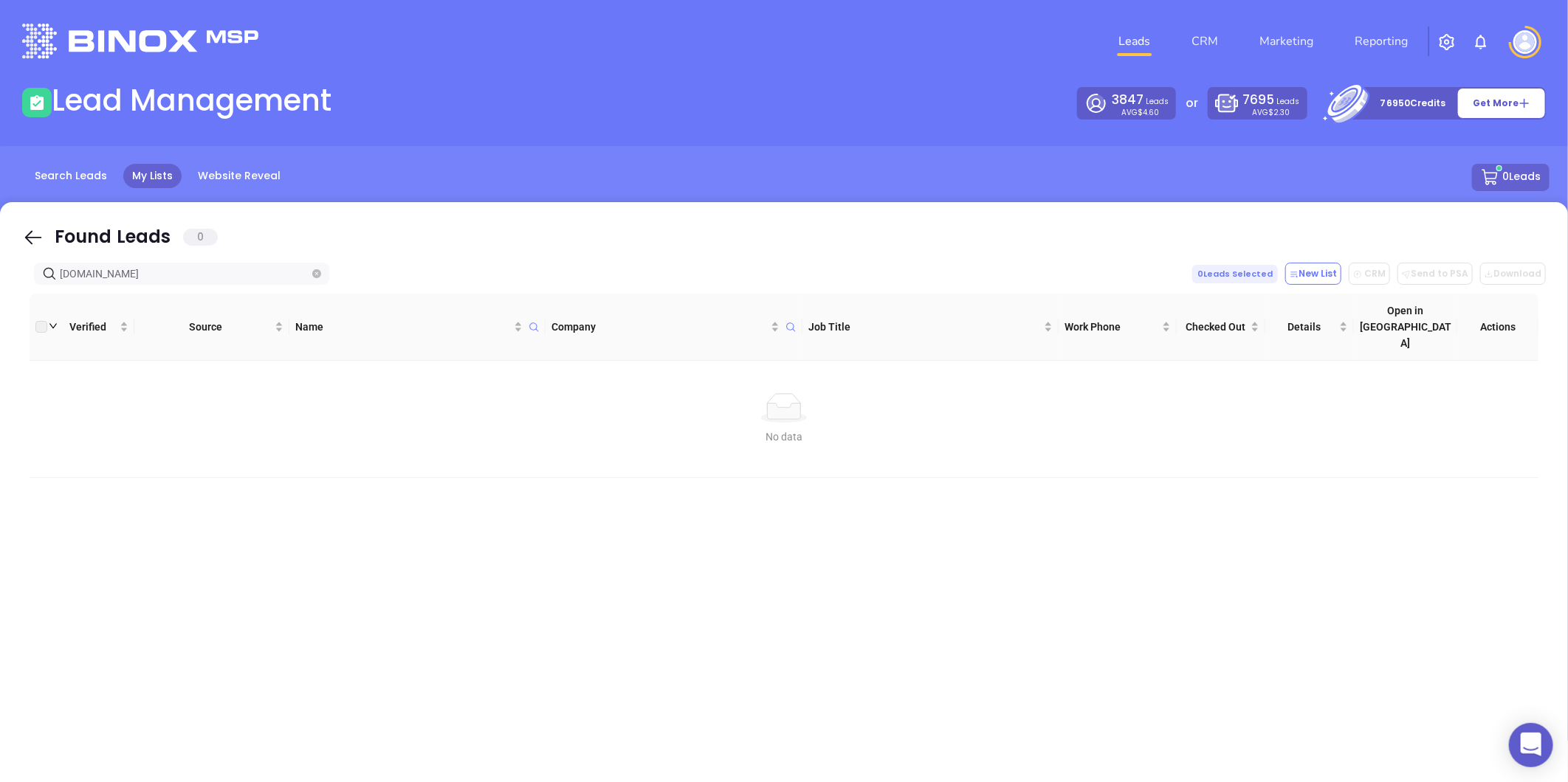
type input "tp-agency.com"
click at [318, 276] on icon "close-circle" at bounding box center [317, 274] width 9 height 9
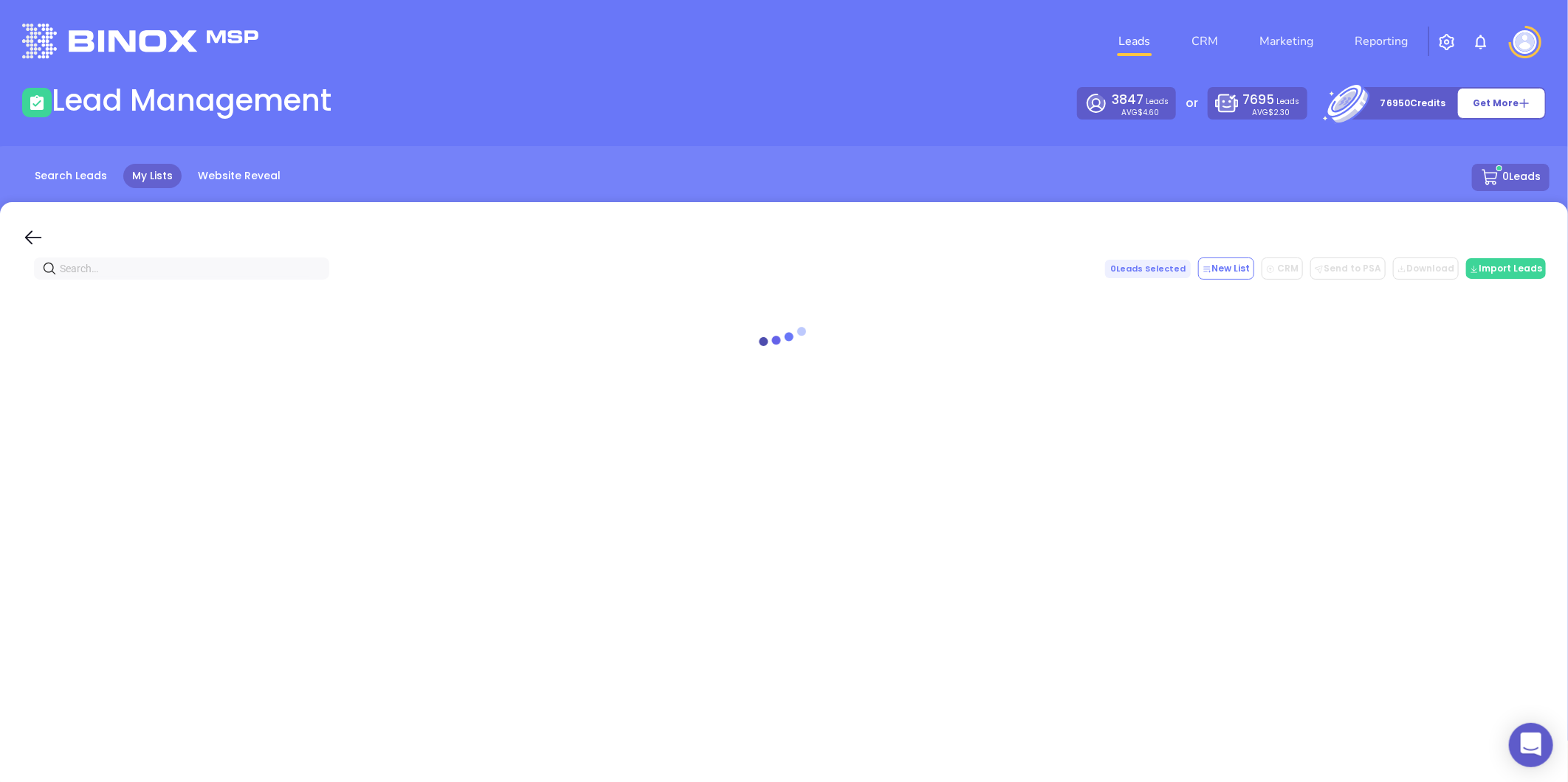
paste input "westerinsurance.com"
type input "westerinsurance.com"
click at [316, 278] on icon "close-circle" at bounding box center [317, 274] width 9 height 9
paste input "ncagent.com"
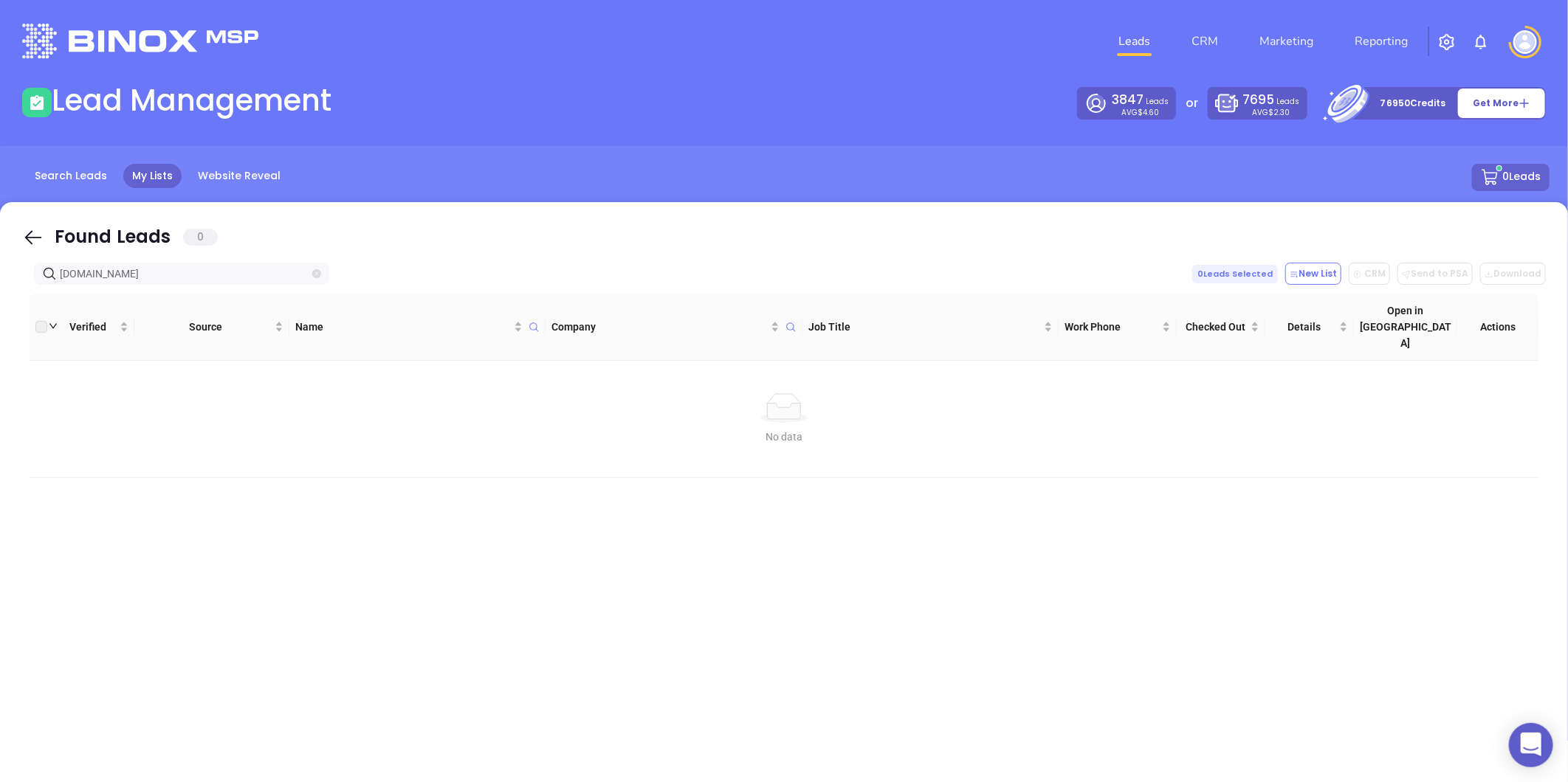
type input "ncagent.com"
click at [316, 278] on span at bounding box center [317, 274] width 9 height 16
click at [314, 273] on icon "close-circle" at bounding box center [317, 274] width 9 height 9
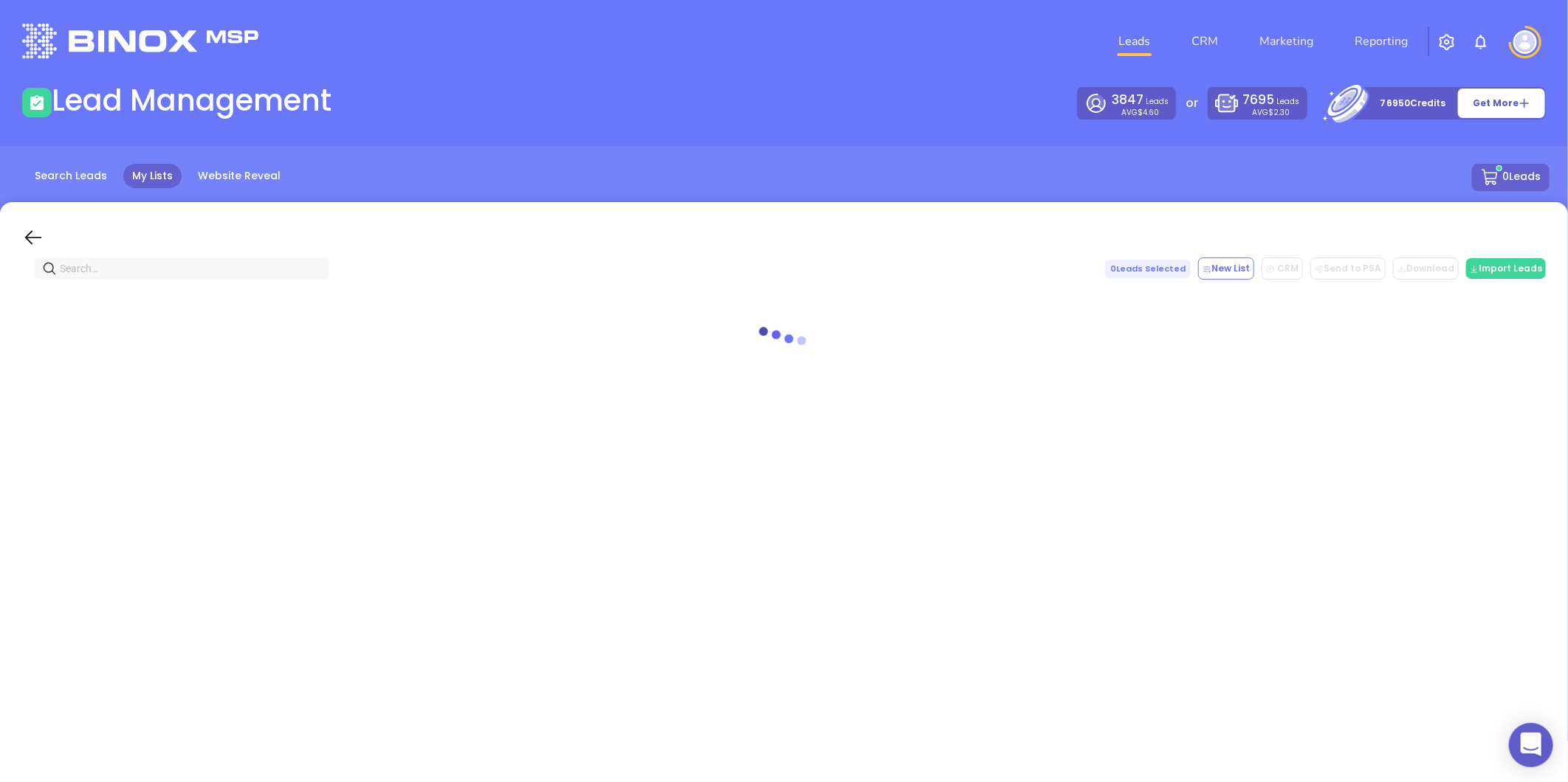
paste input "sutherland-nc.com"
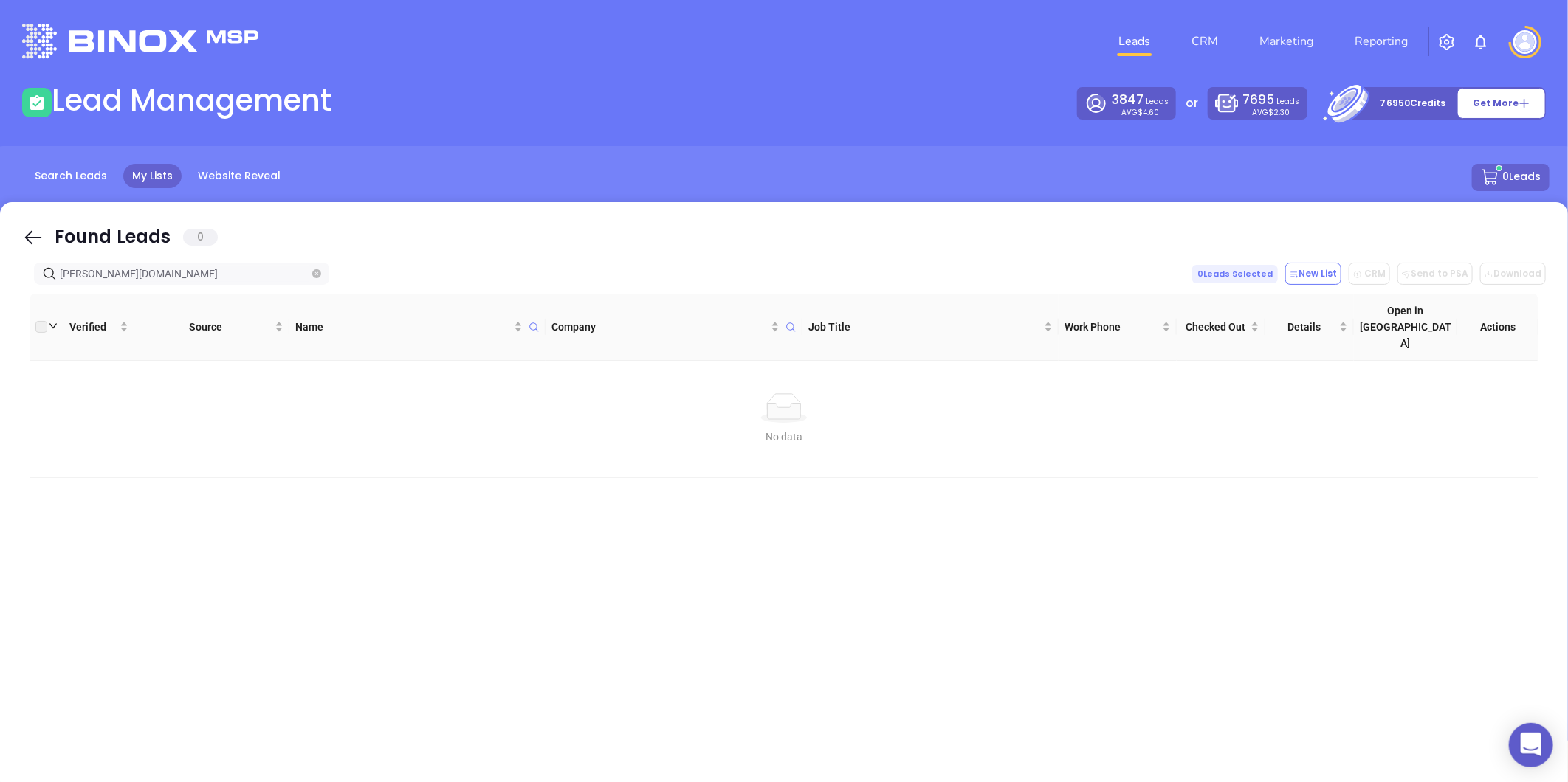
type input "sutherland-nc.com"
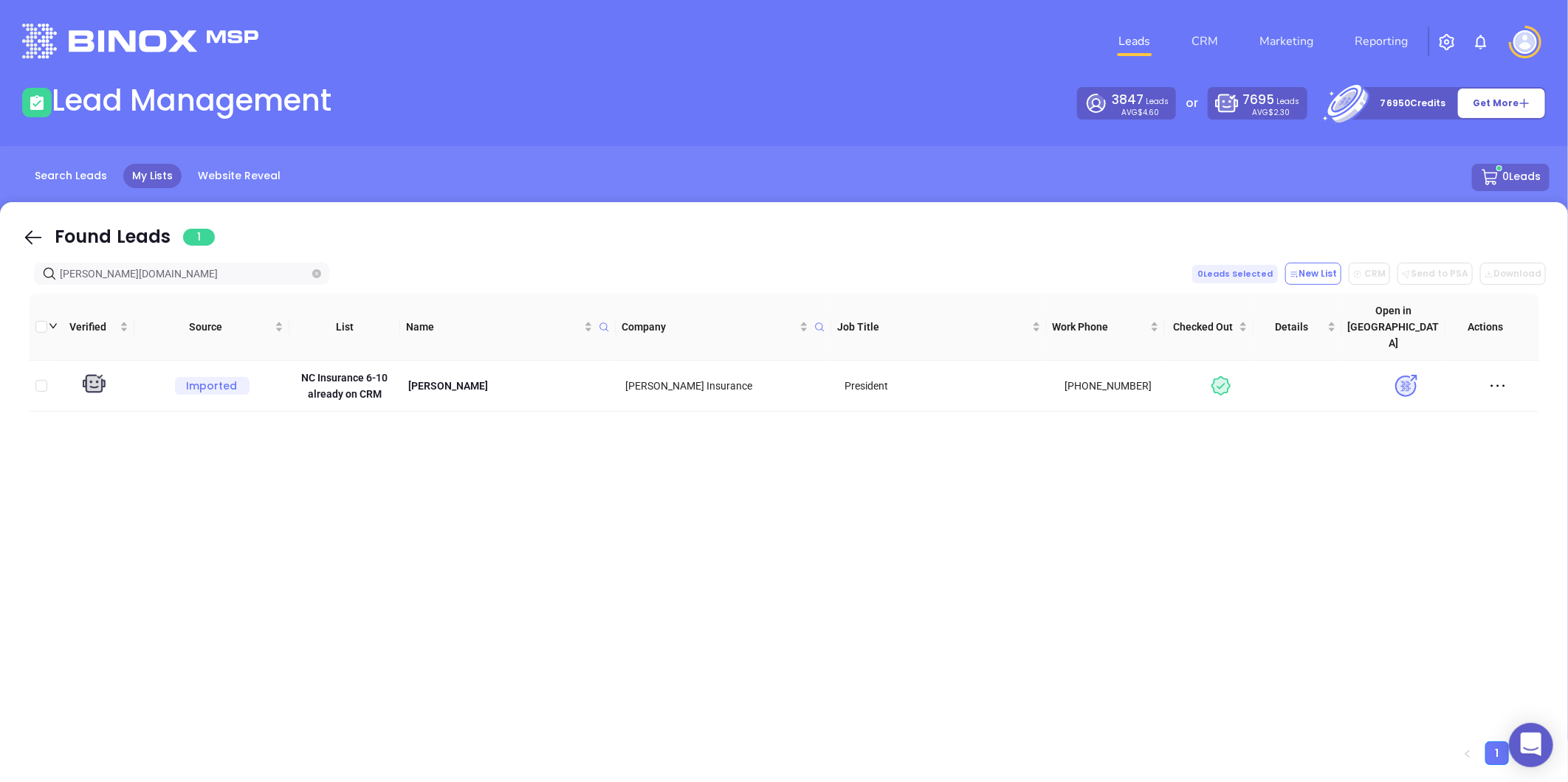
click at [313, 268] on span at bounding box center [317, 274] width 9 height 16
click at [313, 270] on icon "close-circle" at bounding box center [317, 274] width 9 height 9
paste input "tednreeseinsurance.com"
type input "tednreeseinsurance.com"
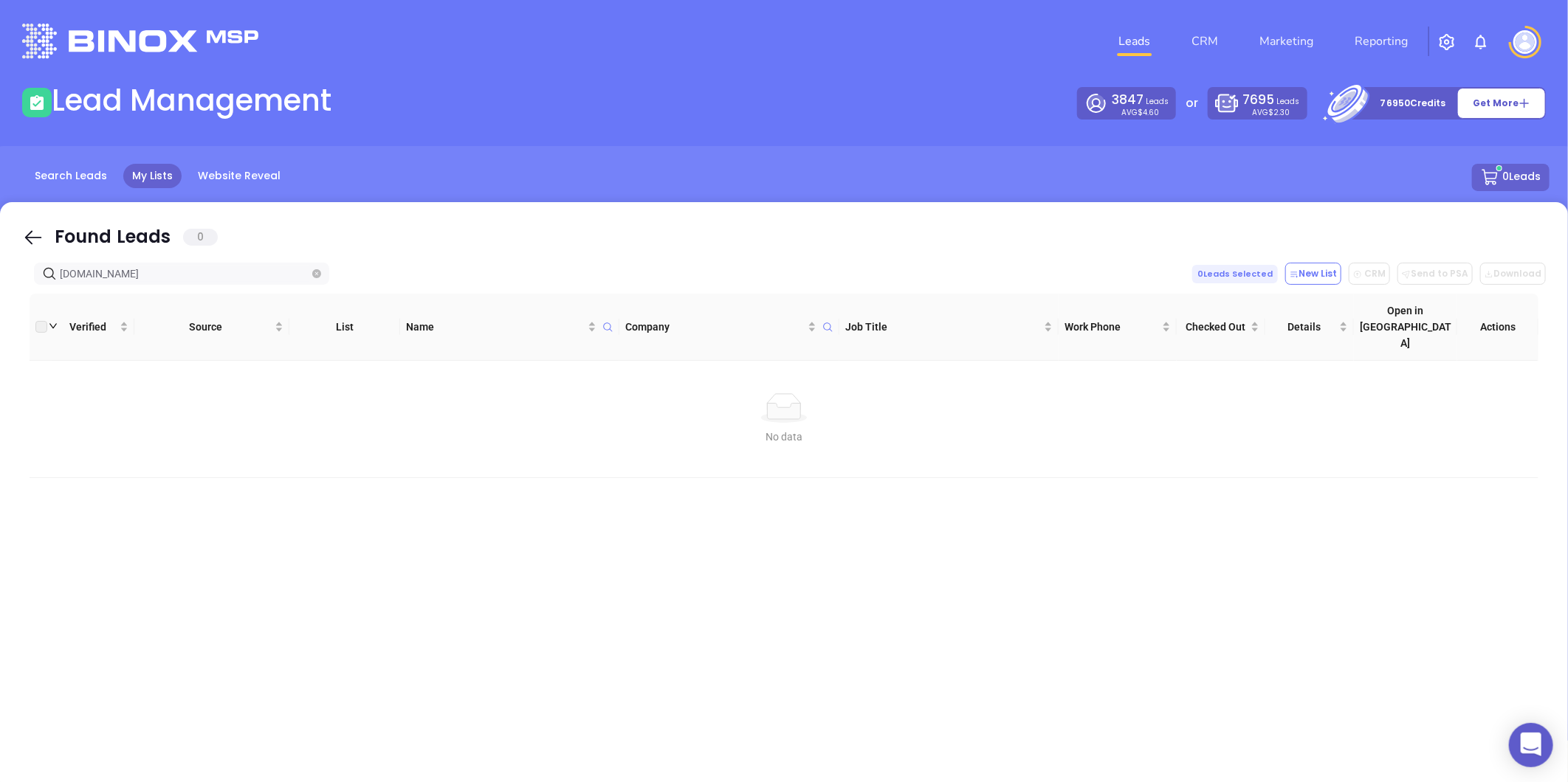
click at [305, 278] on input "tednreeseinsurance.com" at bounding box center [184, 274] width 250 height 16
click at [317, 277] on icon "close-circle" at bounding box center [317, 274] width 9 height 9
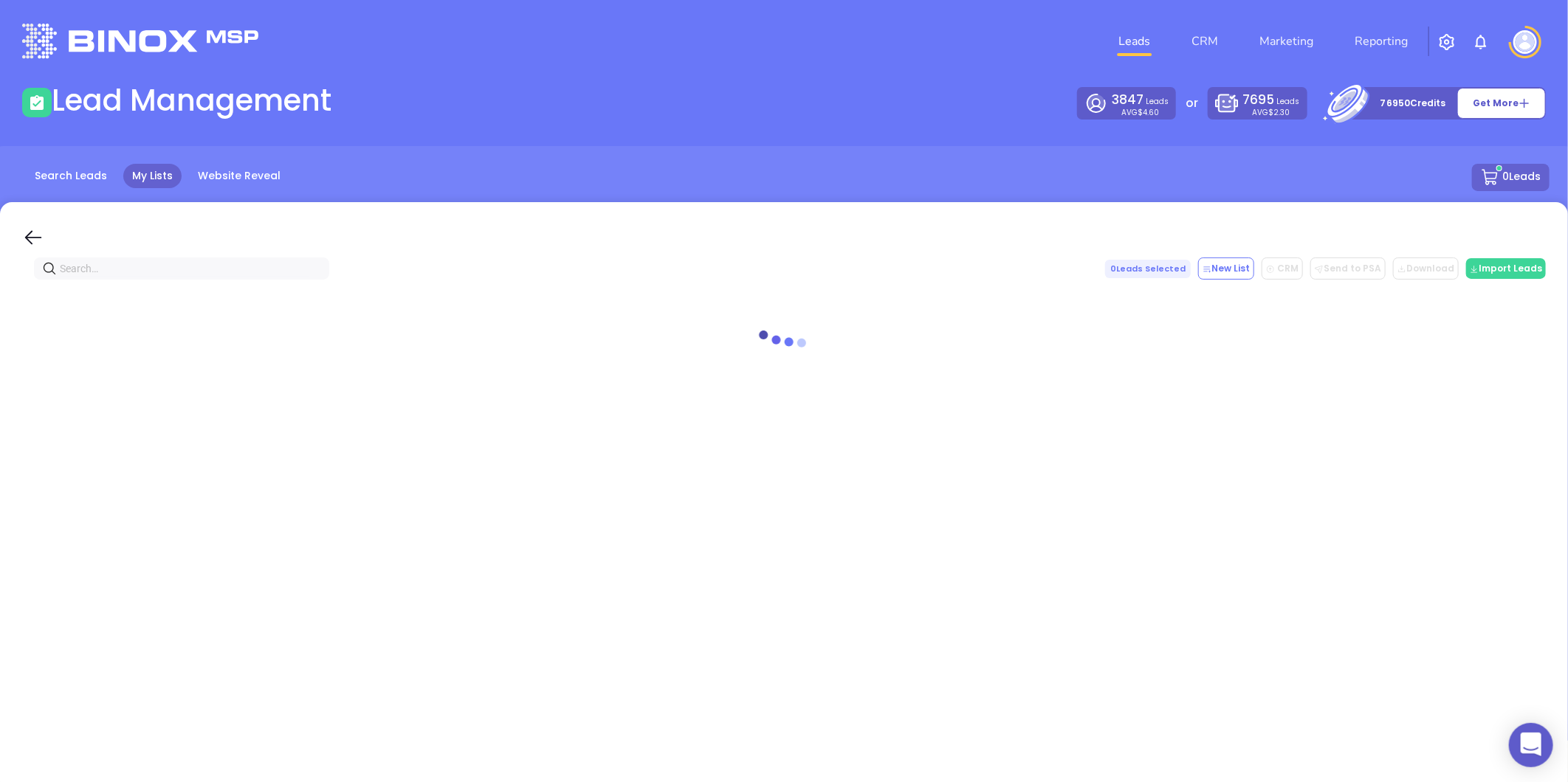
paste input "pennyinsuranceagency.com"
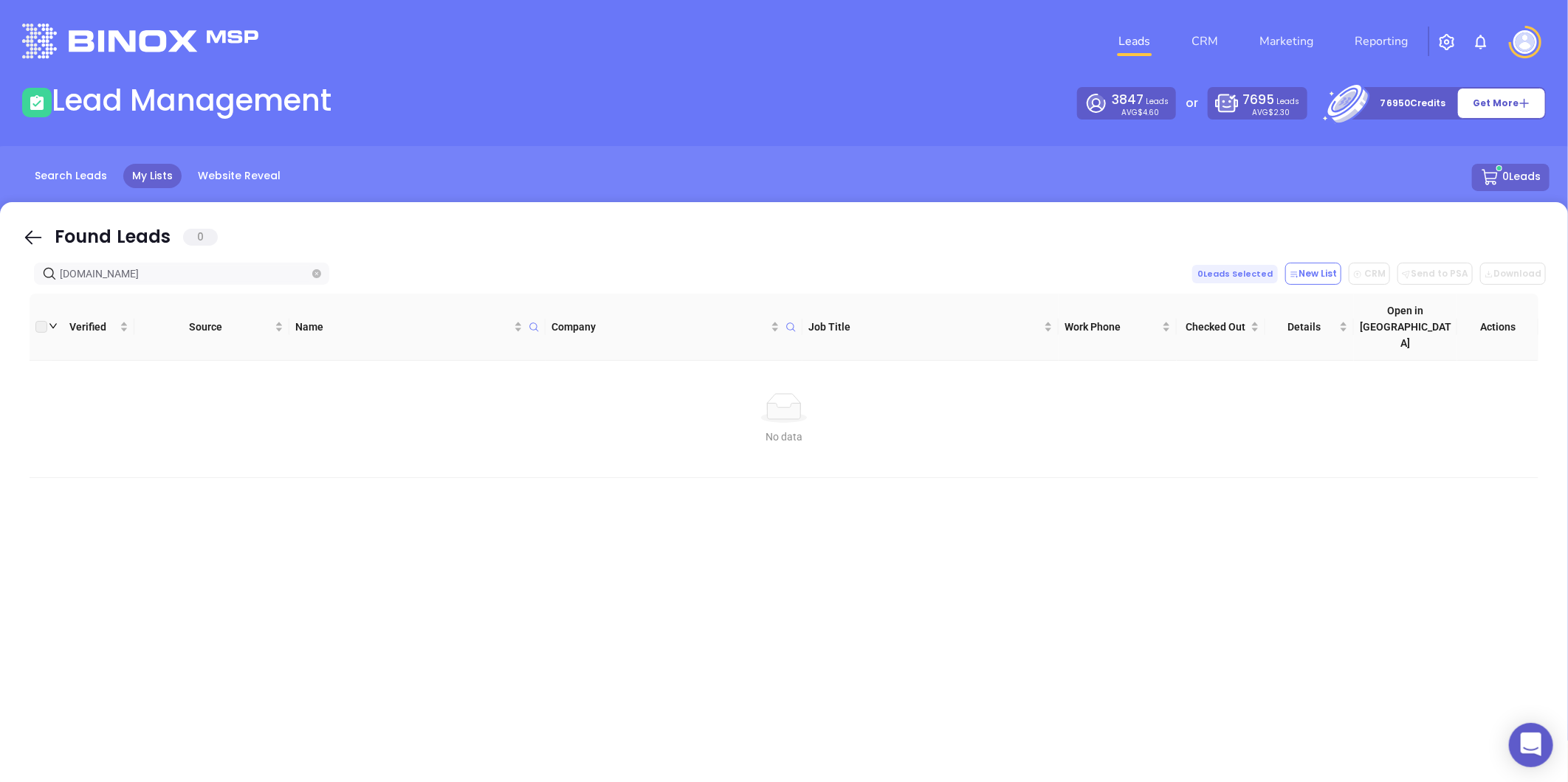
type input "pennyinsuranceagency.com"
click at [313, 266] on span at bounding box center [317, 274] width 9 height 16
click at [313, 270] on icon "close-circle" at bounding box center [317, 274] width 9 height 9
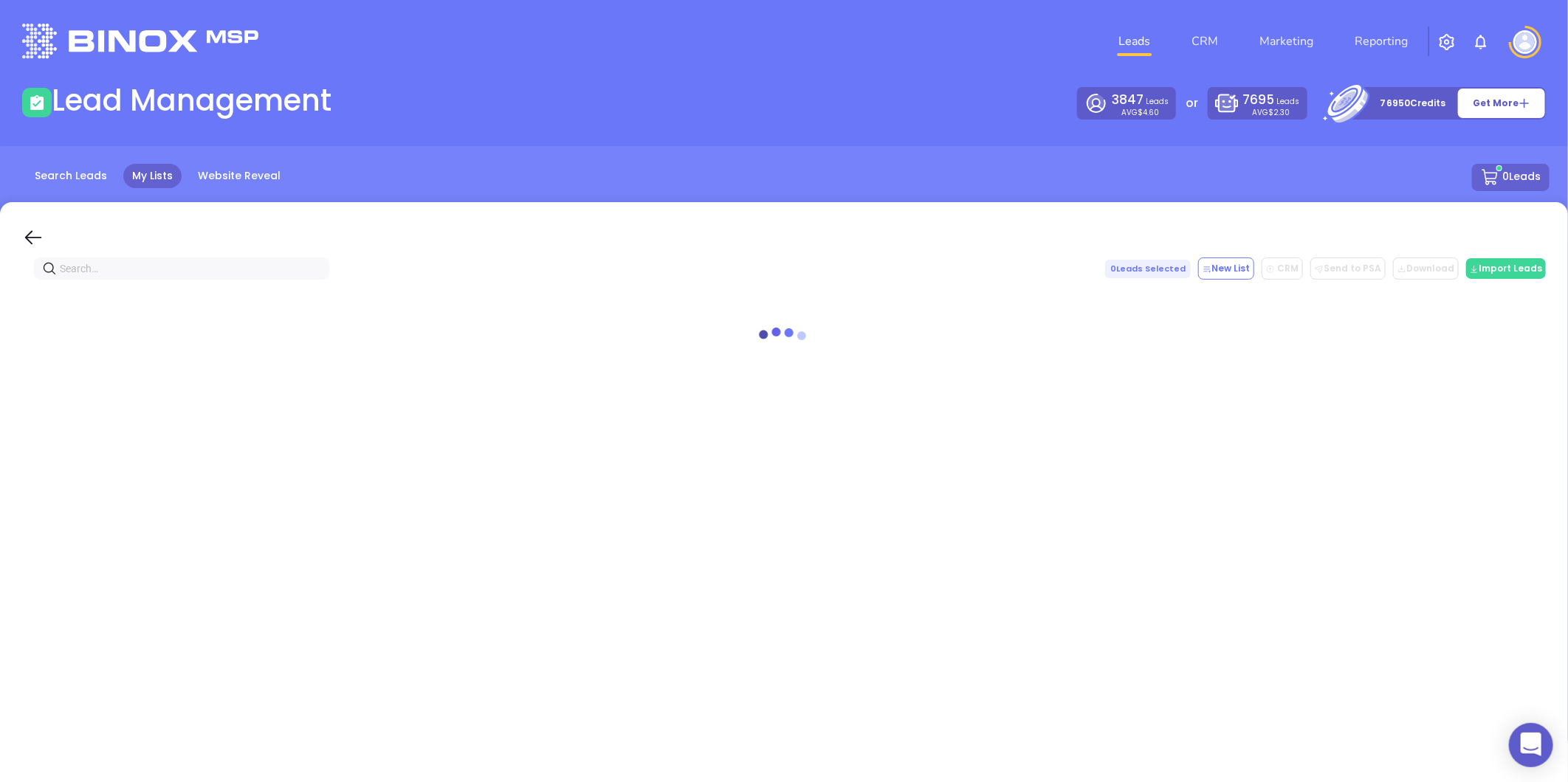
paste input "orrowinsurance.com"
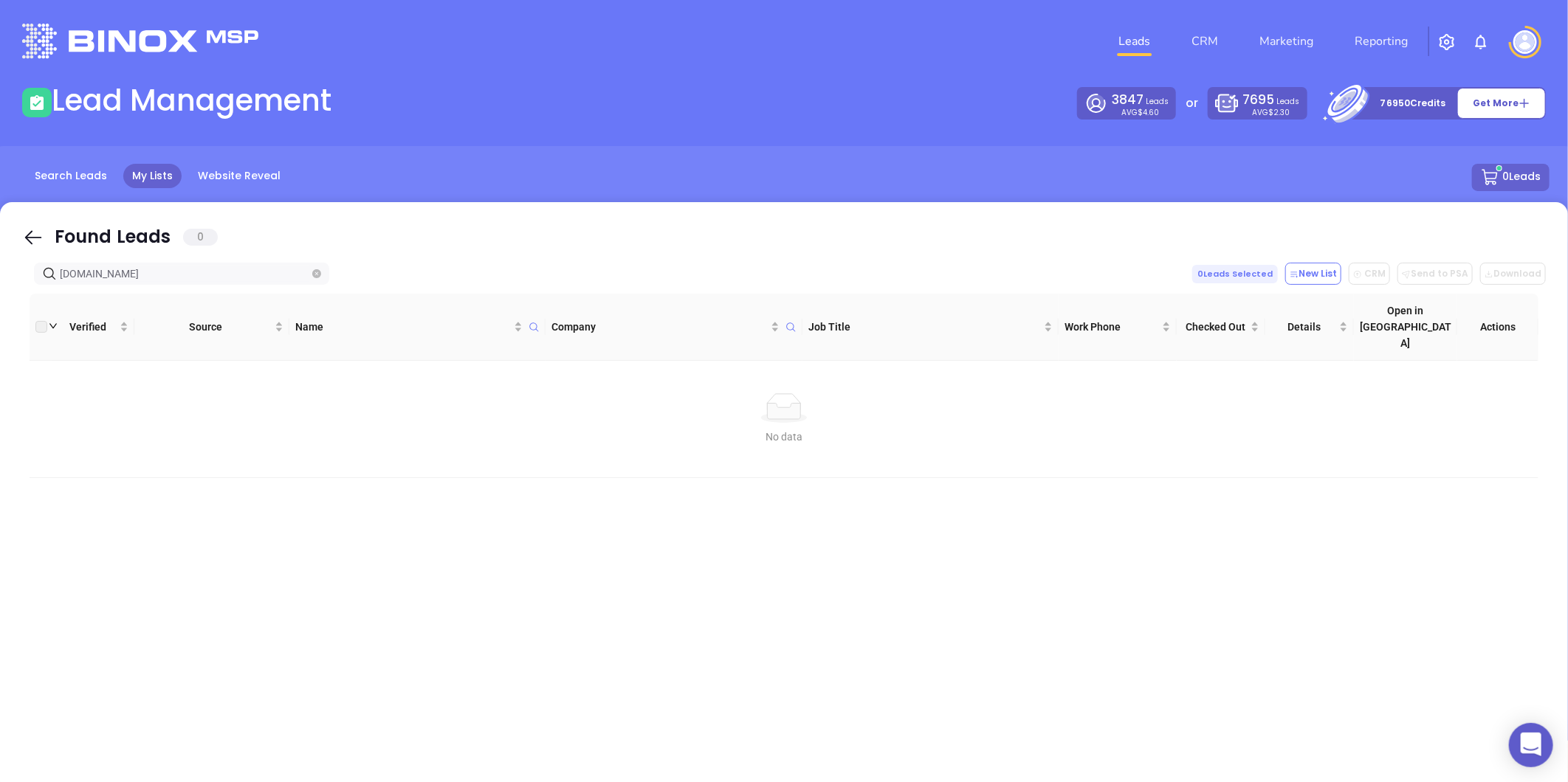
click at [57, 274] on span "orrowinsurance.com" at bounding box center [181, 273] width 295 height 22
click at [61, 273] on input "orrowinsurance.com" at bounding box center [184, 274] width 250 height 16
drag, startPoint x: 171, startPoint y: 270, endPoint x: -109, endPoint y: 303, distance: 281.9
click at [0, 303] on html "0 Leads CRM Marketing Reporting Financial Leads Leads Lead Management 3847 Lead…" at bounding box center [784, 391] width 1568 height 782
type input "morrowinsurance.com"
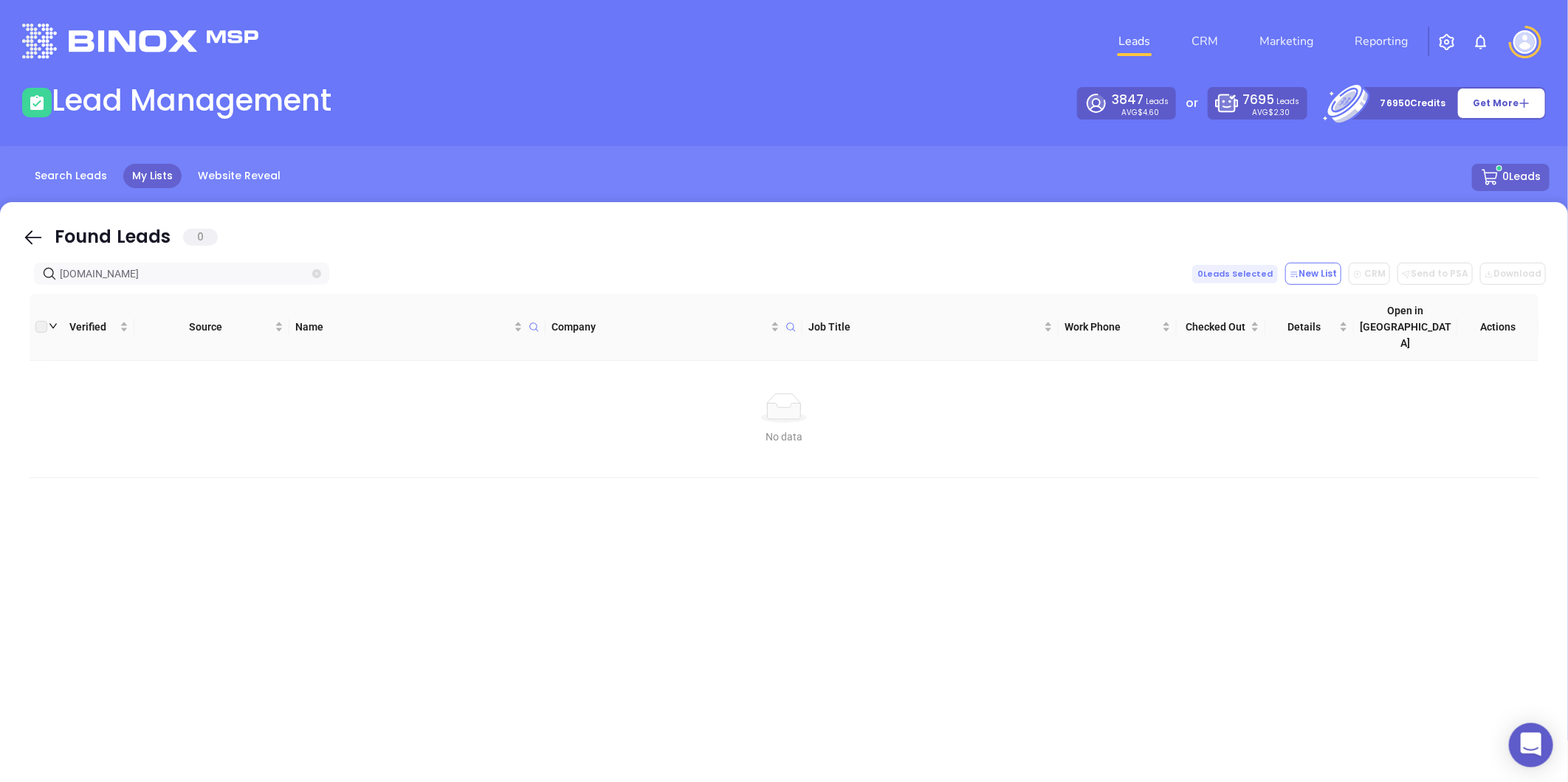
click at [313, 278] on span at bounding box center [317, 274] width 9 height 16
click at [314, 273] on icon "close-circle" at bounding box center [317, 274] width 9 height 9
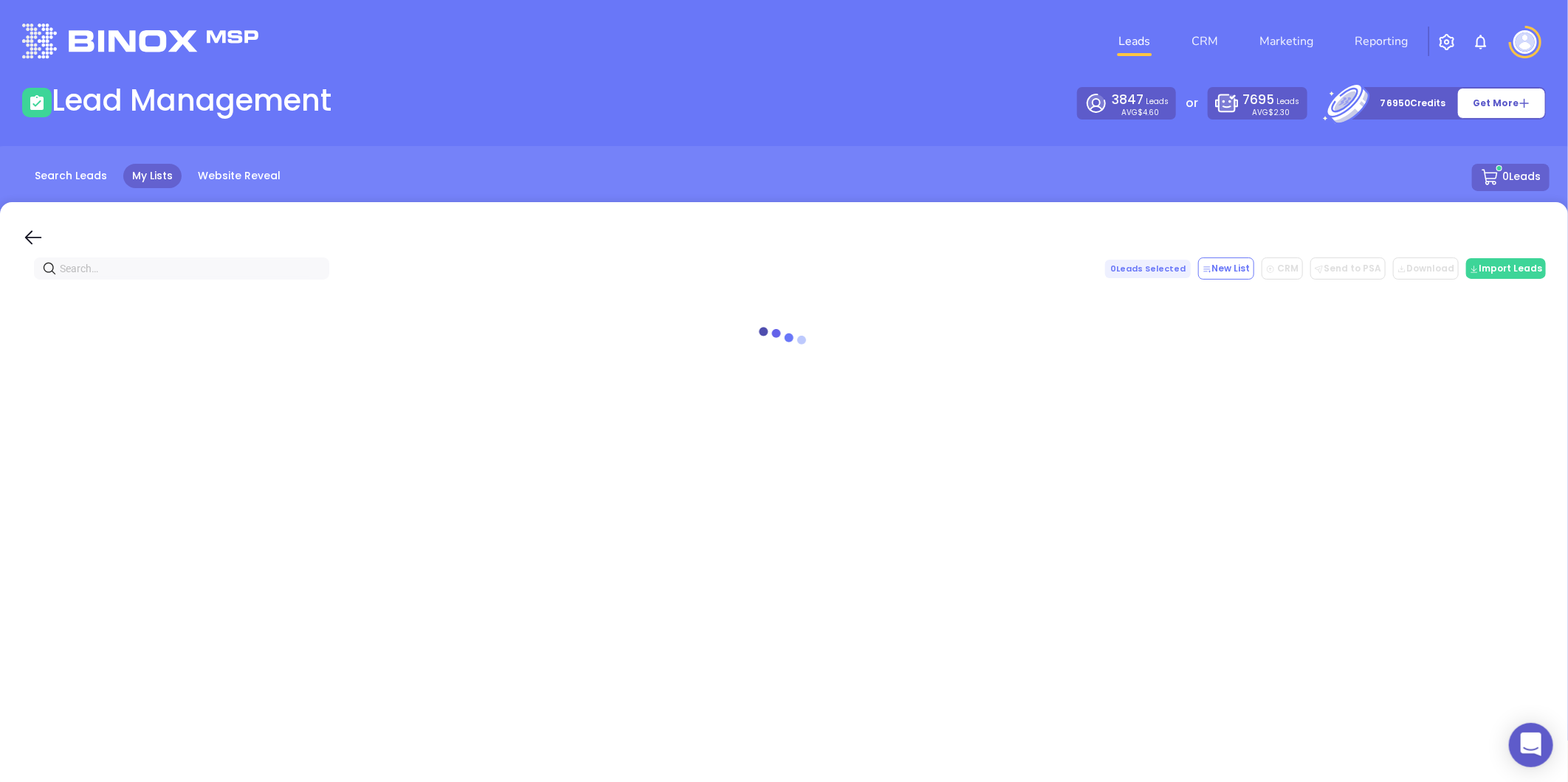
paste input "highstreetins.com"
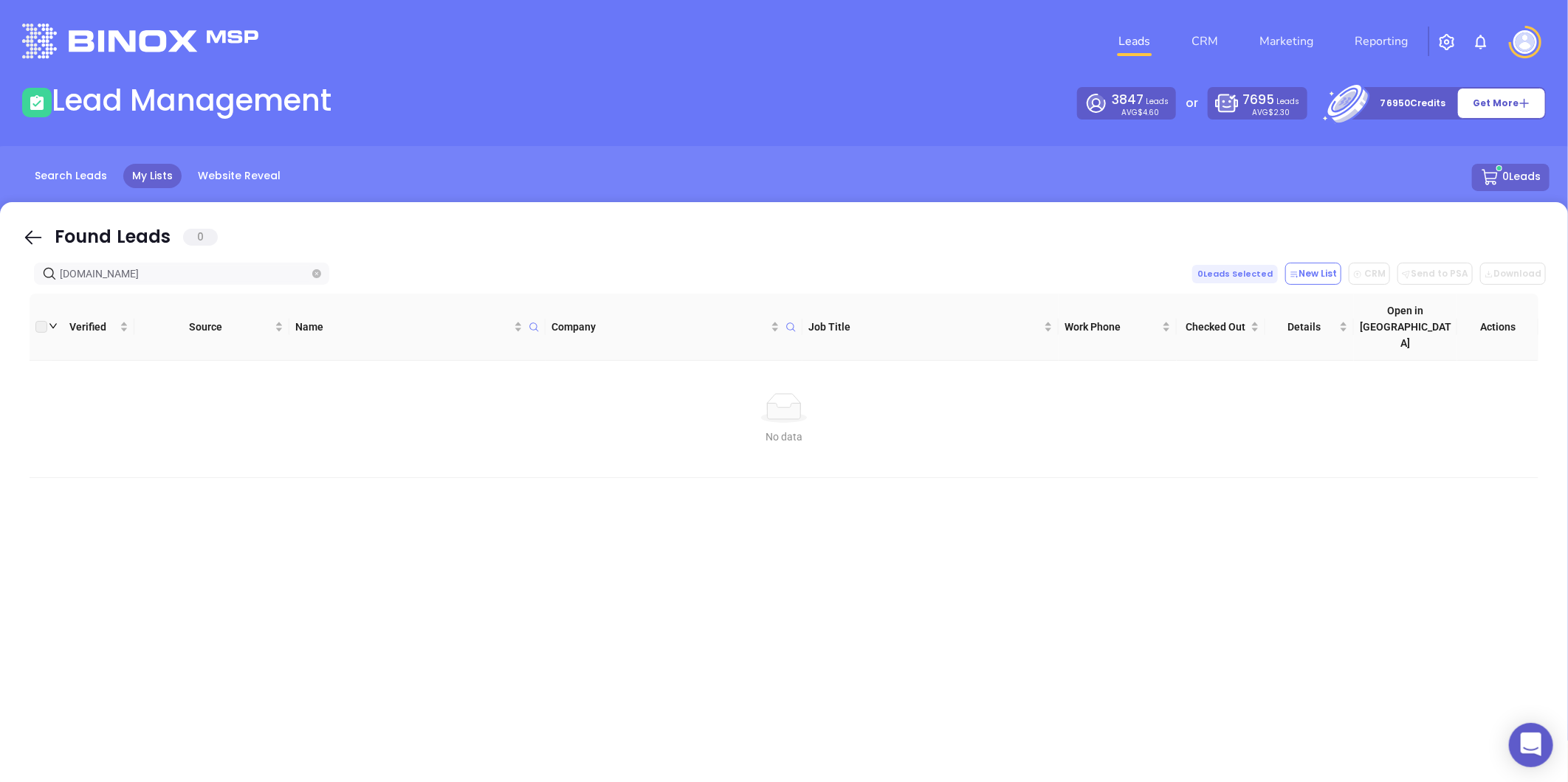
type input "highstreetins.com"
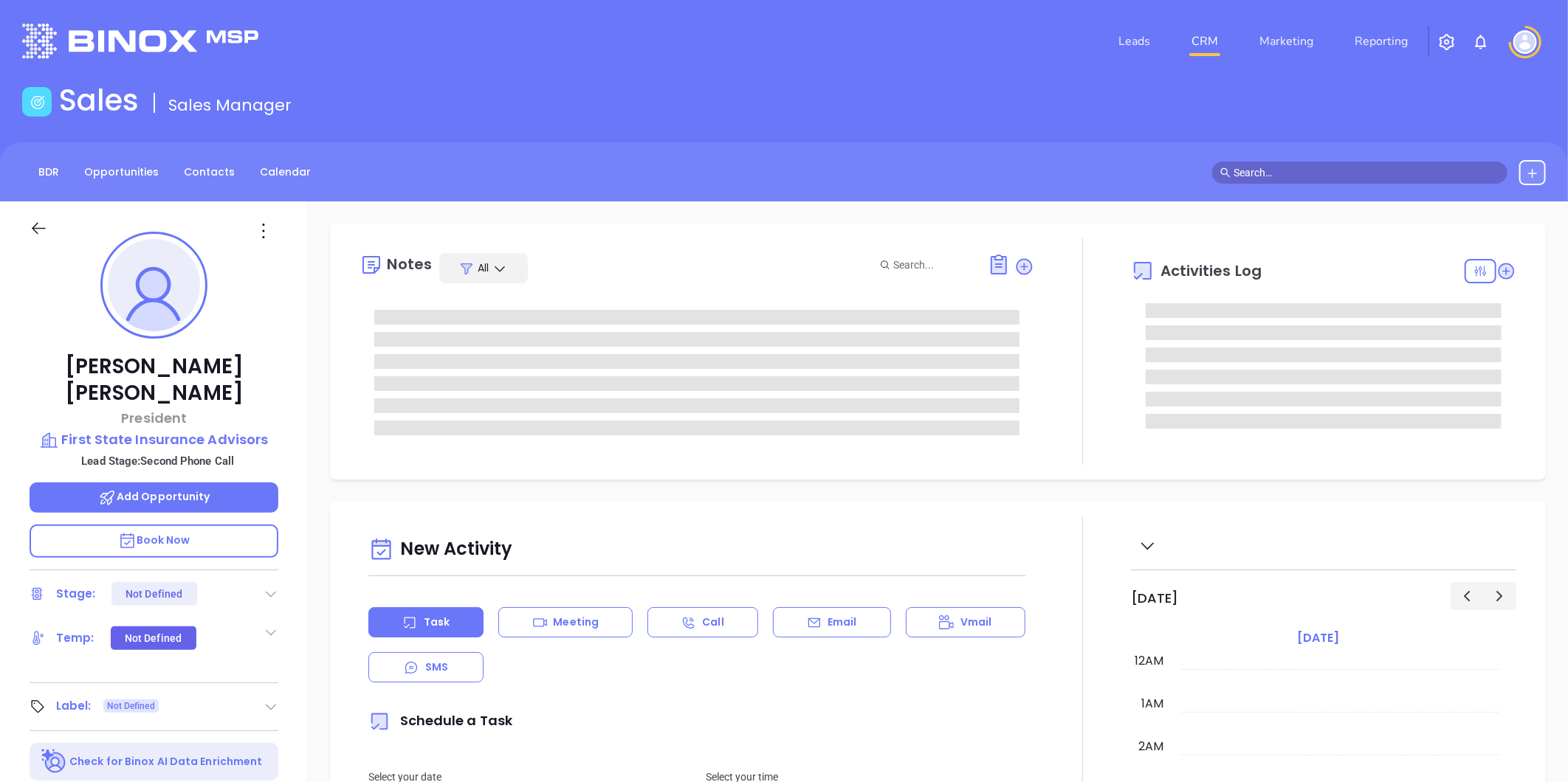
type input "[DATE]"
type input "[PERSON_NAME]"
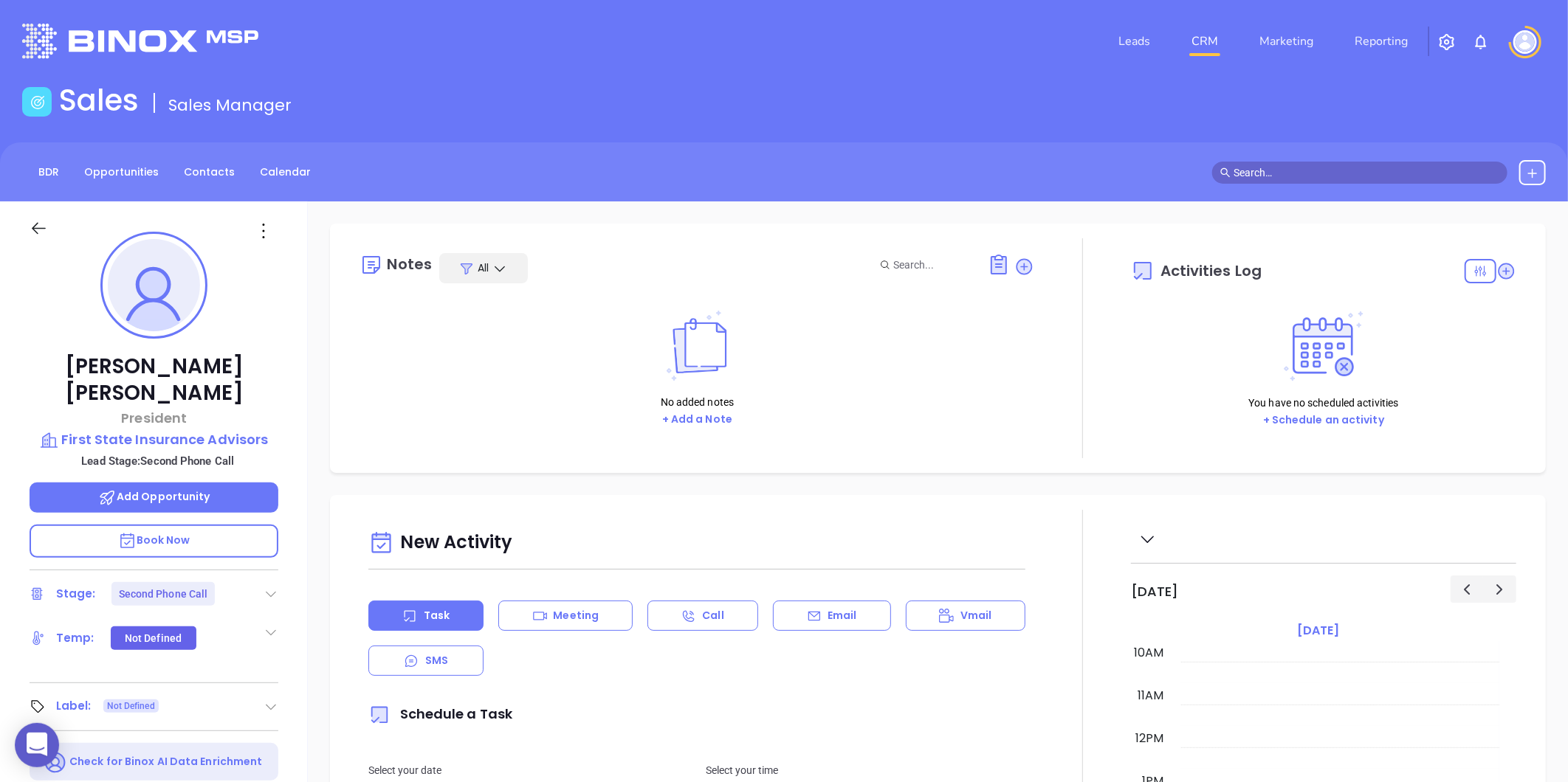
click at [263, 587] on icon at bounding box center [271, 594] width 15 height 15
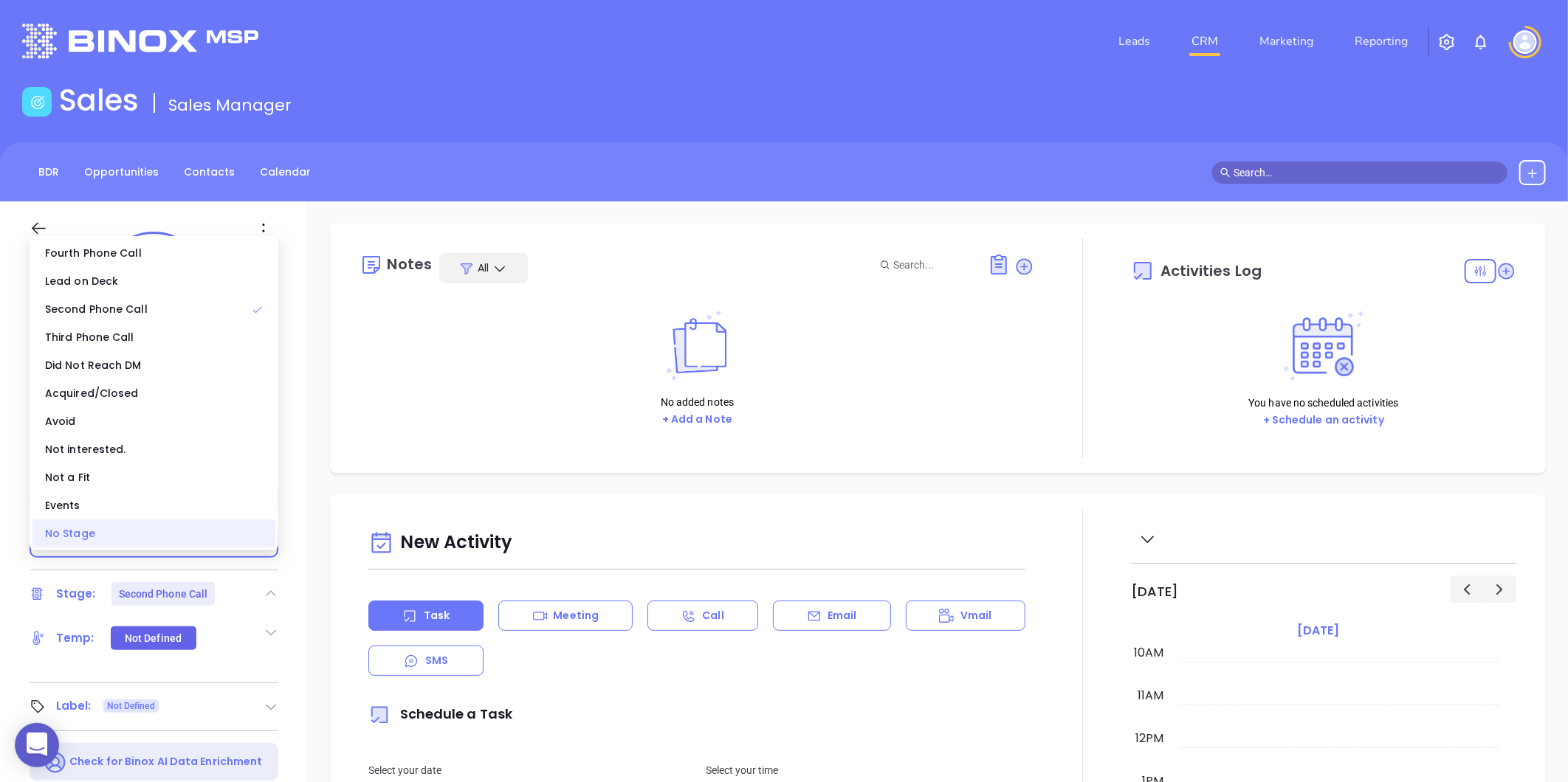
click at [87, 546] on div "No Stage" at bounding box center [154, 533] width 243 height 28
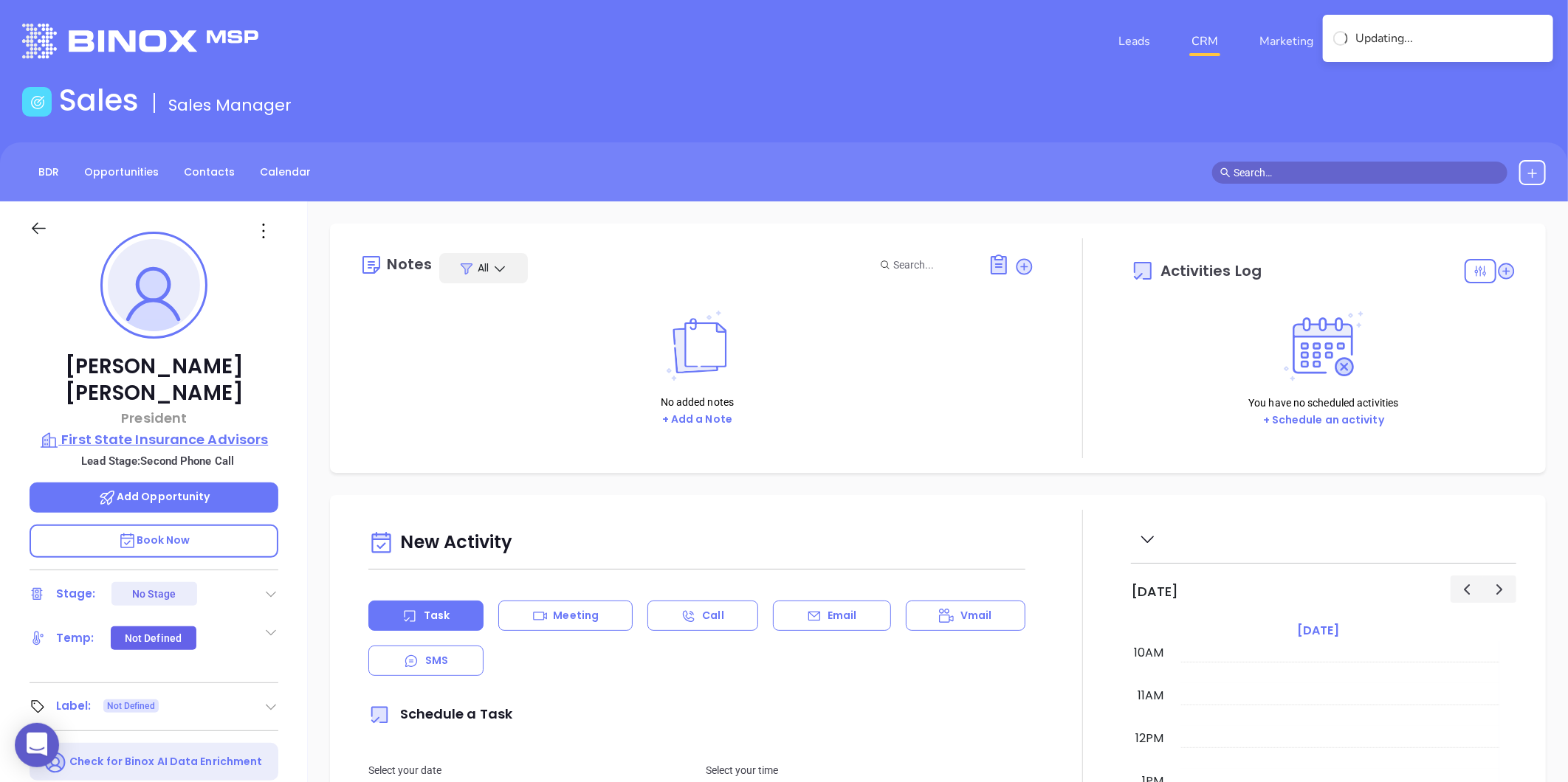
click at [124, 430] on p "First State Insurance Advisors" at bounding box center [154, 440] width 249 height 21
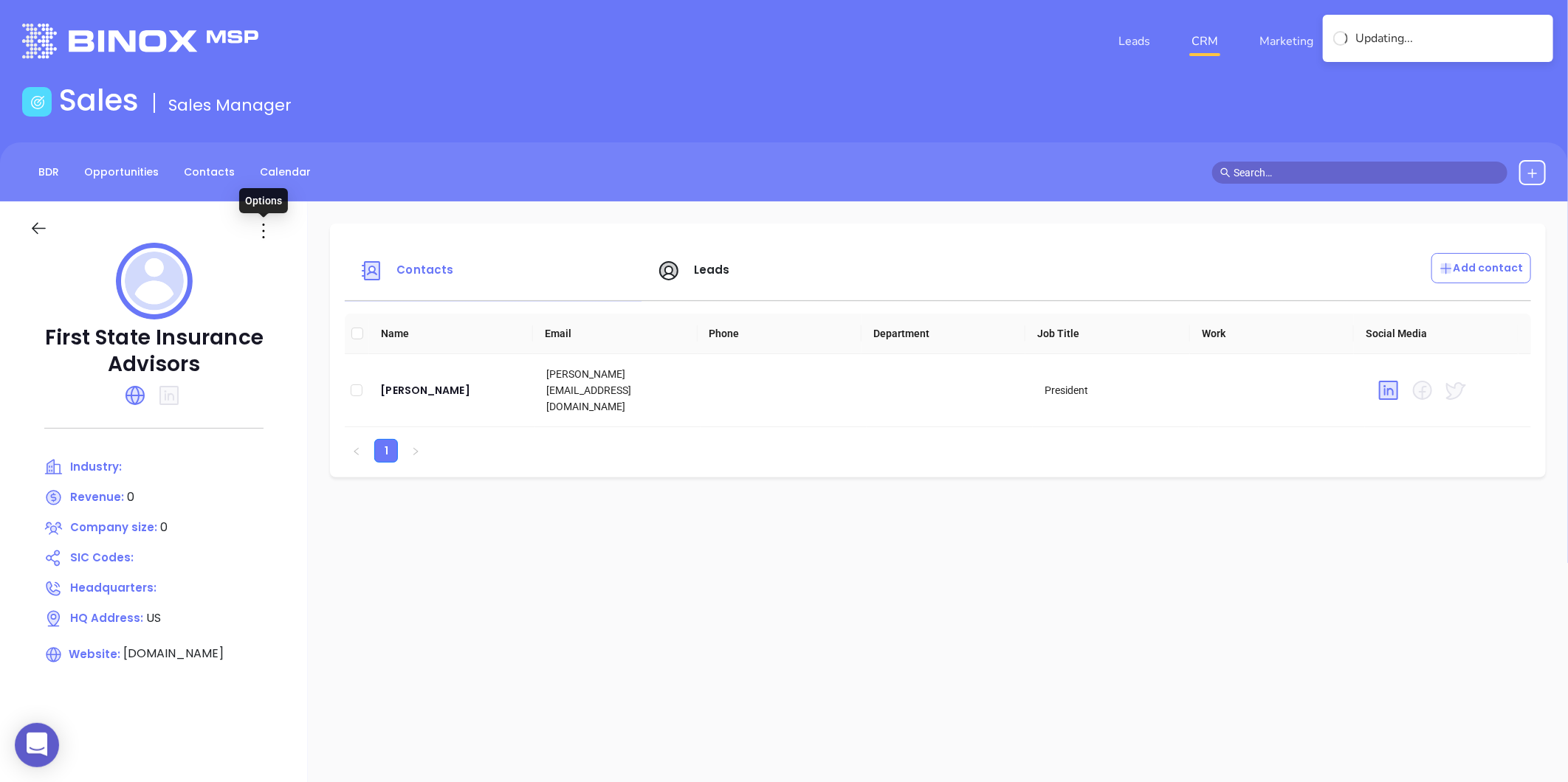
click at [261, 232] on icon at bounding box center [263, 231] width 24 height 24
click at [289, 252] on div "Edit" at bounding box center [330, 260] width 134 height 16
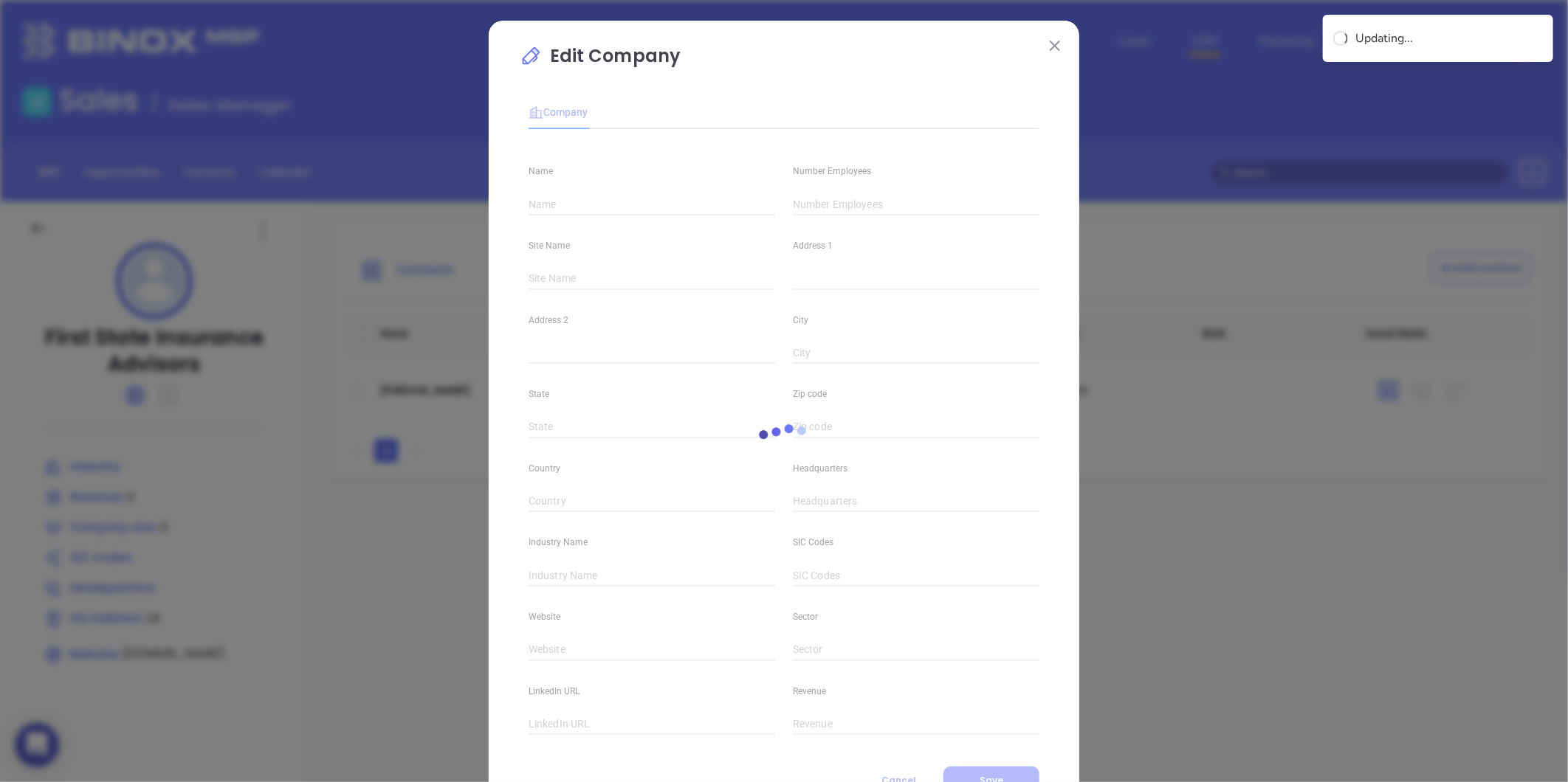
type input "First State Insurance Advisors"
type input "0"
type input "[DOMAIN_NAME]"
type input "0"
click at [818, 207] on input "0" at bounding box center [916, 204] width 246 height 22
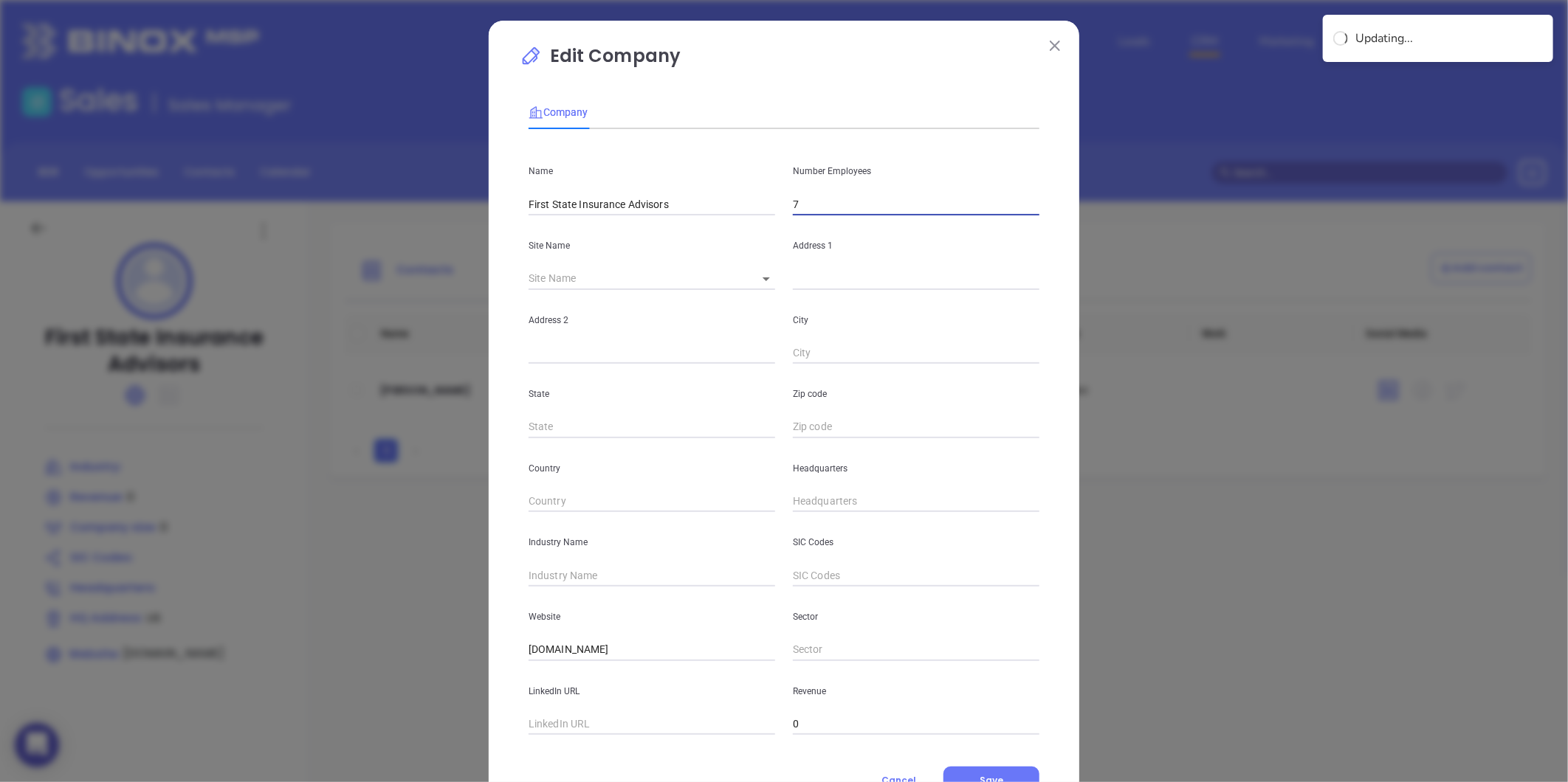
type input "7"
click at [771, 275] on div "Site Name ​" at bounding box center [651, 252] width 264 height 74
click at [762, 277] on body "0 Leads CRM Marketing Reporting Financial Leads Leads Sales Sales Manager BDR O…" at bounding box center [784, 391] width 1568 height 782
click at [772, 289] on div at bounding box center [784, 391] width 1568 height 782
click at [762, 282] on body "0 Leads CRM Marketing Reporting Financial Leads Leads Sales Sales Manager BDR O…" at bounding box center [784, 391] width 1568 height 782
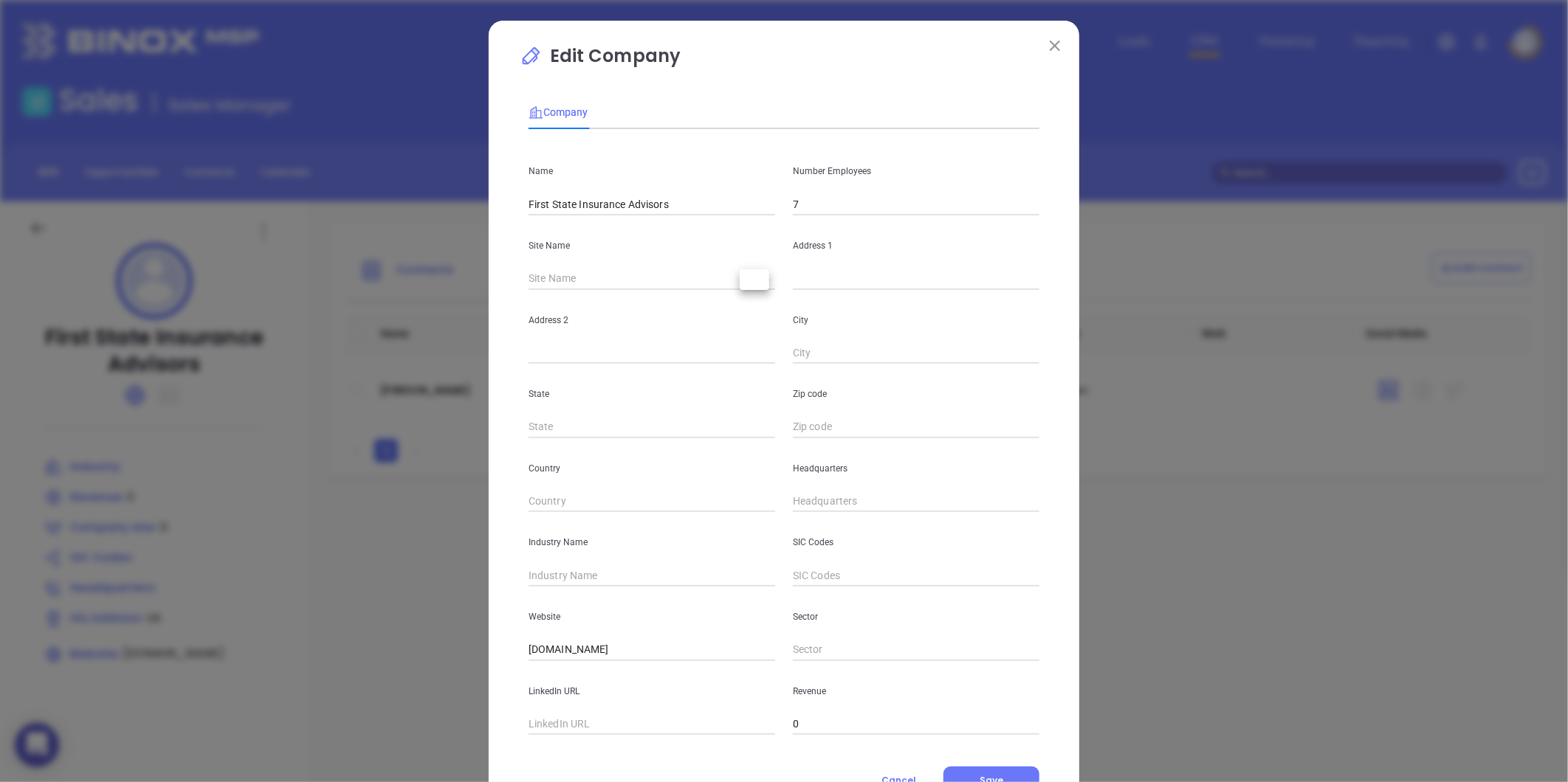
click at [846, 263] on div at bounding box center [784, 391] width 1568 height 782
click at [842, 270] on input "text" at bounding box center [916, 279] width 246 height 22
paste input "1635 East Arlington Blvd,Suite B, Greenville, NC 27858"
drag, startPoint x: 1005, startPoint y: 282, endPoint x: 1044, endPoint y: 289, distance: 39.6
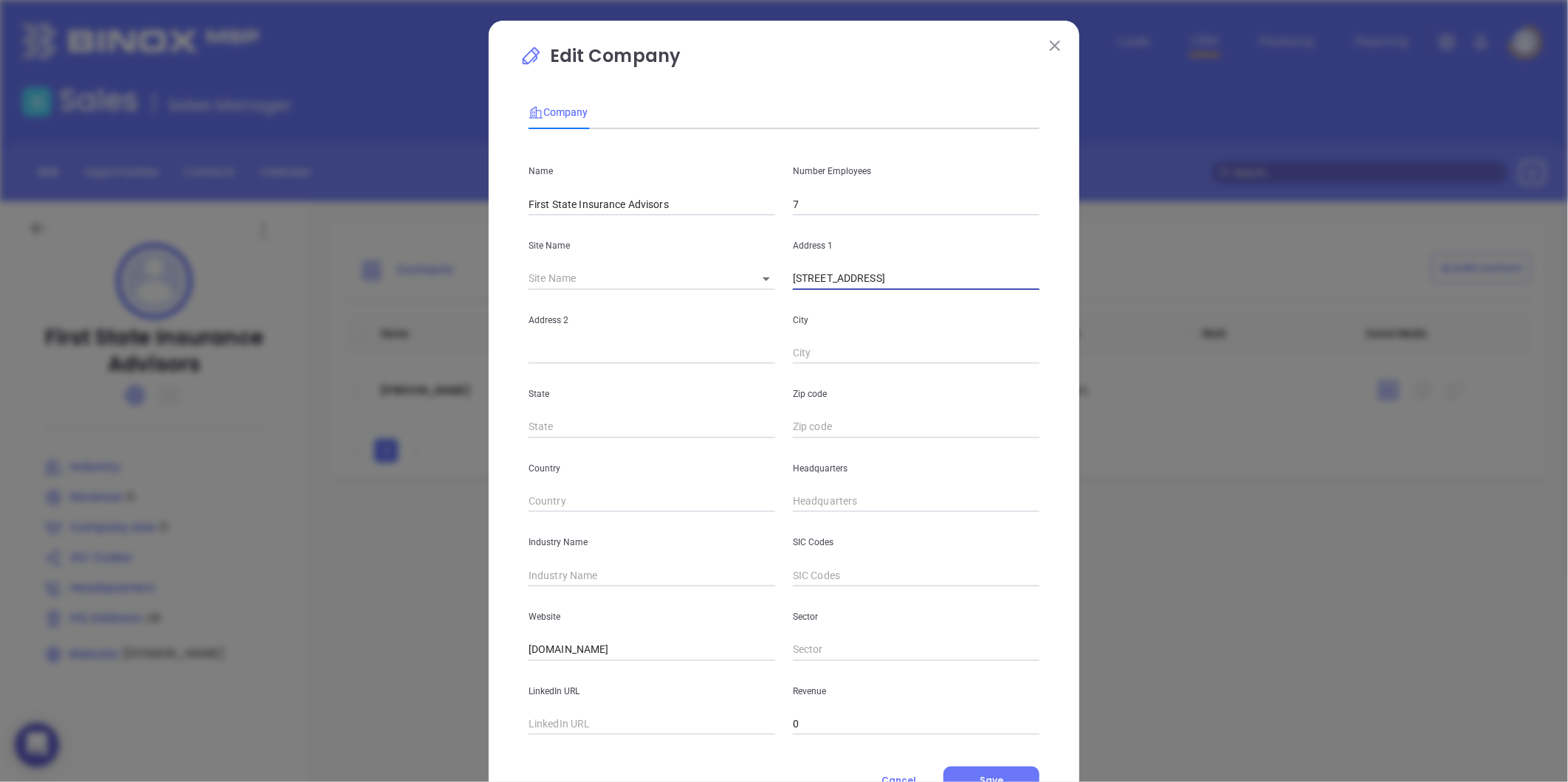
click at [1044, 289] on div "Edit Company Company Name First State Insurance Advisors Number Employees 7 Sit…" at bounding box center [784, 423] width 590 height 806
type input "1635 East Arlington Blvd,Suite B, Greenville, NC 27858"
click at [853, 420] on div "Zip code" at bounding box center [916, 401] width 264 height 74
click at [852, 420] on input "text" at bounding box center [916, 427] width 246 height 22
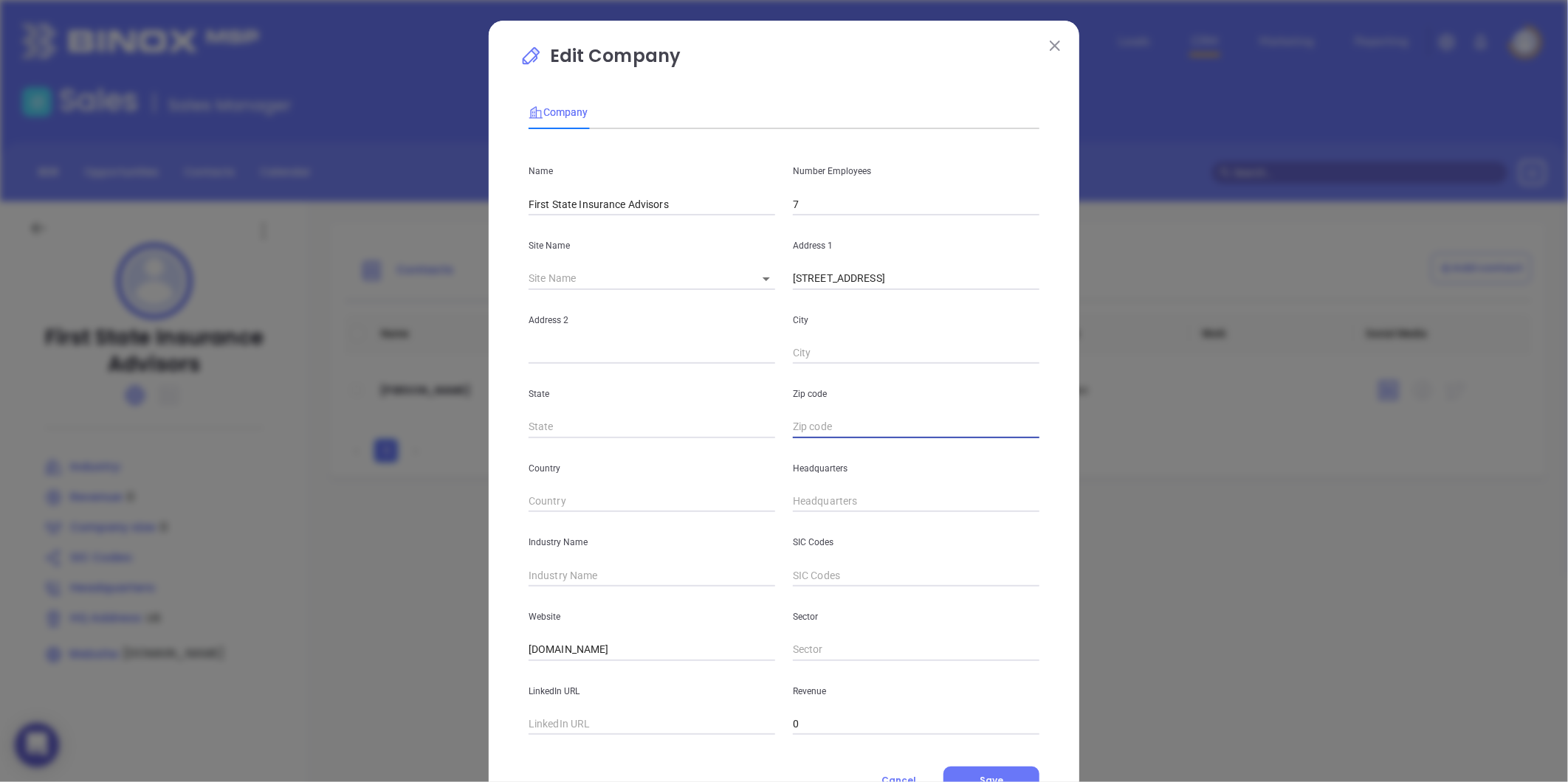
paste input "27858"
type input "27858"
click at [579, 424] on input "text" at bounding box center [651, 427] width 246 height 22
type input "NC"
drag, startPoint x: 943, startPoint y: 282, endPoint x: 990, endPoint y: 284, distance: 47.0
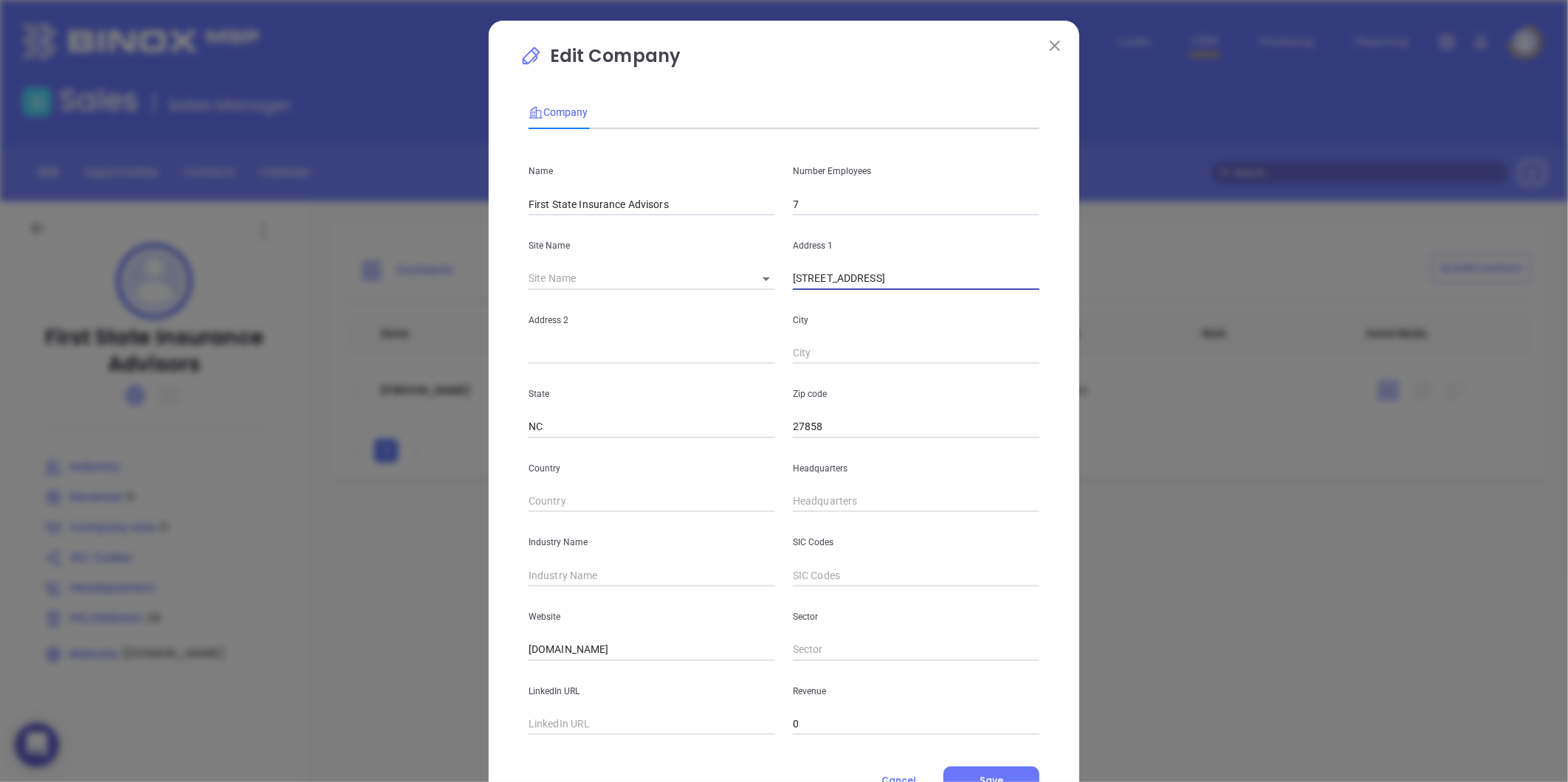
click at [990, 284] on input "1635 East Arlington Blvd,Suite B, Greenville, NC 27858" at bounding box center [916, 279] width 246 height 22
click at [854, 365] on div "Zip code 27858" at bounding box center [916, 401] width 264 height 74
click at [855, 354] on input "text" at bounding box center [916, 353] width 246 height 22
paste input "[GEOGRAPHIC_DATA]"
type input "[GEOGRAPHIC_DATA]"
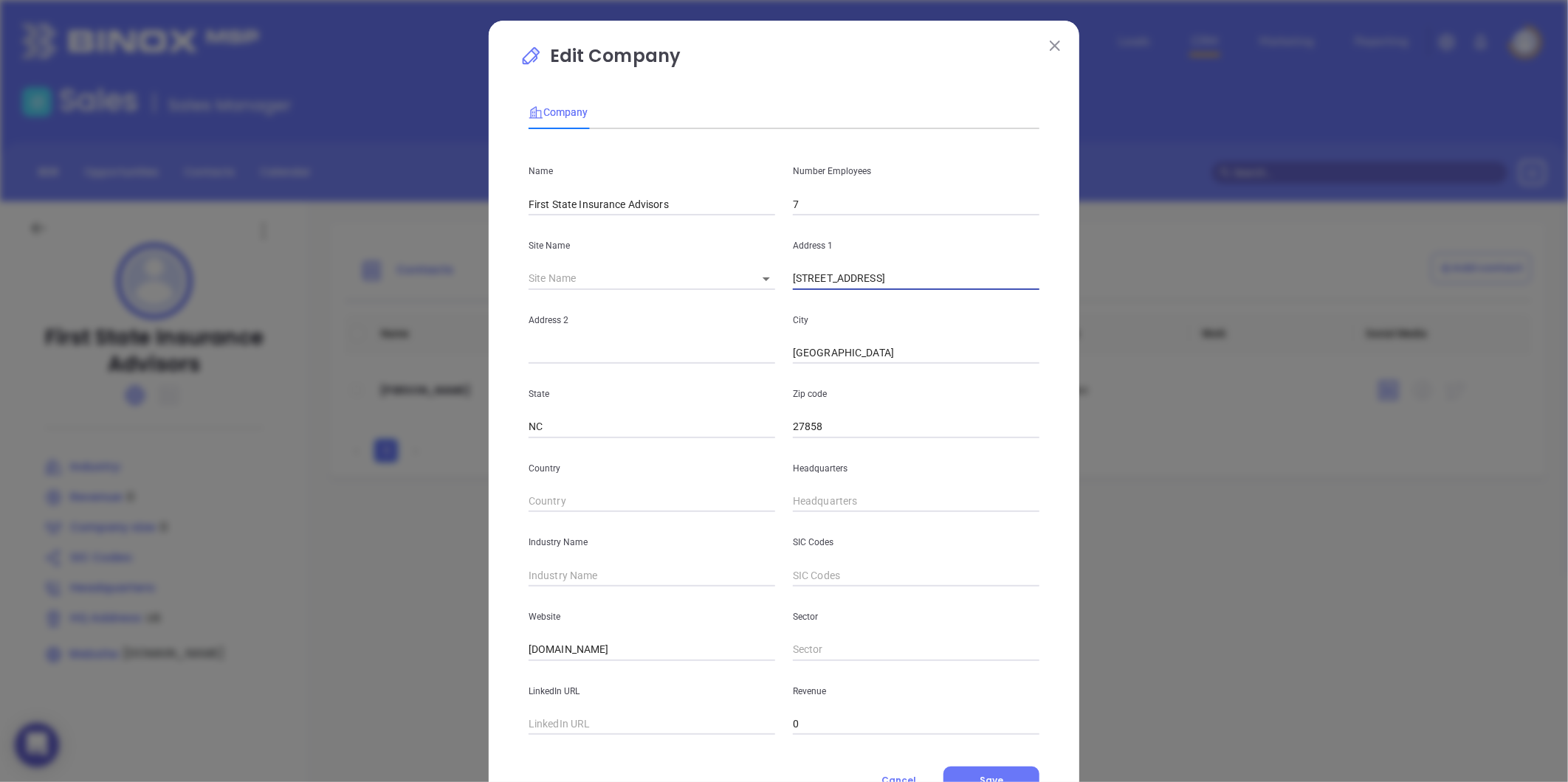
drag, startPoint x: 908, startPoint y: 282, endPoint x: 938, endPoint y: 282, distance: 30.0
click at [938, 282] on input "1635 East Arlington Blvd,Suite B, Greenville, NC 27858" at bounding box center [916, 279] width 246 height 22
click at [644, 358] on input "text" at bounding box center [651, 353] width 246 height 22
paste input "Suite B"
type input "Suite B"
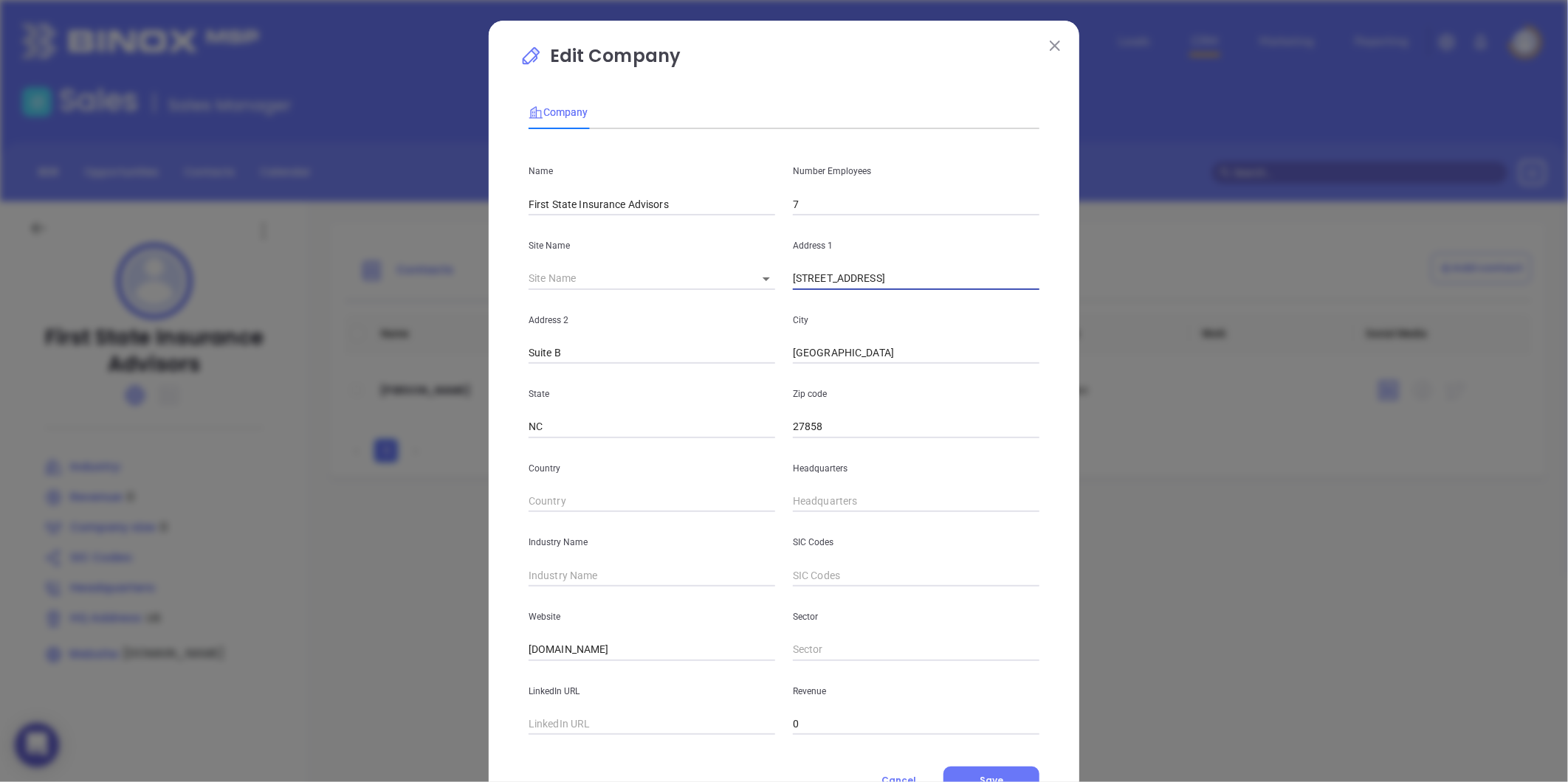
scroll to position [0, 8]
drag, startPoint x: 904, startPoint y: 282, endPoint x: 1056, endPoint y: 282, distance: 152.0
click at [1056, 282] on div "Edit Company Company Name First State Insurance Advisors Number Employees 7 Sit…" at bounding box center [784, 423] width 590 height 806
type input "[STREET_ADDRESS]"
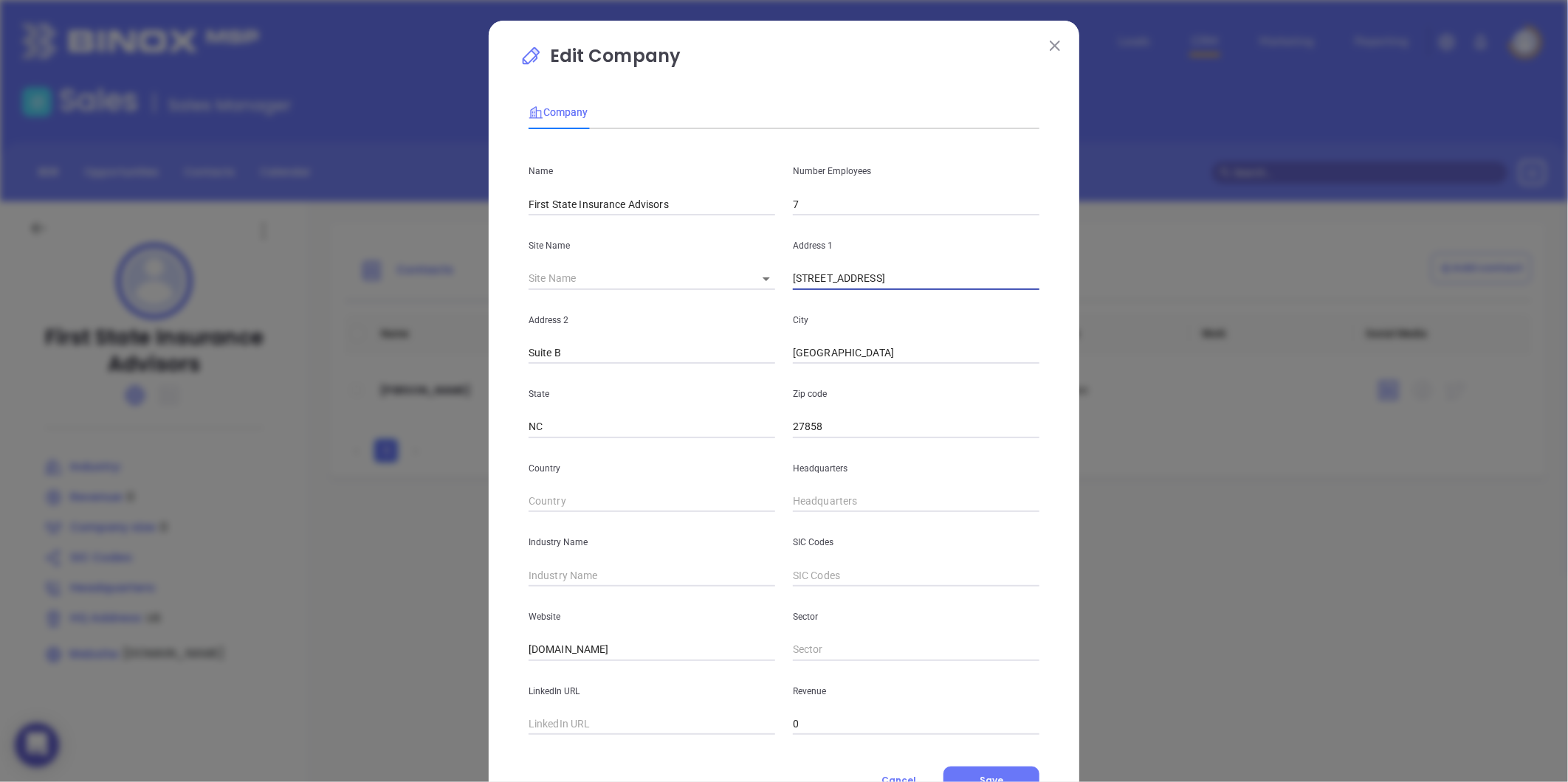
type input "( ) -"
click at [818, 502] on input "( ) -" at bounding box center [916, 501] width 246 height 22
type input "( ) -"
paste input "252) 917-8822"
type input "[PHONE_NUMBER]"
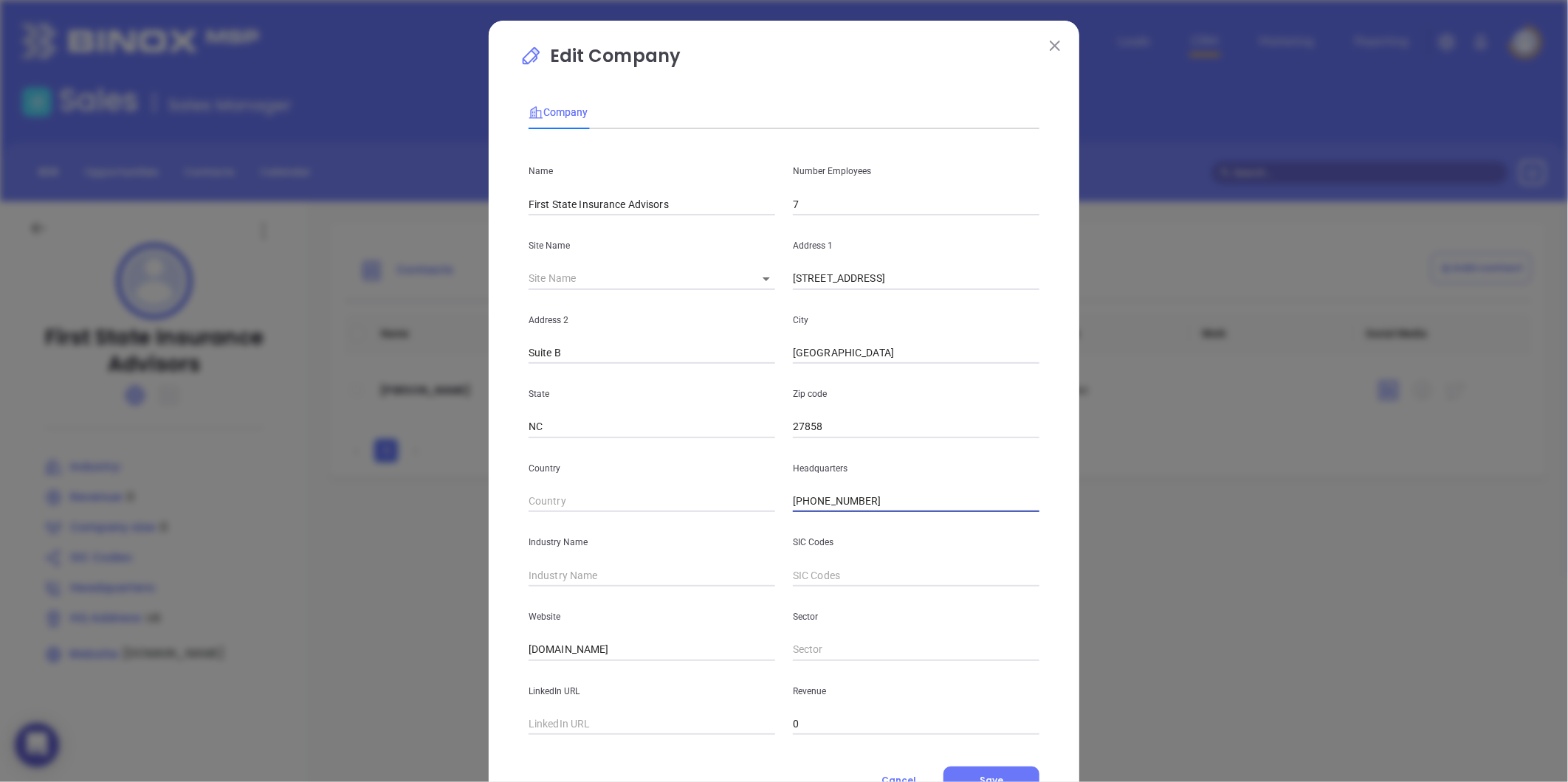
click at [556, 577] on input "text" at bounding box center [651, 576] width 246 height 22
type input "Insurance"
drag, startPoint x: 644, startPoint y: 658, endPoint x: 293, endPoint y: 682, distance: 351.8
click at [293, 682] on div "Edit Company Company Name First State Insurance Advisors Number Employees 7 Sit…" at bounding box center [784, 391] width 1568 height 782
paste input "[URL][DOMAIN_NAME]"
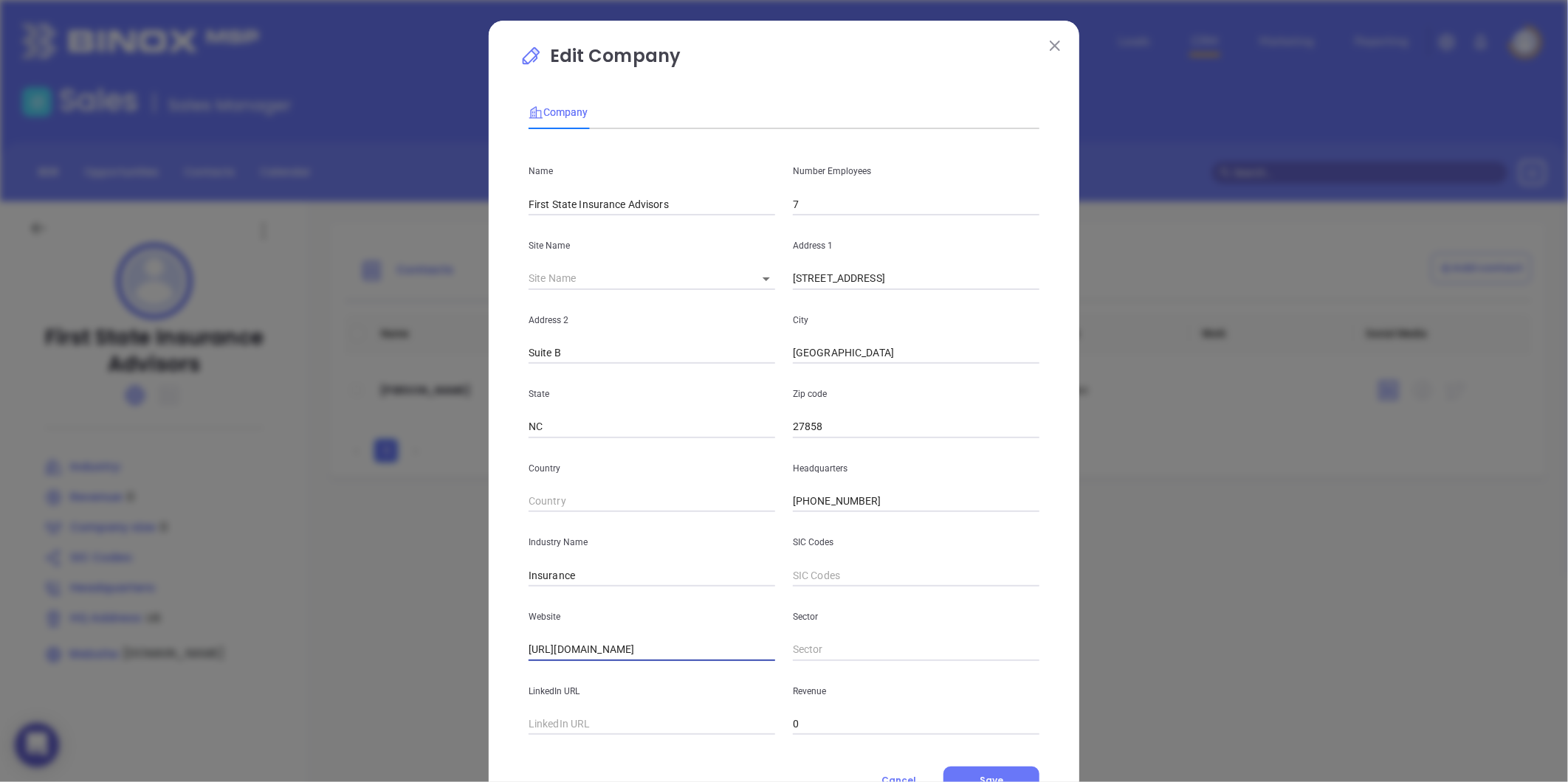
type input "[URL][DOMAIN_NAME]"
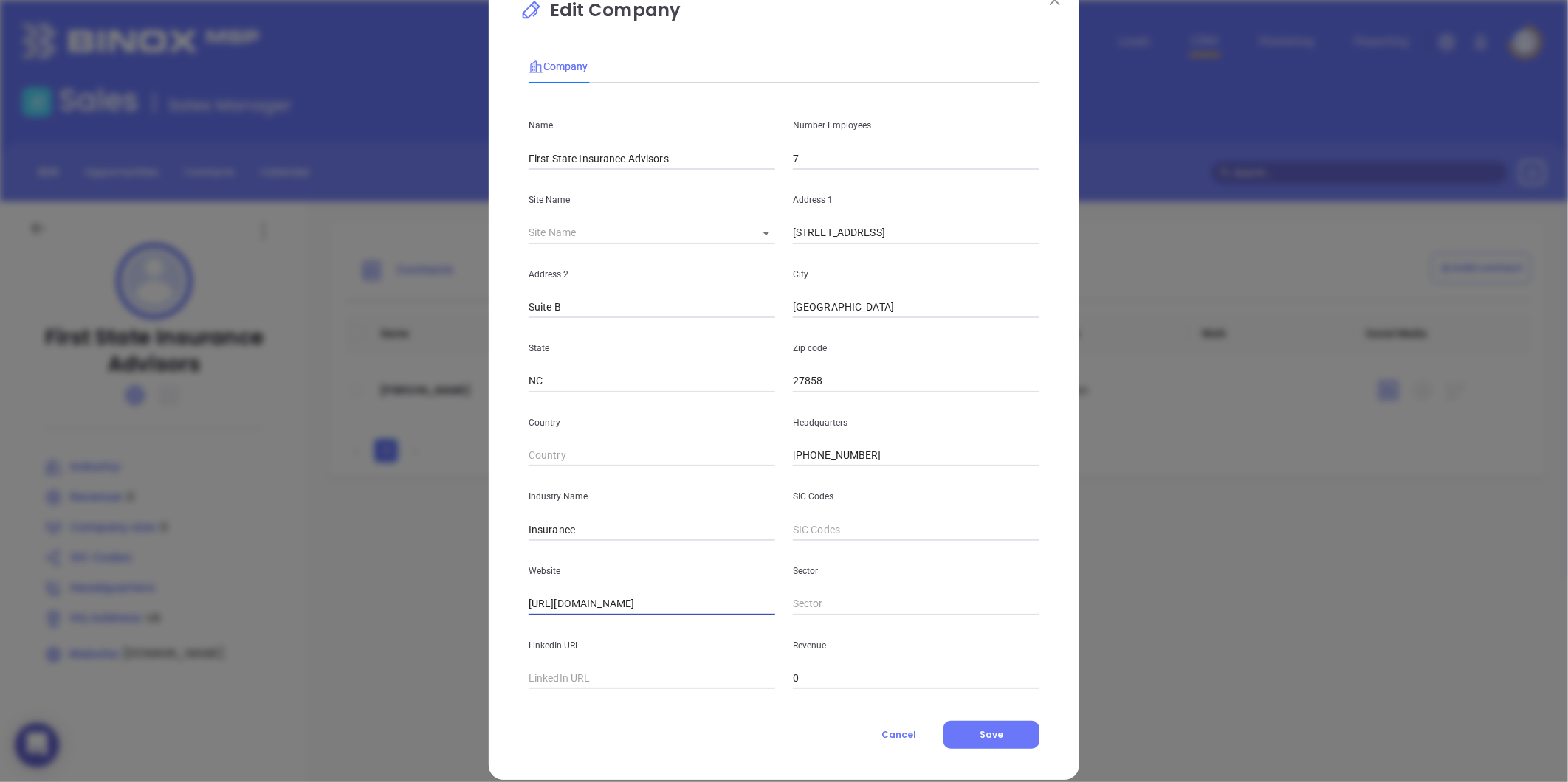
scroll to position [64, 0]
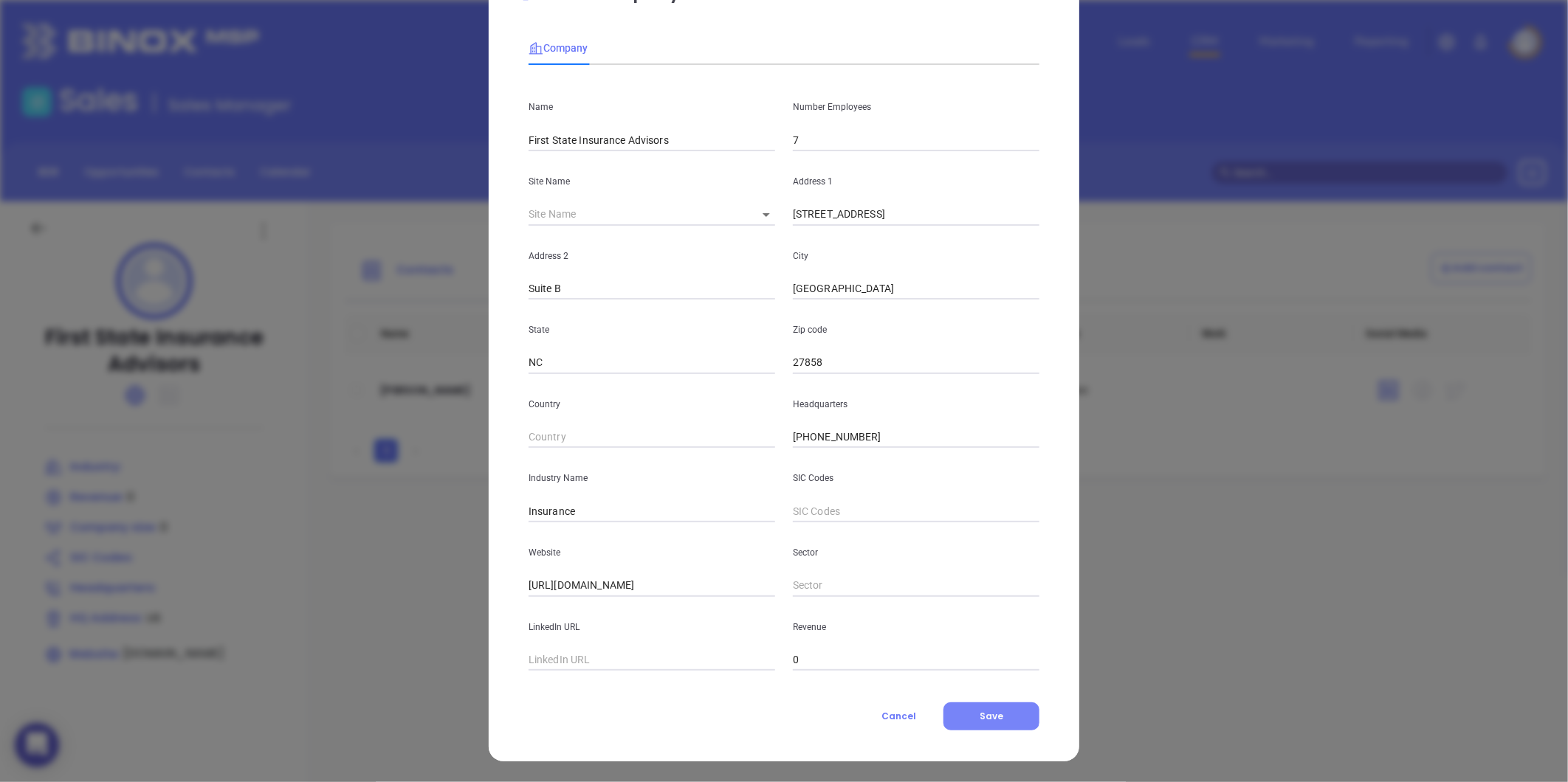
click at [949, 727] on button "Save" at bounding box center [992, 717] width 96 height 28
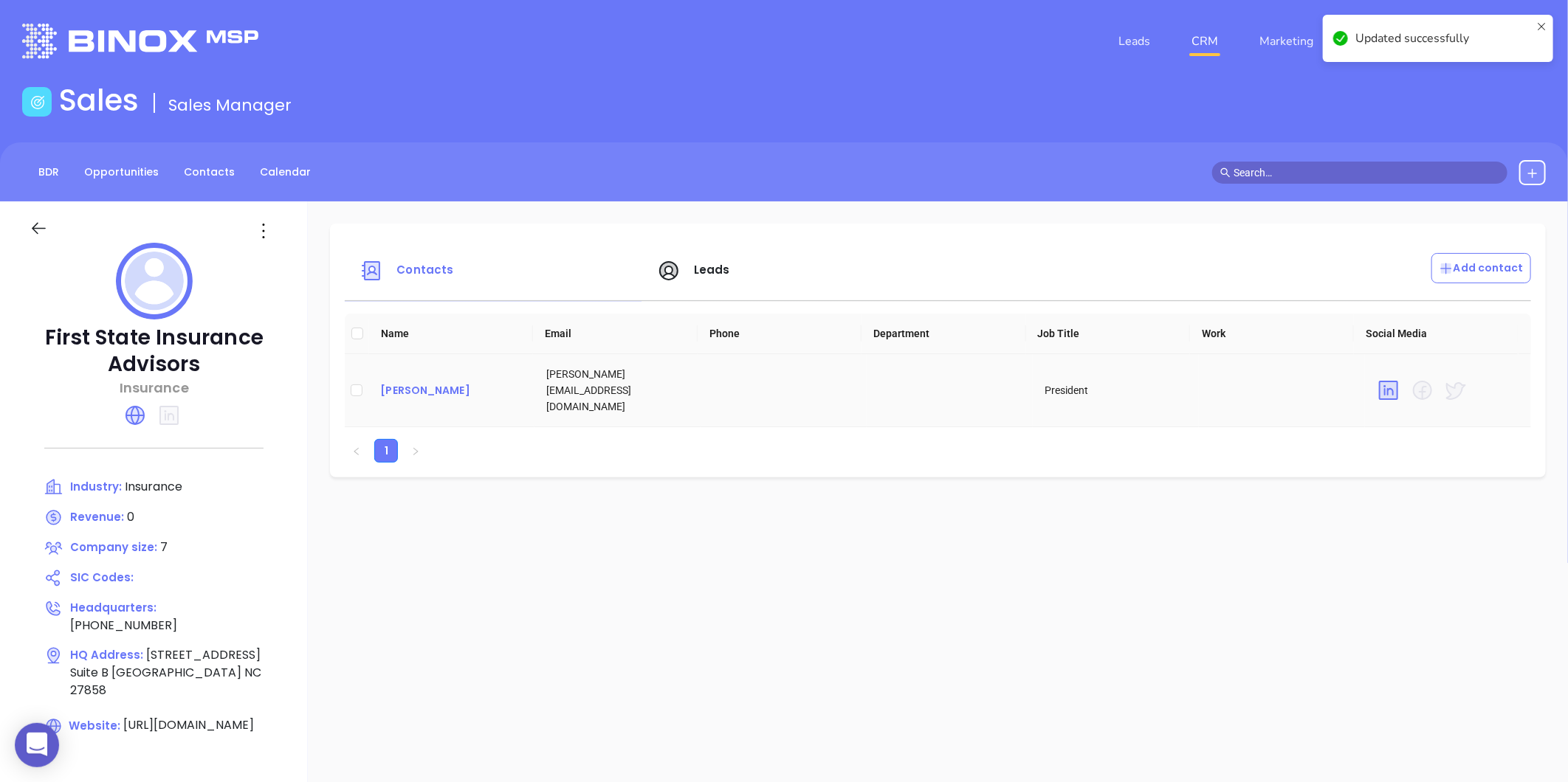
click at [403, 384] on div "Clark Stallings" at bounding box center [451, 391] width 143 height 18
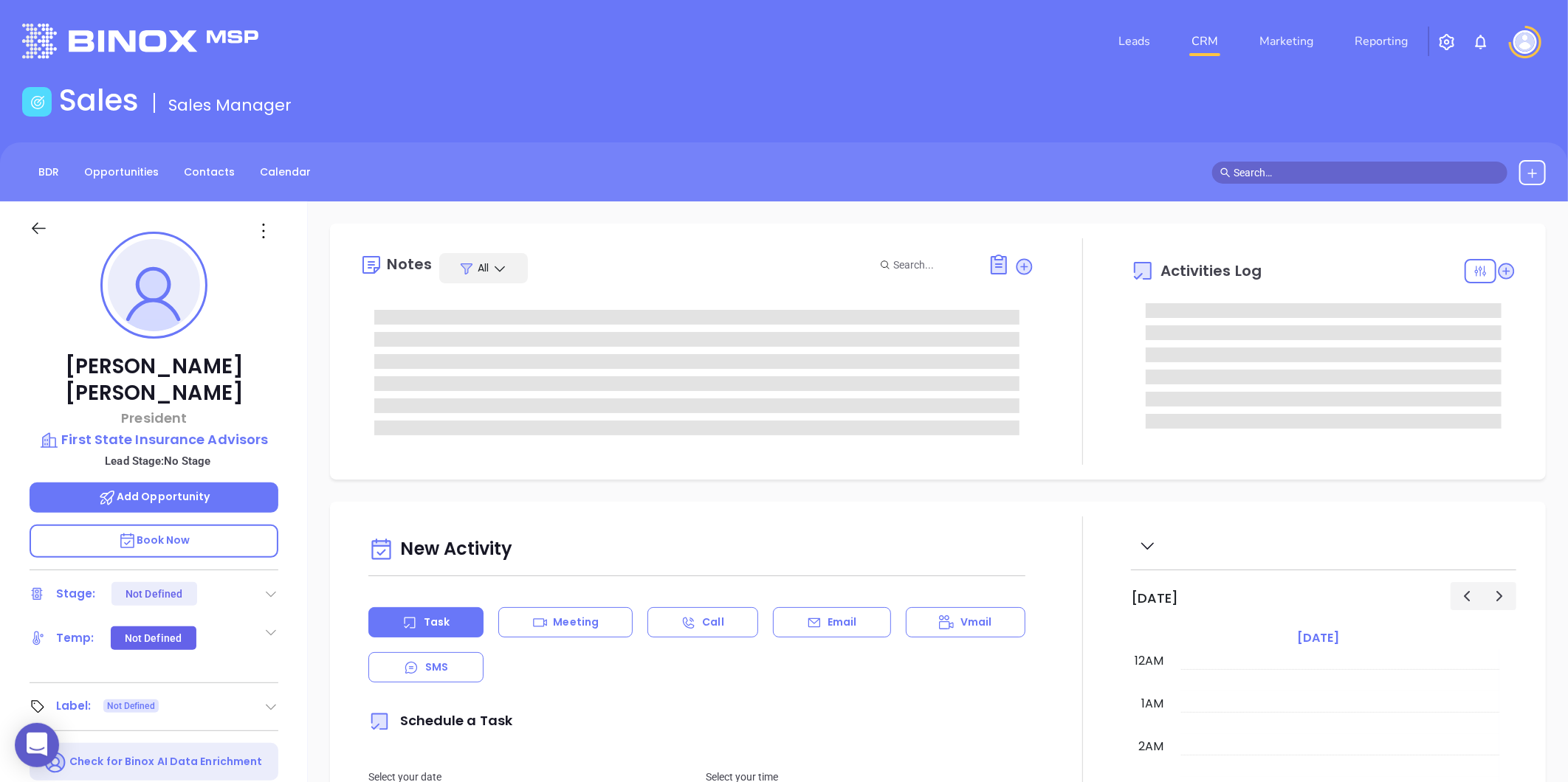
type input "[DATE]"
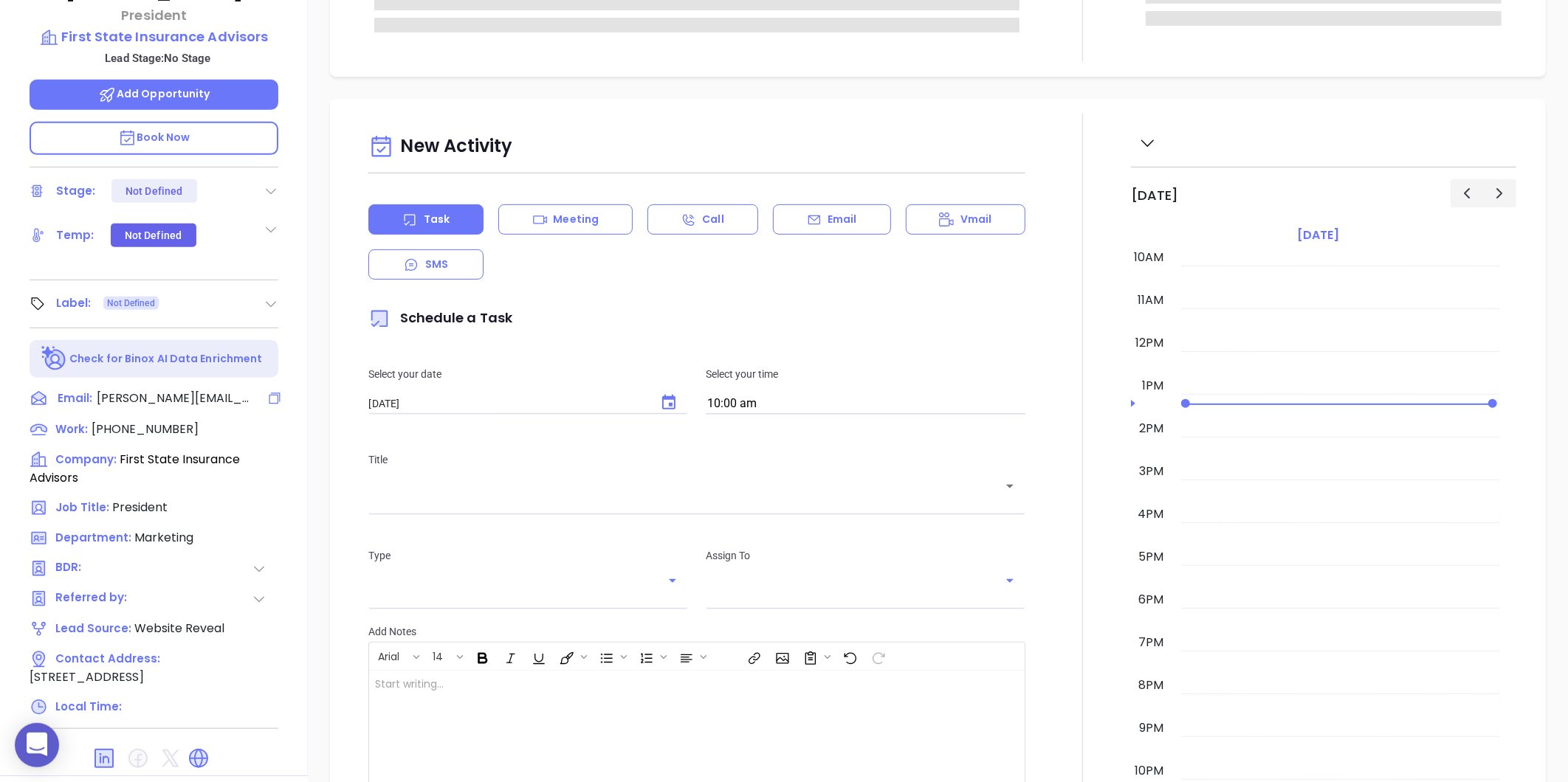
scroll to position [410, 0]
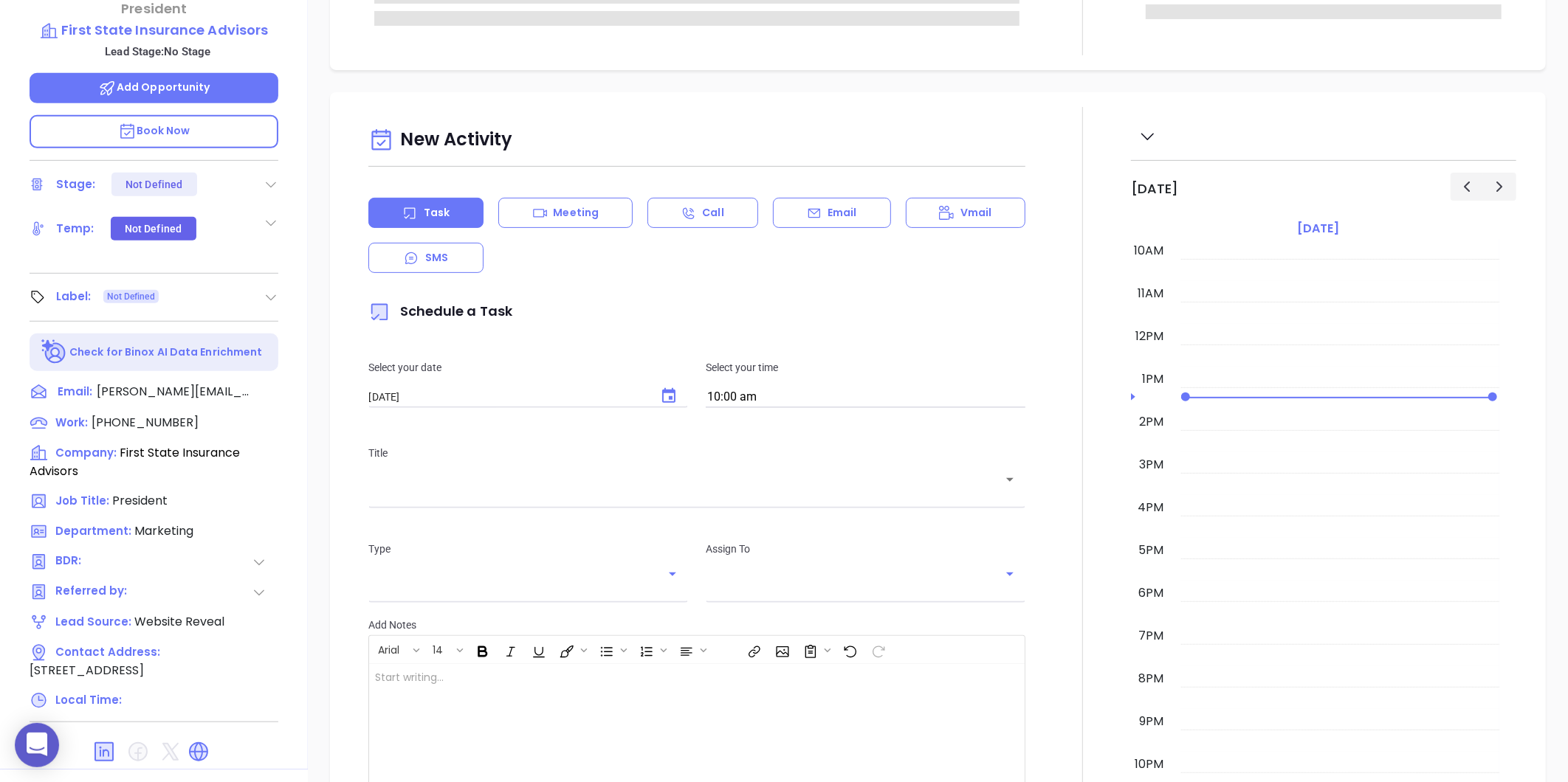
click at [281, 273] on div "Clark Stallings President First State Insurance Advisors Lead Stage: No Stage A…" at bounding box center [154, 281] width 308 height 978
type input "[PERSON_NAME]"
click at [274, 290] on icon at bounding box center [271, 297] width 15 height 15
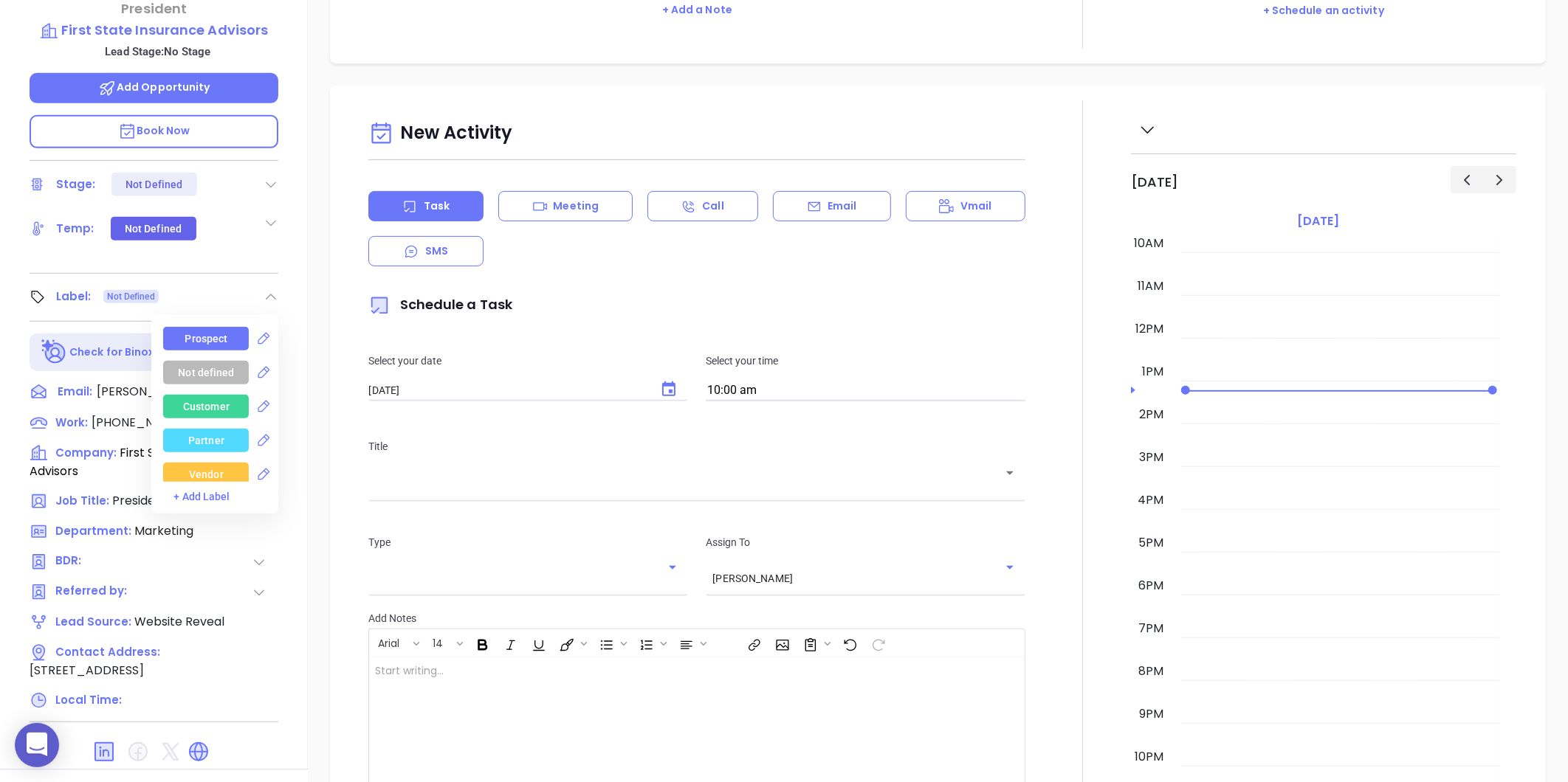
click at [193, 327] on div "Prospect" at bounding box center [206, 339] width 43 height 24
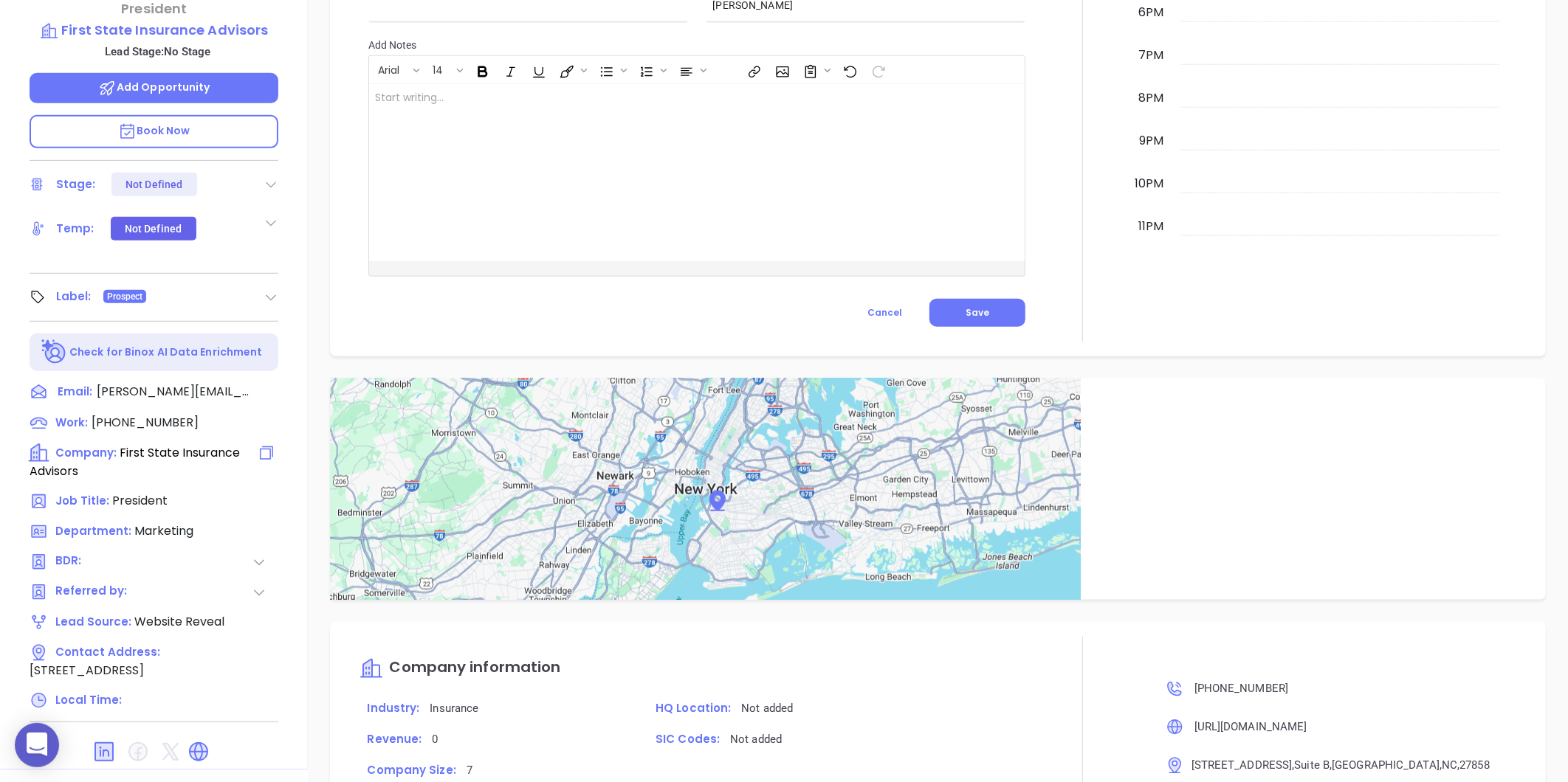
scroll to position [0, 0]
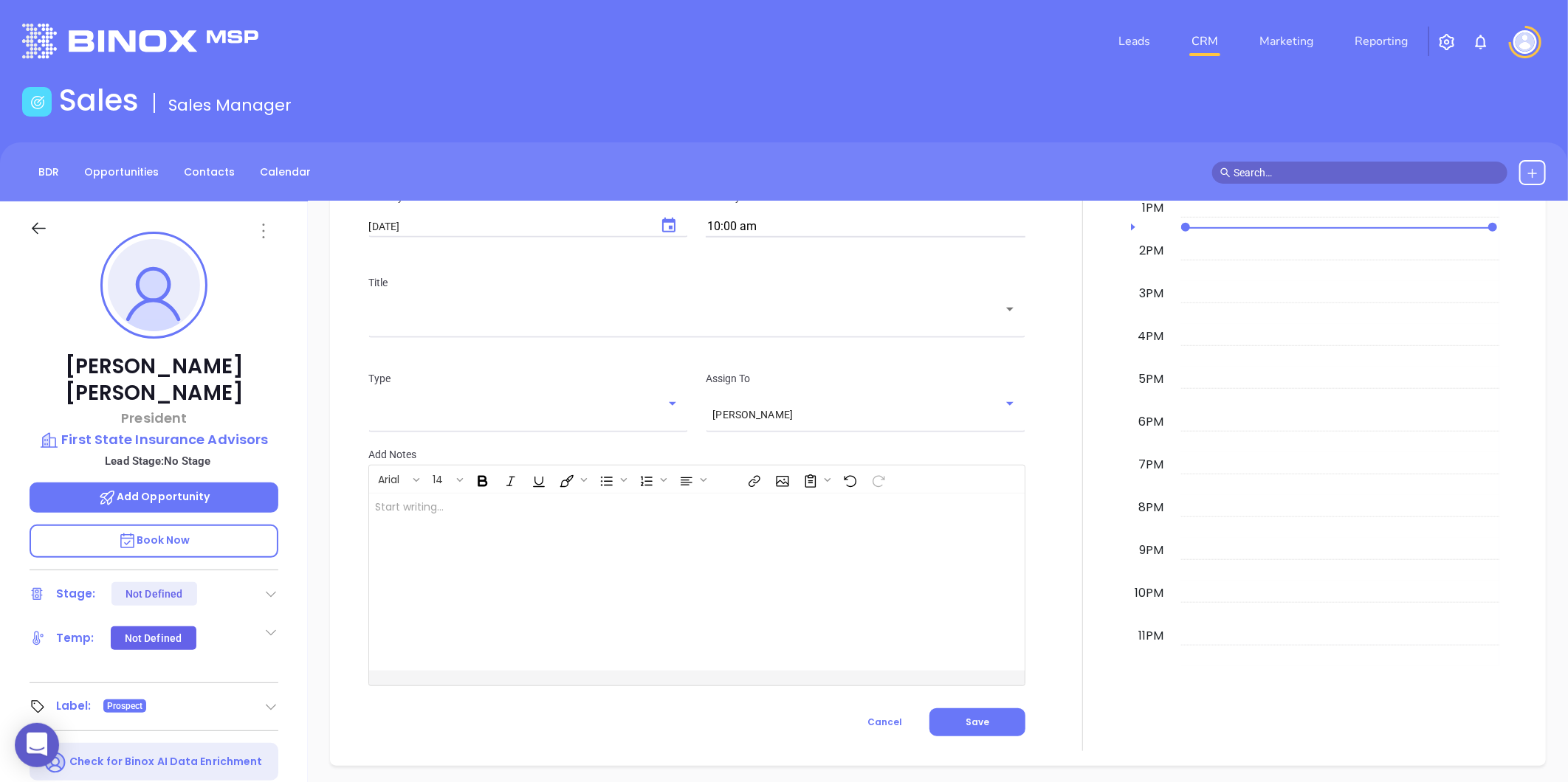
click at [263, 236] on icon at bounding box center [263, 231] width 2 height 15
click at [273, 380] on li "Edit" at bounding box center [335, 389] width 163 height 31
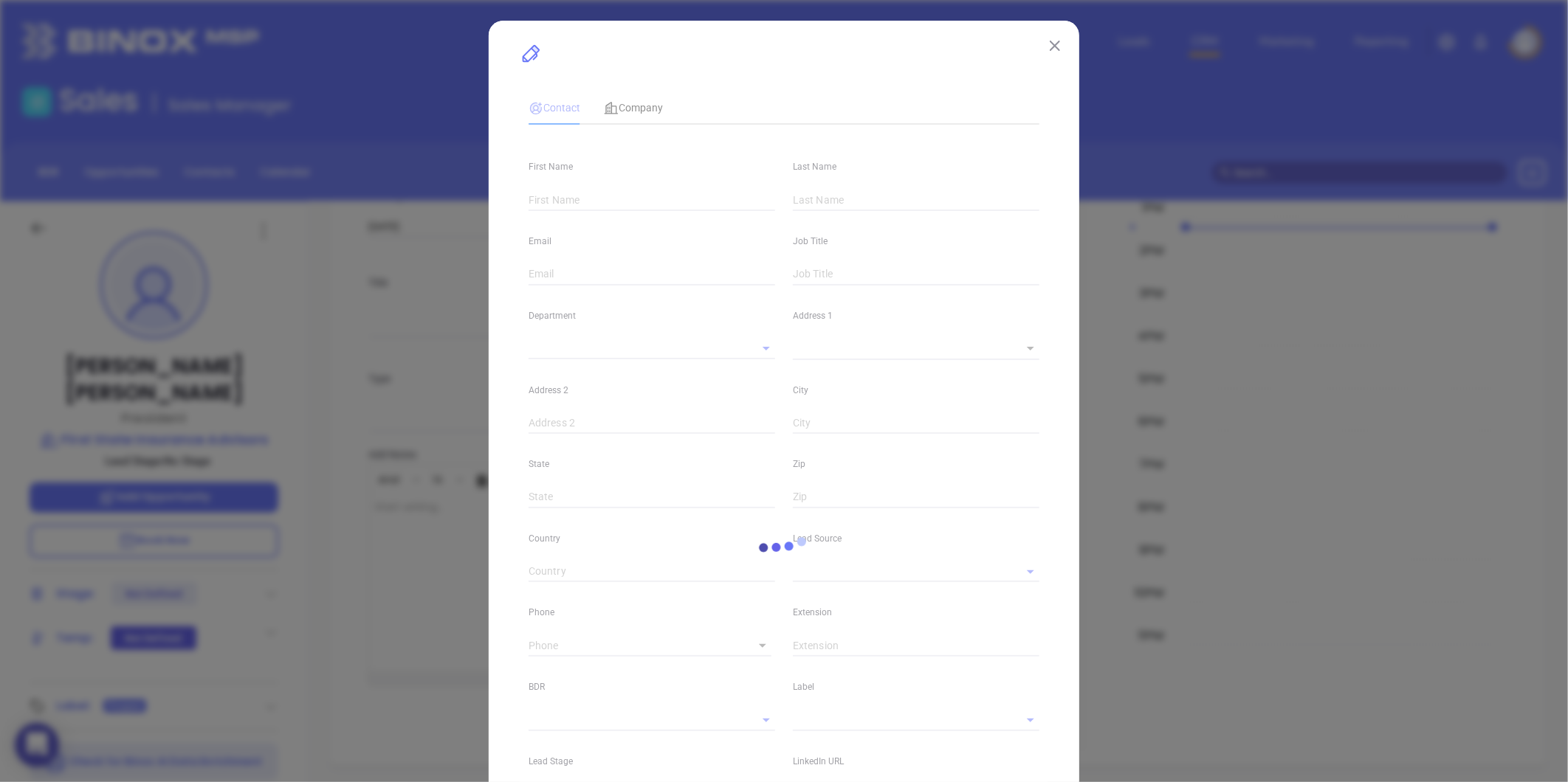
type input "[PERSON_NAME]"
type input "[PERSON_NAME][EMAIL_ADDRESS][DOMAIN_NAME]"
type input "President"
type textarea "[STREET_ADDRESS]"
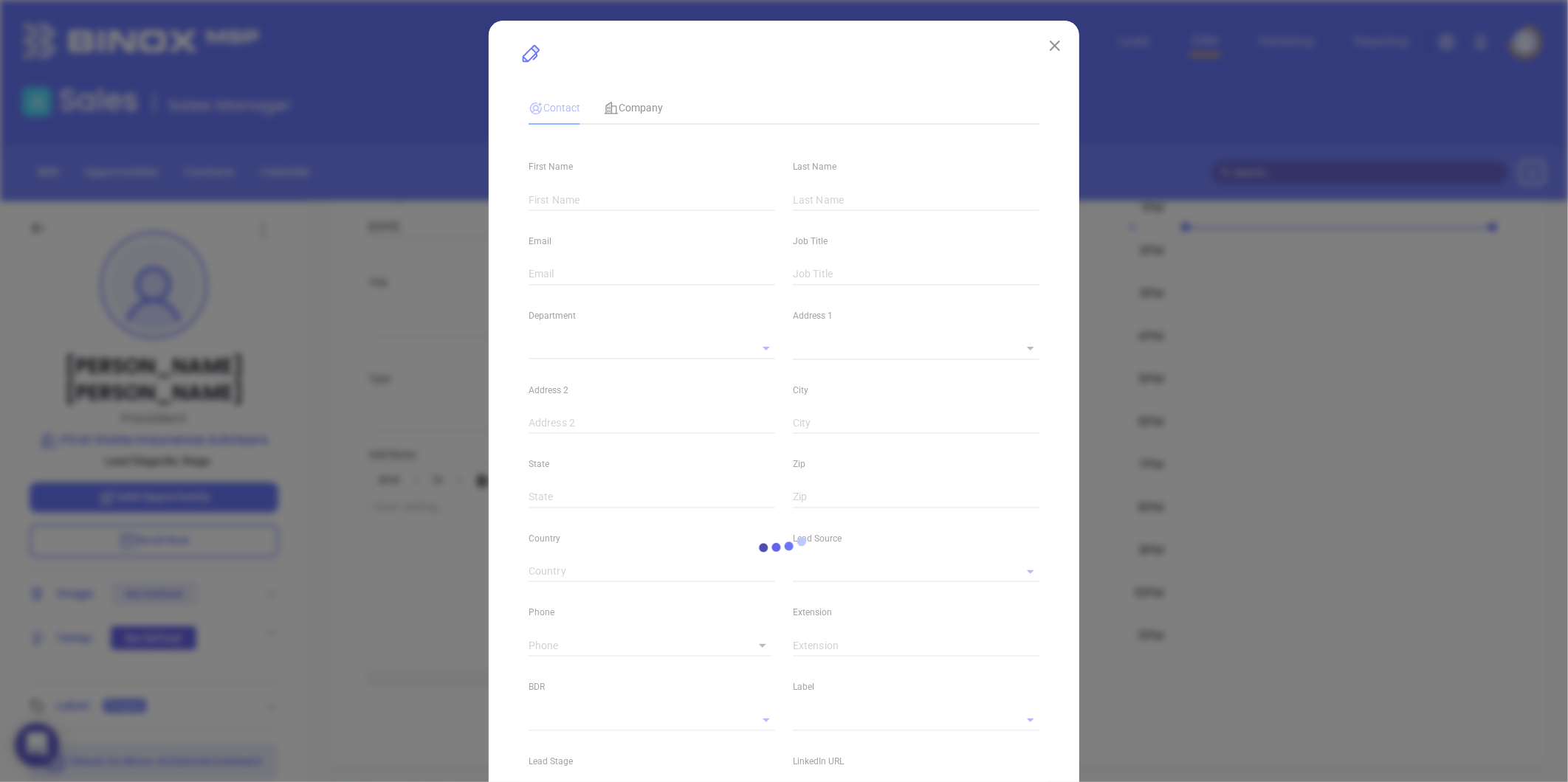
type input "1"
type input "Suite B"
type input "[GEOGRAPHIC_DATA]"
type input "NC"
type input "27858"
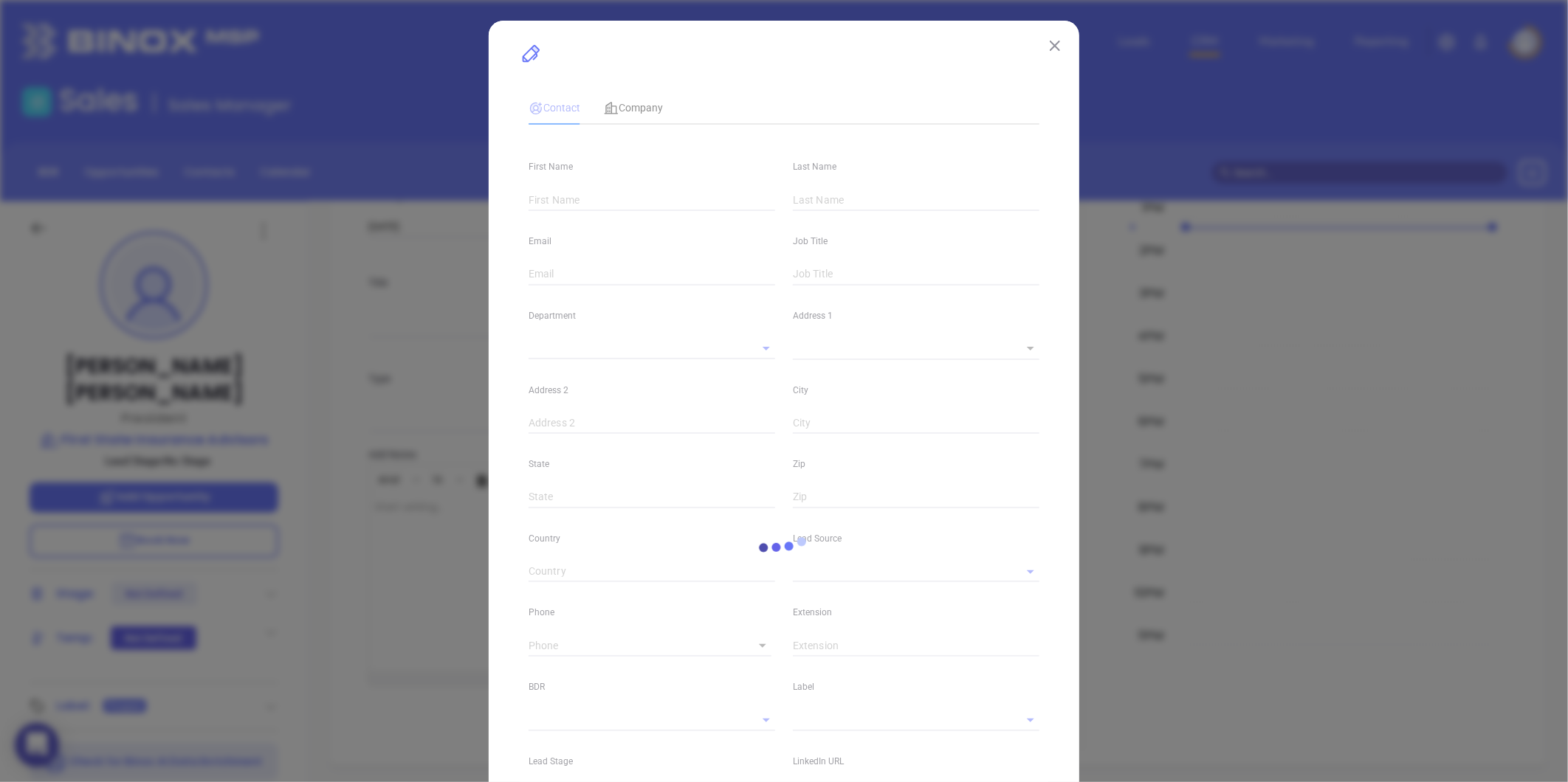
type input "linkedin.com/in/clark-stallings-28a10a208"
type input "Marketing"
type input "Website Reveal"
type input "undefined undefined"
type input "[PHONE_NUMBER]"
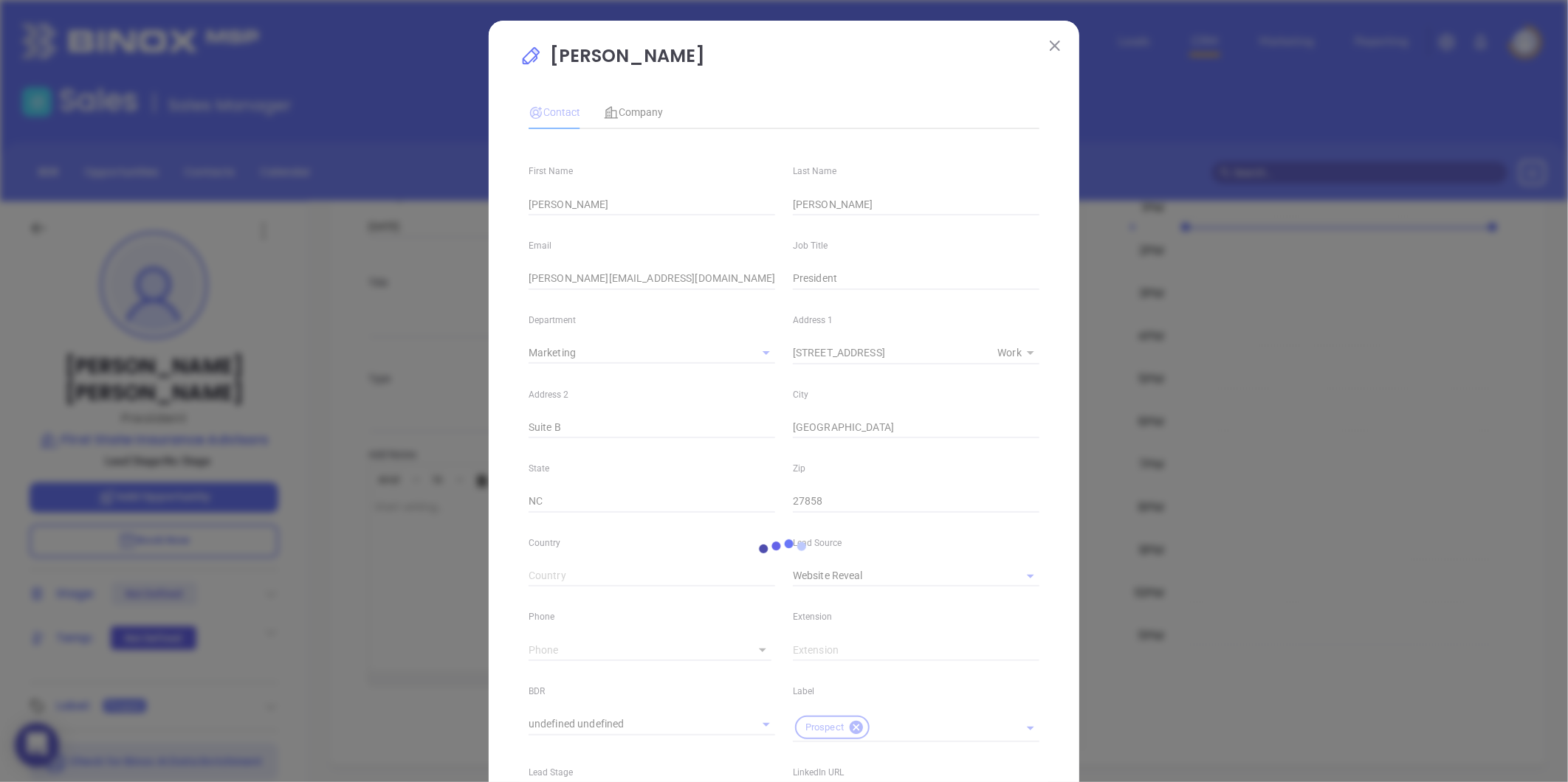
type input "1"
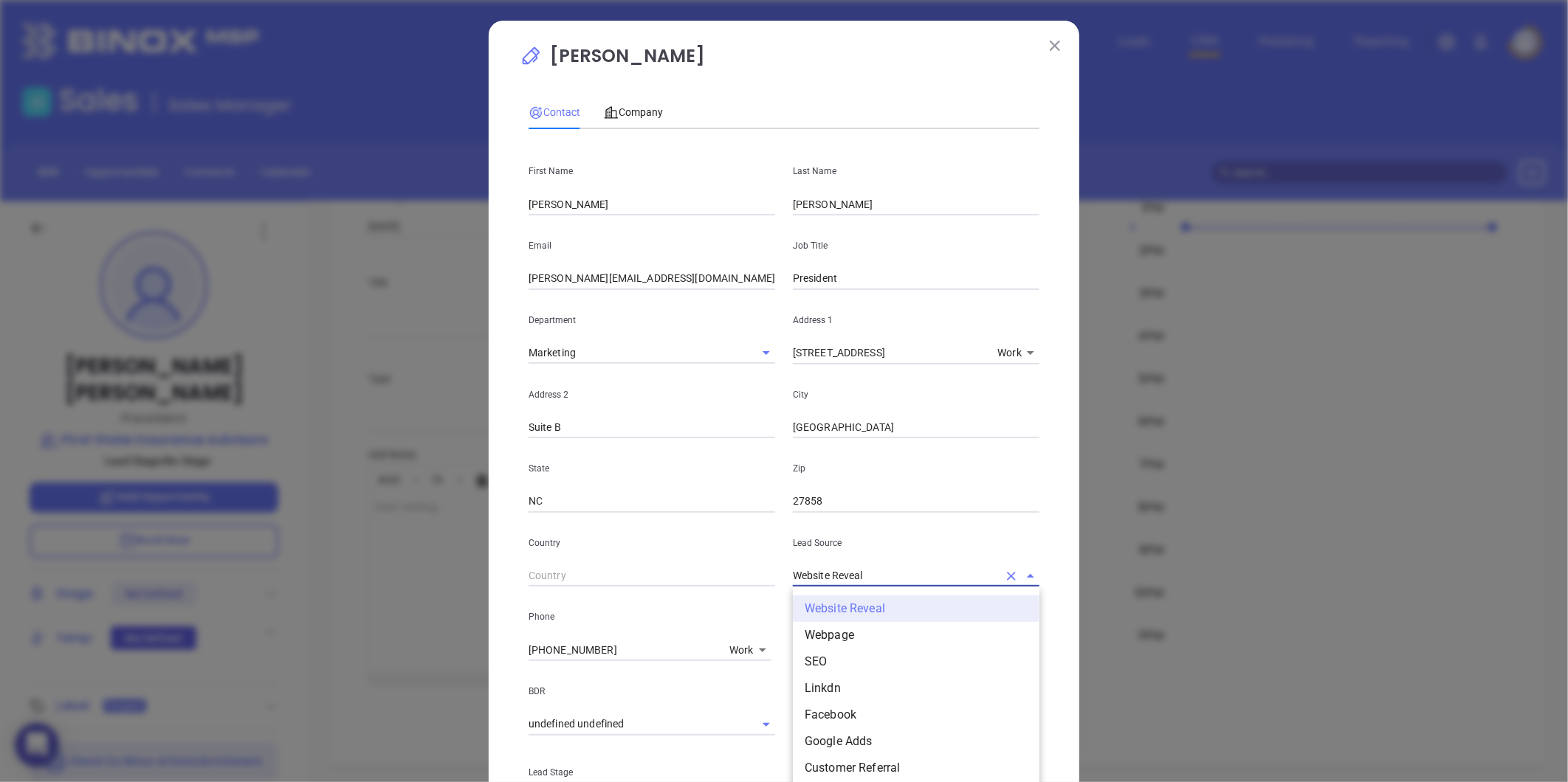
drag, startPoint x: 874, startPoint y: 578, endPoint x: 658, endPoint y: 609, distance: 218.2
click at [658, 609] on div "First Name Clark Last Name Stallings Email clark@firststateinsadvisors.com Job …" at bounding box center [784, 553] width 511 height 825
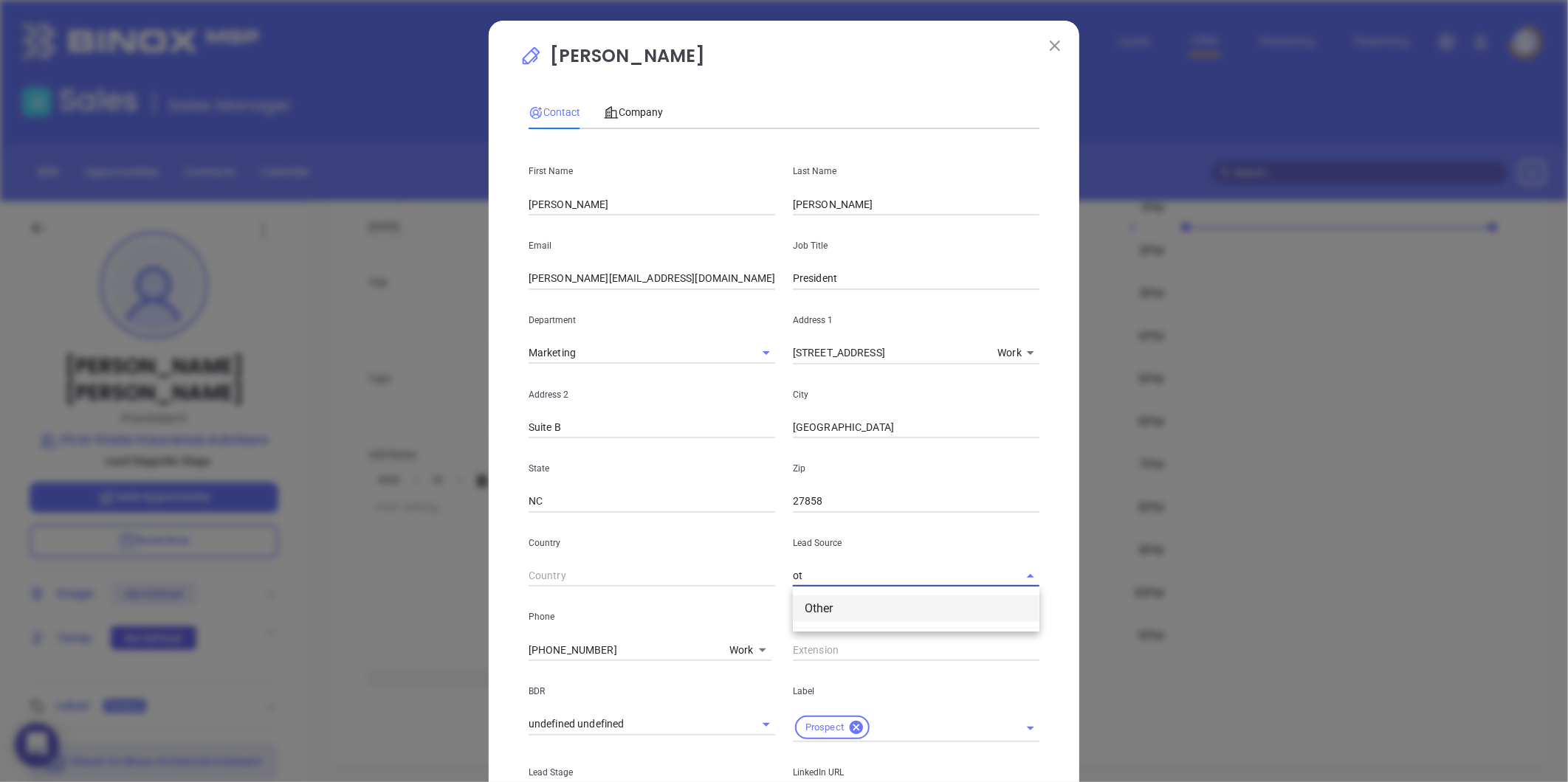
click at [820, 600] on li "Other" at bounding box center [916, 609] width 246 height 26
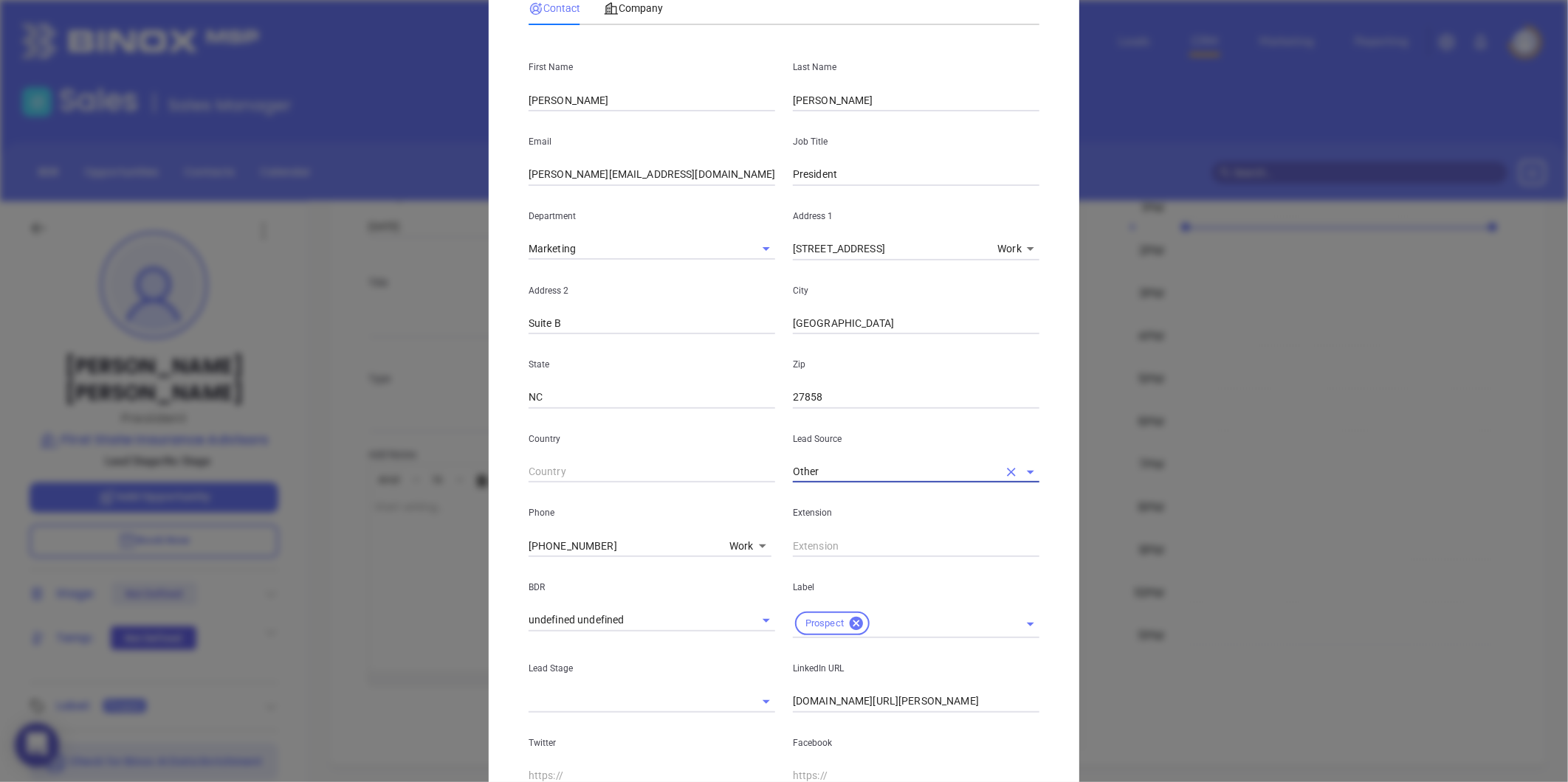
scroll to position [246, 0]
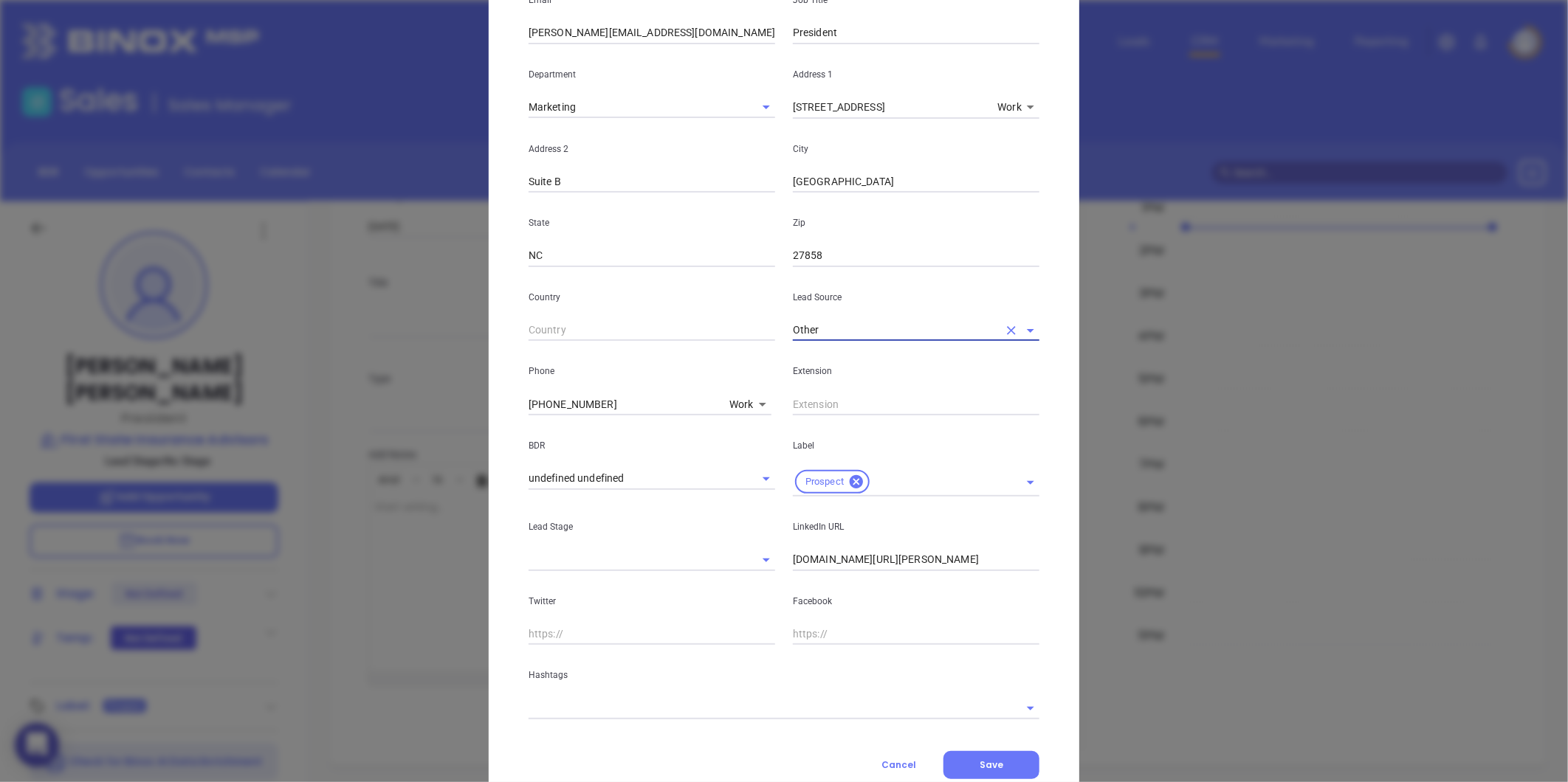
type input "Other"
click at [793, 558] on input "linkedin.com/in/clark-stallings-28a10a208" at bounding box center [916, 560] width 246 height 22
type input "www.linkedin.com/in/clark-stallings-28a10a208"
click at [636, 708] on input "text" at bounding box center [763, 708] width 470 height 22
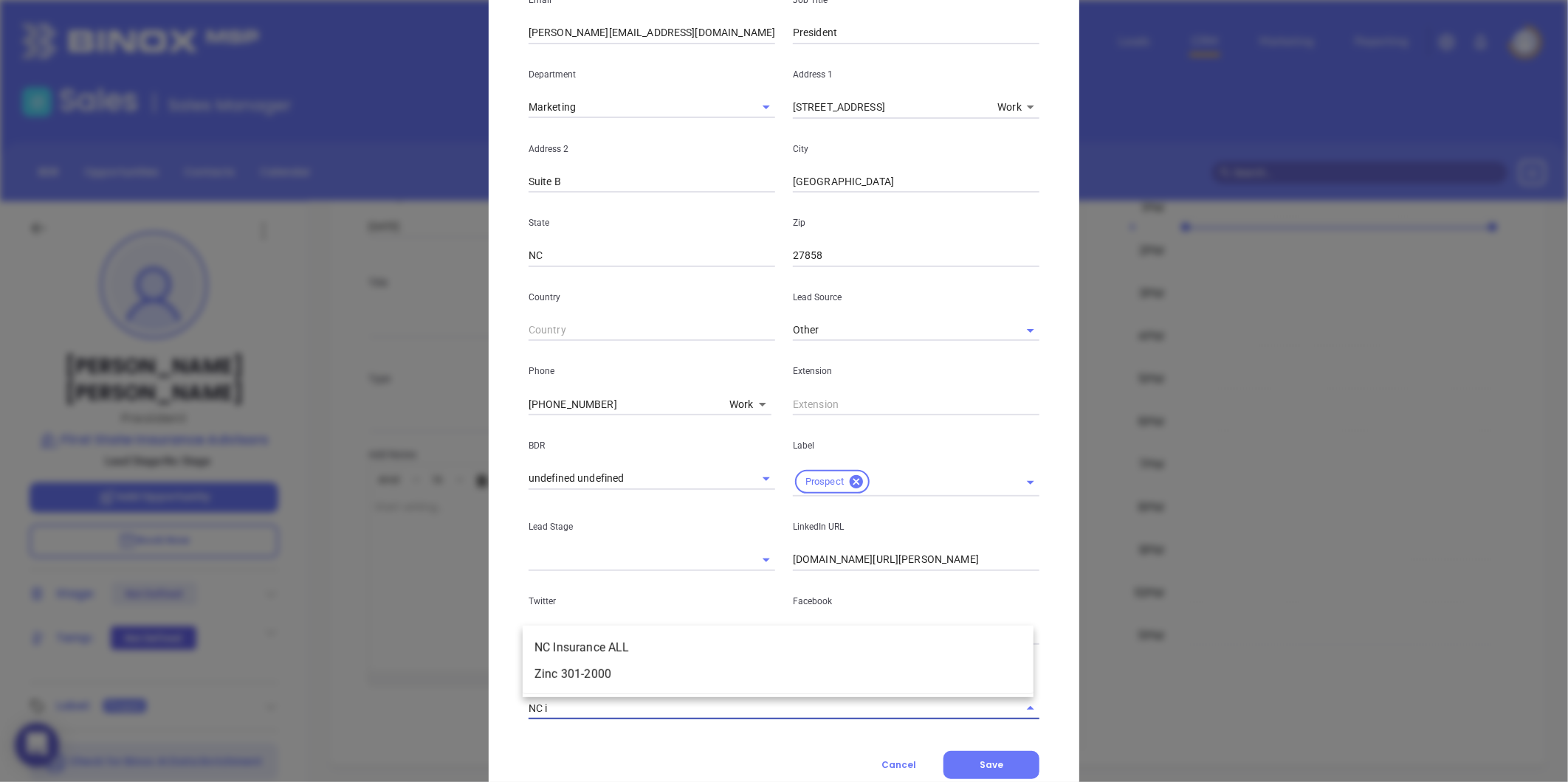
type input "NC in"
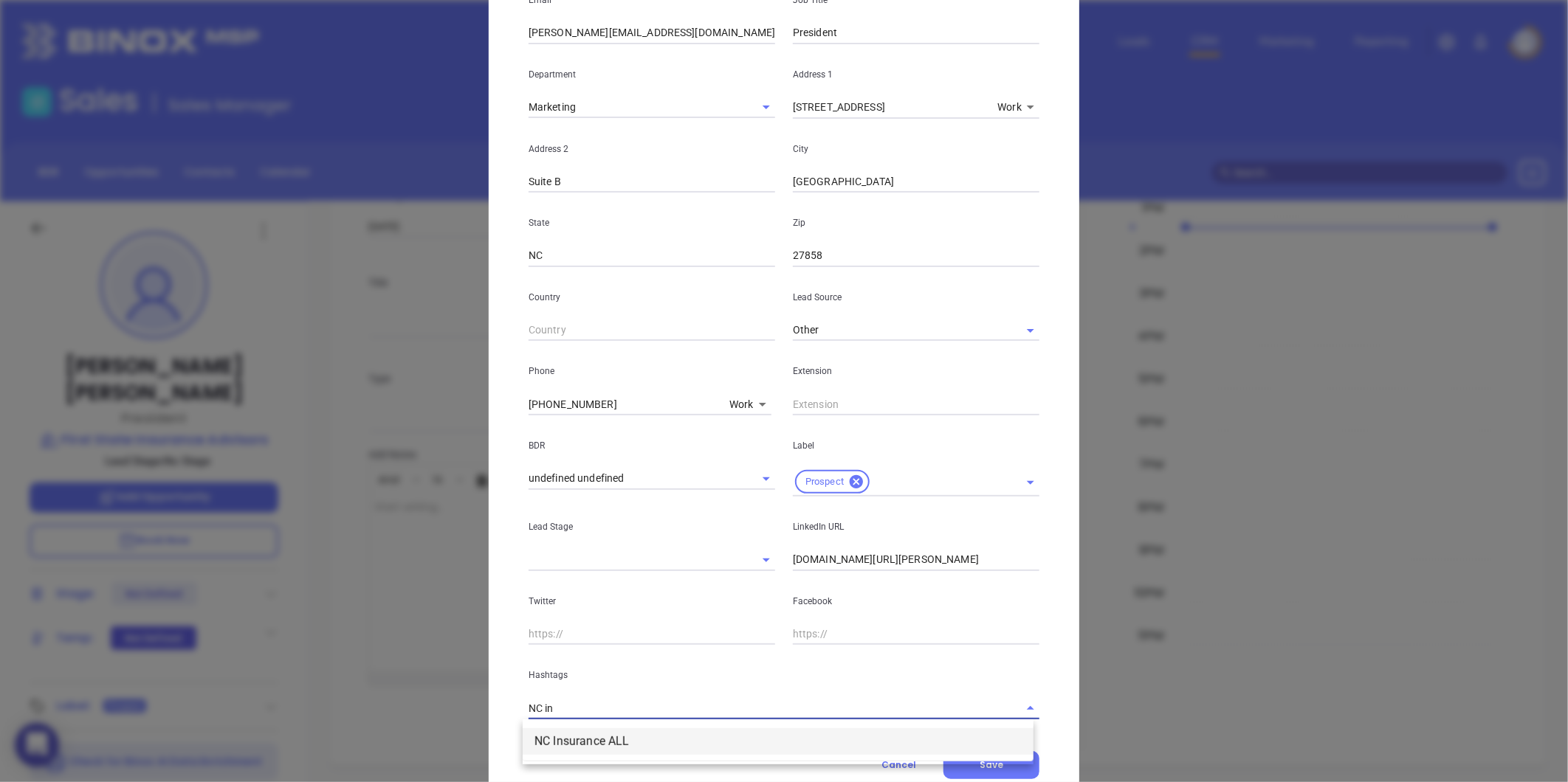
click at [651, 733] on li "NC Insurance ALL" at bounding box center [778, 741] width 511 height 26
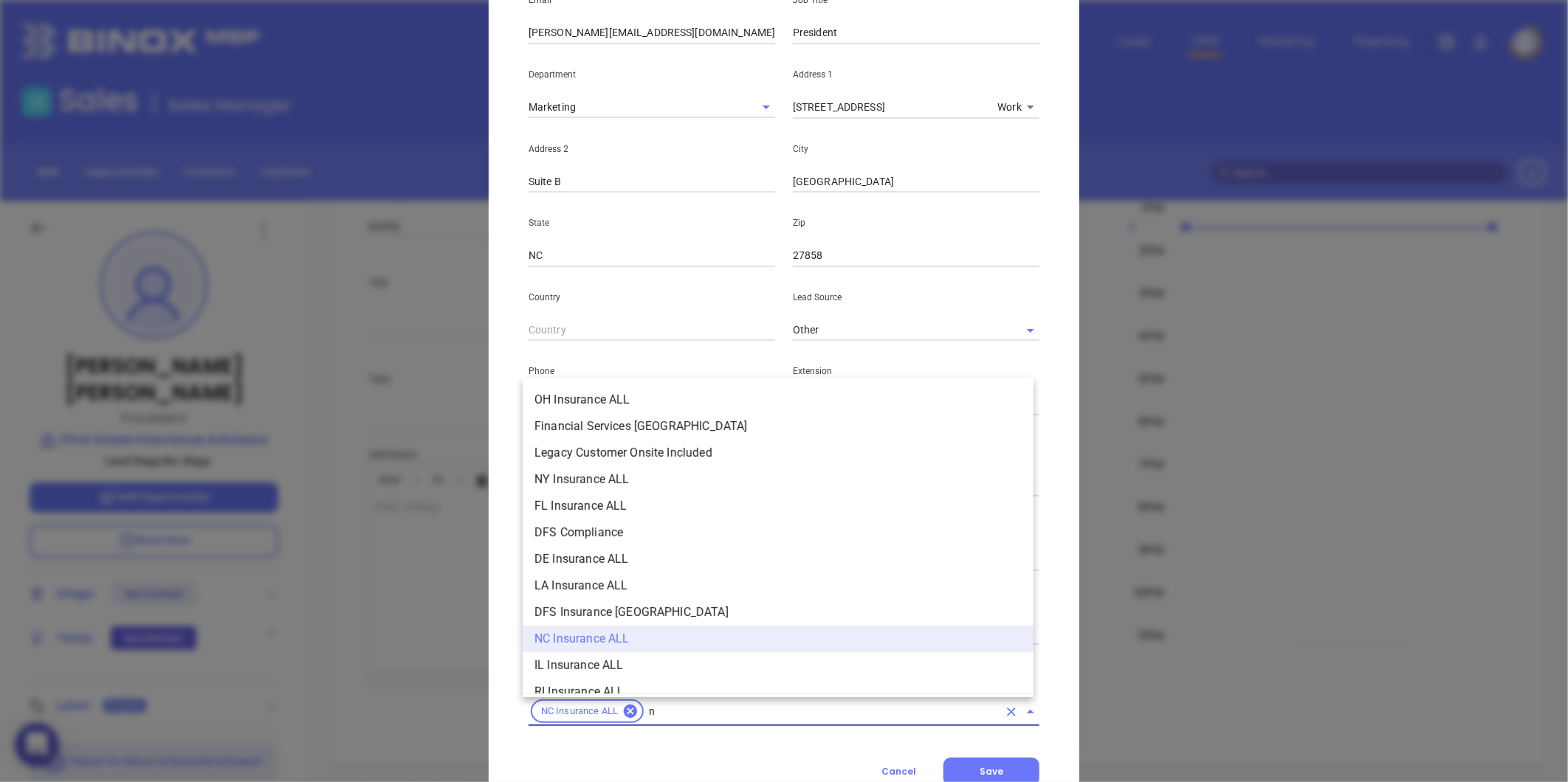
type input "nc"
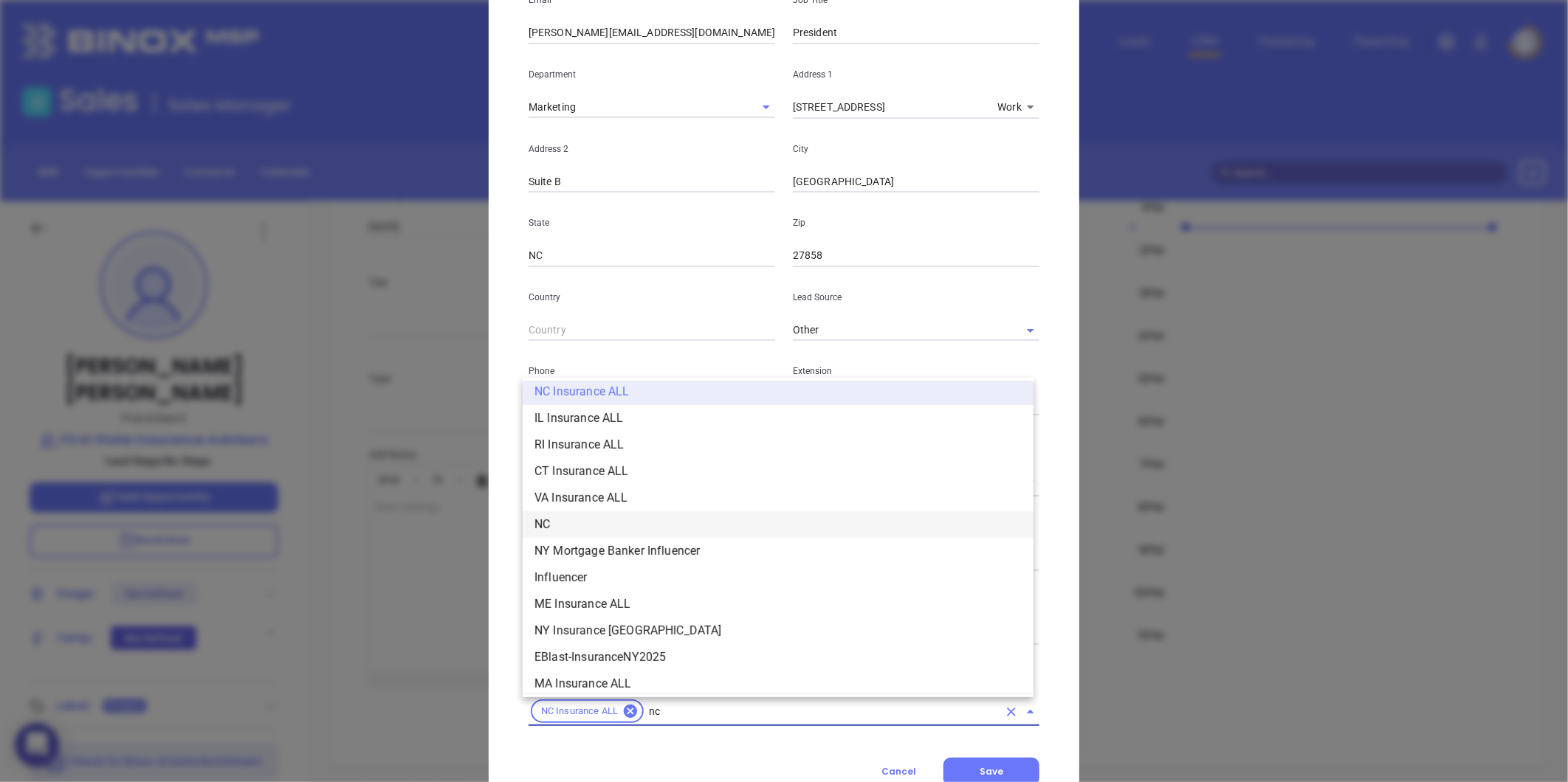
click at [570, 513] on li "NC" at bounding box center [778, 524] width 511 height 26
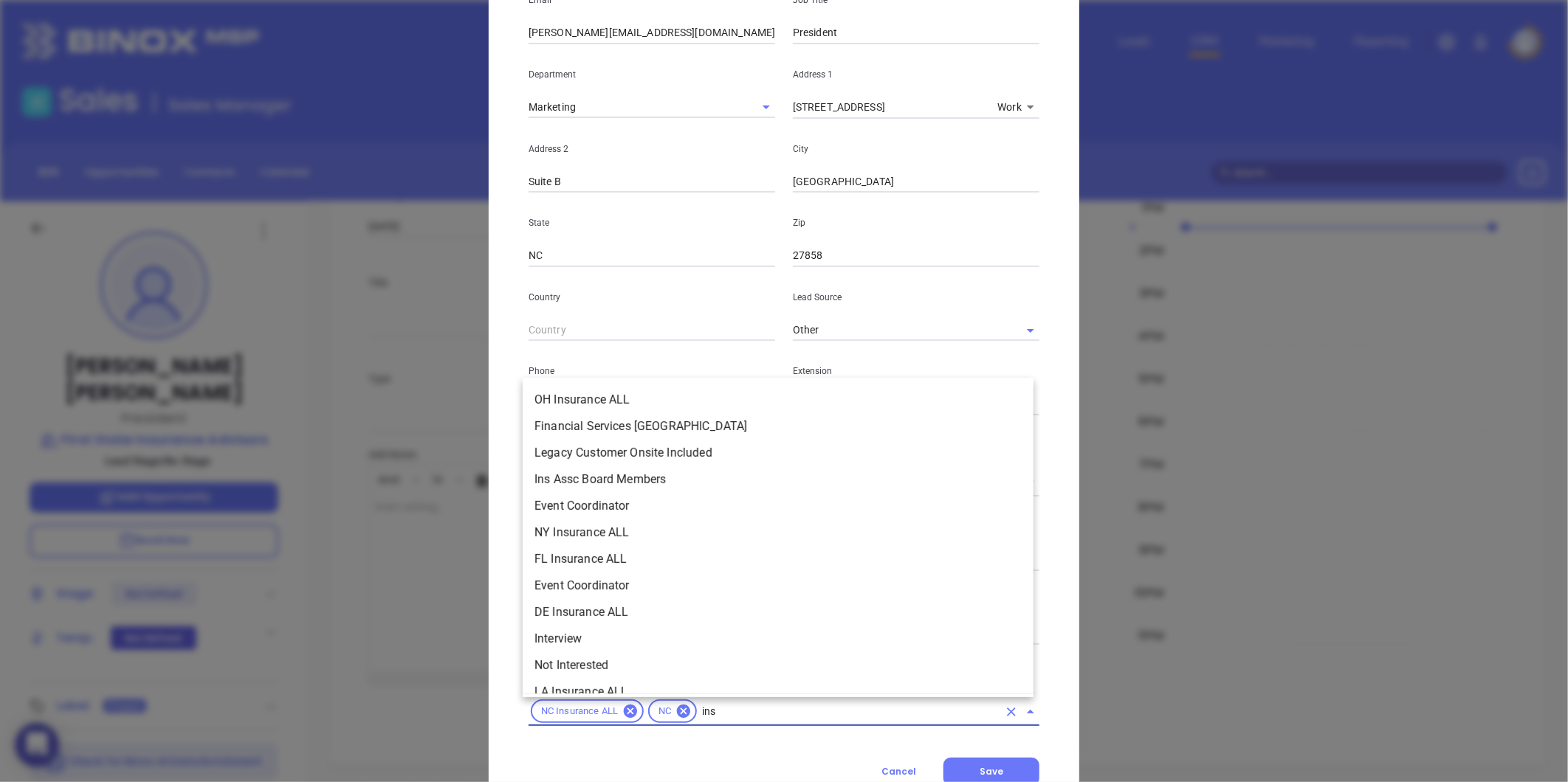
scroll to position [167, 0]
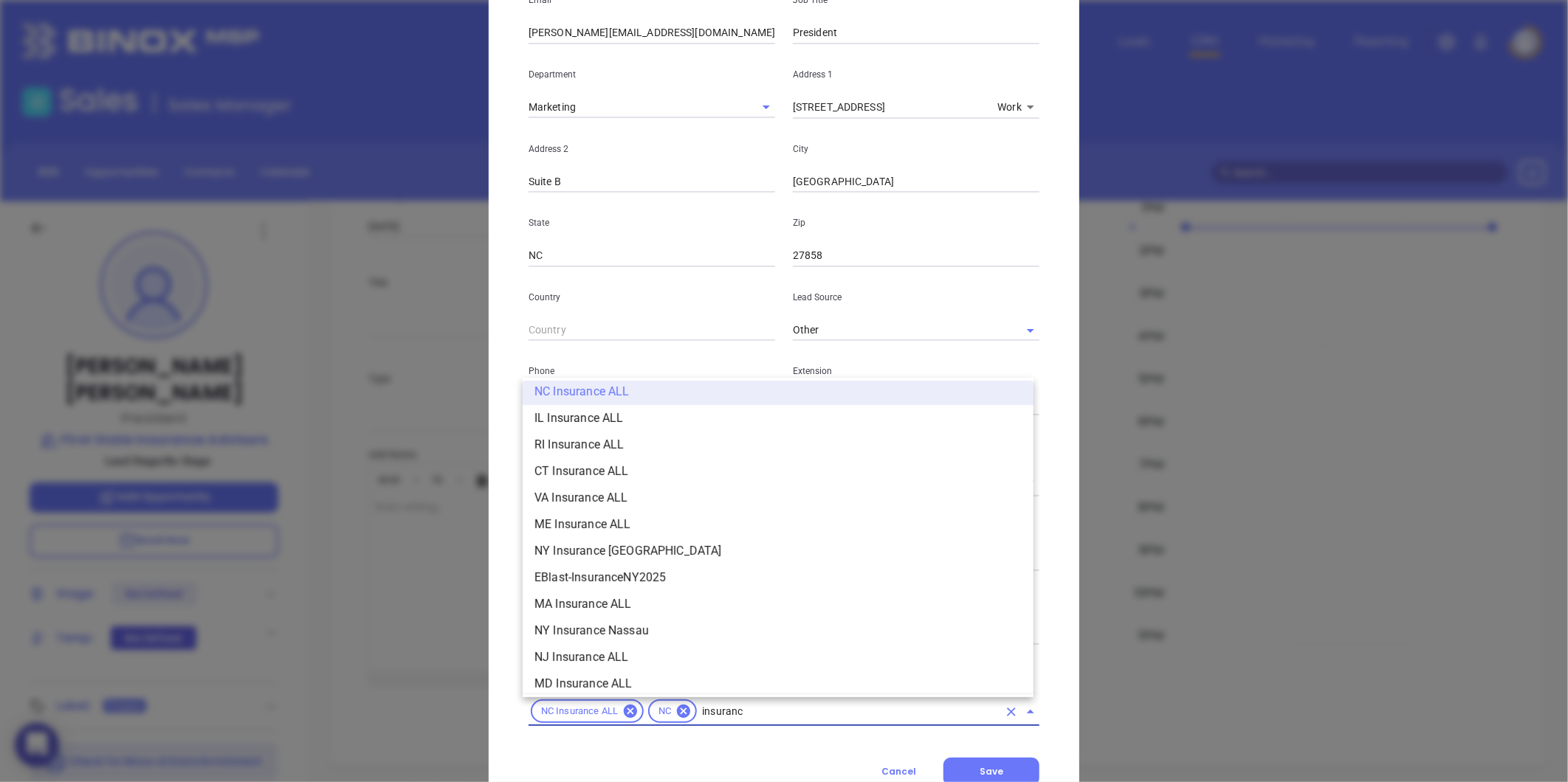
type input "insurance"
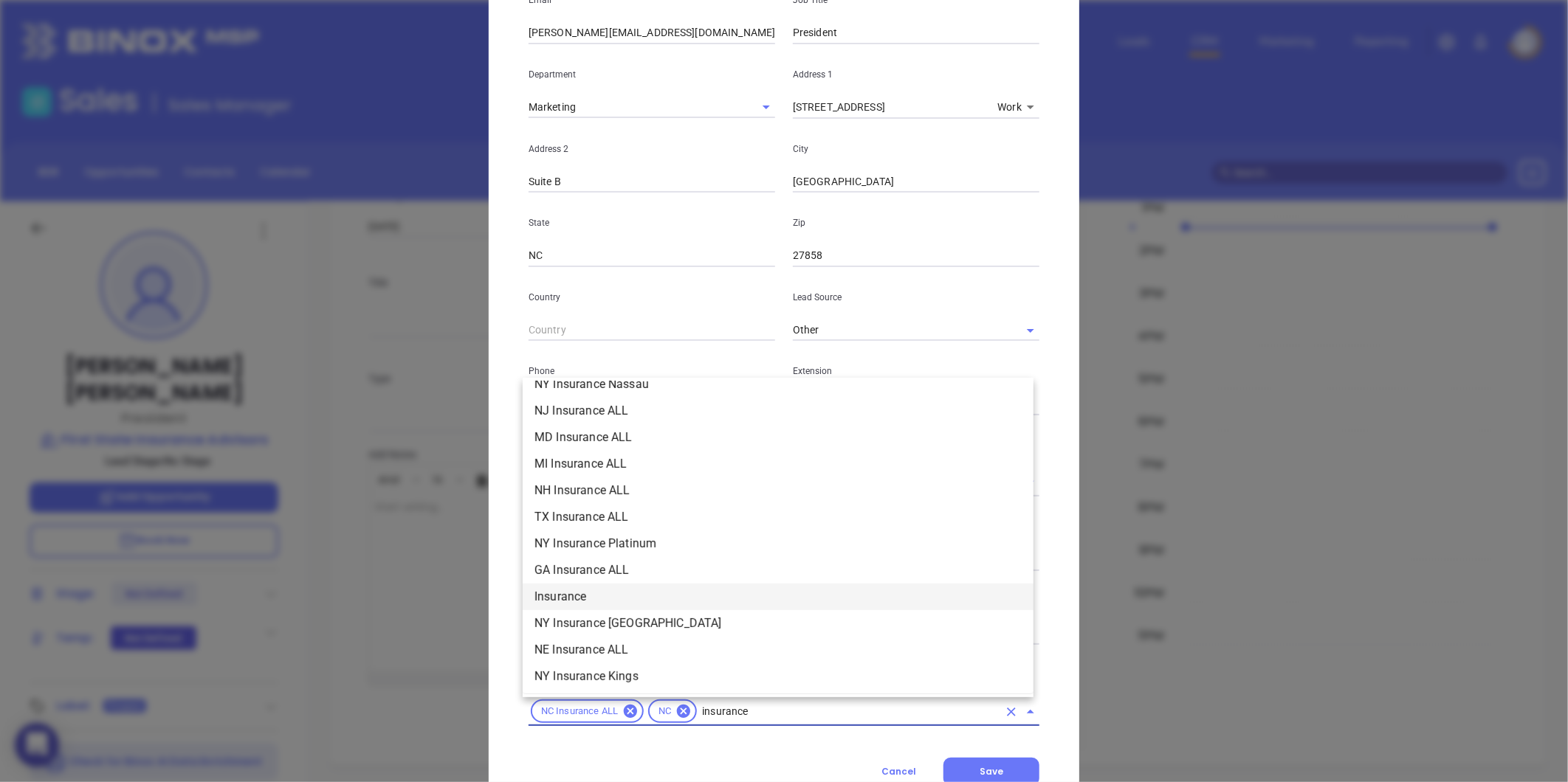
click at [565, 591] on li "Insurance" at bounding box center [778, 597] width 511 height 26
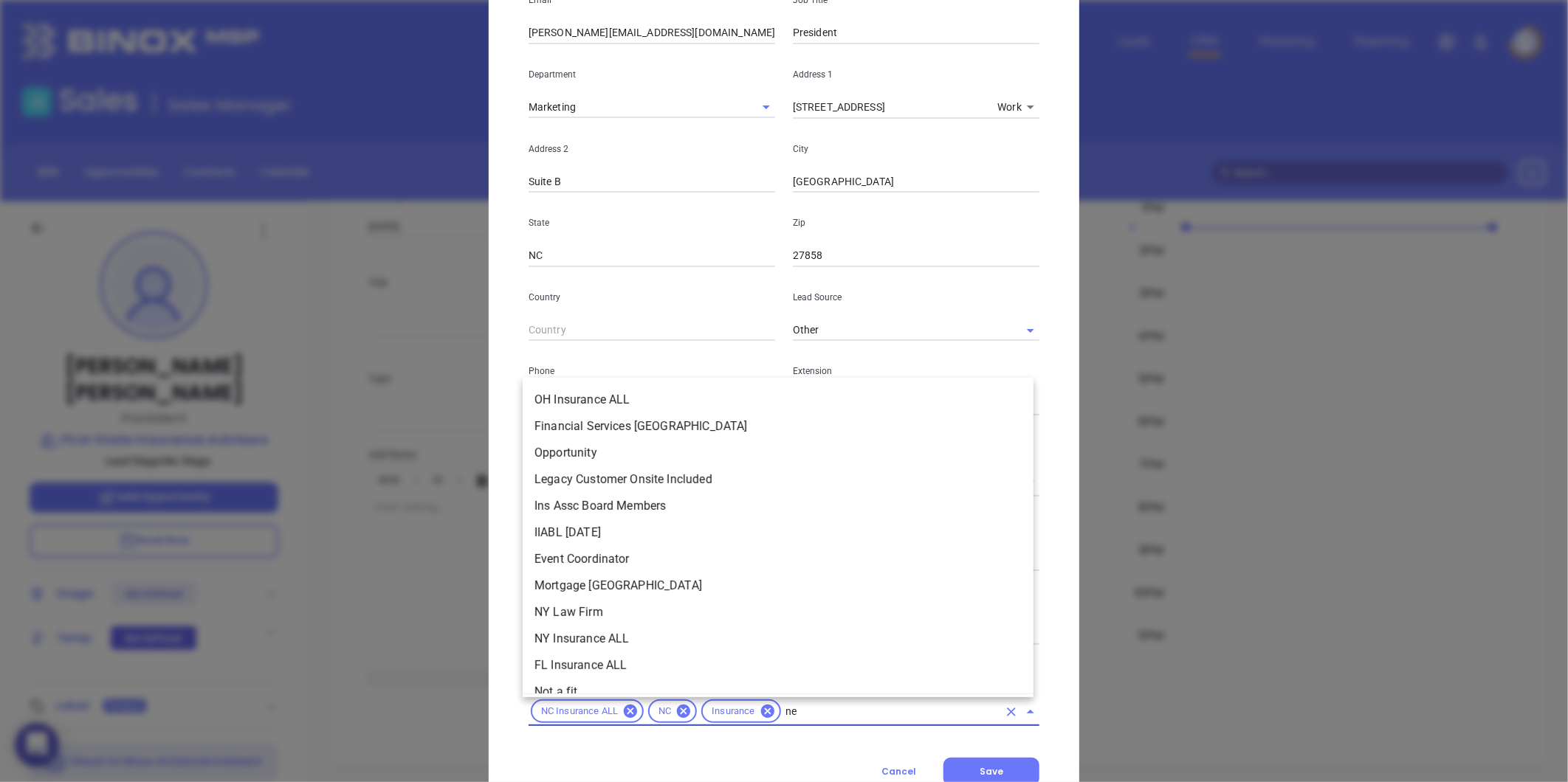
scroll to position [0, 0]
type input "new"
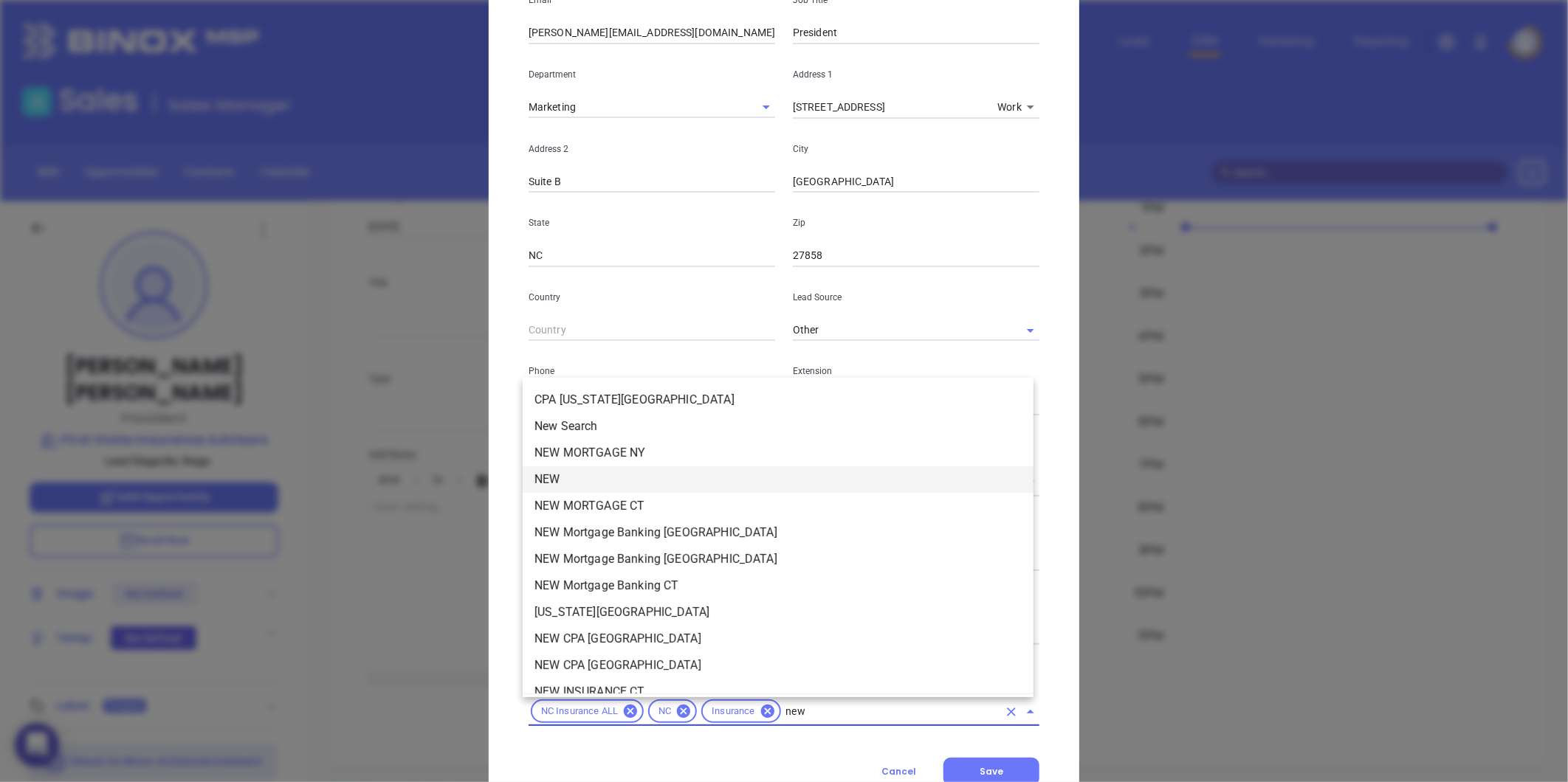
click at [562, 482] on li "NEW" at bounding box center [778, 480] width 511 height 26
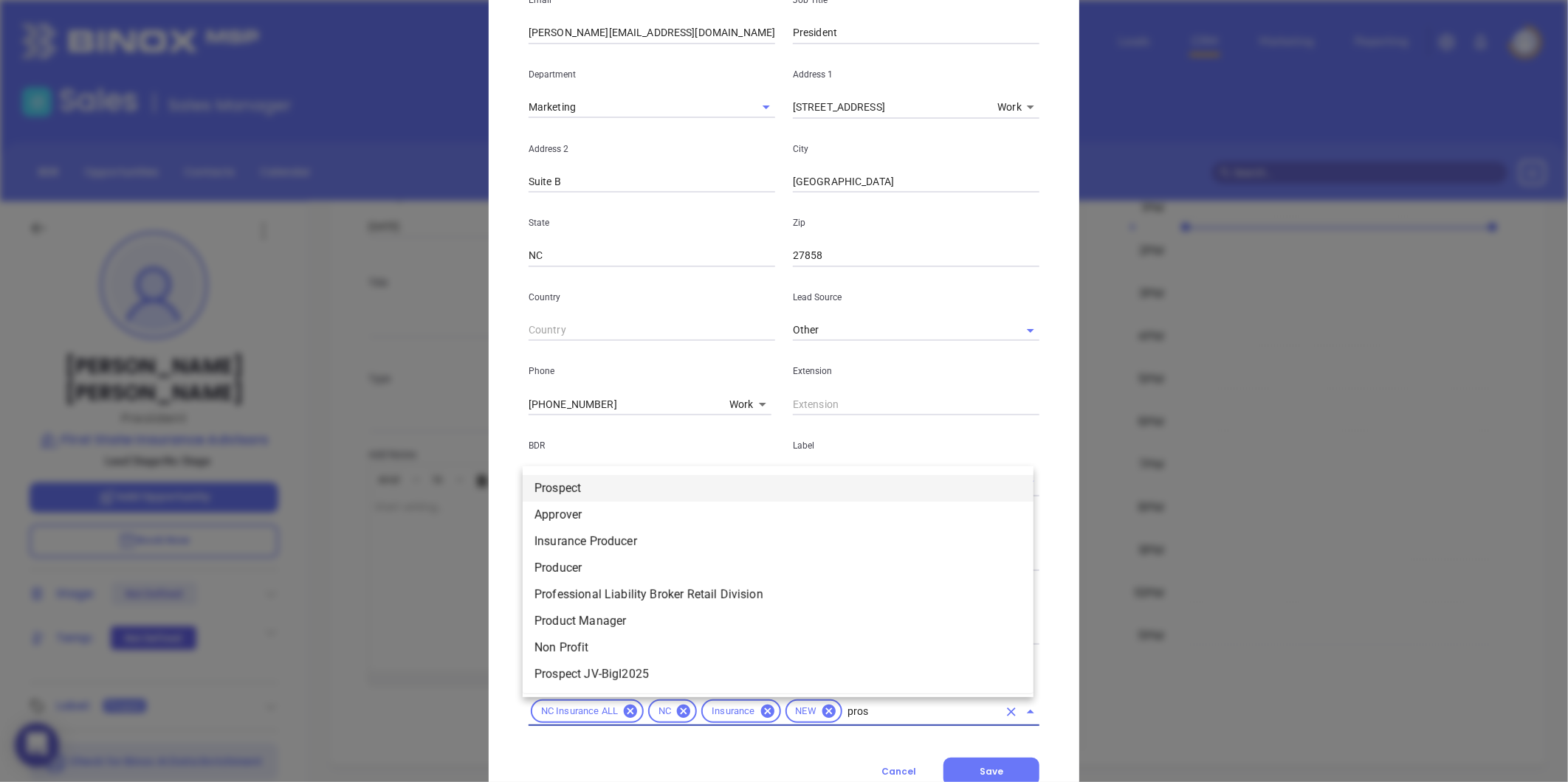
type input "prosp"
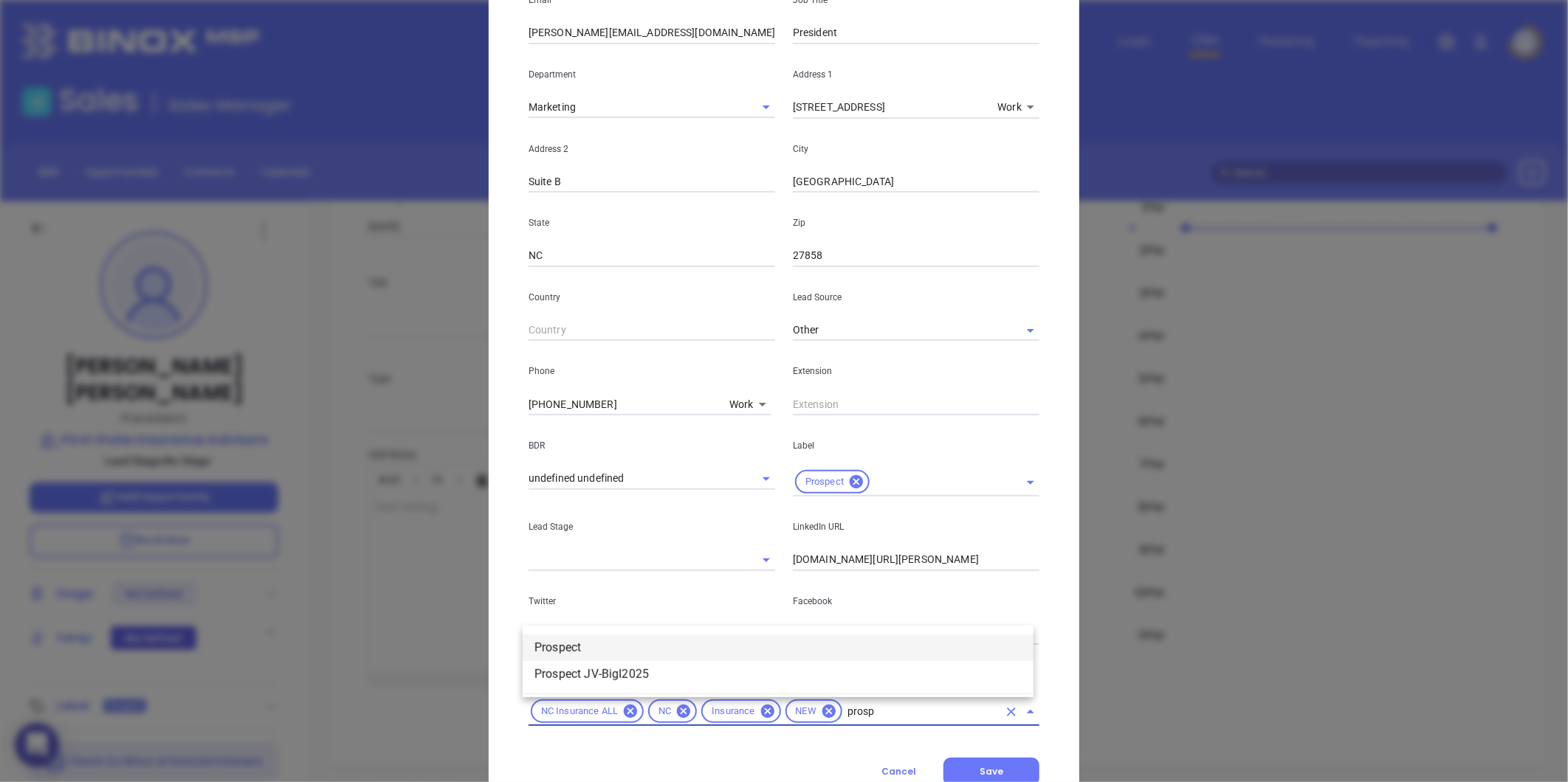
click at [564, 650] on li "Prospect" at bounding box center [778, 648] width 511 height 26
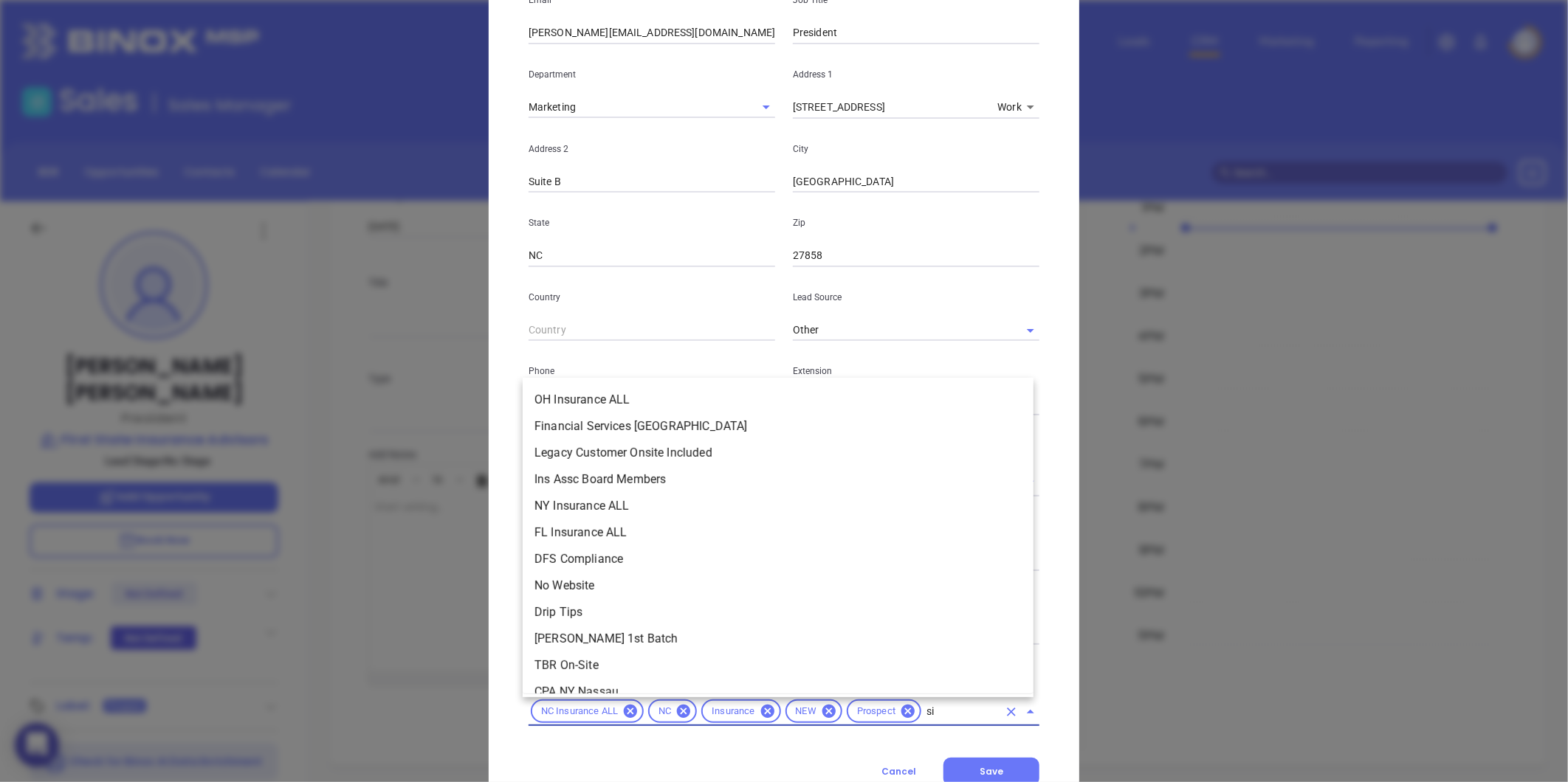
type input "sil"
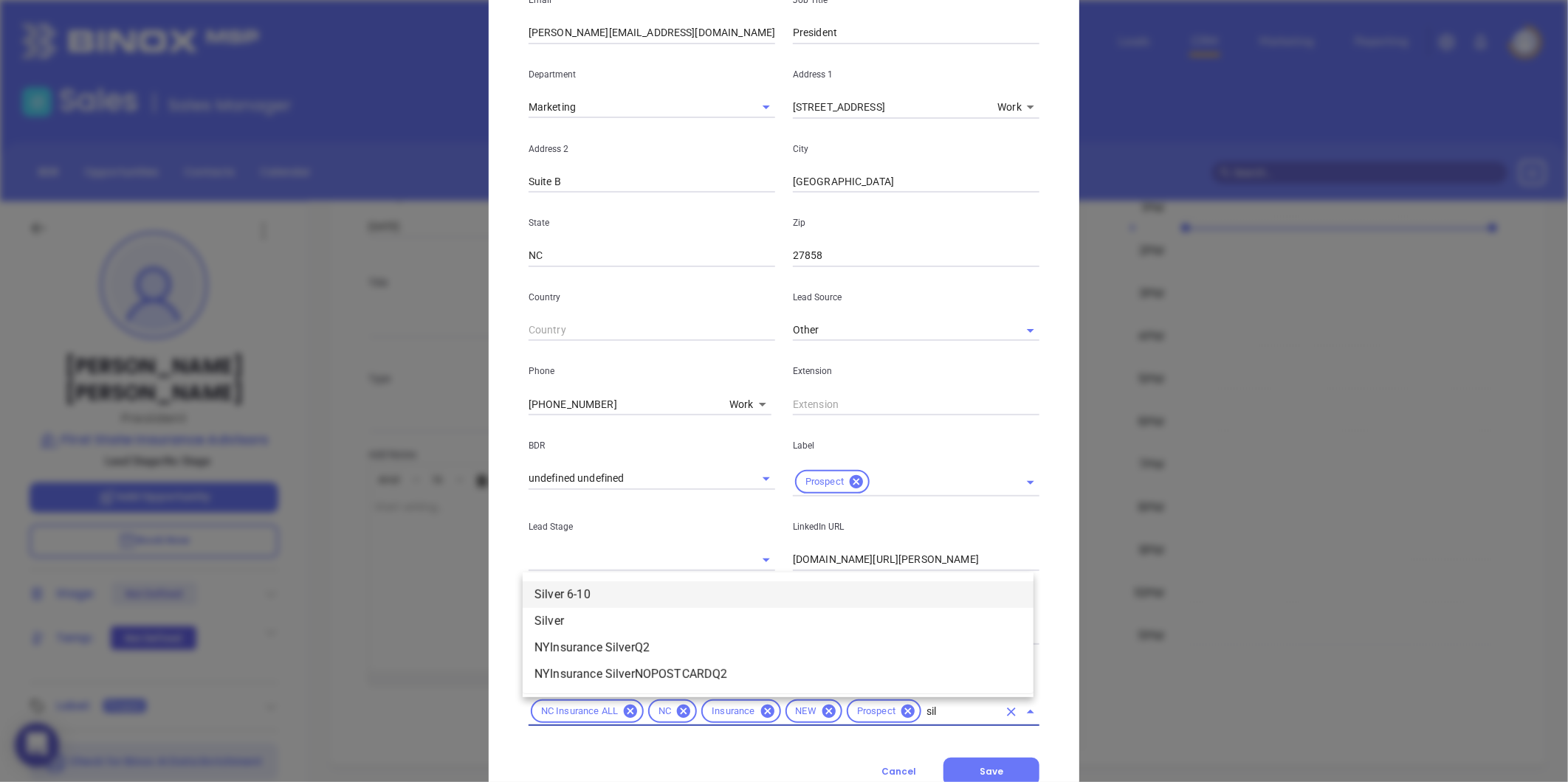
click at [645, 581] on li "Silver 6-10" at bounding box center [778, 594] width 511 height 26
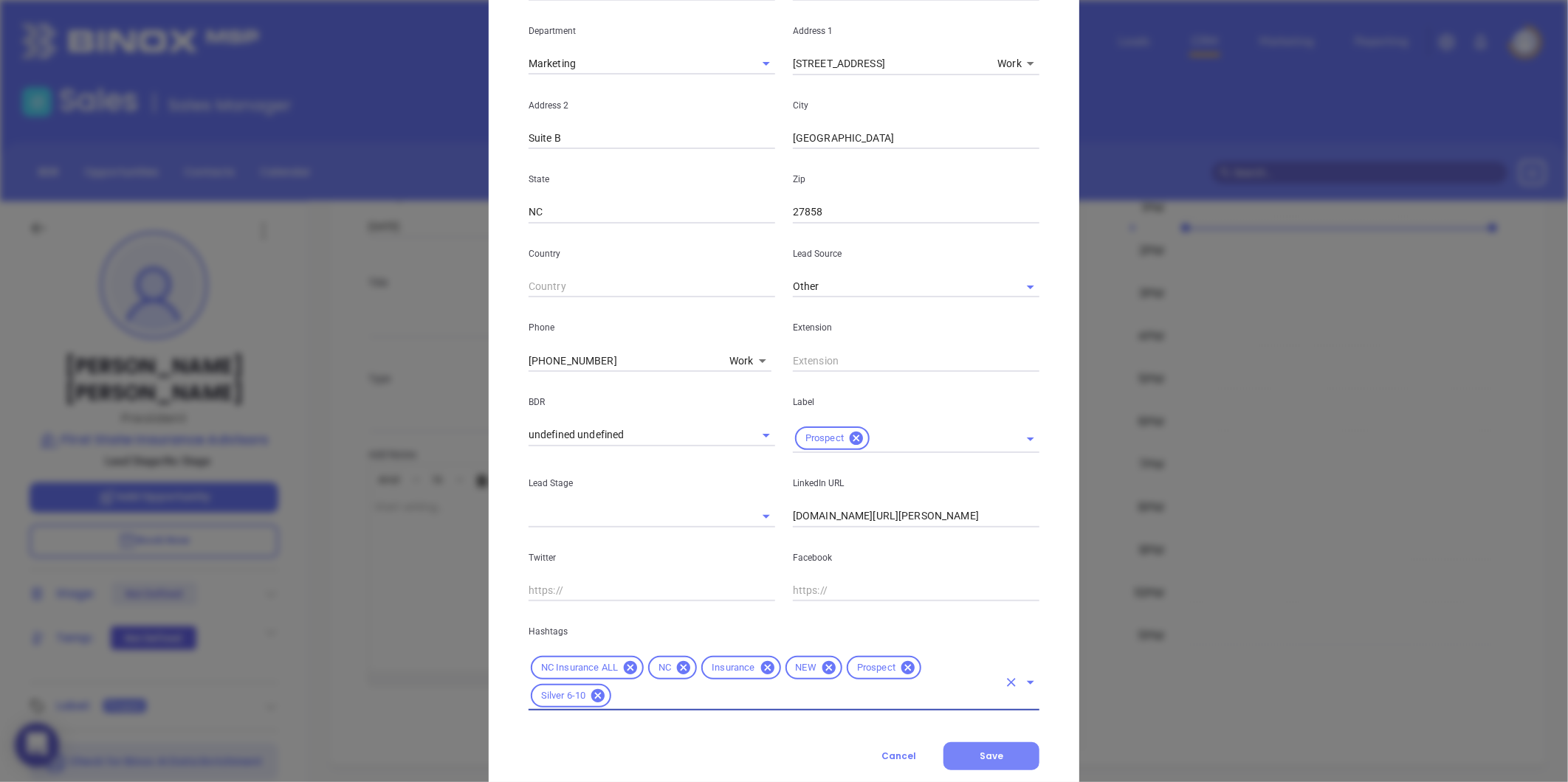
scroll to position [329, 0]
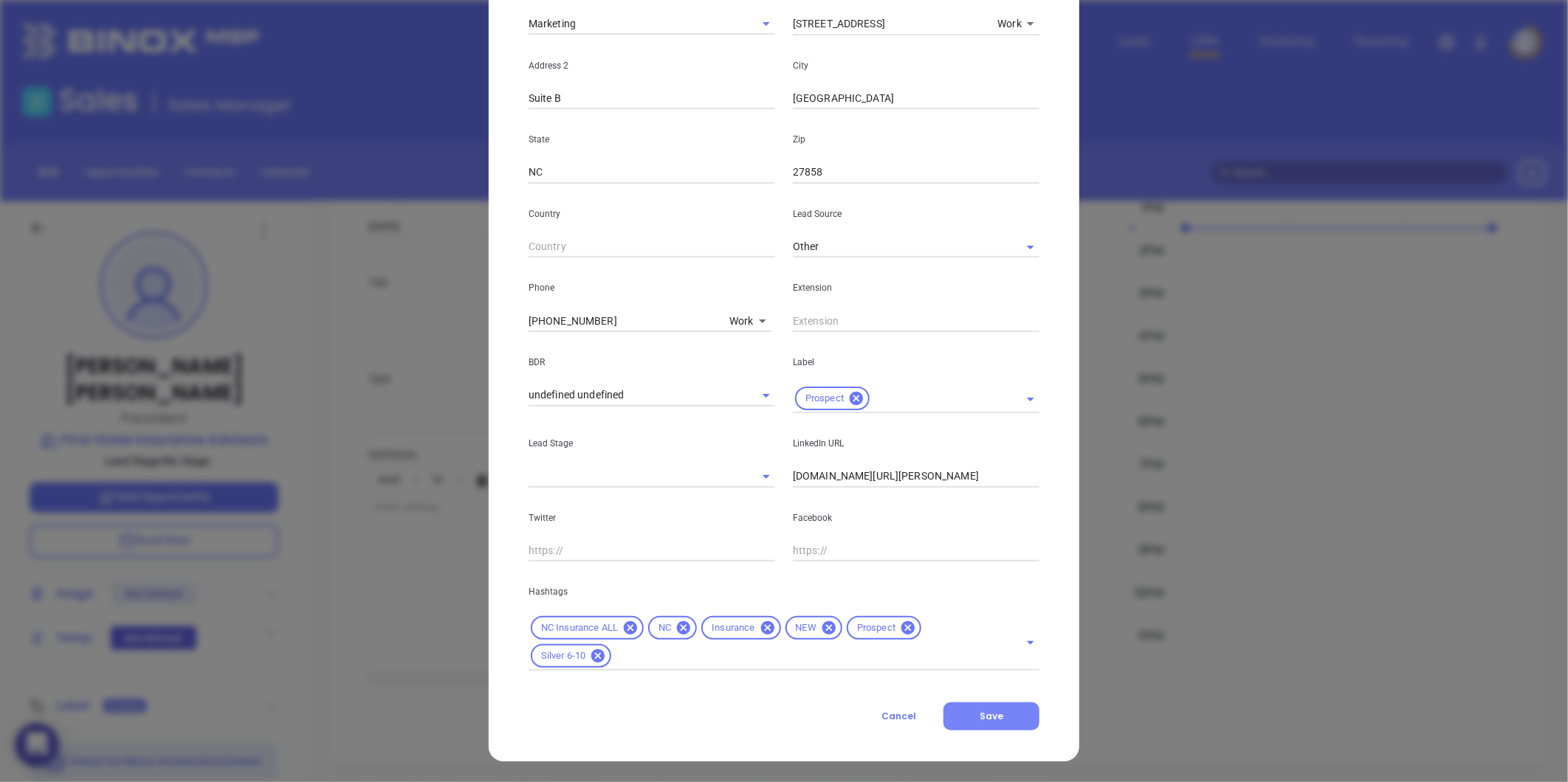
click at [976, 703] on button "Save" at bounding box center [992, 717] width 96 height 28
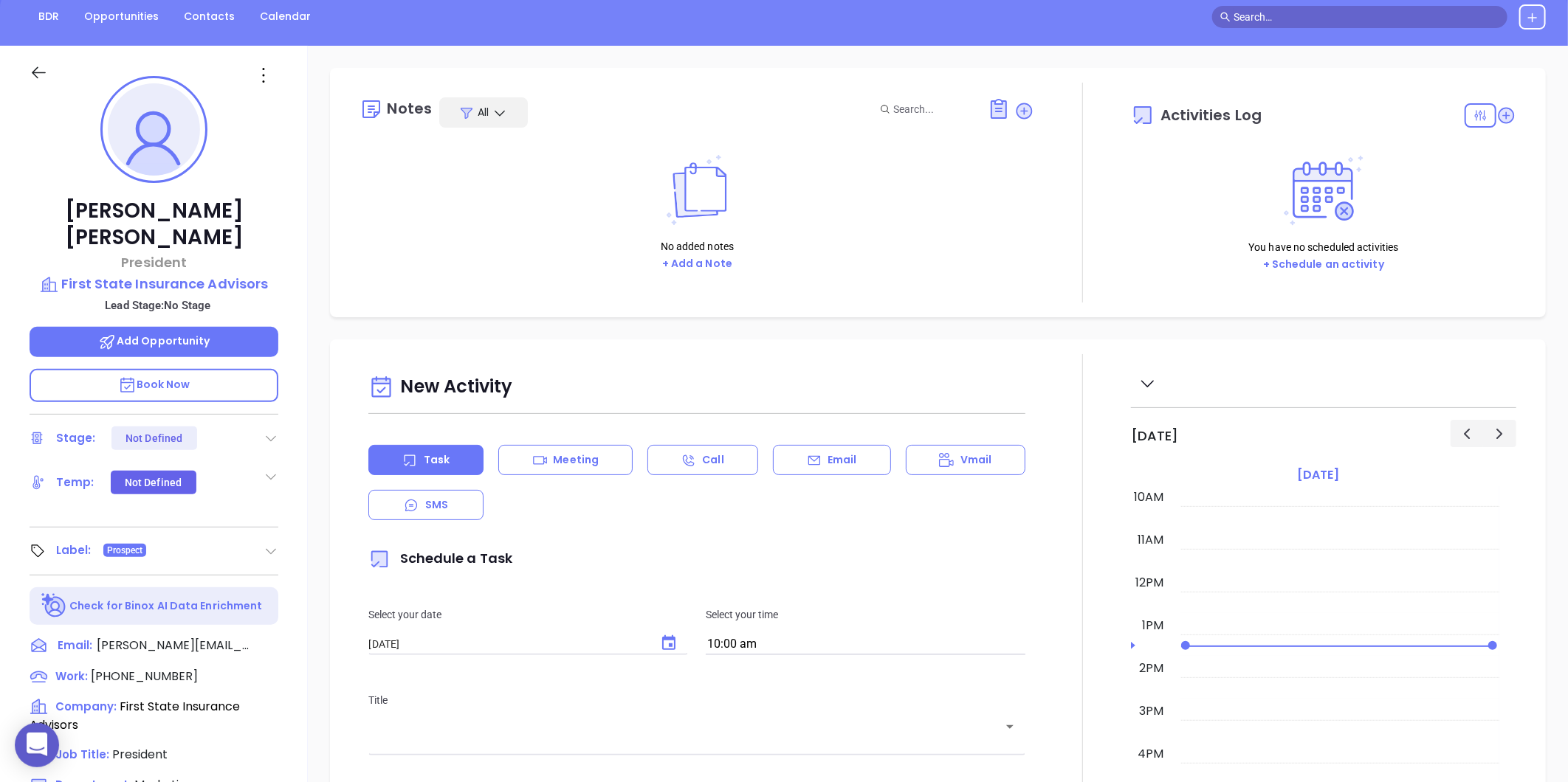
scroll to position [0, 0]
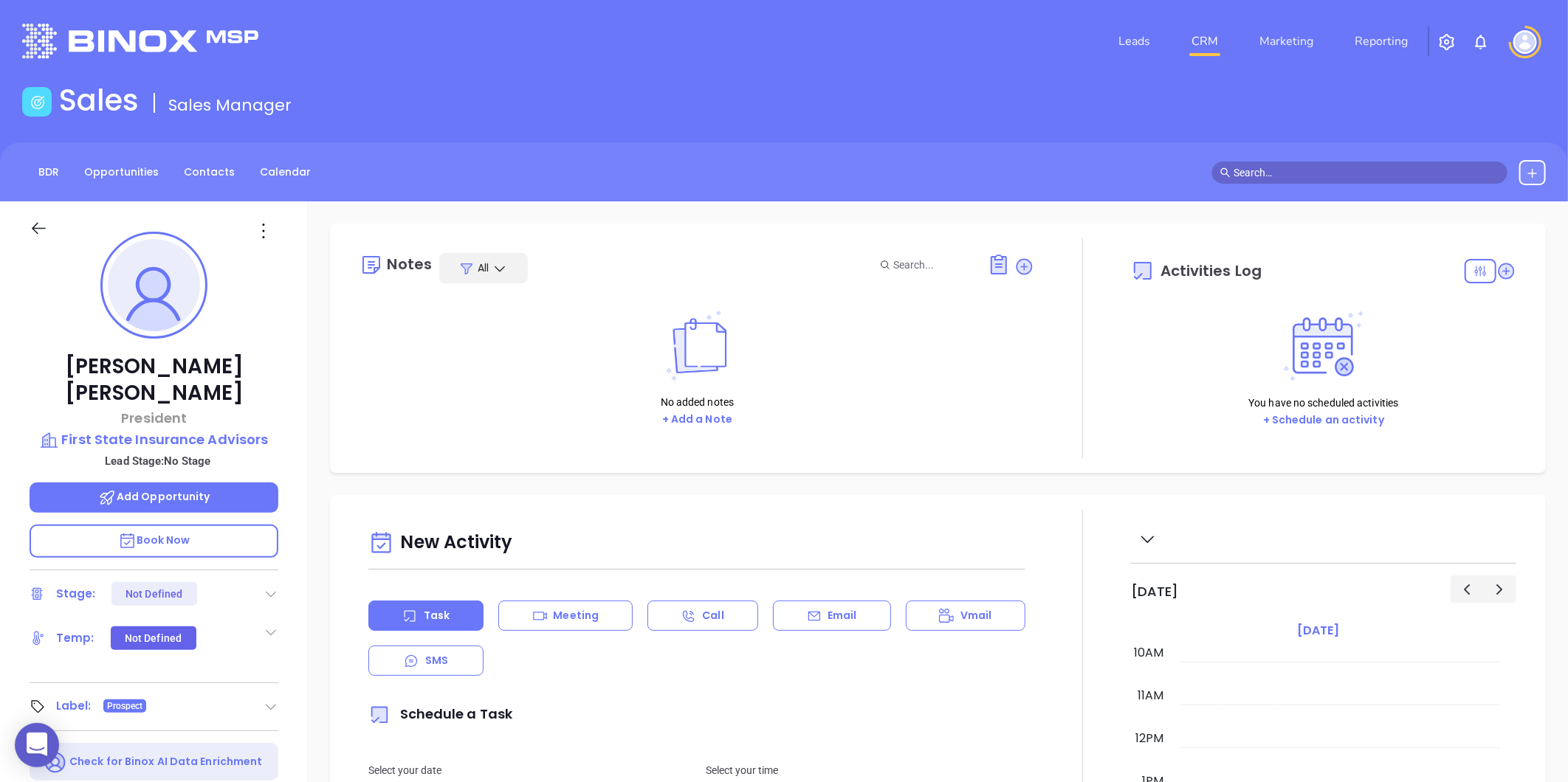
click at [1019, 274] on icon at bounding box center [1025, 267] width 20 height 20
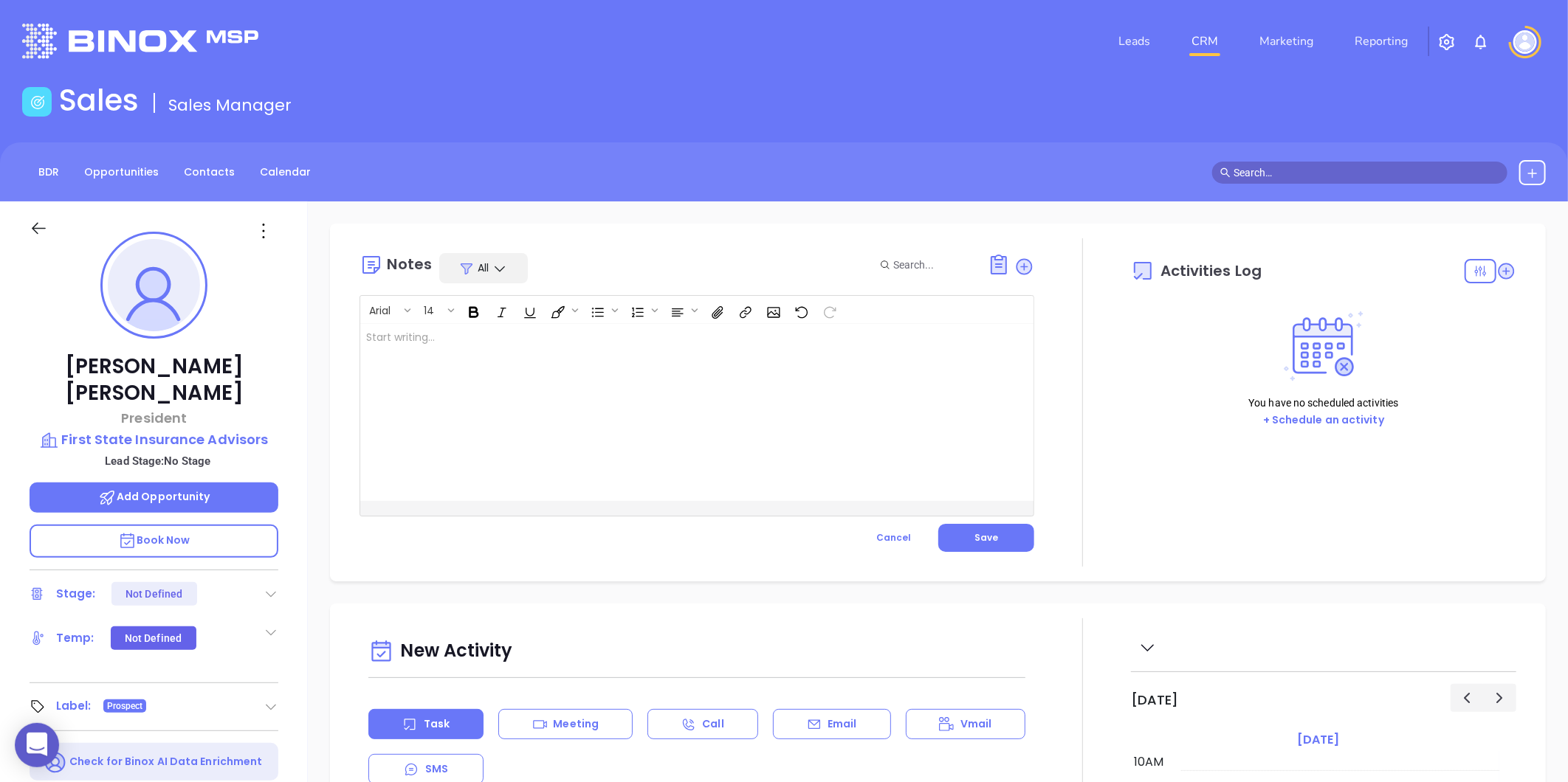
click at [622, 430] on div at bounding box center [673, 412] width 626 height 177
click at [1007, 541] on button "Save" at bounding box center [987, 538] width 96 height 28
